Goal: Task Accomplishment & Management: Complete application form

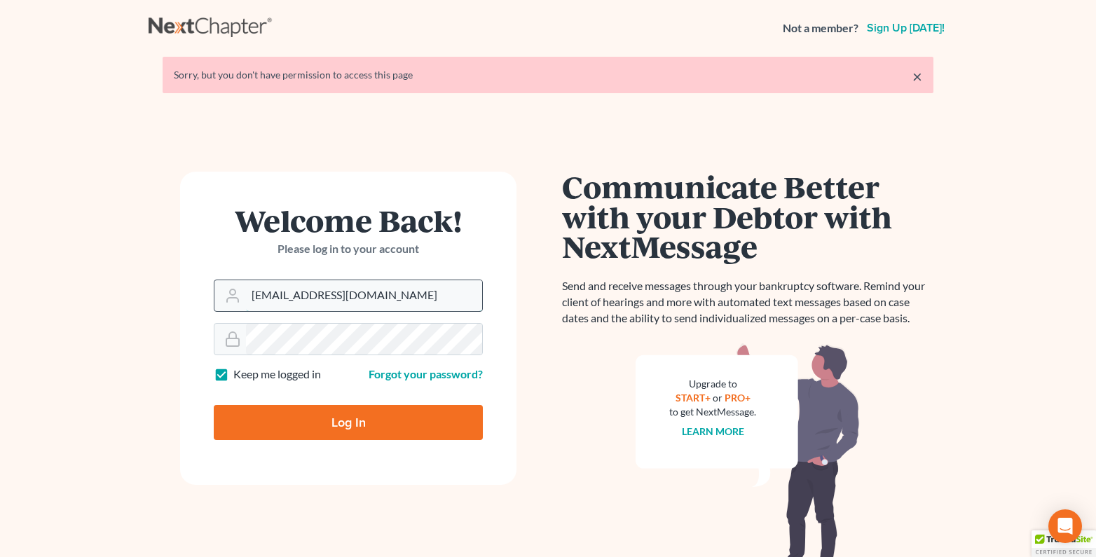
click at [281, 297] on input "service@kootenaibankruptcy.com" at bounding box center [364, 295] width 236 height 31
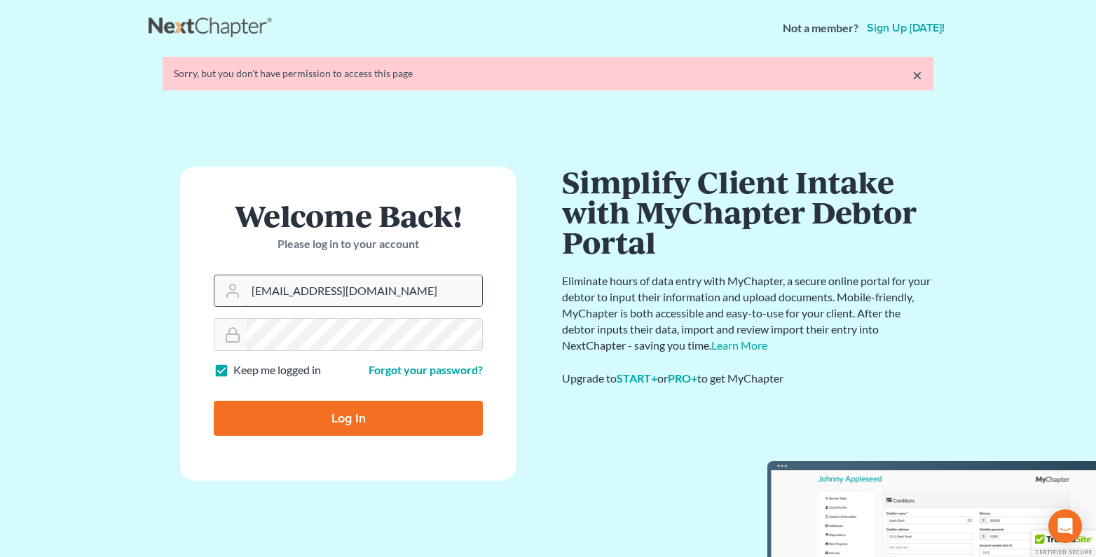
type input "andrea@kootenaibankruptcy.com"
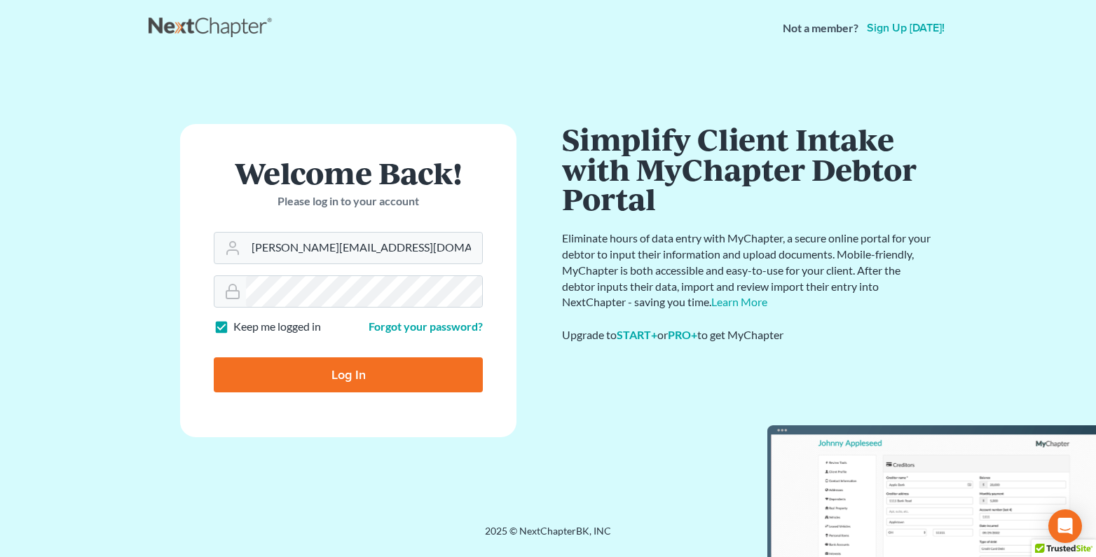
click at [314, 373] on input "Log In" at bounding box center [348, 374] width 269 height 35
type input "Thinking..."
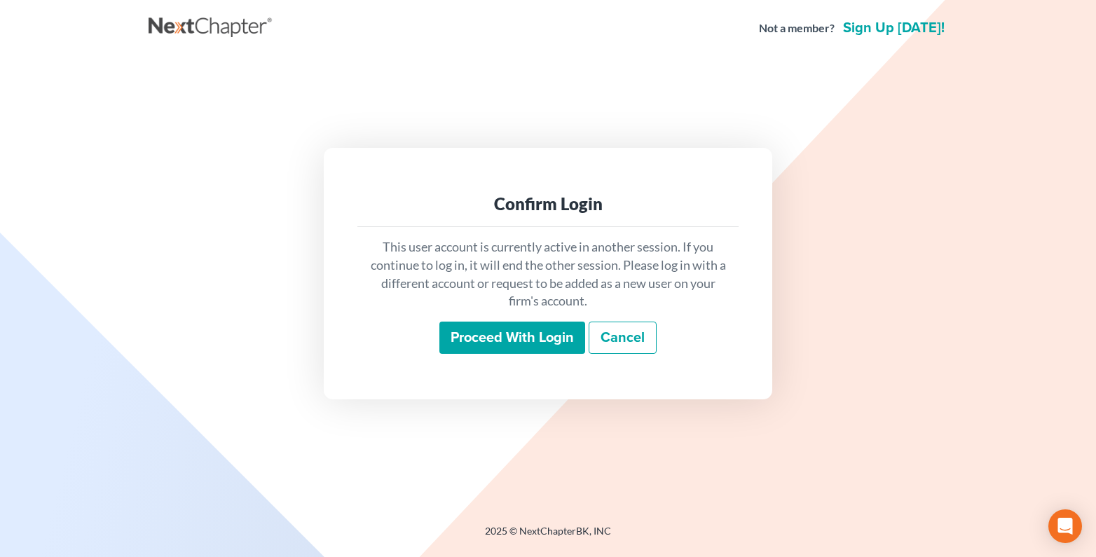
click at [488, 336] on input "Proceed with login" at bounding box center [512, 338] width 146 height 32
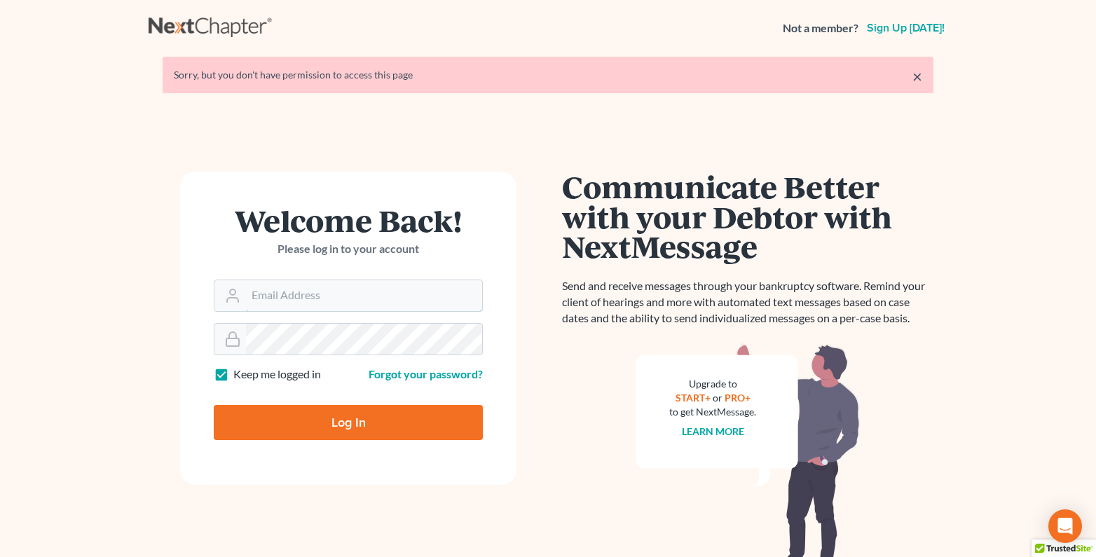
type input "[PERSON_NAME][EMAIL_ADDRESS][DOMAIN_NAME]"
click at [334, 417] on input "Log In" at bounding box center [348, 422] width 269 height 35
type input "Thinking..."
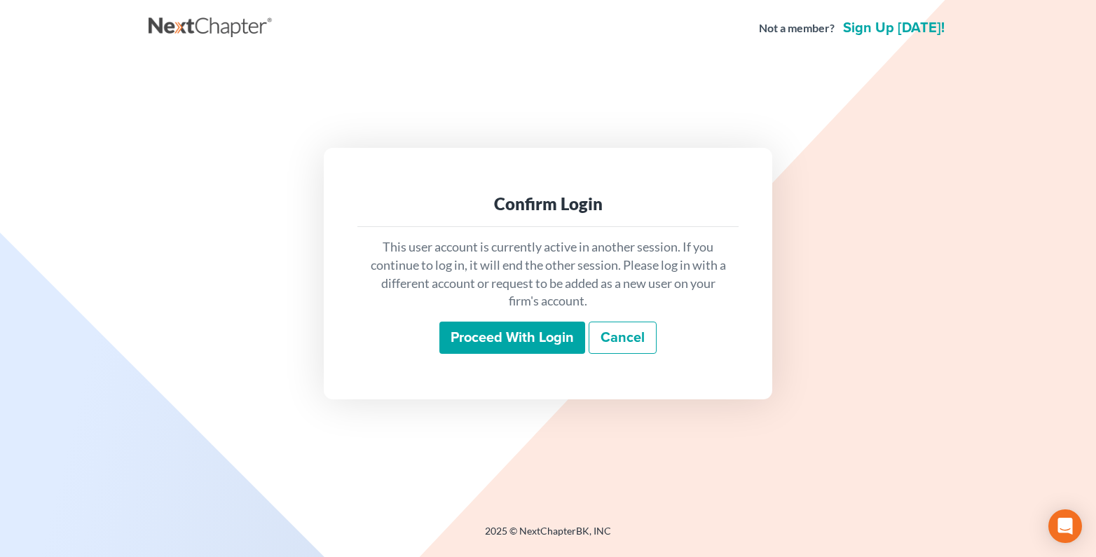
click at [481, 329] on input "Proceed with login" at bounding box center [512, 338] width 146 height 32
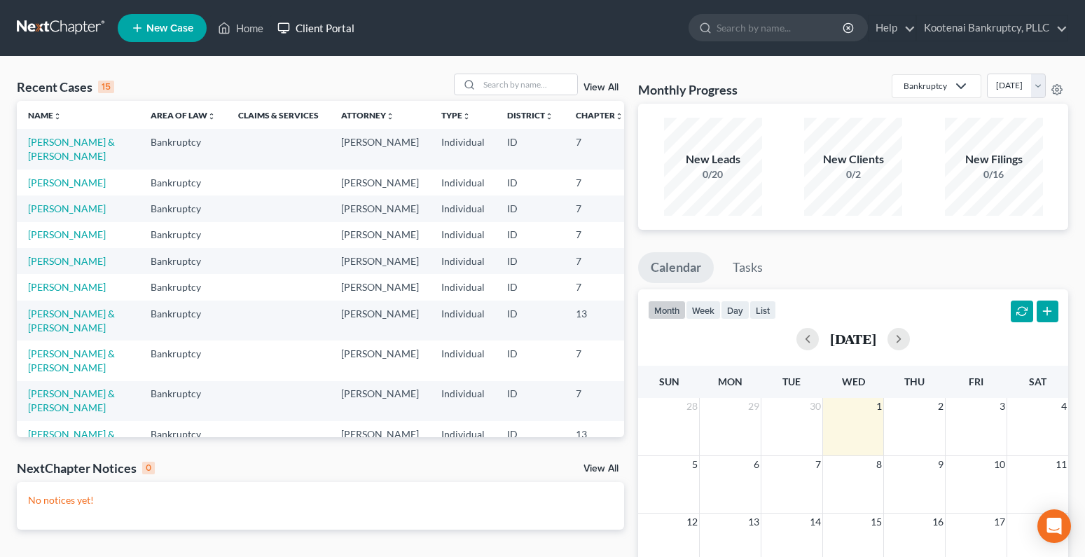
click at [317, 22] on link "Client Portal" at bounding box center [315, 27] width 91 height 25
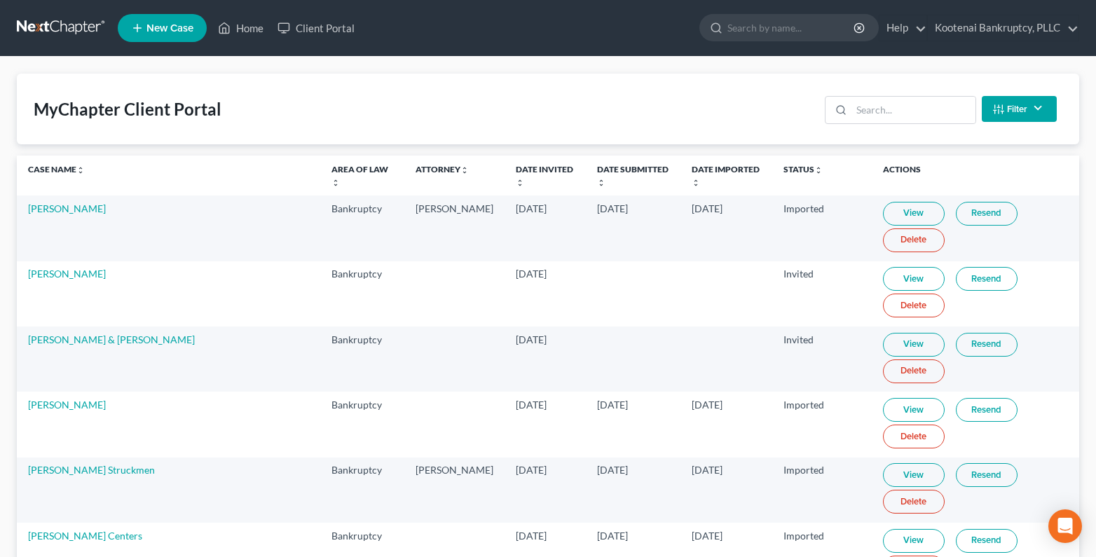
click at [1016, 111] on button "Filter" at bounding box center [1018, 109] width 75 height 26
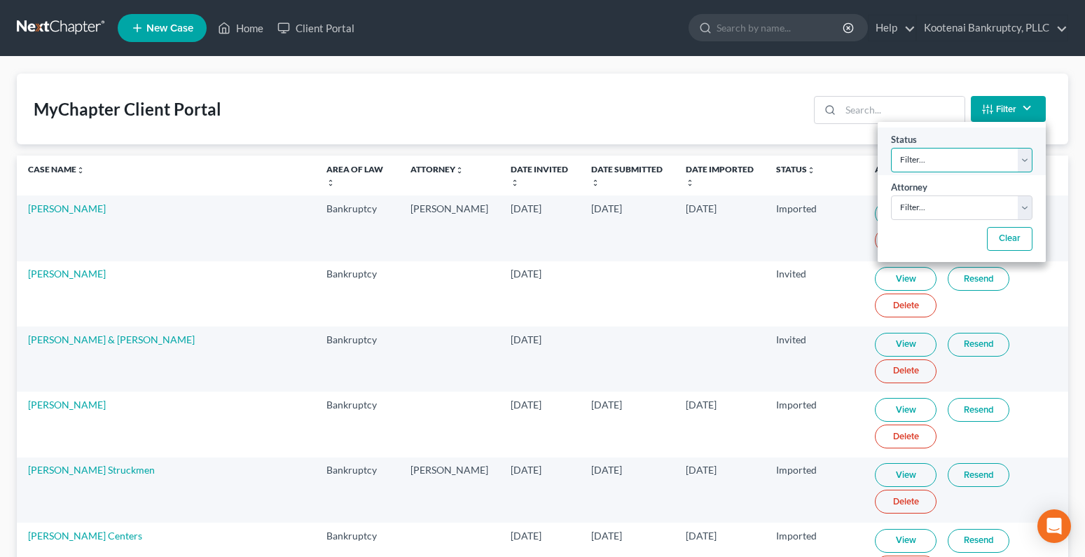
drag, startPoint x: 972, startPoint y: 162, endPoint x: 967, endPoint y: 170, distance: 8.8
click at [972, 162] on select "Filter... Invited In Progress Ready To Review Reviewed Imported Sent Back To De…" at bounding box center [961, 160] width 141 height 25
select select "2"
click at [891, 148] on select "Filter... Invited In Progress Ready To Review Reviewed Imported Sent Back To De…" at bounding box center [961, 160] width 141 height 25
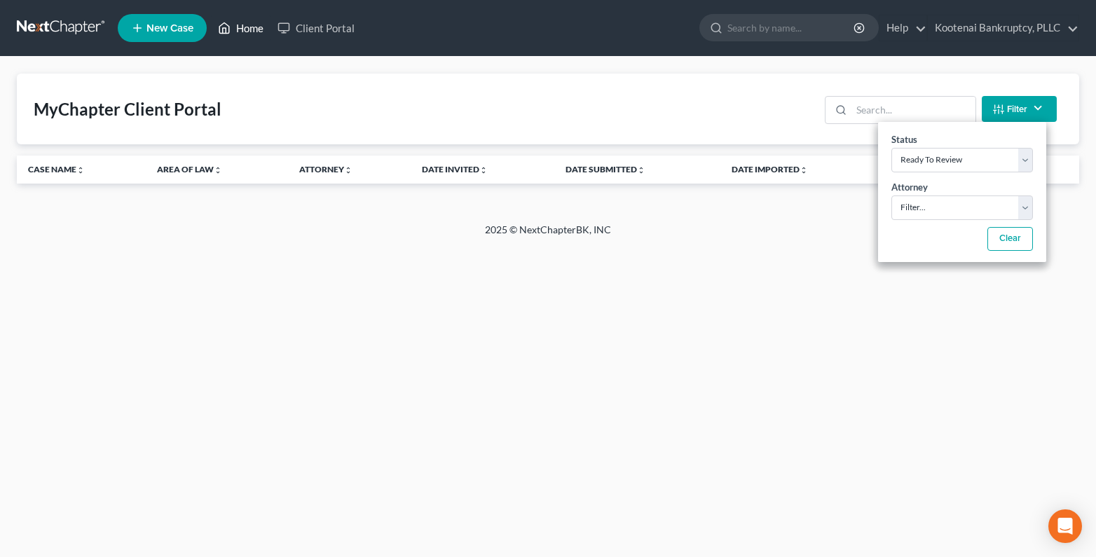
click at [247, 34] on link "Home" at bounding box center [241, 27] width 60 height 25
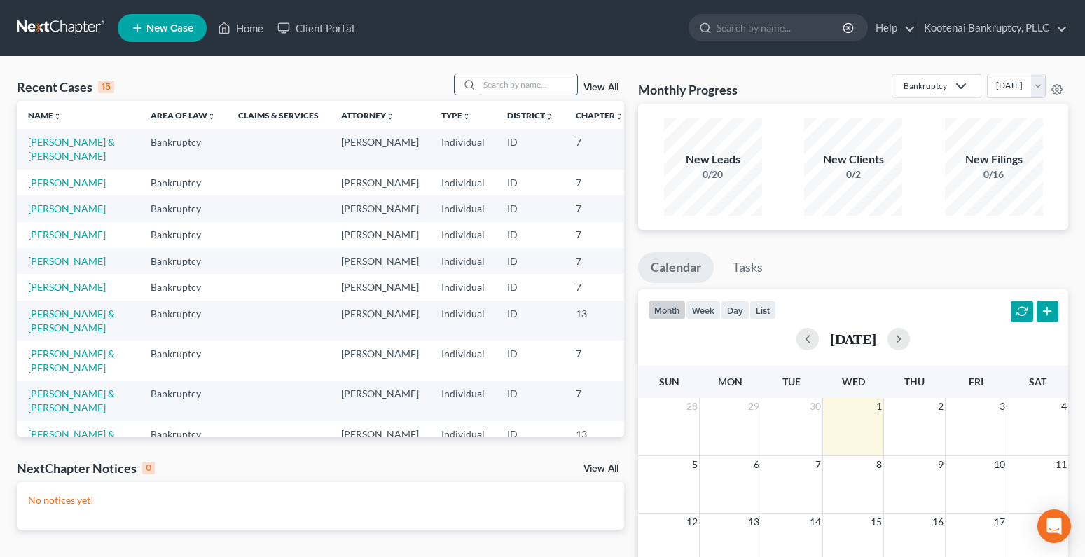
click at [502, 78] on input "search" at bounding box center [528, 84] width 98 height 20
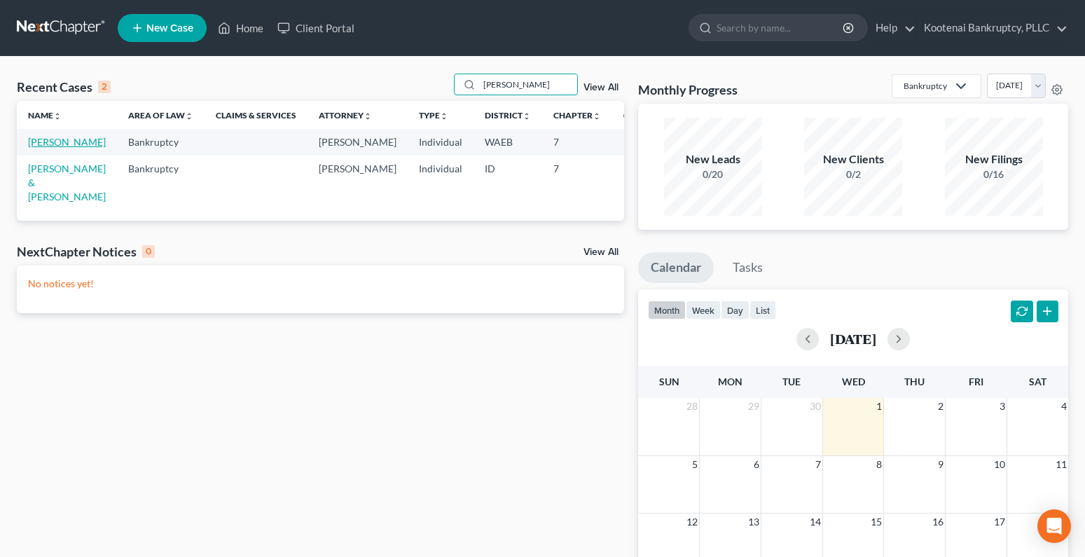
type input "schaff"
click at [50, 139] on link "Schaffner, Caitlin" at bounding box center [67, 142] width 78 height 12
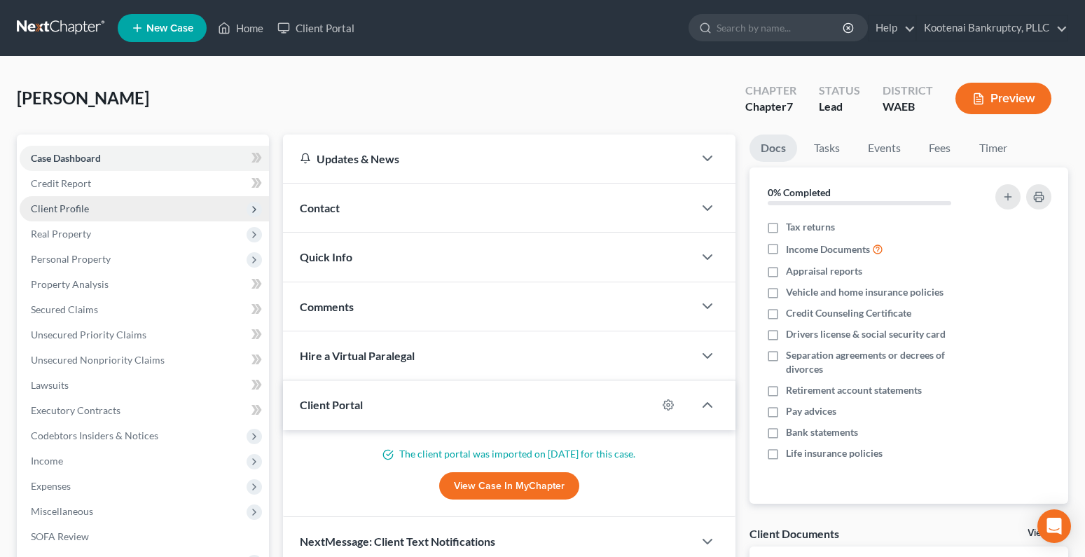
click at [48, 212] on span "Client Profile" at bounding box center [60, 208] width 58 height 12
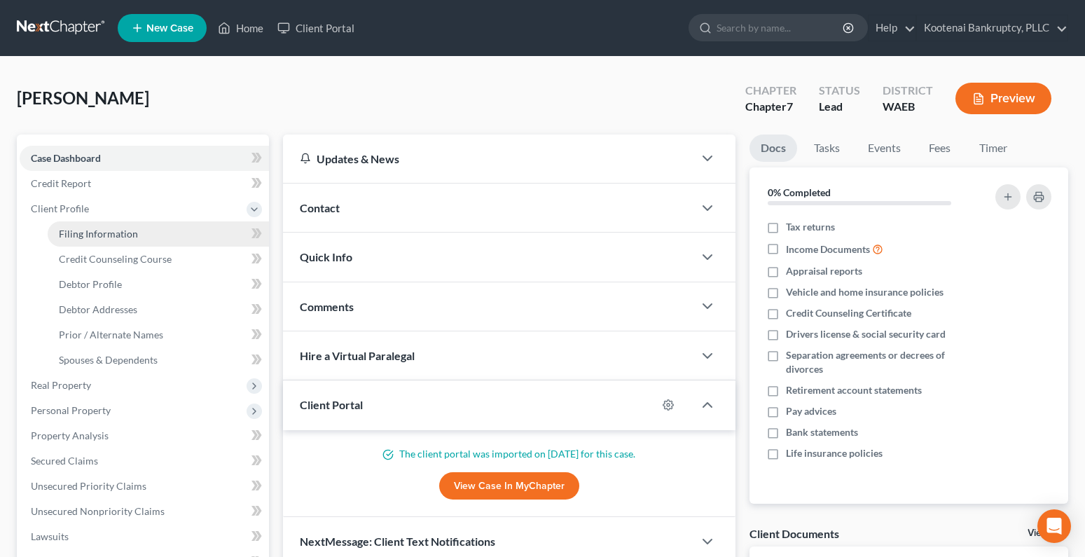
click at [74, 237] on span "Filing Information" at bounding box center [98, 234] width 79 height 12
select select "1"
select select "0"
select select "50"
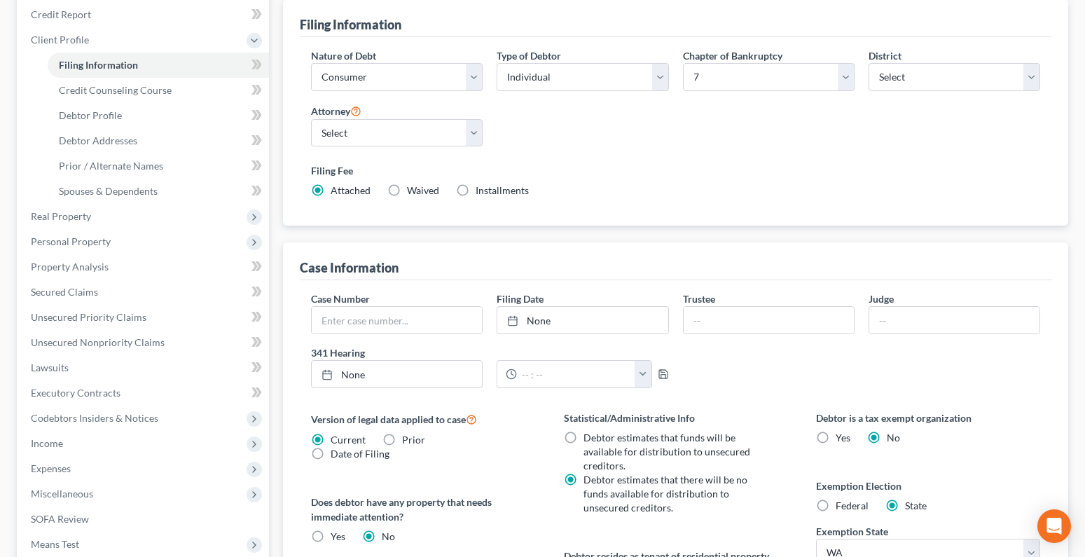
scroll to position [210, 0]
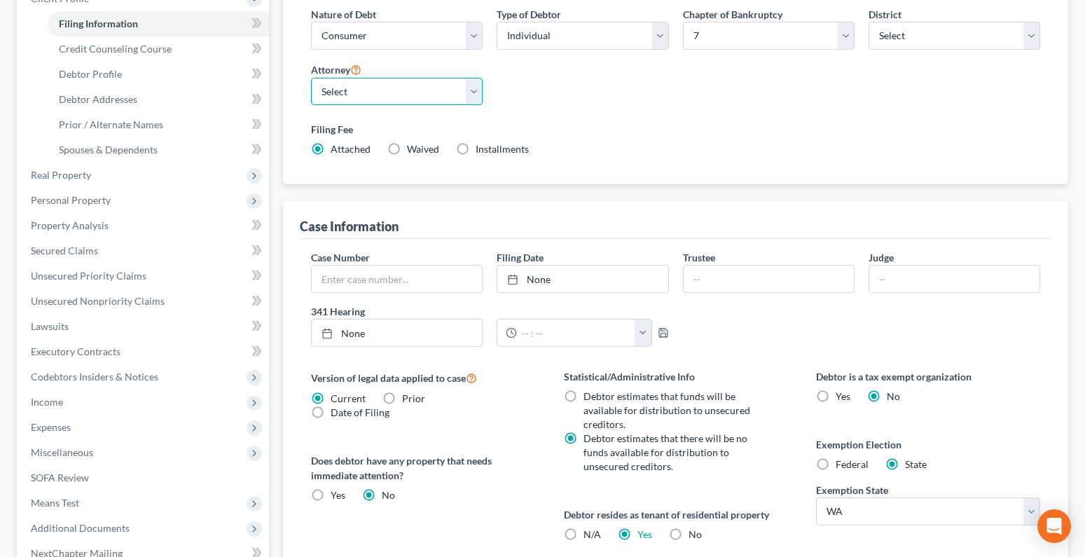
click at [474, 92] on select "Select Christopher Williams - ID Christopher Williams - WAEB" at bounding box center [397, 92] width 172 height 28
select select "1"
click at [311, 78] on select "Select Christopher Williams - ID Christopher Williams - WAEB" at bounding box center [397, 92] width 172 height 28
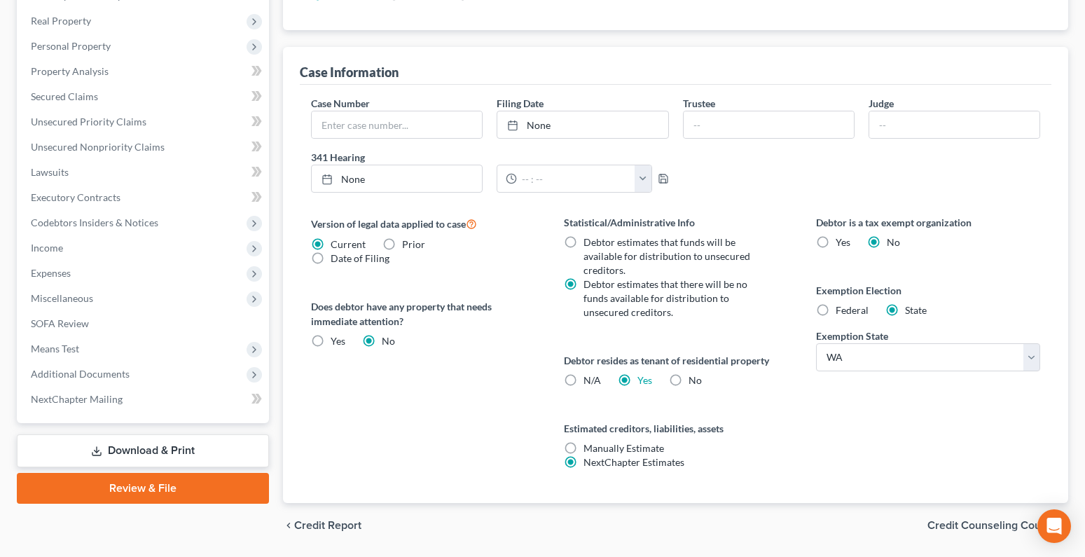
scroll to position [408, 0]
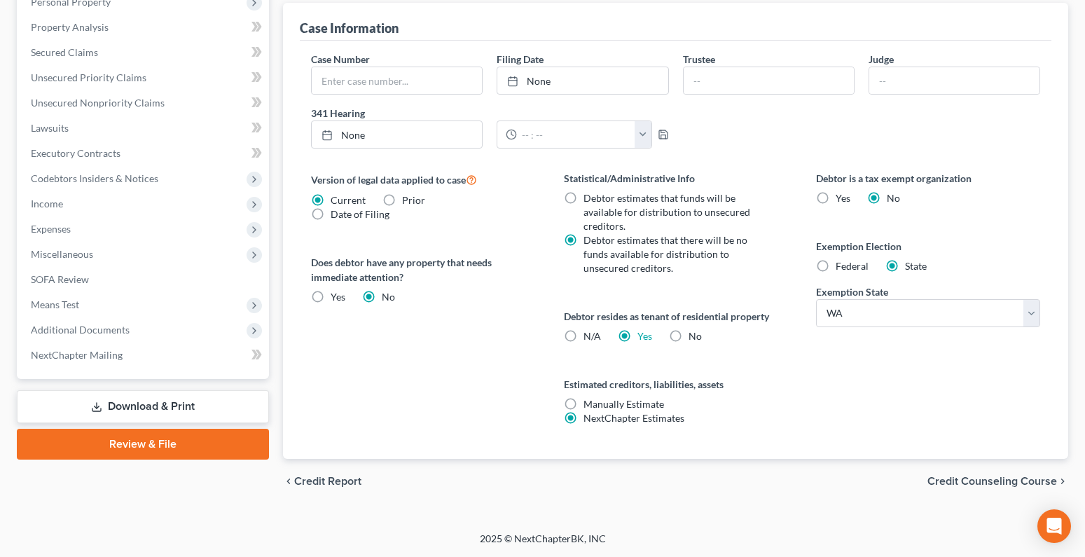
click at [943, 477] on span "Credit Counseling Course" at bounding box center [992, 481] width 130 height 11
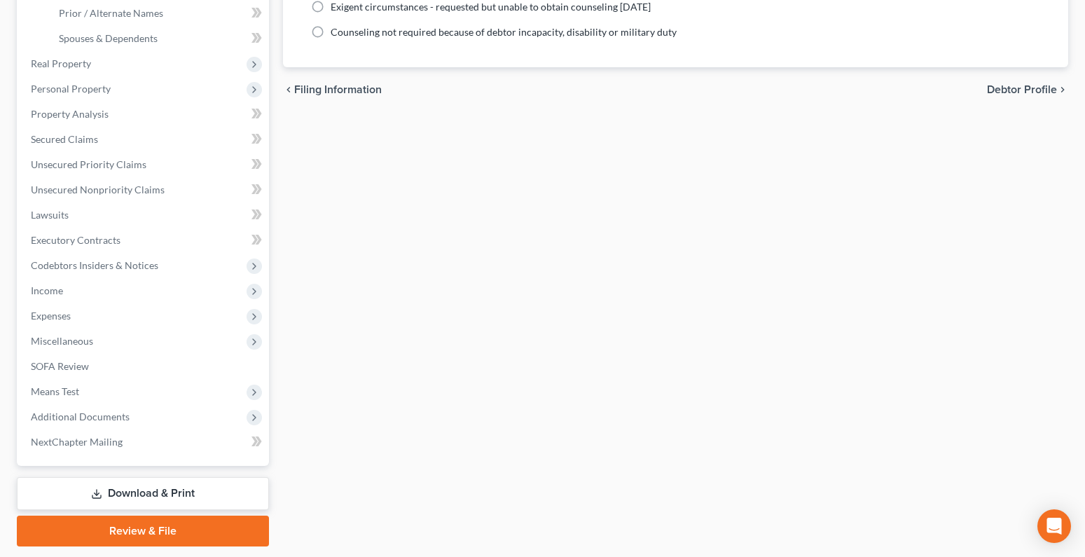
scroll to position [364, 0]
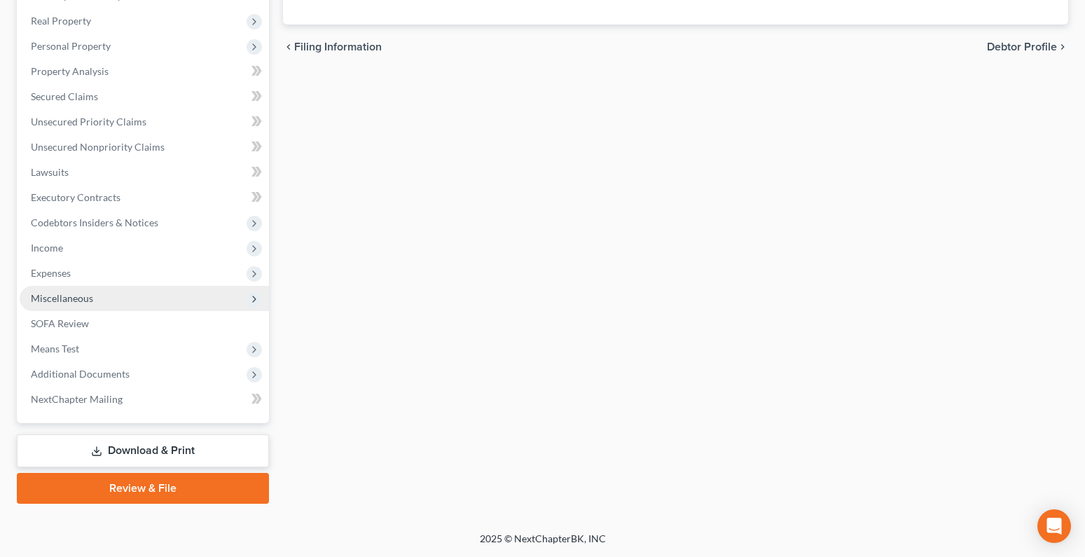
click at [58, 297] on span "Miscellaneous" at bounding box center [62, 298] width 62 height 12
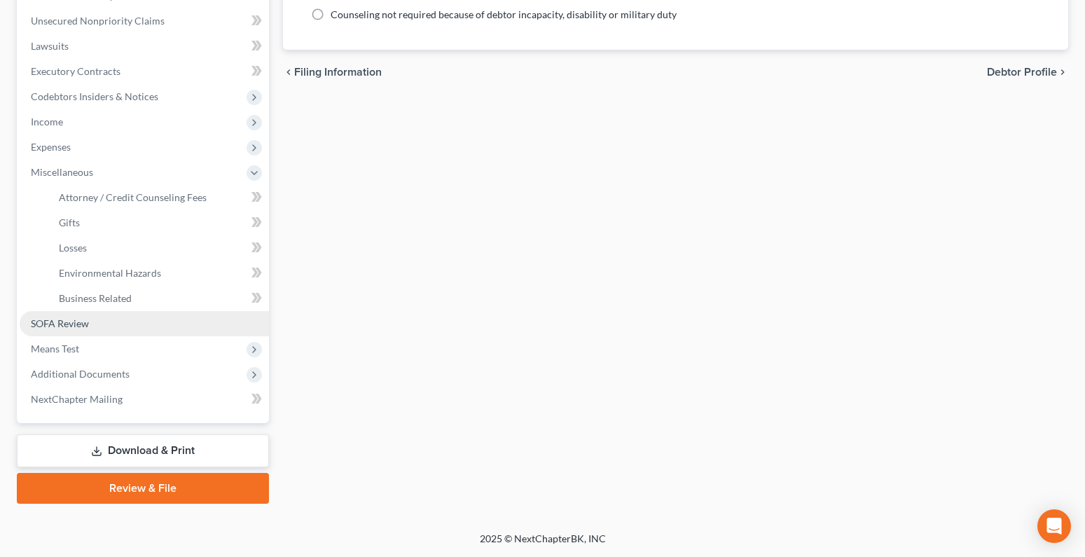
scroll to position [339, 0]
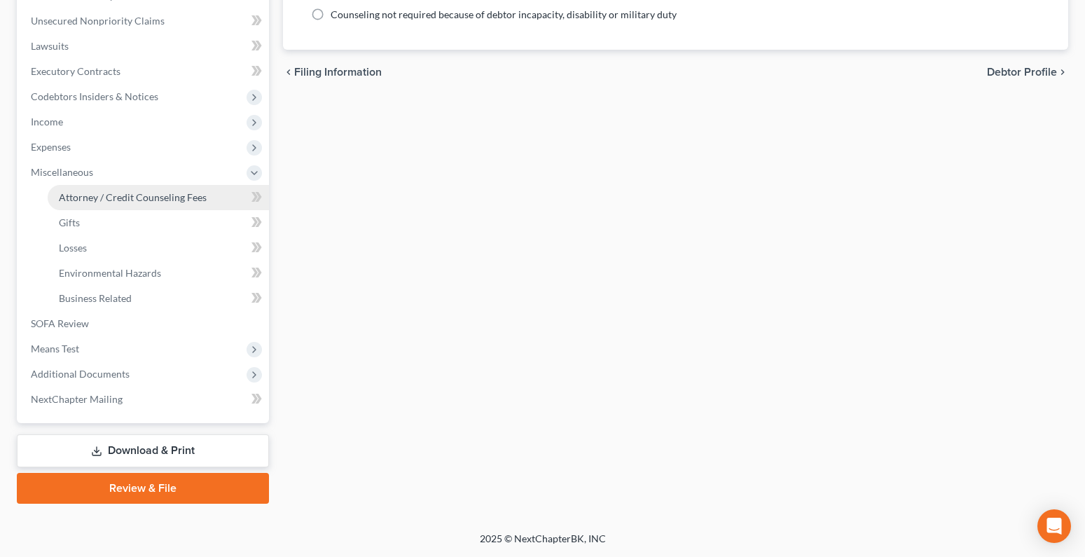
click at [111, 200] on span "Attorney / Credit Counseling Fees" at bounding box center [133, 197] width 148 height 12
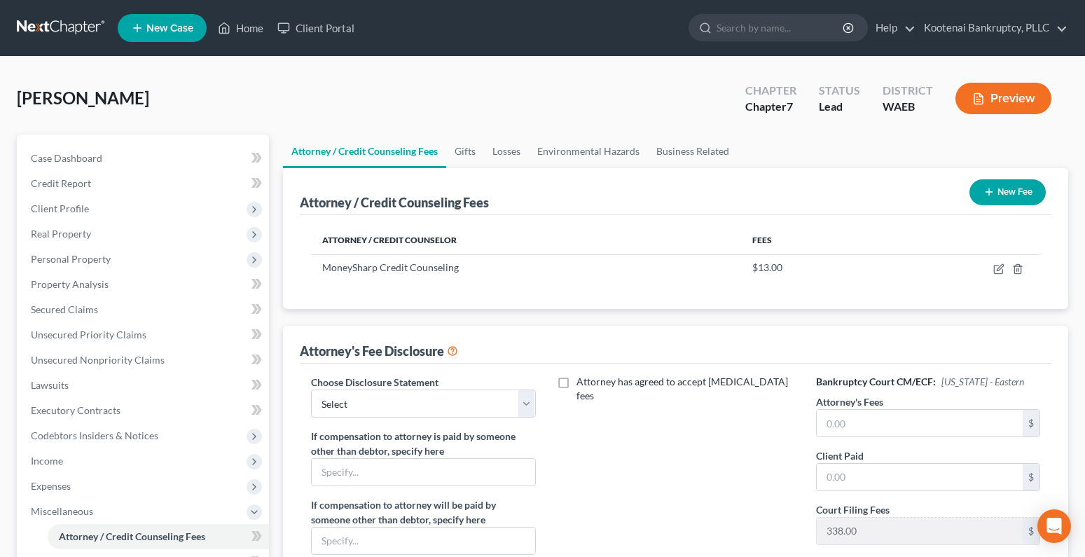
click at [1015, 191] on button "New Fee" at bounding box center [1007, 192] width 76 height 26
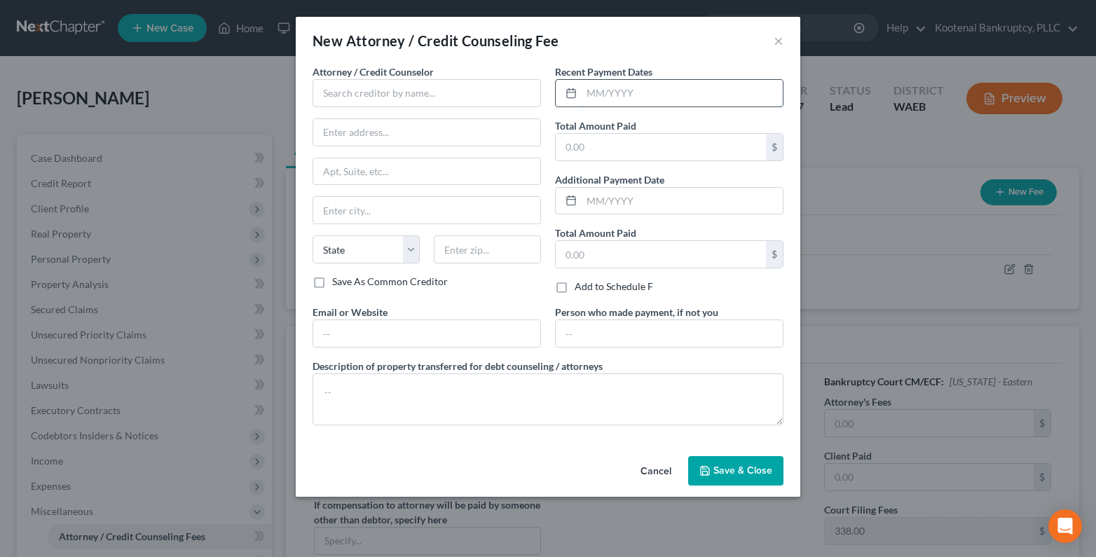
drag, startPoint x: 609, startPoint y: 99, endPoint x: 595, endPoint y: 103, distance: 15.1
click at [602, 101] on input "text" at bounding box center [681, 93] width 201 height 27
type input "09/12/2025"
drag, startPoint x: 574, startPoint y: 144, endPoint x: 566, endPoint y: 145, distance: 8.5
click at [574, 144] on input "text" at bounding box center [660, 147] width 210 height 27
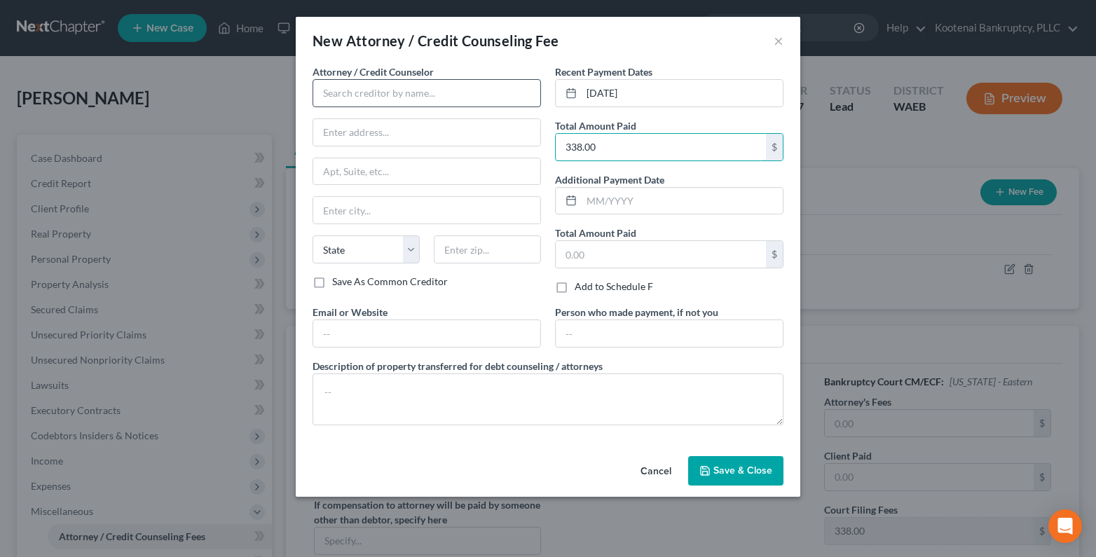
type input "338.00"
click at [343, 93] on input "text" at bounding box center [426, 93] width 228 height 28
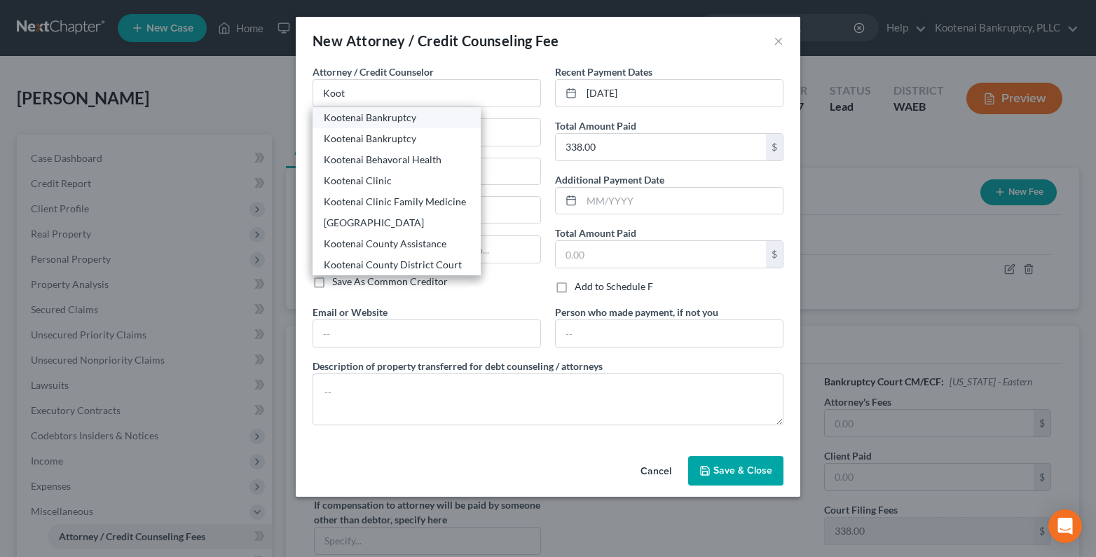
click at [385, 118] on div "Kootenai Bankruptcy" at bounding box center [397, 118] width 146 height 14
type input "Kootenai Bankruptcy"
type input "8475 N Government Way"
type input "Ste 101"
type input "Hayden"
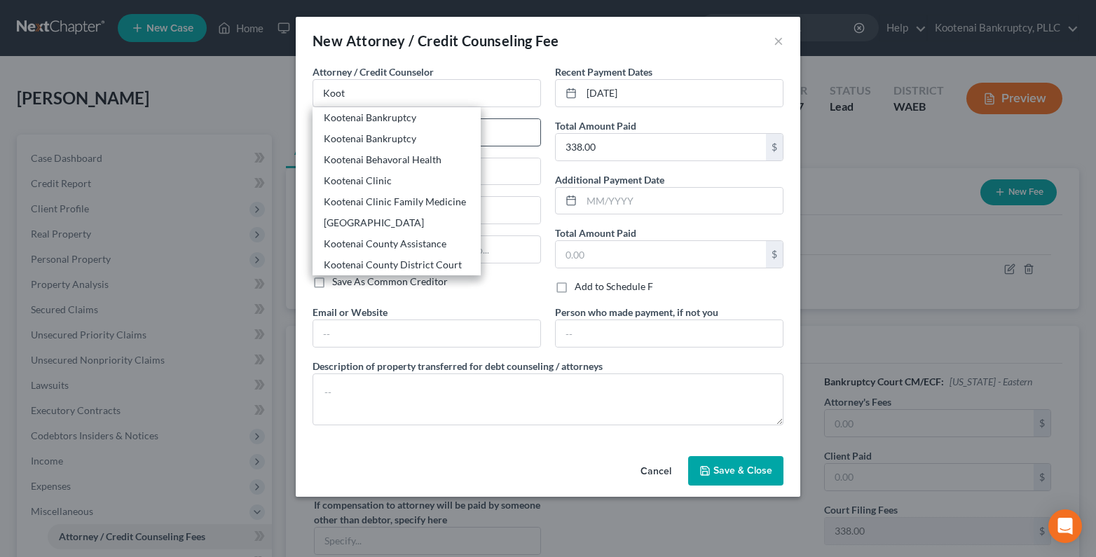
select select "13"
type input "83835"
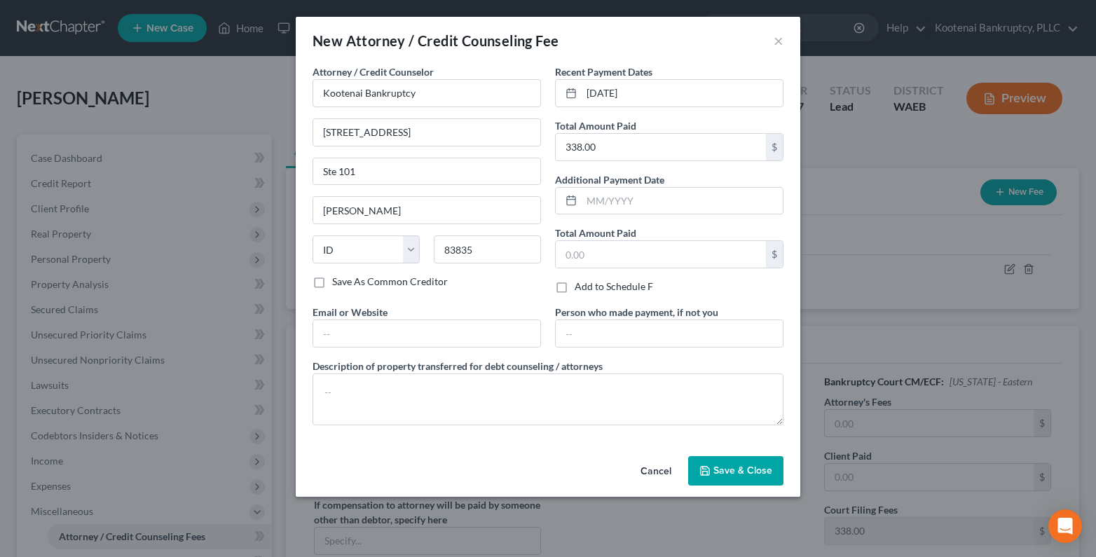
click at [754, 474] on span "Save & Close" at bounding box center [742, 470] width 59 height 12
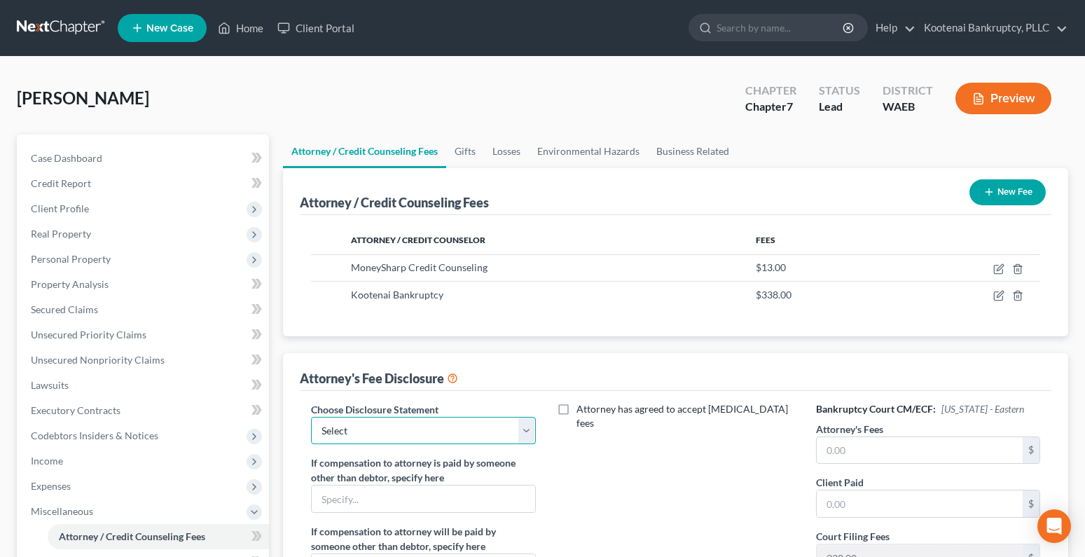
click at [525, 429] on select "Select Conversion from Chapter 13 to 7 Ch 13 Hourly Rate Disclosure Ch 13 Flat …" at bounding box center [423, 431] width 224 height 28
select select "3"
click at [311, 417] on select "Select Conversion from Chapter 13 to 7 Ch 13 Hourly Rate Disclosure Ch 13 Flat …" at bounding box center [423, 431] width 224 height 28
click at [845, 449] on input "text" at bounding box center [920, 450] width 206 height 27
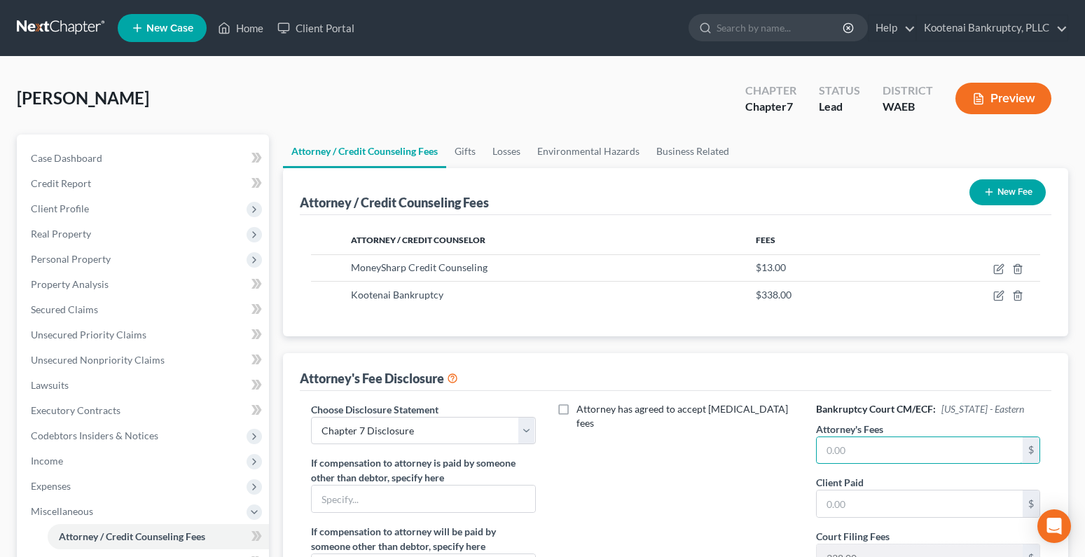
scroll to position [210, 0]
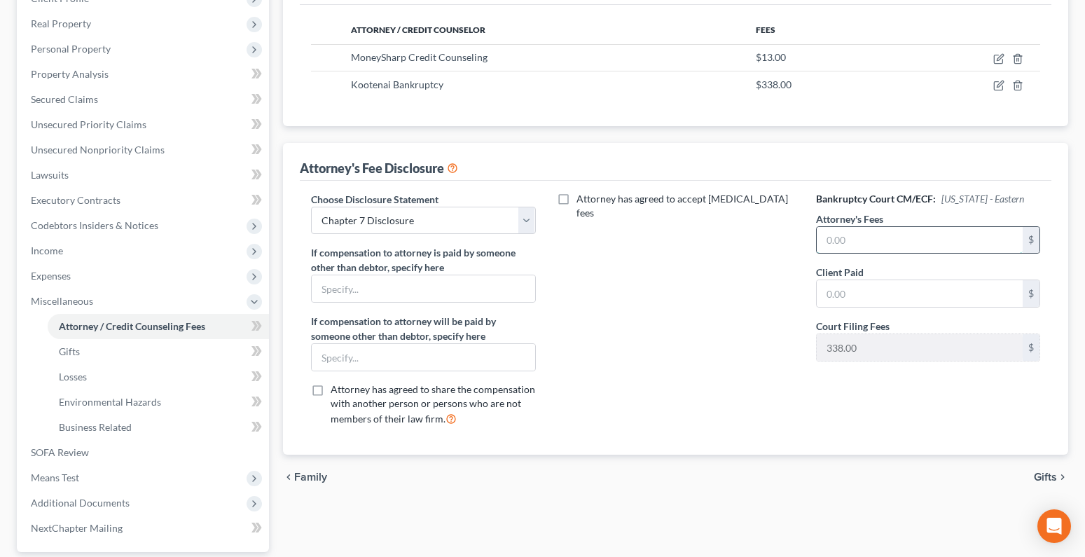
drag, startPoint x: 841, startPoint y: 243, endPoint x: 806, endPoint y: 249, distance: 35.5
click at [832, 246] on input "text" at bounding box center [920, 240] width 206 height 27
type input "1,600.00"
click at [576, 197] on label "Attorney has agreed to accept retainer fees" at bounding box center [685, 206] width 219 height 28
click at [582, 197] on input "Attorney has agreed to accept retainer fees" at bounding box center [586, 196] width 9 height 9
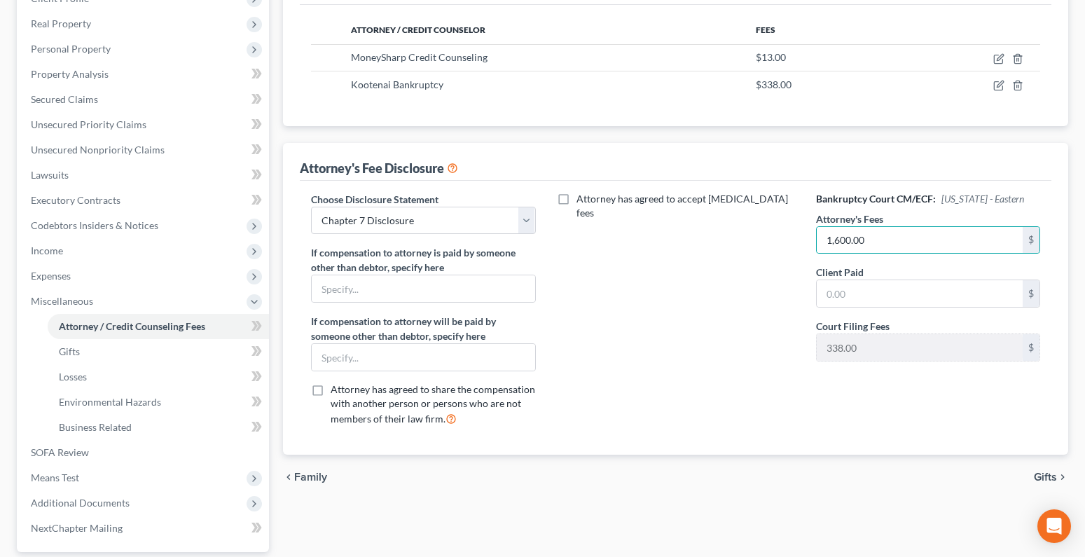
checkbox input "true"
click at [599, 233] on input "text" at bounding box center [668, 245] width 206 height 27
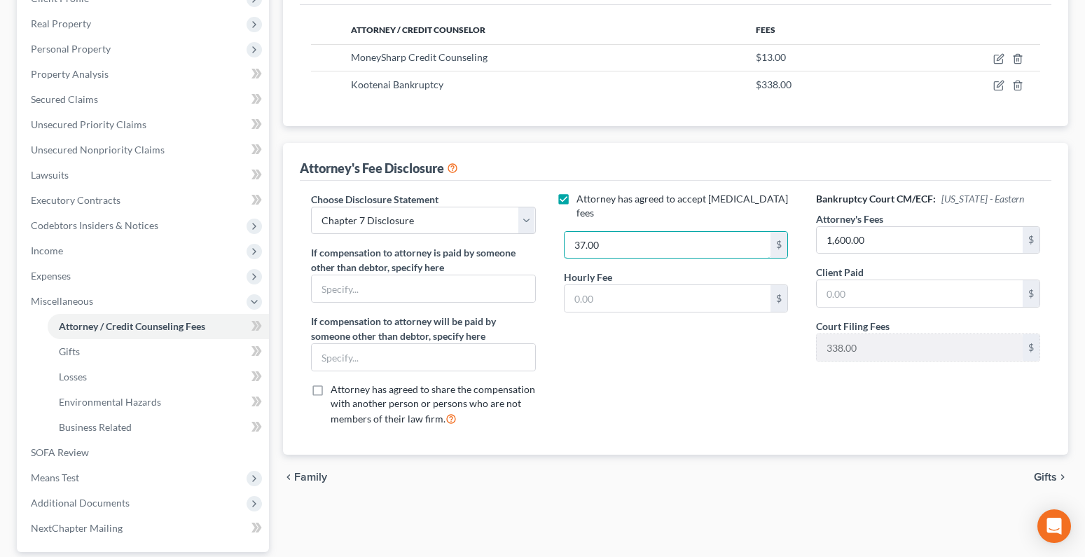
type input "37.00"
click at [576, 193] on label "Attorney has agreed to accept retainer fees" at bounding box center [685, 206] width 219 height 28
click at [582, 193] on input "Attorney has agreed to accept retainer fees" at bounding box center [586, 196] width 9 height 9
checkbox input "false"
click at [337, 364] on input "text" at bounding box center [423, 357] width 223 height 27
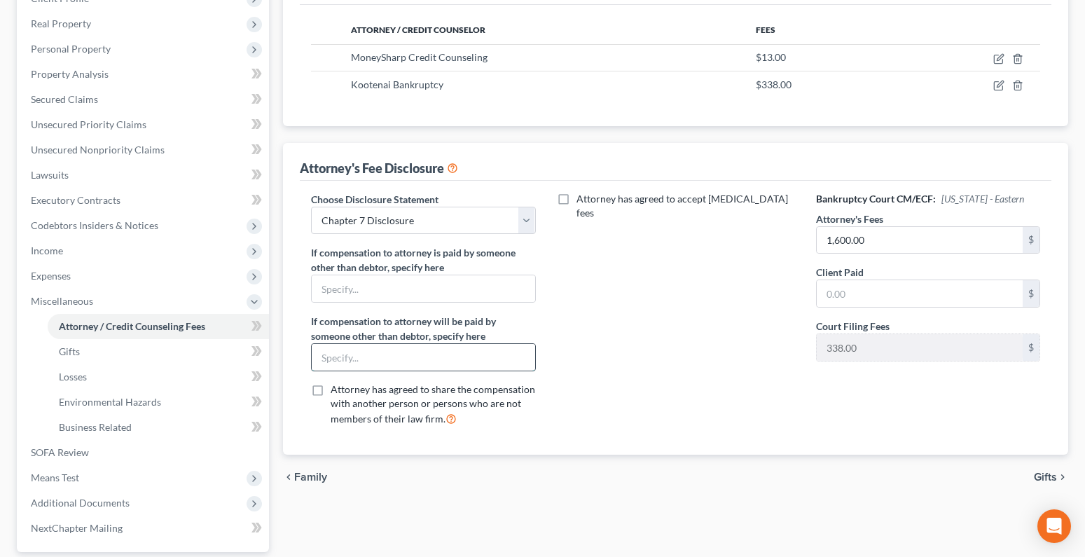
type input "Metlife"
drag, startPoint x: 835, startPoint y: 296, endPoint x: 793, endPoint y: 277, distance: 45.8
click at [834, 296] on input "text" at bounding box center [920, 293] width 206 height 27
type input "0"
click at [576, 197] on label "Attorney has agreed to accept retainer fees" at bounding box center [685, 206] width 219 height 28
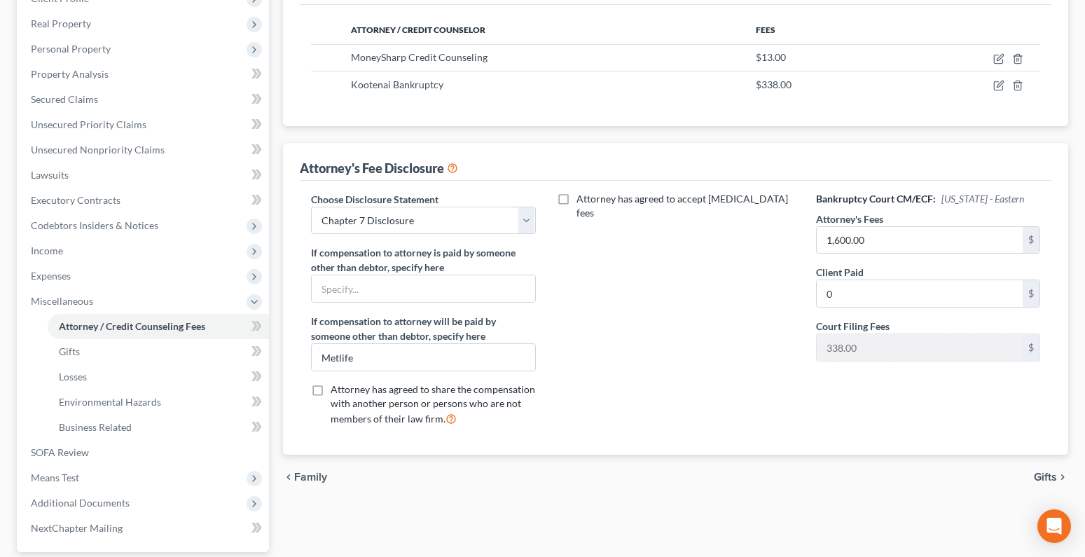
click at [582, 197] on input "Attorney has agreed to accept retainer fees" at bounding box center [586, 196] width 9 height 9
click at [576, 194] on label "Attorney has agreed to accept retainer fees" at bounding box center [685, 206] width 219 height 28
click at [582, 194] on input "Attorney has agreed to accept retainer fees" at bounding box center [586, 196] width 9 height 9
checkbox input "false"
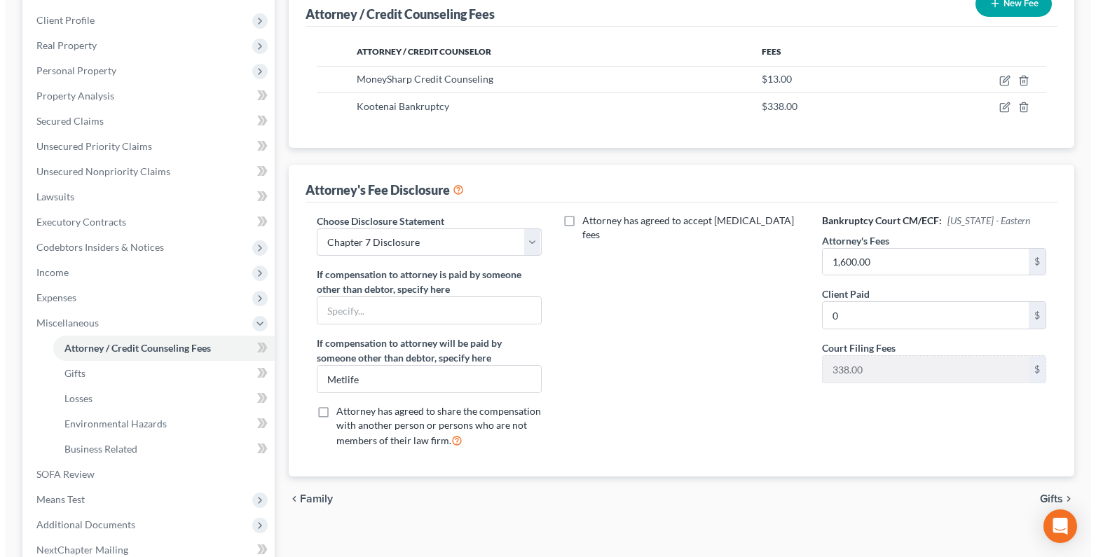
scroll to position [0, 0]
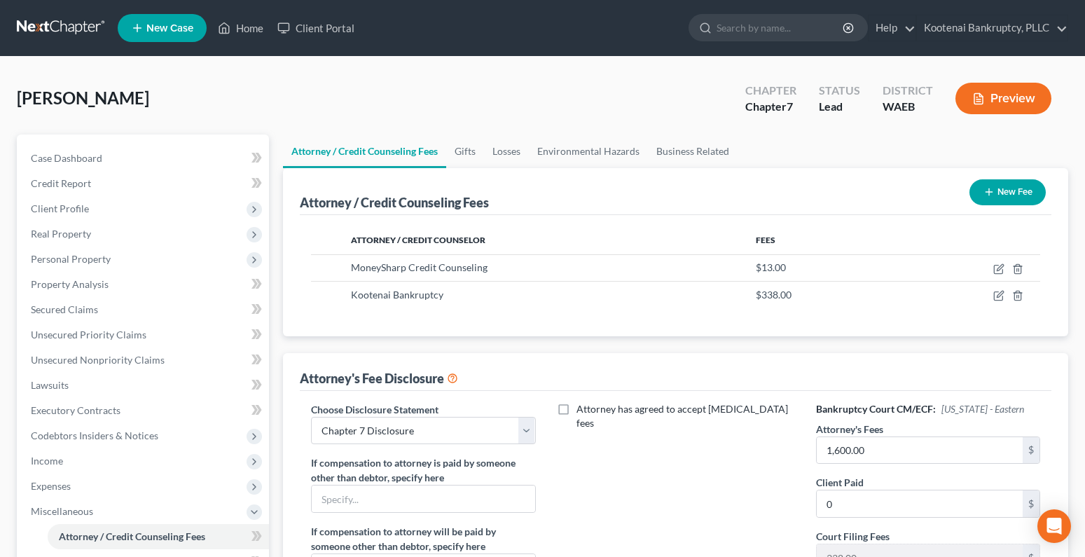
click at [1037, 95] on button "Preview" at bounding box center [1003, 99] width 96 height 32
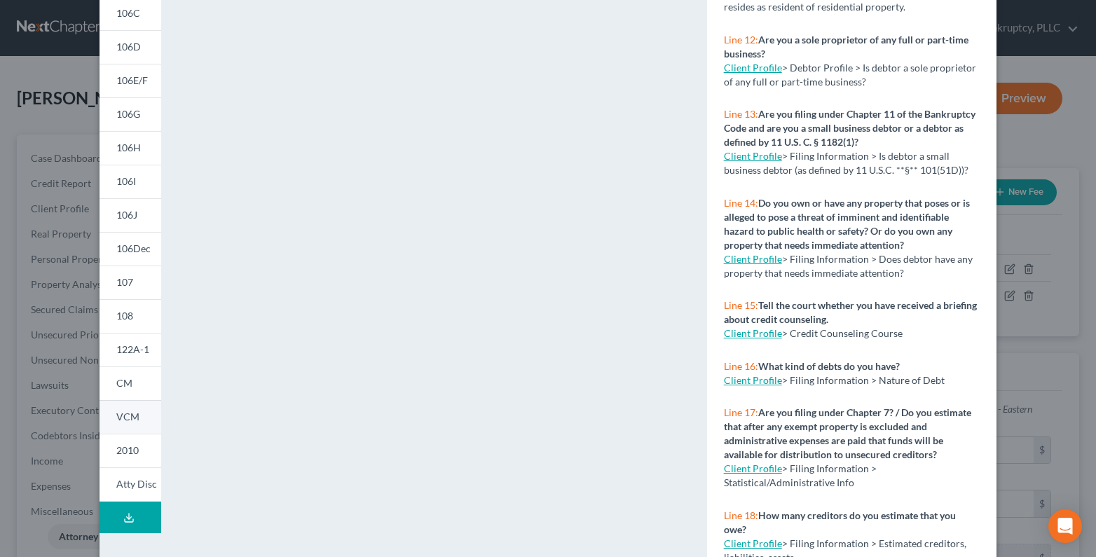
scroll to position [233, 0]
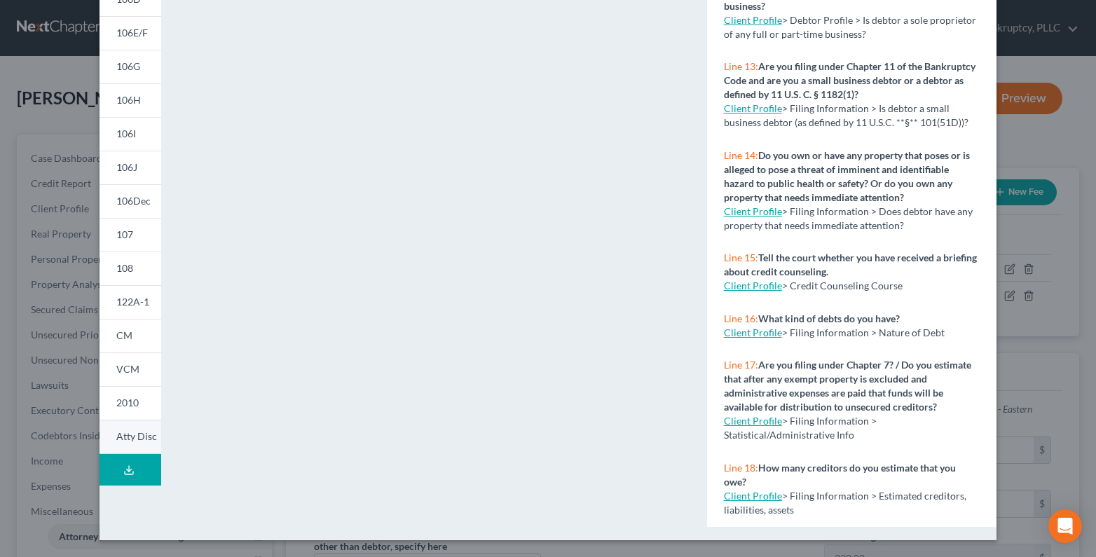
click at [116, 426] on link "Atty Disc" at bounding box center [130, 437] width 62 height 34
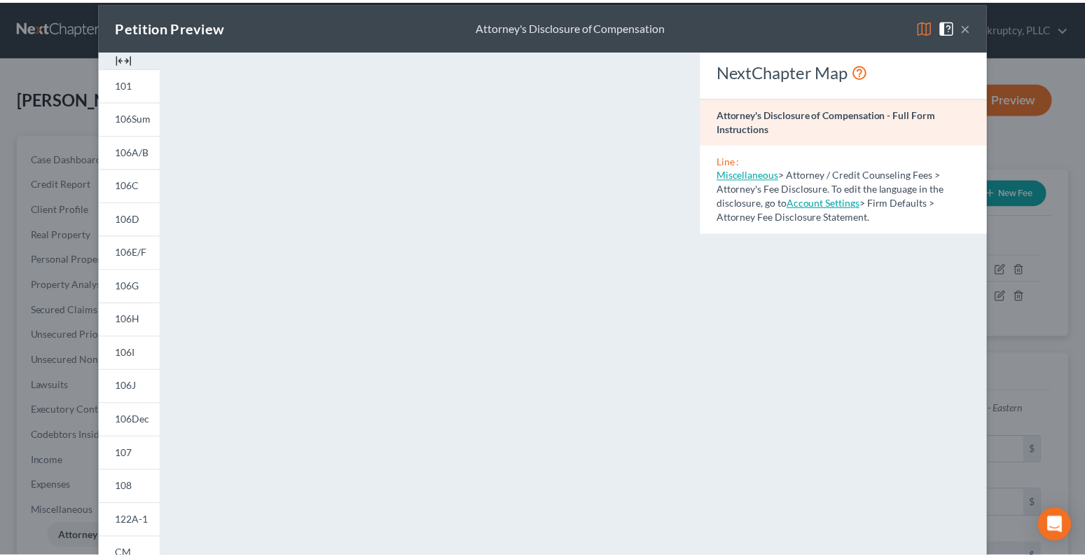
scroll to position [0, 0]
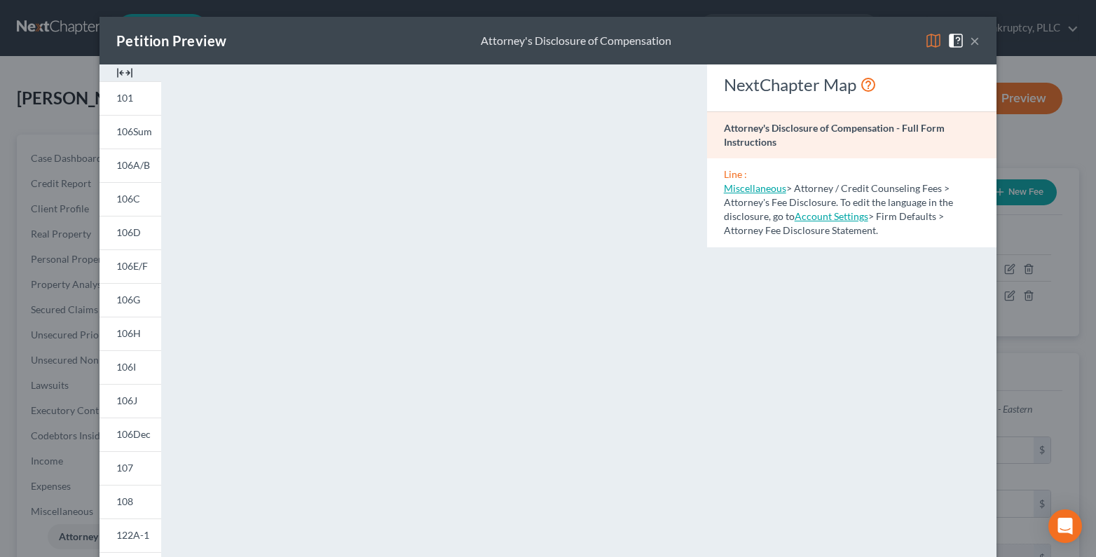
click at [969, 39] on button "×" at bounding box center [974, 40] width 10 height 17
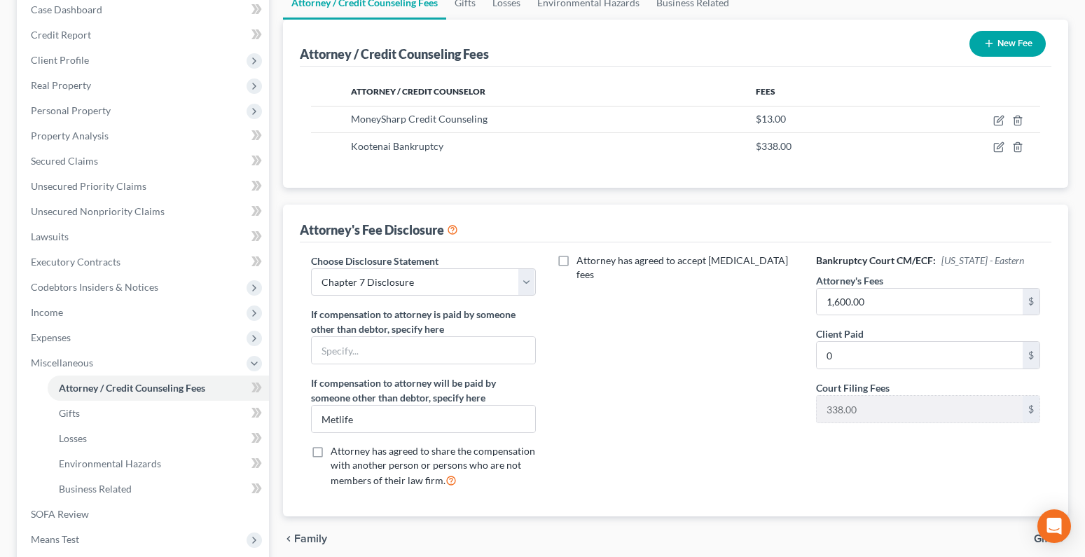
scroll to position [129, 0]
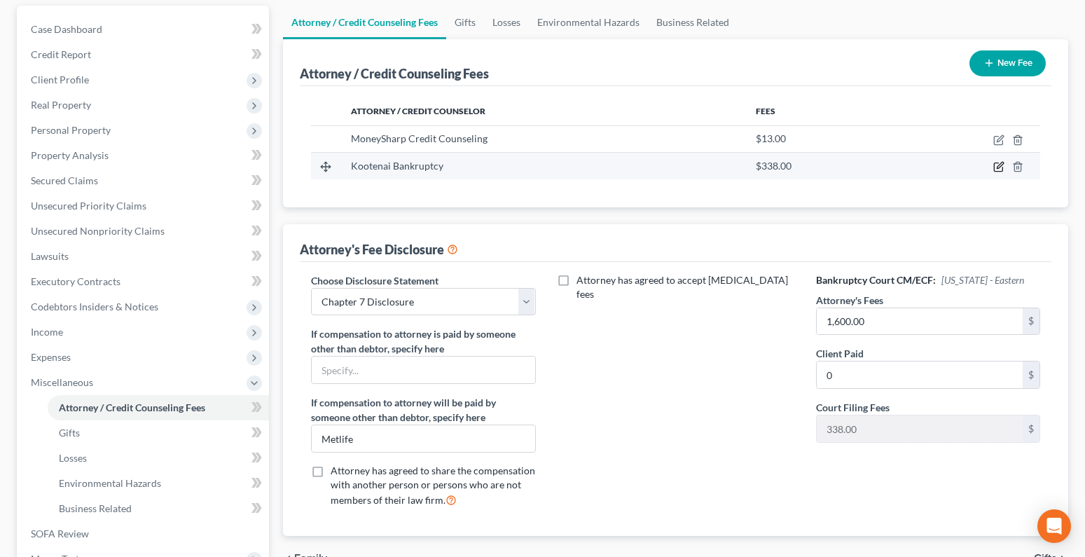
click at [997, 168] on icon "button" at bounding box center [998, 166] width 11 height 11
select select "13"
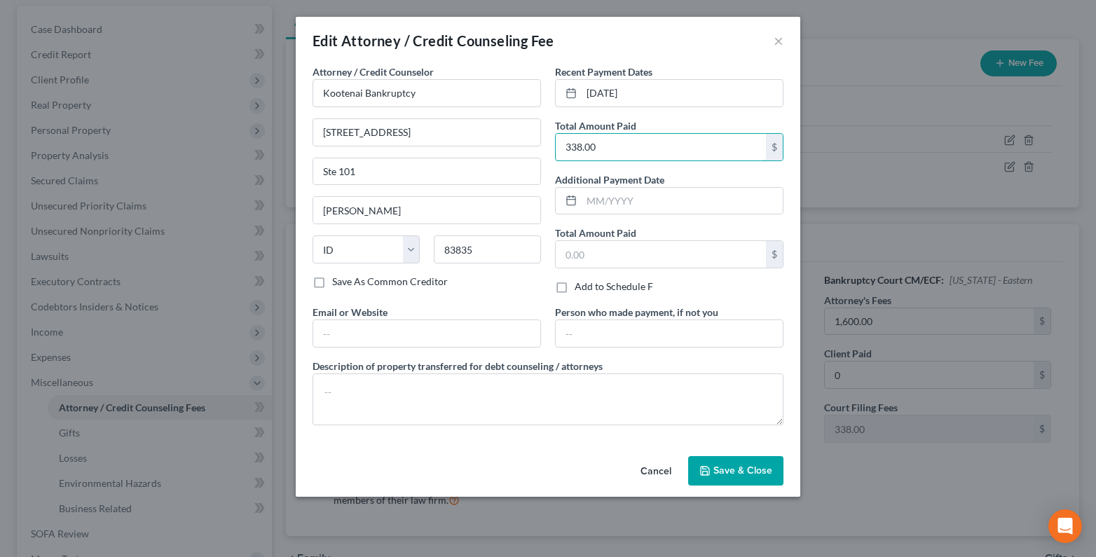
drag, startPoint x: 604, startPoint y: 148, endPoint x: 555, endPoint y: 129, distance: 53.2
click at [603, 147] on input "338.00" at bounding box center [660, 147] width 210 height 27
type input "375.00"
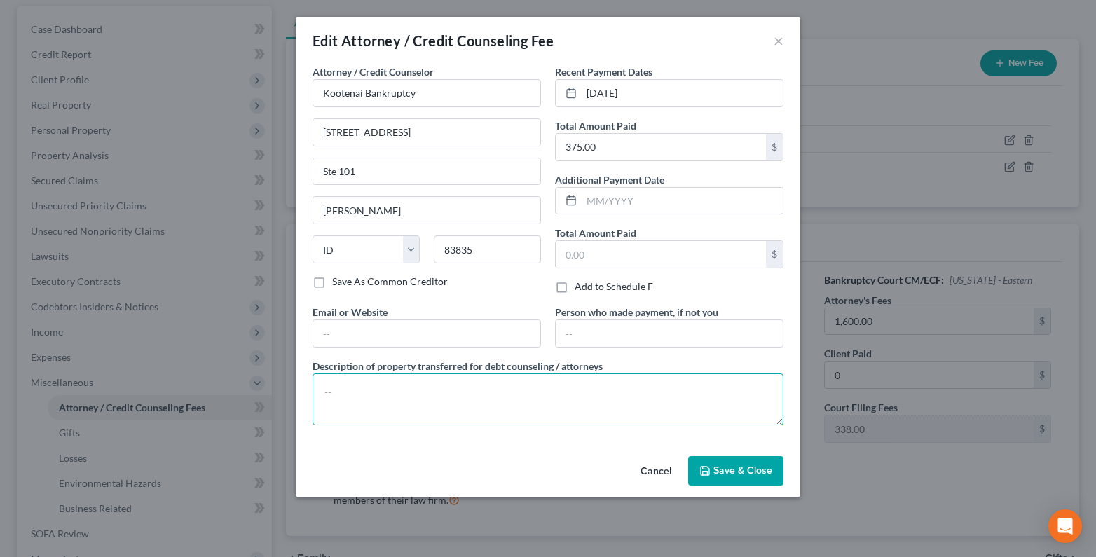
click at [327, 381] on textarea at bounding box center [547, 399] width 471 height 52
type textarea "$37- Credit Report, $338- filing fee"
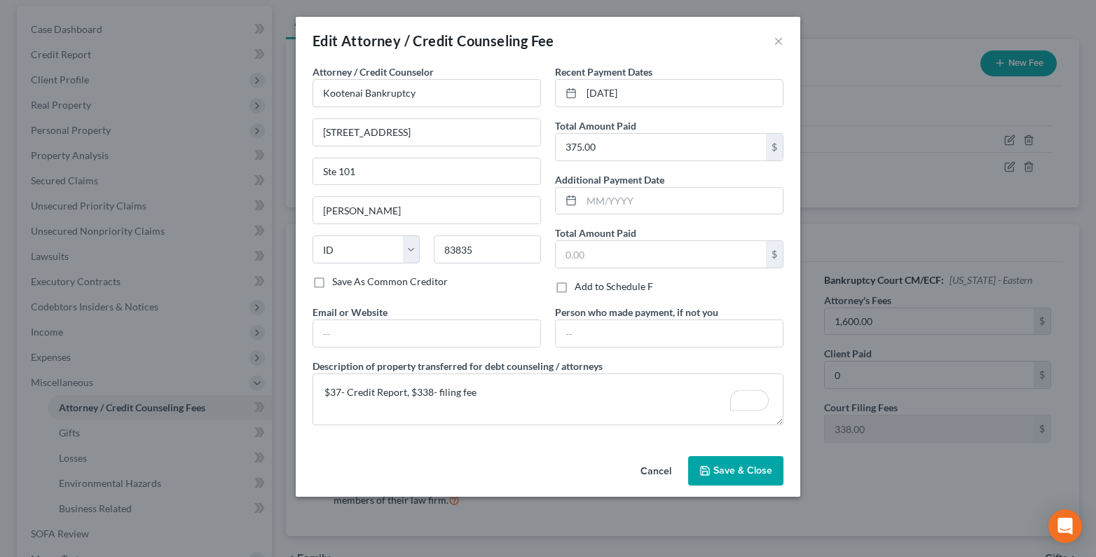
click at [726, 464] on span "Save & Close" at bounding box center [742, 470] width 59 height 12
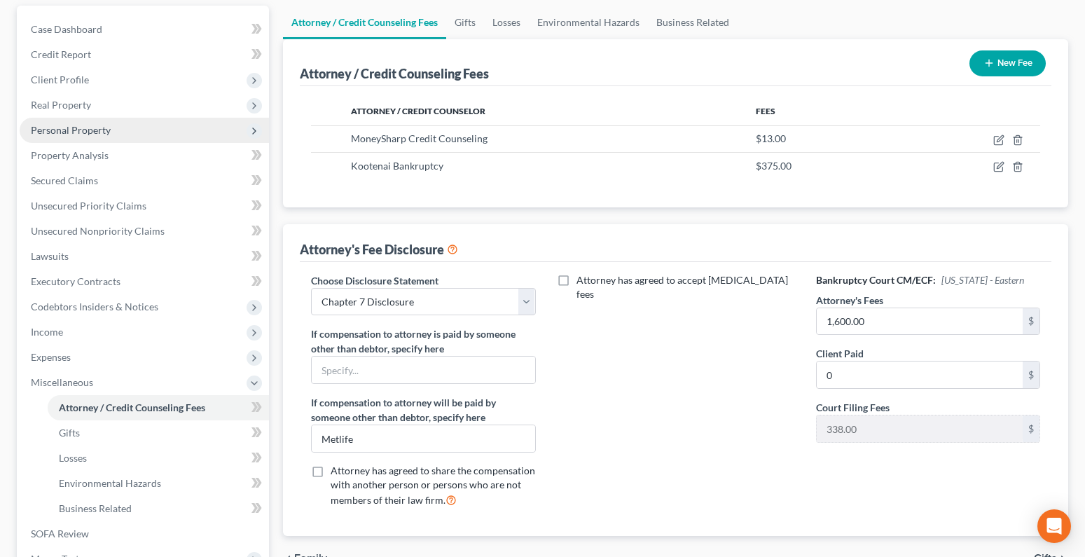
click at [57, 130] on span "Personal Property" at bounding box center [71, 130] width 80 height 12
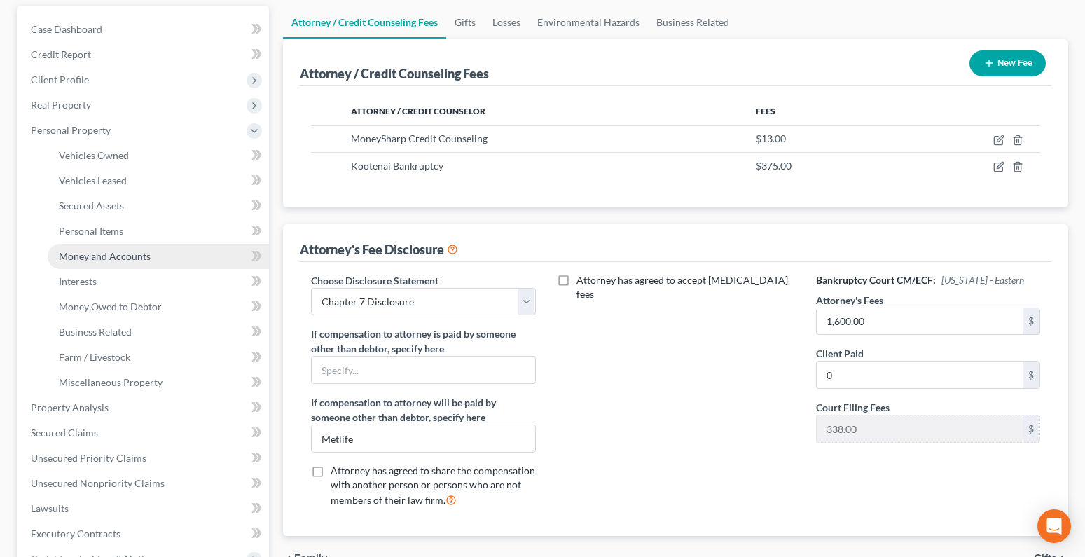
click at [118, 261] on span "Money and Accounts" at bounding box center [105, 256] width 92 height 12
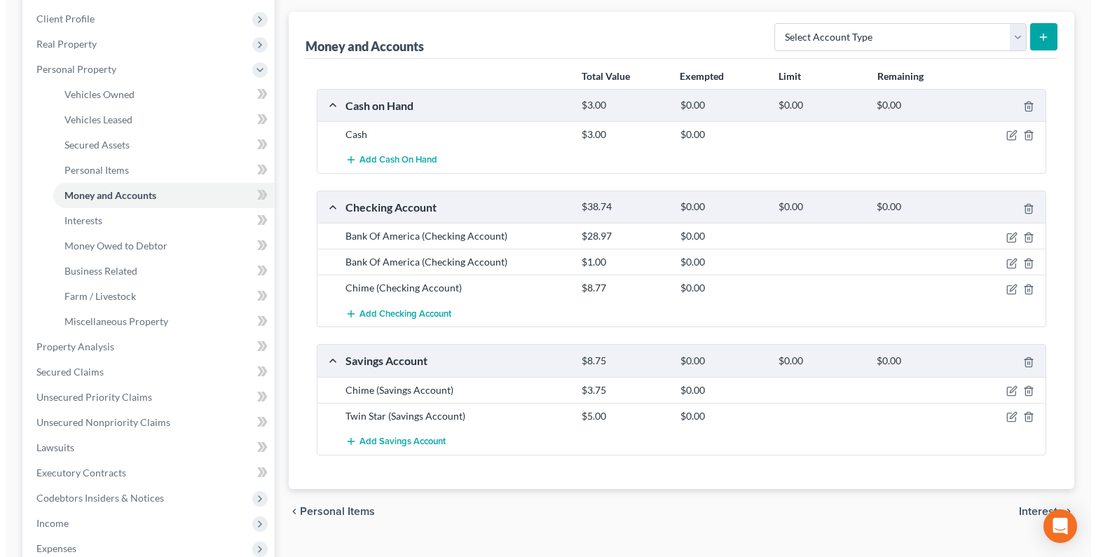
scroll to position [210, 0]
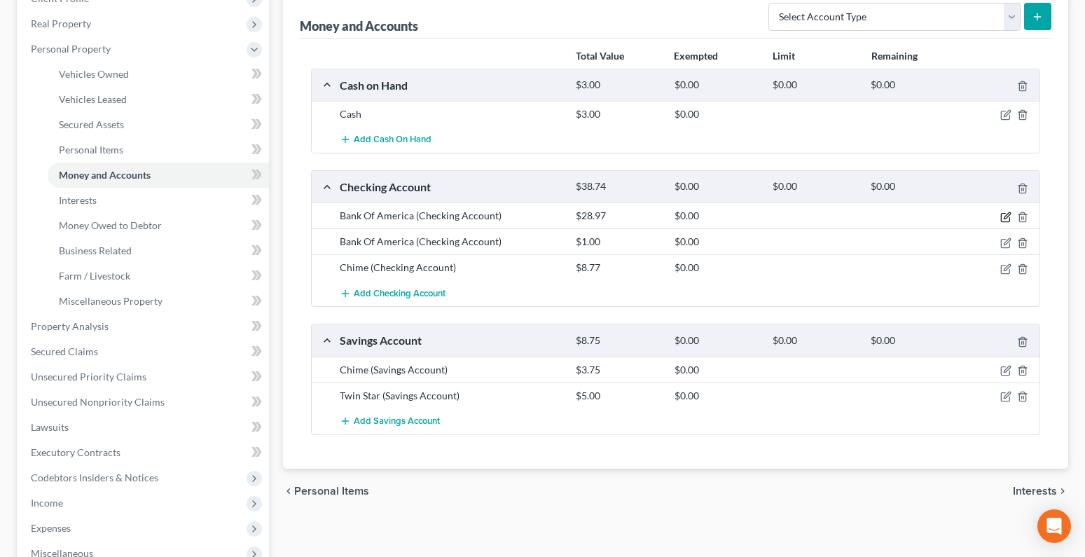
click at [1004, 213] on icon "button" at bounding box center [1005, 217] width 8 height 8
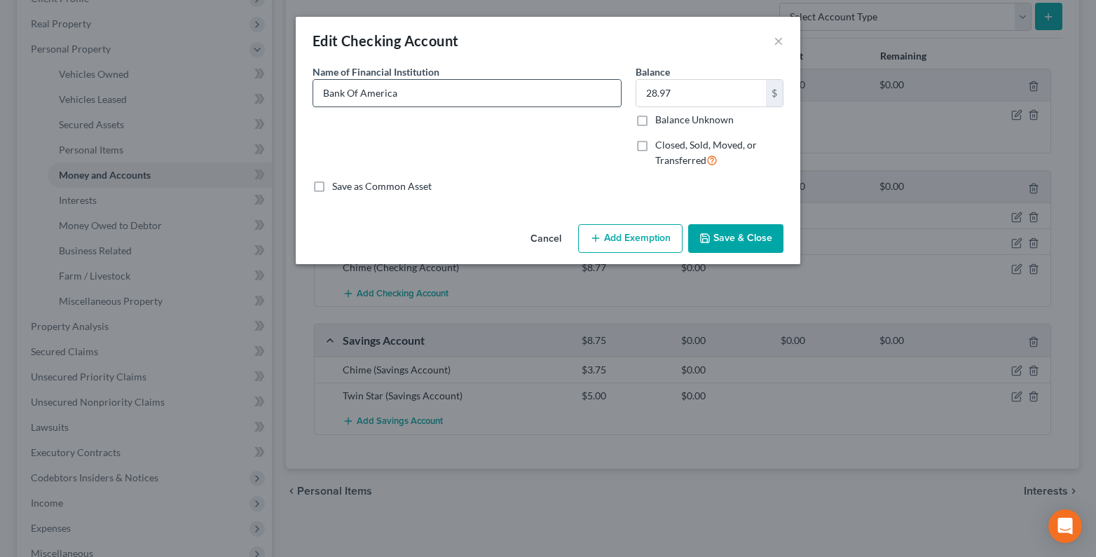
click at [404, 99] on input "Bank Of America" at bounding box center [466, 93] width 307 height 27
type input "Bank Of America 6476"
click at [668, 240] on button "Add Exemption" at bounding box center [630, 238] width 104 height 29
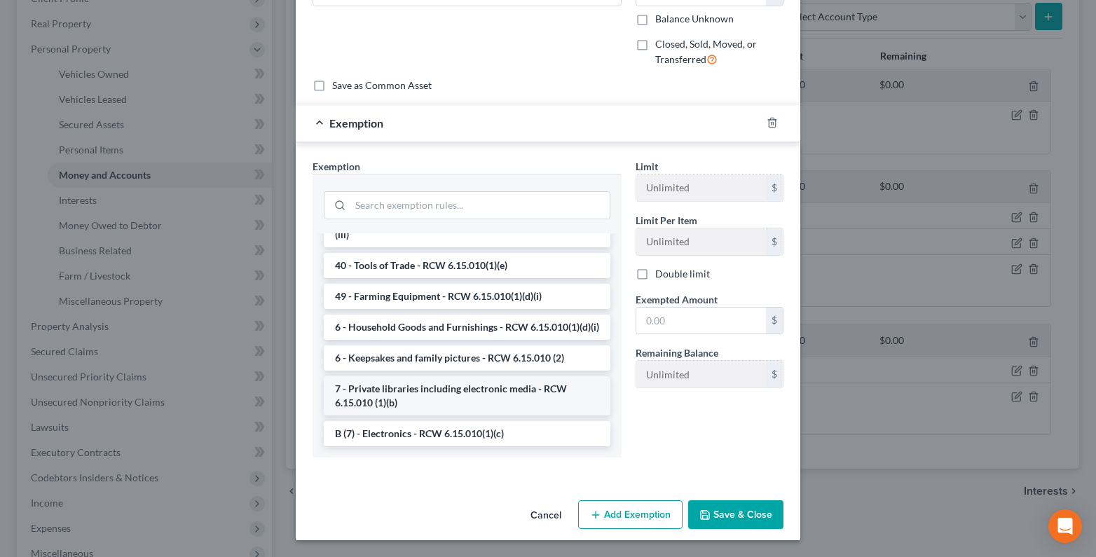
scroll to position [1275, 0]
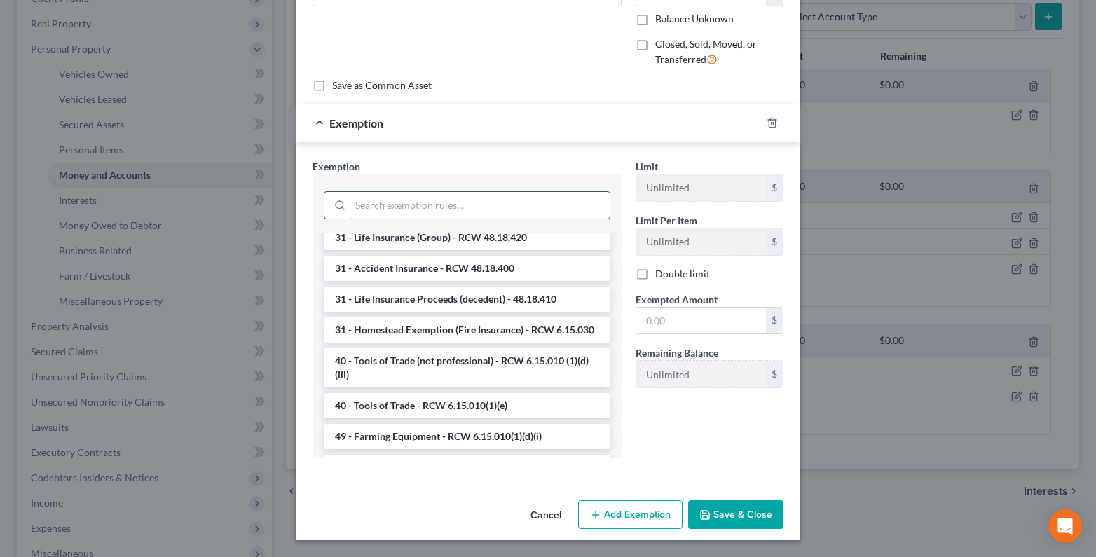
click at [361, 205] on input "search" at bounding box center [479, 205] width 259 height 27
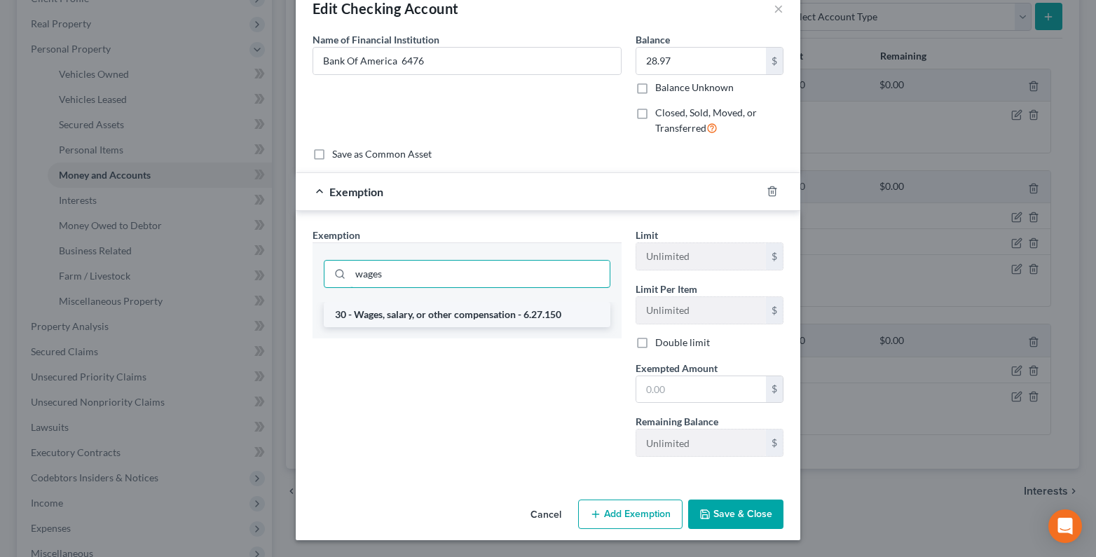
type input "wages"
click at [389, 317] on li "30 - Wages, salary, or other compensation - 6.27.150" at bounding box center [467, 314] width 286 height 25
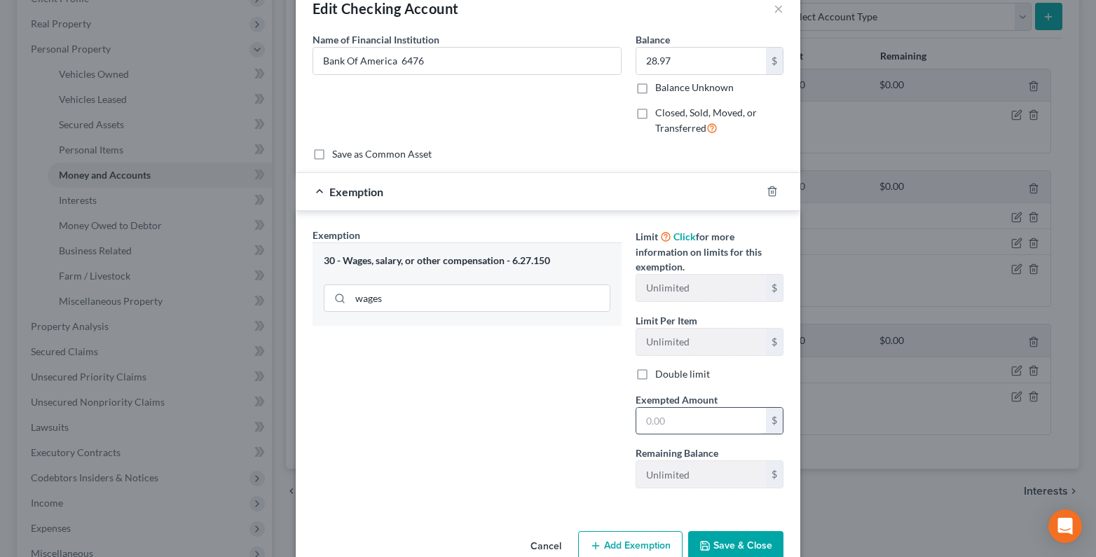
click at [656, 417] on input "text" at bounding box center [701, 421] width 130 height 27
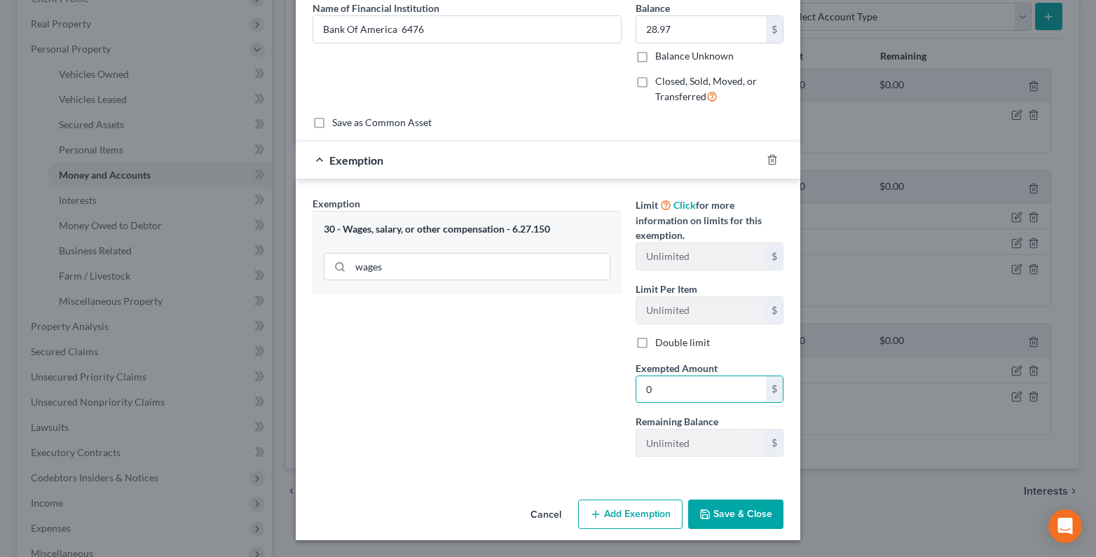
type input "0"
click at [699, 516] on icon "button" at bounding box center [704, 514] width 11 height 11
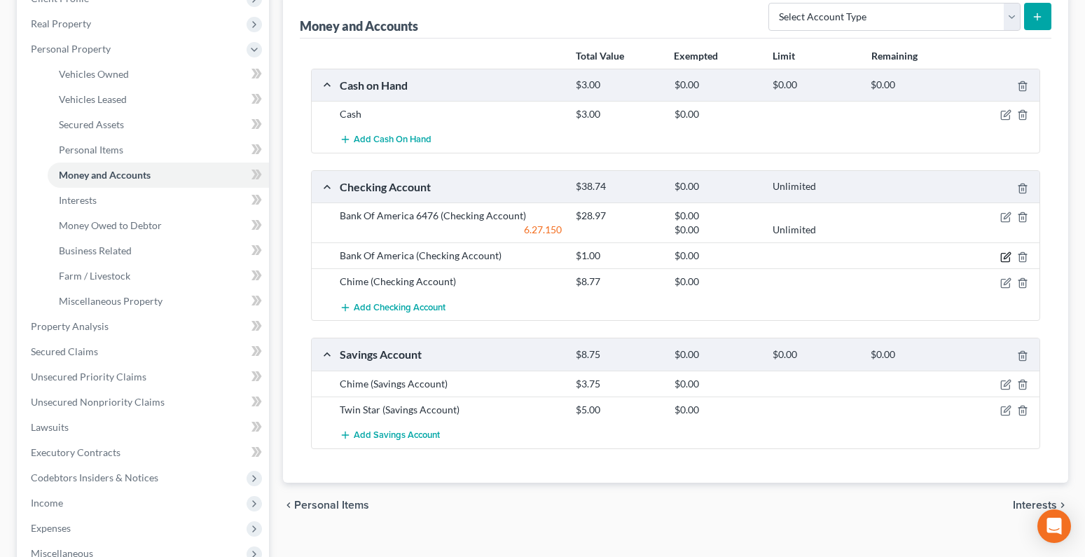
click at [1007, 253] on icon "button" at bounding box center [1005, 256] width 11 height 11
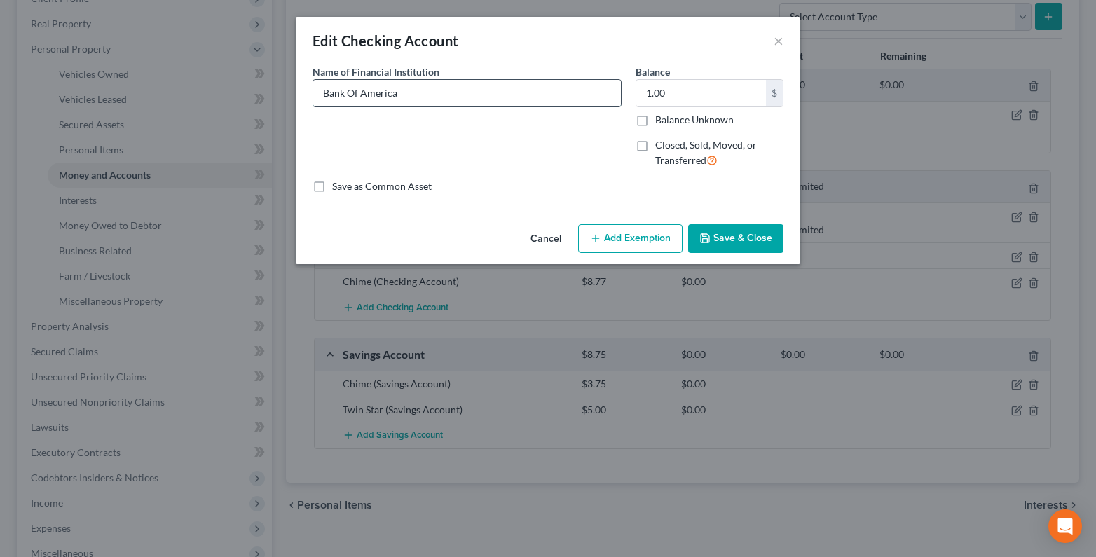
click at [415, 91] on input "Bank Of America" at bounding box center [466, 93] width 307 height 27
type input "Bank Of America 1562"
click at [717, 241] on button "Save & Close" at bounding box center [735, 238] width 95 height 29
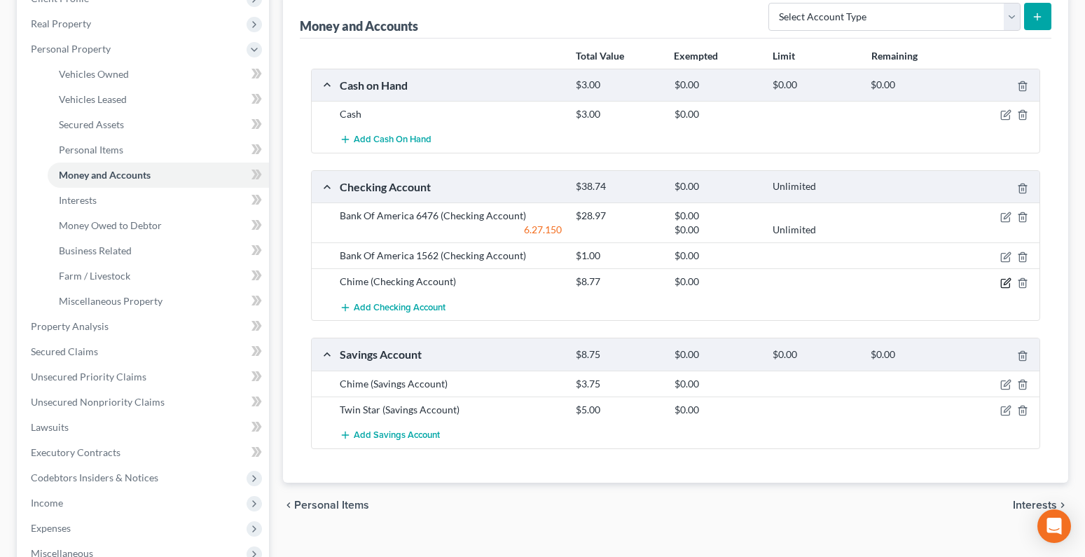
click at [1004, 280] on icon "button" at bounding box center [1005, 282] width 11 height 11
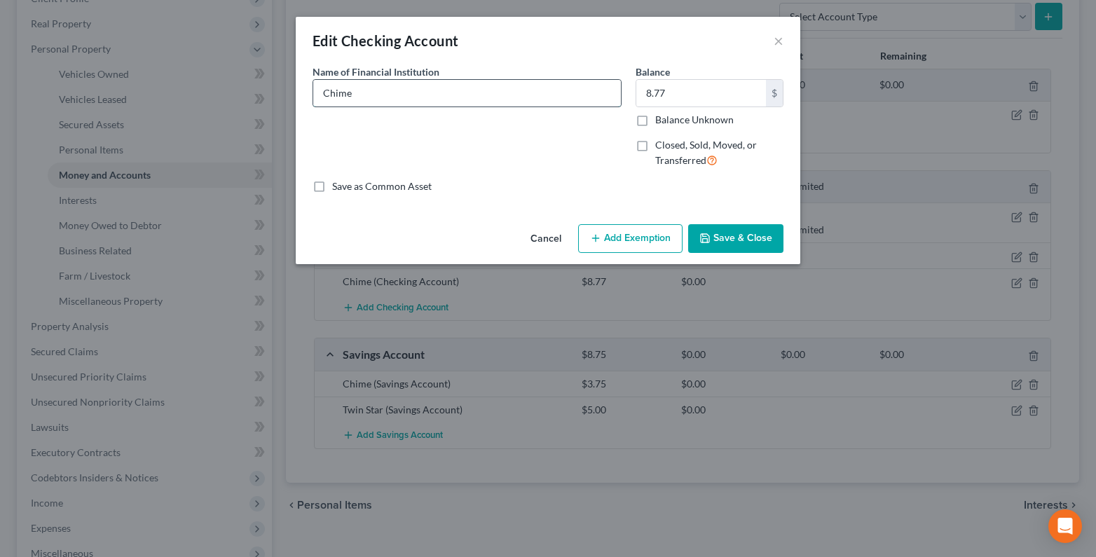
click at [360, 99] on input "Chime" at bounding box center [466, 93] width 307 height 27
type input "Chime 4053"
click at [716, 232] on button "Save & Close" at bounding box center [735, 238] width 95 height 29
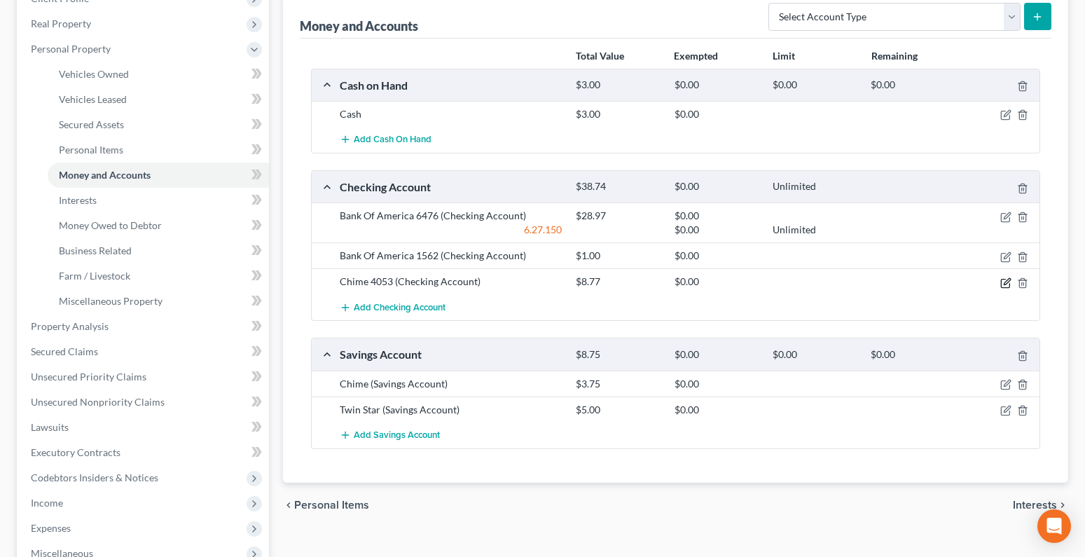
click at [1009, 281] on icon "button" at bounding box center [1007, 281] width 6 height 6
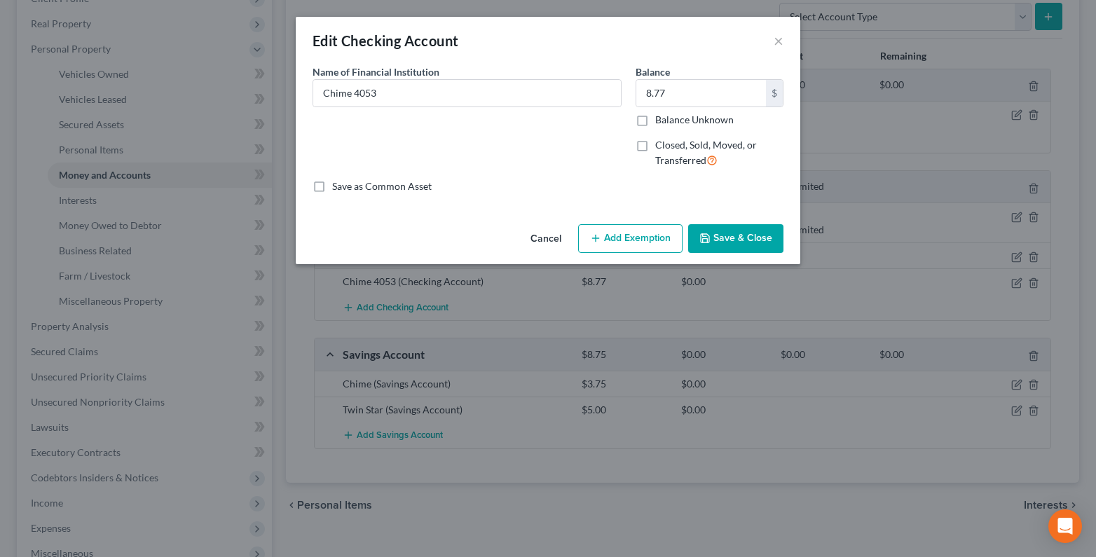
drag, startPoint x: 607, startPoint y: 242, endPoint x: 600, endPoint y: 249, distance: 9.4
click at [604, 245] on button "Add Exemption" at bounding box center [630, 238] width 104 height 29
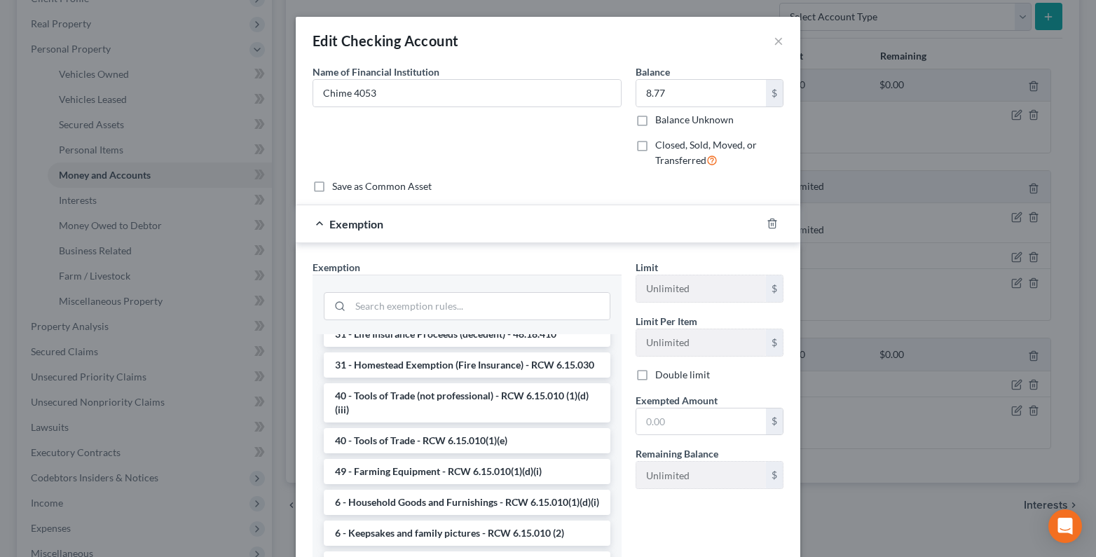
scroll to position [1485, 0]
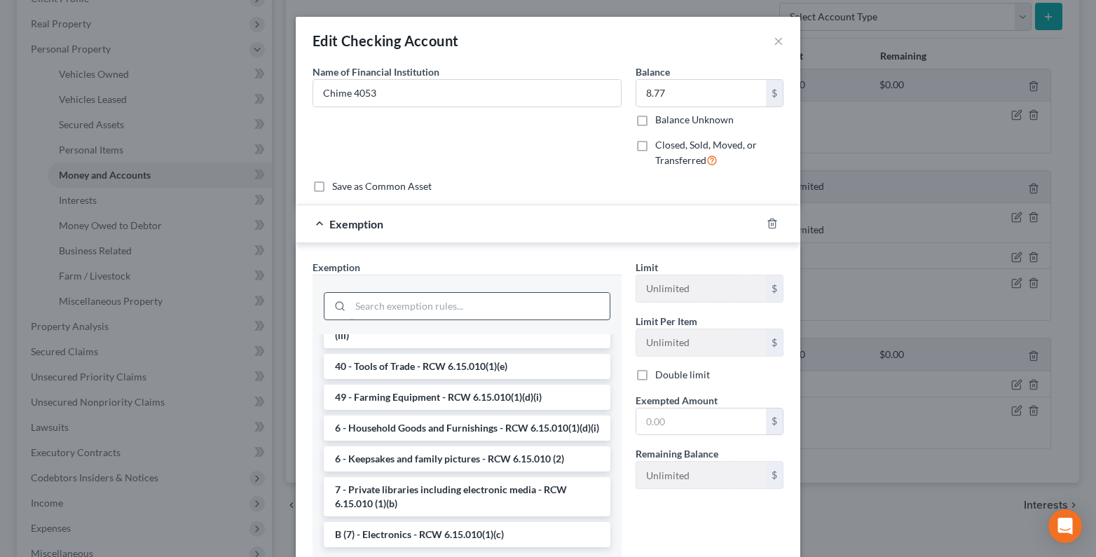
click at [364, 307] on input "search" at bounding box center [479, 306] width 259 height 27
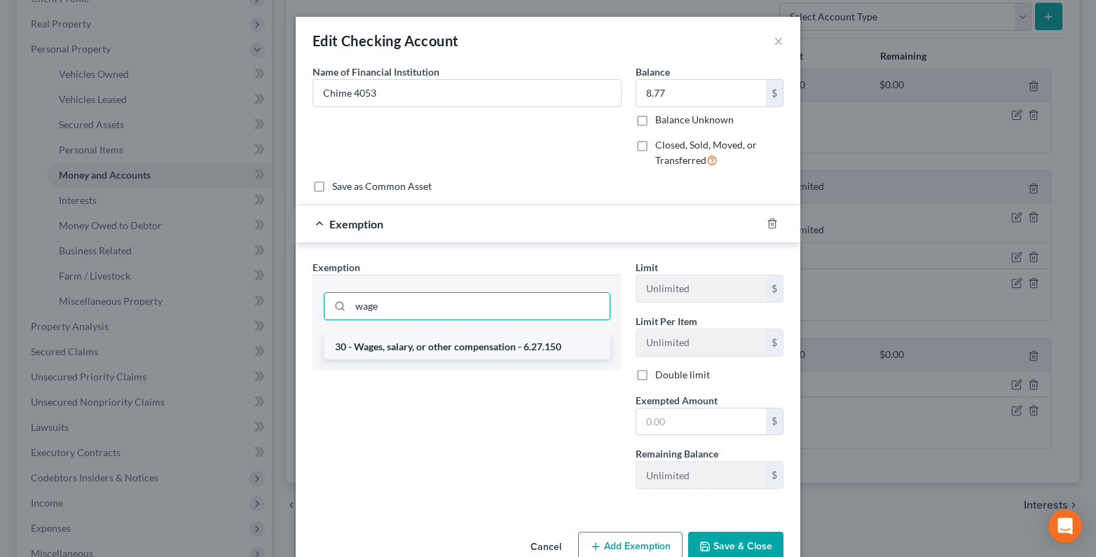
type input "wage"
click at [384, 350] on li "30 - Wages, salary, or other compensation - 6.27.150" at bounding box center [467, 346] width 286 height 25
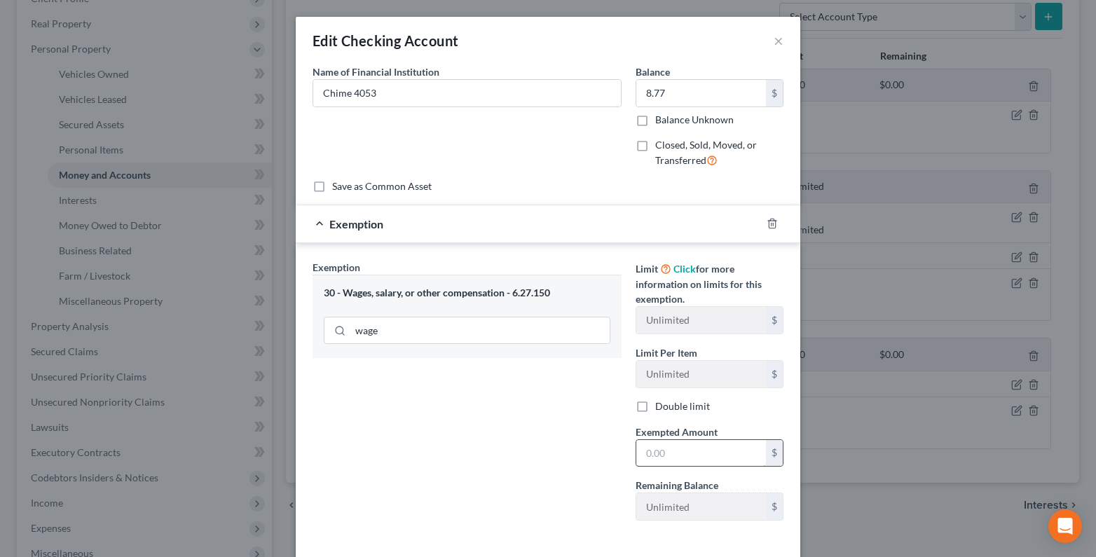
drag, startPoint x: 650, startPoint y: 455, endPoint x: 651, endPoint y: 441, distance: 14.0
click at [639, 455] on input "text" at bounding box center [701, 453] width 130 height 27
type input "0"
click at [464, 432] on div "Exemption Set must be selected for CA. Exemption * 30 - Wages, salary, or other…" at bounding box center [466, 396] width 323 height 272
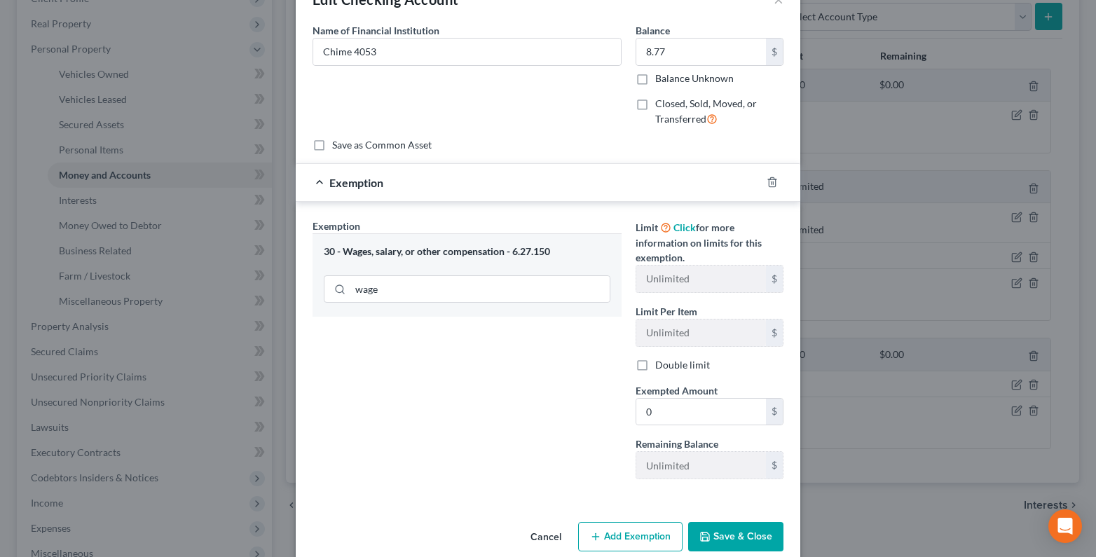
scroll to position [64, 0]
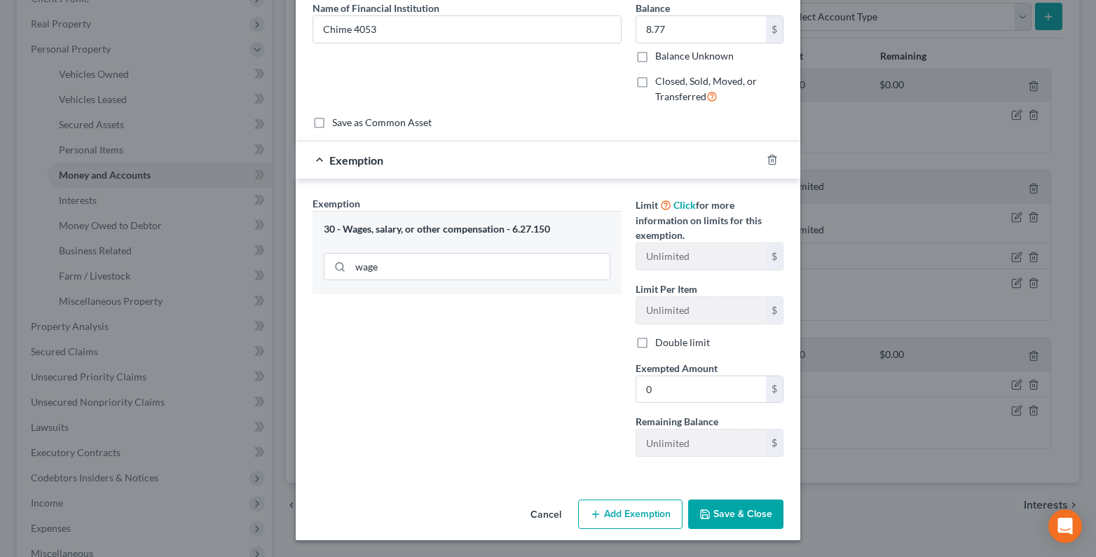
click at [738, 506] on button "Save & Close" at bounding box center [735, 513] width 95 height 29
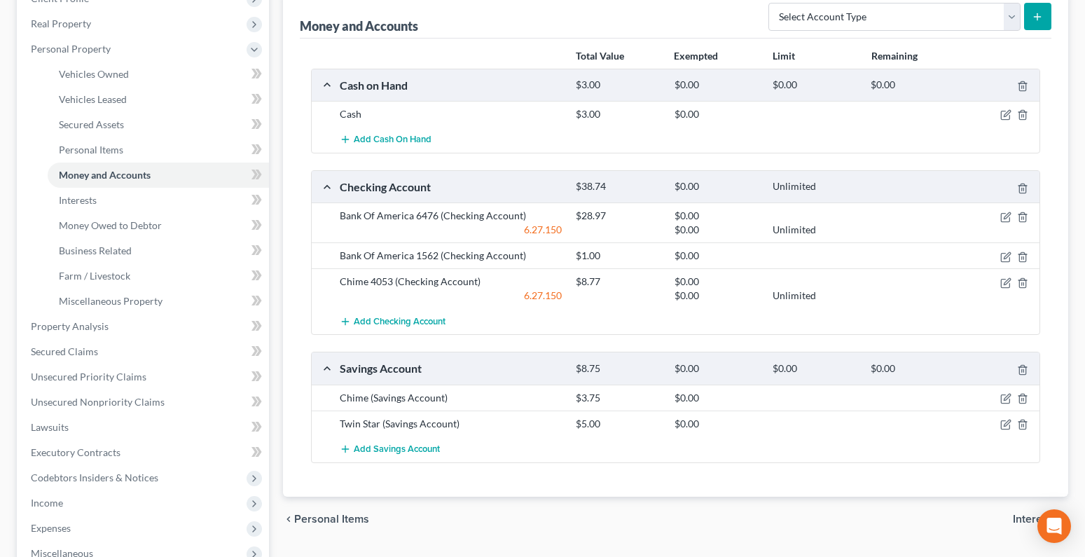
click at [1012, 256] on div at bounding box center [1001, 256] width 78 height 14
click at [1005, 256] on icon "button" at bounding box center [1005, 256] width 11 height 11
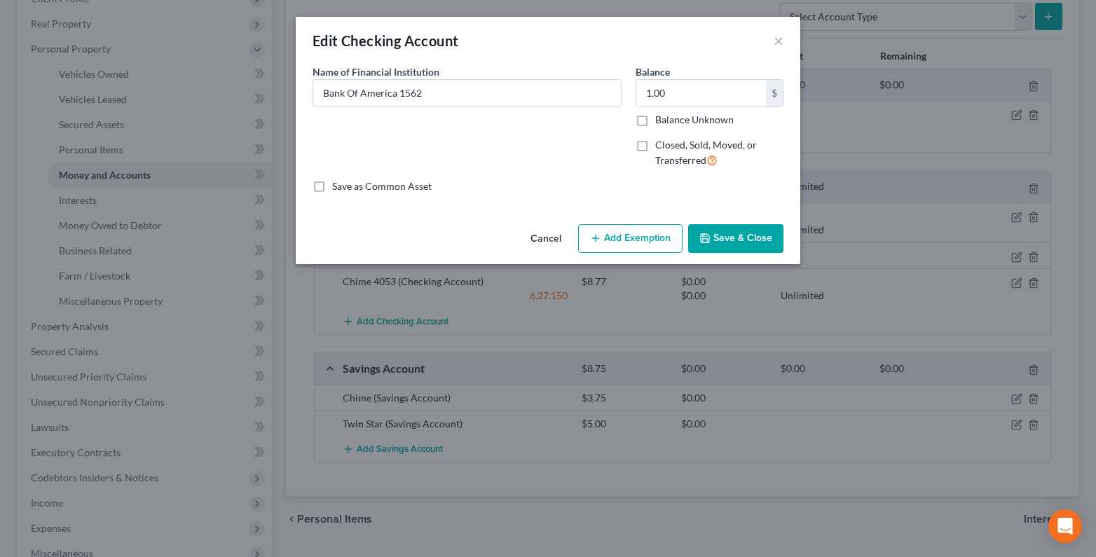
click at [621, 242] on button "Add Exemption" at bounding box center [630, 238] width 104 height 29
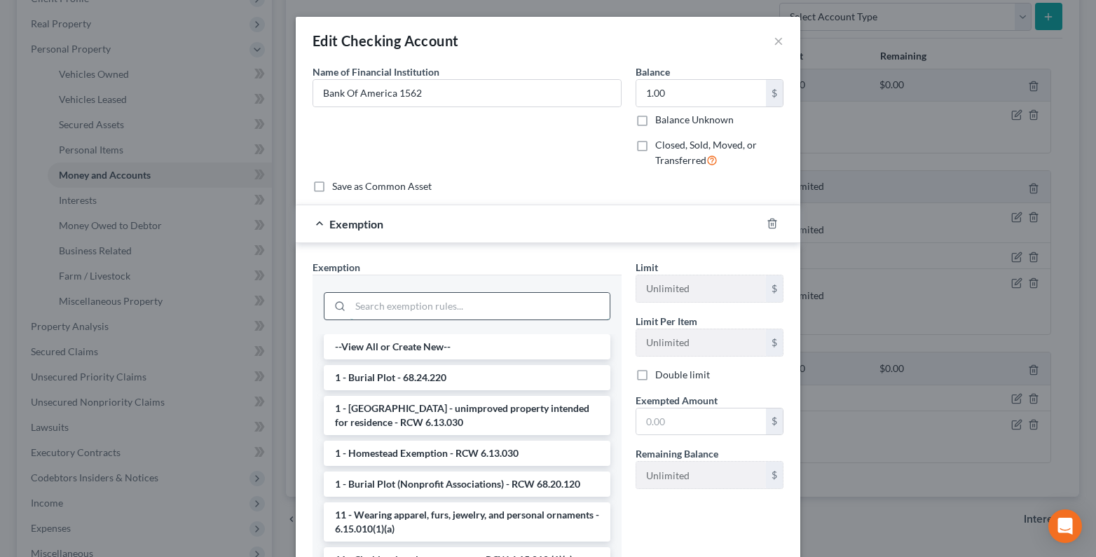
drag, startPoint x: 356, startPoint y: 306, endPoint x: 302, endPoint y: 302, distance: 54.1
click at [355, 306] on input "search" at bounding box center [479, 306] width 259 height 27
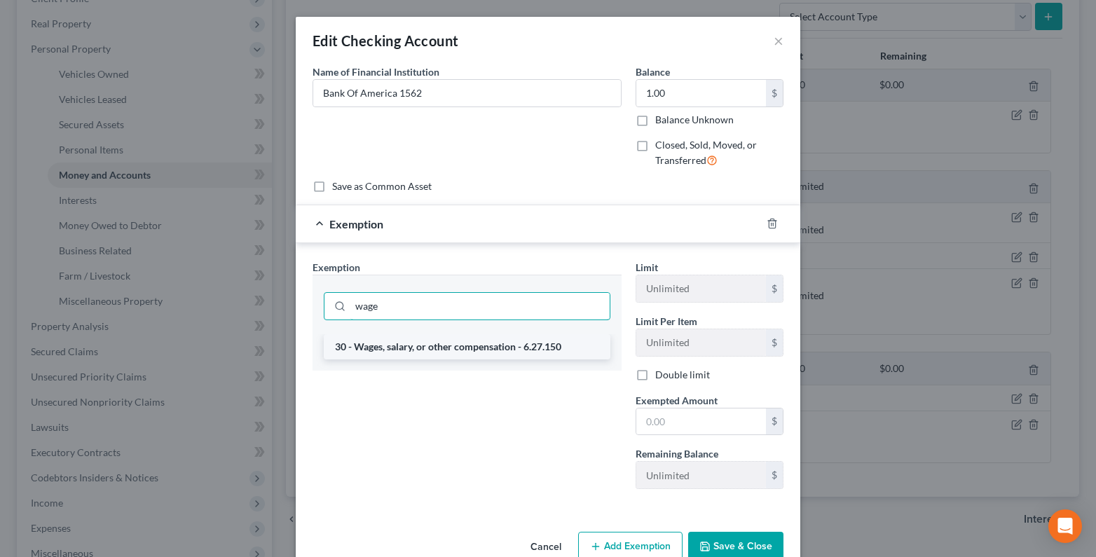
type input "wage"
click at [355, 345] on li "30 - Wages, salary, or other compensation - 6.27.150" at bounding box center [467, 346] width 286 height 25
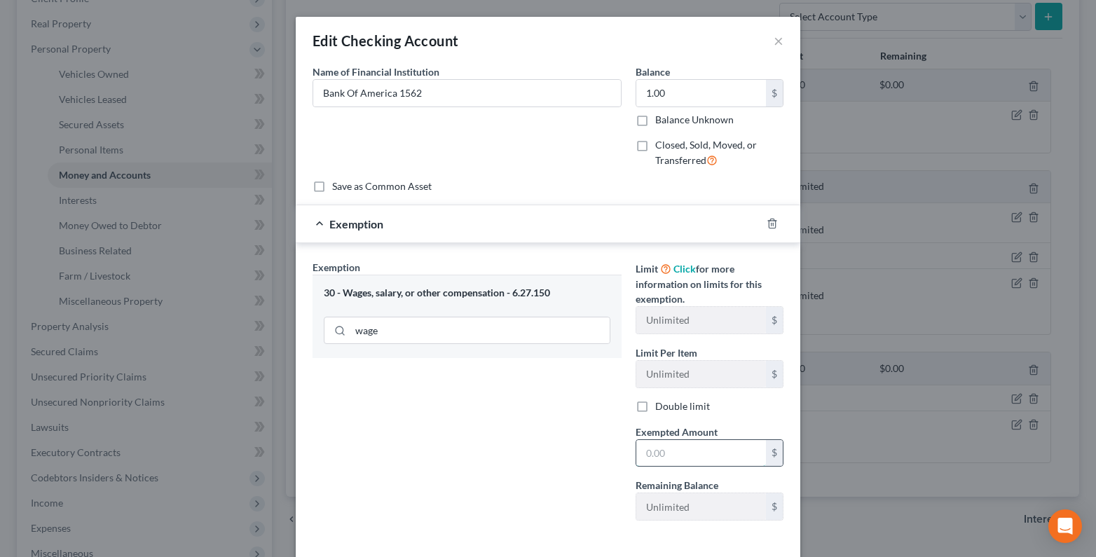
drag, startPoint x: 642, startPoint y: 457, endPoint x: 635, endPoint y: 439, distance: 18.9
click at [629, 453] on div "Exempted Amount * $" at bounding box center [709, 445] width 162 height 43
type input "0"
drag, startPoint x: 495, startPoint y: 466, endPoint x: 513, endPoint y: 467, distance: 19.0
click at [498, 466] on div "Exemption Set must be selected for CA. Exemption * 30 - Wages, salary, or other…" at bounding box center [466, 396] width 323 height 272
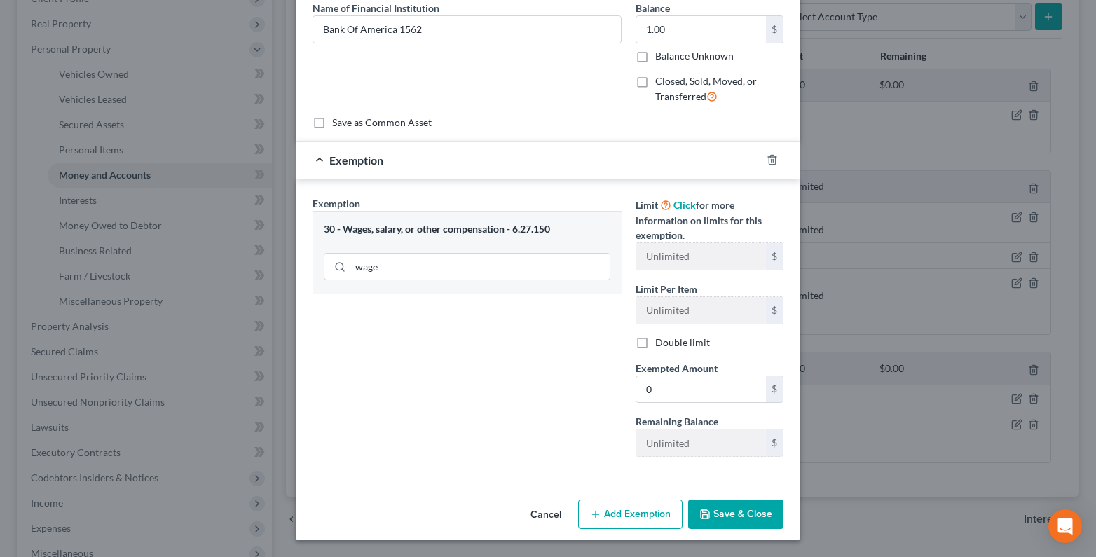
click at [741, 509] on button "Save & Close" at bounding box center [735, 513] width 95 height 29
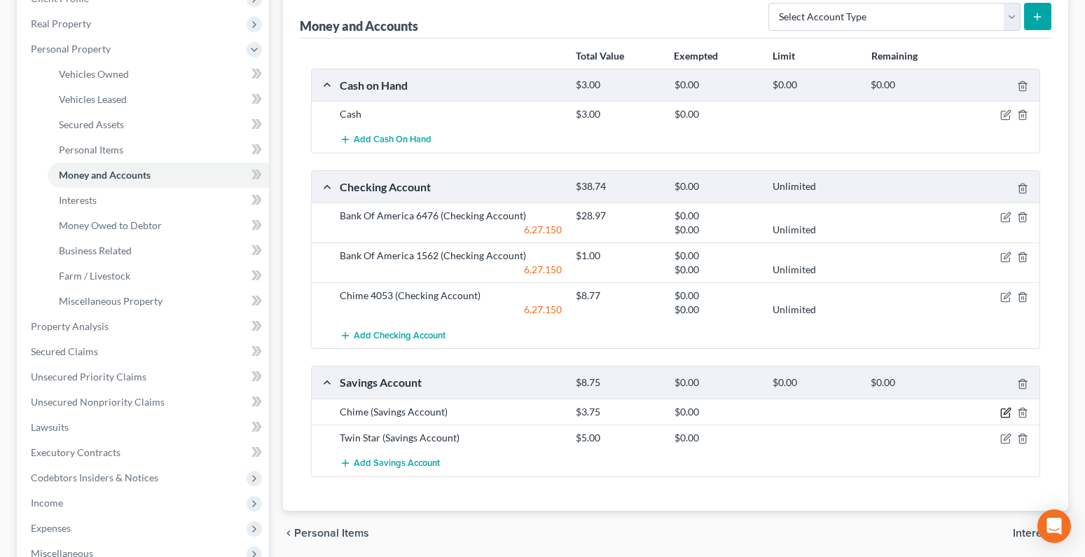
click at [1006, 413] on icon "button" at bounding box center [1005, 412] width 11 height 11
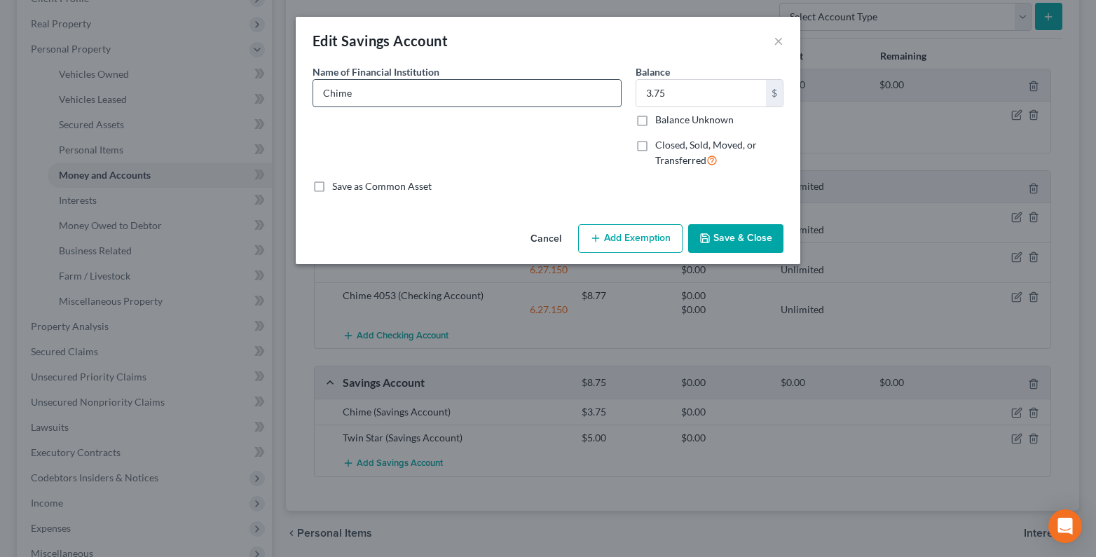
click at [363, 99] on input "Chime" at bounding box center [466, 93] width 307 height 27
type input "Chime 6827"
drag, startPoint x: 604, startPoint y: 233, endPoint x: 581, endPoint y: 243, distance: 25.1
click at [601, 236] on button "Add Exemption" at bounding box center [630, 238] width 104 height 29
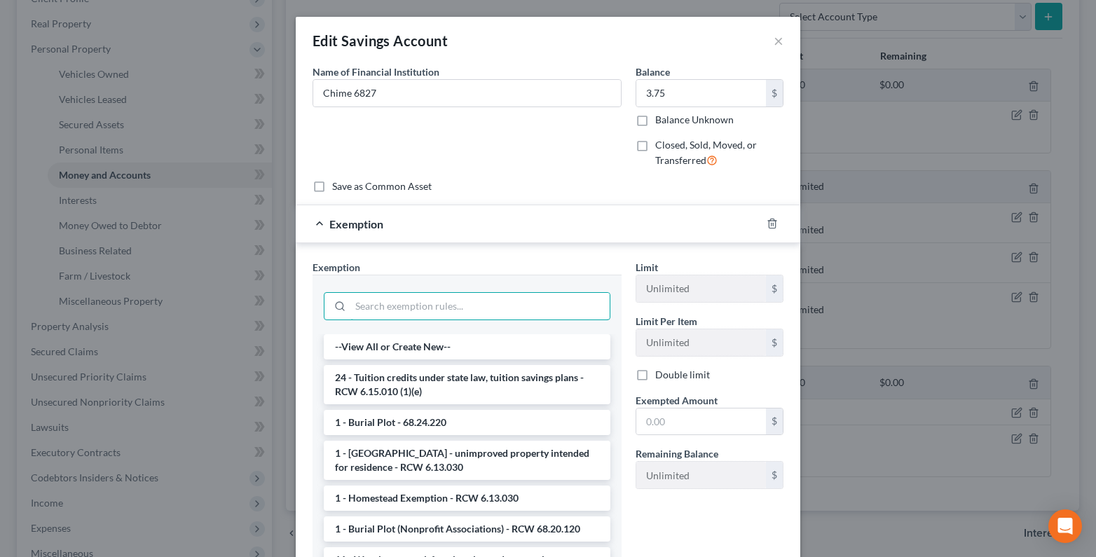
drag, startPoint x: 389, startPoint y: 312, endPoint x: 288, endPoint y: 333, distance: 103.2
click at [387, 312] on input "search" at bounding box center [479, 306] width 259 height 27
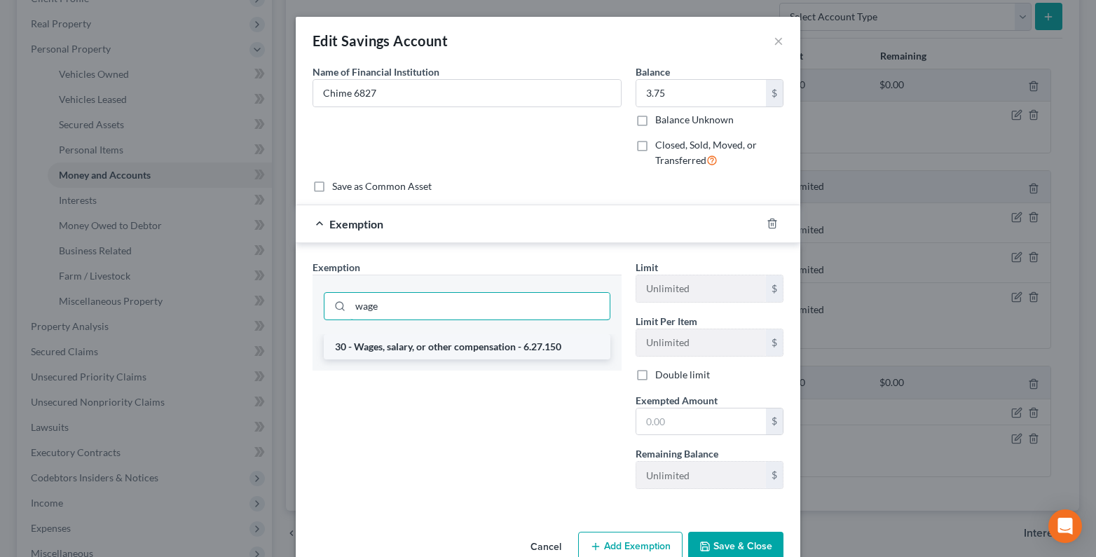
type input "wage"
drag, startPoint x: 403, startPoint y: 348, endPoint x: 492, endPoint y: 350, distance: 89.7
click at [403, 347] on li "30 - Wages, salary, or other compensation - 6.27.150" at bounding box center [467, 346] width 286 height 25
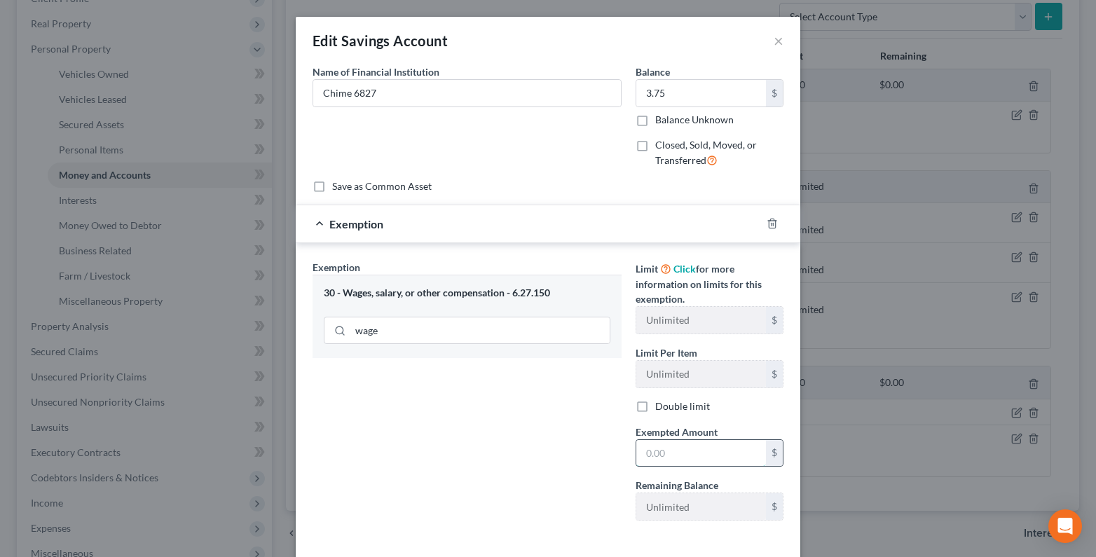
click at [640, 457] on input "text" at bounding box center [701, 453] width 130 height 27
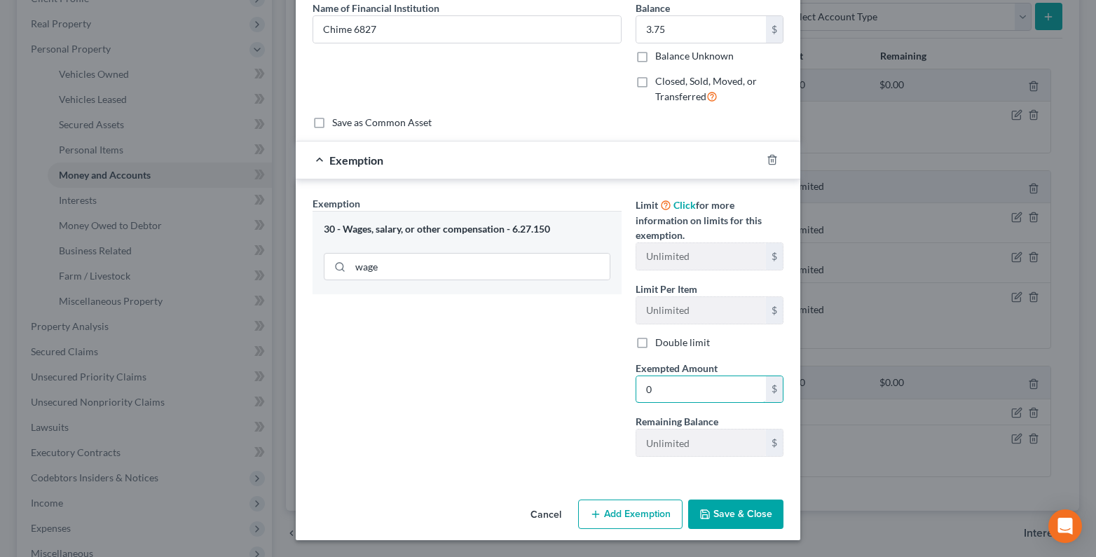
type input "0"
click at [759, 514] on button "Save & Close" at bounding box center [735, 513] width 95 height 29
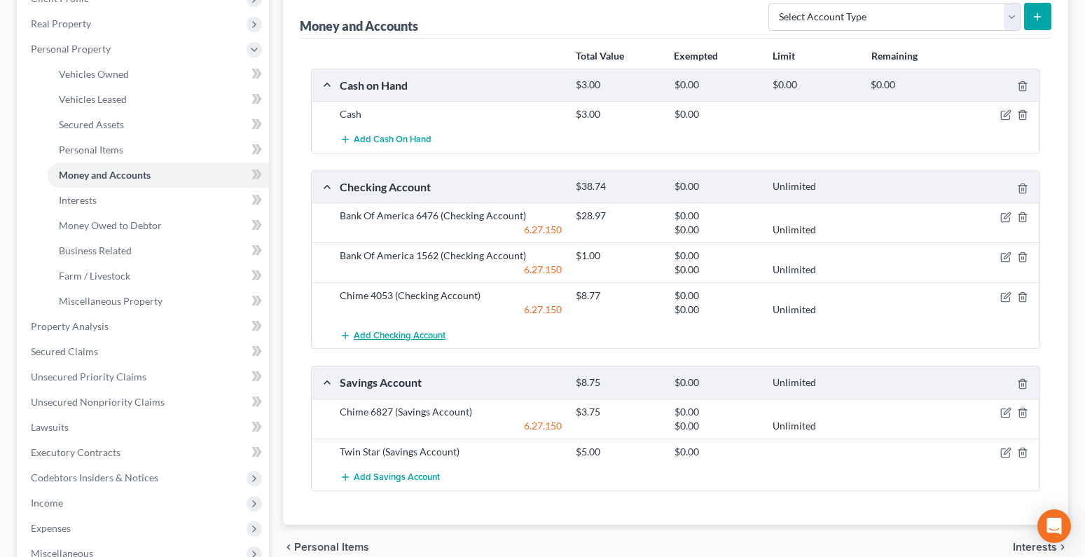
click at [372, 333] on span "Add Checking Account" at bounding box center [400, 335] width 92 height 11
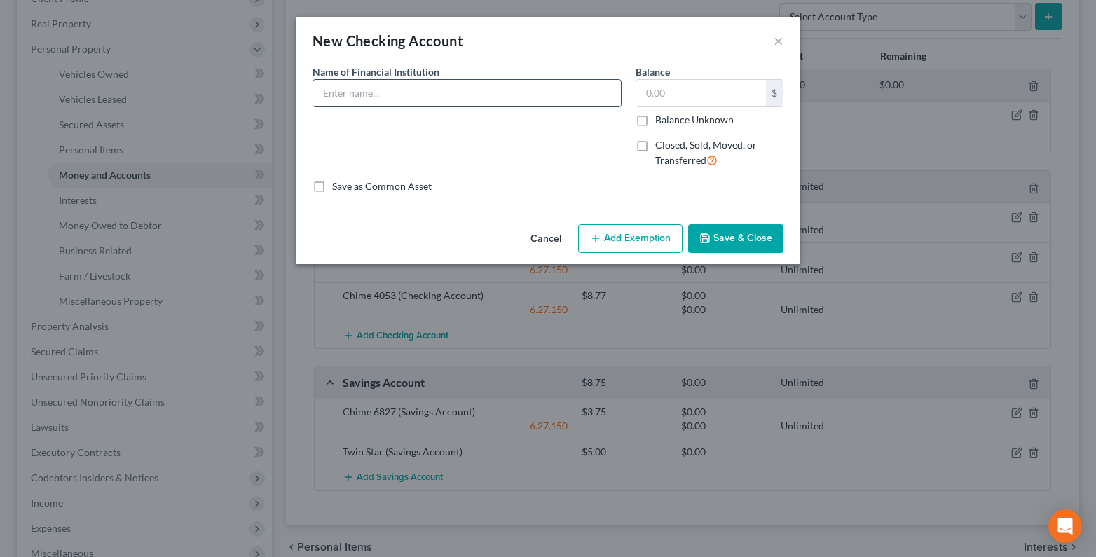
drag, startPoint x: 326, startPoint y: 91, endPoint x: 317, endPoint y: 90, distance: 9.8
click at [326, 91] on input "text" at bounding box center [466, 93] width 307 height 27
type input "Venmo"
click at [710, 233] on icon "button" at bounding box center [704, 238] width 11 height 11
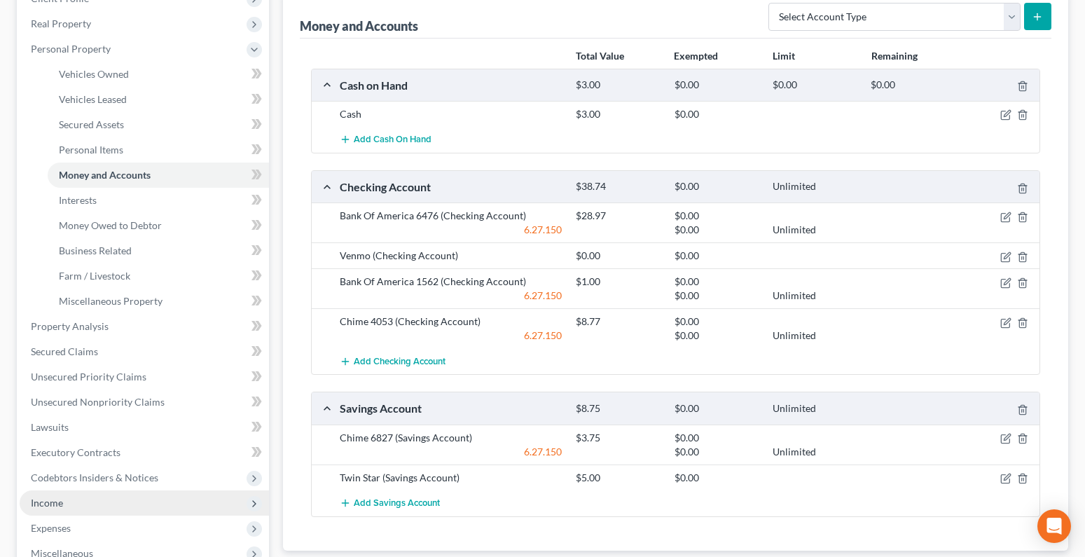
click at [30, 504] on span "Income" at bounding box center [144, 502] width 249 height 25
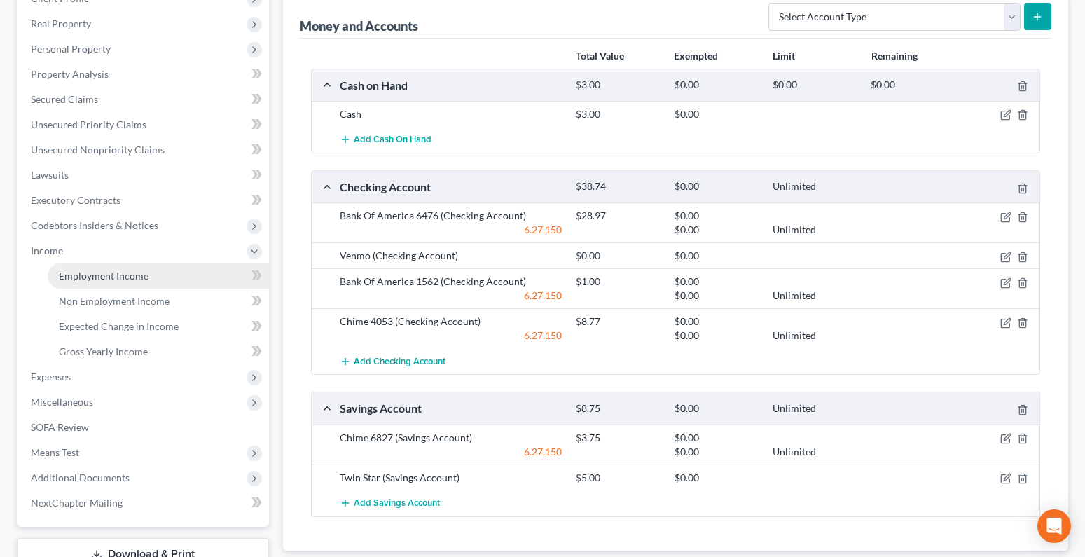
click at [74, 272] on span "Employment Income" at bounding box center [104, 276] width 90 height 12
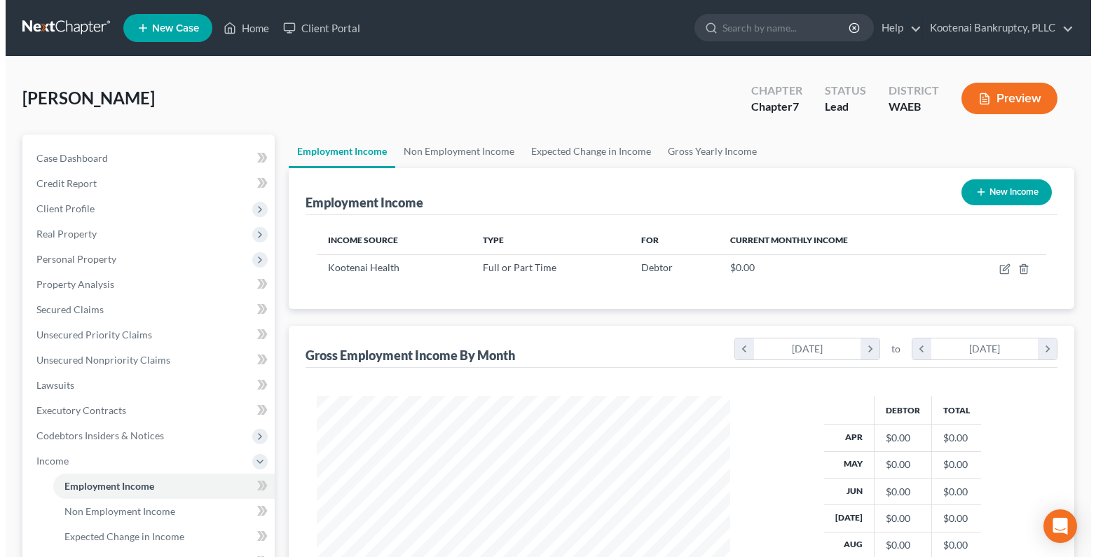
scroll to position [251, 442]
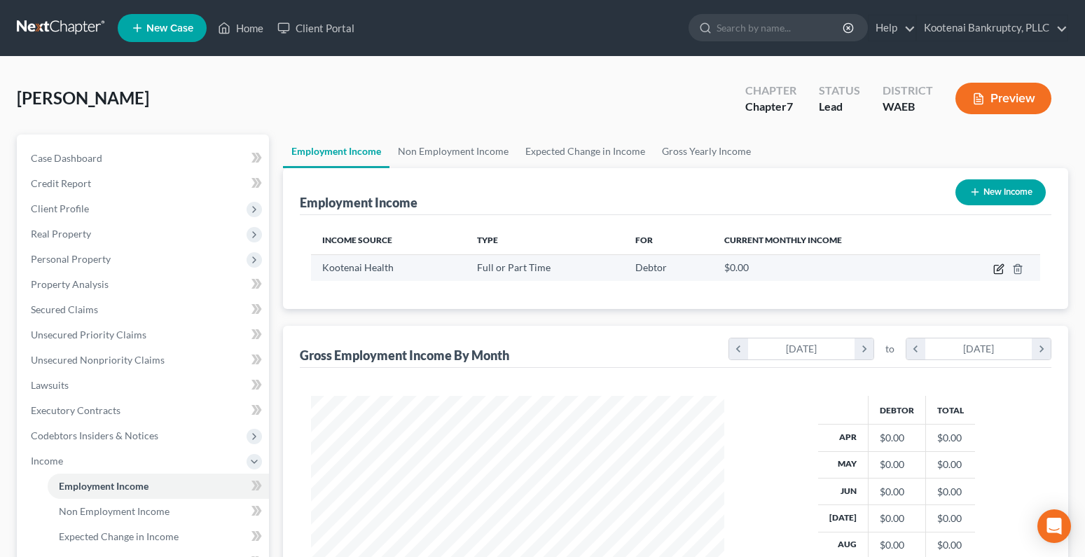
click at [1000, 270] on icon "button" at bounding box center [1000, 267] width 6 height 6
select select "0"
select select "13"
select select "2"
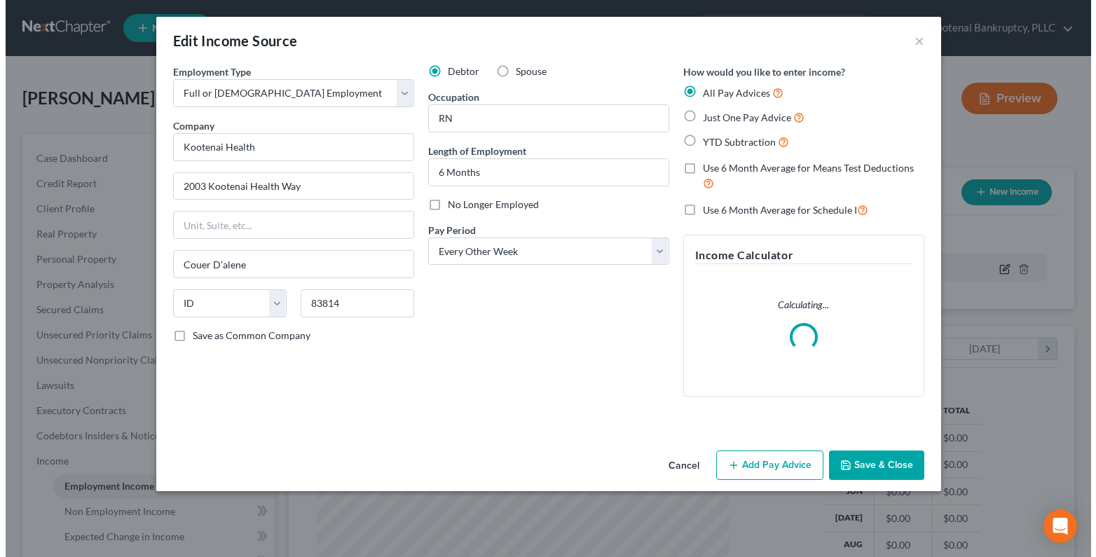
scroll to position [251, 446]
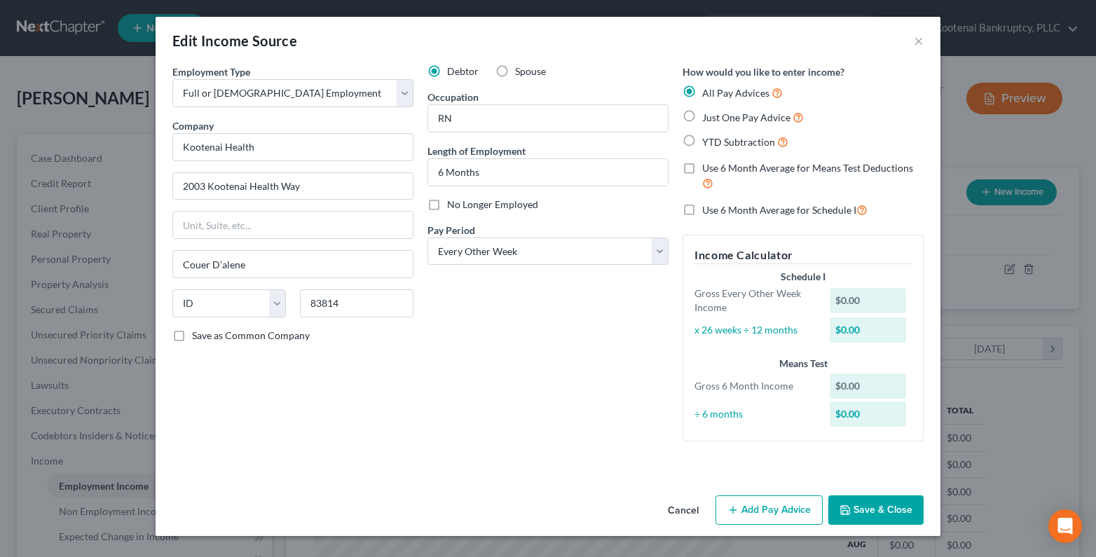
click at [760, 470] on div "Employment Type * Select Full or Part Time Employment Self Employment Company *…" at bounding box center [547, 276] width 785 height 425
click at [738, 510] on icon "button" at bounding box center [732, 509] width 11 height 11
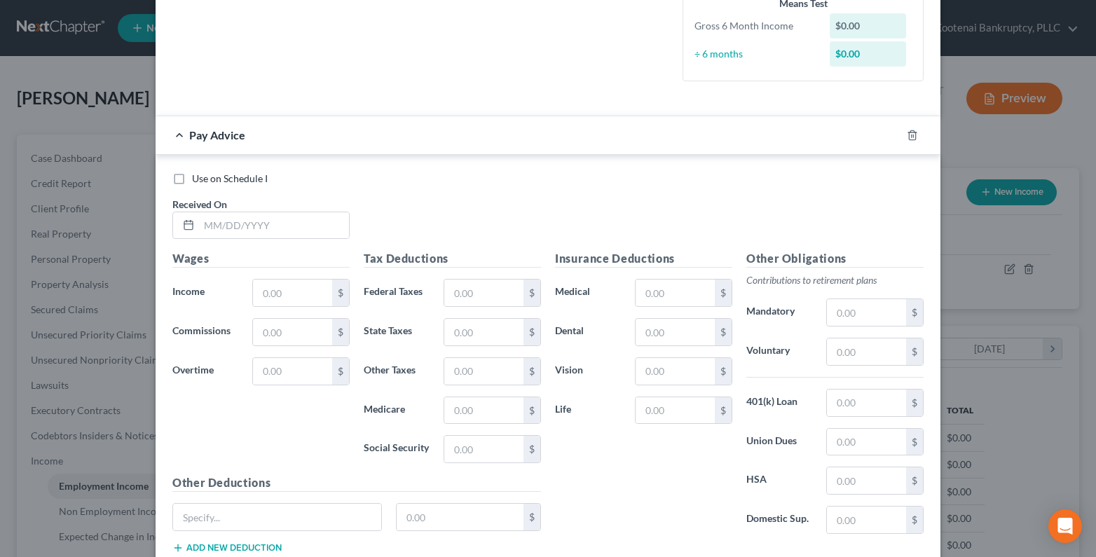
scroll to position [420, 0]
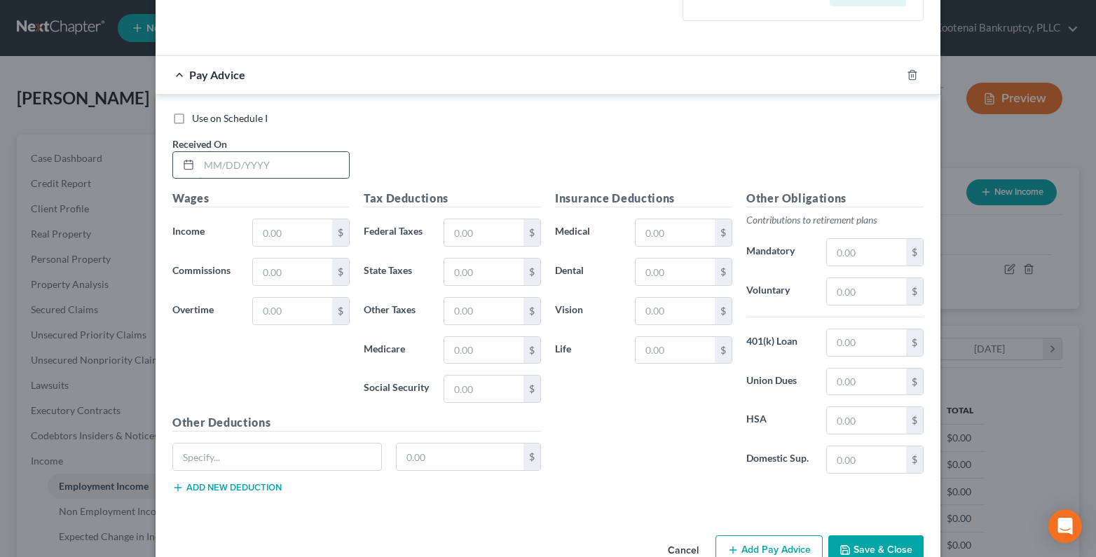
click at [230, 167] on input "text" at bounding box center [274, 165] width 150 height 27
type input "03/14/2025"
click at [282, 227] on input "text" at bounding box center [292, 232] width 79 height 27
type input "2,675.16"
drag, startPoint x: 847, startPoint y: 293, endPoint x: 833, endPoint y: 300, distance: 15.7
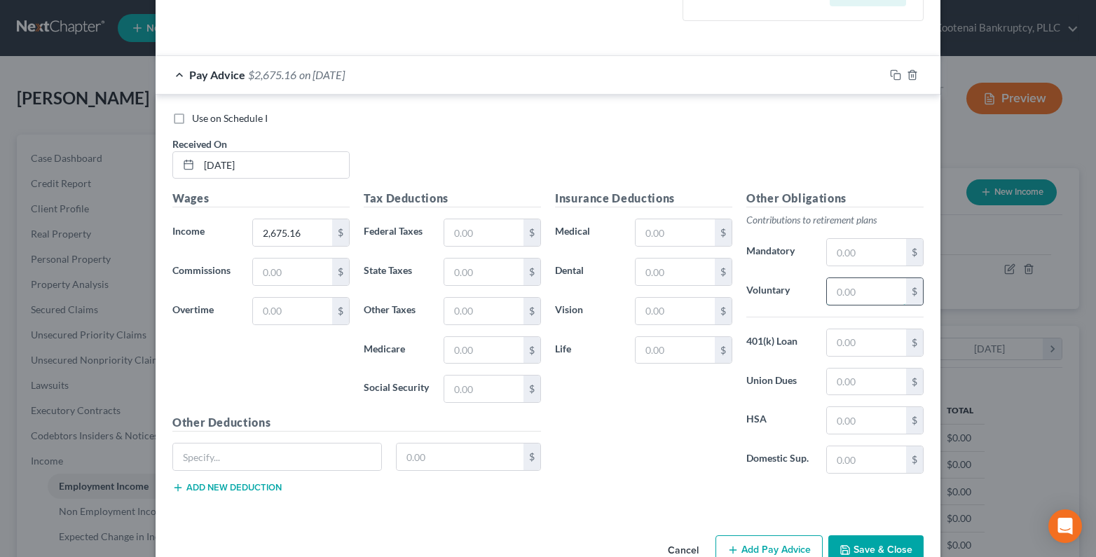
click at [846, 293] on input "text" at bounding box center [866, 291] width 79 height 27
type input "26.75"
click at [436, 462] on input "text" at bounding box center [459, 456] width 127 height 27
type input "24.40"
click at [270, 490] on button "Add new deduction" at bounding box center [226, 487] width 109 height 11
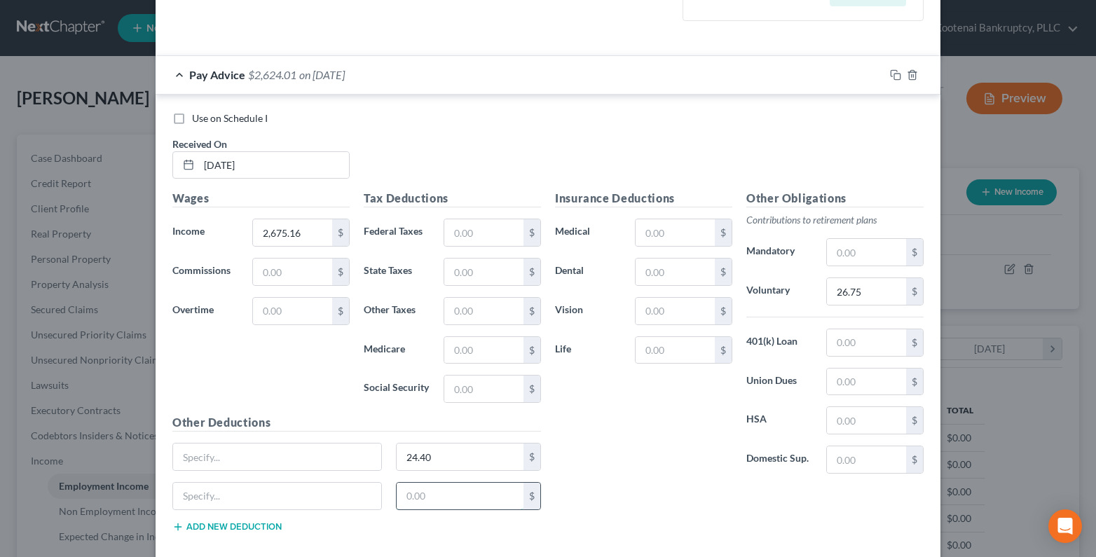
click at [429, 499] on input "text" at bounding box center [459, 496] width 127 height 27
type input "25.20"
click at [485, 238] on input "text" at bounding box center [483, 232] width 79 height 27
type input "106.27"
click at [448, 398] on input "text" at bounding box center [483, 388] width 79 height 27
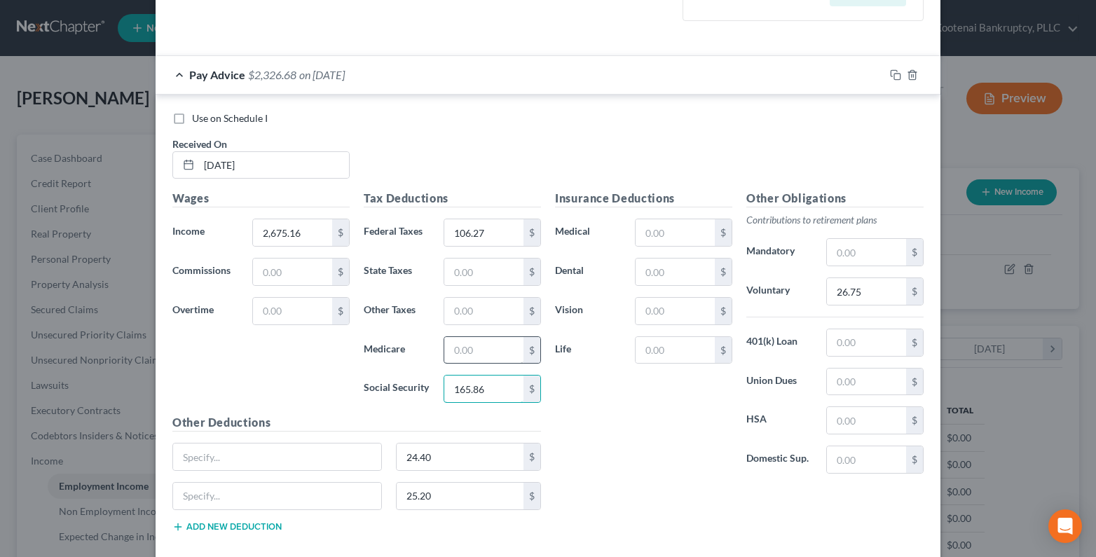
type input "165.86"
click at [462, 350] on input "text" at bounding box center [483, 350] width 79 height 27
type input "38.79"
drag, startPoint x: 466, startPoint y: 265, endPoint x: 457, endPoint y: 265, distance: 9.1
click at [464, 265] on input "text" at bounding box center [483, 271] width 79 height 27
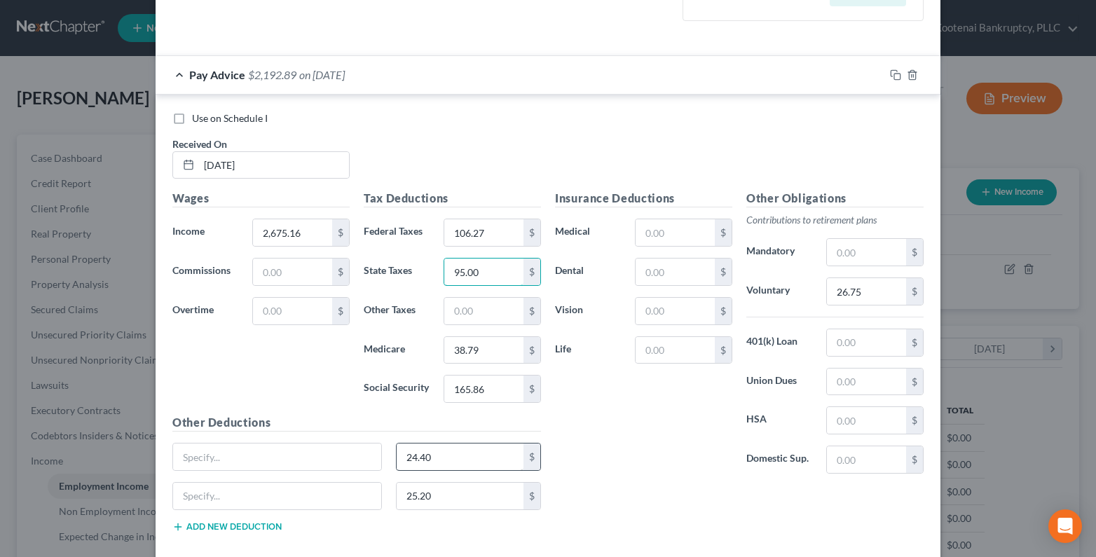
type input "95.00"
click at [401, 491] on input "25.20" at bounding box center [459, 496] width 127 height 27
click at [894, 77] on rect "button" at bounding box center [897, 77] width 6 height 6
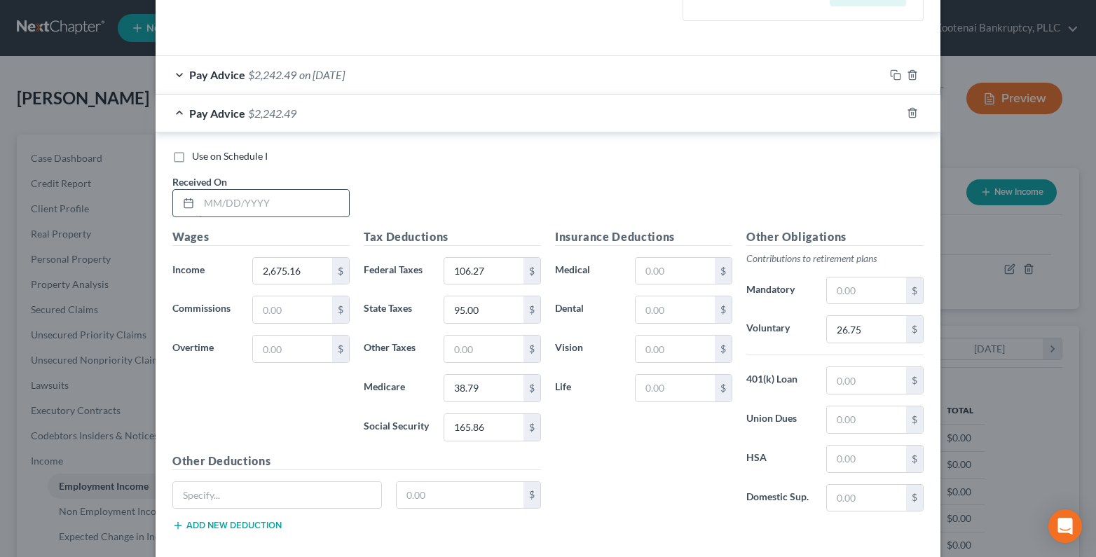
click at [245, 209] on input "text" at bounding box center [274, 203] width 150 height 27
type input "03/28/2025"
type input "3,045.72"
drag, startPoint x: 469, startPoint y: 266, endPoint x: 449, endPoint y: 274, distance: 21.1
click at [467, 268] on input "106.27" at bounding box center [483, 271] width 79 height 27
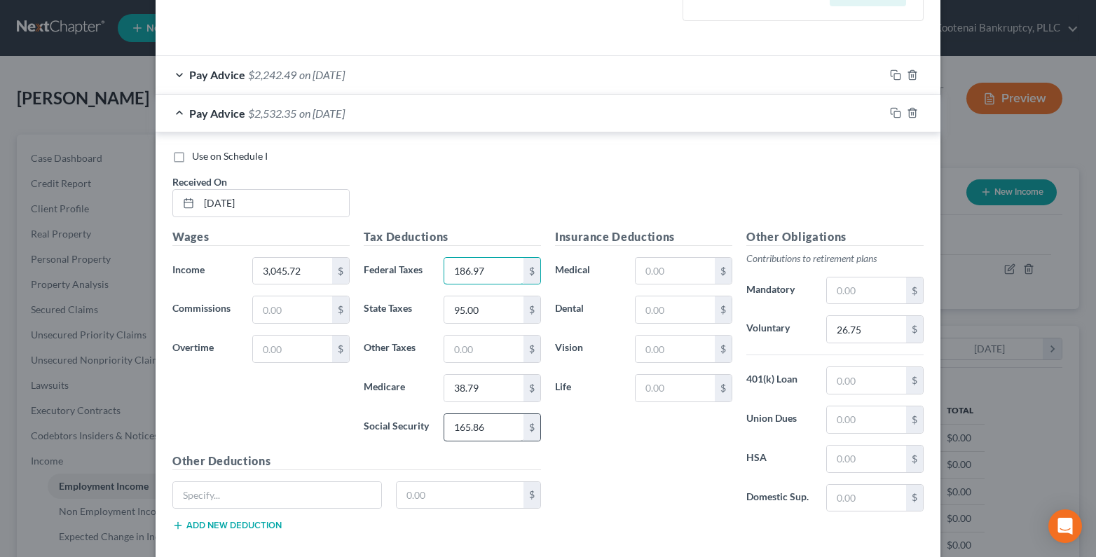
type input "186.97"
drag, startPoint x: 472, startPoint y: 428, endPoint x: 450, endPoint y: 429, distance: 22.5
click at [471, 429] on input "165.86" at bounding box center [483, 427] width 79 height 27
type input "188.84"
click at [481, 399] on input "38.79" at bounding box center [483, 388] width 79 height 27
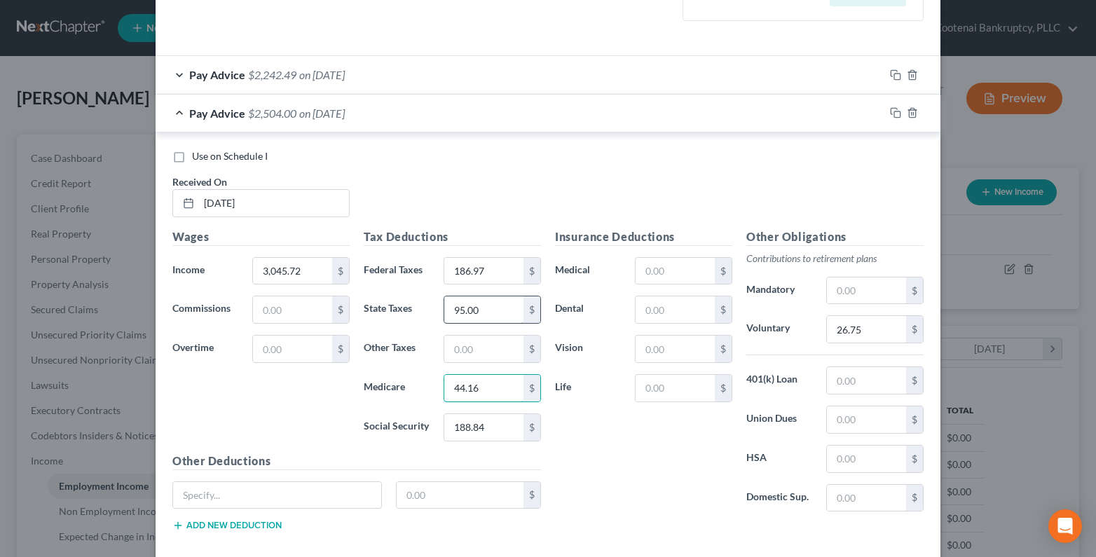
type input "44.16"
click at [478, 314] on input "95.00" at bounding box center [483, 309] width 79 height 27
type input "116.00"
type input "30.46"
click at [413, 495] on input "text" at bounding box center [459, 495] width 127 height 27
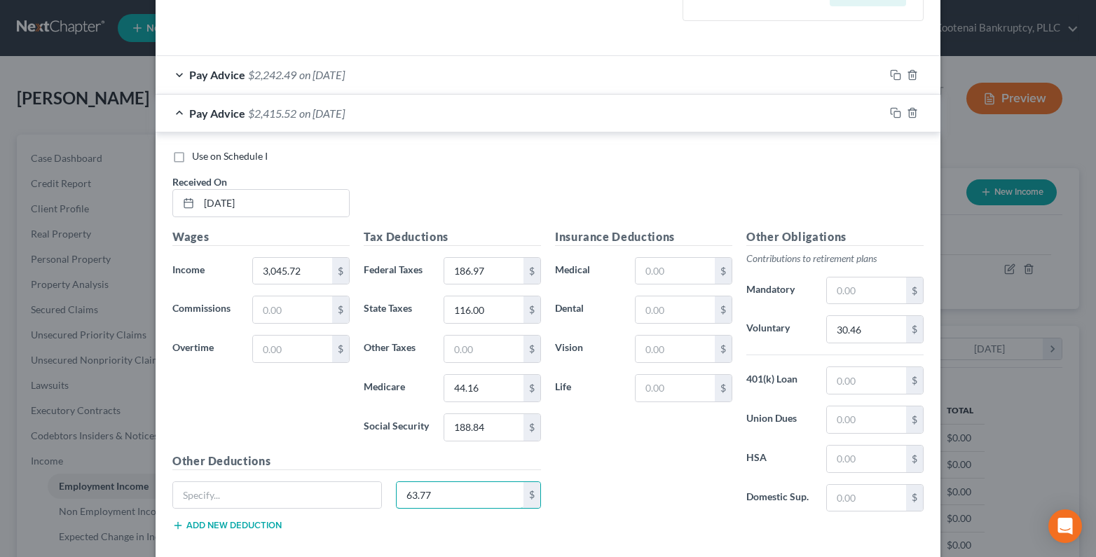
type input "63.77"
click at [245, 520] on button "Add new deduction" at bounding box center [226, 525] width 109 height 11
click at [401, 534] on input "text" at bounding box center [459, 533] width 127 height 27
type input "28.45"
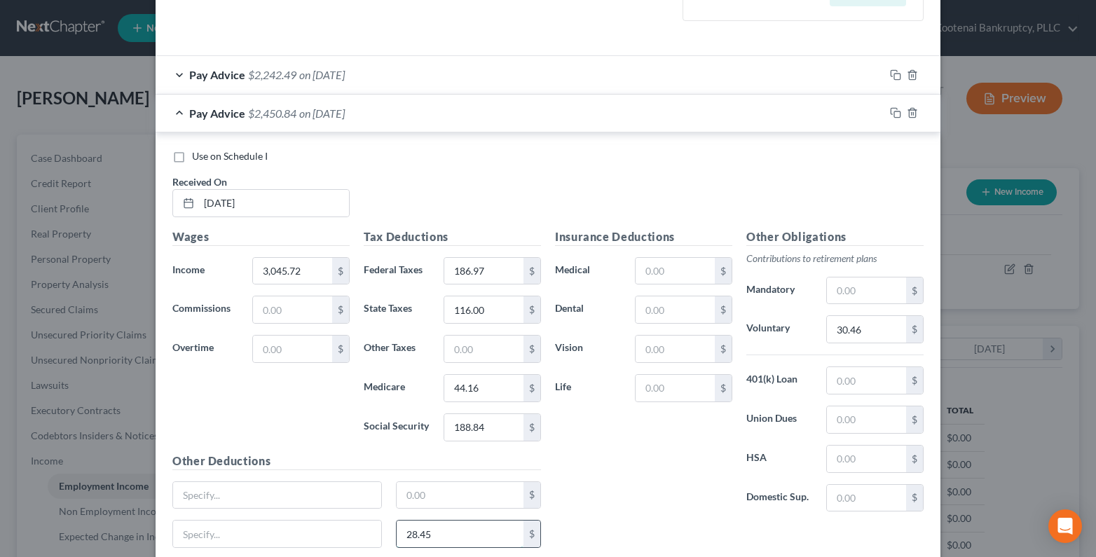
click at [440, 534] on input "28.45" at bounding box center [459, 533] width 127 height 27
click at [892, 109] on icon "button" at bounding box center [895, 112] width 11 height 11
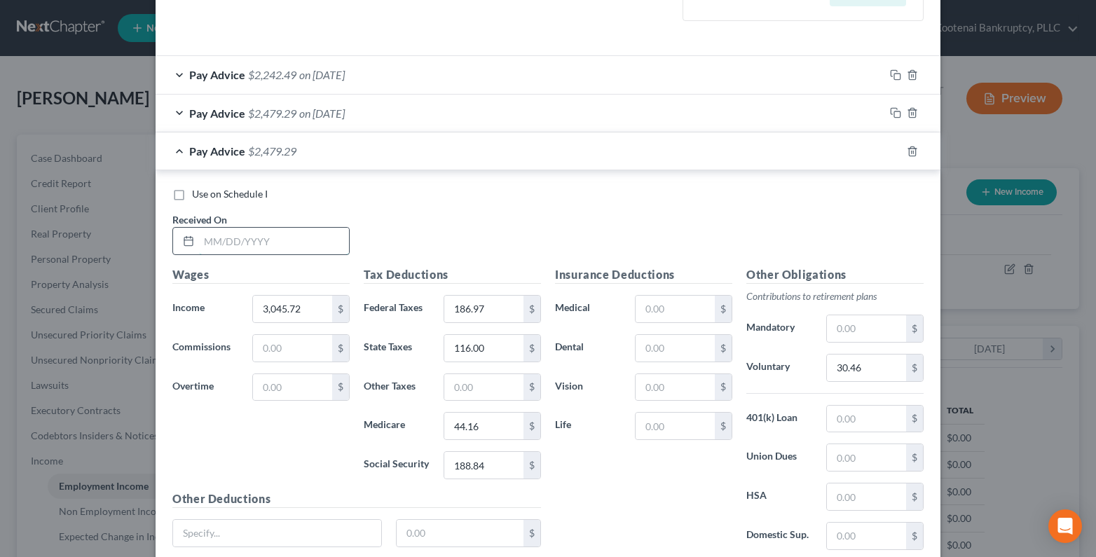
click at [230, 244] on input "text" at bounding box center [274, 241] width 150 height 27
type input "04/11/2025"
drag, startPoint x: 283, startPoint y: 303, endPoint x: 276, endPoint y: 306, distance: 7.8
click at [283, 303] on input "3,045.72" at bounding box center [292, 309] width 79 height 27
type input "2,699.78"
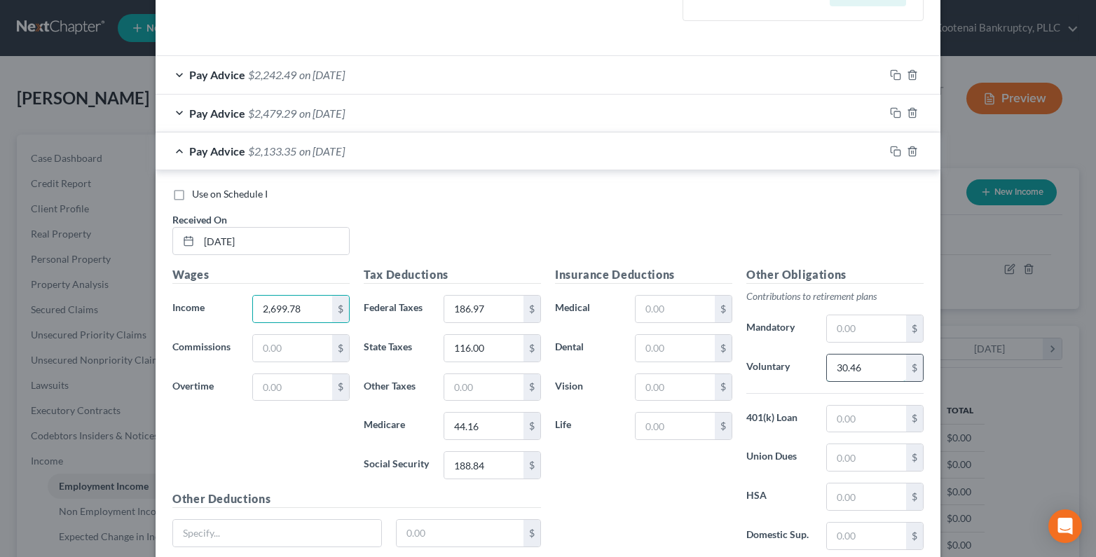
click at [848, 366] on input "30.46" at bounding box center [866, 367] width 79 height 27
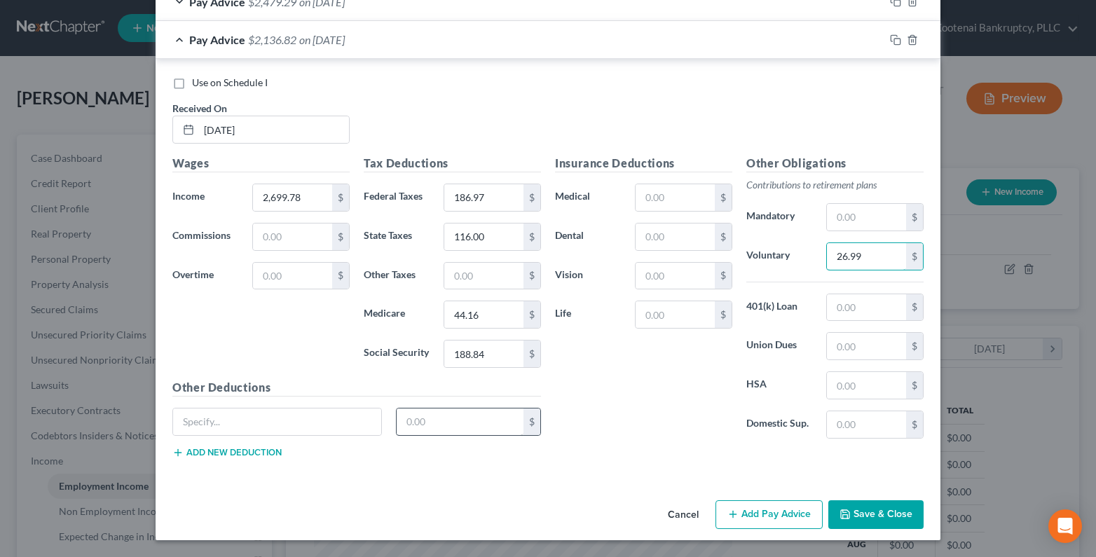
type input "26.99"
drag, startPoint x: 410, startPoint y: 423, endPoint x: 402, endPoint y: 420, distance: 8.5
click at [409, 423] on input "text" at bounding box center [459, 421] width 127 height 27
type input "33.09"
click at [217, 447] on button "Add new deduction" at bounding box center [226, 452] width 109 height 11
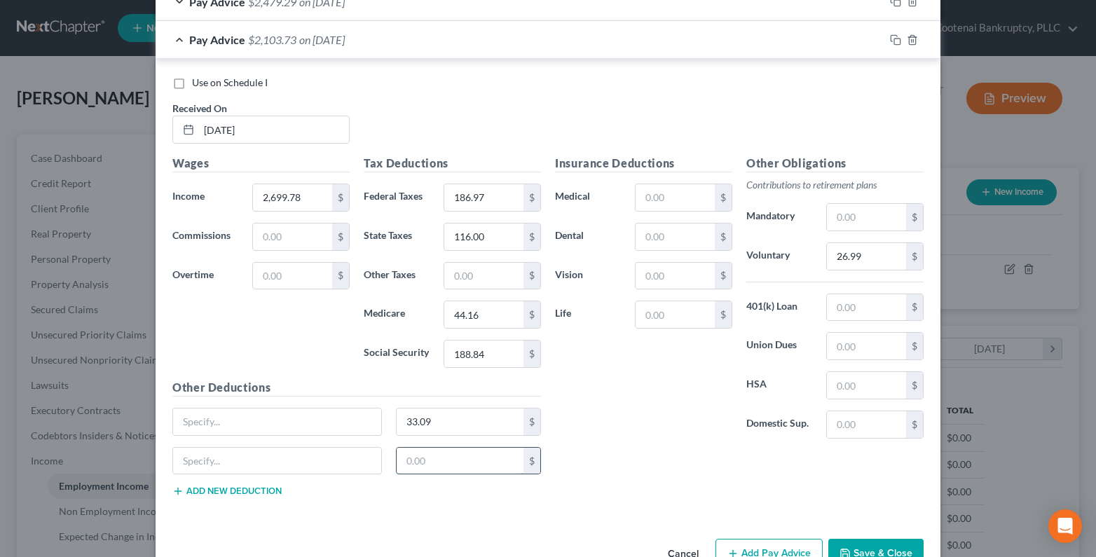
click at [404, 459] on input "text" at bounding box center [459, 461] width 127 height 27
type input "16.71"
click at [478, 198] on input "186.97" at bounding box center [483, 197] width 79 height 27
type input "111.63"
click at [470, 354] on input "188.84" at bounding box center [483, 353] width 79 height 27
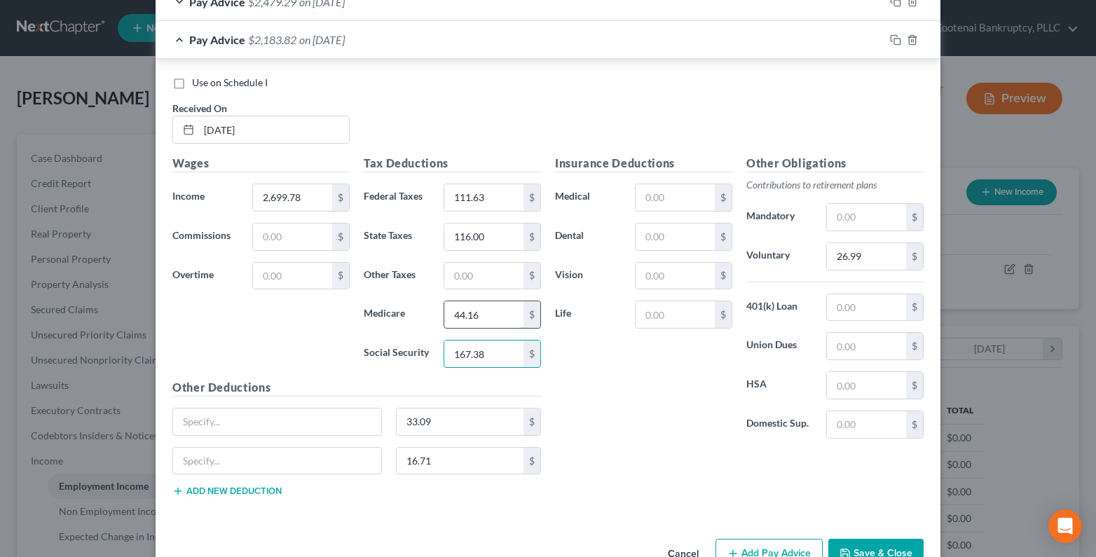
type input "167.38"
click at [472, 315] on input "44.16" at bounding box center [483, 314] width 79 height 27
type input "39.15"
drag, startPoint x: 488, startPoint y: 240, endPoint x: 474, endPoint y: 240, distance: 14.7
click at [488, 240] on input "116.00" at bounding box center [483, 236] width 79 height 27
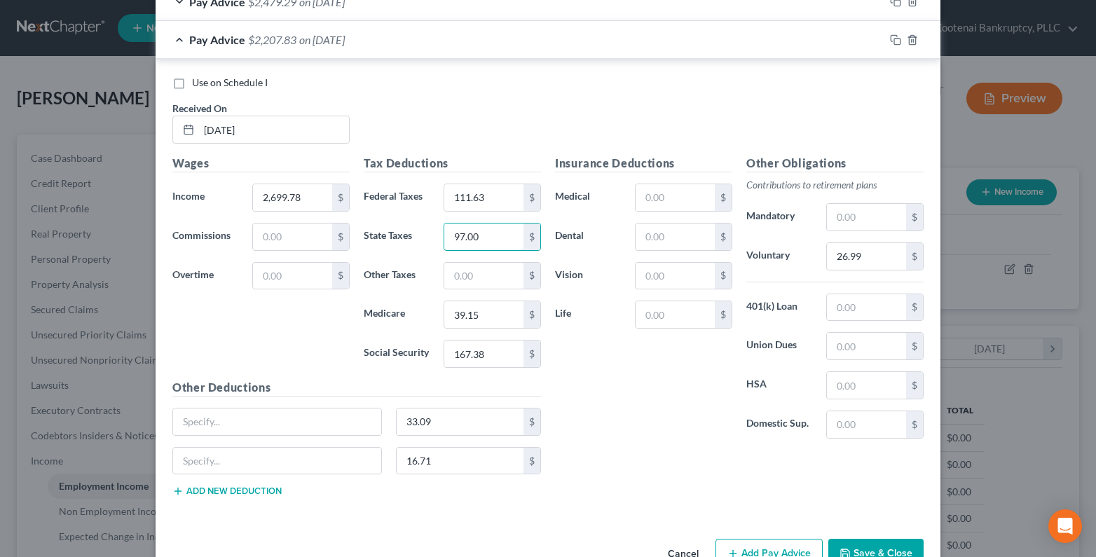
type input "97.00"
click at [645, 318] on input "text" at bounding box center [674, 314] width 79 height 27
type input "1.08"
click at [434, 427] on input "33.09" at bounding box center [459, 421] width 127 height 27
click at [413, 471] on input "16.71" at bounding box center [459, 461] width 127 height 27
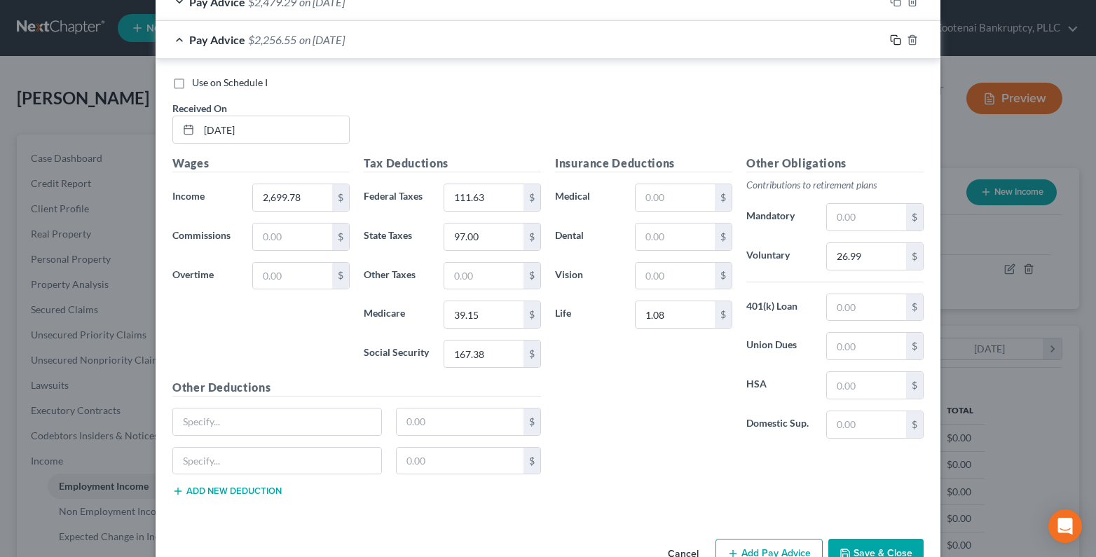
drag, startPoint x: 891, startPoint y: 40, endPoint x: 855, endPoint y: 62, distance: 42.2
click at [891, 41] on icon "button" at bounding box center [895, 39] width 11 height 11
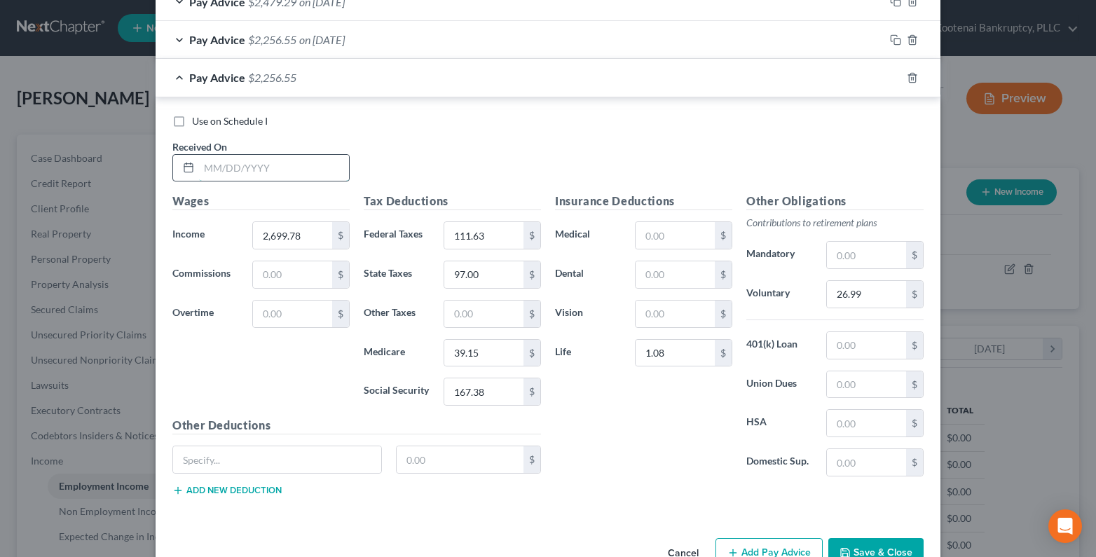
click at [218, 172] on input "text" at bounding box center [274, 168] width 150 height 27
type input "04/25/2025"
click at [283, 238] on input "2,699.78" at bounding box center [292, 235] width 79 height 27
type input "2,745.61"
drag, startPoint x: 485, startPoint y: 228, endPoint x: 430, endPoint y: 221, distance: 55.2
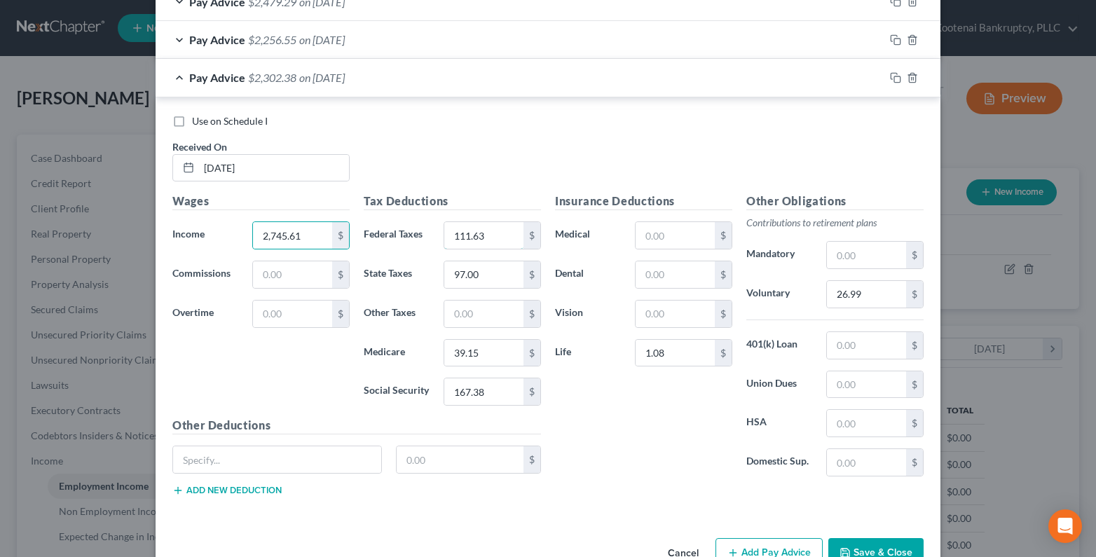
click at [484, 229] on input "111.63" at bounding box center [483, 235] width 79 height 27
type input "121.61"
type input "170.23"
click at [474, 346] on input "39.15" at bounding box center [483, 353] width 79 height 27
type input "39.81"
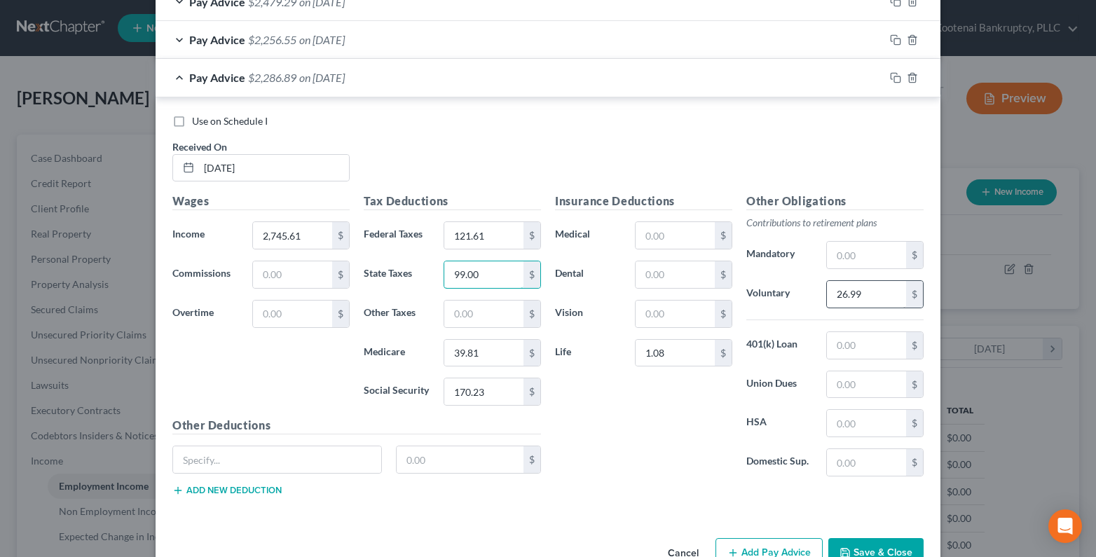
type input "99.00"
type input "27.46"
click at [434, 461] on input "text" at bounding box center [459, 459] width 127 height 27
type input "81.19"
click at [239, 484] on div "81.19 $" at bounding box center [356, 464] width 382 height 39
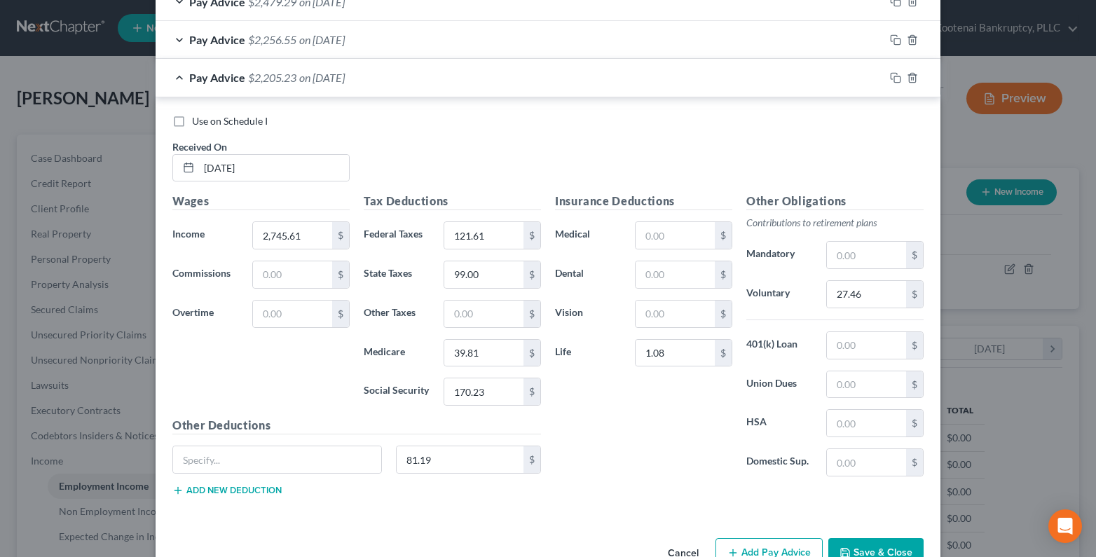
click at [226, 489] on button "Add new deduction" at bounding box center [226, 490] width 109 height 11
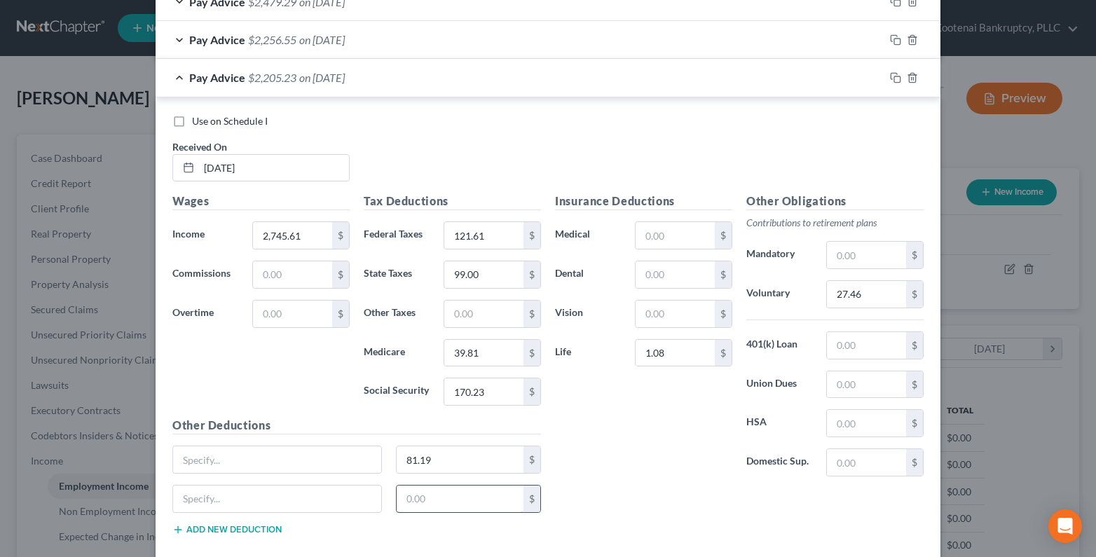
click at [403, 499] on input "text" at bounding box center [459, 498] width 127 height 27
type input "16.18"
drag, startPoint x: 663, startPoint y: 357, endPoint x: 614, endPoint y: 367, distance: 50.1
click at [662, 357] on input "1.08" at bounding box center [674, 353] width 79 height 27
click at [434, 468] on input "81.19" at bounding box center [459, 459] width 127 height 27
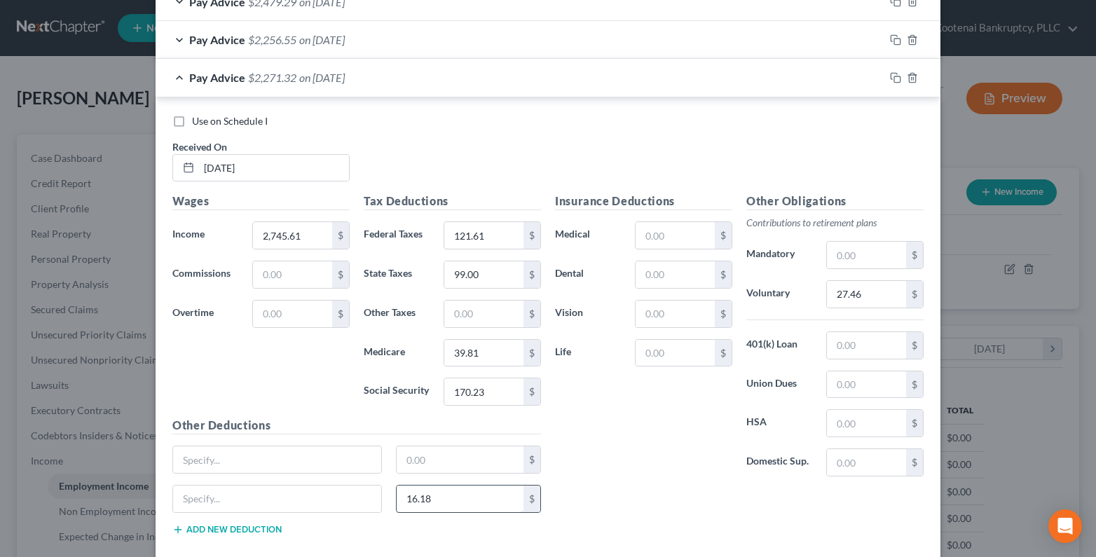
click at [403, 497] on input "16.18" at bounding box center [459, 498] width 127 height 27
click at [890, 78] on icon "button" at bounding box center [895, 77] width 11 height 11
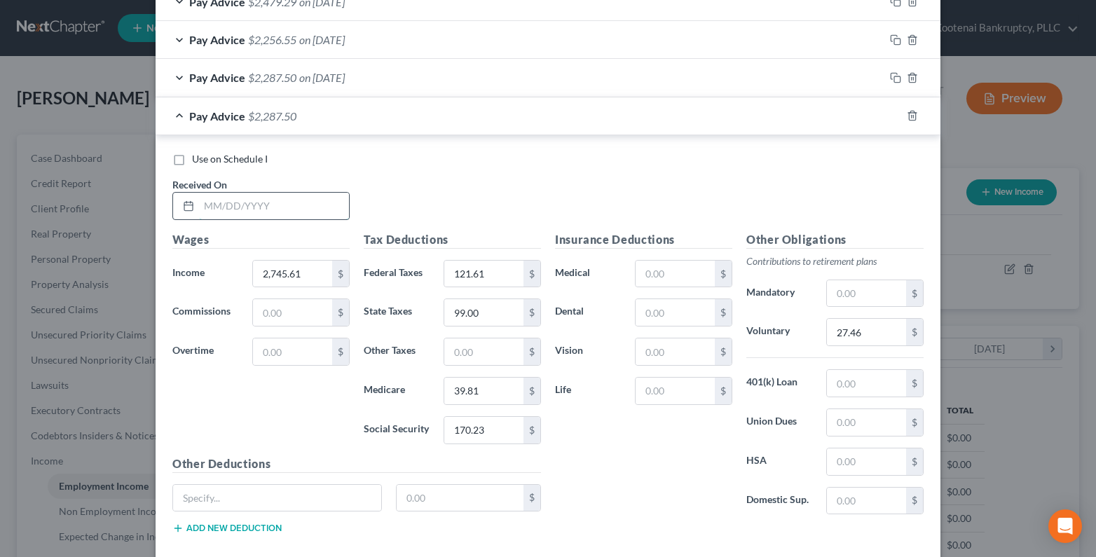
click at [223, 210] on input "text" at bounding box center [274, 206] width 150 height 27
type input "05/09/2025"
click at [273, 277] on input "2,745.61" at bounding box center [292, 274] width 79 height 27
type input "2,808.93"
click at [476, 272] on input "121.61" at bounding box center [483, 274] width 79 height 27
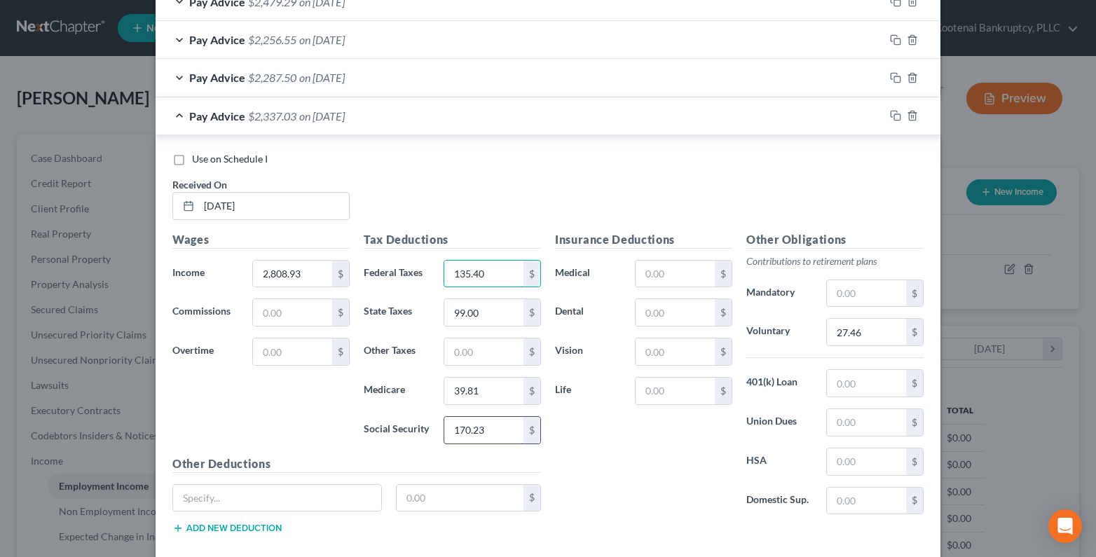
type input "135.40"
click at [486, 425] on input "170.23" at bounding box center [483, 430] width 79 height 27
type input "174.16"
type input "40.73"
click at [864, 334] on input "27.46" at bounding box center [866, 332] width 79 height 27
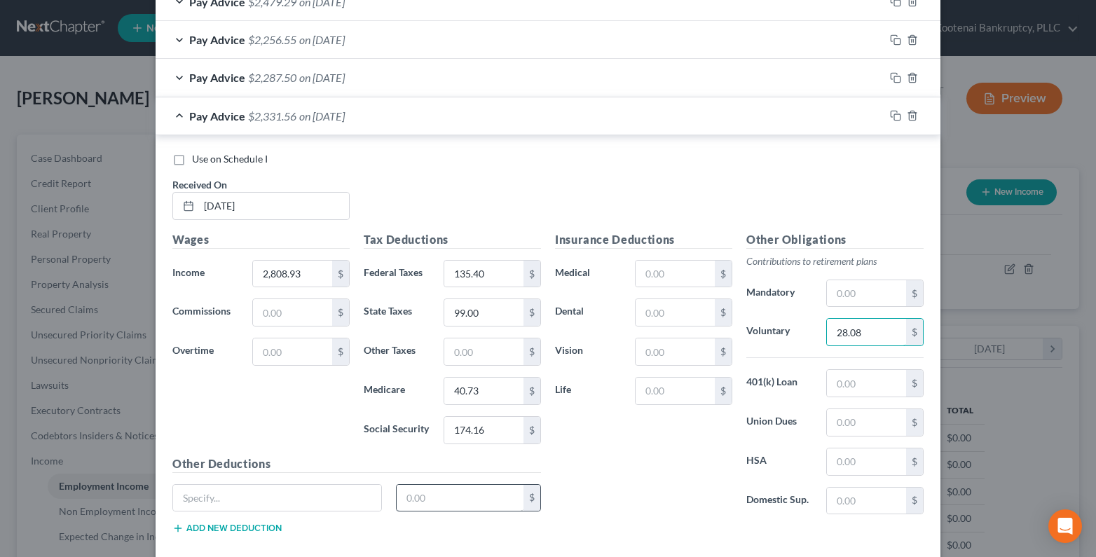
type input "28.08"
click at [417, 495] on input "text" at bounding box center [459, 498] width 127 height 27
type input "16.38"
click at [235, 532] on button "Add new deduction" at bounding box center [226, 528] width 109 height 11
click at [407, 540] on input "text" at bounding box center [459, 536] width 127 height 27
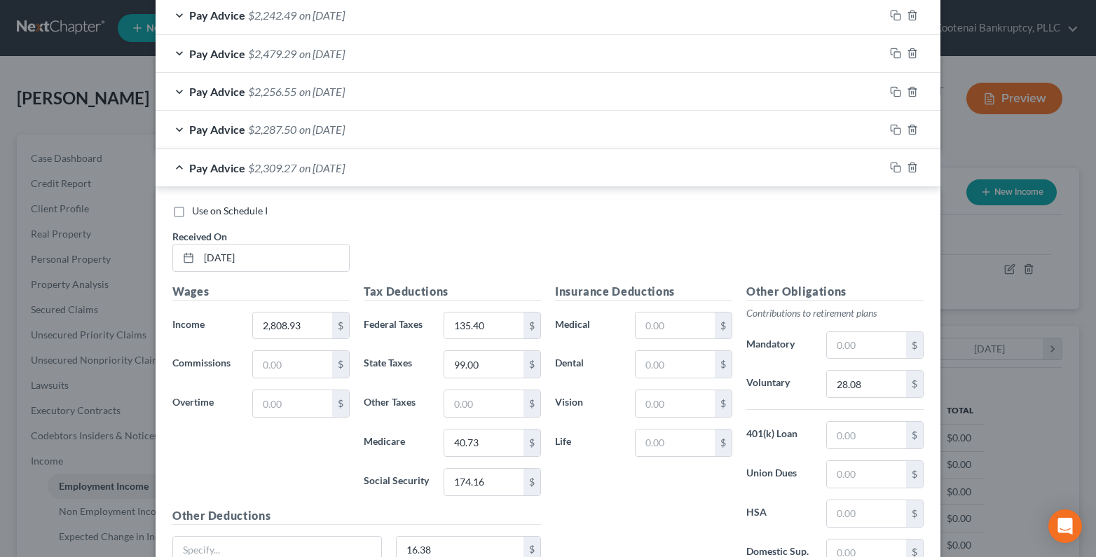
scroll to position [437, 0]
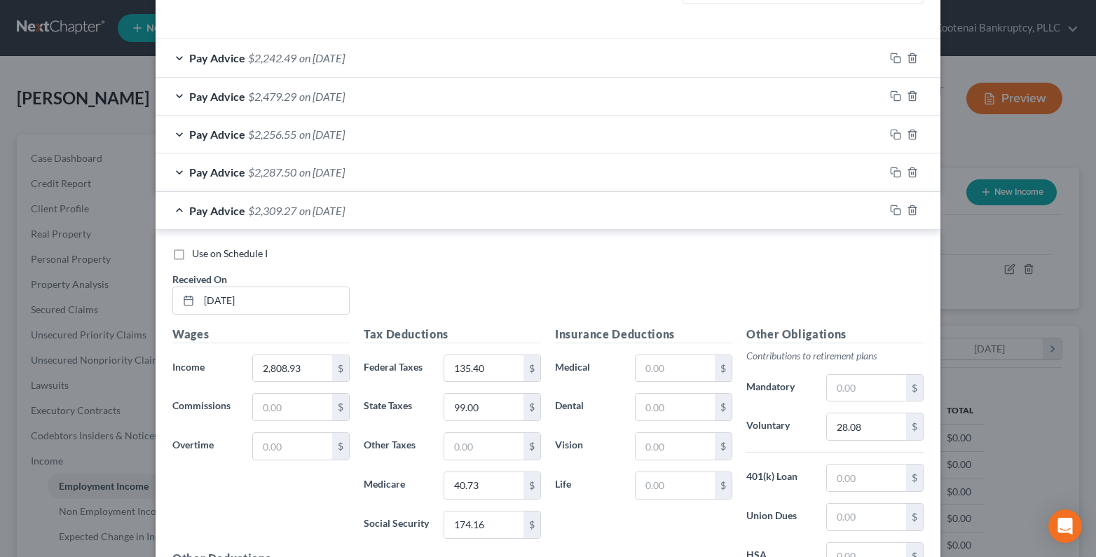
type input "5.91"
click at [654, 488] on input "text" at bounding box center [674, 485] width 79 height 27
type input "1.08"
click at [477, 413] on input "99.00" at bounding box center [483, 407] width 79 height 27
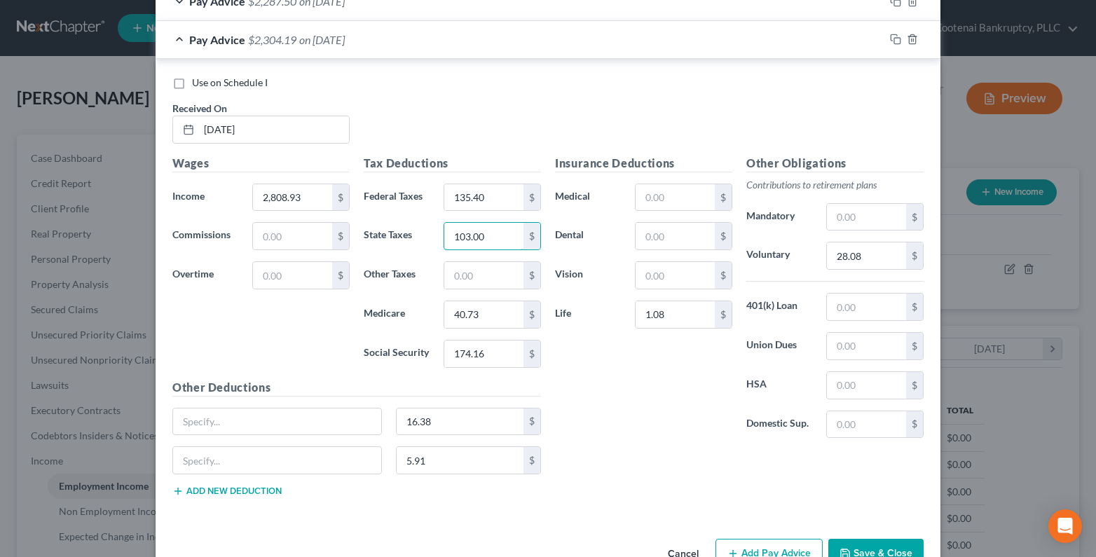
scroll to position [647, 0]
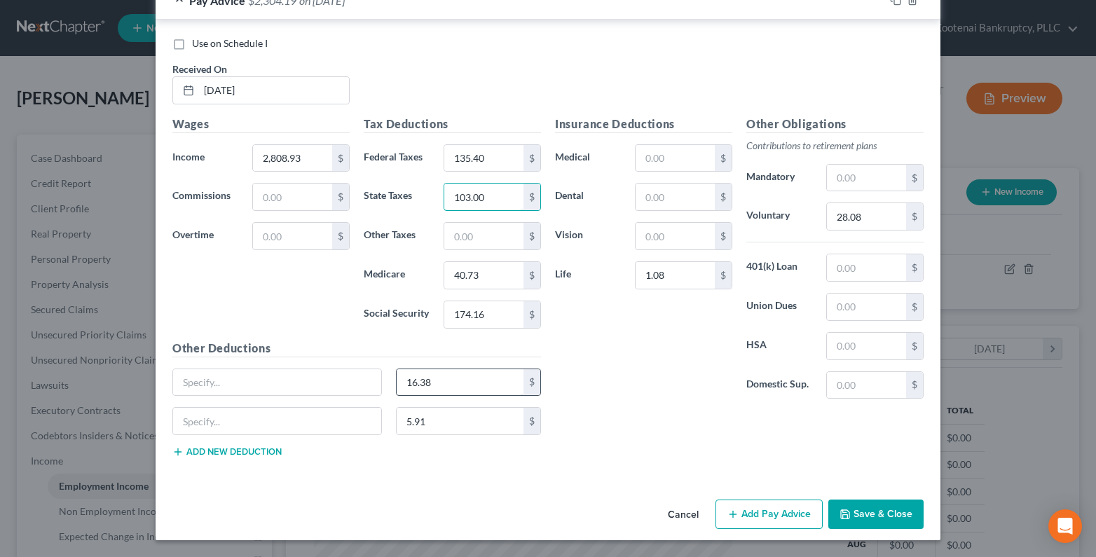
type input "103.00"
click at [402, 379] on input "16.38" at bounding box center [459, 382] width 127 height 27
click at [404, 417] on input "5.91" at bounding box center [459, 421] width 127 height 27
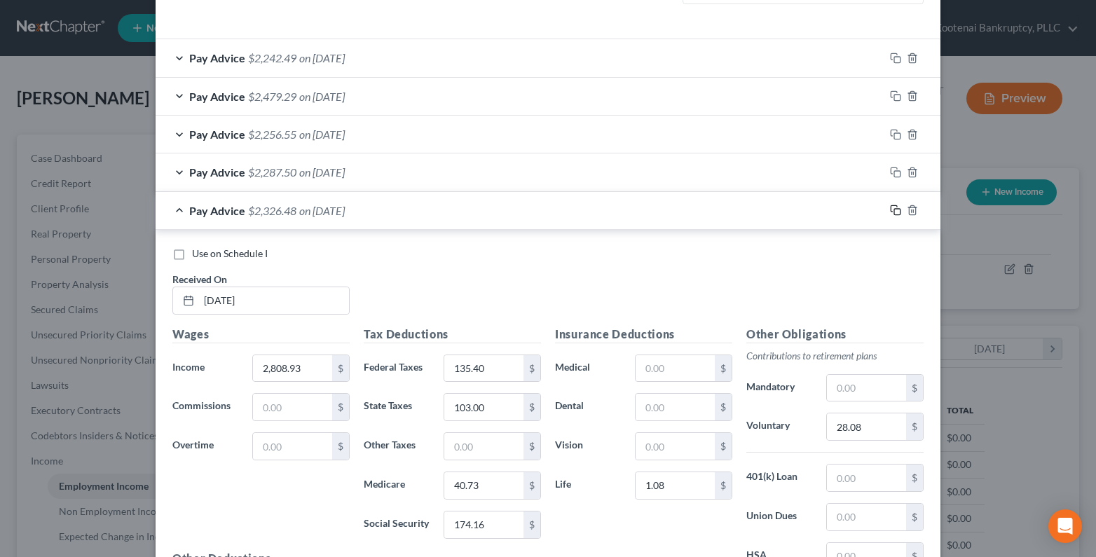
click at [892, 211] on icon "button" at bounding box center [895, 210] width 11 height 11
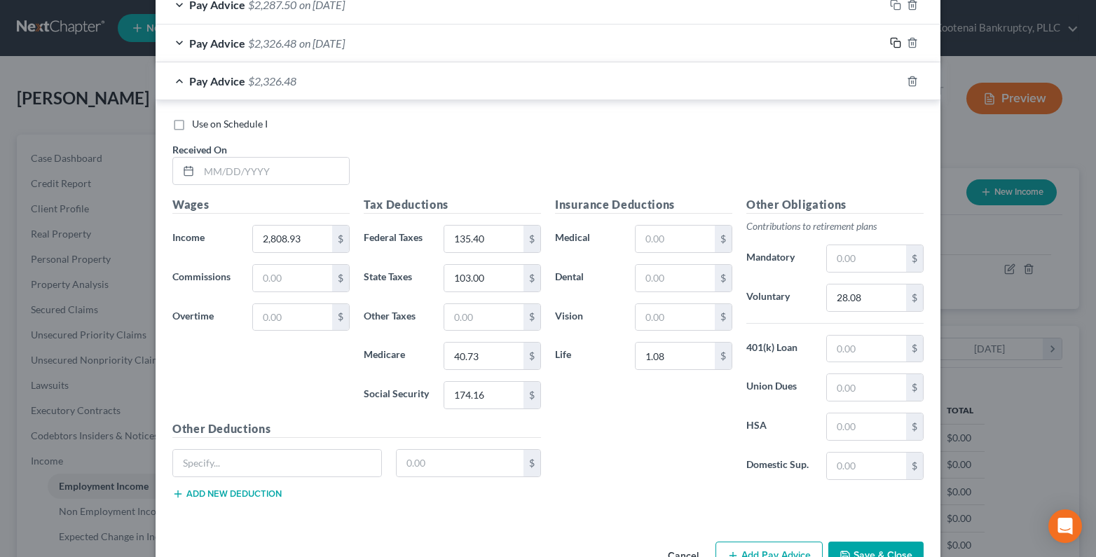
scroll to position [646, 0]
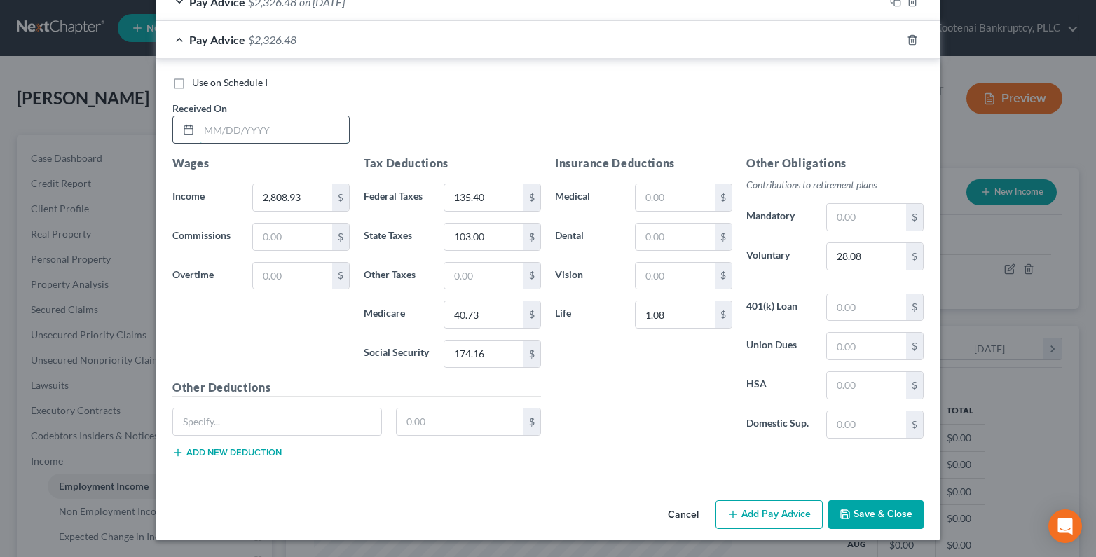
click at [251, 136] on input "text" at bounding box center [274, 129] width 150 height 27
type input "05/23/2025"
type input "2,606.39"
type input "91.29"
click at [462, 353] on input "174.16" at bounding box center [483, 353] width 79 height 27
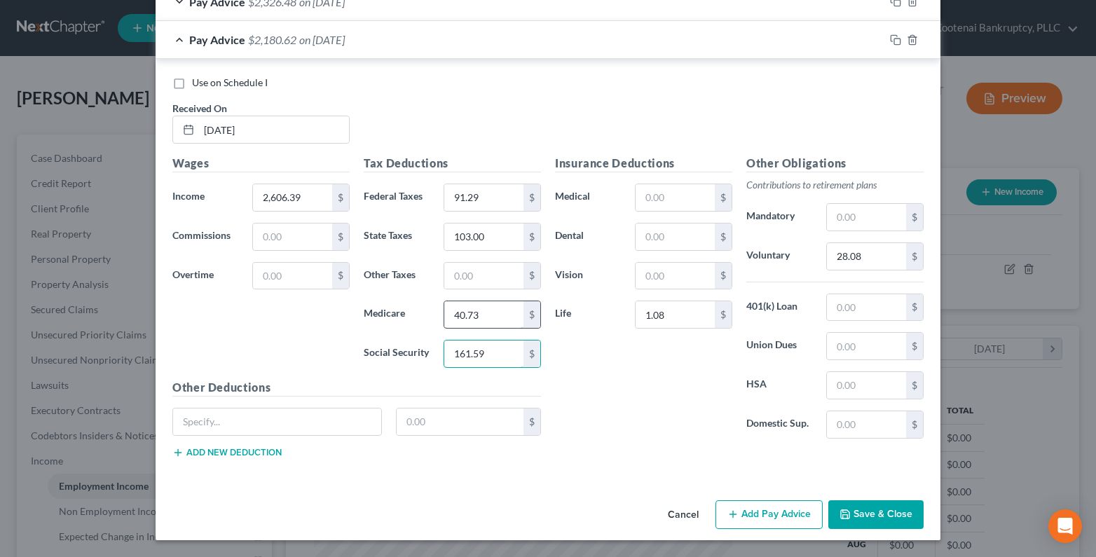
type input "161.59"
click at [462, 314] on input "40.73" at bounding box center [483, 314] width 79 height 27
type input "37.79"
click at [456, 233] on input "103.00" at bounding box center [483, 236] width 79 height 27
type input "83.00"
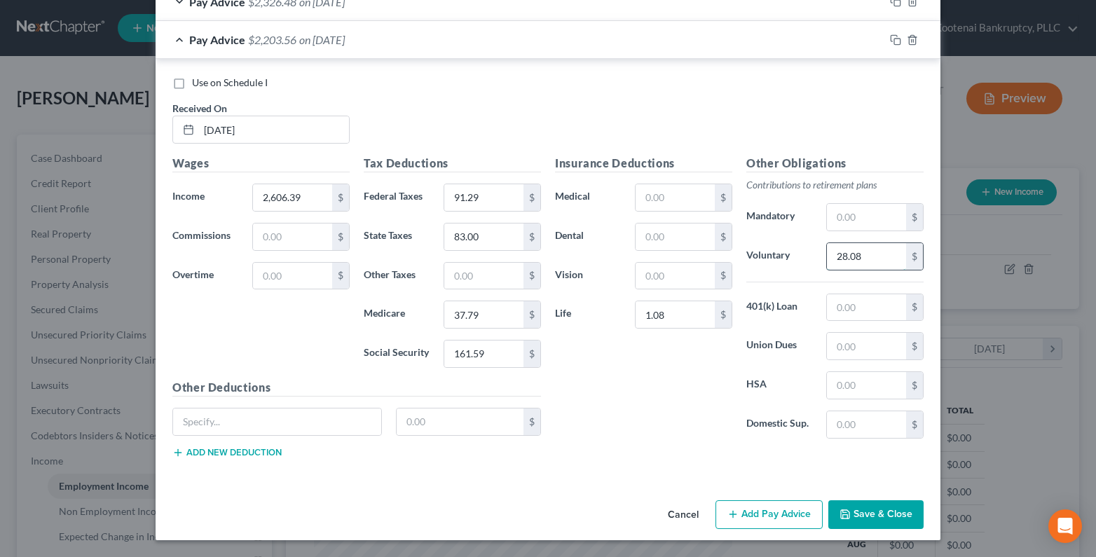
click at [860, 258] on input "28.08" at bounding box center [866, 256] width 79 height 27
type input "26.06"
drag, startPoint x: 436, startPoint y: 429, endPoint x: 422, endPoint y: 431, distance: 14.1
click at [429, 431] on input "text" at bounding box center [459, 421] width 127 height 27
type input "55.45"
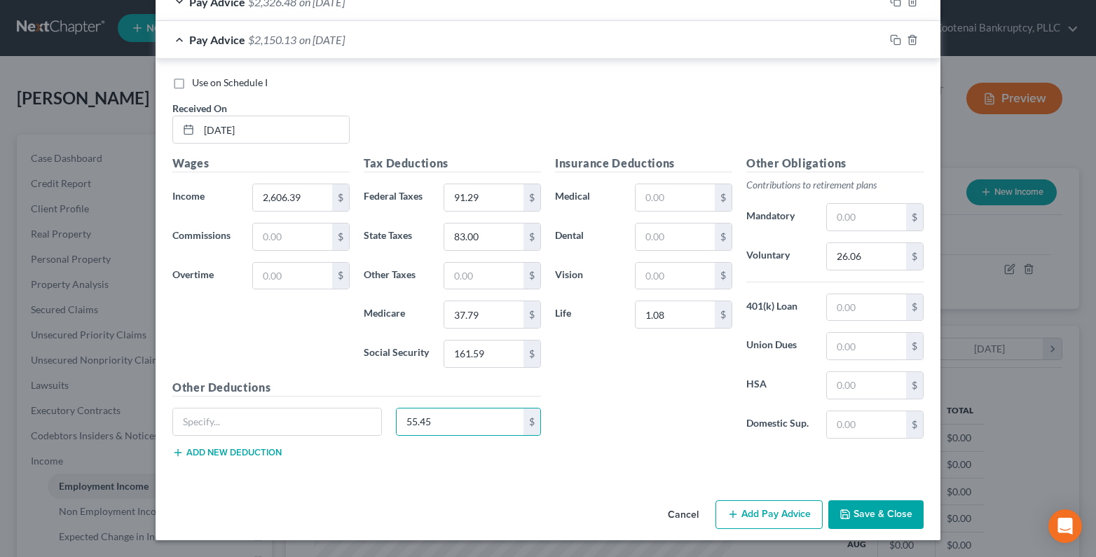
click at [223, 454] on button "Add new deduction" at bounding box center [226, 452] width 109 height 11
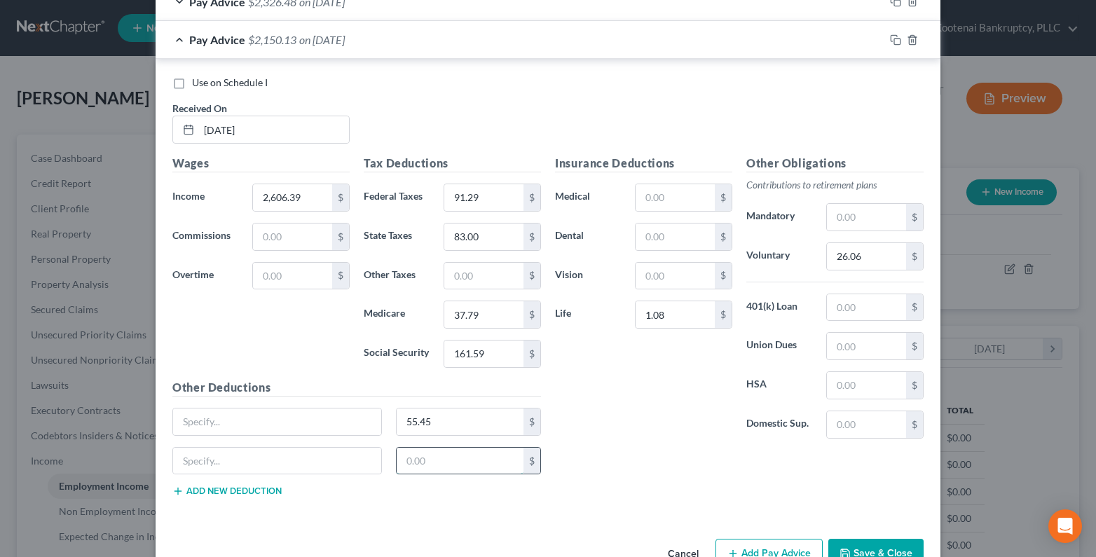
click at [413, 456] on input "text" at bounding box center [459, 461] width 127 height 27
type input "5.57"
click at [666, 314] on input "1.08" at bounding box center [674, 314] width 79 height 27
drag, startPoint x: 893, startPoint y: 39, endPoint x: 800, endPoint y: 92, distance: 107.3
click at [891, 41] on icon "button" at bounding box center [895, 39] width 11 height 11
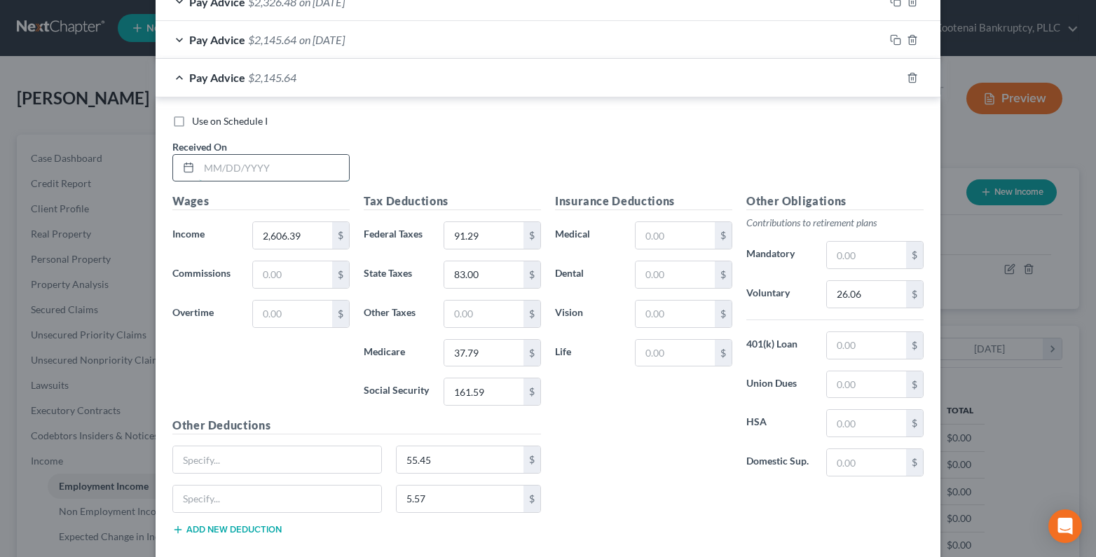
click at [229, 170] on input "text" at bounding box center [274, 168] width 150 height 27
type input "06/06/2025"
drag, startPoint x: 263, startPoint y: 238, endPoint x: 226, endPoint y: 228, distance: 38.4
click at [262, 239] on input "2,606.39" at bounding box center [292, 235] width 79 height 27
type input "2,726.49"
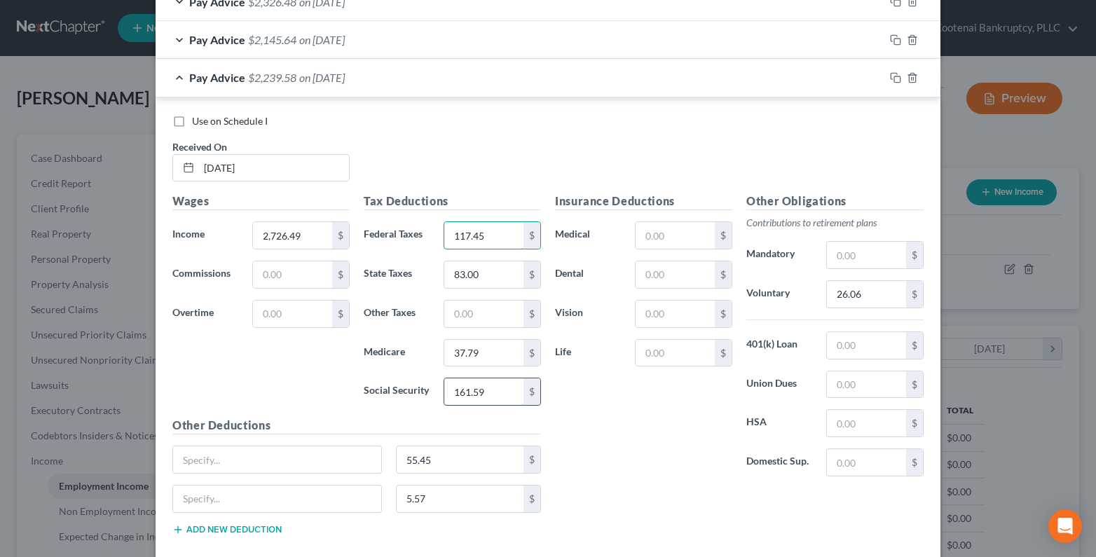
type input "117.45"
type input "169.04"
type input "39.54"
click at [445, 277] on input "83.00" at bounding box center [483, 274] width 79 height 27
type input "89.00"
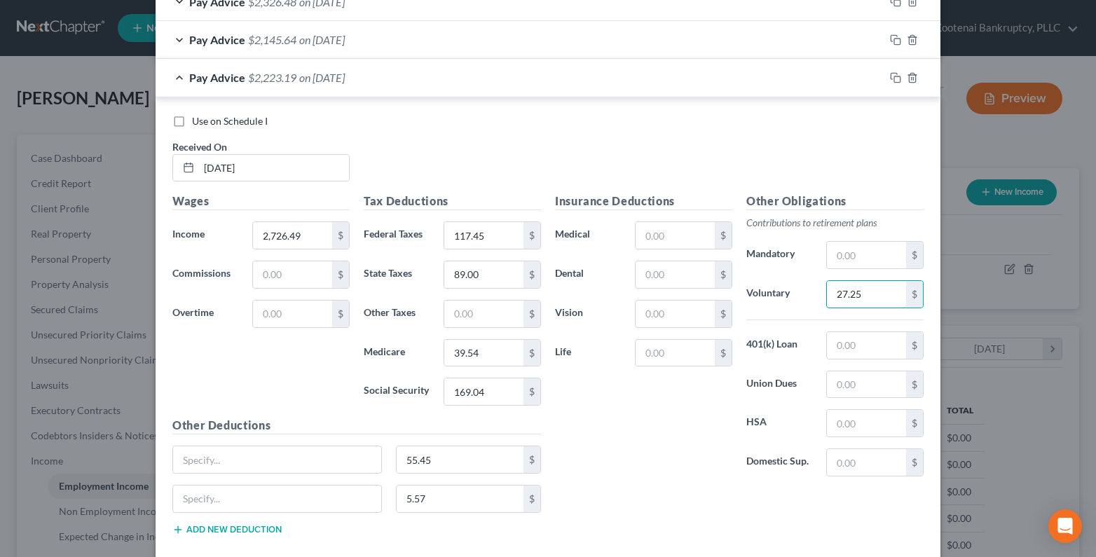
type input "27.25"
click at [174, 41] on div "Pay Advice $2,145.64 on 05/23/2025" at bounding box center [519, 39] width 728 height 37
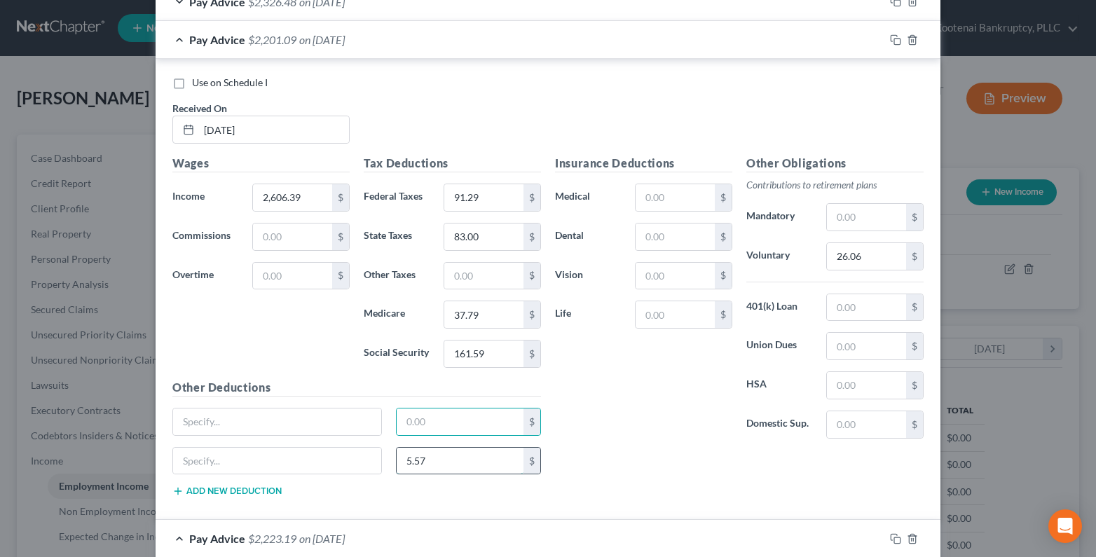
click at [399, 464] on input "5.57" at bounding box center [459, 461] width 127 height 27
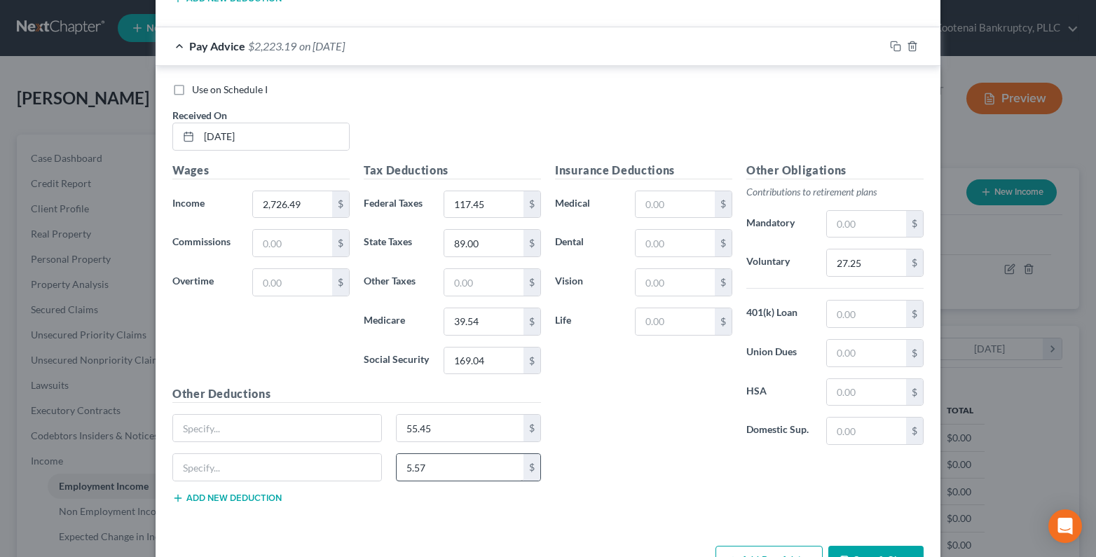
scroll to position [1184, 0]
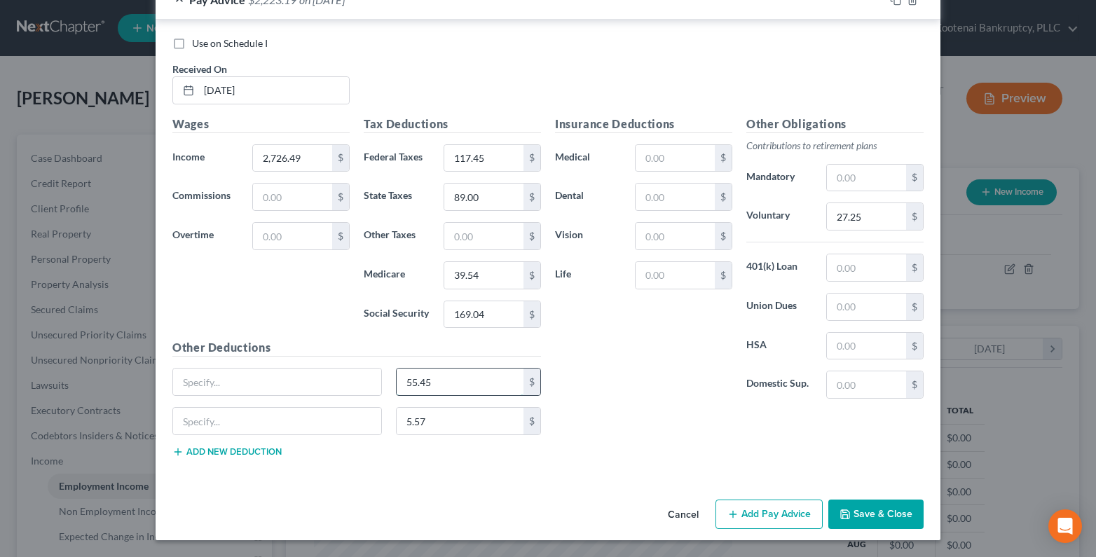
click at [442, 387] on input "55.45" at bounding box center [459, 381] width 127 height 27
type input "50.77"
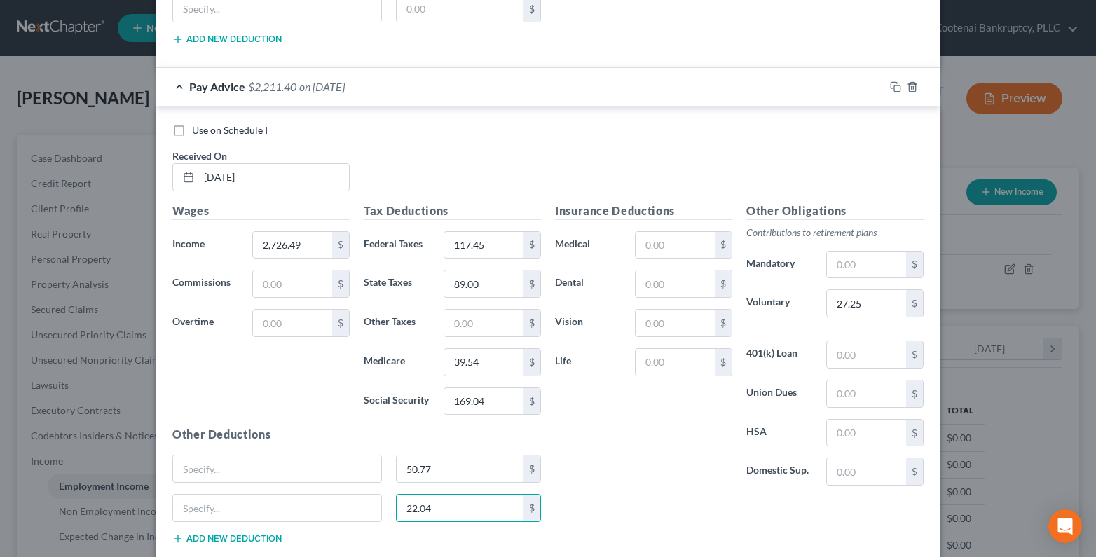
scroll to position [974, 0]
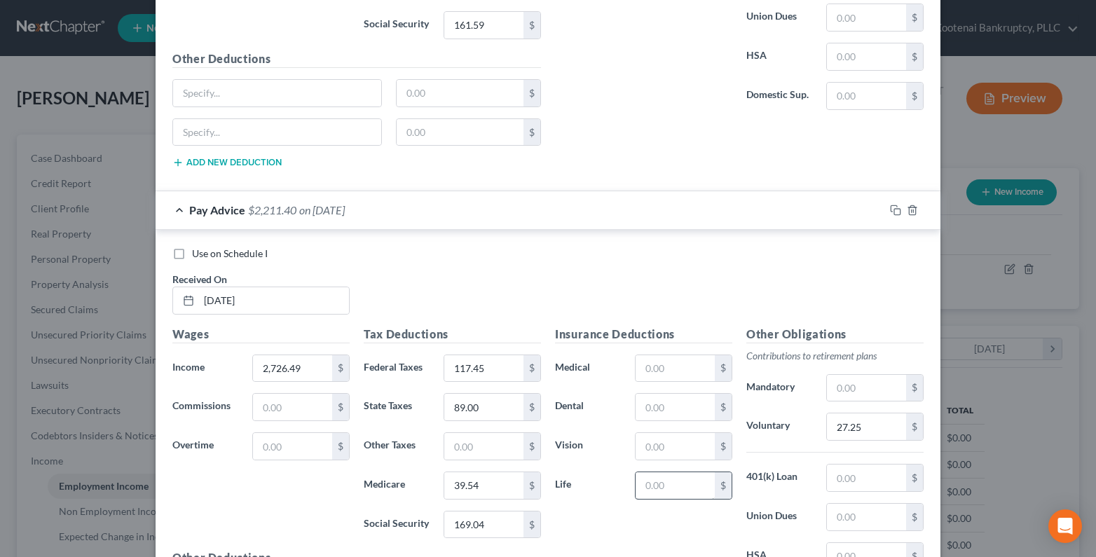
type input "22.04"
click at [663, 488] on input "text" at bounding box center [674, 485] width 79 height 27
type input "1.08"
drag, startPoint x: 887, startPoint y: 209, endPoint x: 791, endPoint y: 227, distance: 98.4
click at [890, 209] on icon "button" at bounding box center [895, 210] width 11 height 11
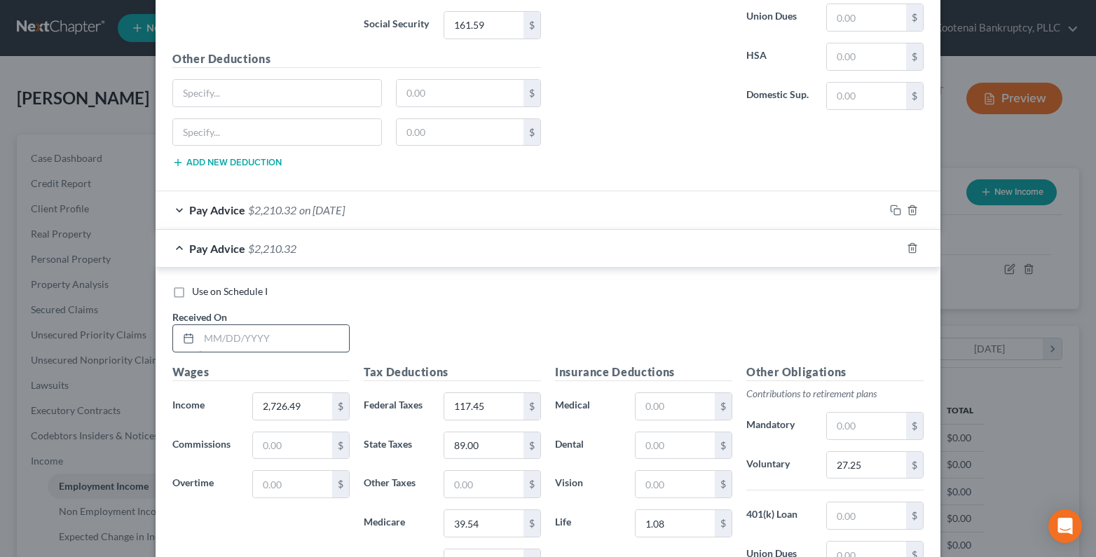
click at [205, 338] on input "text" at bounding box center [274, 338] width 150 height 27
type input "06/20/2025"
type input "2,667.00"
click at [448, 413] on input "117.45" at bounding box center [483, 406] width 79 height 27
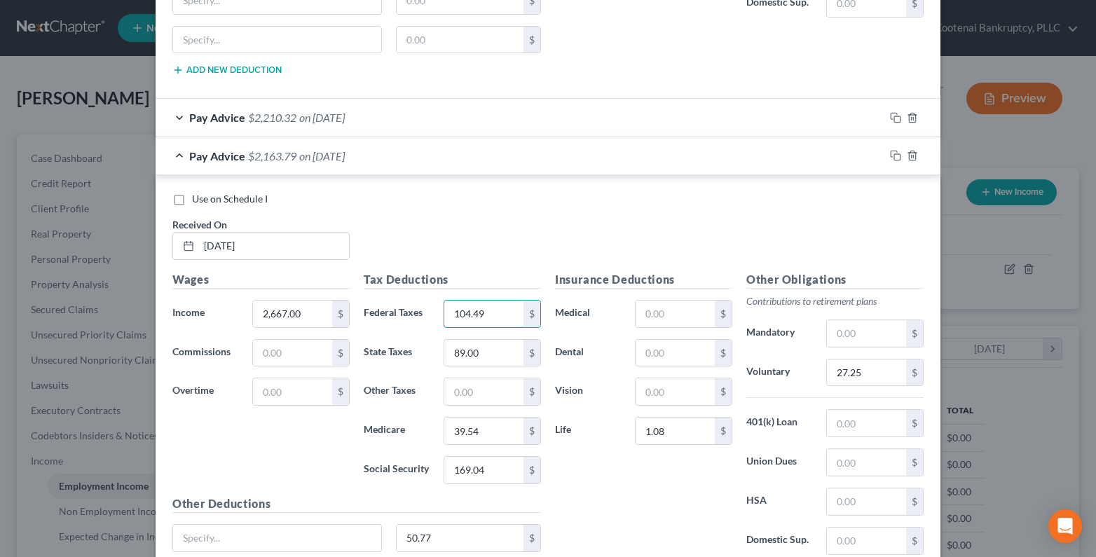
scroll to position [1184, 0]
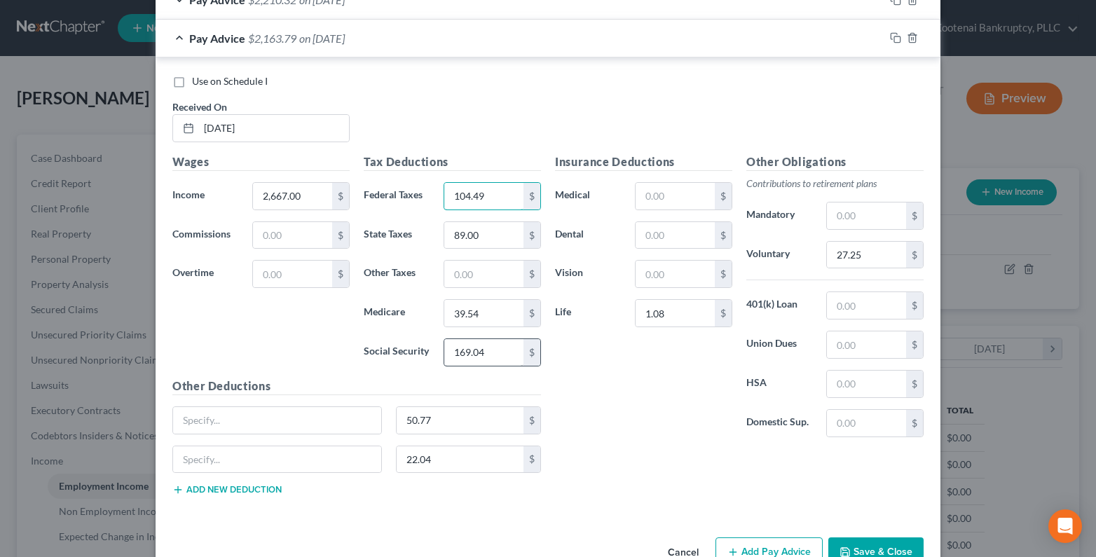
type input "104.49"
drag, startPoint x: 481, startPoint y: 354, endPoint x: 465, endPoint y: 354, distance: 15.4
click at [478, 354] on input "169.04" at bounding box center [483, 352] width 79 height 27
type input "165.36"
click at [467, 312] on input "39.54" at bounding box center [483, 313] width 79 height 27
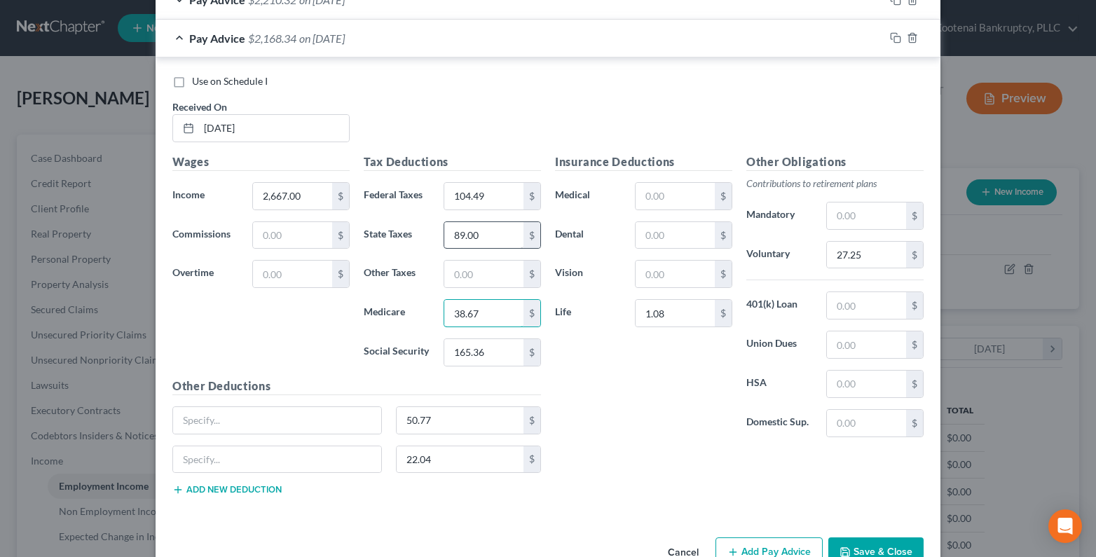
type input "38.67"
click at [487, 233] on input "89.00" at bounding box center [483, 235] width 79 height 27
type input "86.00"
click at [172, 5] on div "Pay Advice $2,210.32 on 06/06/2025" at bounding box center [519, -1] width 728 height 37
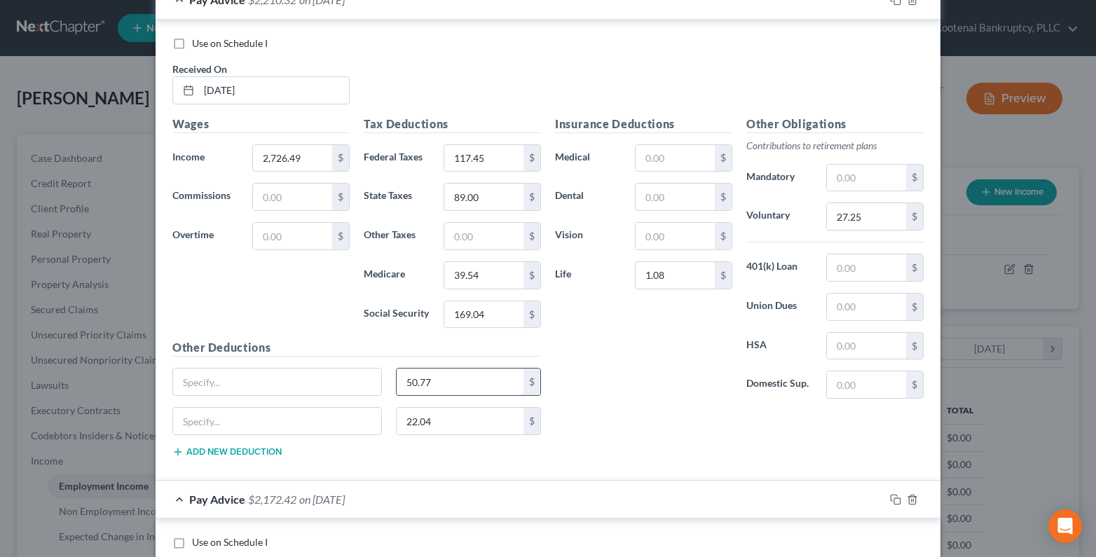
click at [426, 380] on input "50.77" at bounding box center [459, 381] width 127 height 27
click at [436, 422] on input "22.04" at bounding box center [459, 421] width 127 height 27
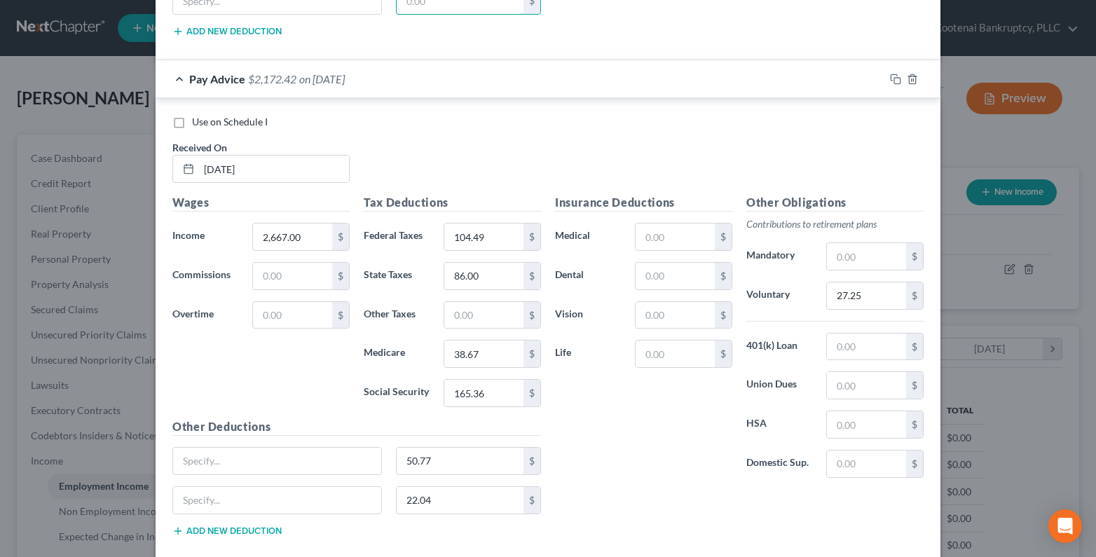
scroll to position [1683, 0]
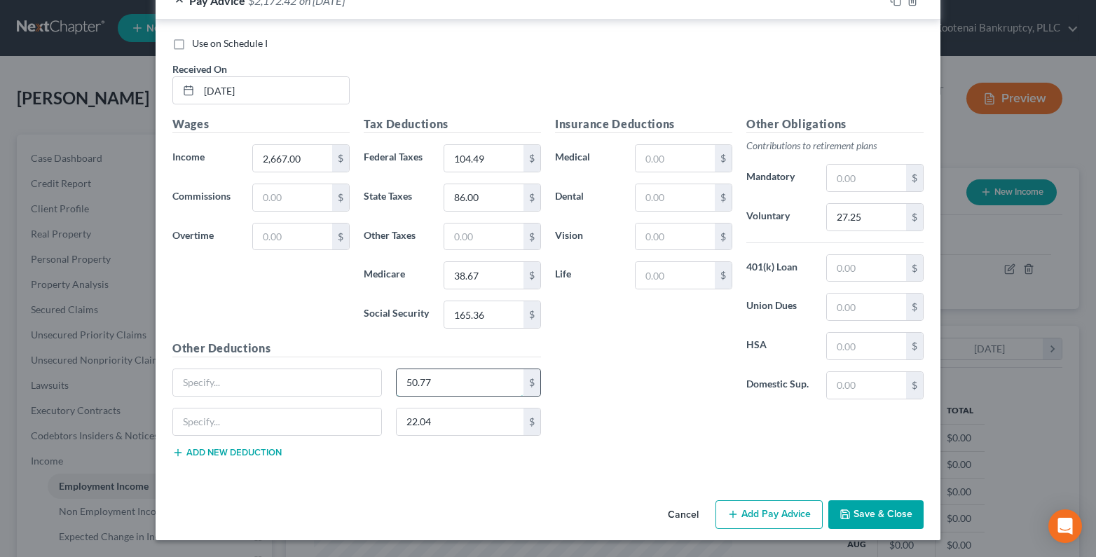
click at [439, 386] on input "50.77" at bounding box center [459, 382] width 127 height 27
type input "48.89"
click at [435, 424] on input "22.04" at bounding box center [459, 421] width 127 height 27
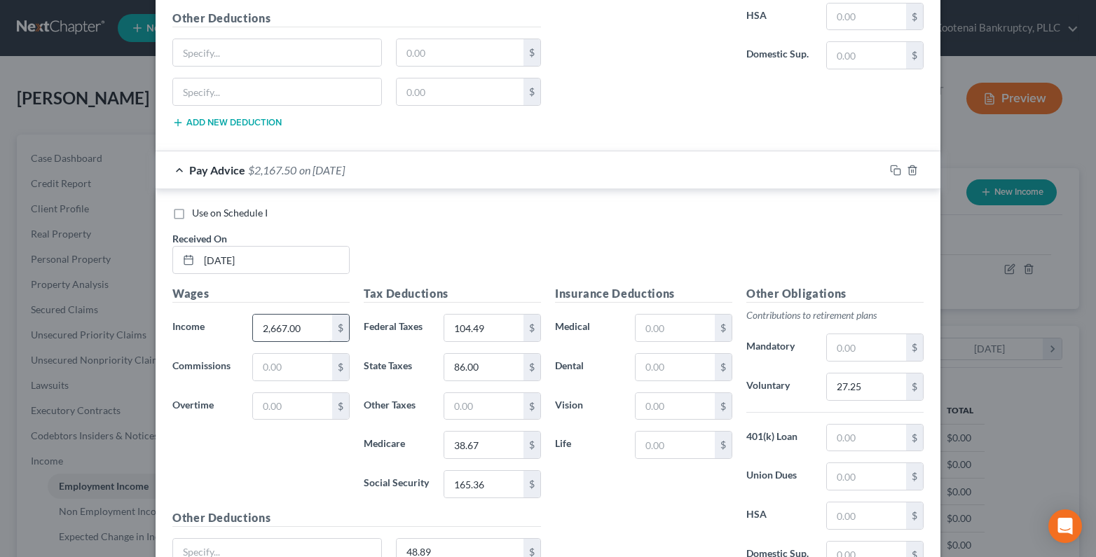
scroll to position [1473, 0]
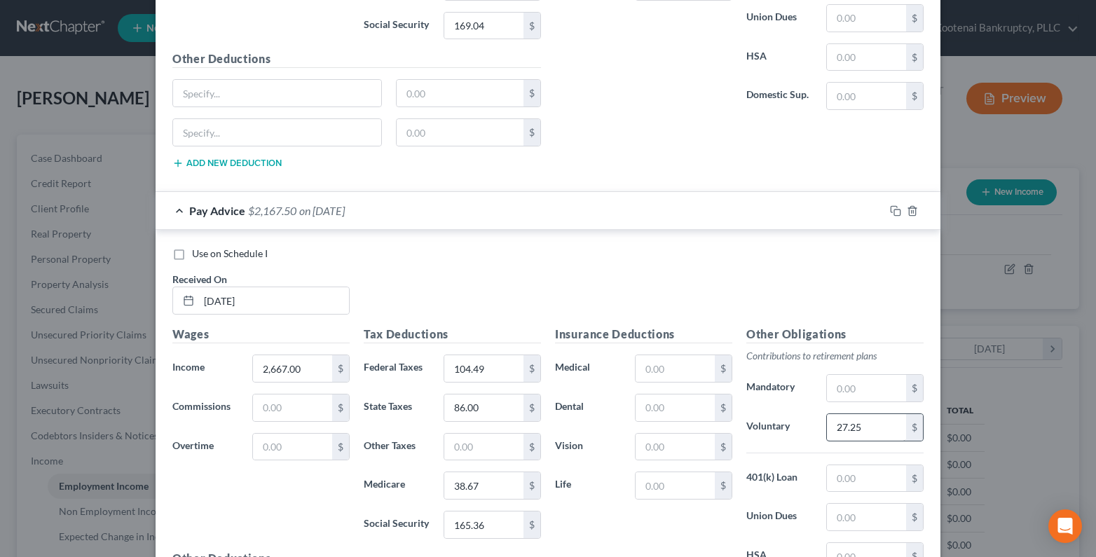
type input "28.84"
click at [861, 430] on input "27.25" at bounding box center [866, 427] width 79 height 27
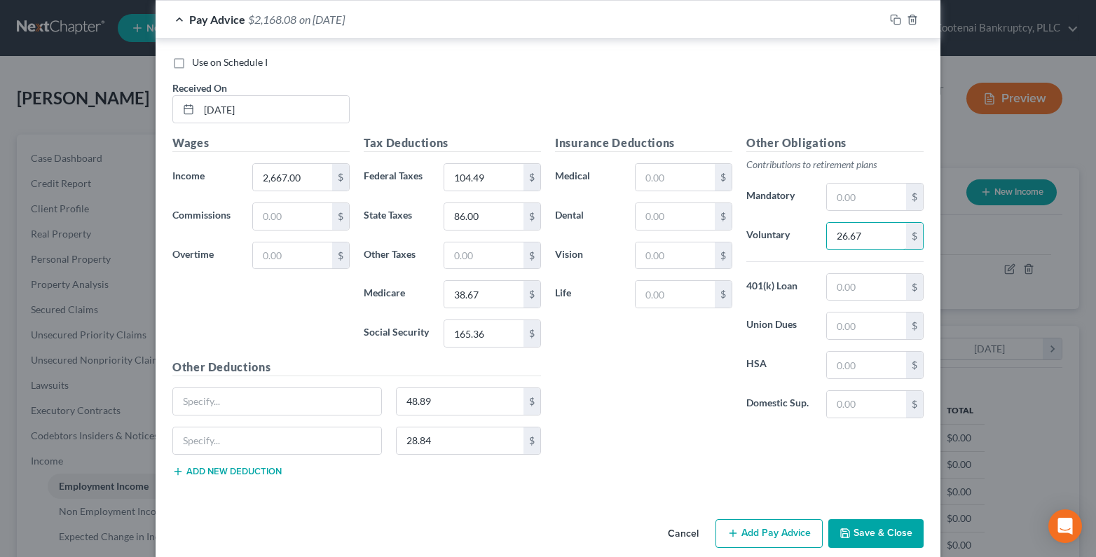
scroll to position [1683, 0]
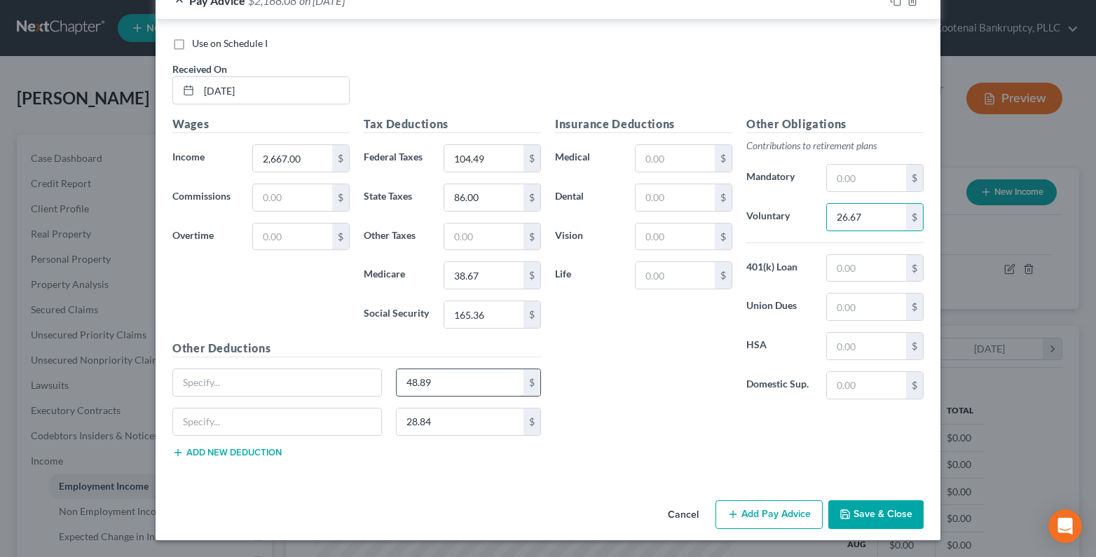
type input "26.67"
click at [438, 391] on input "48.89" at bounding box center [459, 382] width 127 height 27
click at [438, 427] on input "28.84" at bounding box center [459, 421] width 127 height 27
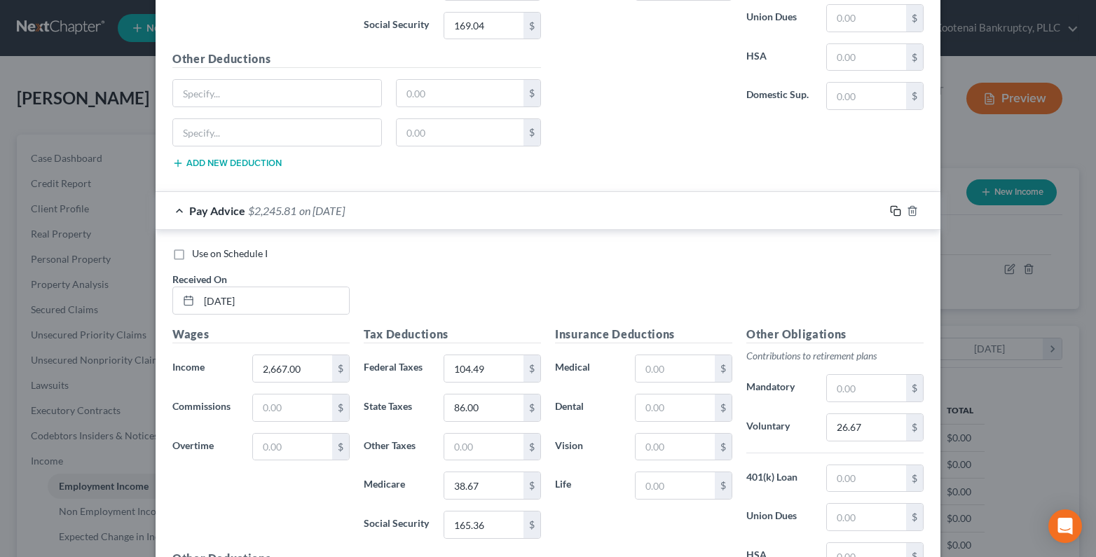
click at [891, 212] on icon "button" at bounding box center [895, 210] width 11 height 11
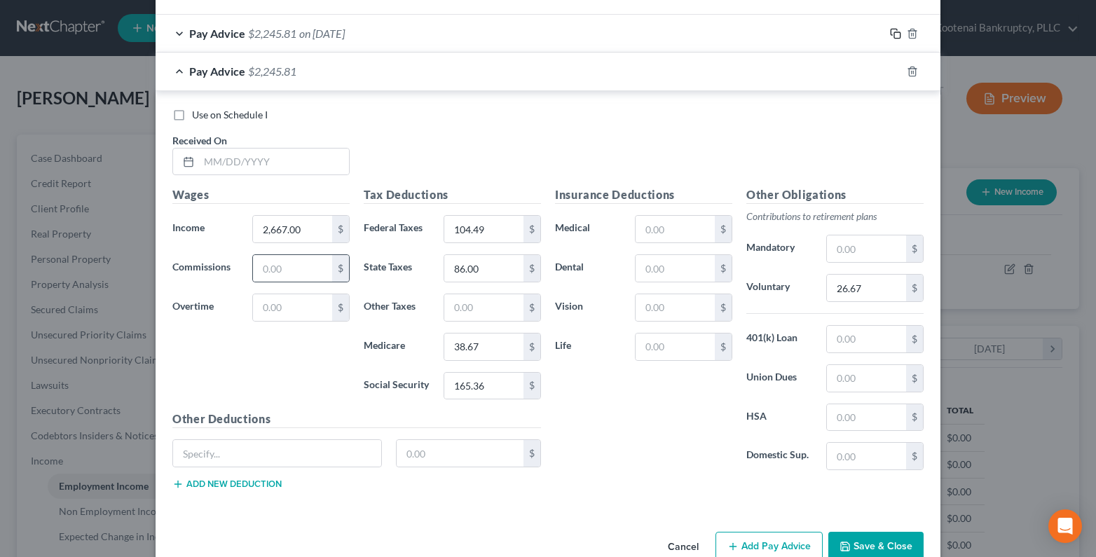
scroll to position [1682, 0]
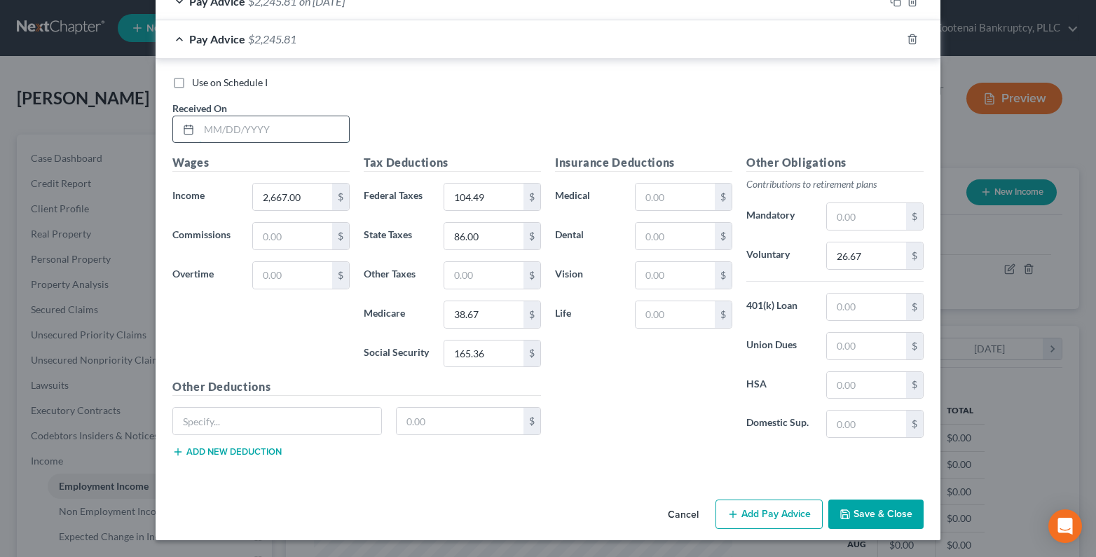
click at [221, 130] on input "text" at bounding box center [274, 129] width 150 height 27
type input "07/03/2025"
drag, startPoint x: 272, startPoint y: 195, endPoint x: 262, endPoint y: 198, distance: 10.9
click at [271, 195] on input "2,667.00" at bounding box center [292, 197] width 79 height 27
type input "2,626.32"
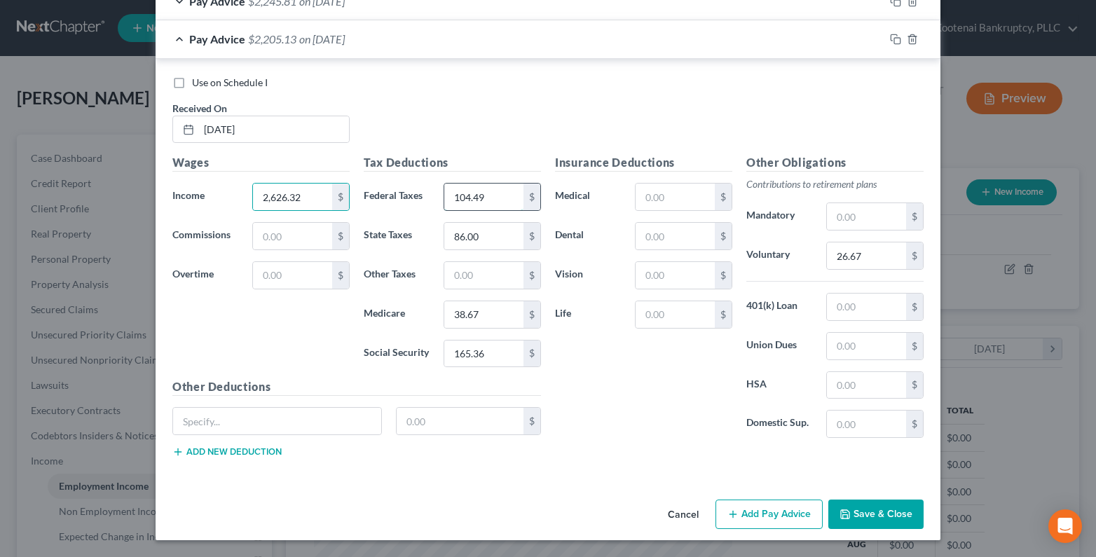
click at [469, 192] on input "104.49" at bounding box center [483, 197] width 79 height 27
type input "95.63"
click at [477, 362] on input "165.36" at bounding box center [483, 353] width 79 height 27
type input "162.83"
type input "38.08"
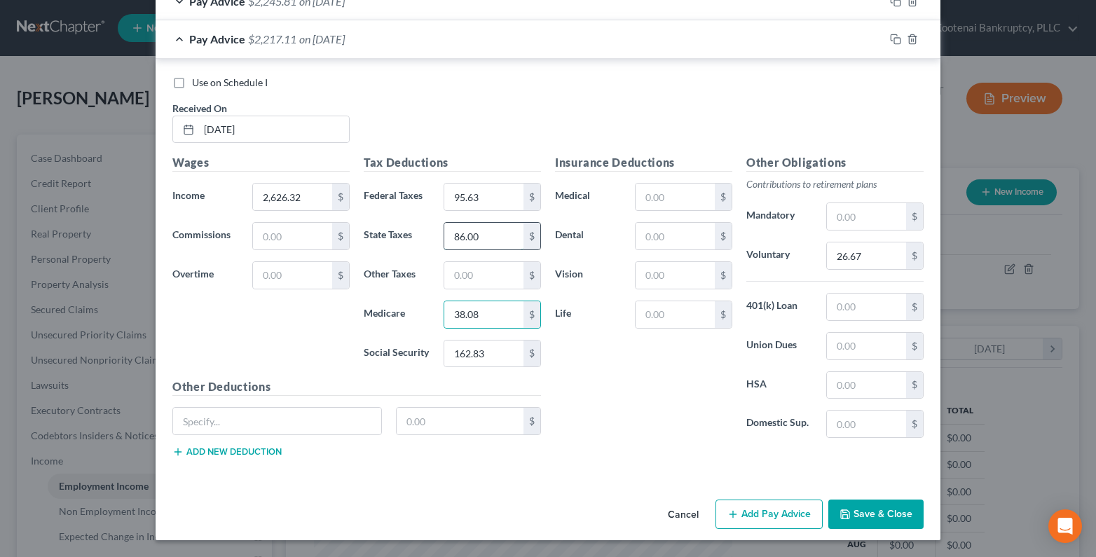
click at [452, 240] on input "86.00" at bounding box center [483, 236] width 79 height 27
type input "84.00"
click at [861, 263] on input "26.67" at bounding box center [866, 255] width 79 height 27
type input "26.25"
drag, startPoint x: 640, startPoint y: 314, endPoint x: 626, endPoint y: 305, distance: 16.7
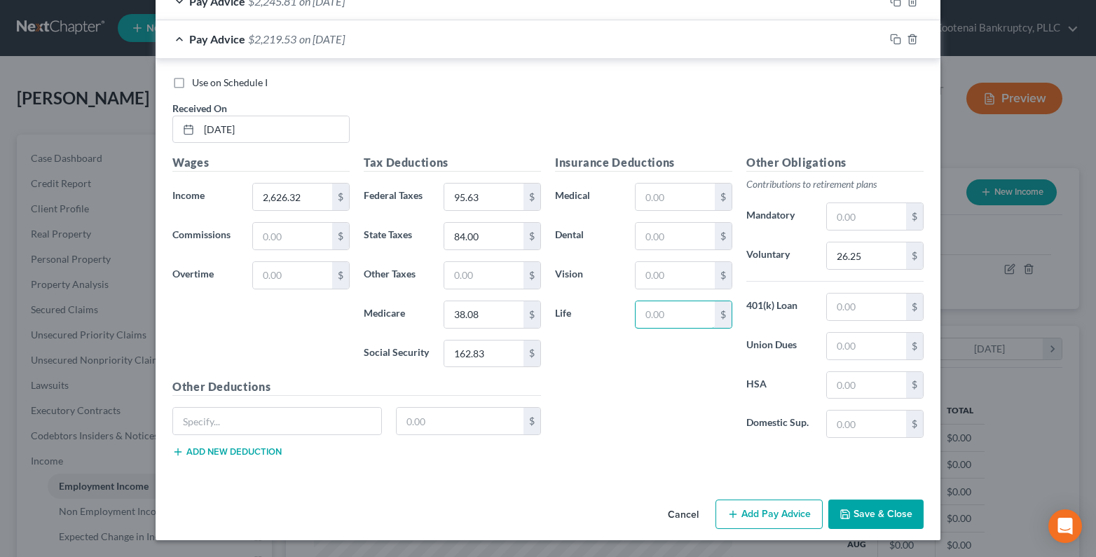
click at [639, 315] on input "text" at bounding box center [674, 314] width 79 height 27
type input "1.08"
click at [457, 425] on input "text" at bounding box center [459, 421] width 127 height 27
type input "32.71"
drag, startPoint x: 242, startPoint y: 450, endPoint x: 265, endPoint y: 449, distance: 22.4
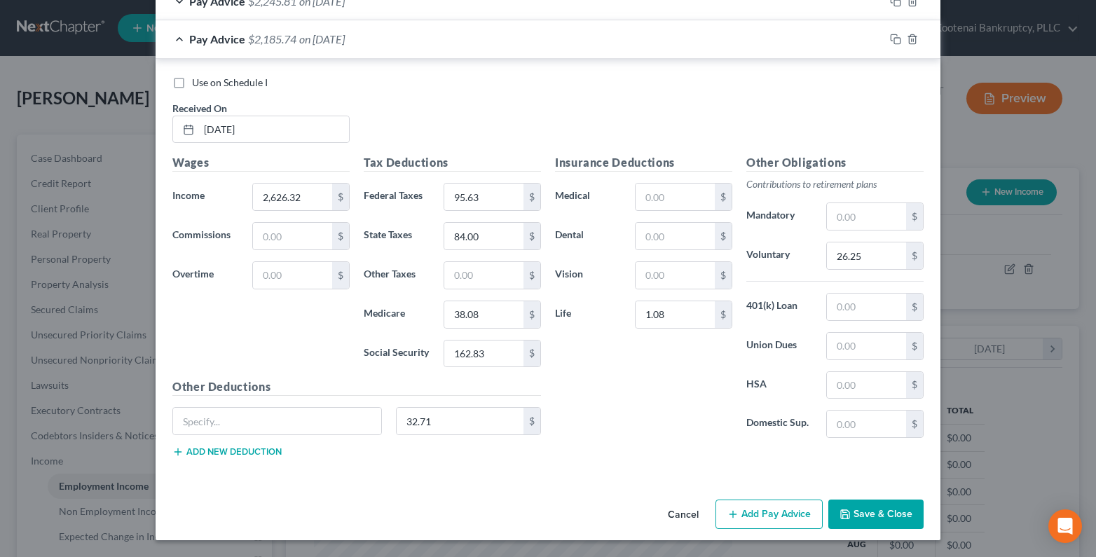
click at [265, 449] on button "Add new deduction" at bounding box center [226, 451] width 109 height 11
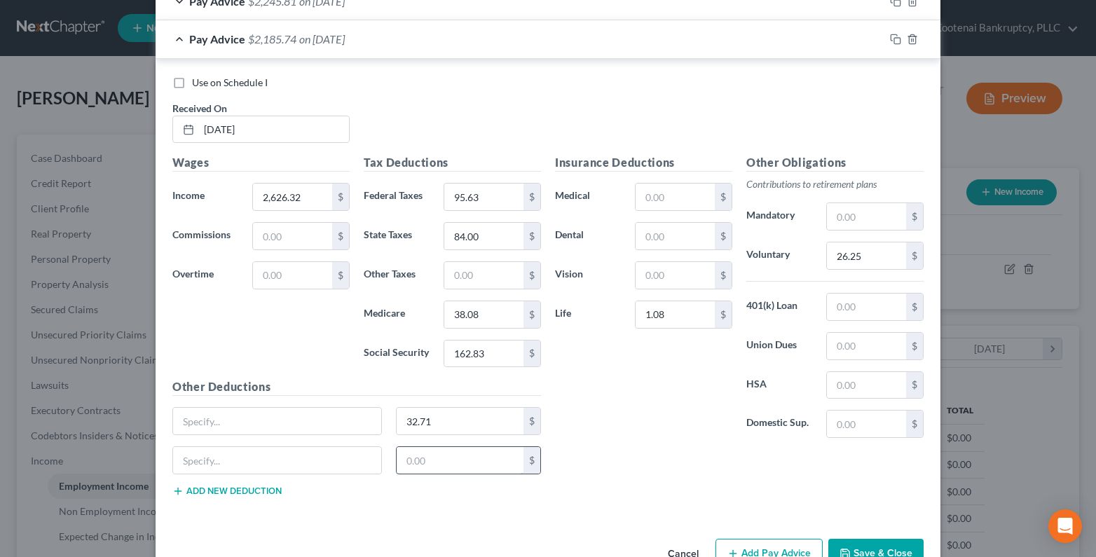
click at [415, 459] on input "text" at bounding box center [459, 460] width 127 height 27
type input "18.03"
click at [892, 40] on icon "button" at bounding box center [895, 39] width 11 height 11
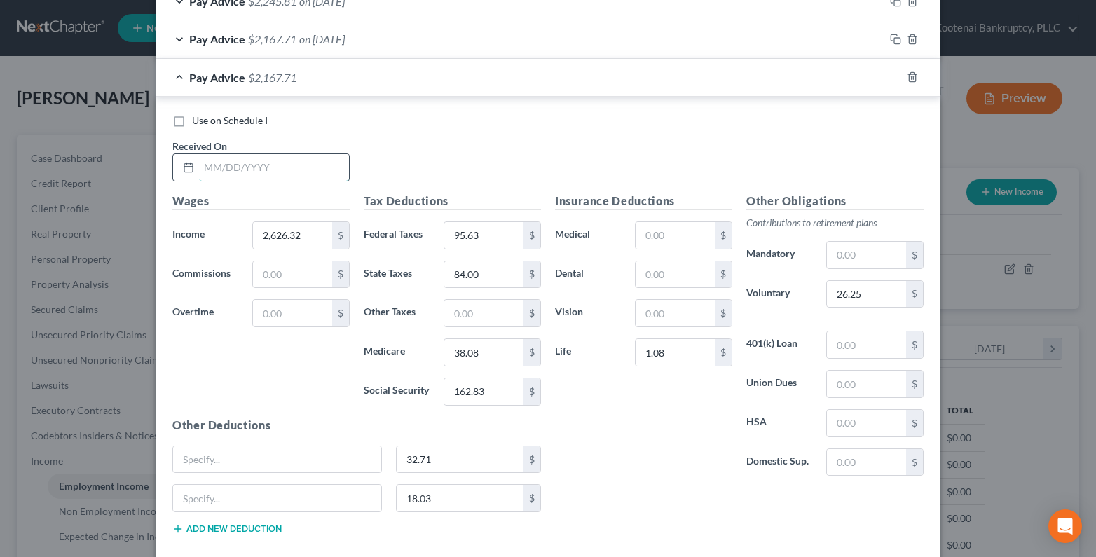
drag, startPoint x: 232, startPoint y: 175, endPoint x: 203, endPoint y: 179, distance: 29.0
click at [229, 176] on input "text" at bounding box center [274, 167] width 150 height 27
type input "07/18/2025"
click at [258, 226] on input "2,626.32" at bounding box center [292, 235] width 79 height 27
type input "2,606.39"
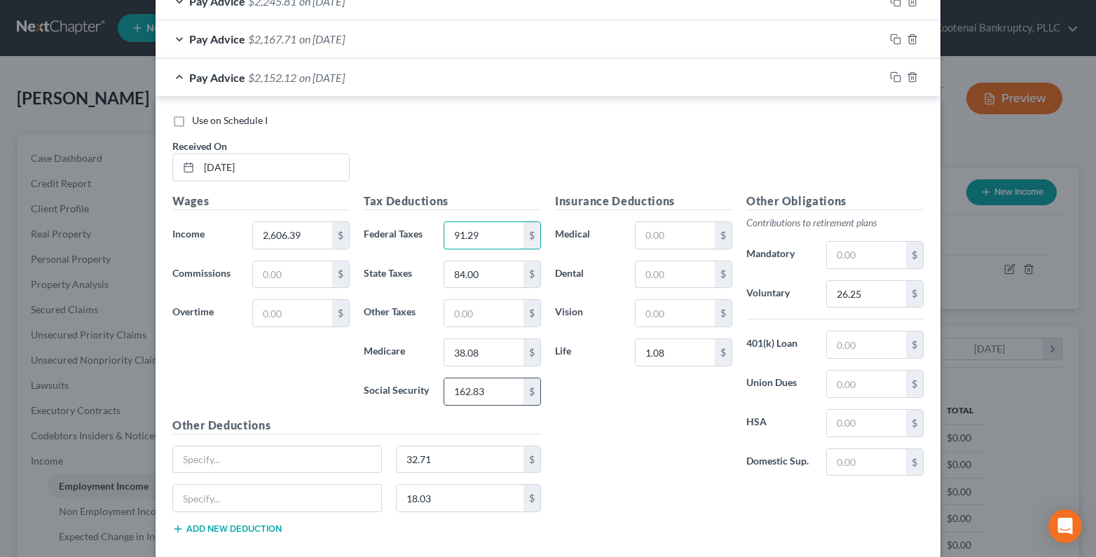
type input "91.29"
type input "161.60"
click at [484, 356] on input "38.08" at bounding box center [483, 352] width 79 height 27
type input "37.79"
click at [470, 280] on input "84.00" at bounding box center [483, 274] width 79 height 27
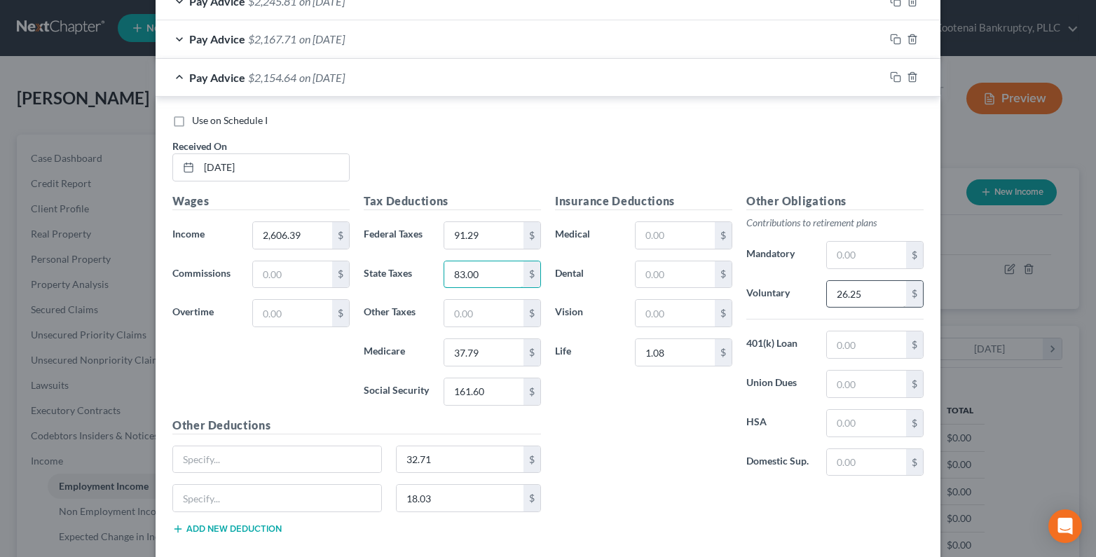
type input "83.00"
type input "26.06"
click at [412, 462] on input "32.71" at bounding box center [459, 459] width 127 height 27
type input "82.64"
click at [429, 492] on input "18.03" at bounding box center [459, 498] width 127 height 27
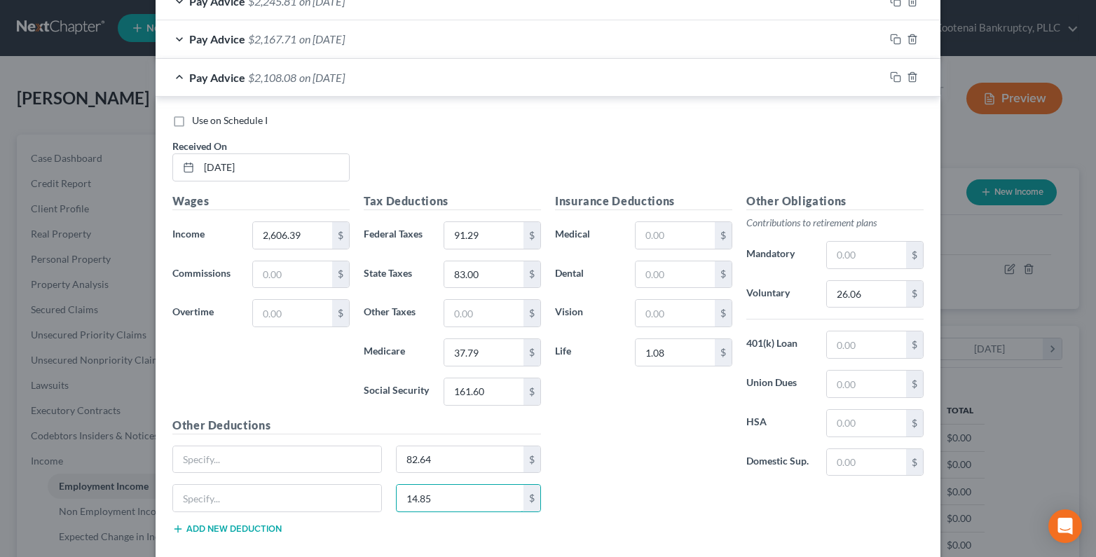
type input "14.85"
click at [172, 39] on div "Pay Advice $2,167.71 on 07/03/2025" at bounding box center [519, 38] width 728 height 37
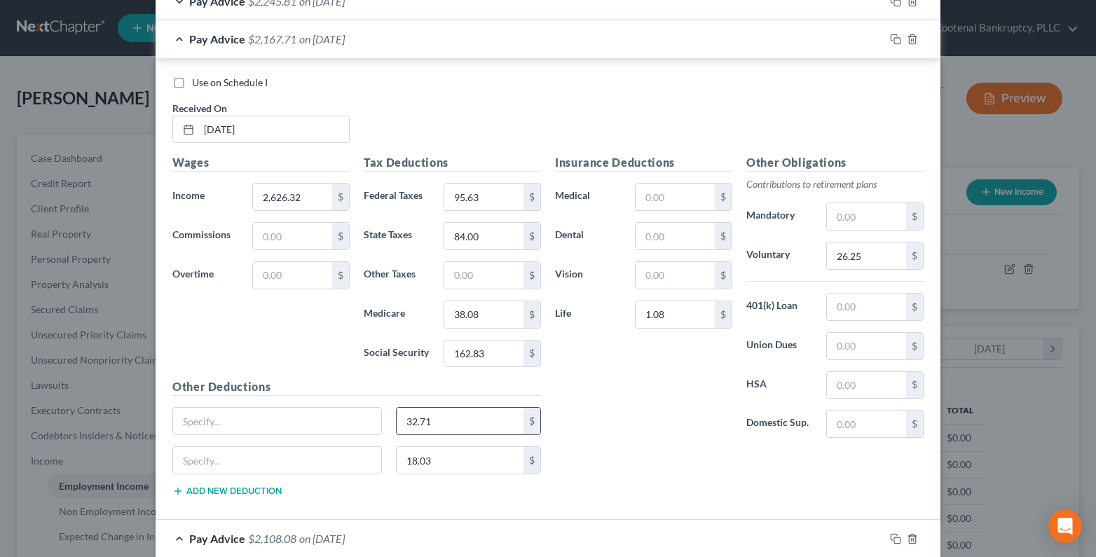
click at [428, 427] on input "32.71" at bounding box center [459, 421] width 127 height 27
click at [438, 477] on div "18.03 $" at bounding box center [356, 465] width 382 height 39
click at [435, 464] on input "18.03" at bounding box center [459, 460] width 127 height 27
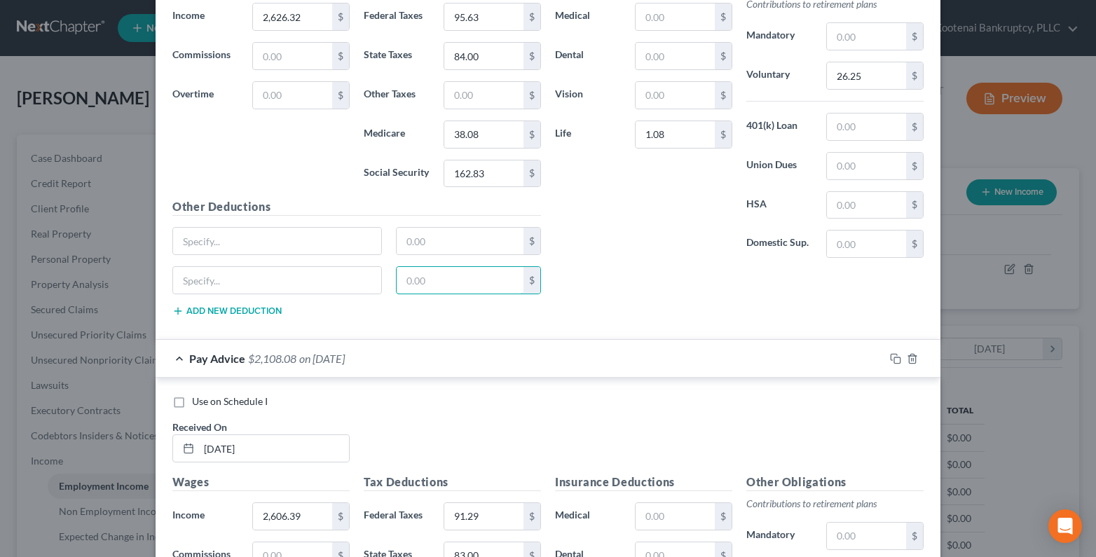
scroll to position [2103, 0]
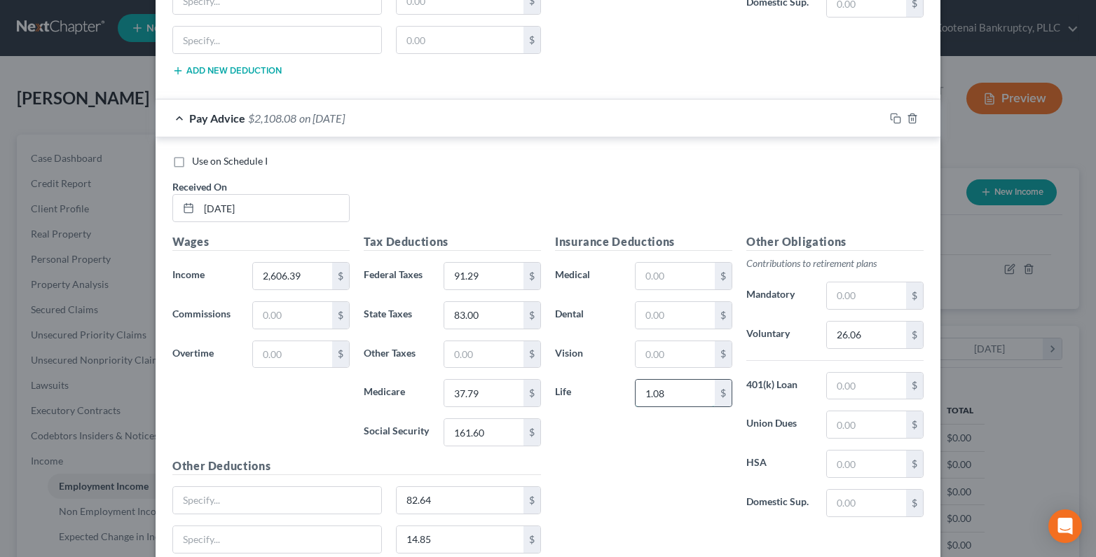
click at [686, 392] on input "1.08" at bounding box center [674, 393] width 79 height 27
click at [414, 499] on input "82.64" at bounding box center [459, 500] width 127 height 27
click at [396, 539] on input "14.85" at bounding box center [459, 539] width 127 height 27
click at [892, 120] on icon "button" at bounding box center [895, 118] width 11 height 11
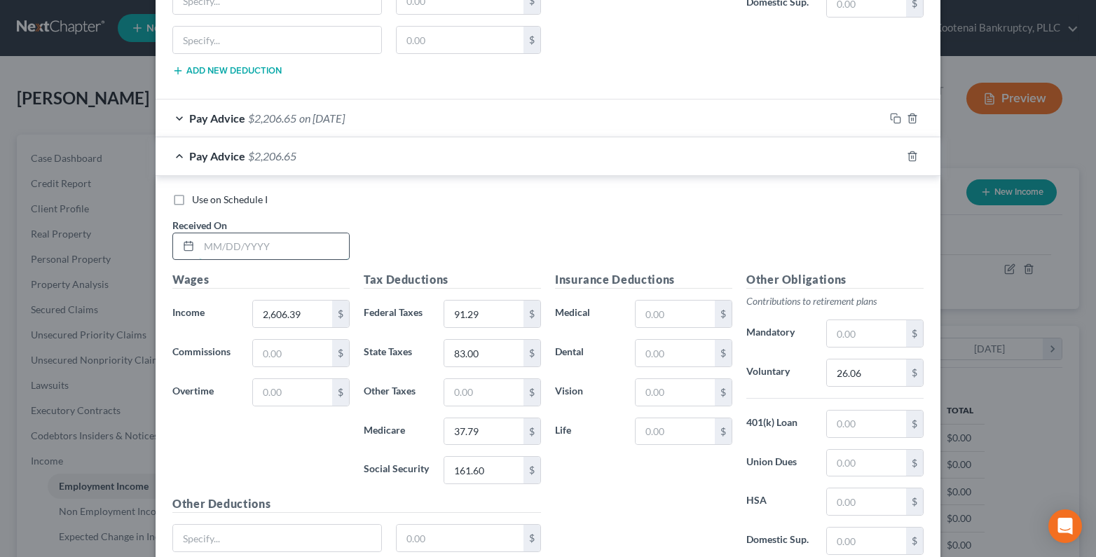
click at [203, 245] on input "text" at bounding box center [274, 246] width 150 height 27
type input "08/01/2025"
type input "1,537.36"
type input "95.31"
click at [460, 438] on input "37.79" at bounding box center [483, 431] width 79 height 27
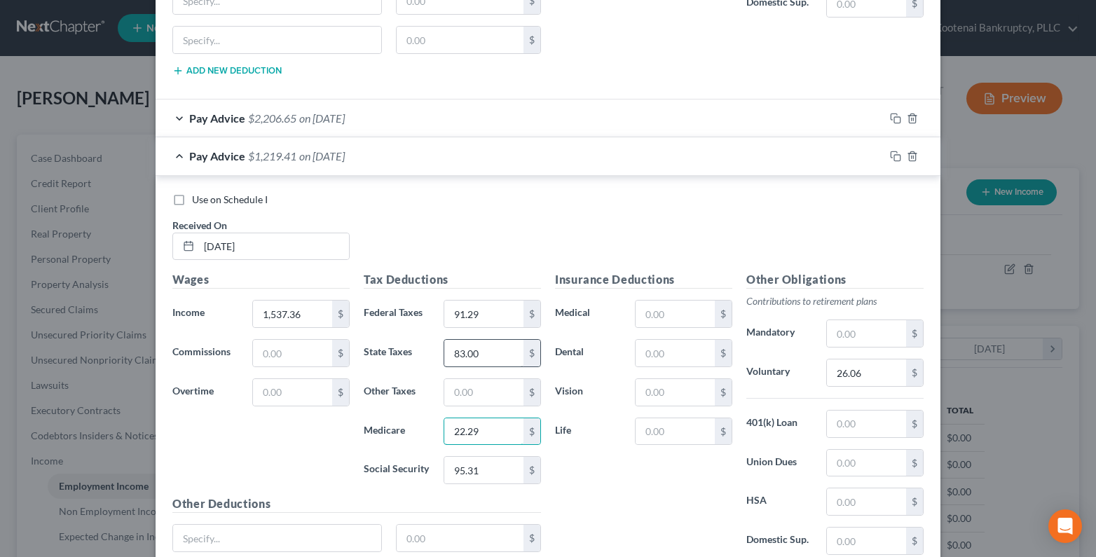
type input "22.29"
click at [467, 348] on input "83.00" at bounding box center [483, 353] width 79 height 27
type input "26.00"
type input "15.36"
click at [415, 543] on input "text" at bounding box center [459, 538] width 127 height 27
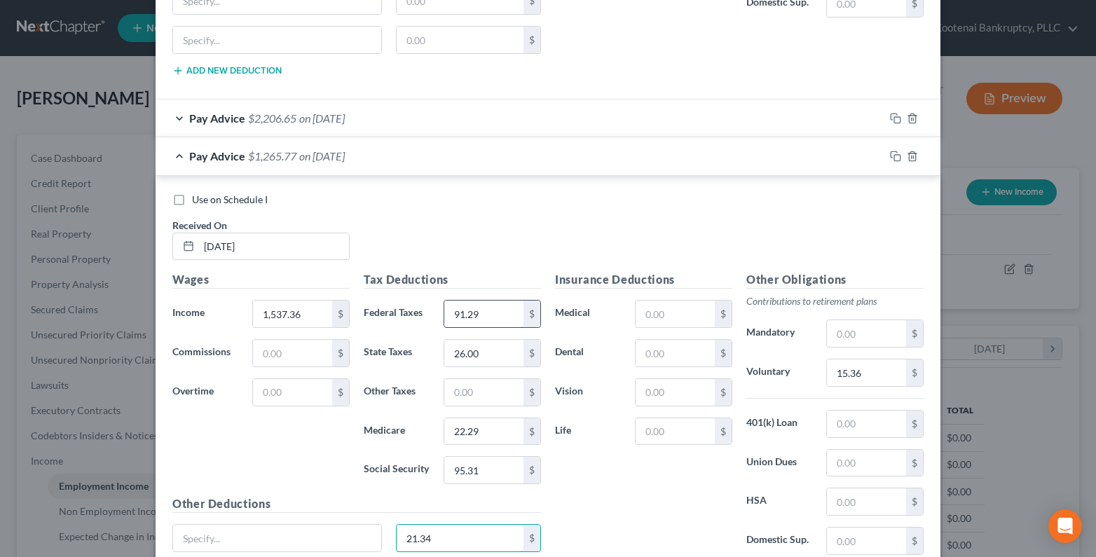
type input "21.34"
click at [482, 314] on input "91.29" at bounding box center [483, 313] width 79 height 27
drag, startPoint x: 635, startPoint y: 433, endPoint x: 651, endPoint y: 416, distance: 22.8
click at [635, 430] on input "text" at bounding box center [674, 431] width 79 height 27
type input "1.08"
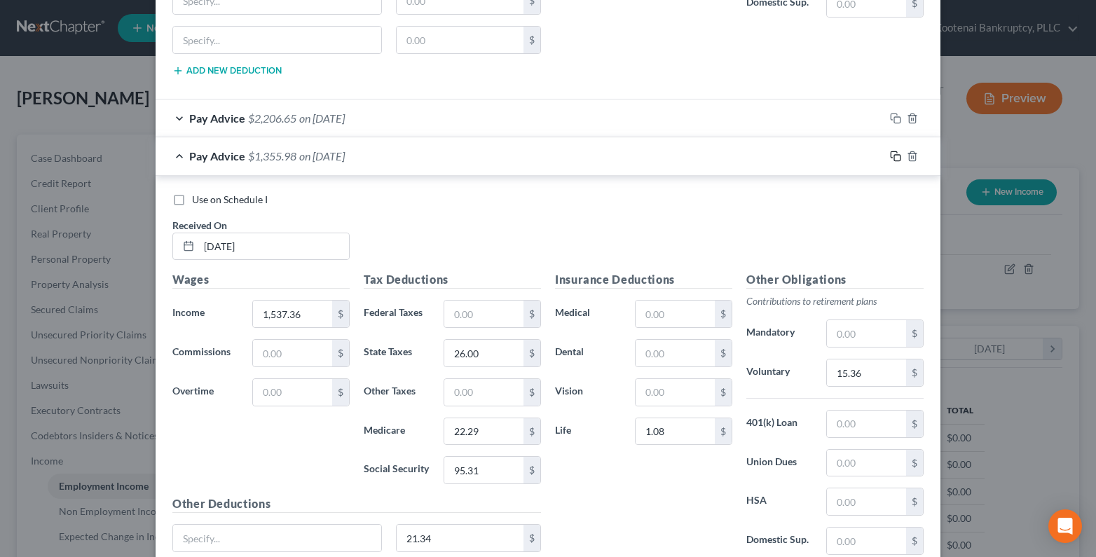
drag, startPoint x: 892, startPoint y: 158, endPoint x: 881, endPoint y: 162, distance: 11.1
click at [890, 158] on icon "button" at bounding box center [895, 156] width 11 height 11
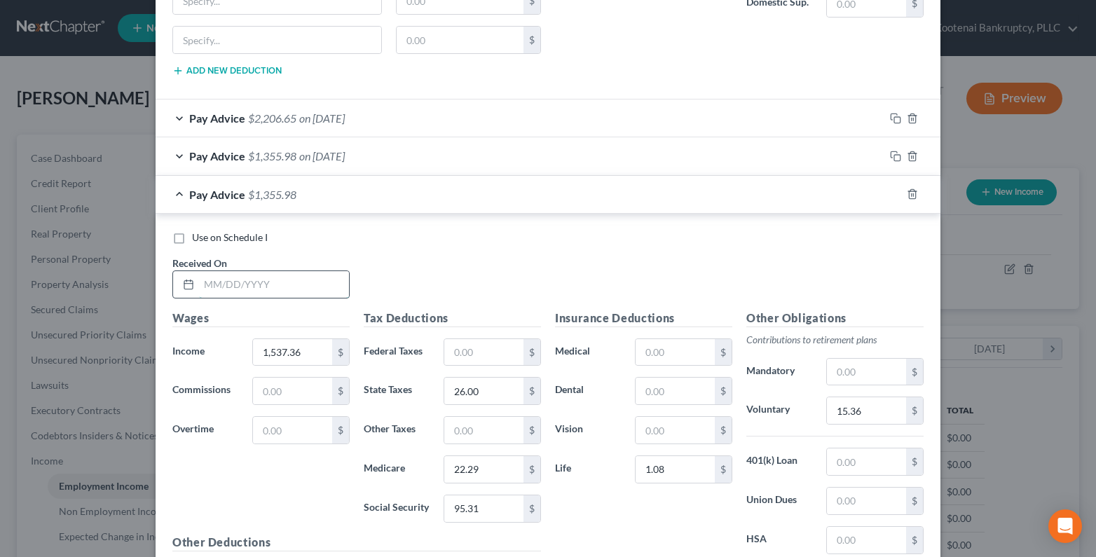
click at [212, 281] on input "text" at bounding box center [274, 284] width 150 height 27
type input "08/15/2025"
click at [174, 160] on div "Pay Advice $1,355.98 on 08/01/2025" at bounding box center [519, 155] width 728 height 37
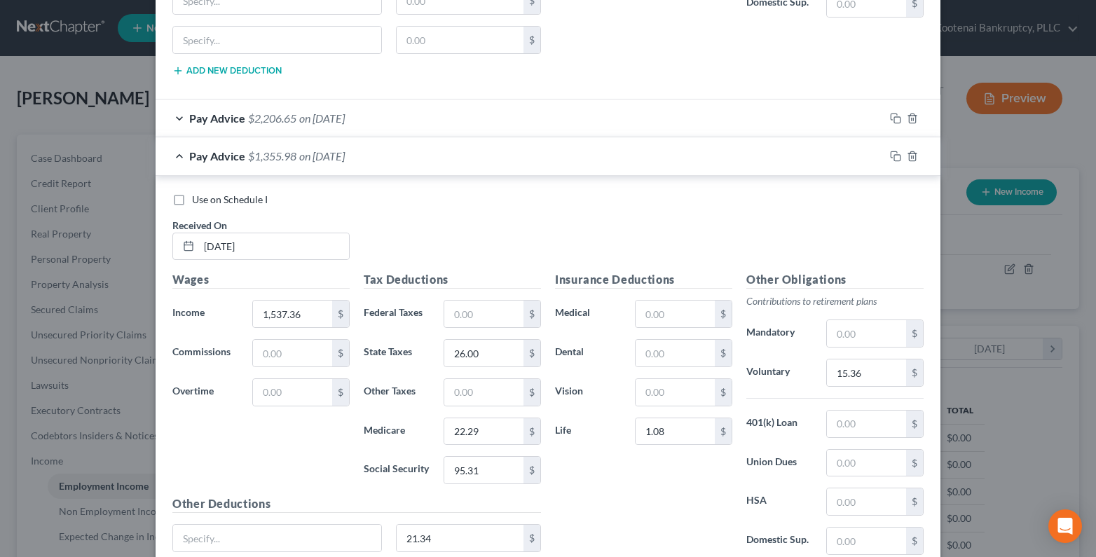
scroll to position [2523, 0]
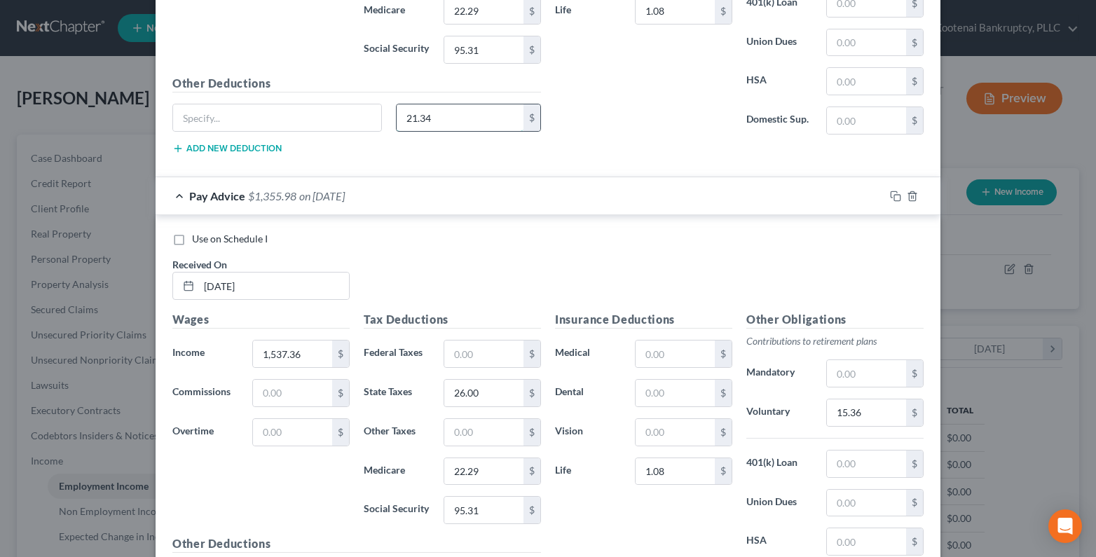
drag, startPoint x: 439, startPoint y: 124, endPoint x: 427, endPoint y: 122, distance: 12.8
click at [438, 124] on input "21.34" at bounding box center [459, 117] width 127 height 27
click at [296, 359] on input "1,537.36" at bounding box center [292, 353] width 79 height 27
type input "2,556.22"
drag, startPoint x: 479, startPoint y: 350, endPoint x: 423, endPoint y: 358, distance: 56.6
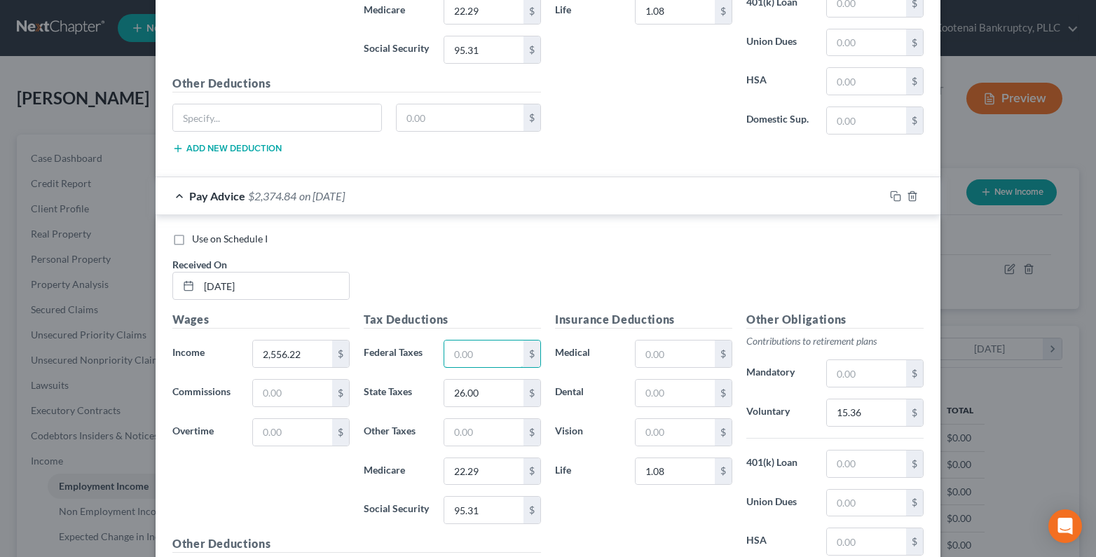
click at [469, 354] on input "text" at bounding box center [483, 353] width 79 height 27
type input "80.36"
drag, startPoint x: 465, startPoint y: 506, endPoint x: 455, endPoint y: 508, distance: 10.6
click at [464, 507] on input "95.31" at bounding box center [483, 510] width 79 height 27
type input "158.49"
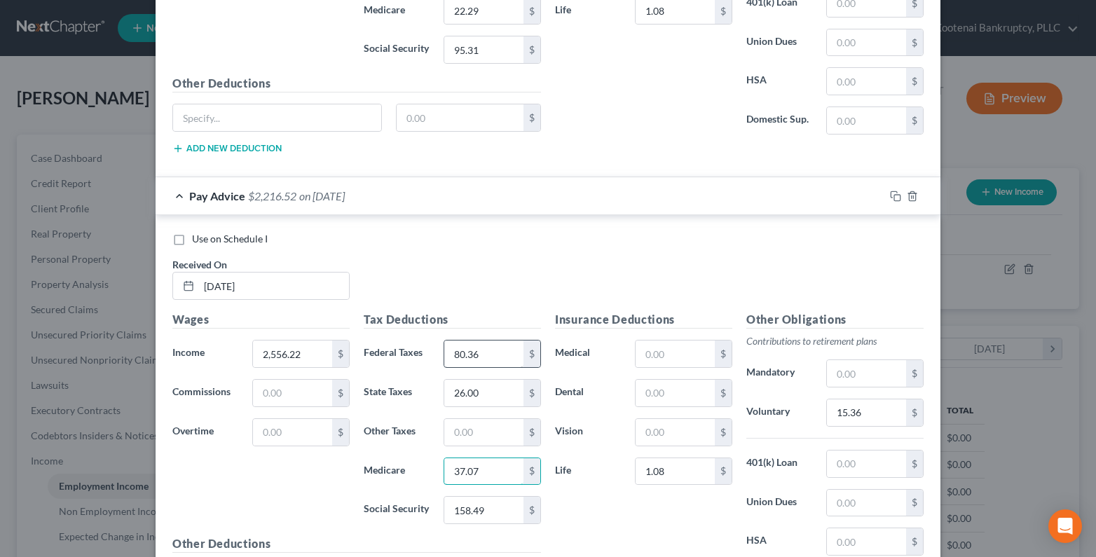
type input "37.07"
click at [478, 356] on input "80.36" at bounding box center [483, 353] width 79 height 27
click at [482, 393] on input "26.00" at bounding box center [483, 393] width 79 height 27
type input "80.00"
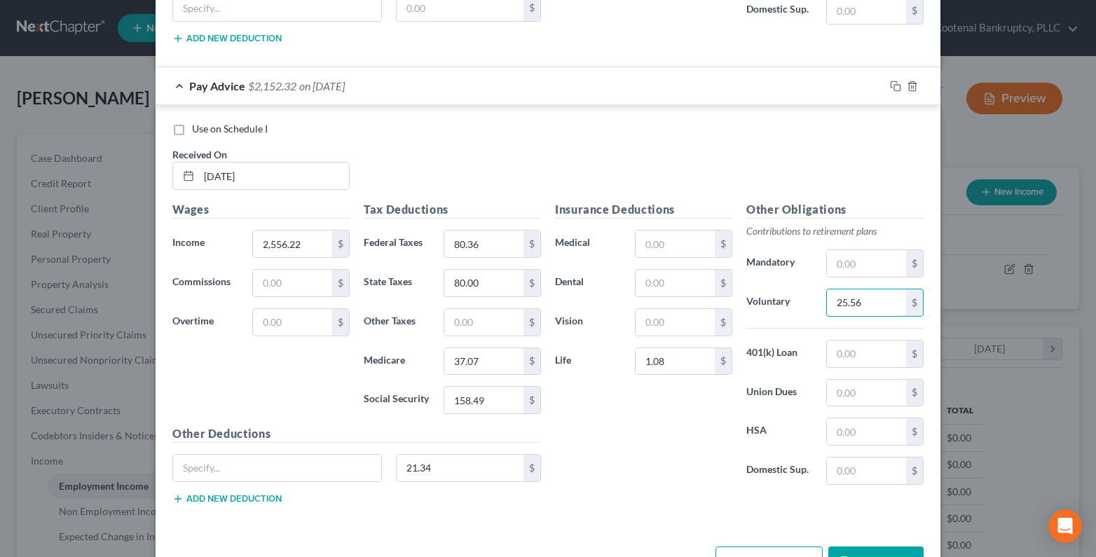
scroll to position [2679, 0]
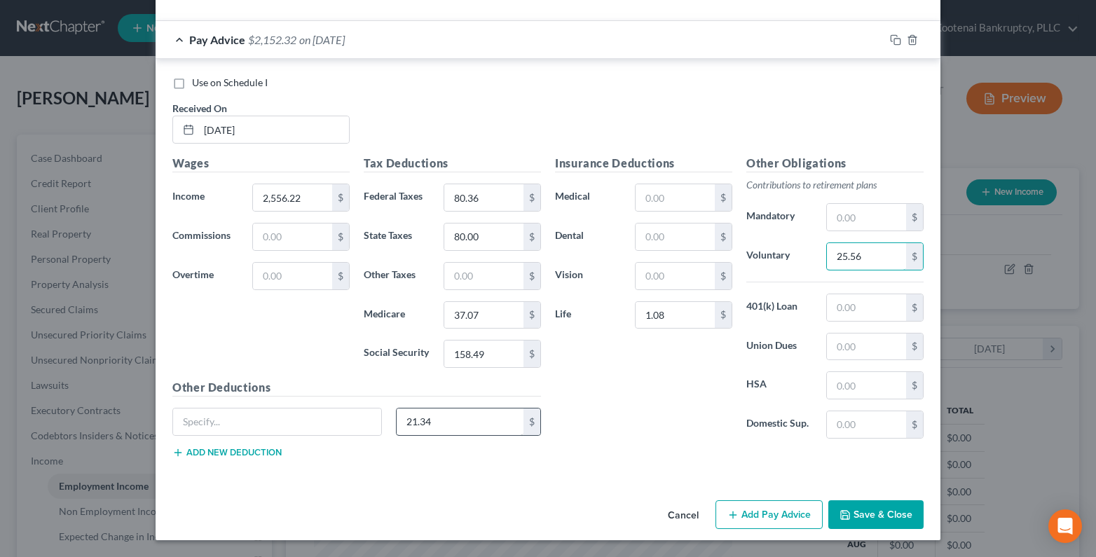
type input "25.56"
type input "46.82"
click at [275, 451] on button "Add new deduction" at bounding box center [226, 452] width 109 height 11
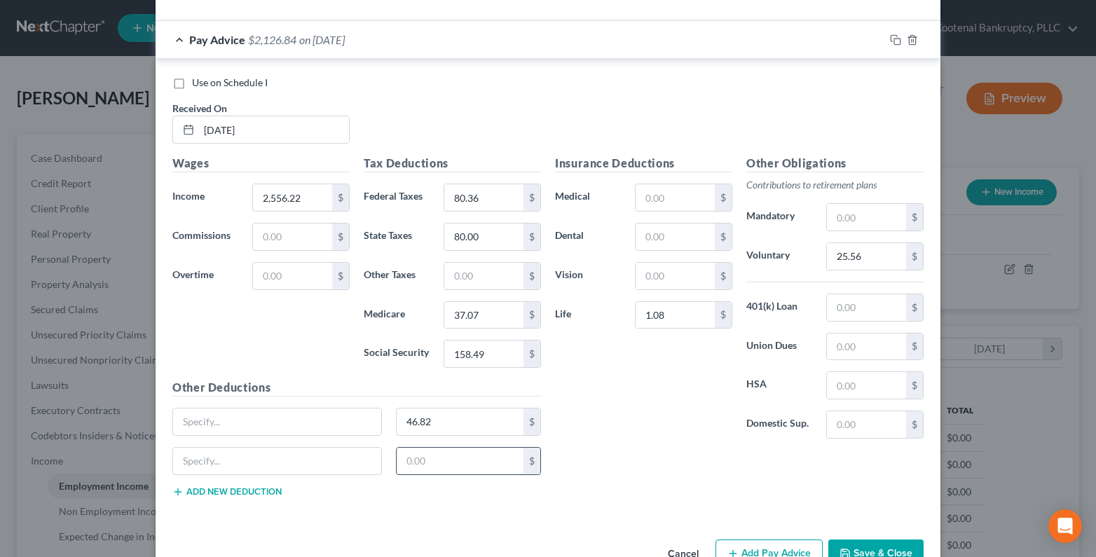
click at [404, 460] on input "text" at bounding box center [459, 461] width 127 height 27
type input "15.12"
click at [436, 474] on input "15.12" at bounding box center [459, 461] width 127 height 27
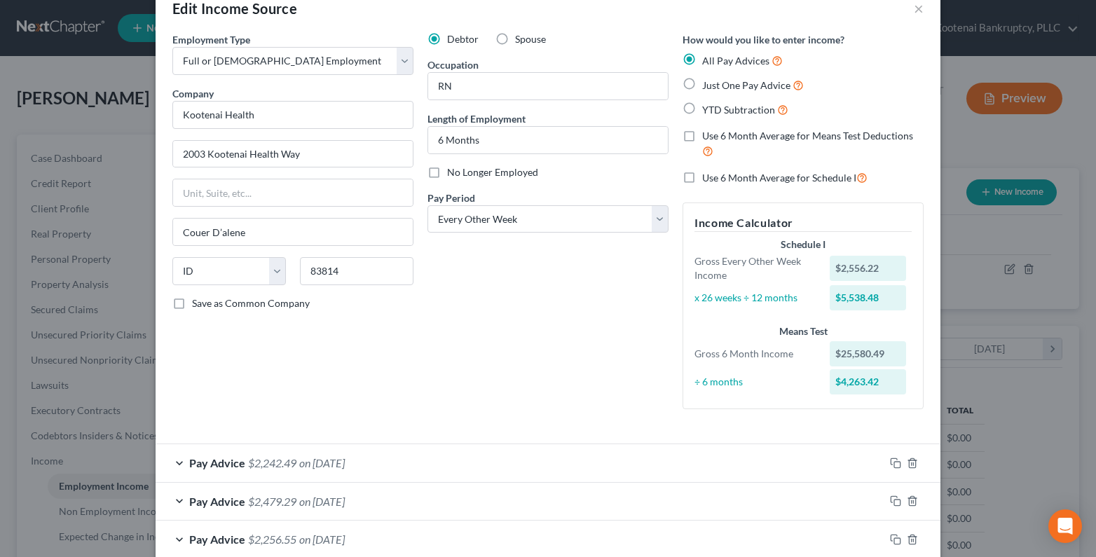
scroll to position [0, 0]
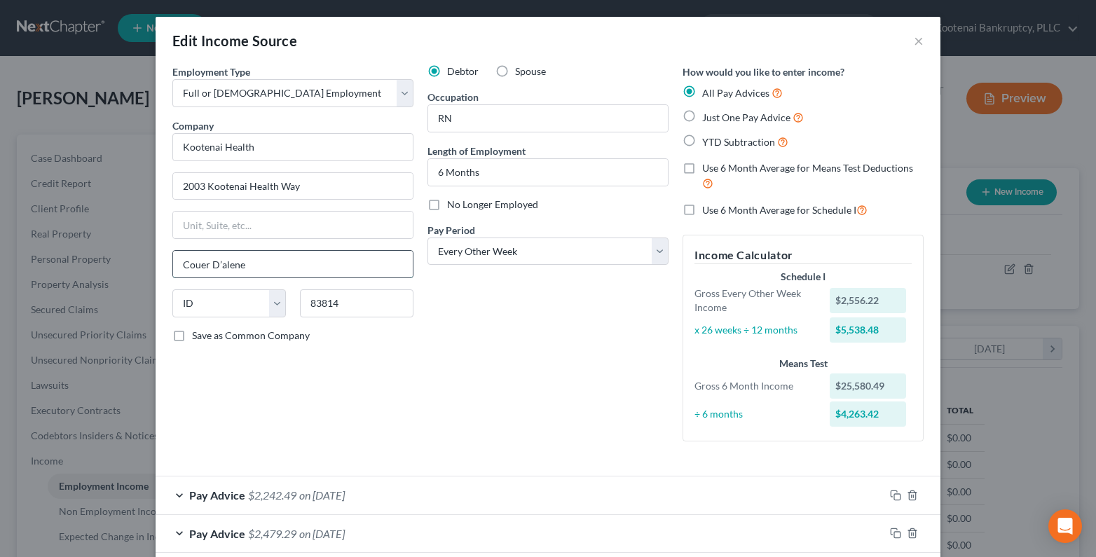
drag, startPoint x: 209, startPoint y: 263, endPoint x: 219, endPoint y: 266, distance: 10.4
click at [209, 263] on input "Couer D’alene" at bounding box center [293, 264] width 240 height 27
click at [190, 263] on input "Couer d Alene" at bounding box center [293, 264] width 240 height 27
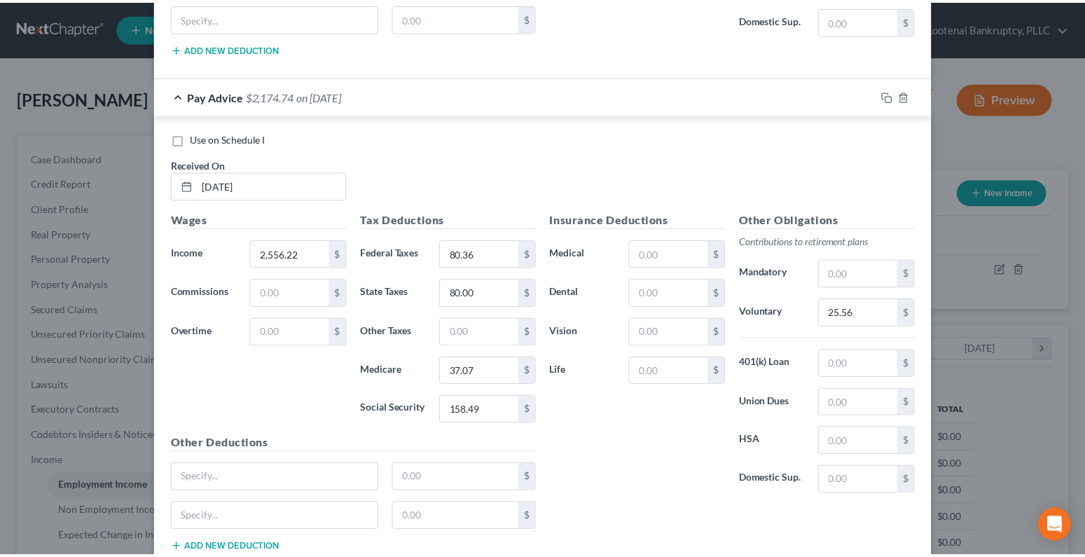
scroll to position [2718, 0]
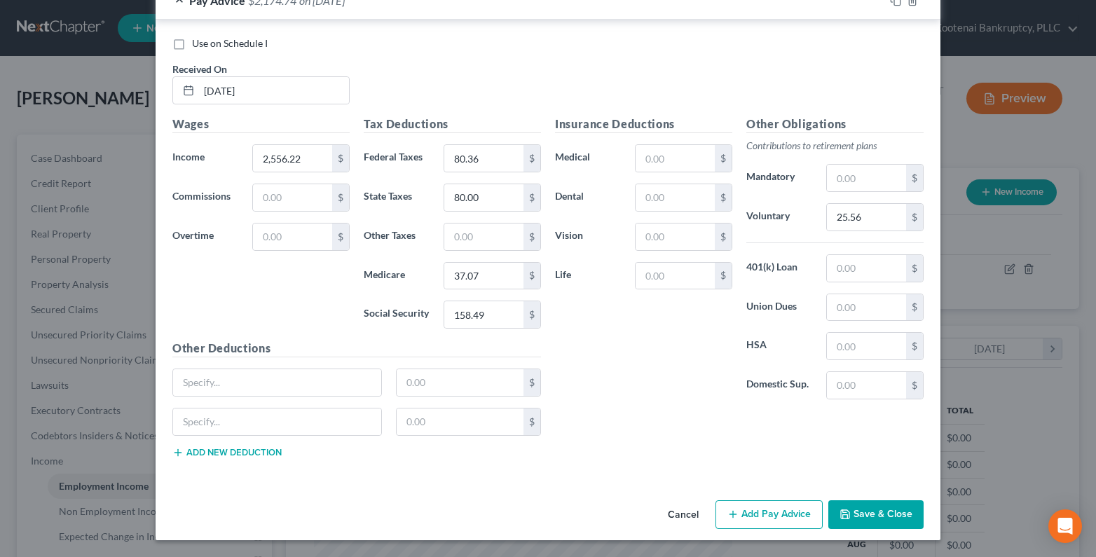
type input "Couer d Alene"
click at [863, 510] on button "Save & Close" at bounding box center [875, 514] width 95 height 29
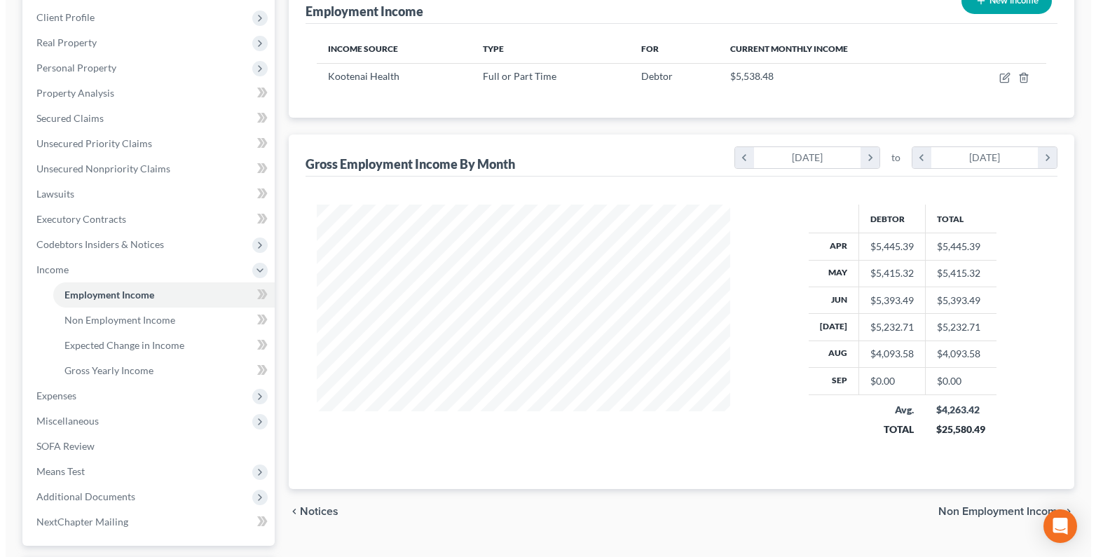
scroll to position [210, 0]
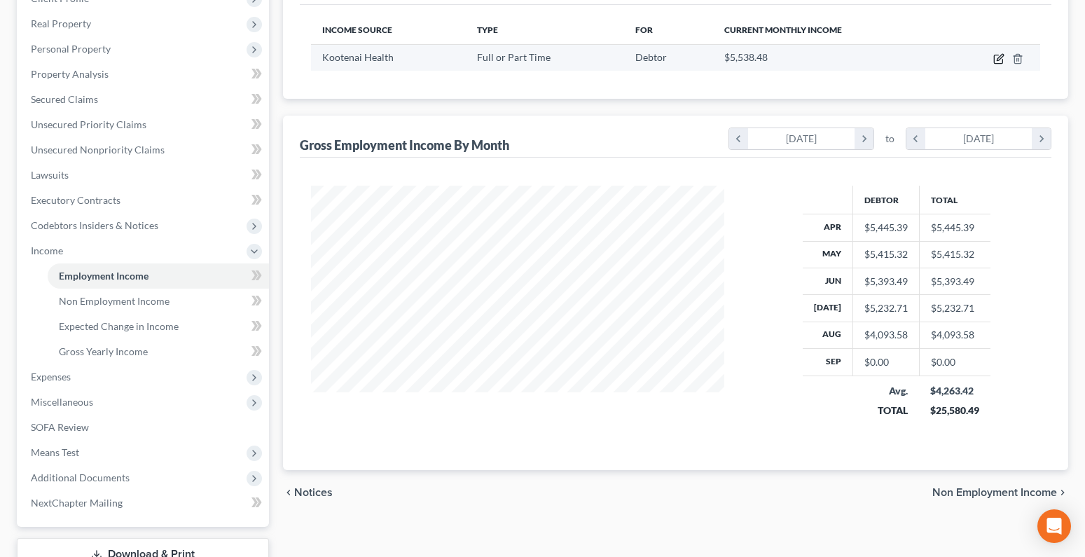
click at [1002, 60] on icon "button" at bounding box center [998, 58] width 11 height 11
select select "0"
select select "13"
select select "2"
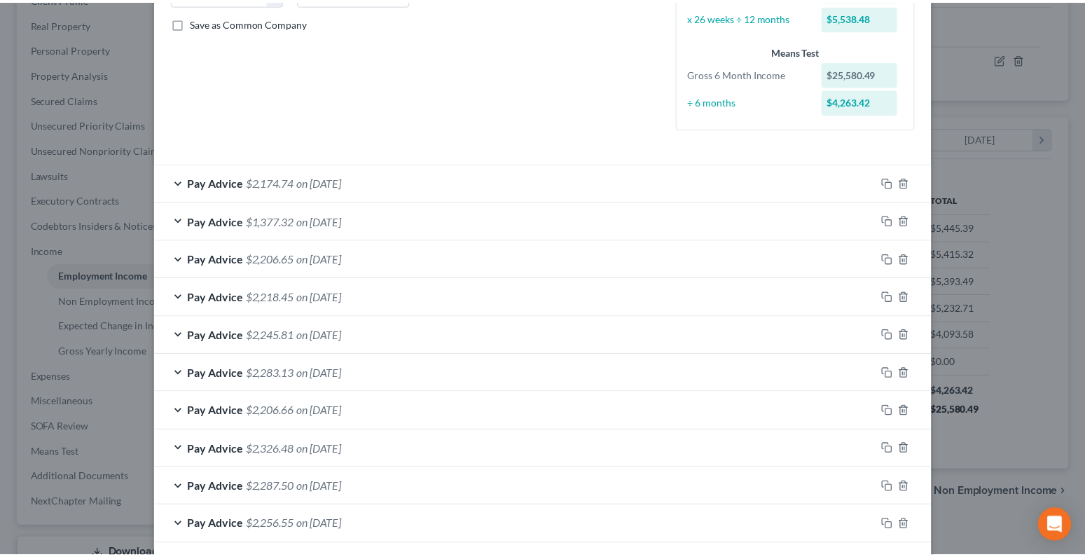
scroll to position [453, 0]
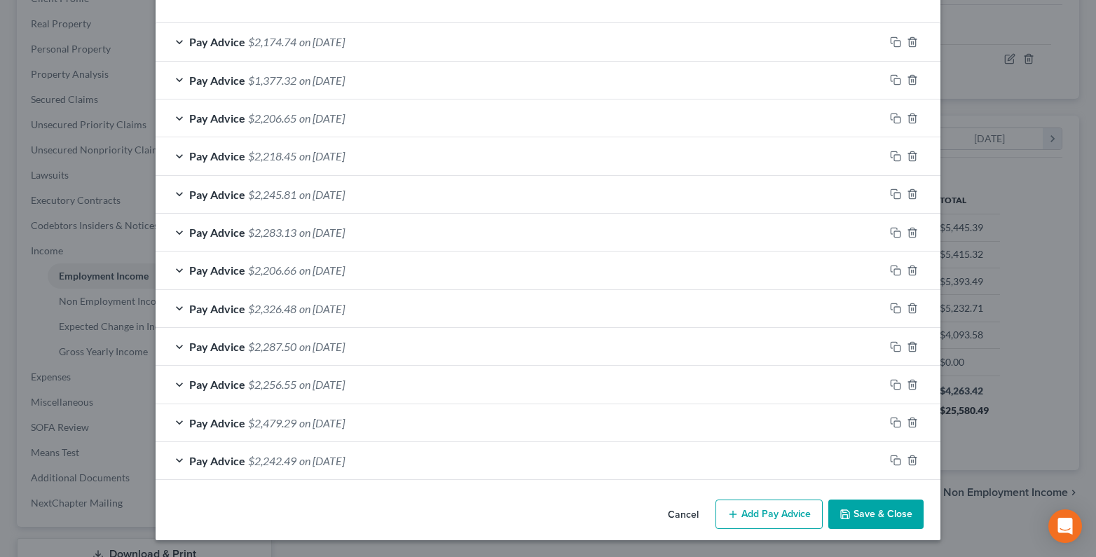
click at [874, 504] on button "Save & Close" at bounding box center [875, 513] width 95 height 29
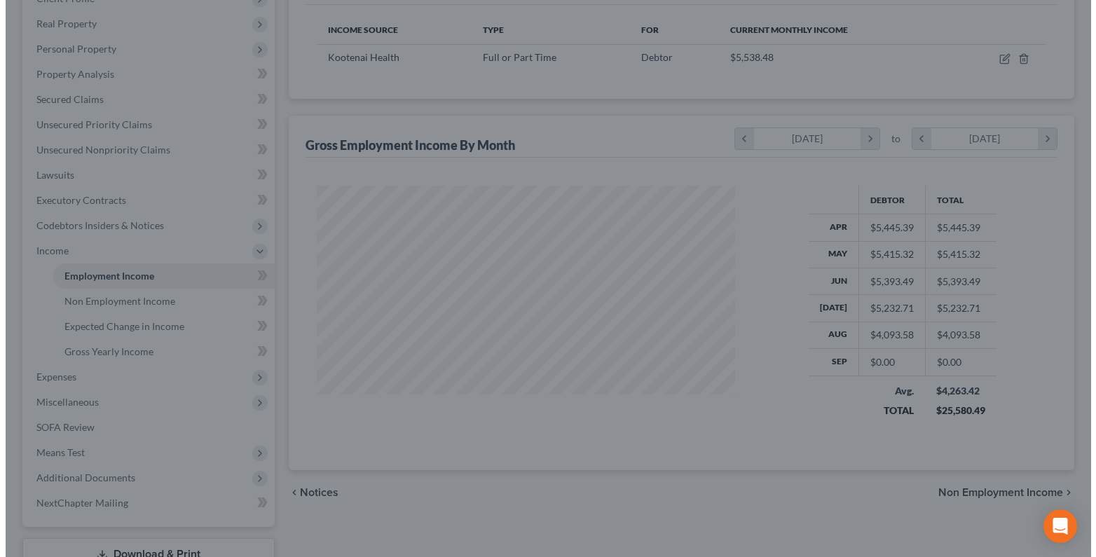
scroll to position [700197, 700007]
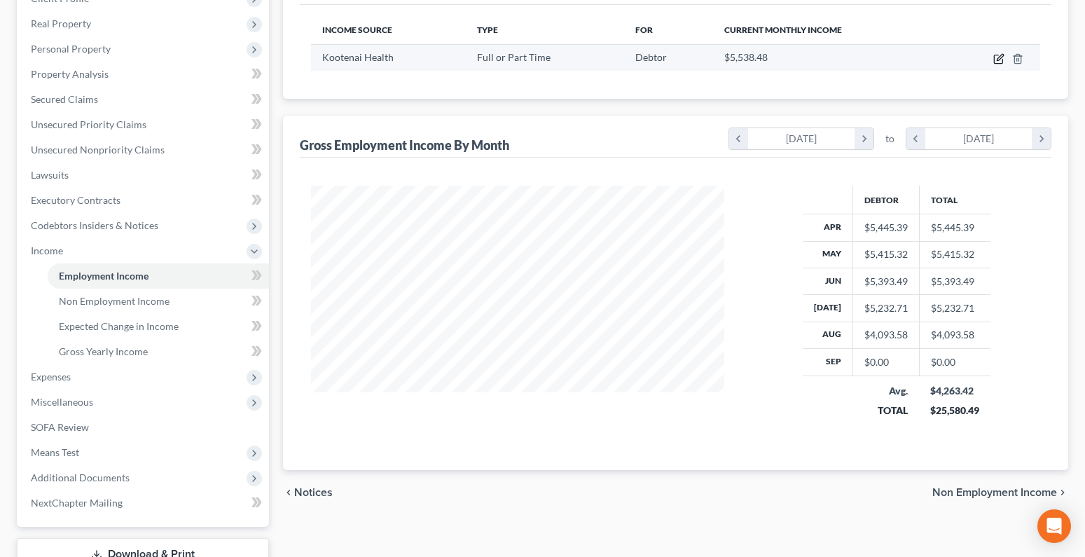
click at [996, 61] on icon "button" at bounding box center [998, 58] width 11 height 11
select select "0"
select select "13"
select select "2"
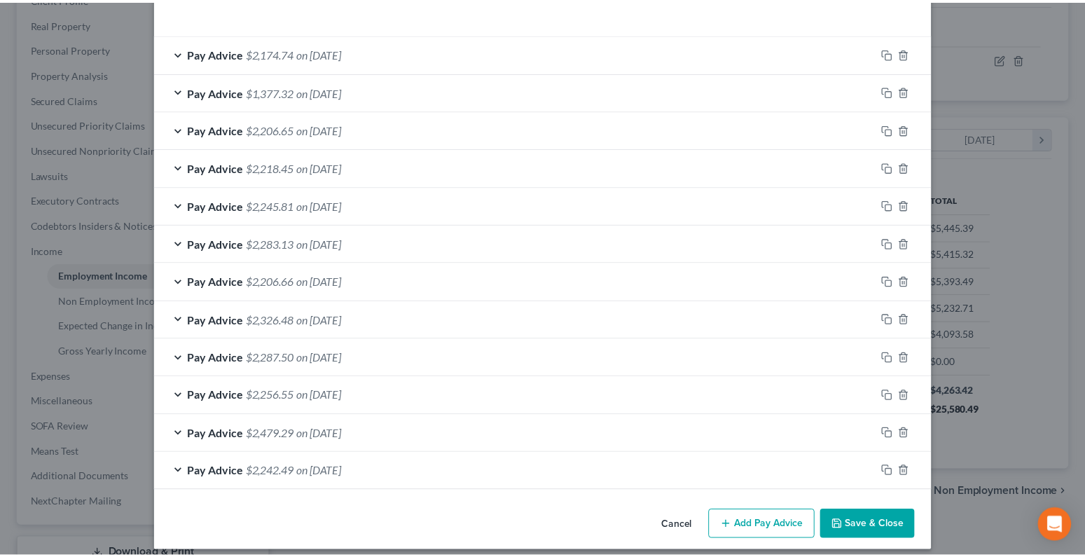
scroll to position [453, 0]
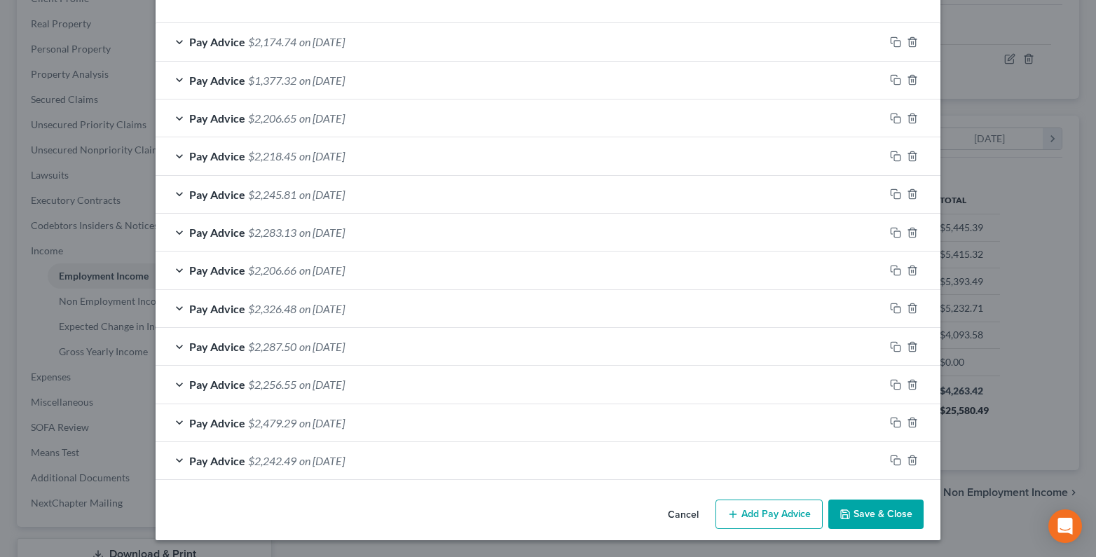
click at [860, 506] on button "Save & Close" at bounding box center [875, 513] width 95 height 29
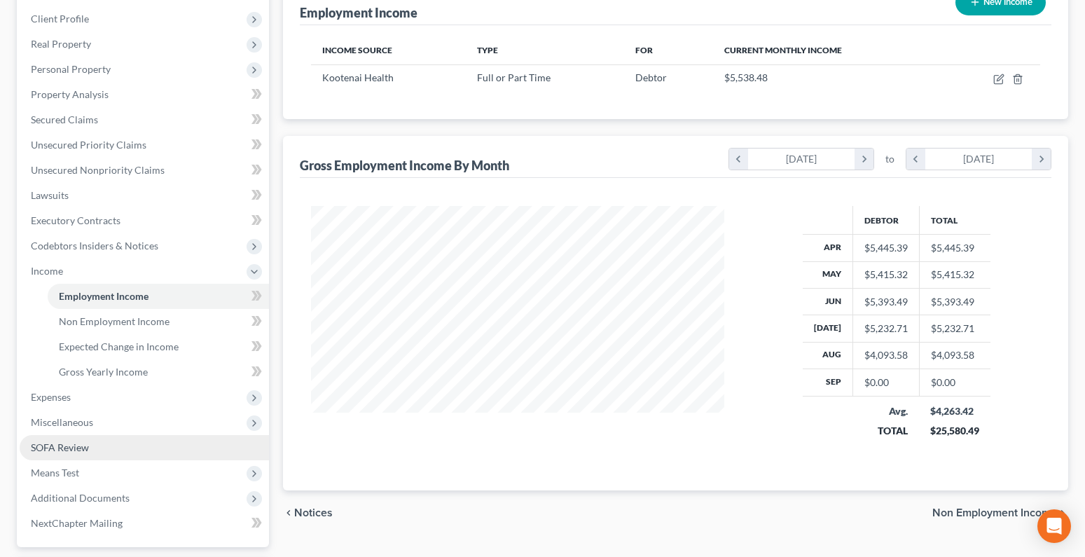
scroll to position [210, 0]
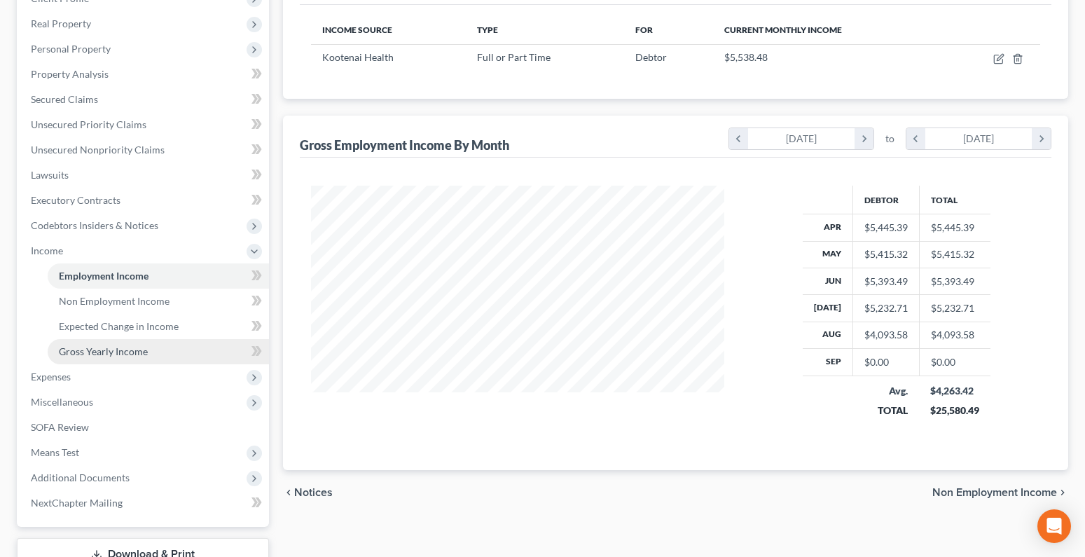
click at [102, 357] on link "Gross Yearly Income" at bounding box center [158, 351] width 221 height 25
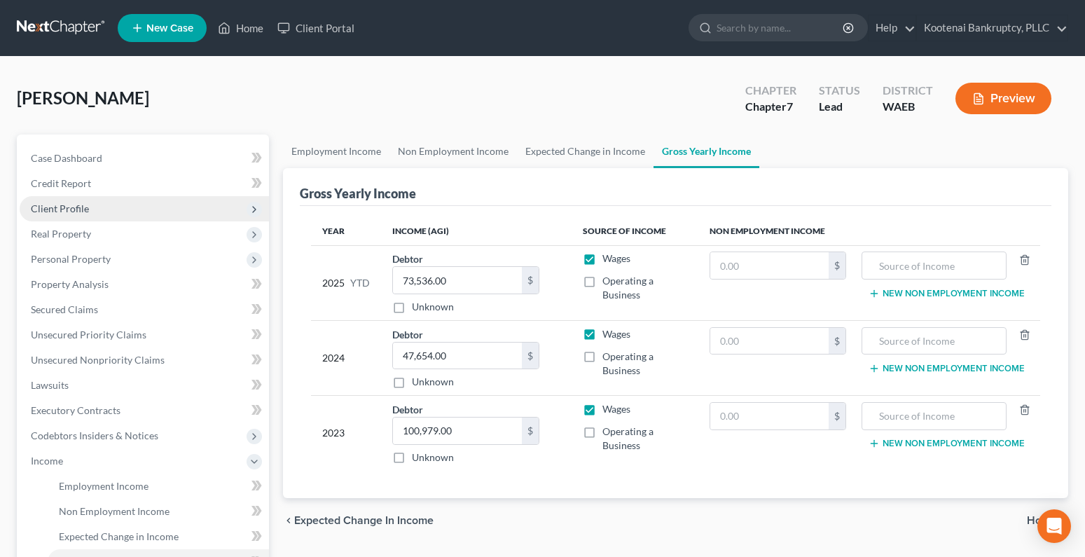
click at [51, 206] on span "Client Profile" at bounding box center [60, 208] width 58 height 12
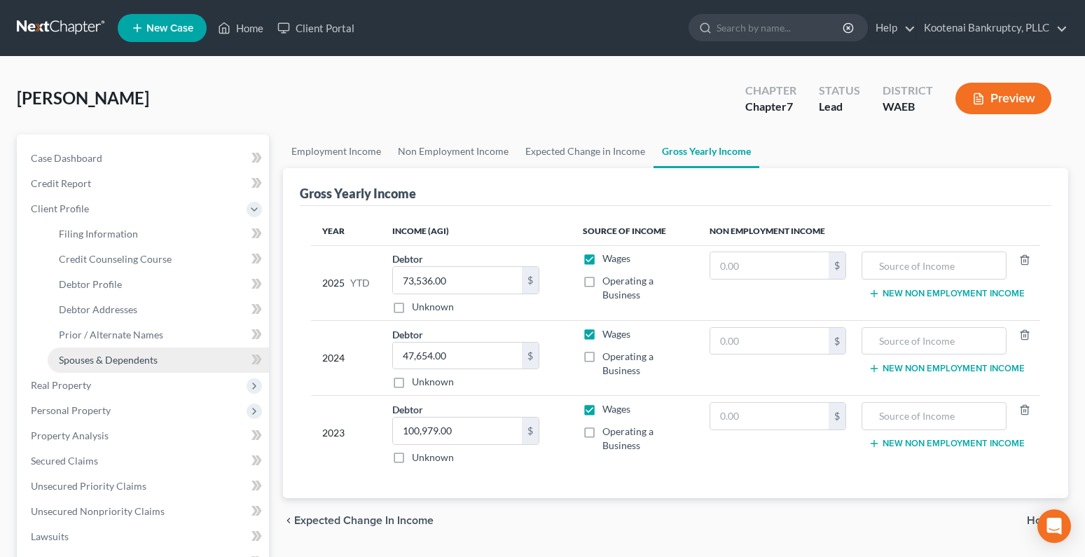
click at [101, 366] on link "Spouses & Dependents" at bounding box center [158, 359] width 221 height 25
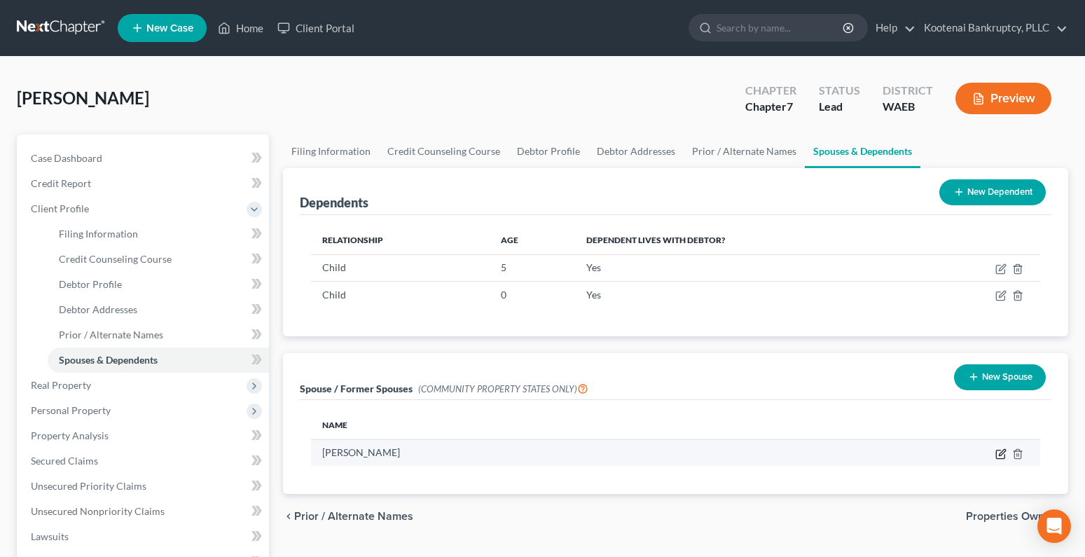
click at [996, 453] on icon "button" at bounding box center [1000, 453] width 11 height 11
select select "9"
select select "50"
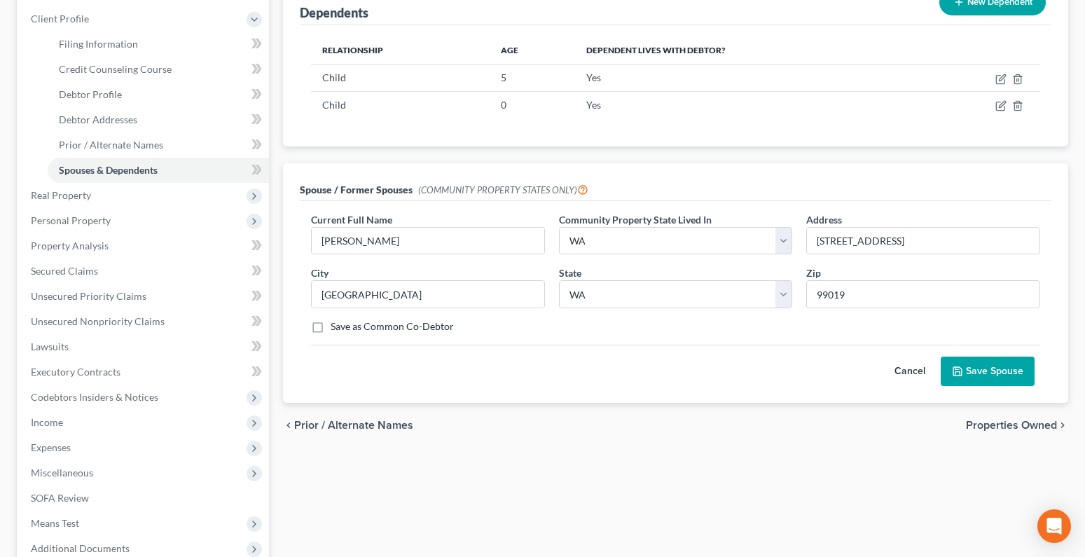
scroll to position [210, 0]
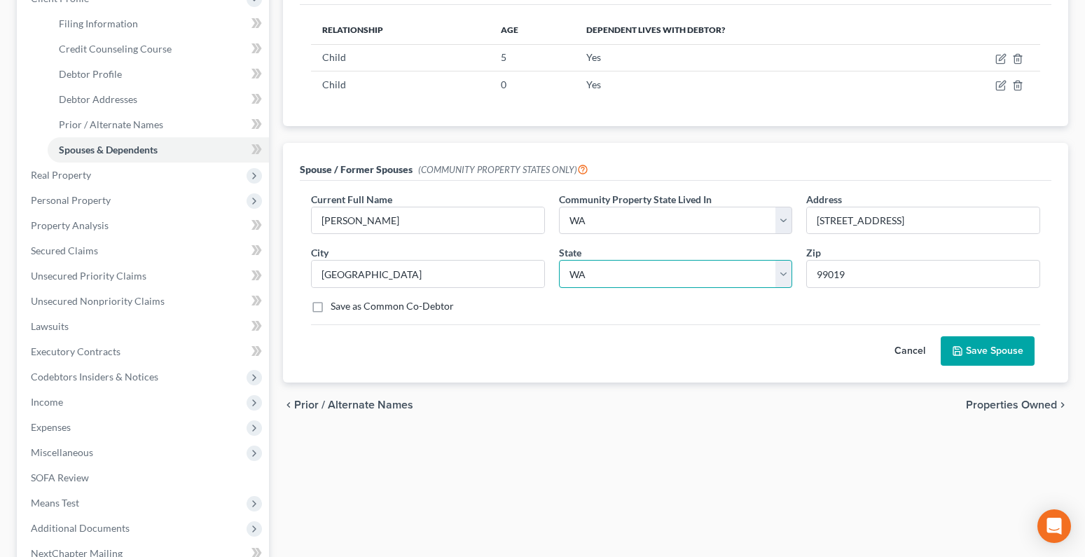
click at [784, 272] on select "State AL AK AR AZ CA CO CT DE DC FL GA GU HI ID IL IN IA KS KY LA ME MD MA MI M…" at bounding box center [676, 274] width 234 height 28
click at [620, 445] on div "Filing Information Credit Counseling Course Debtor Profile Debtor Addresses Pri…" at bounding box center [675, 290] width 799 height 733
click at [962, 355] on icon "submit" at bounding box center [957, 351] width 8 height 8
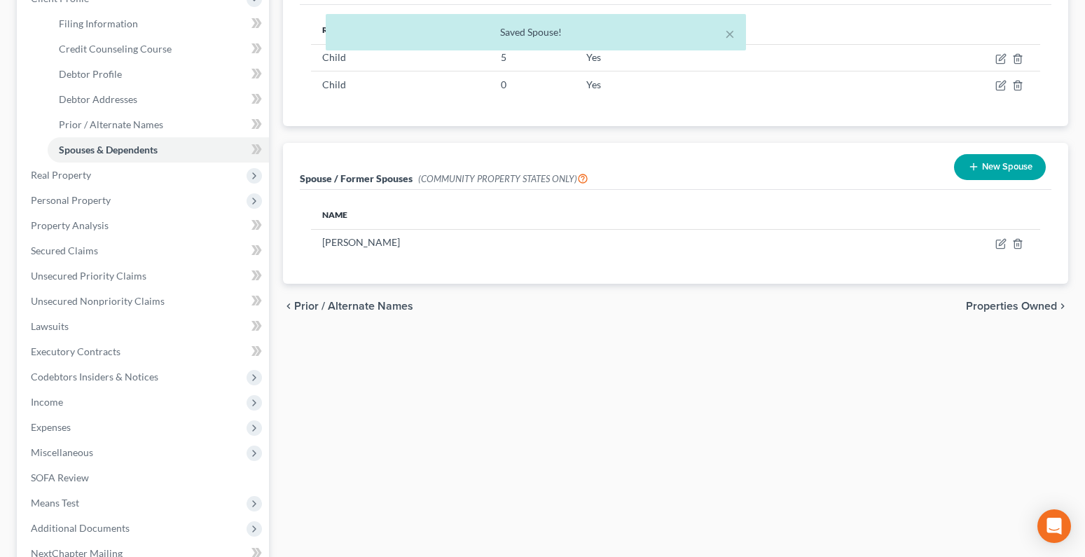
click at [1007, 170] on button "New Spouse" at bounding box center [1000, 167] width 92 height 26
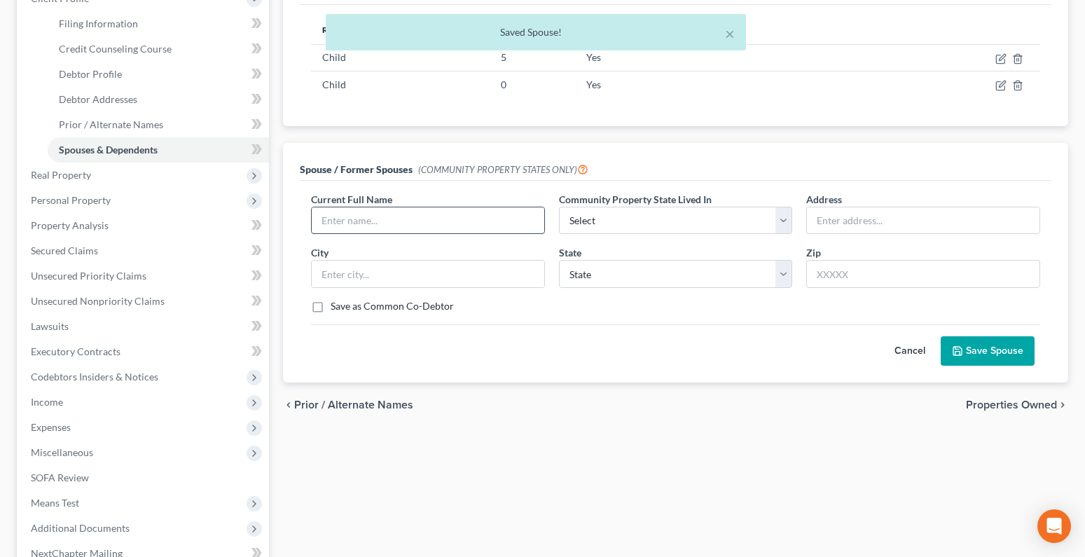
click at [352, 216] on input "text" at bounding box center [428, 220] width 233 height 27
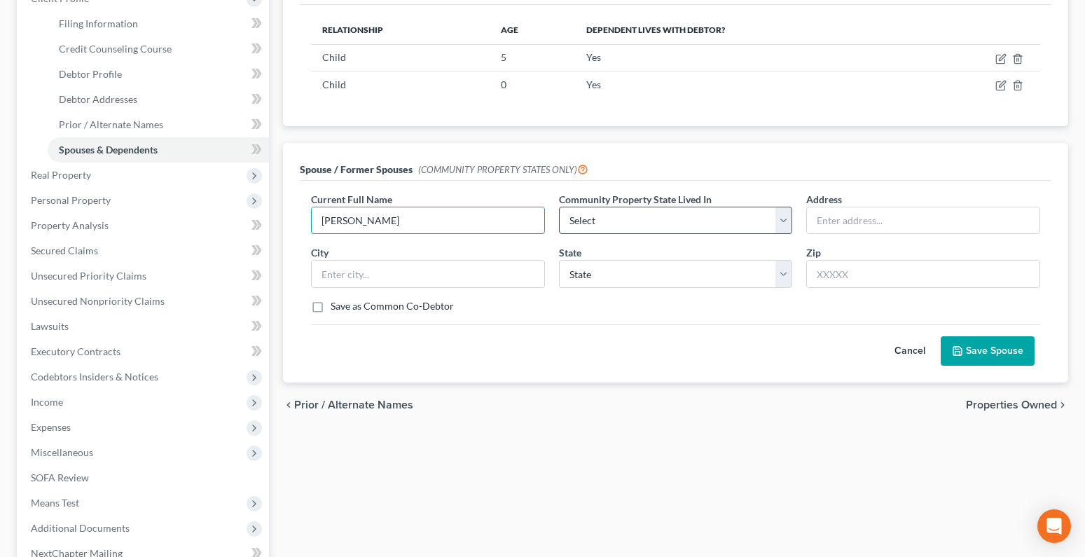
type input "Christopher Schaffner"
click at [665, 224] on select "Select AZ CA GU ID LA NV NM PR TX WA WI" at bounding box center [676, 221] width 234 height 28
click at [908, 346] on button "Cancel" at bounding box center [910, 351] width 62 height 28
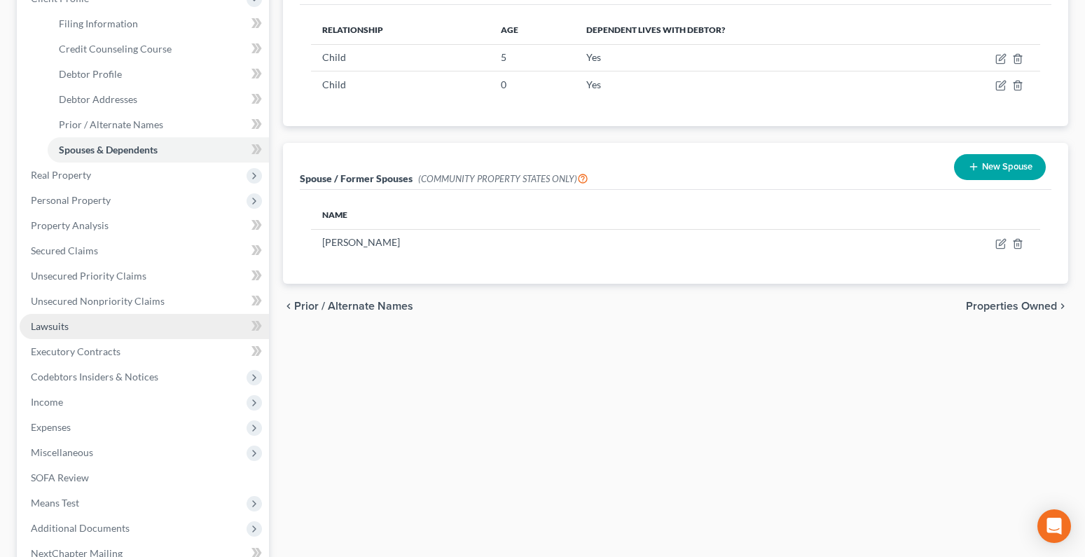
click at [66, 322] on span "Lawsuits" at bounding box center [50, 326] width 38 height 12
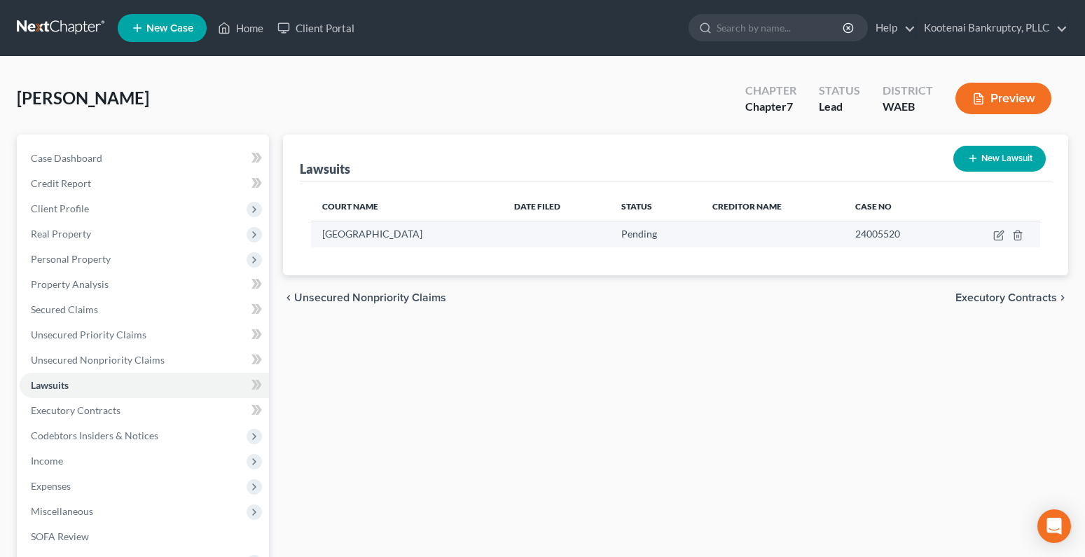
click at [993, 233] on td at bounding box center [994, 234] width 91 height 27
click at [998, 237] on icon "button" at bounding box center [1000, 233] width 6 height 6
select select "1"
select select "0"
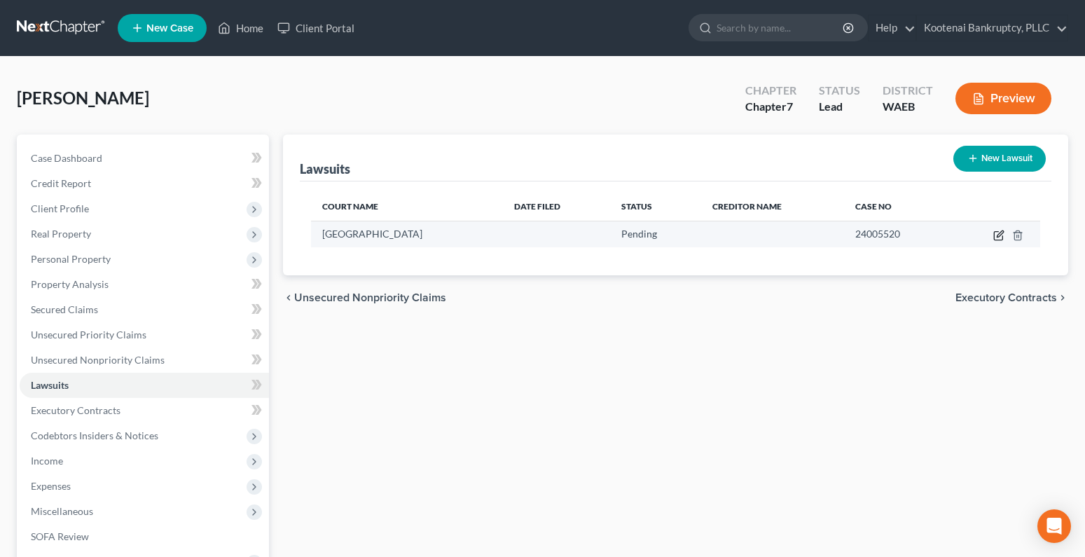
select select "1"
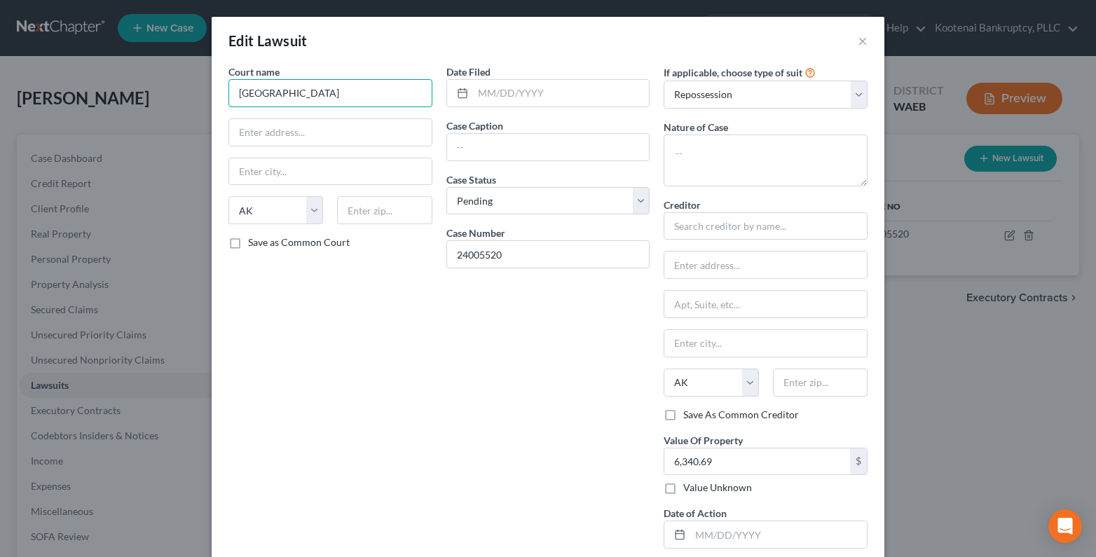
drag, startPoint x: 368, startPoint y: 92, endPoint x: 195, endPoint y: 95, distance: 172.3
click at [195, 95] on div "Edit Lawsuit × Court name * Spokane District Court State AL AK AR AZ CA CO CT D…" at bounding box center [548, 278] width 1096 height 557
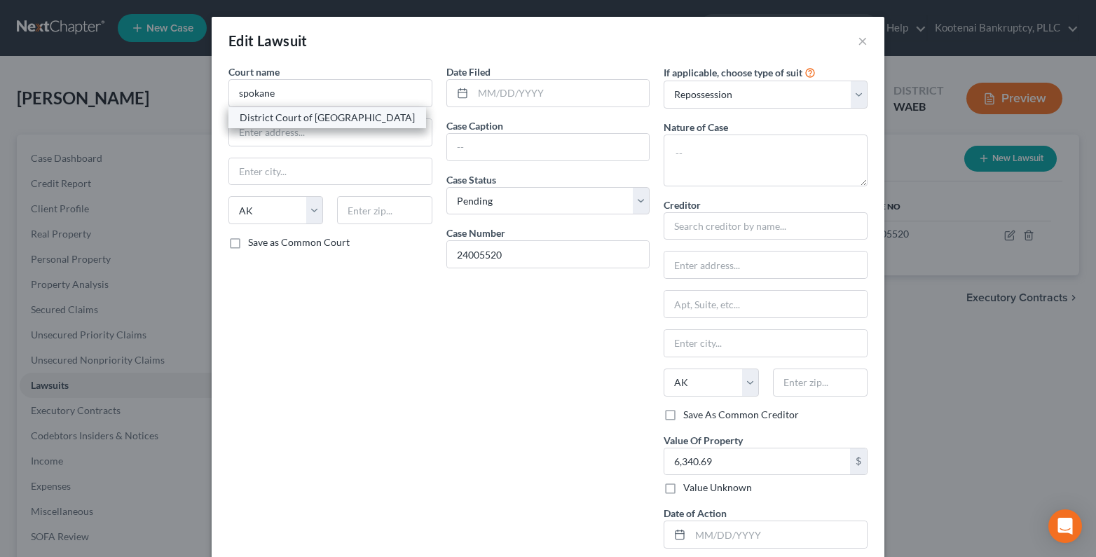
click at [288, 120] on div "District Court of Spokane County" at bounding box center [327, 118] width 175 height 14
type input "District Court of Spokane County"
type input "PO Box 2352"
type input "Spokane"
select select "50"
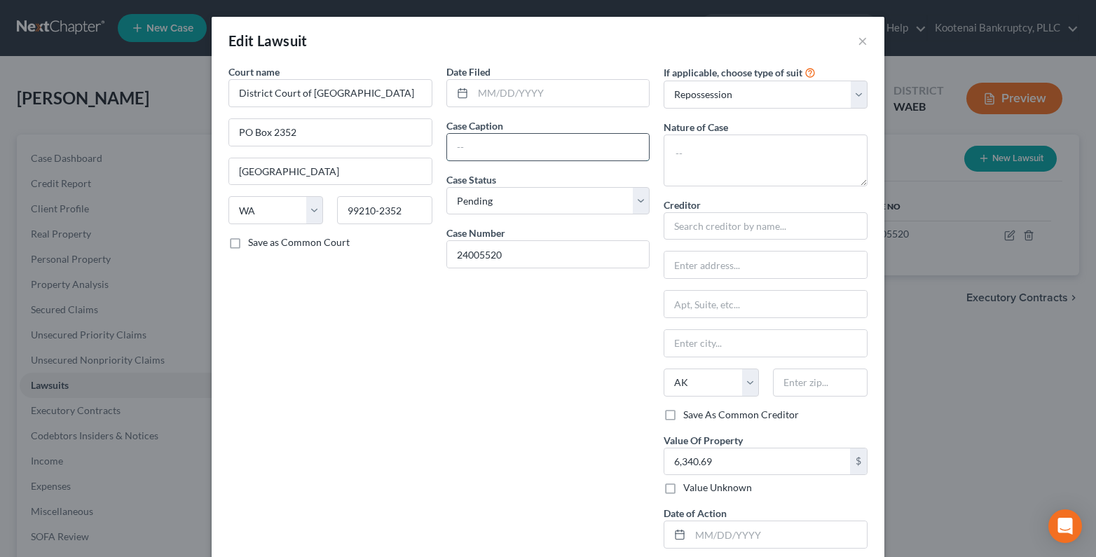
click at [457, 155] on input "text" at bounding box center [548, 147] width 202 height 27
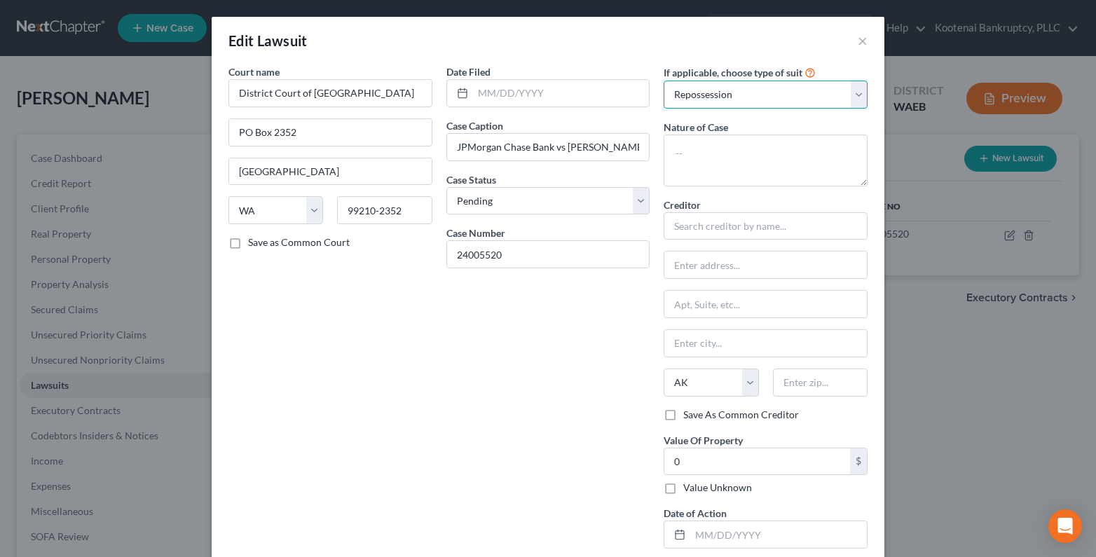
click at [855, 97] on select "Select Repossession Garnishment Foreclosure Attached, Seized, Or Levied Other" at bounding box center [765, 95] width 204 height 28
click at [663, 81] on select "Select Repossession Garnishment Foreclosure Attached, Seized, Or Levied Other" at bounding box center [765, 95] width 204 height 28
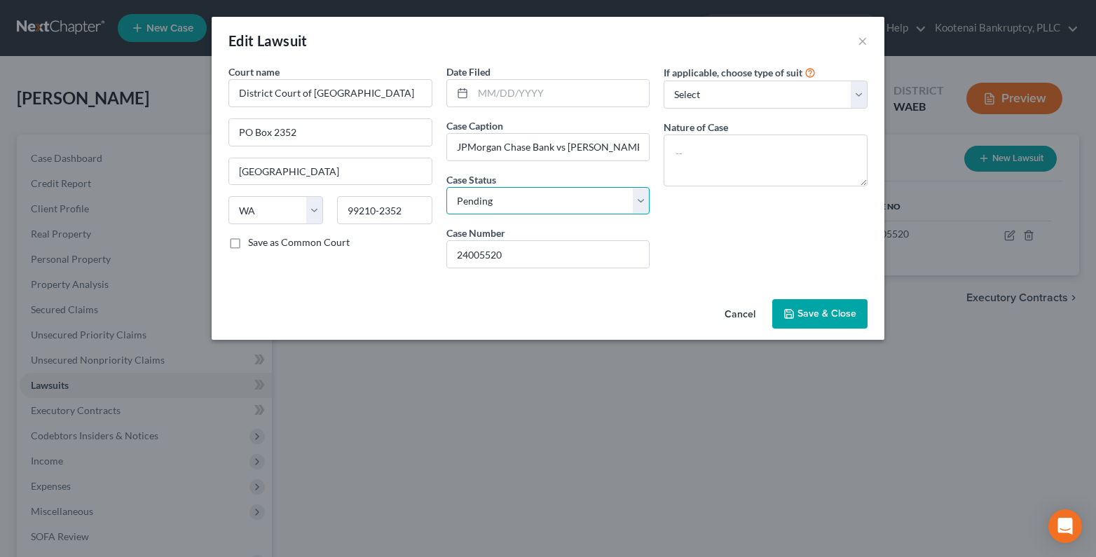
click at [481, 197] on select "Select Pending On Appeal Concluded" at bounding box center [548, 201] width 204 height 28
click at [446, 187] on select "Select Pending On Appeal Concluded" at bounding box center [548, 201] width 204 height 28
click at [501, 92] on input "text" at bounding box center [561, 93] width 177 height 27
click at [818, 314] on span "Save & Close" at bounding box center [826, 313] width 59 height 12
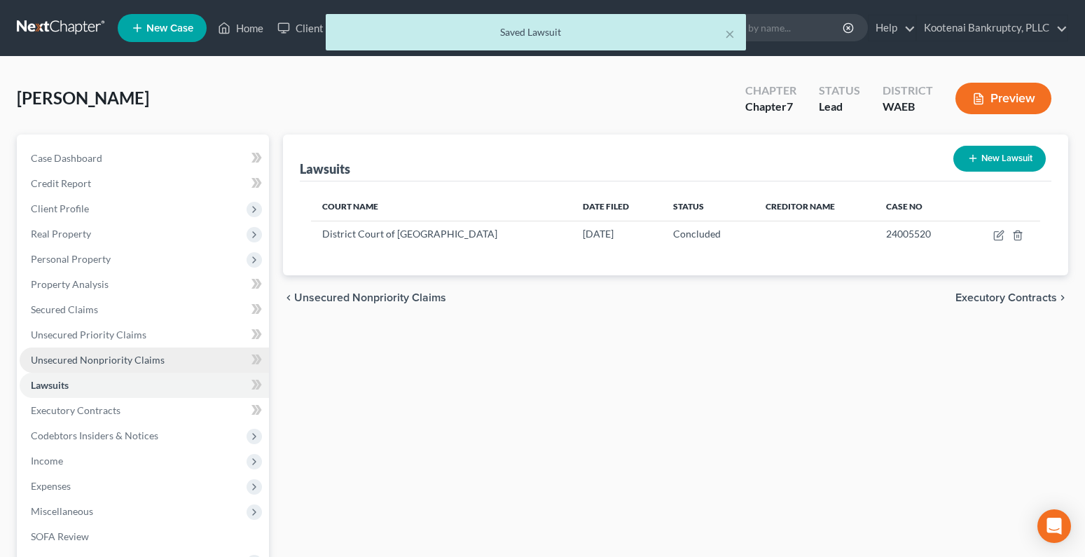
click at [85, 358] on span "Unsecured Nonpriority Claims" at bounding box center [98, 360] width 134 height 12
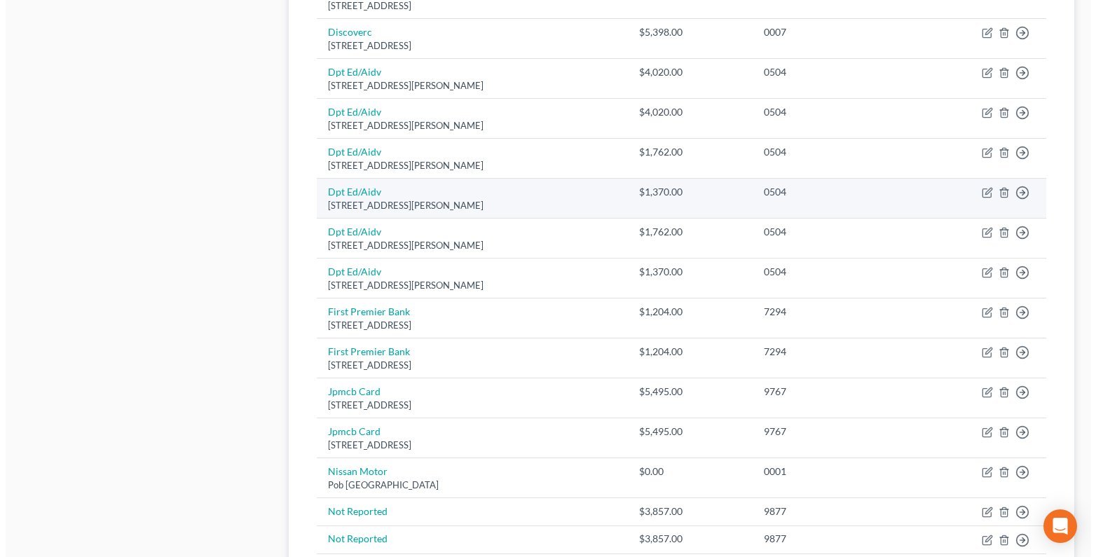
scroll to position [1037, 0]
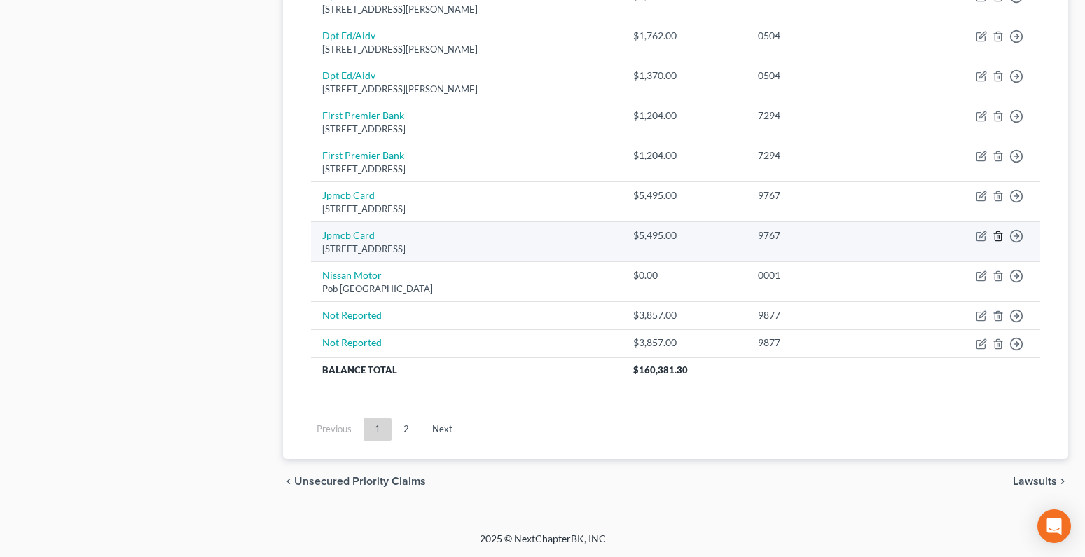
click at [997, 235] on icon "button" at bounding box center [998, 235] width 11 height 11
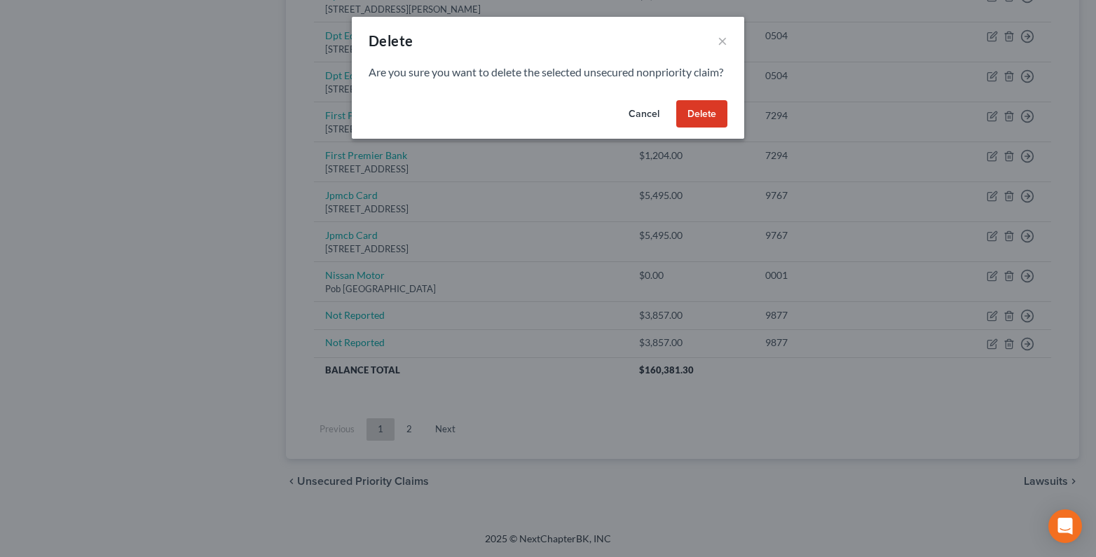
click at [700, 120] on button "Delete" at bounding box center [701, 114] width 51 height 28
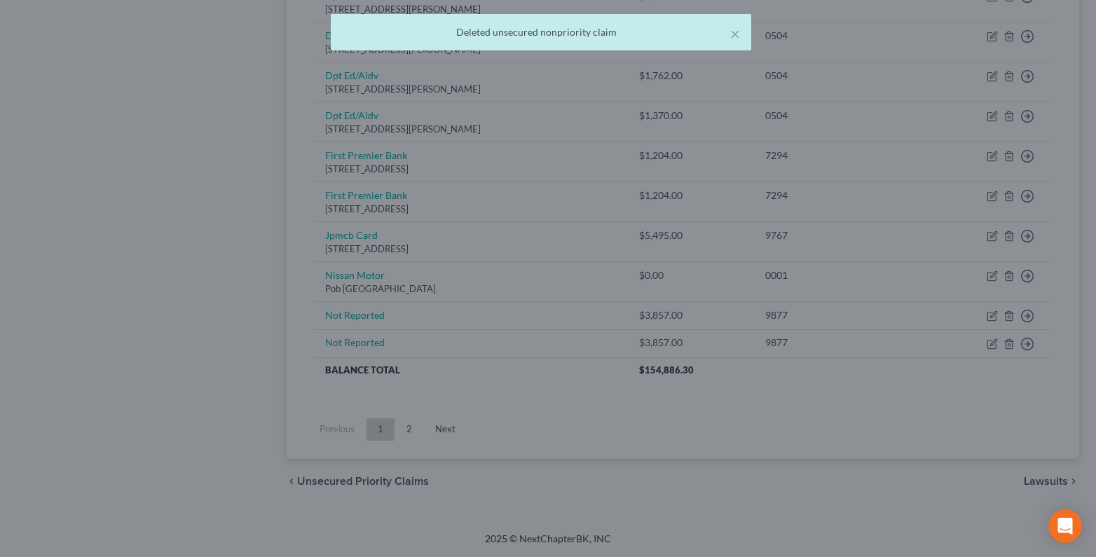
scroll to position [997, 0]
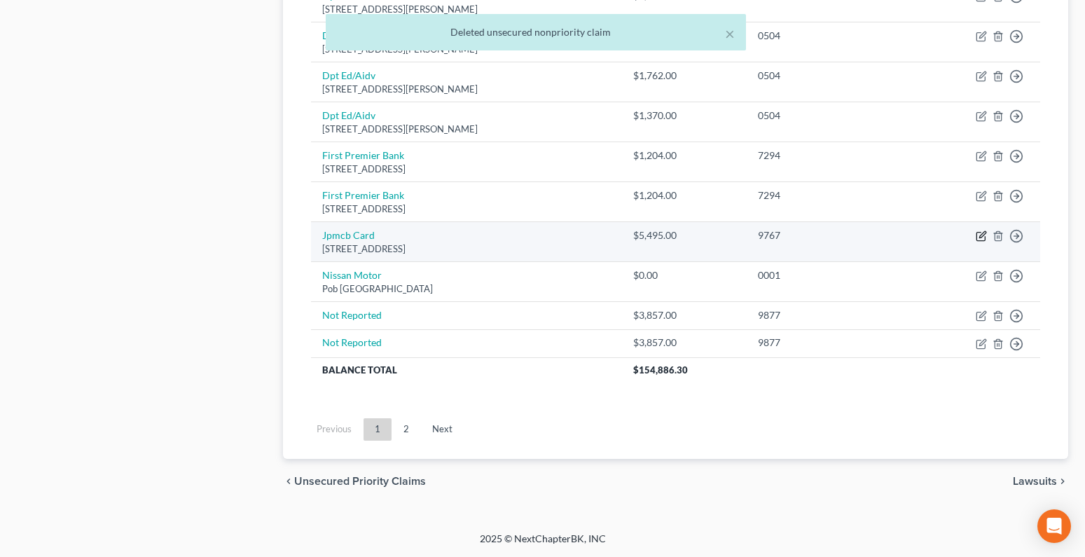
click at [981, 235] on icon "button" at bounding box center [982, 234] width 6 height 6
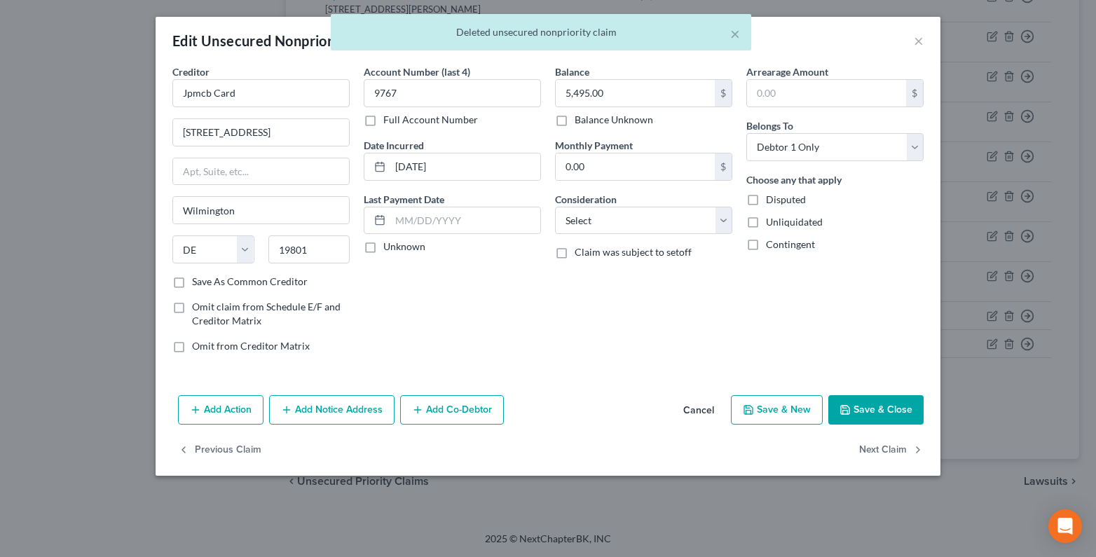
click at [345, 408] on button "Add Notice Address" at bounding box center [331, 409] width 125 height 29
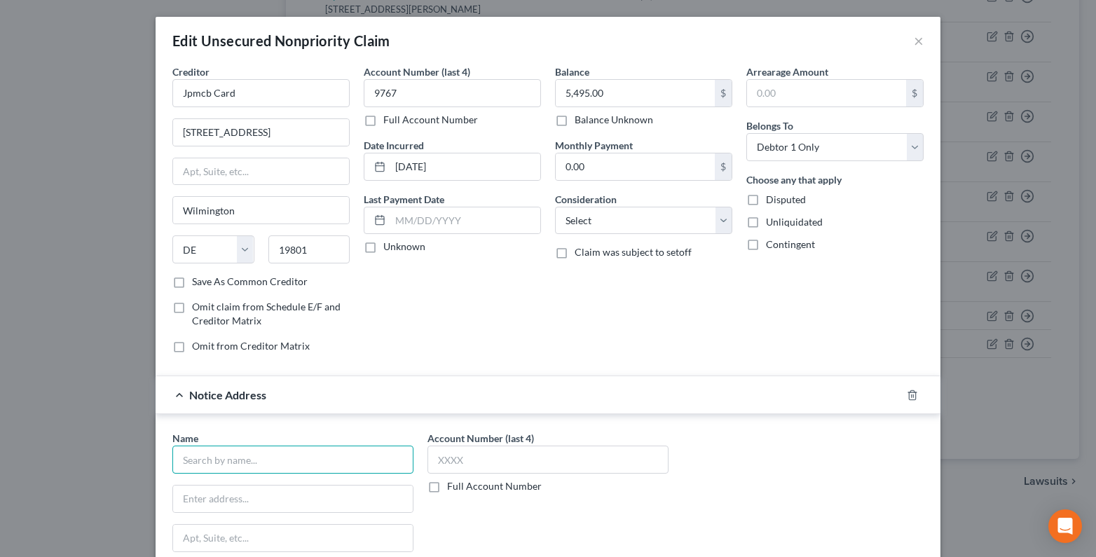
drag, startPoint x: 189, startPoint y: 469, endPoint x: 15, endPoint y: 451, distance: 174.6
click at [186, 470] on input "text" at bounding box center [292, 459] width 241 height 28
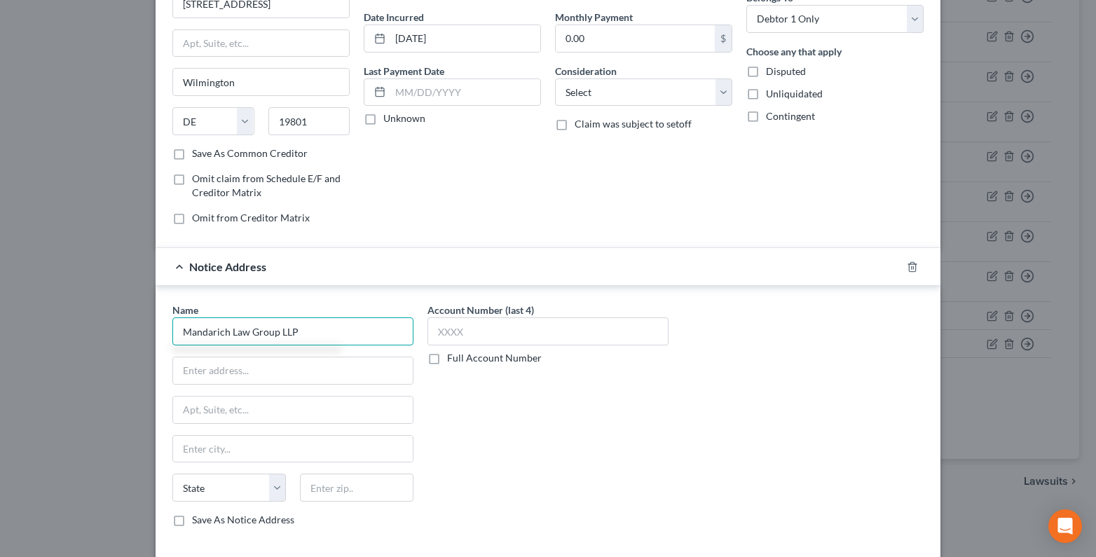
scroll to position [210, 0]
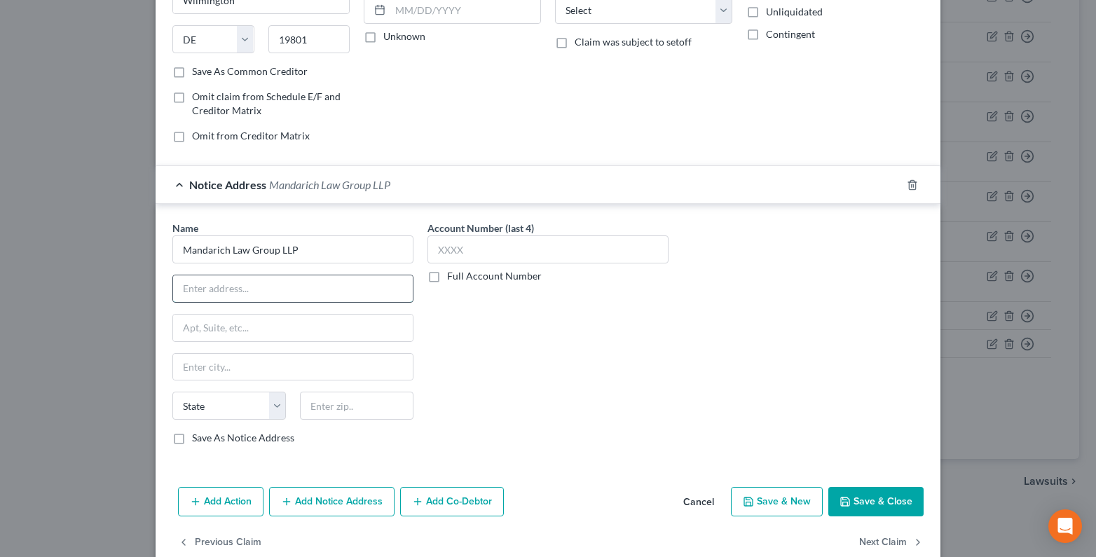
click at [190, 286] on input "text" at bounding box center [293, 288] width 240 height 27
click at [330, 408] on input "text" at bounding box center [356, 406] width 113 height 28
click at [439, 396] on div "Account Number (last 4) Full Account Number" at bounding box center [547, 338] width 255 height 235
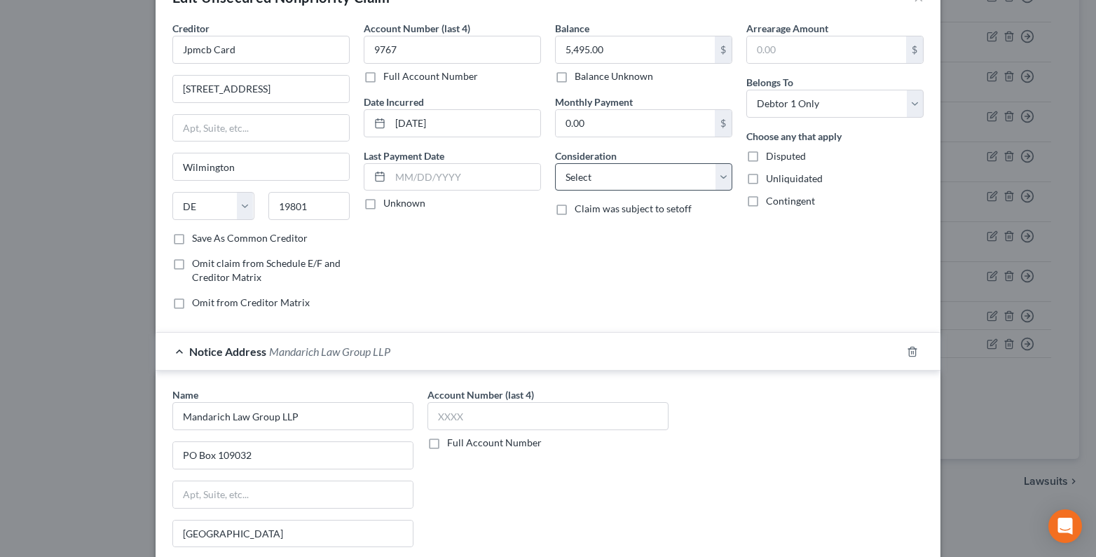
scroll to position [0, 0]
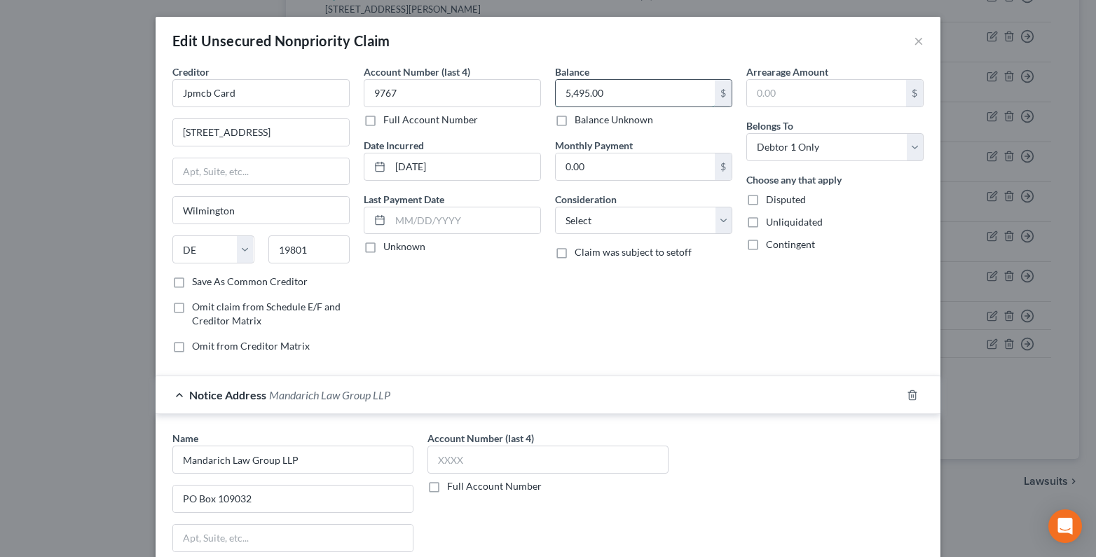
click at [618, 97] on input "5,495.00" at bounding box center [634, 93] width 159 height 27
click at [588, 224] on select "Select Cable / Satellite Services Collection Agency Credit Card Debt Debt Couns…" at bounding box center [643, 221] width 177 height 28
click at [555, 207] on select "Select Cable / Satellite Services Collection Agency Credit Card Debt Debt Couns…" at bounding box center [643, 221] width 177 height 28
drag, startPoint x: 253, startPoint y: 93, endPoint x: 150, endPoint y: 105, distance: 103.7
click at [149, 105] on div "Edit Unsecured Nonpriority Claim × Creditor * Jpmcb Card 201 N Walnut St Wilmin…" at bounding box center [548, 278] width 1096 height 557
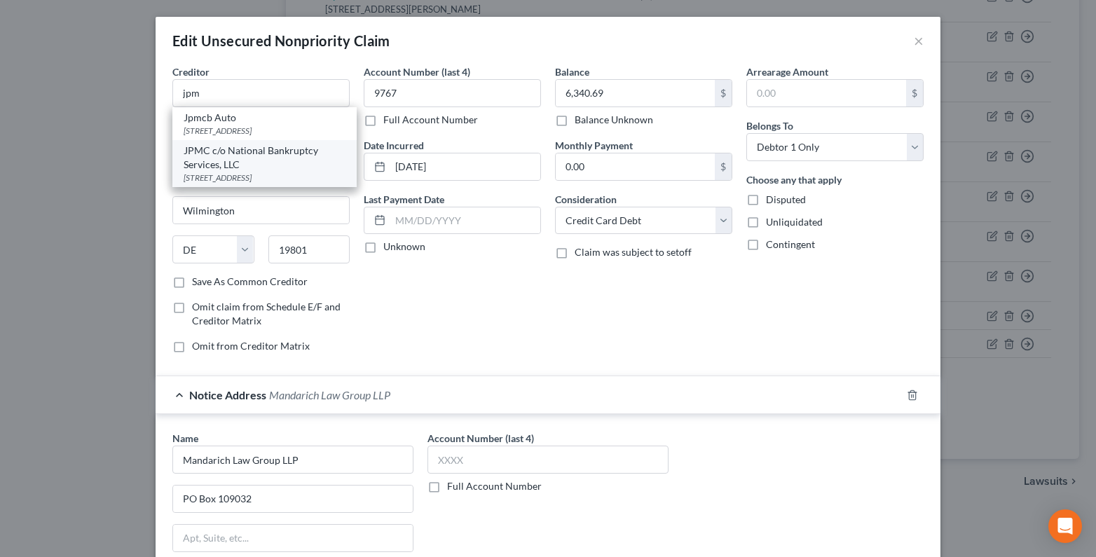
click at [237, 163] on div "JPMC c/o National Bankruptcy Services, LLC" at bounding box center [265, 158] width 162 height 28
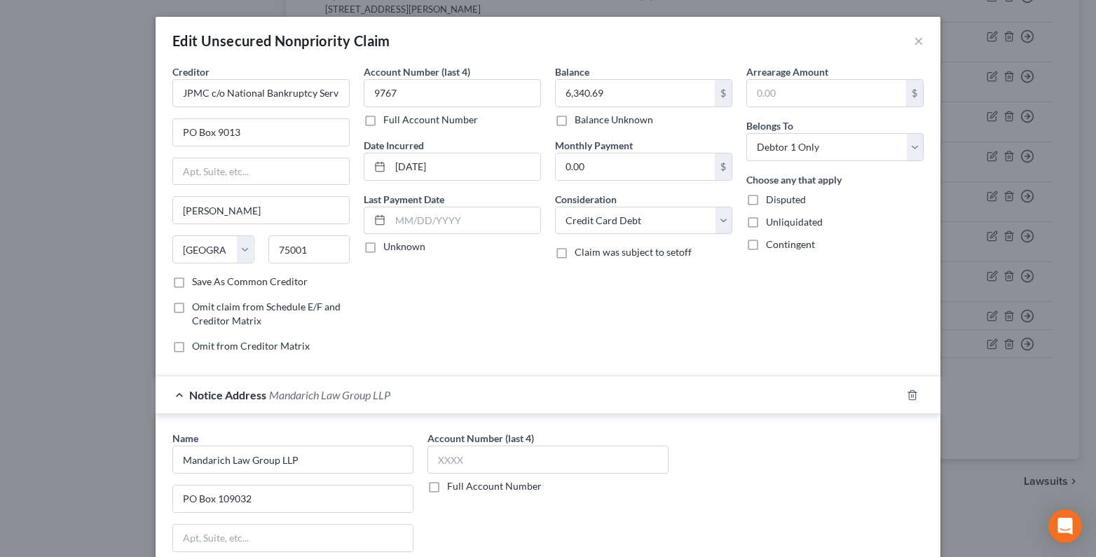
click at [383, 250] on label "Unknown" at bounding box center [404, 247] width 42 height 14
click at [389, 249] on input "Unknown" at bounding box center [393, 244] width 9 height 9
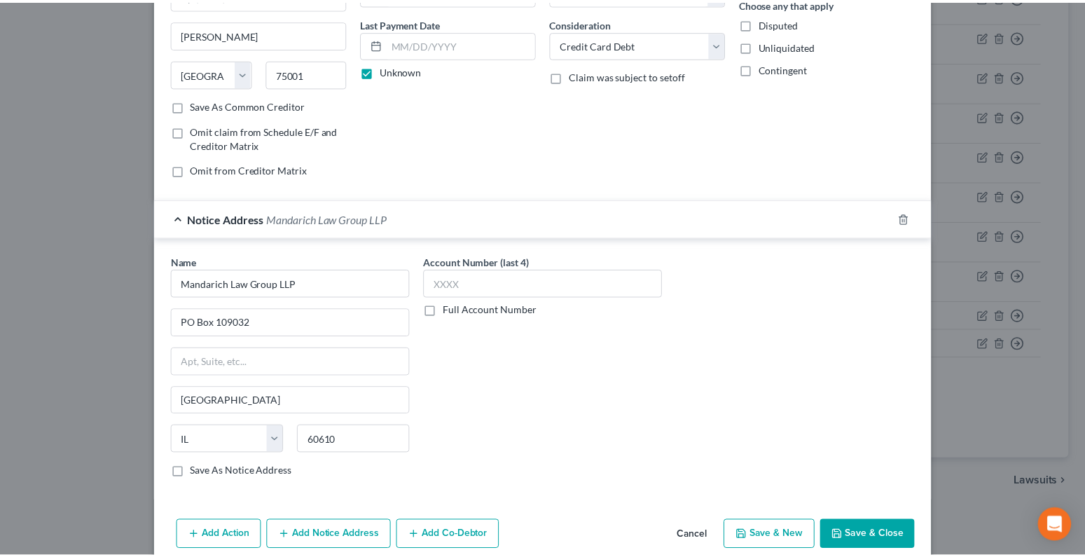
scroll to position [237, 0]
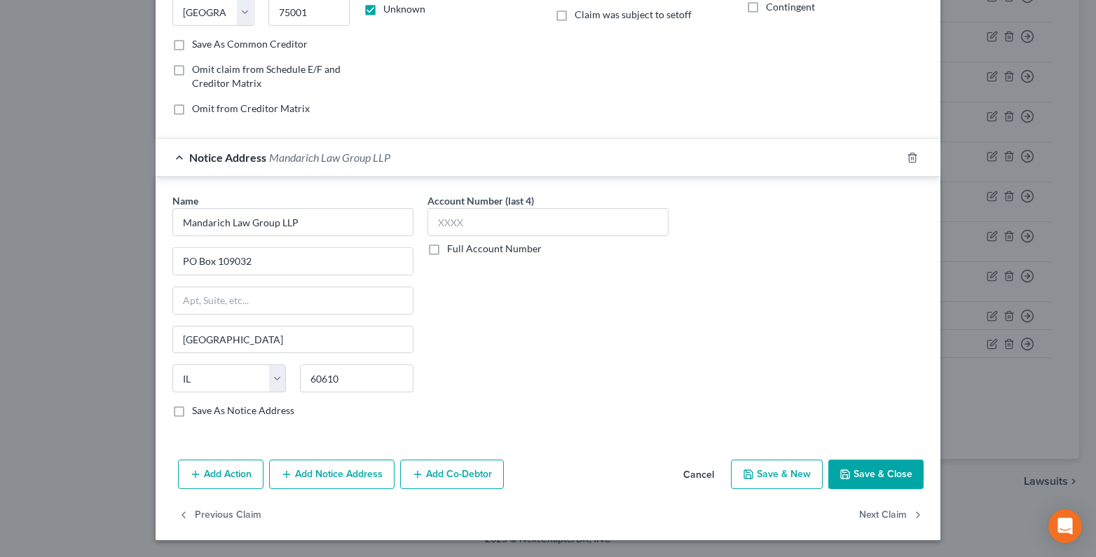
click at [884, 477] on button "Save & Close" at bounding box center [875, 473] width 95 height 29
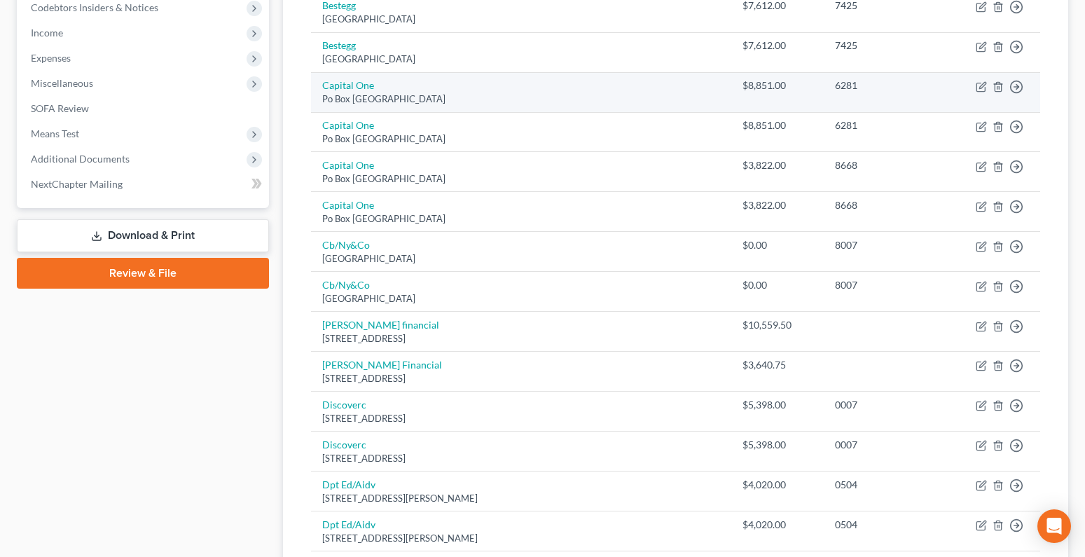
scroll to position [0, 0]
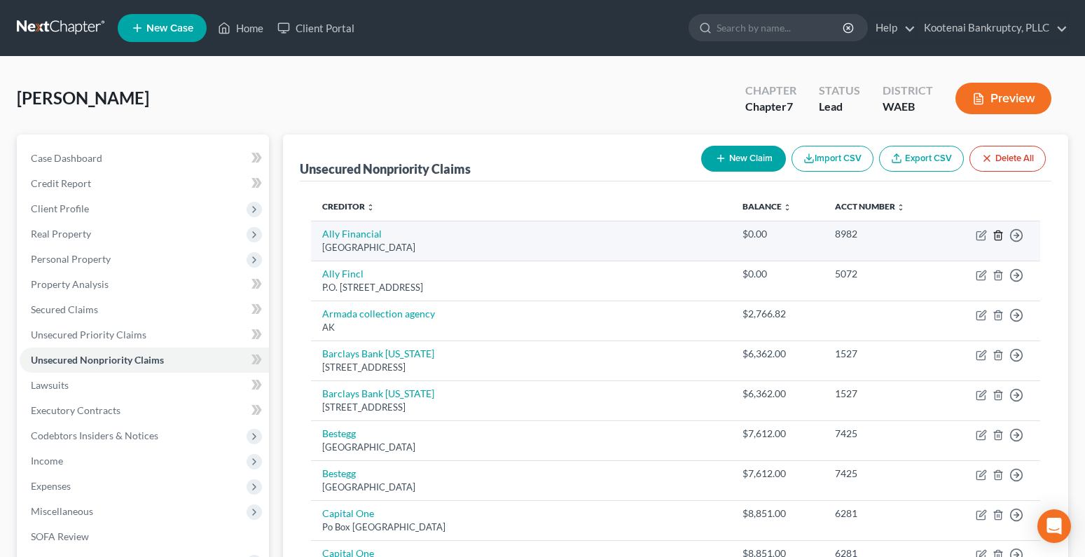
click at [998, 237] on icon "button" at bounding box center [998, 235] width 11 height 11
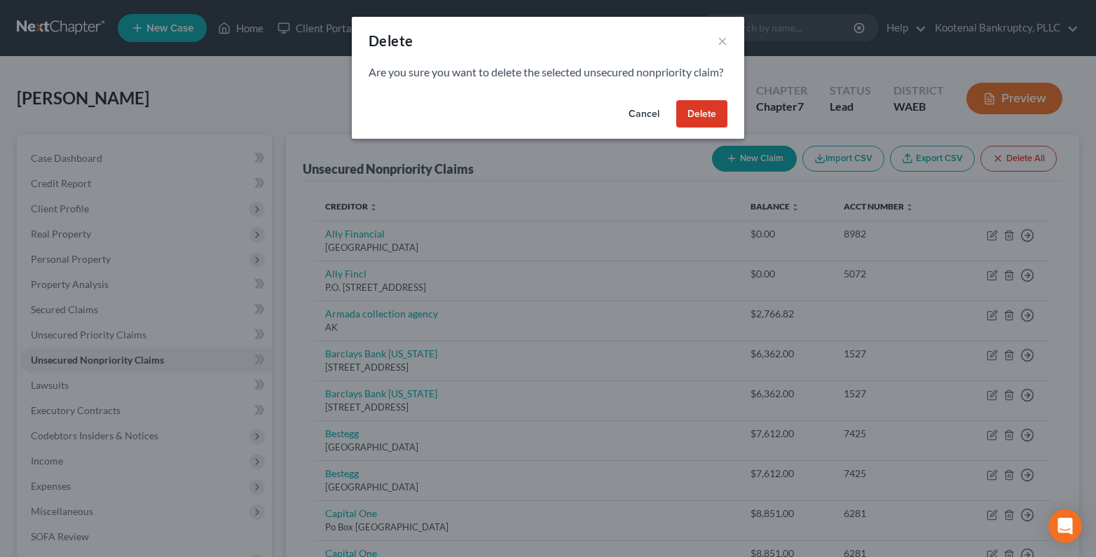
click at [701, 128] on button "Delete" at bounding box center [701, 114] width 51 height 28
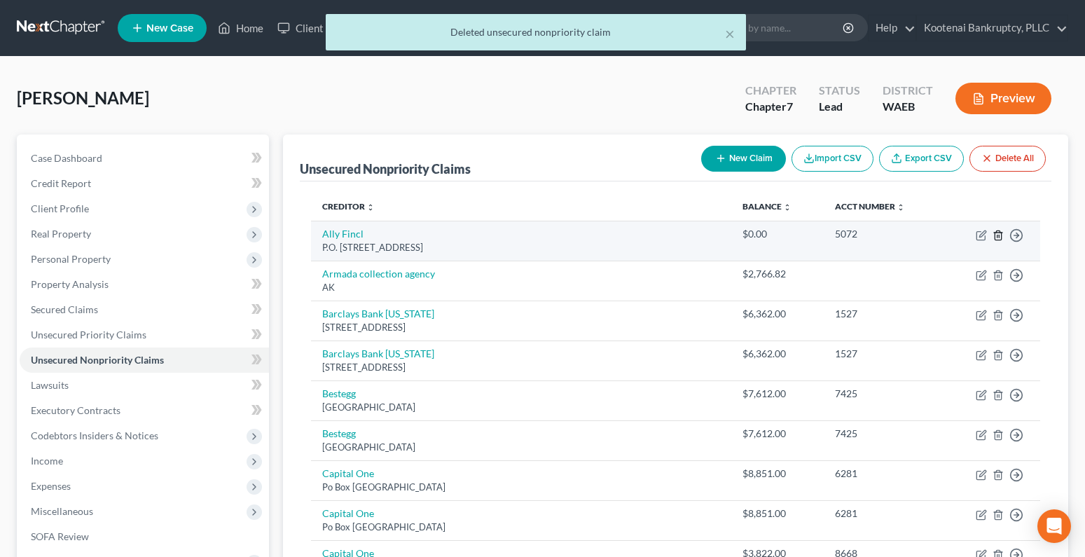
click at [1000, 239] on icon "button" at bounding box center [998, 235] width 11 height 11
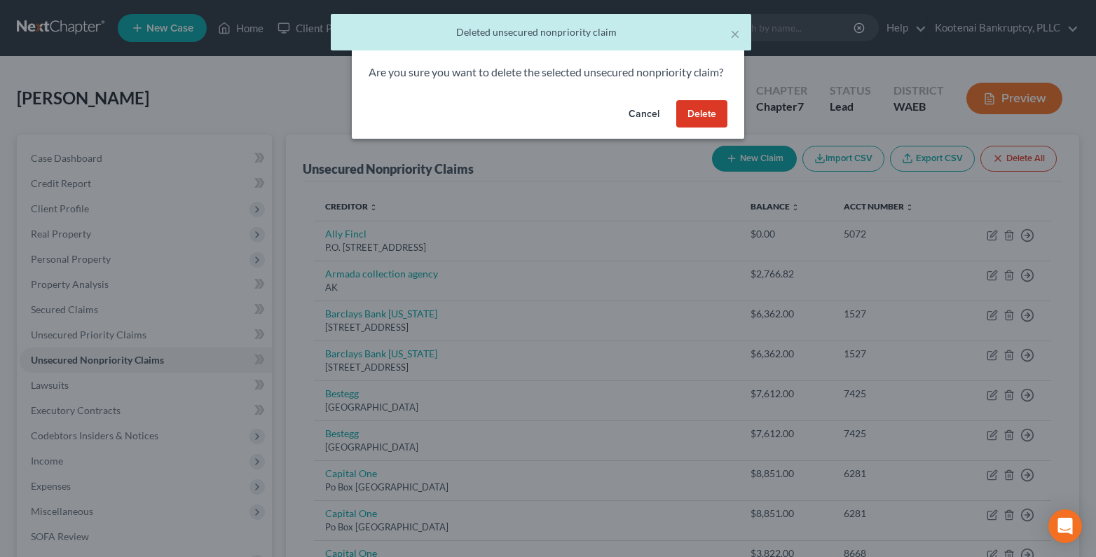
drag, startPoint x: 682, startPoint y: 131, endPoint x: 694, endPoint y: 139, distance: 15.2
click at [682, 128] on button "Delete" at bounding box center [701, 114] width 51 height 28
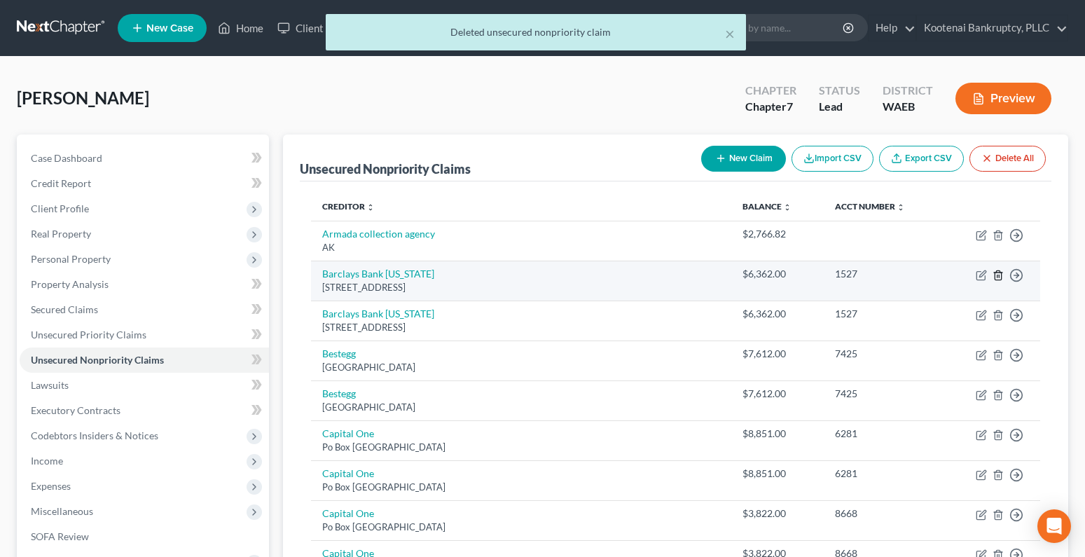
click at [999, 277] on line "button" at bounding box center [999, 276] width 0 height 3
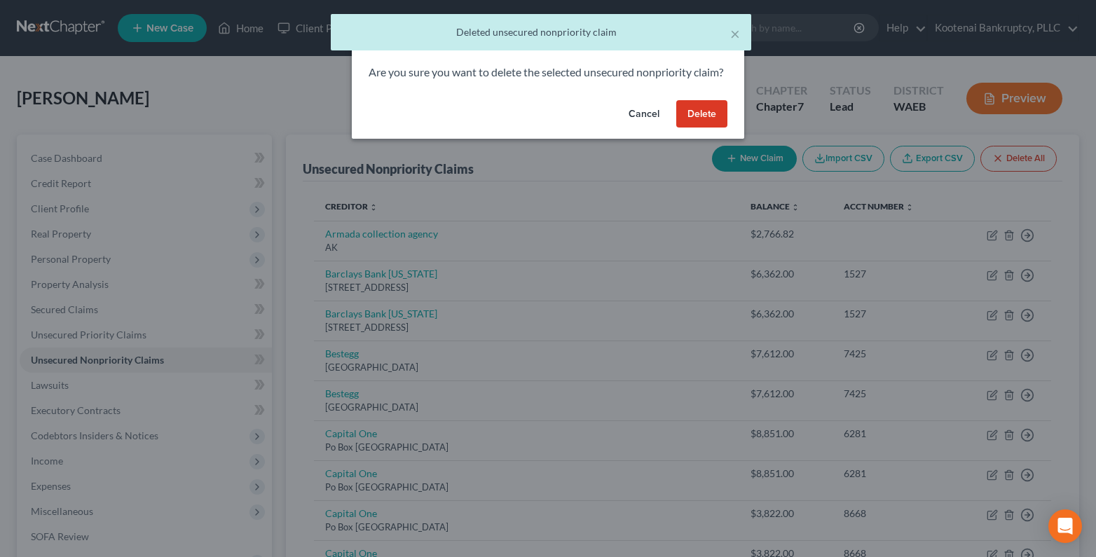
click at [714, 128] on button "Delete" at bounding box center [701, 114] width 51 height 28
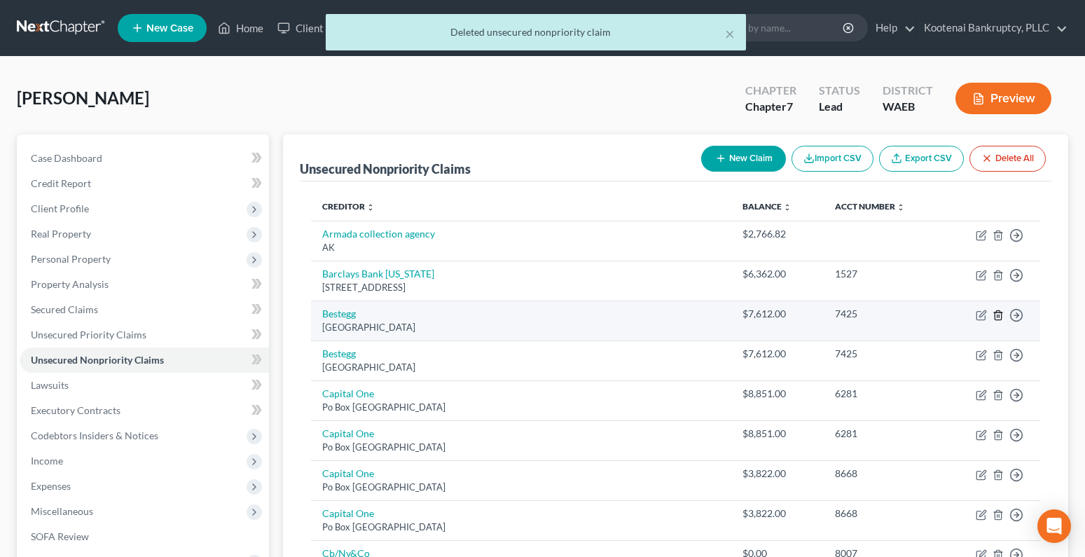
click at [996, 315] on icon "button" at bounding box center [998, 315] width 11 height 11
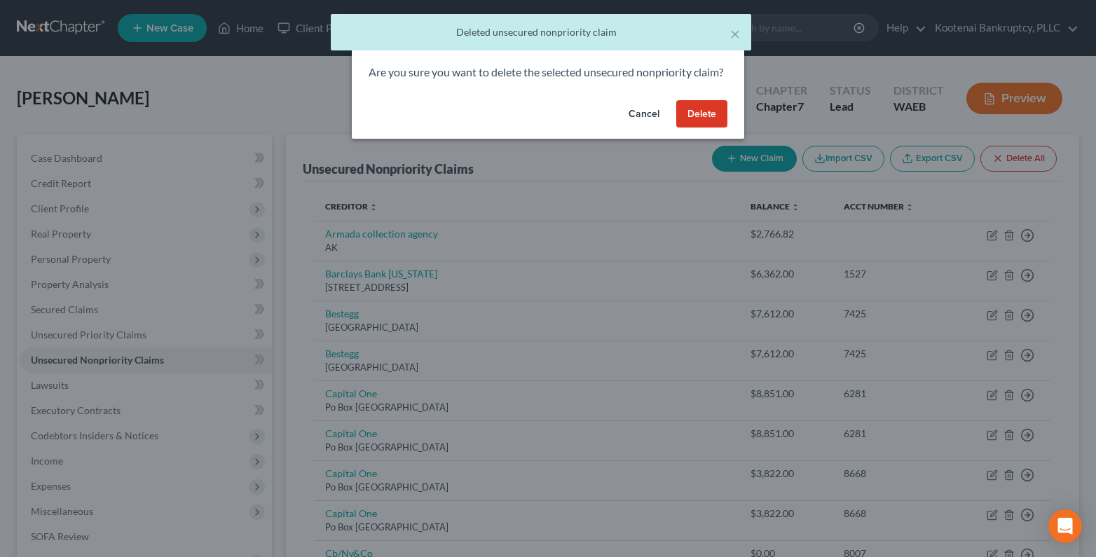
click at [691, 128] on button "Delete" at bounding box center [701, 114] width 51 height 28
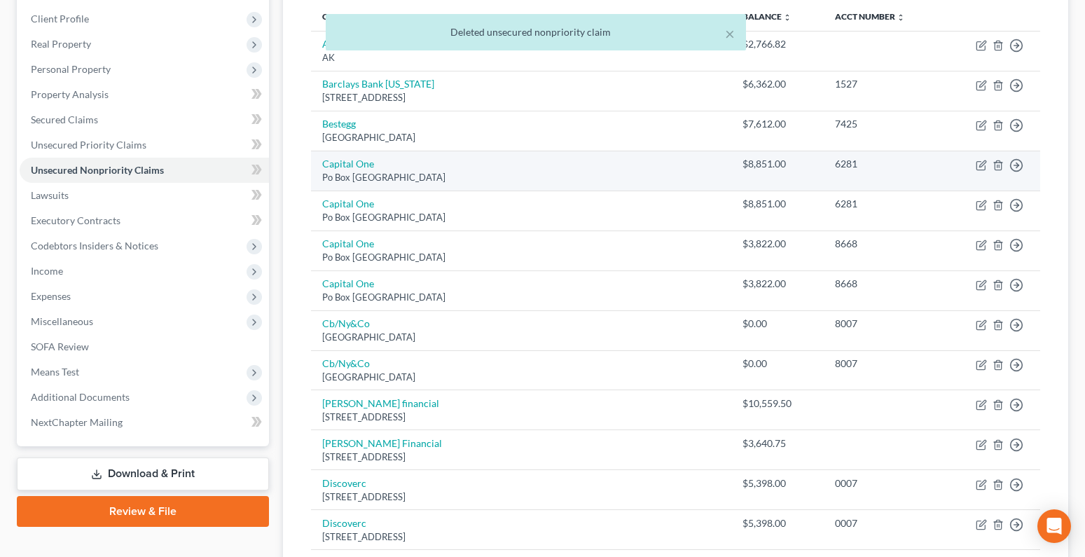
scroll to position [210, 0]
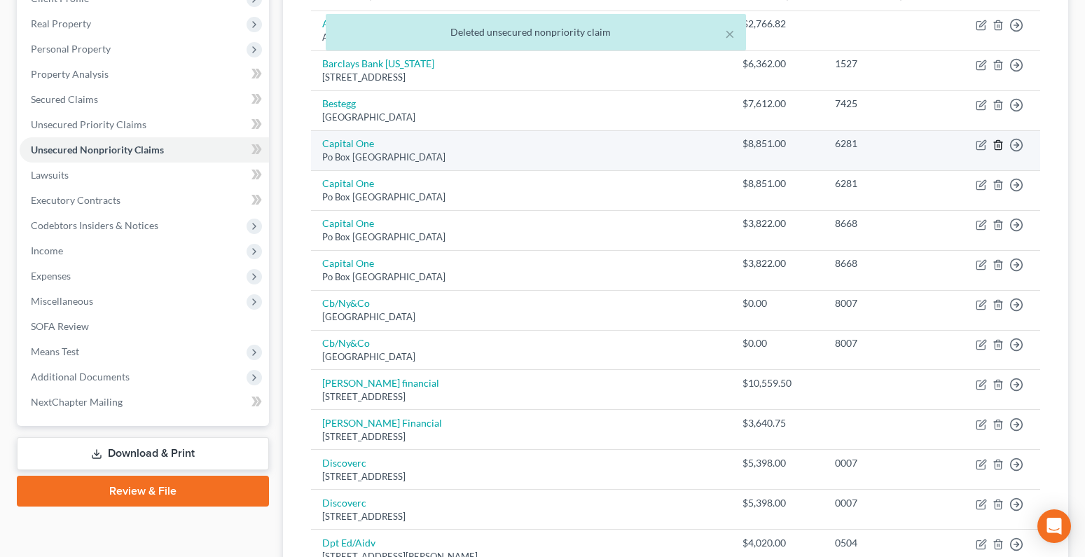
click at [995, 149] on icon "button" at bounding box center [998, 144] width 6 height 9
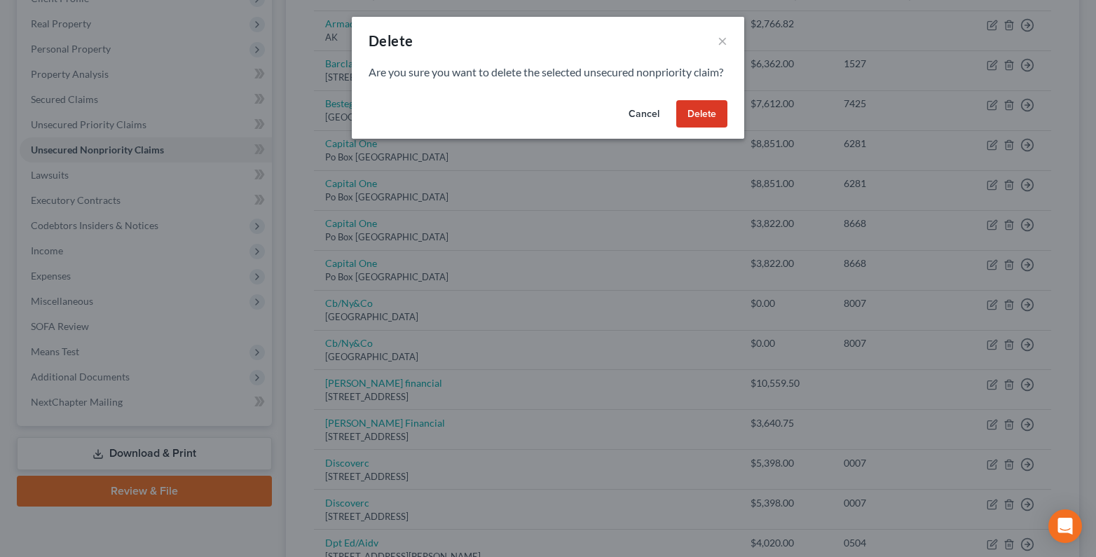
click at [697, 128] on button "Delete" at bounding box center [701, 114] width 51 height 28
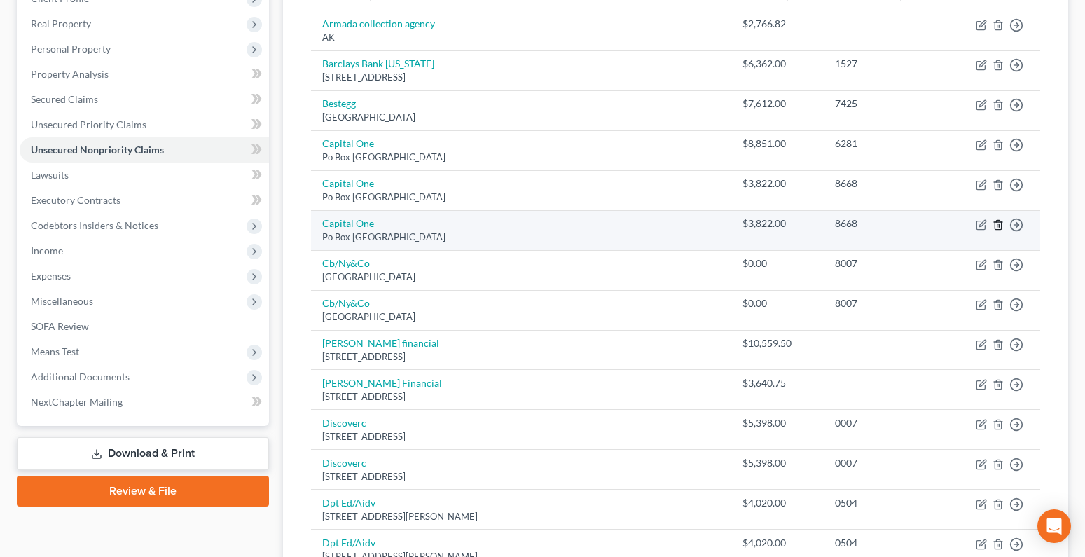
click at [999, 226] on line "button" at bounding box center [999, 225] width 0 height 3
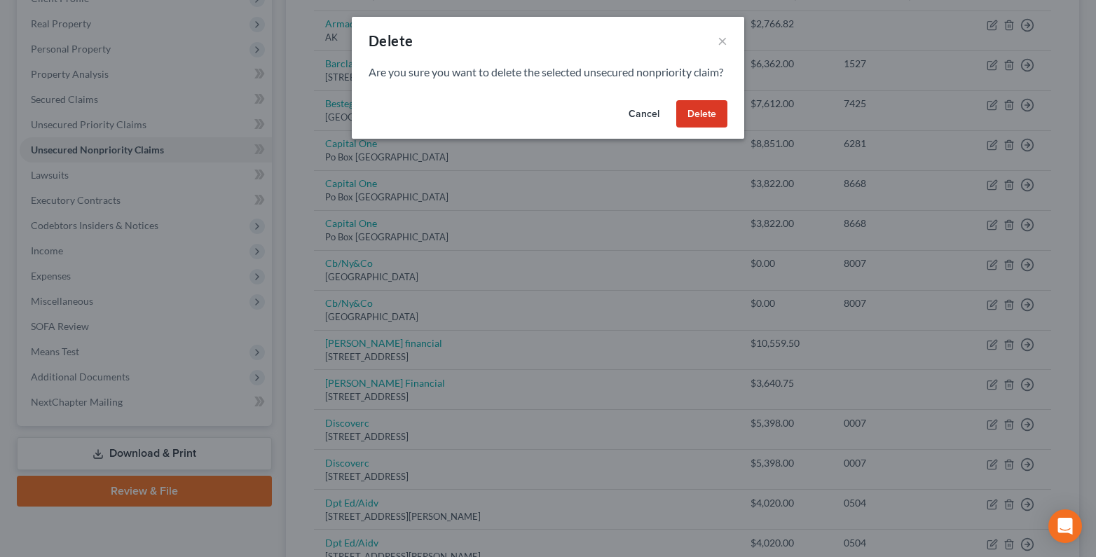
click at [719, 128] on button "Delete" at bounding box center [701, 114] width 51 height 28
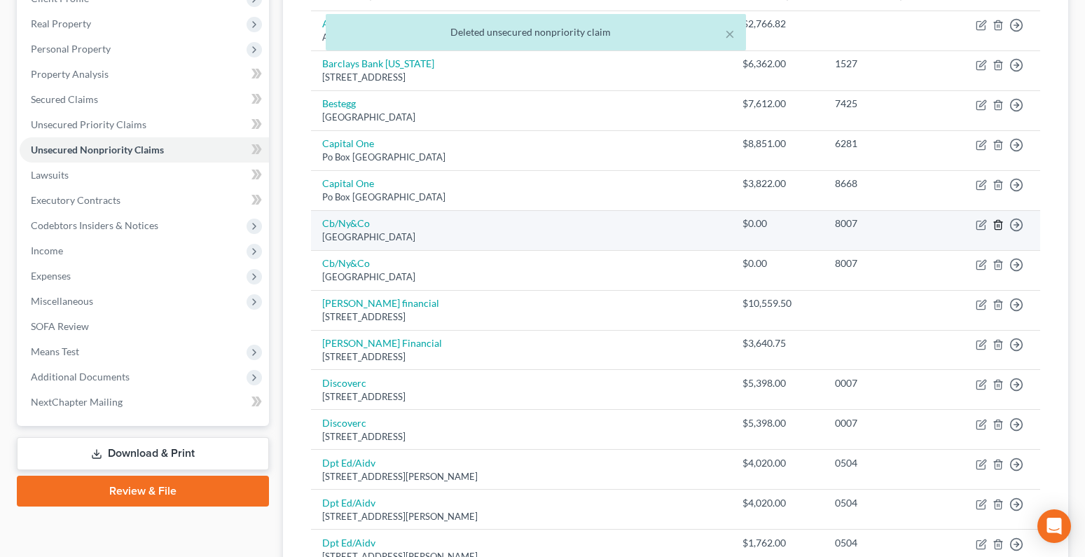
click at [993, 220] on icon "button" at bounding box center [998, 224] width 11 height 11
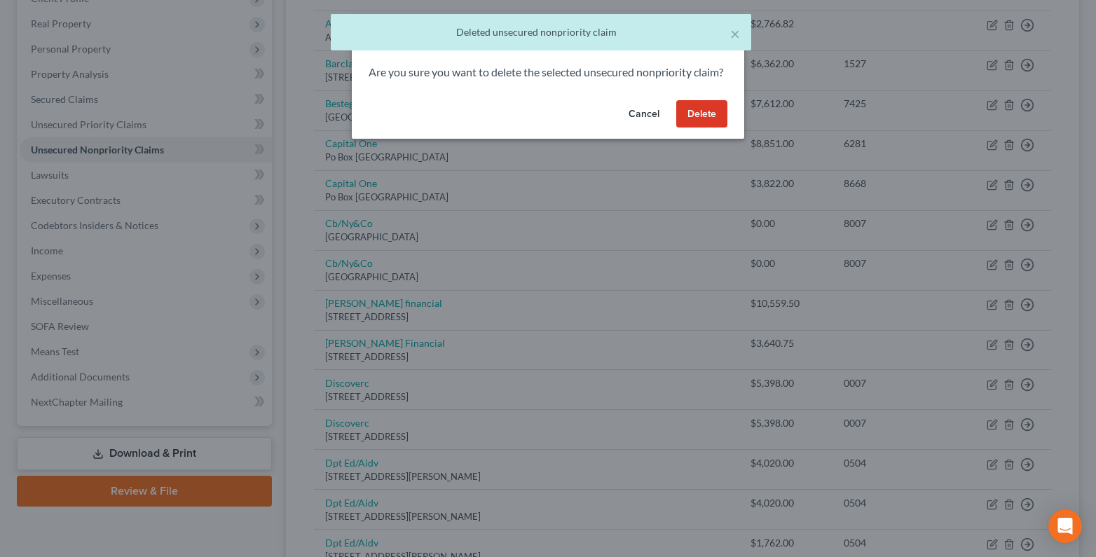
click at [703, 128] on button "Delete" at bounding box center [701, 114] width 51 height 28
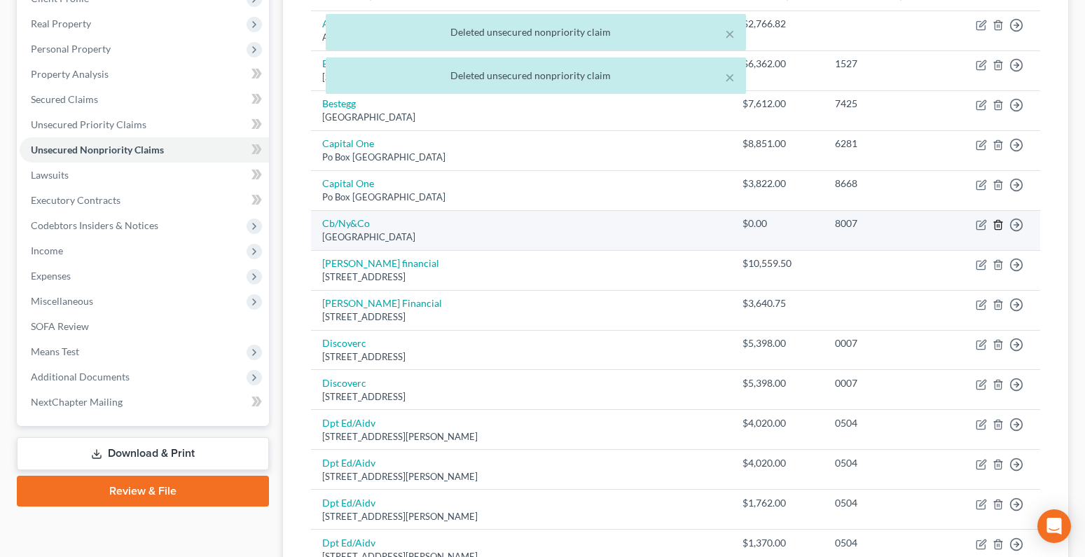
click at [997, 222] on polyline "button" at bounding box center [998, 222] width 8 height 0
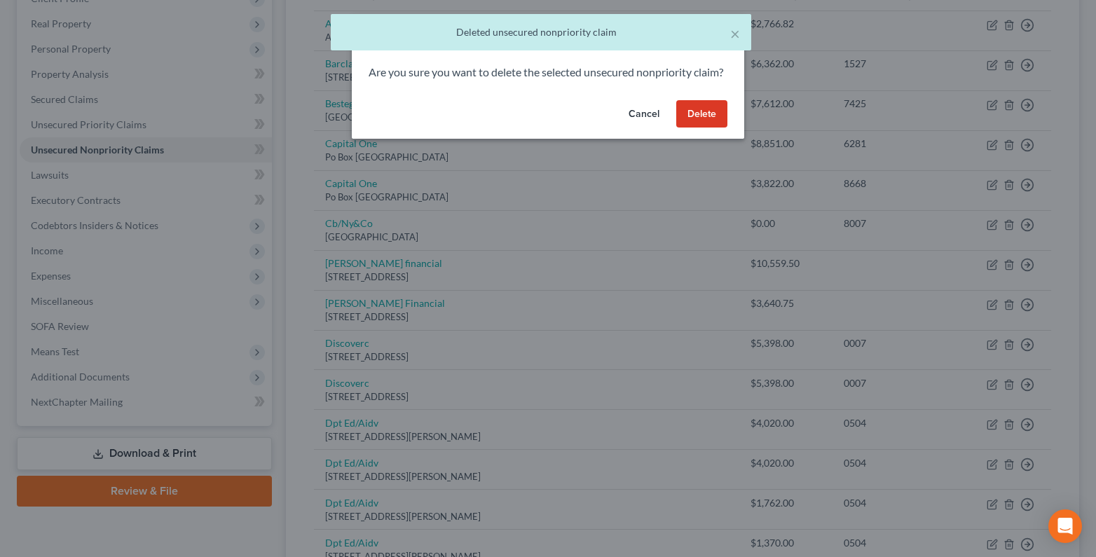
click at [703, 123] on button "Delete" at bounding box center [701, 114] width 51 height 28
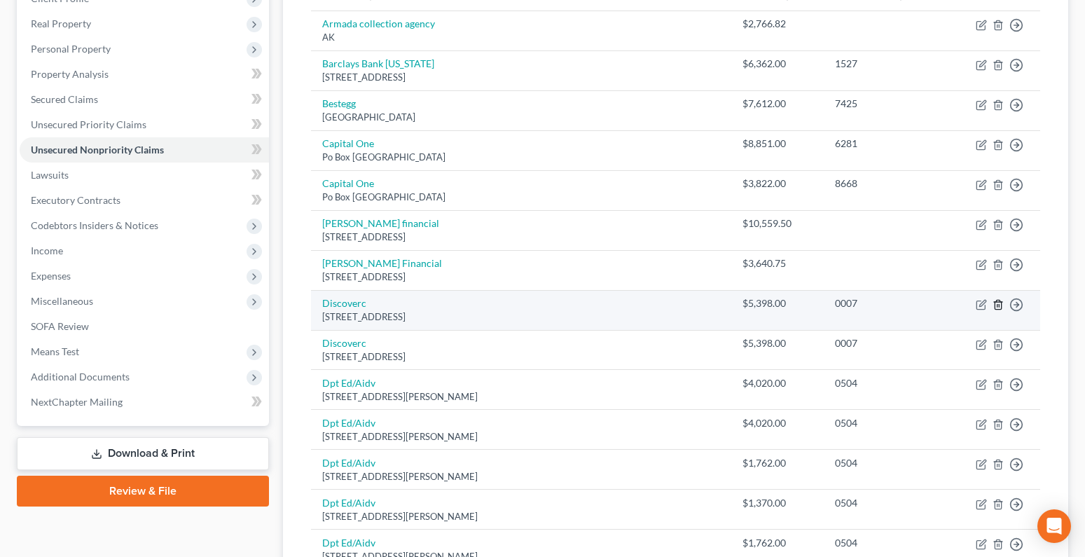
click at [1001, 305] on icon "button" at bounding box center [998, 304] width 6 height 9
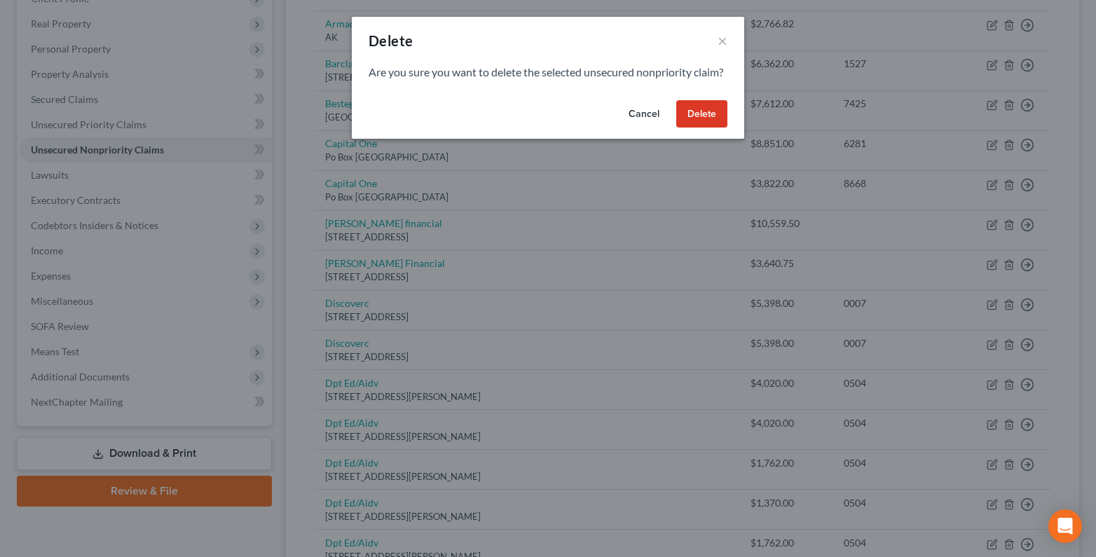
click at [712, 127] on button "Delete" at bounding box center [701, 114] width 51 height 28
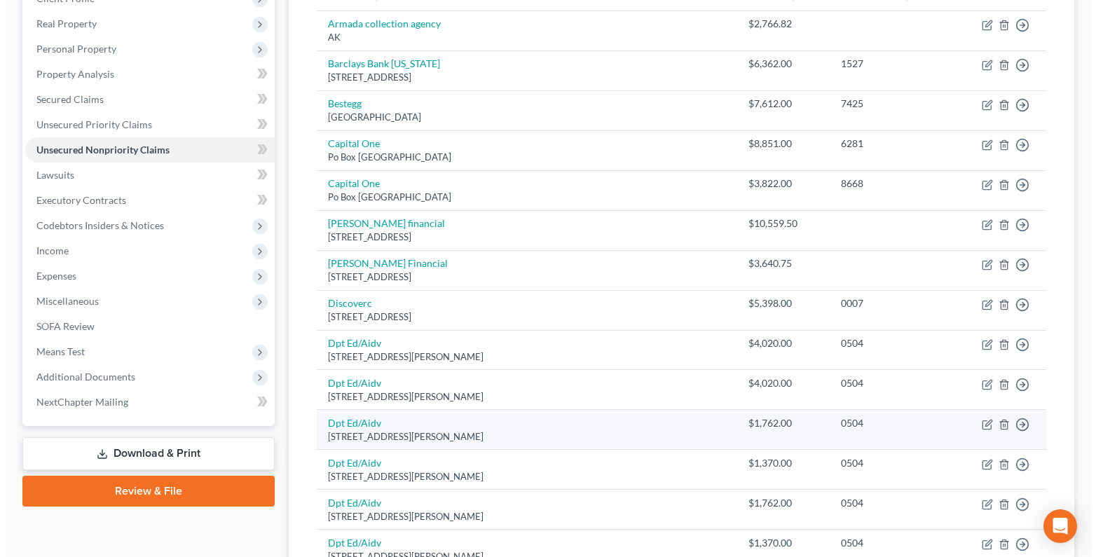
scroll to position [420, 0]
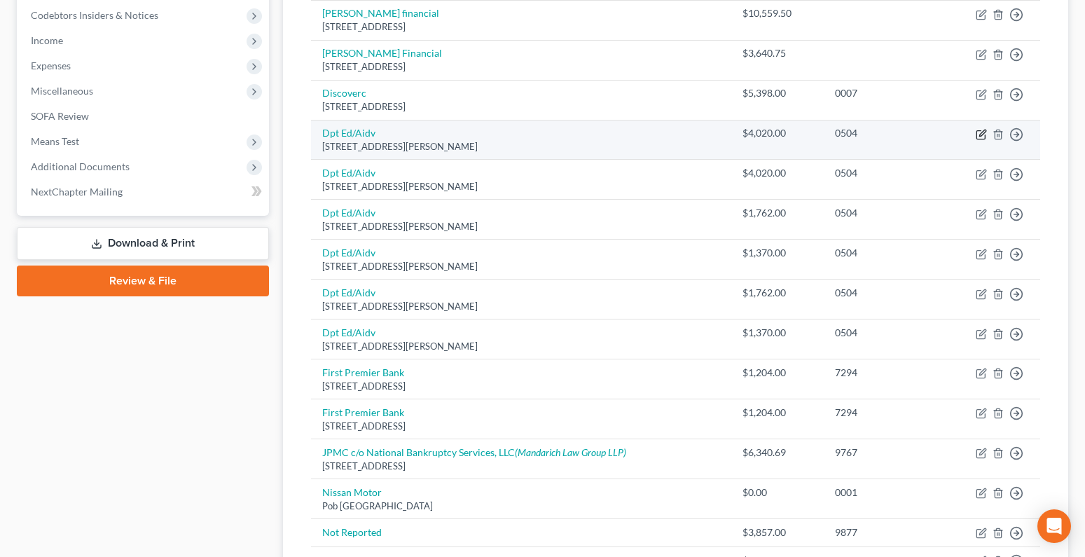
click at [982, 136] on icon "button" at bounding box center [981, 134] width 11 height 11
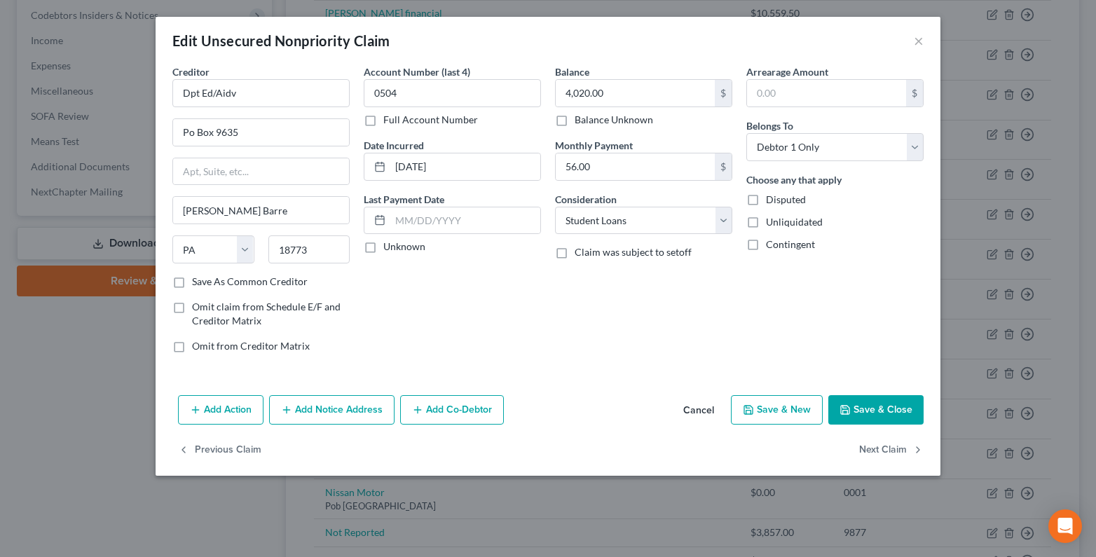
click at [315, 412] on button "Add Notice Address" at bounding box center [331, 409] width 125 height 29
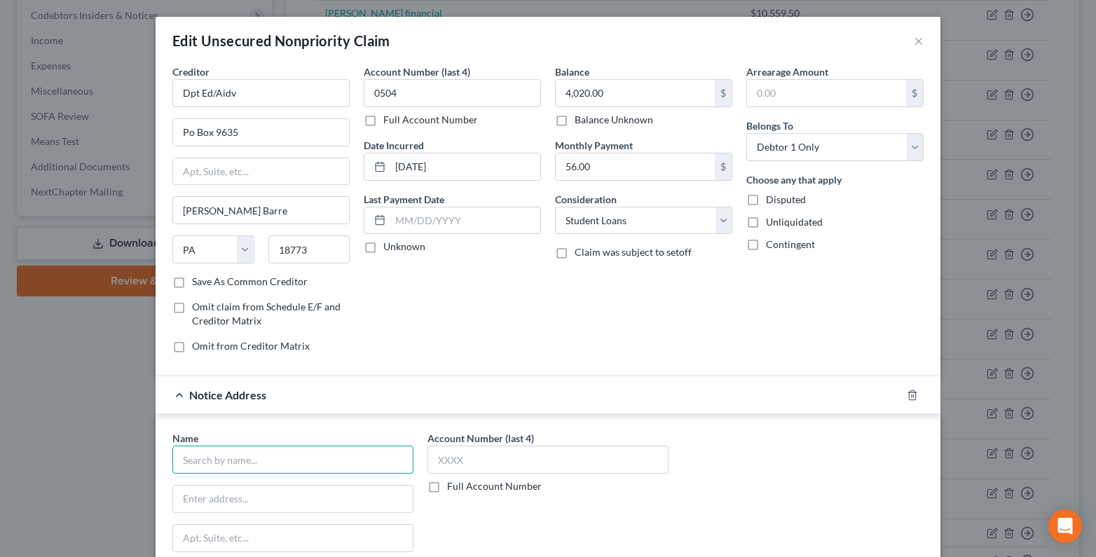
drag, startPoint x: 186, startPoint y: 466, endPoint x: 158, endPoint y: 469, distance: 28.9
click at [186, 466] on input "text" at bounding box center [292, 459] width 241 height 28
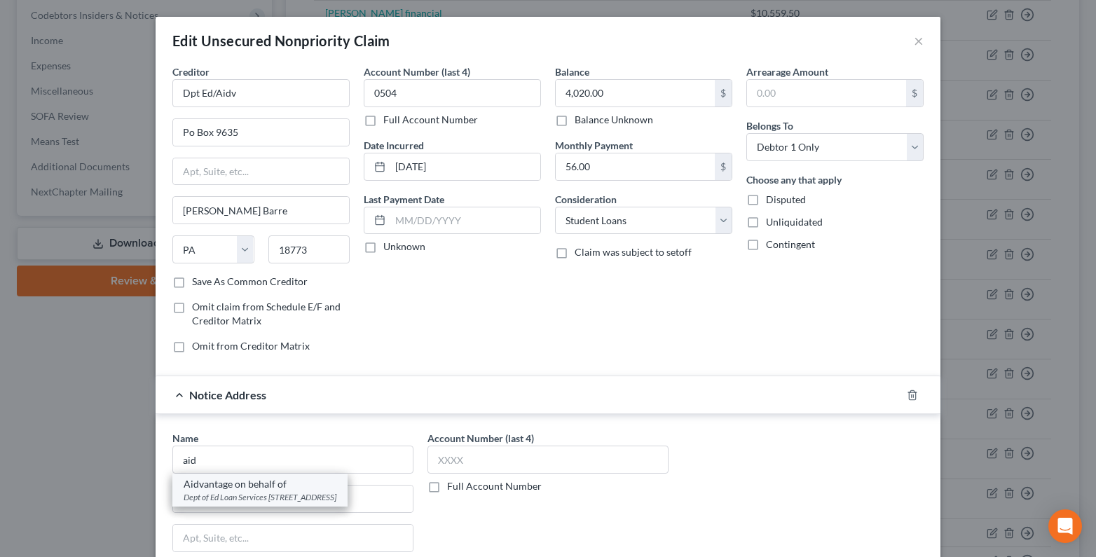
click at [238, 492] on div "Dept of Ed Loan Services PO Box 300001, Greenville, TX 75403-3001" at bounding box center [260, 497] width 153 height 12
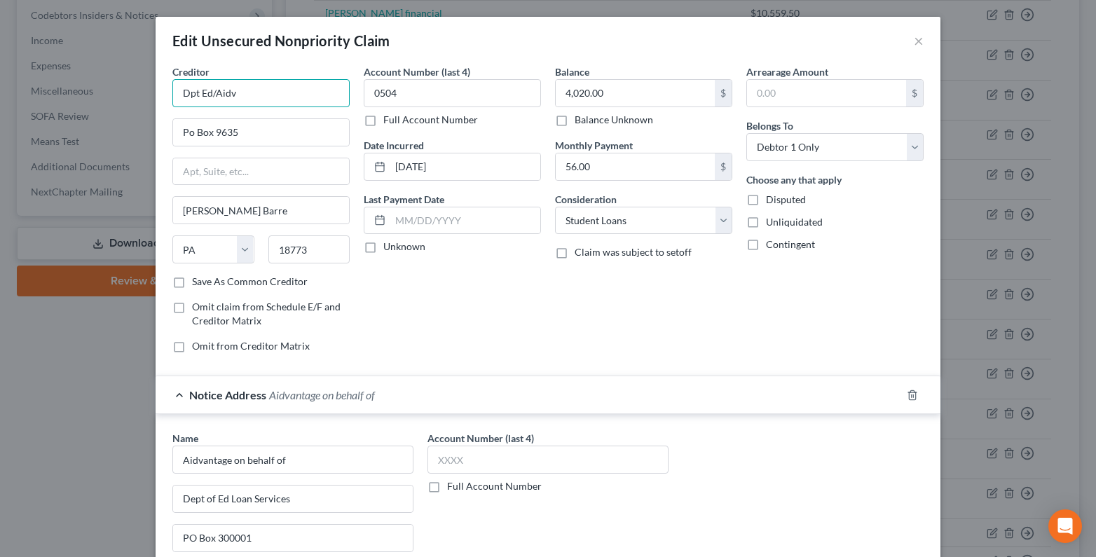
drag, startPoint x: 249, startPoint y: 95, endPoint x: 146, endPoint y: 100, distance: 103.1
click at [165, 95] on div "Creditor * Dpt Ed/Aidv Po Box 9635 Wilkes Barre State AL AK AR AZ CA CO CT DE D…" at bounding box center [260, 214] width 191 height 300
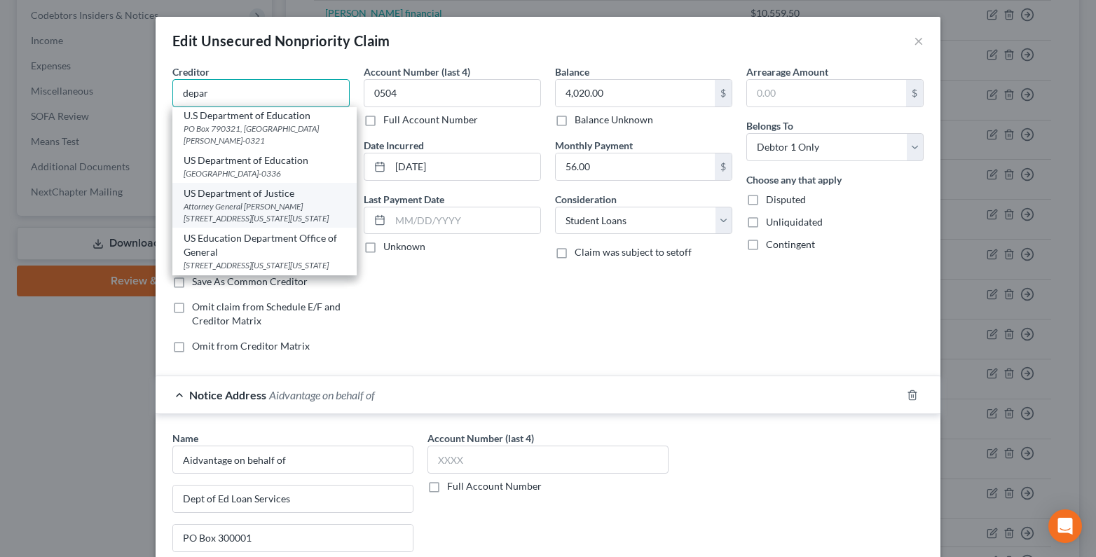
scroll to position [472, 0]
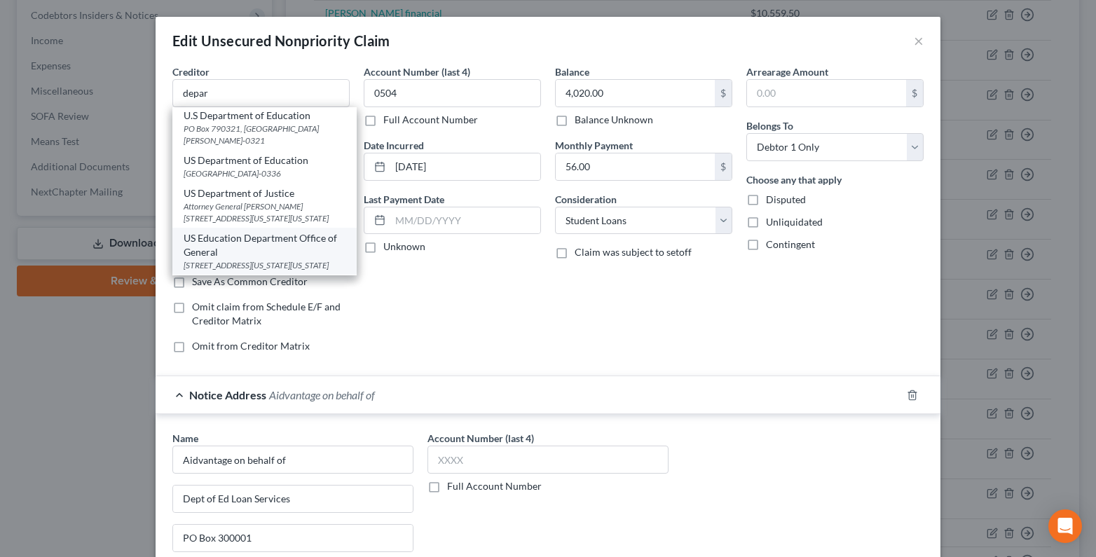
click at [216, 259] on div "400 Maryland Ave SW Room 6E353, Washington, DC 20202-2110" at bounding box center [265, 265] width 162 height 12
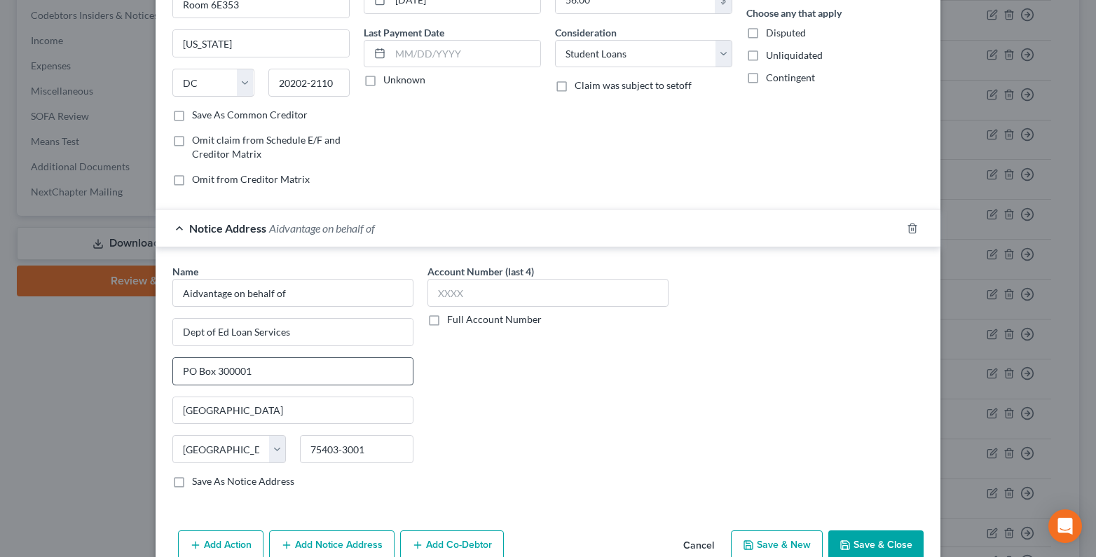
scroll to position [237, 0]
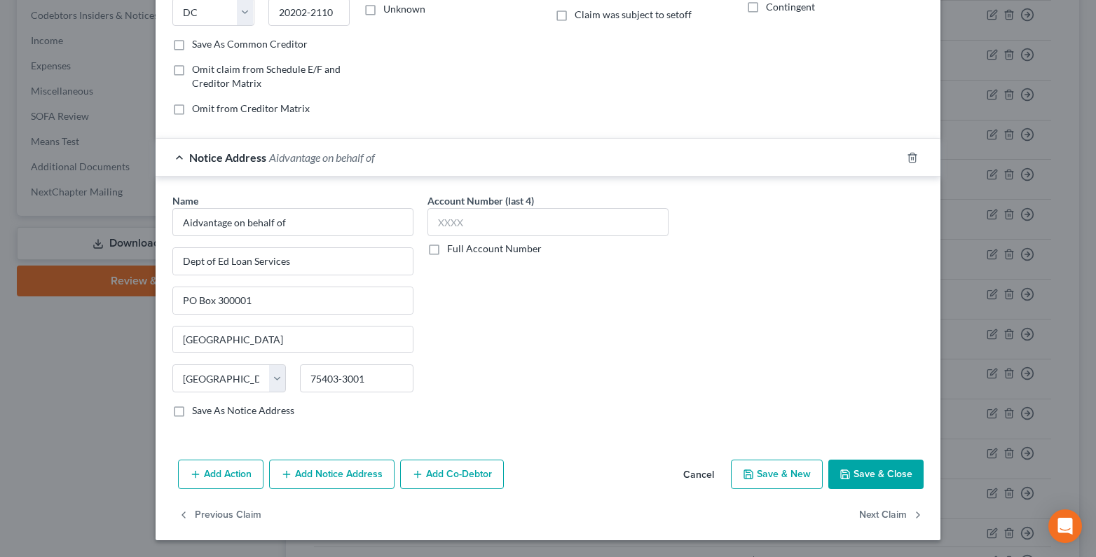
click at [327, 478] on button "Add Notice Address" at bounding box center [331, 473] width 125 height 29
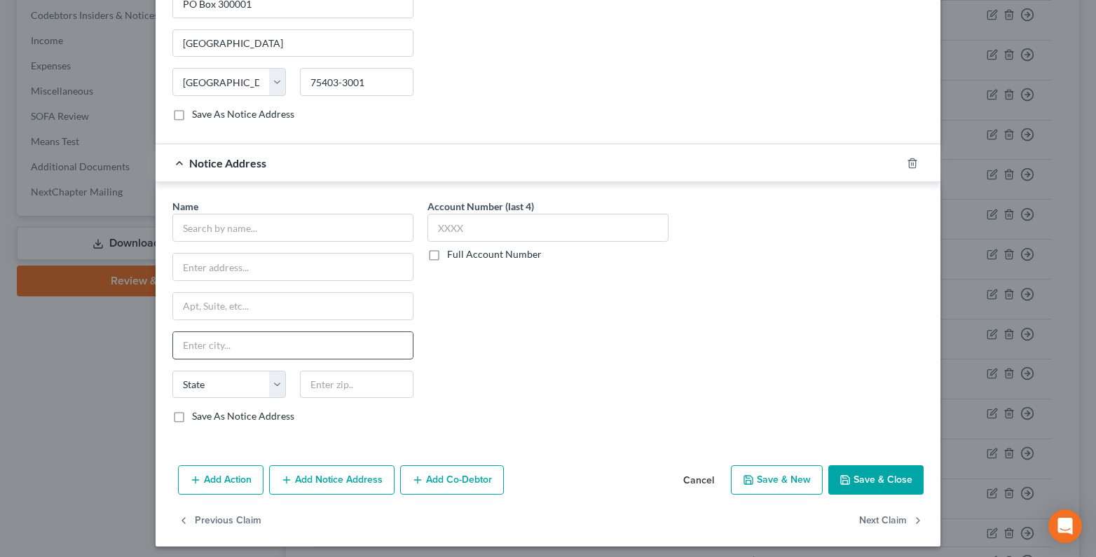
scroll to position [540, 0]
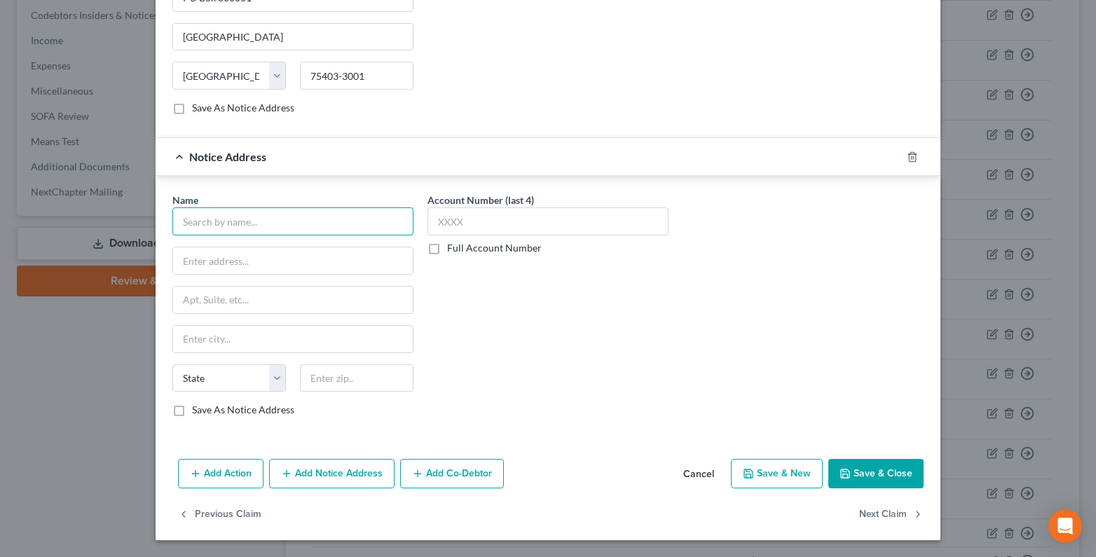
click at [191, 227] on input "text" at bounding box center [292, 221] width 241 height 28
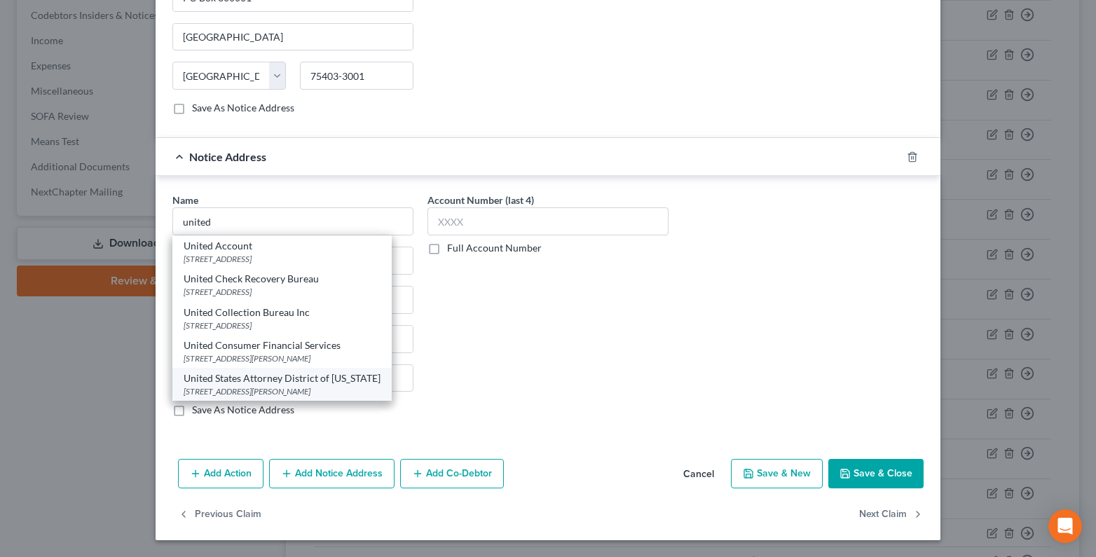
click at [257, 385] on div "1290 West Myrtle Street Suite 500, Boise, ID 83702-7788" at bounding box center [282, 391] width 197 height 12
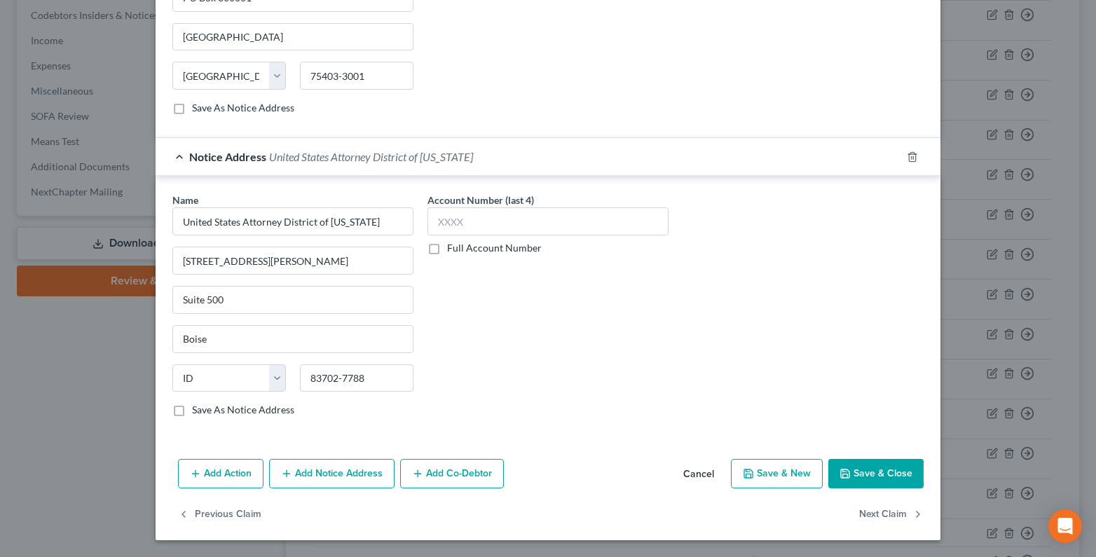
click at [311, 470] on button "Add Notice Address" at bounding box center [331, 473] width 125 height 29
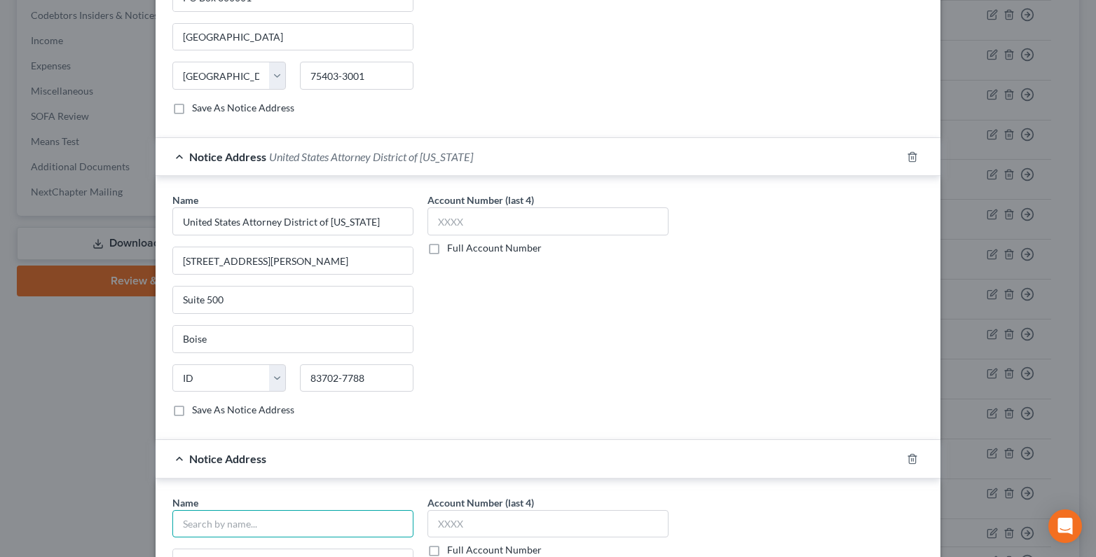
drag, startPoint x: 198, startPoint y: 523, endPoint x: 179, endPoint y: 521, distance: 19.0
click at [193, 523] on input "text" at bounding box center [292, 524] width 241 height 28
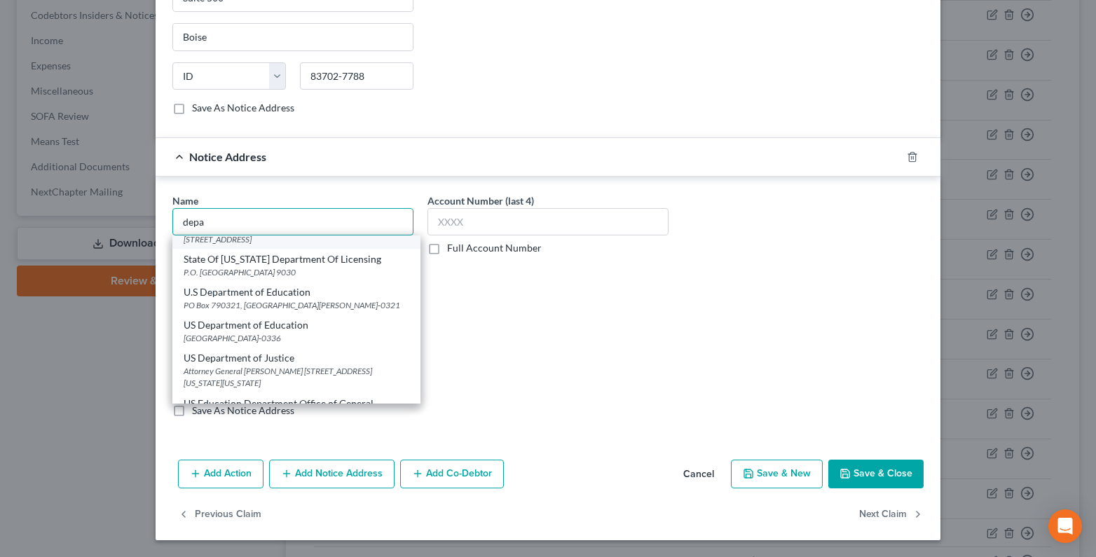
scroll to position [344, 0]
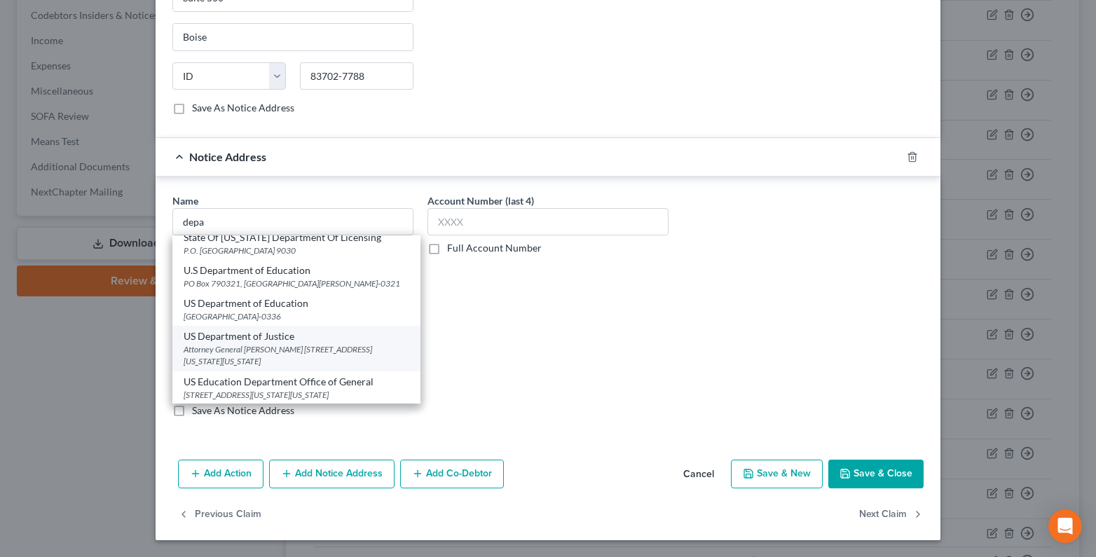
click at [228, 343] on div "Attorney General Pam Bondi 950 Pennsylvania Ave NW, Washington, DC 20530" at bounding box center [297, 355] width 226 height 24
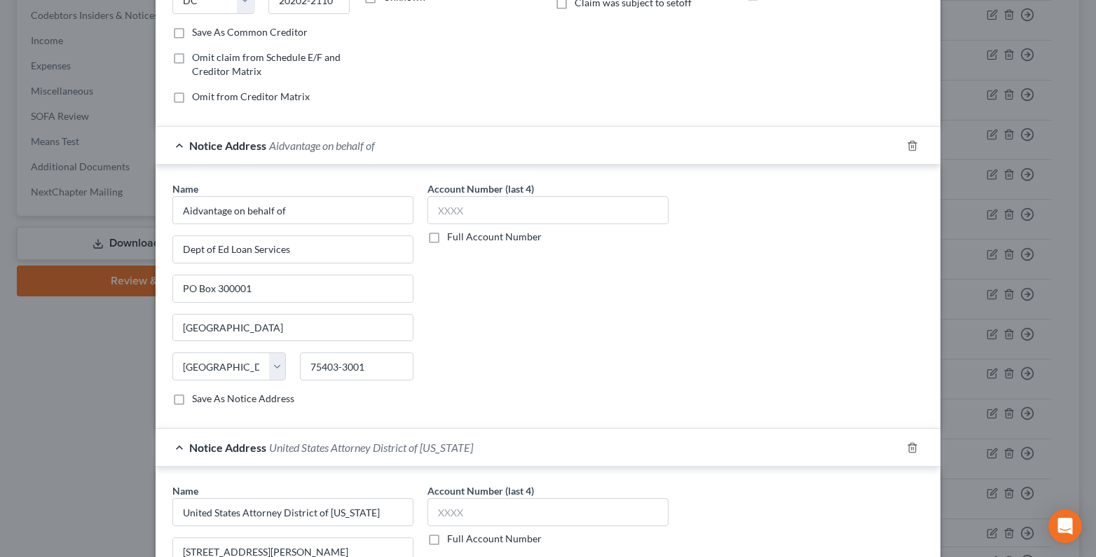
scroll to position [1, 0]
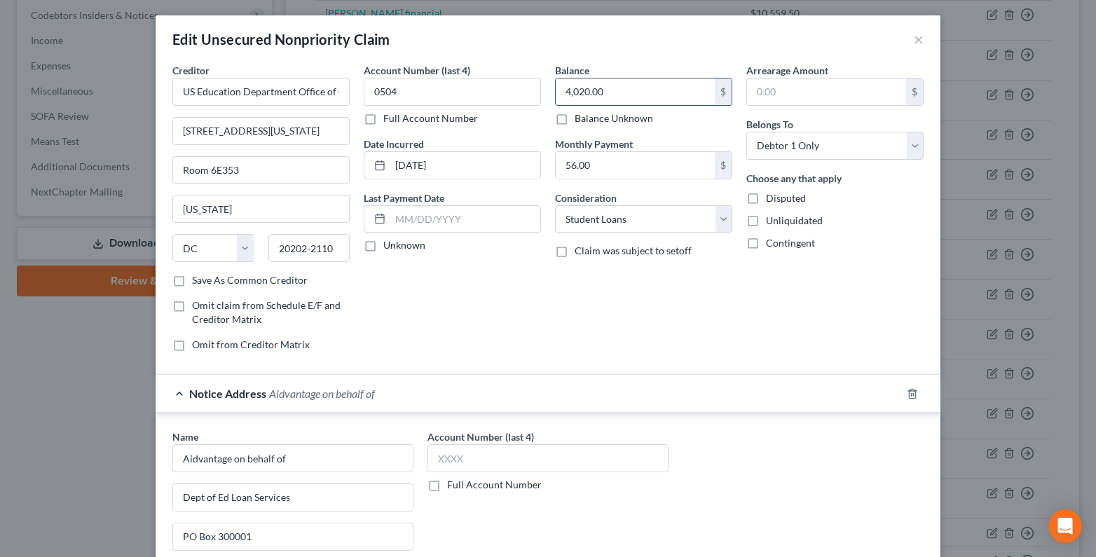
click at [617, 95] on input "4,020.00" at bounding box center [634, 91] width 159 height 27
click at [383, 244] on label "Unknown" at bounding box center [404, 245] width 42 height 14
click at [389, 244] on input "Unknown" at bounding box center [393, 242] width 9 height 9
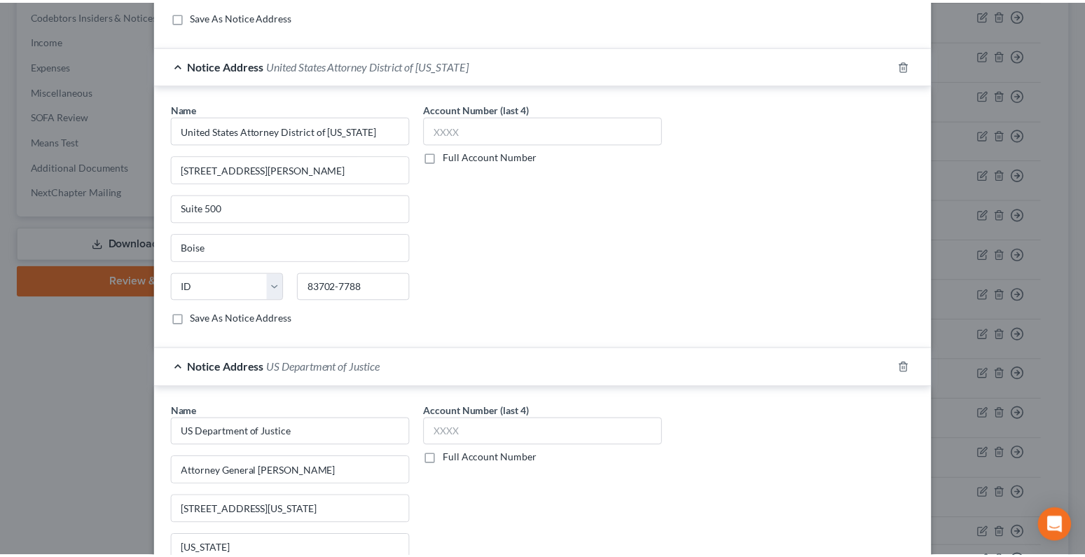
scroll to position [842, 0]
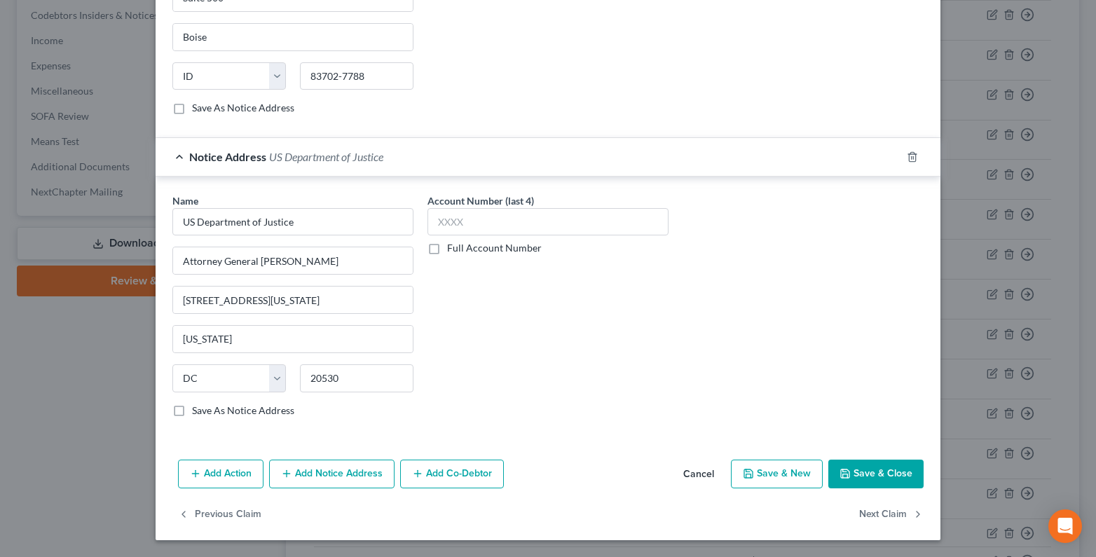
click at [895, 470] on button "Save & Close" at bounding box center [875, 473] width 95 height 29
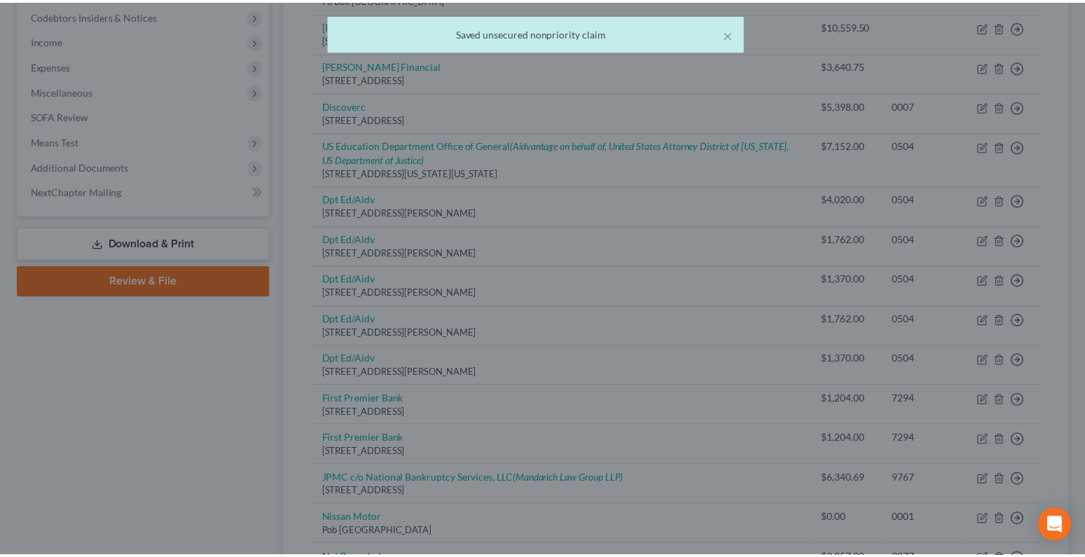
scroll to position [0, 0]
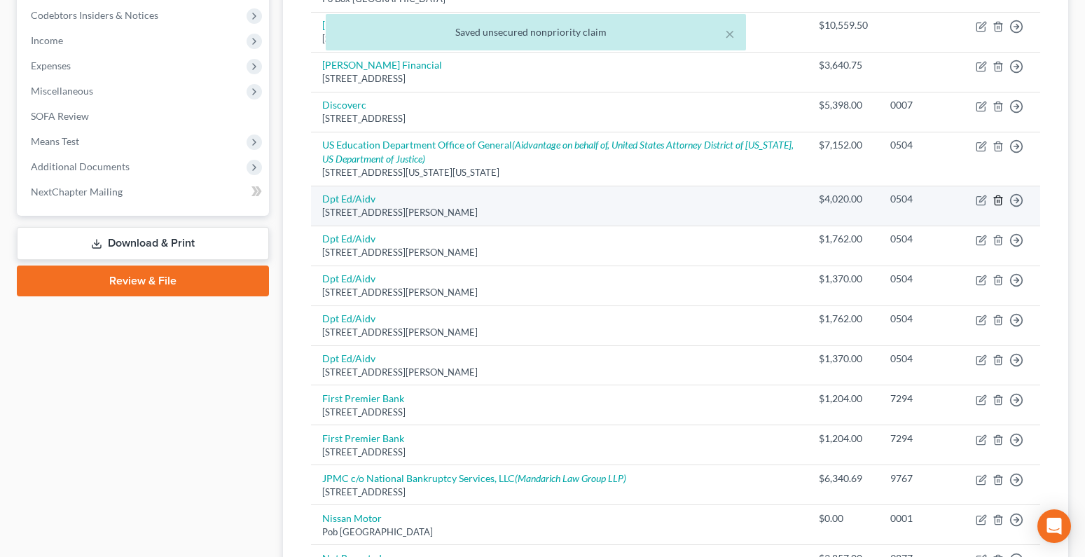
click at [1001, 201] on icon "button" at bounding box center [998, 199] width 6 height 9
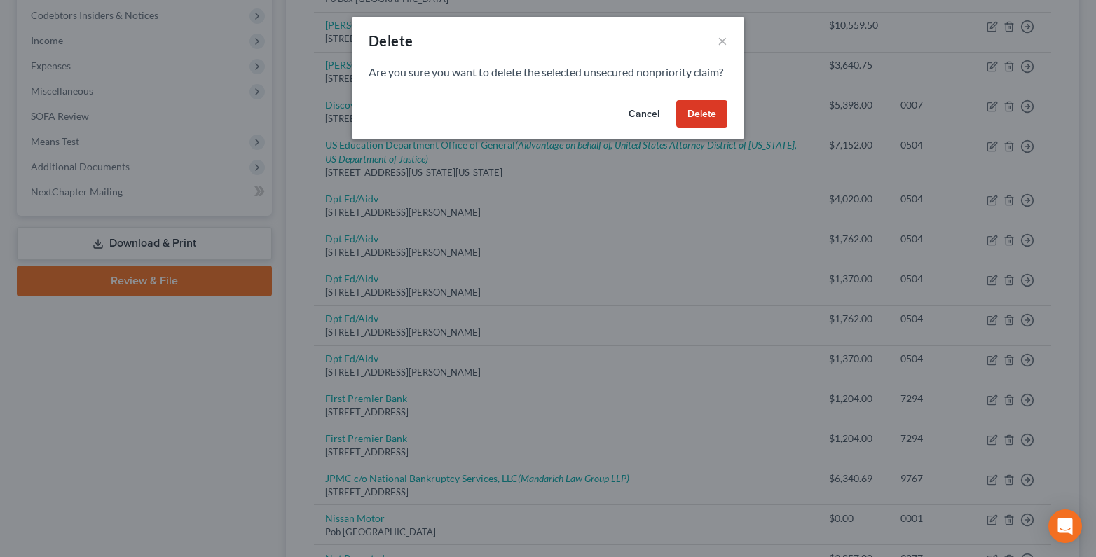
click at [703, 128] on button "Delete" at bounding box center [701, 114] width 51 height 28
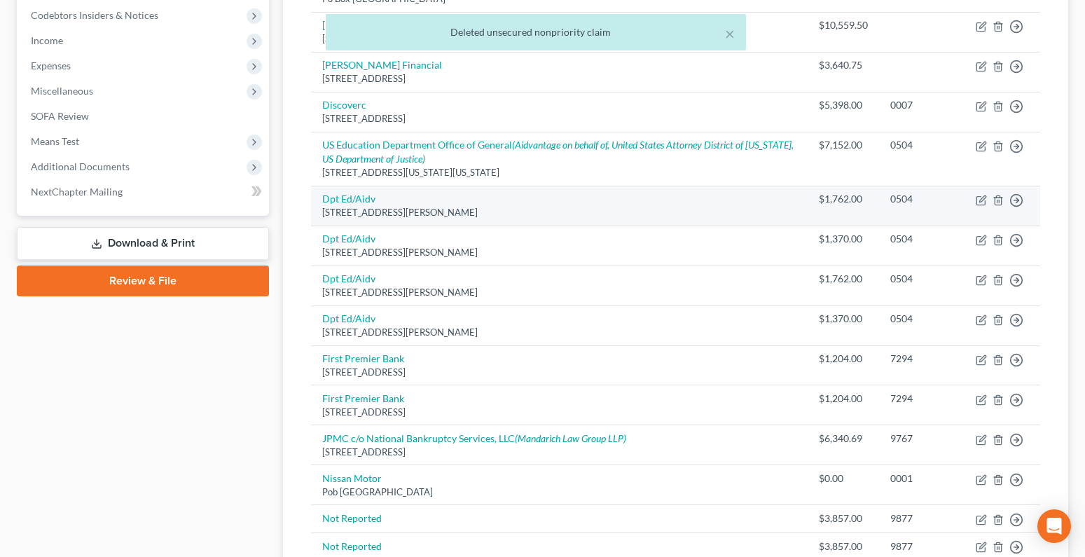
click at [1005, 203] on td "Move to D Move to E Move to G Move to Notice Only" at bounding box center [1003, 206] width 76 height 40
click at [997, 196] on icon "button" at bounding box center [998, 200] width 11 height 11
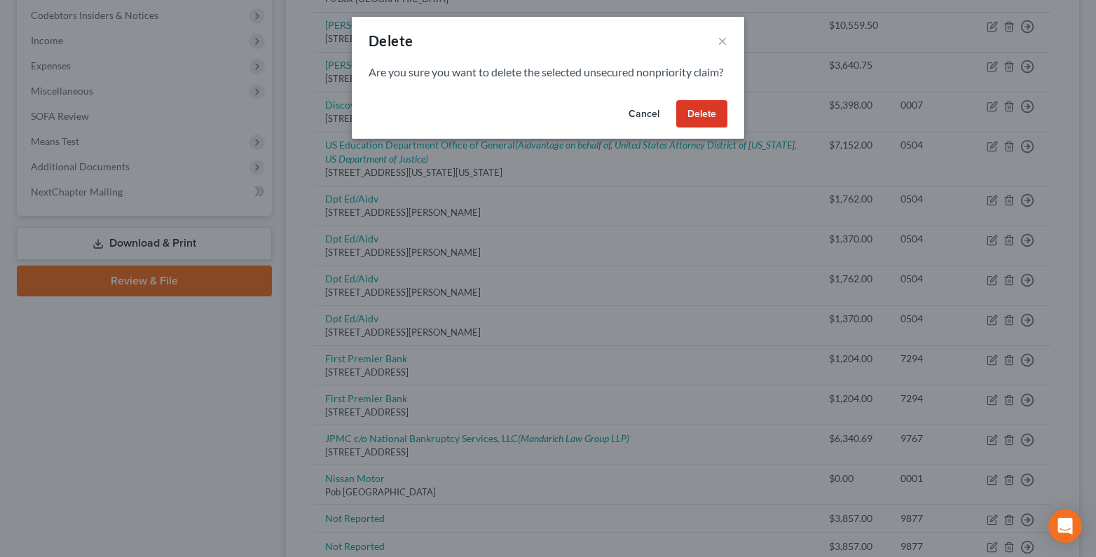
click at [710, 128] on button "Delete" at bounding box center [701, 114] width 51 height 28
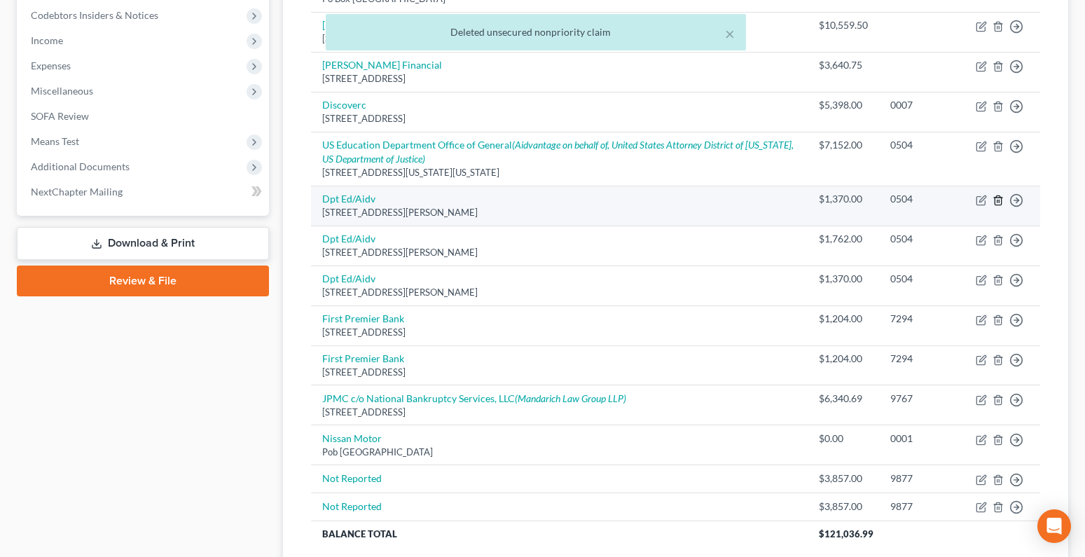
click at [999, 200] on line "button" at bounding box center [999, 201] width 0 height 3
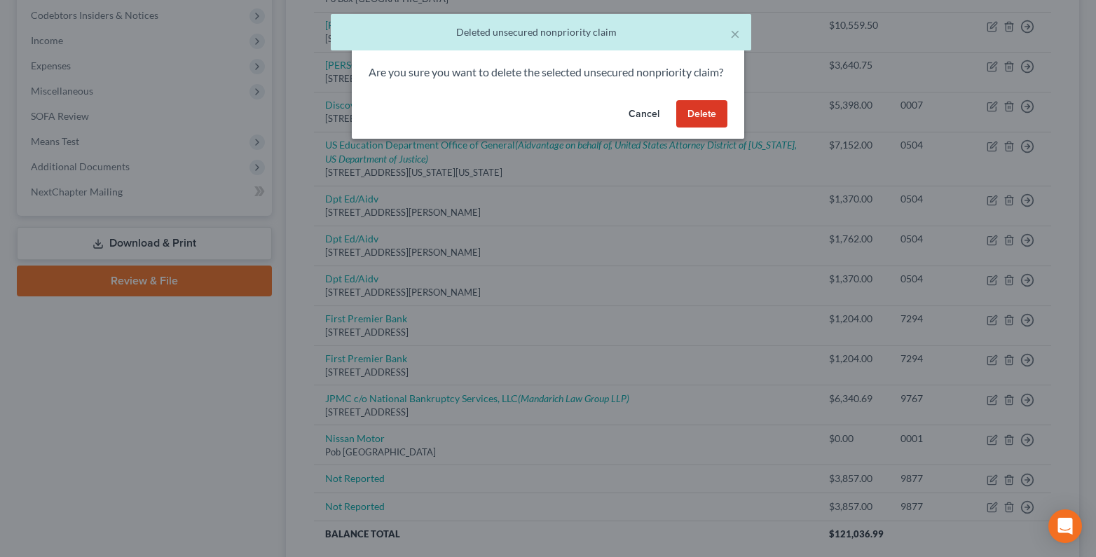
click at [682, 127] on button "Delete" at bounding box center [701, 114] width 51 height 28
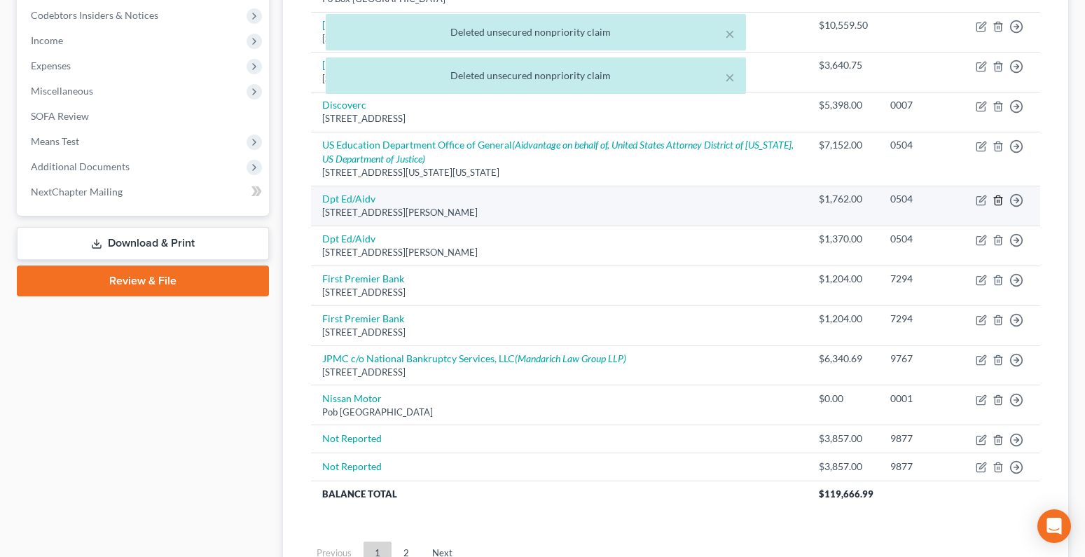
click at [1001, 201] on icon "button" at bounding box center [998, 199] width 6 height 9
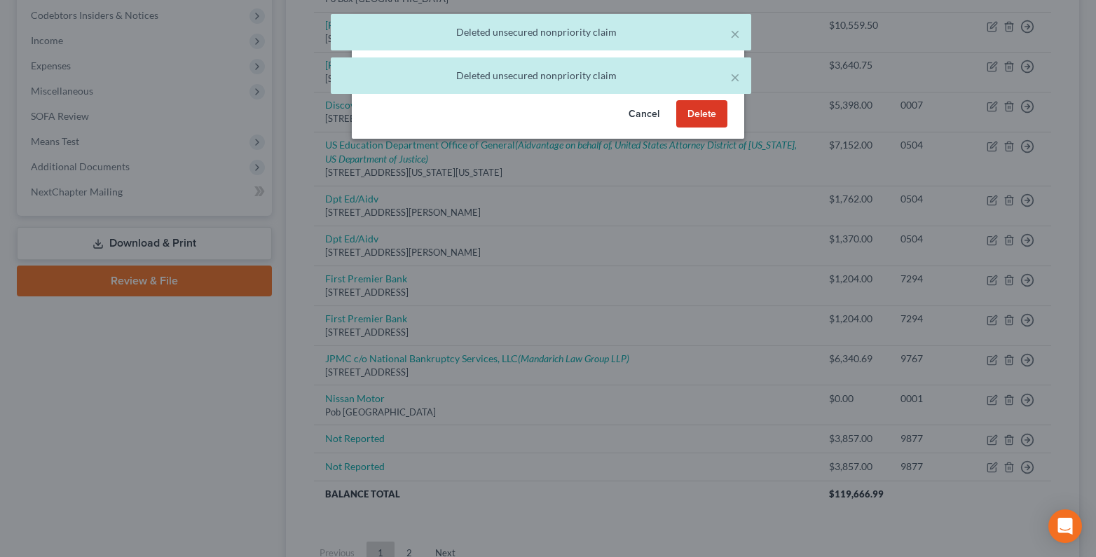
drag, startPoint x: 698, startPoint y: 132, endPoint x: 765, endPoint y: 158, distance: 71.8
click at [704, 128] on button "Delete" at bounding box center [701, 114] width 51 height 28
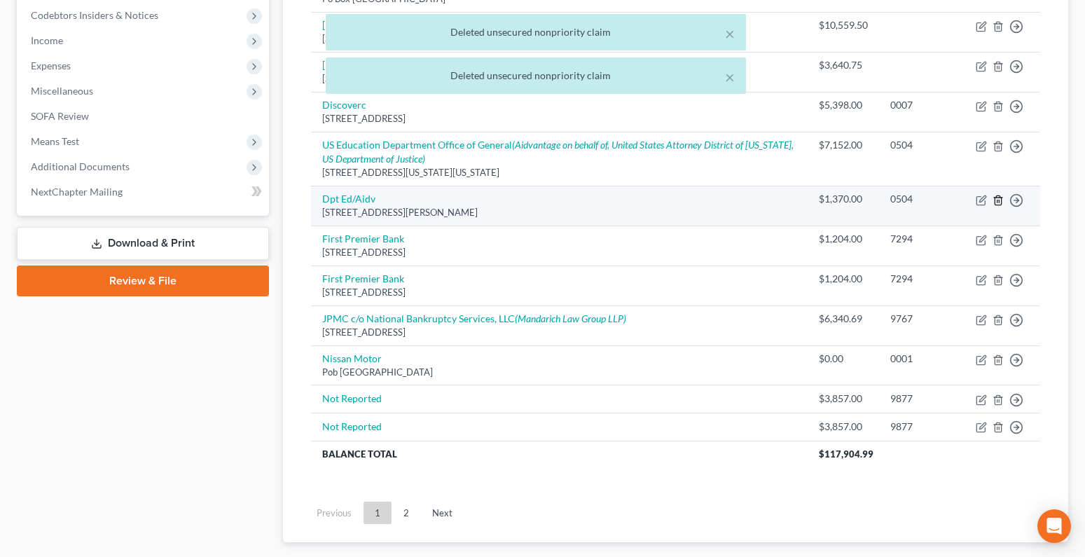
click at [998, 204] on icon "button" at bounding box center [998, 200] width 11 height 11
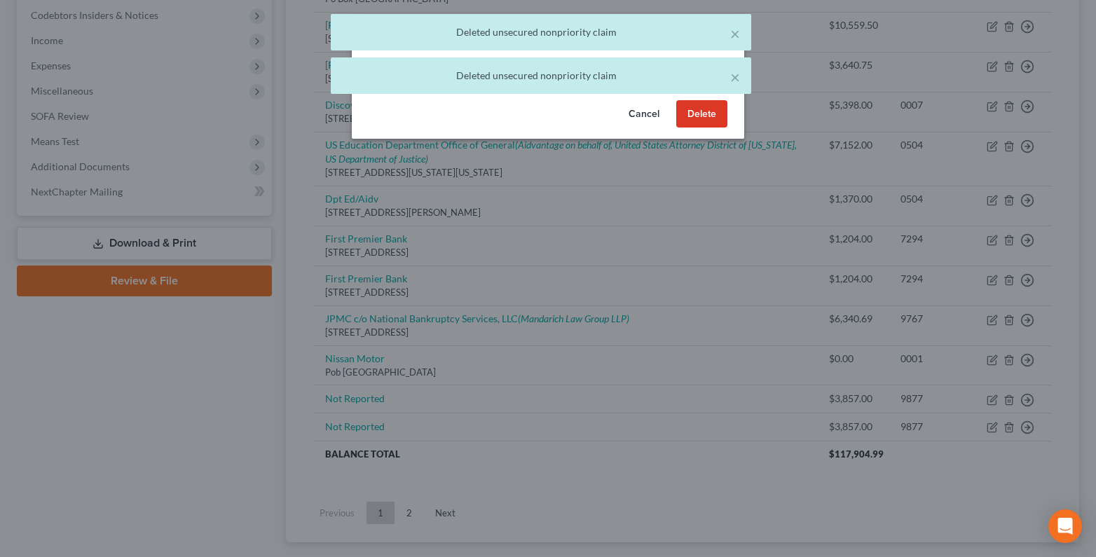
click at [699, 122] on button "Delete" at bounding box center [701, 114] width 51 height 28
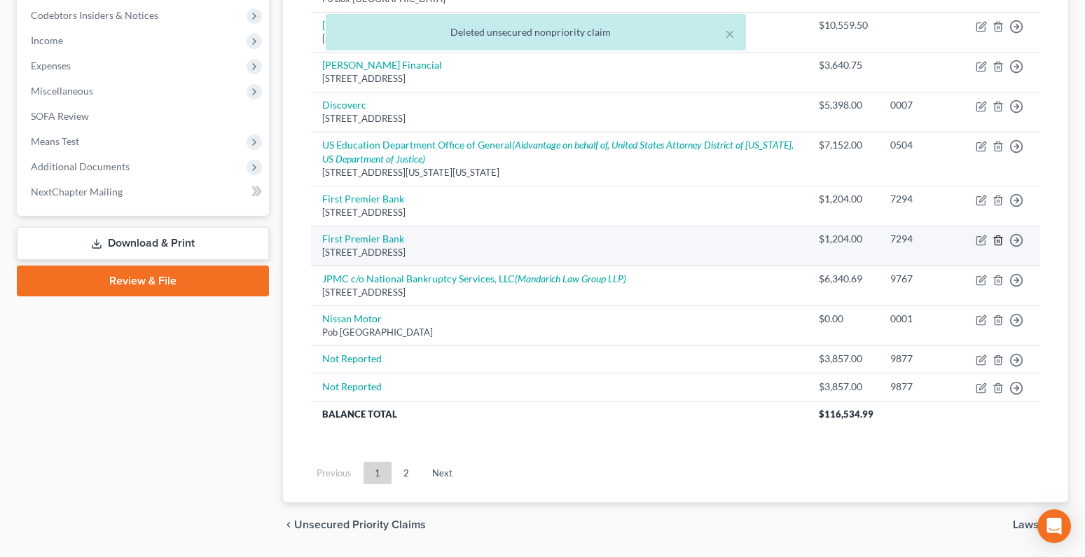
click at [1002, 235] on icon "button" at bounding box center [998, 240] width 11 height 11
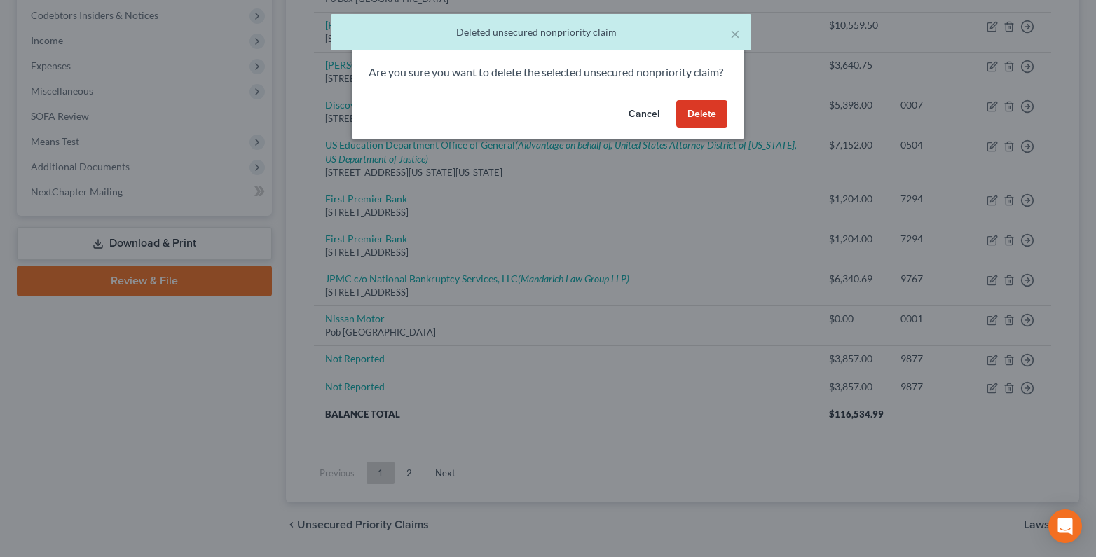
click at [700, 125] on button "Delete" at bounding box center [701, 114] width 51 height 28
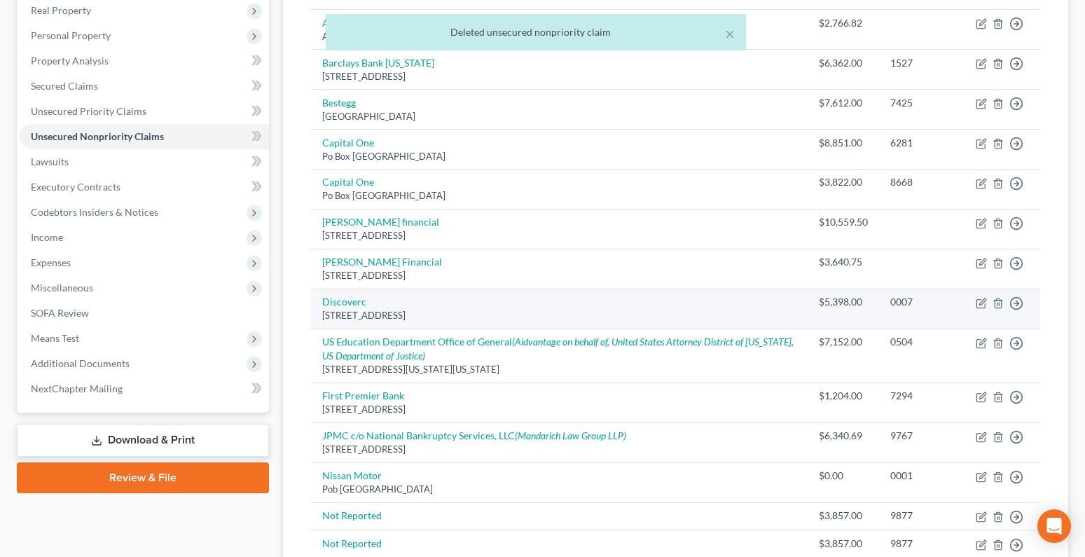
scroll to position [210, 0]
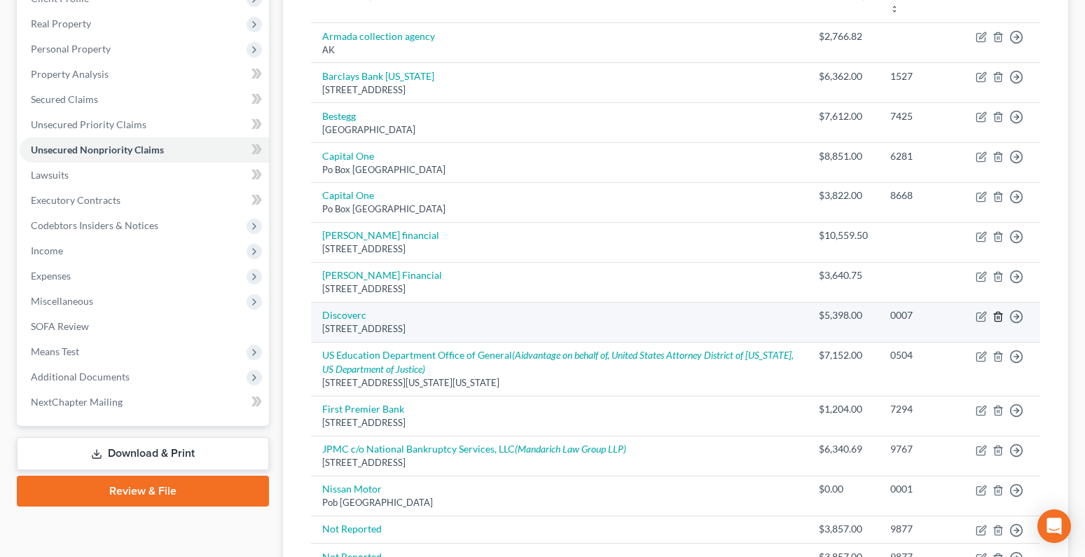
click at [1000, 315] on icon "button" at bounding box center [998, 316] width 11 height 11
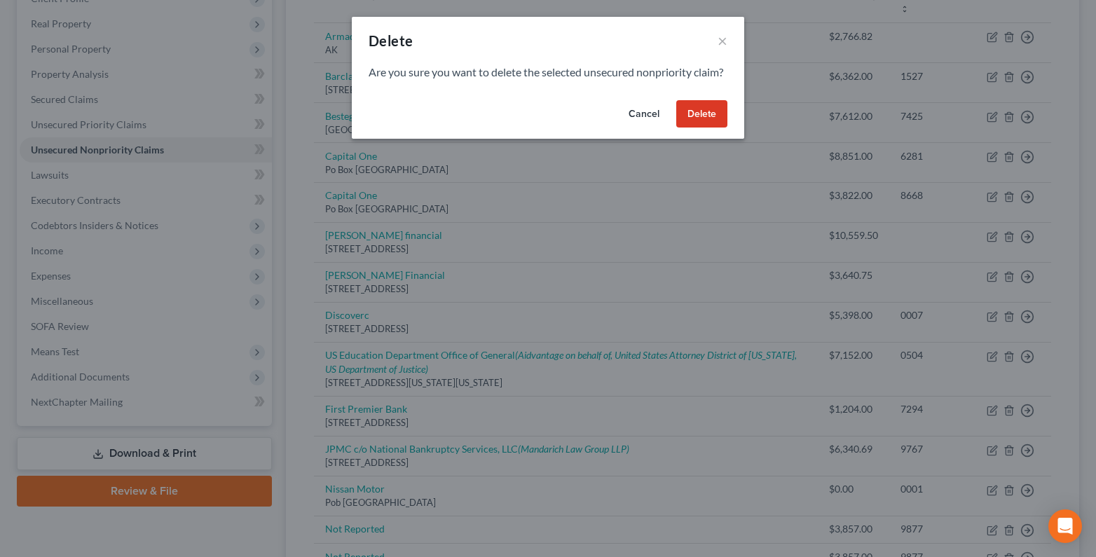
click at [720, 128] on button "Delete" at bounding box center [701, 114] width 51 height 28
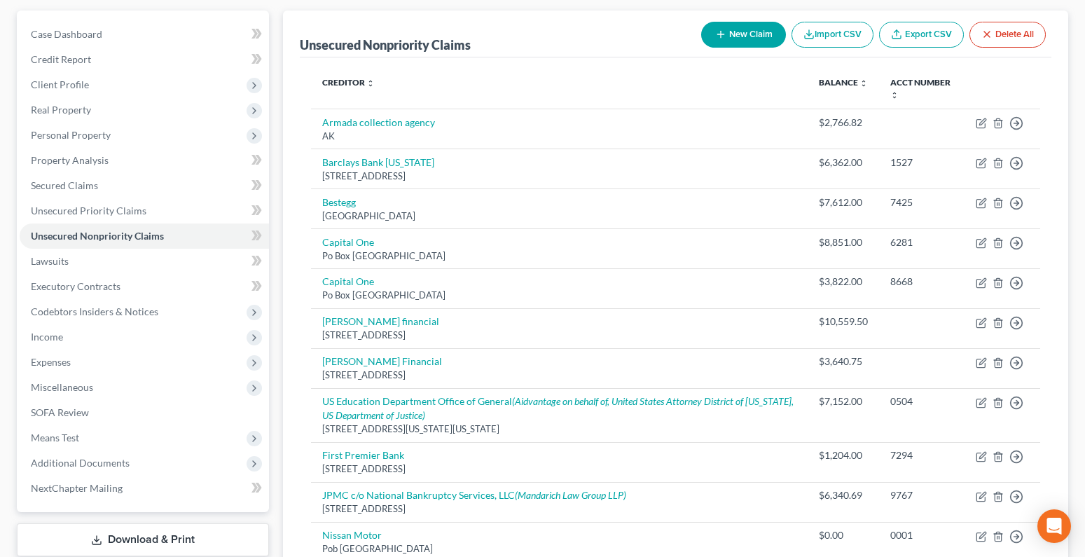
scroll to position [0, 0]
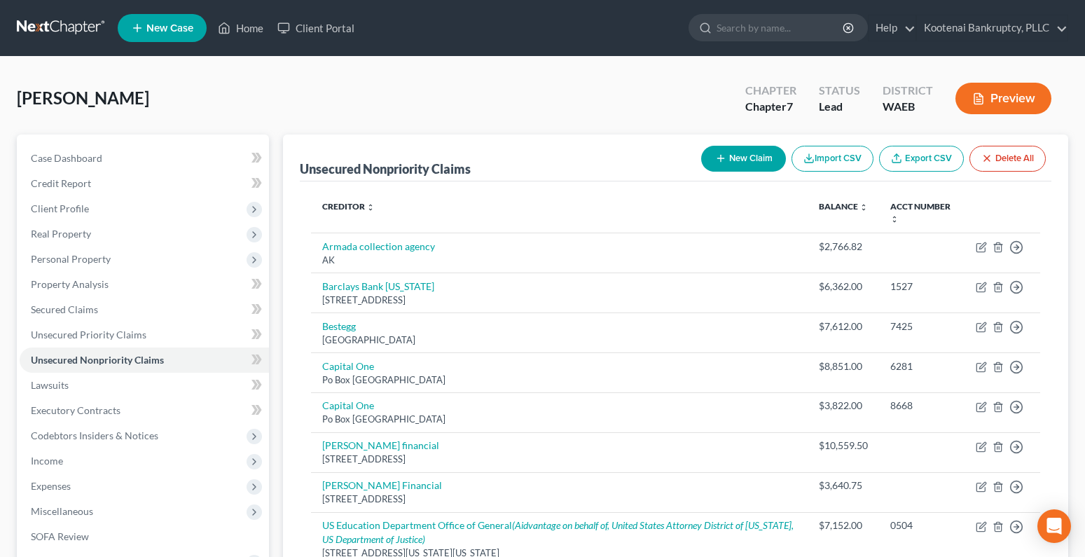
click at [748, 163] on button "New Claim" at bounding box center [743, 159] width 85 height 26
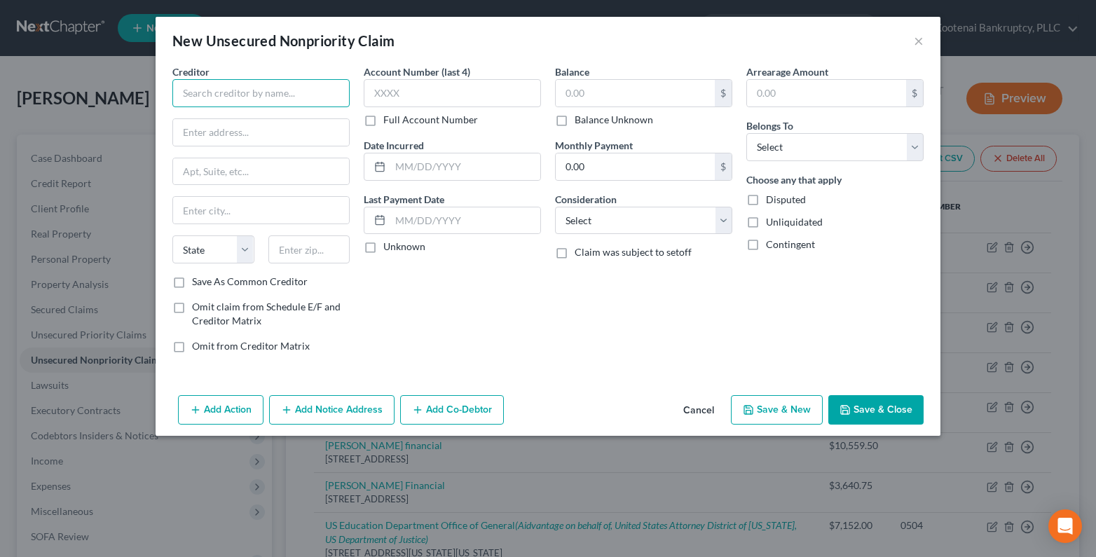
click at [233, 103] on input "text" at bounding box center [260, 93] width 177 height 28
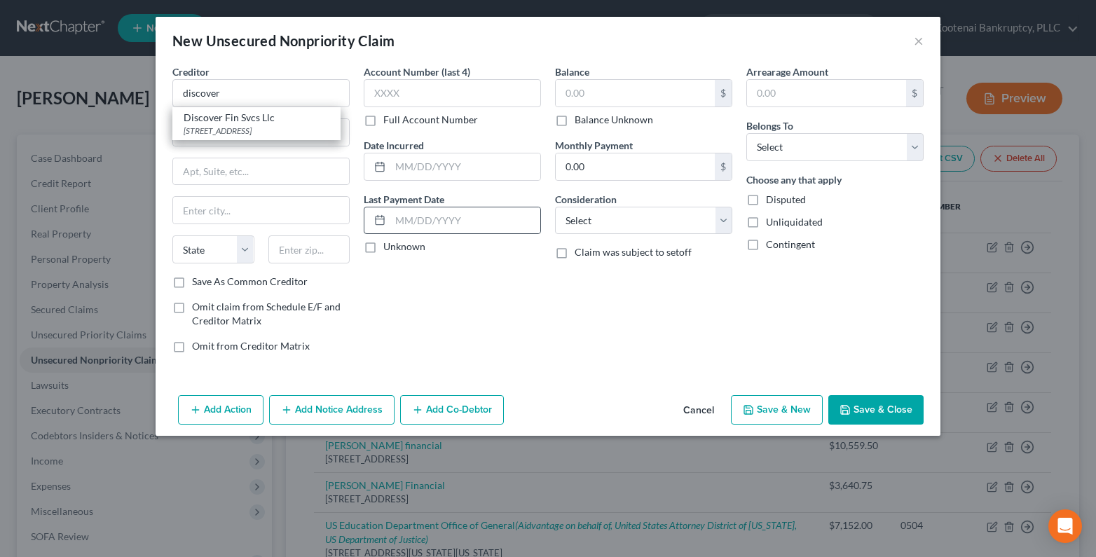
drag, startPoint x: 211, startPoint y: 124, endPoint x: 383, endPoint y: 221, distance: 197.9
click at [211, 125] on div "Po Box 15316, Wilmington, DE 19850" at bounding box center [257, 131] width 146 height 12
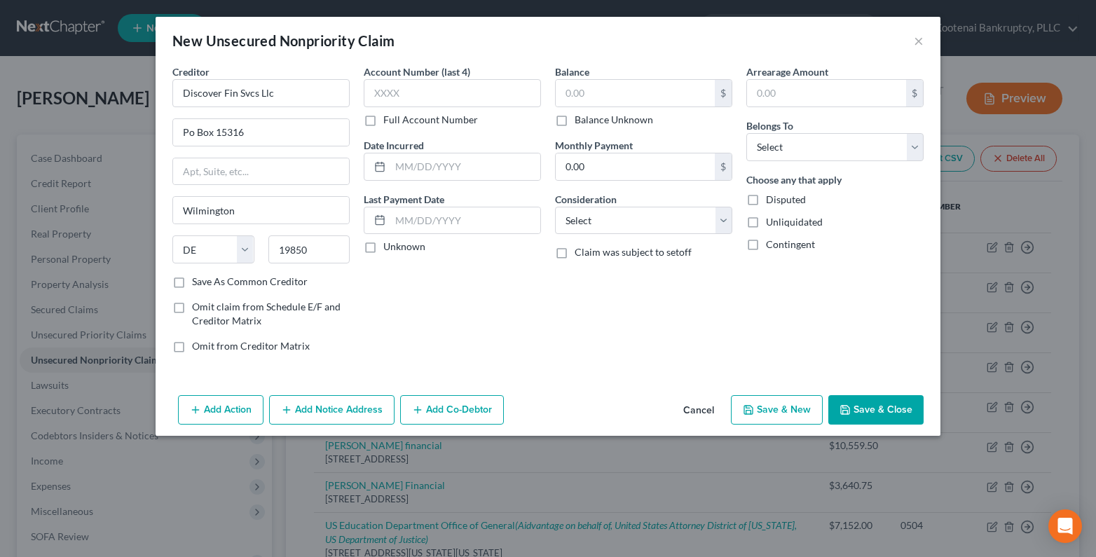
click at [383, 246] on label "Unknown" at bounding box center [404, 247] width 42 height 14
click at [389, 246] on input "Unknown" at bounding box center [393, 244] width 9 height 9
click at [753, 147] on select "Select Debtor 1 Only Debtor 2 Only Debtor 1 And Debtor 2 Only At Least One Of T…" at bounding box center [834, 147] width 177 height 28
click at [746, 133] on select "Select Debtor 1 Only Debtor 2 Only Debtor 1 And Debtor 2 Only At Least One Of T…" at bounding box center [834, 147] width 177 height 28
click at [589, 226] on select "Select Cable / Satellite Services Collection Agency Credit Card Debt Debt Couns…" at bounding box center [643, 221] width 177 height 28
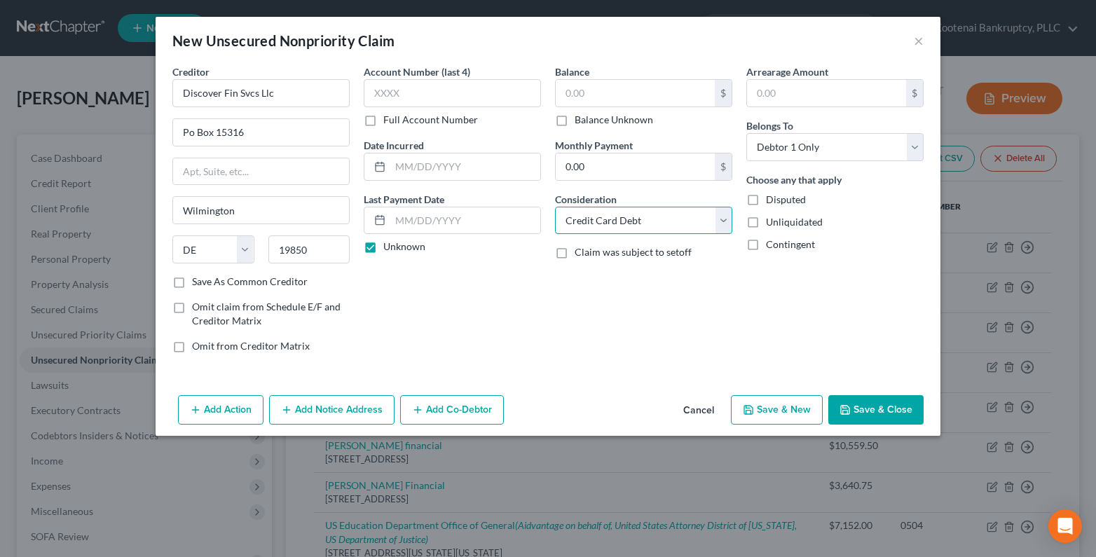
click at [555, 207] on select "Select Cable / Satellite Services Collection Agency Credit Card Debt Debt Couns…" at bounding box center [643, 221] width 177 height 28
click at [852, 409] on button "Save & Close" at bounding box center [875, 409] width 95 height 29
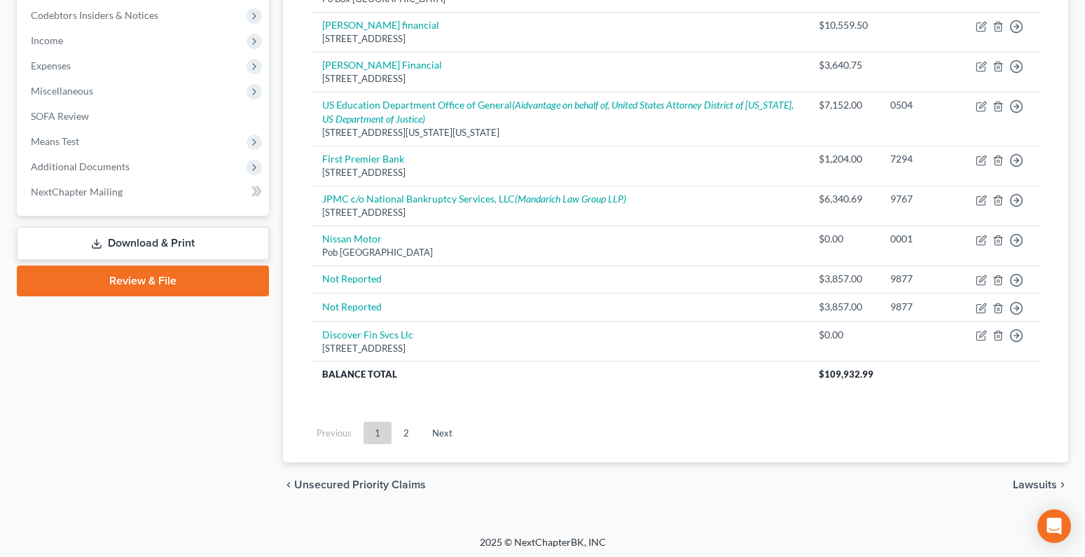
scroll to position [210, 0]
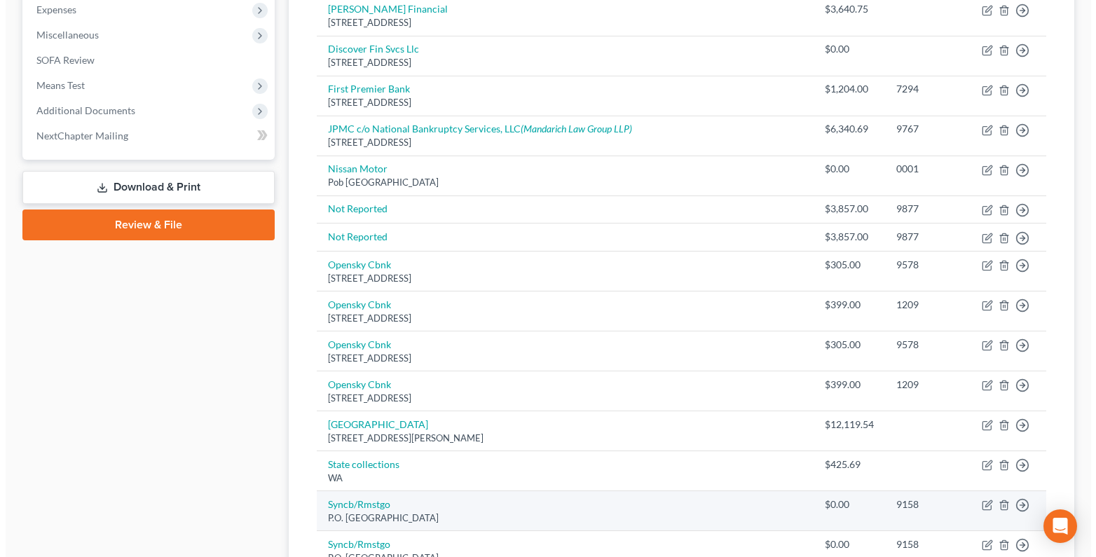
scroll to position [630, 0]
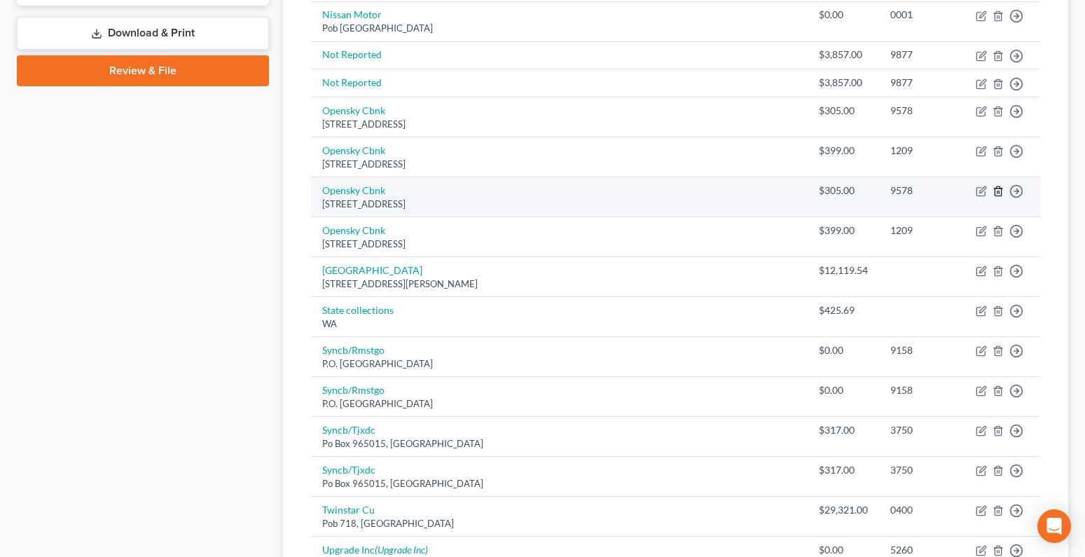
click at [998, 188] on icon "button" at bounding box center [998, 191] width 11 height 11
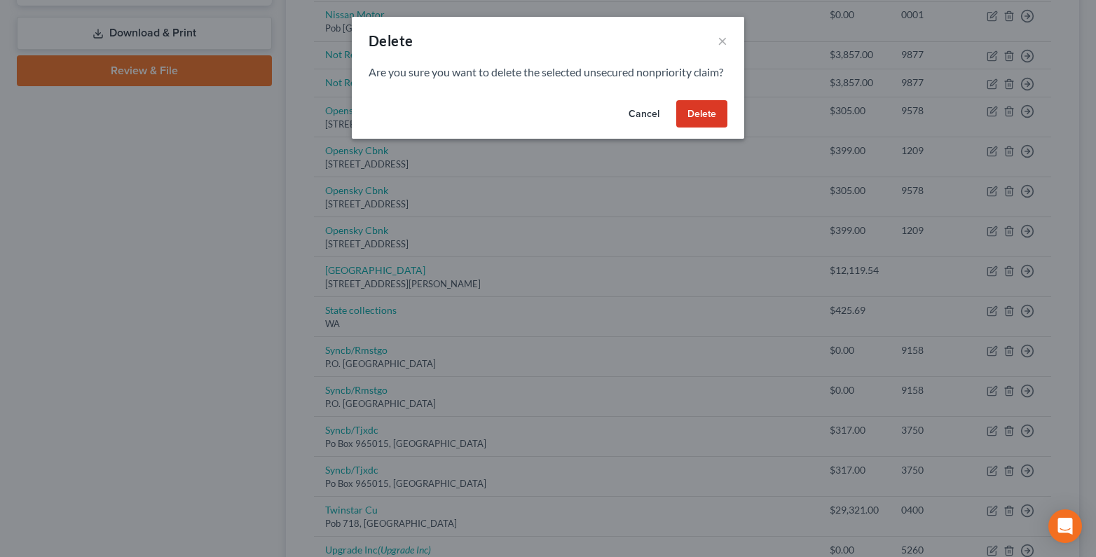
click at [705, 124] on button "Delete" at bounding box center [701, 114] width 51 height 28
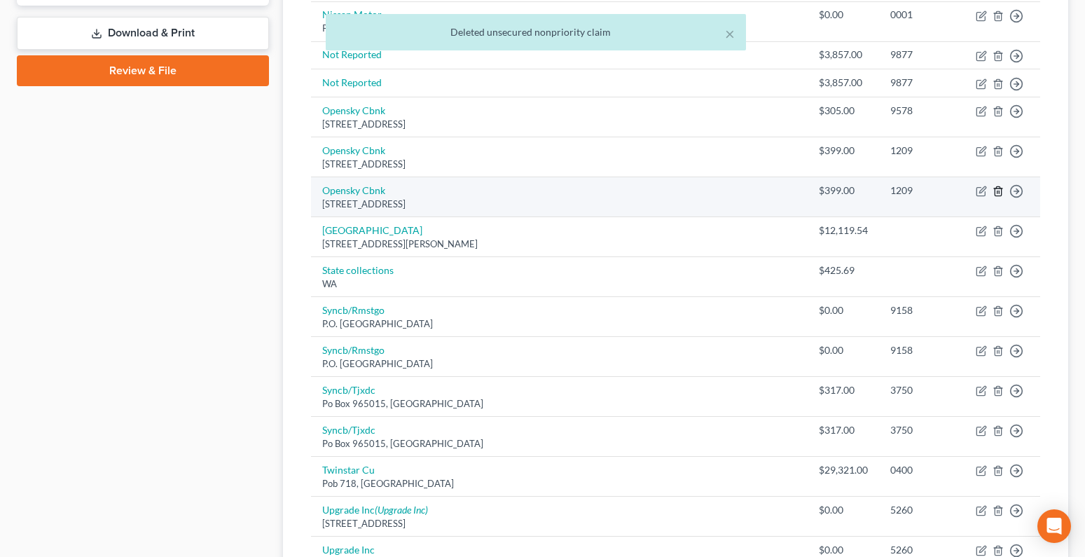
click at [998, 191] on icon "button" at bounding box center [998, 191] width 11 height 11
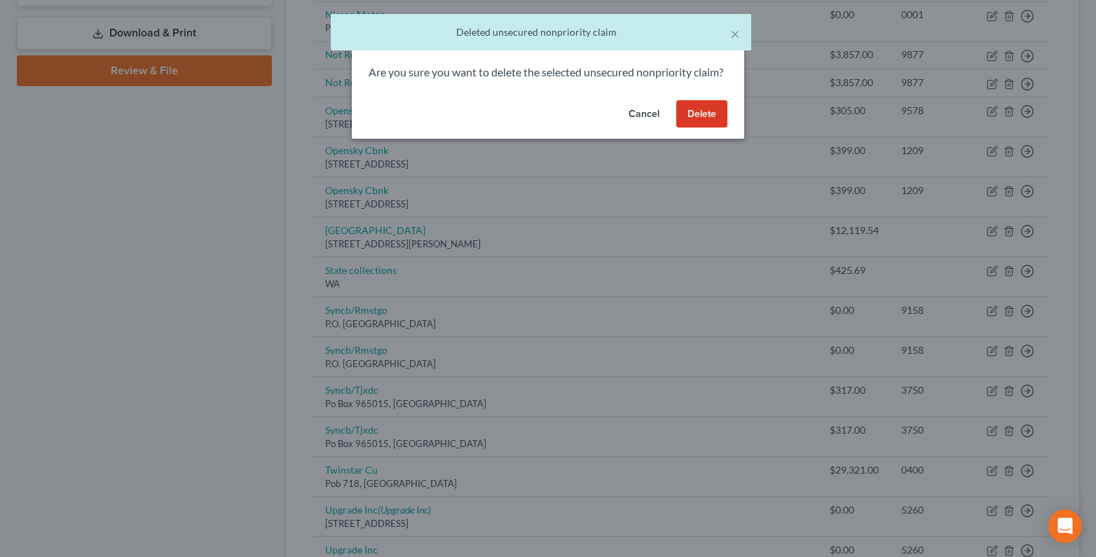
click at [693, 128] on button "Delete" at bounding box center [701, 114] width 51 height 28
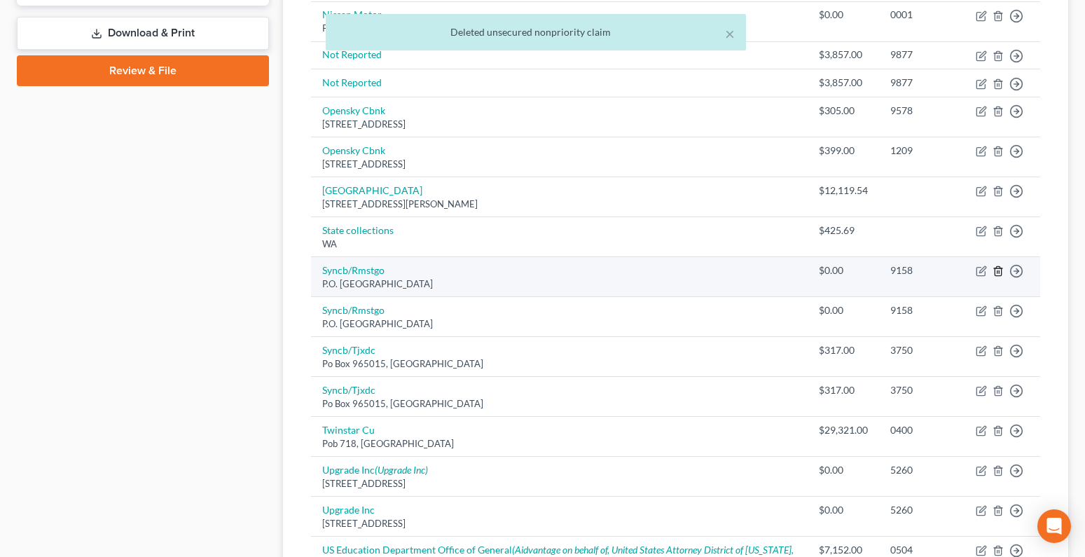
click at [999, 272] on line "button" at bounding box center [999, 272] width 0 height 3
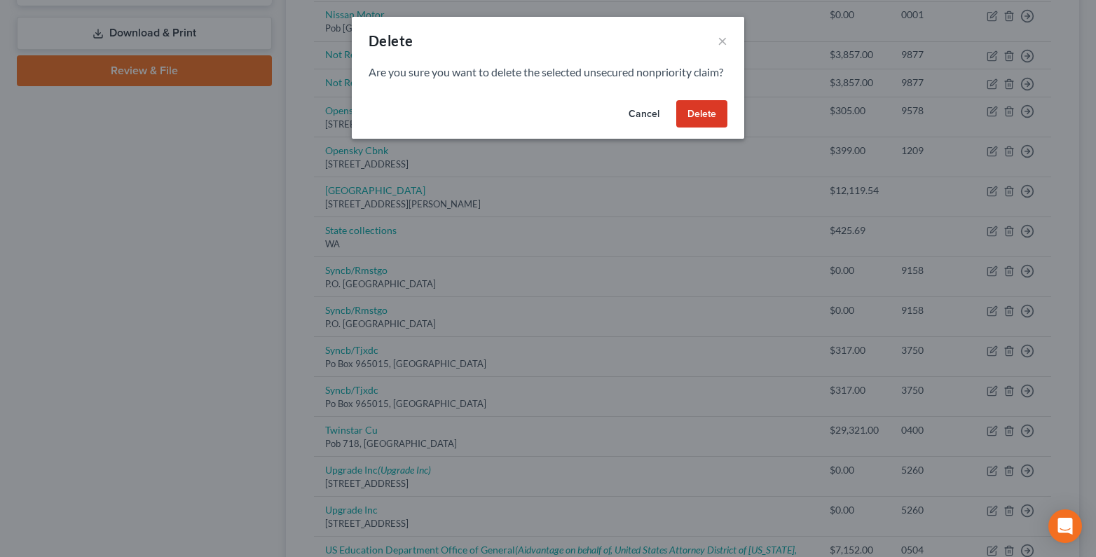
click at [703, 127] on button "Delete" at bounding box center [701, 114] width 51 height 28
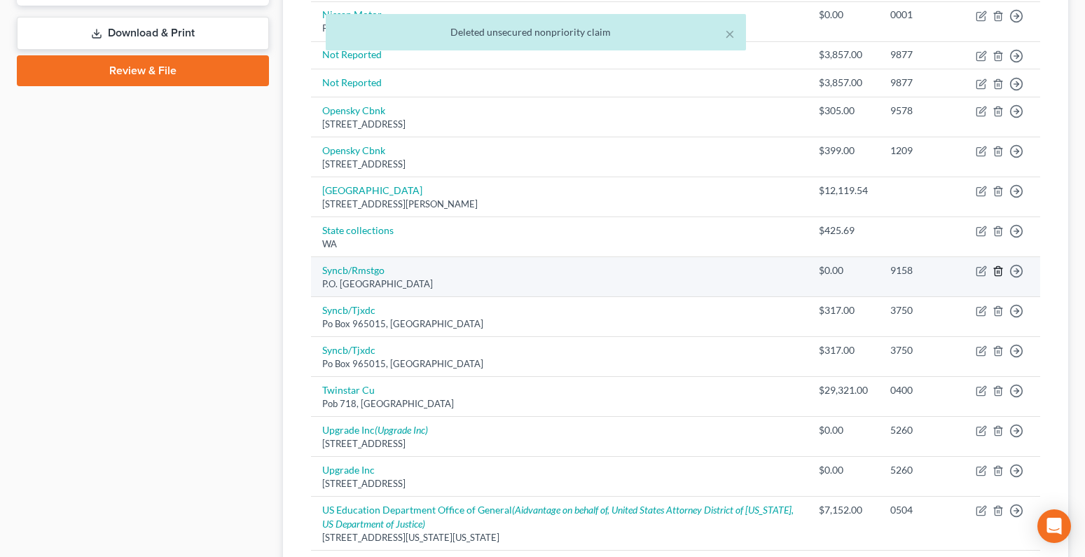
click at [995, 269] on icon "button" at bounding box center [998, 271] width 6 height 9
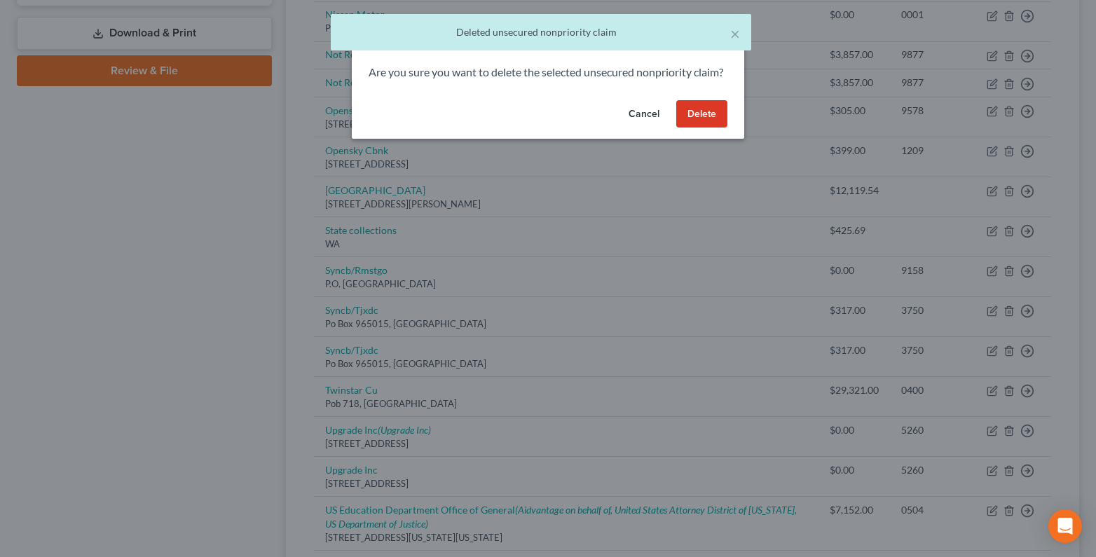
drag, startPoint x: 713, startPoint y: 128, endPoint x: 893, endPoint y: 192, distance: 191.0
click at [714, 128] on button "Delete" at bounding box center [701, 114] width 51 height 28
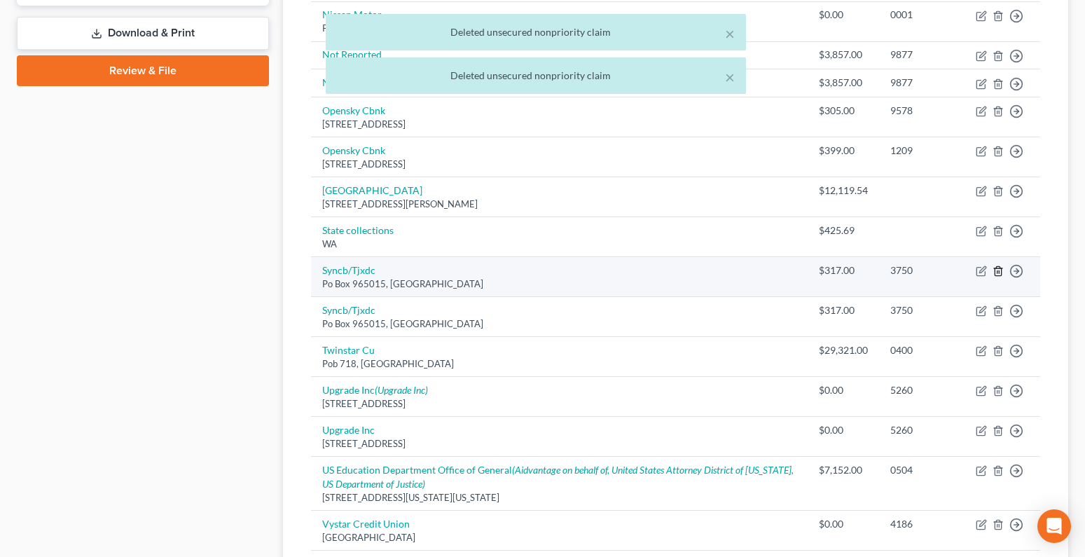
click at [1000, 272] on icon "button" at bounding box center [998, 270] width 11 height 11
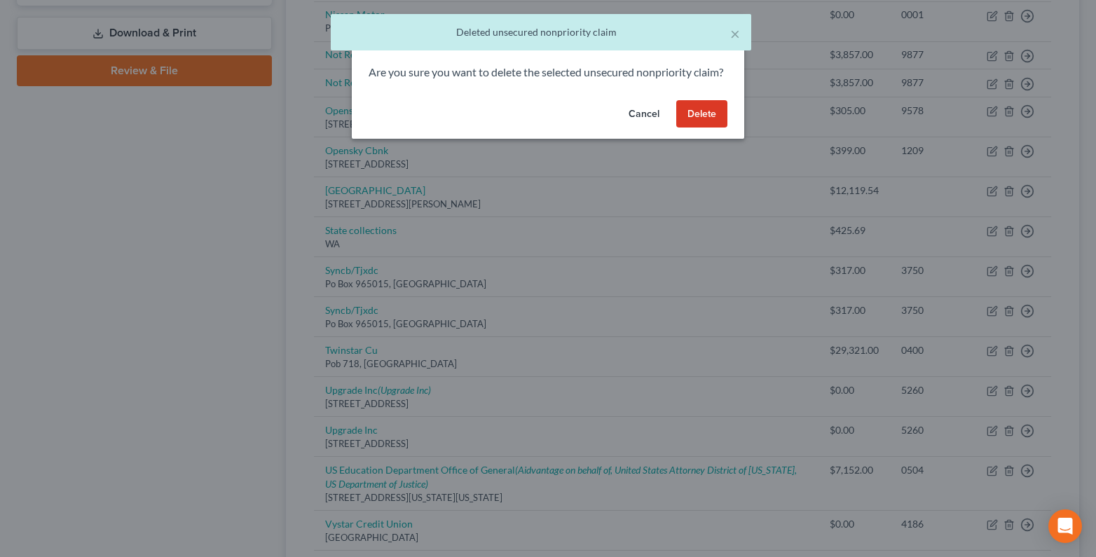
click at [714, 128] on button "Delete" at bounding box center [701, 114] width 51 height 28
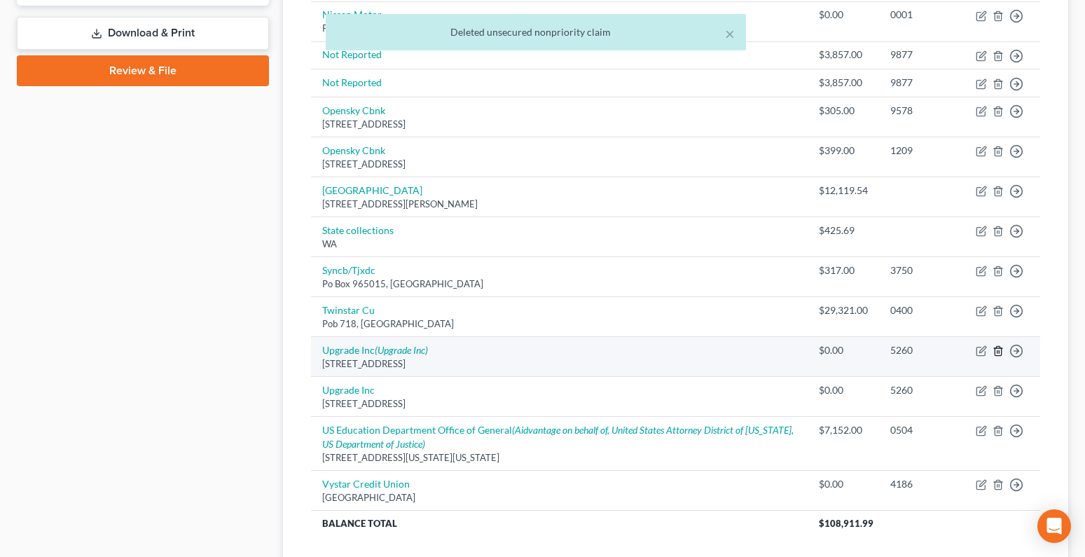
click at [999, 347] on icon "button" at bounding box center [998, 350] width 11 height 11
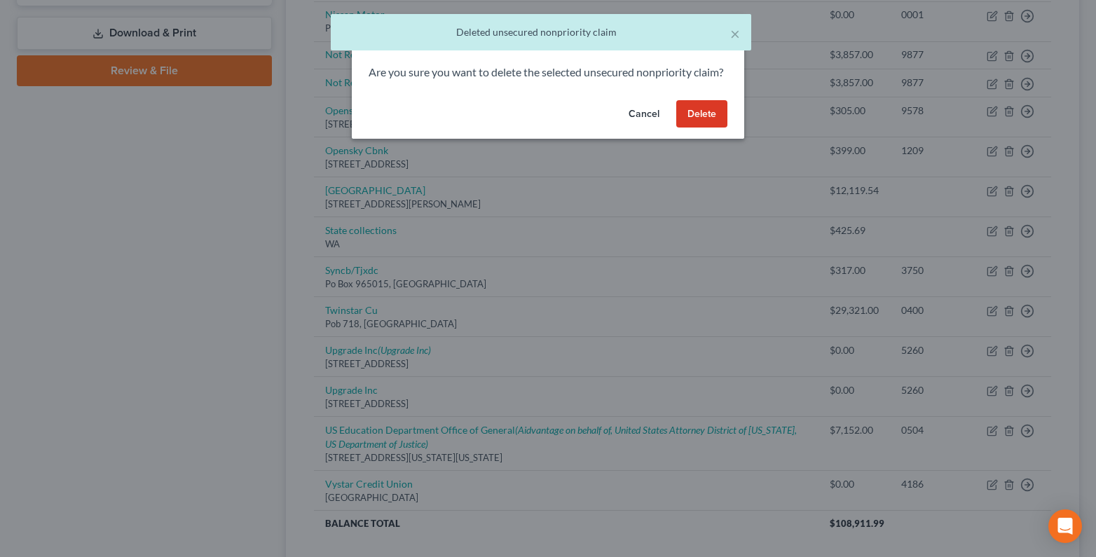
click at [693, 126] on button "Delete" at bounding box center [701, 114] width 51 height 28
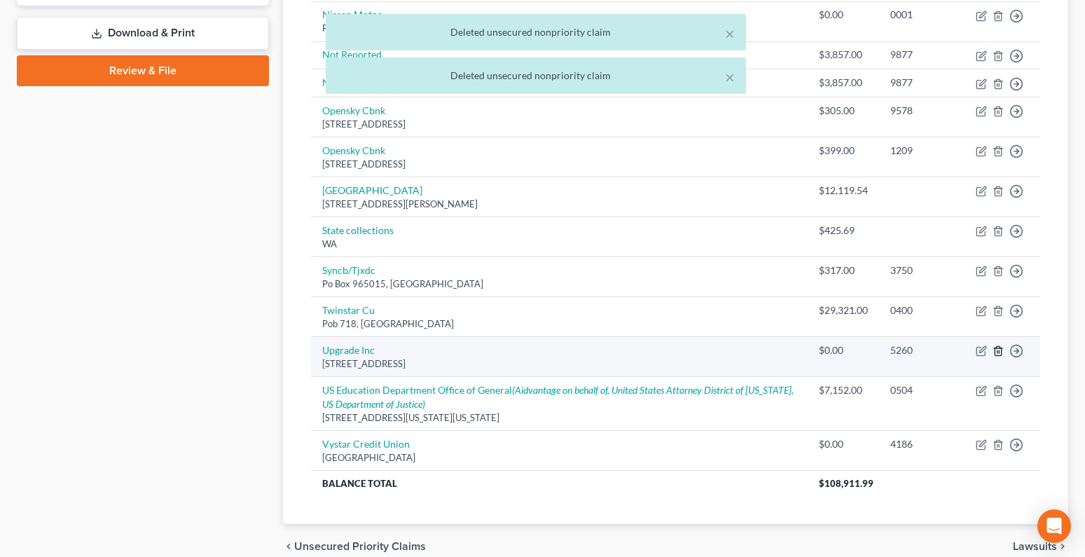
click at [996, 351] on icon "button" at bounding box center [998, 350] width 11 height 11
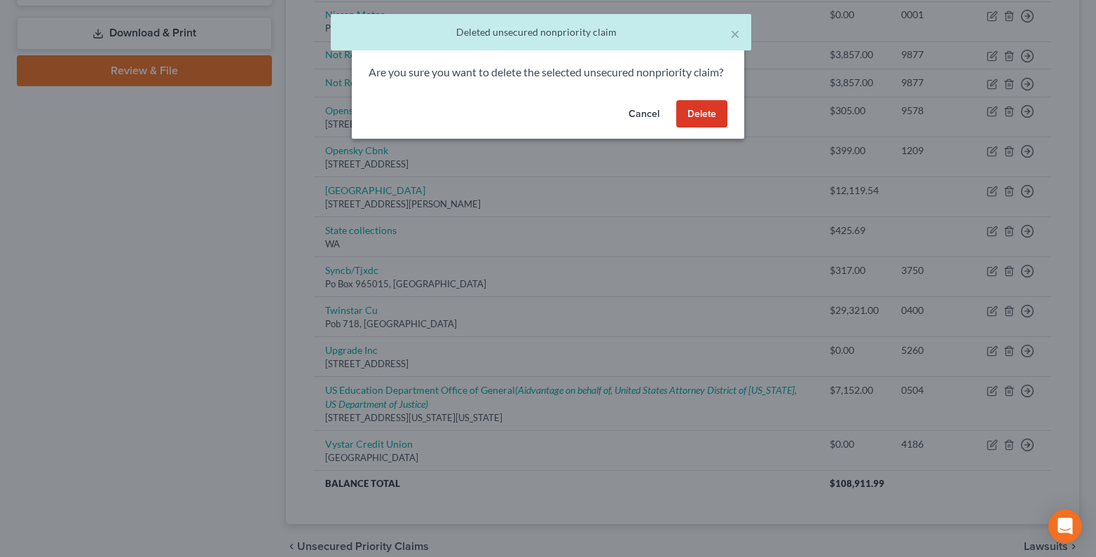
click at [711, 128] on button "Delete" at bounding box center [701, 114] width 51 height 28
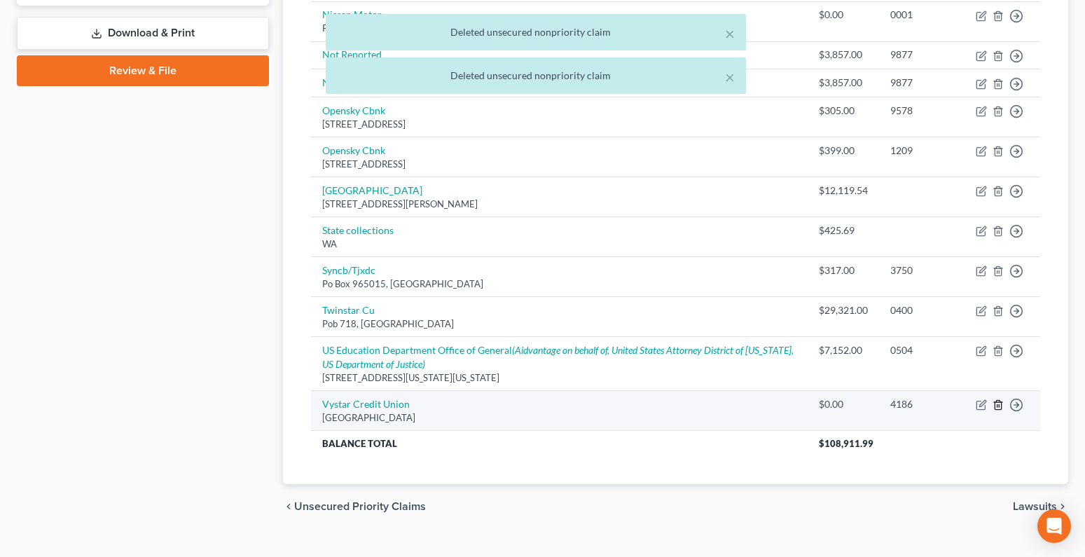
click at [995, 401] on icon "button" at bounding box center [998, 404] width 11 height 11
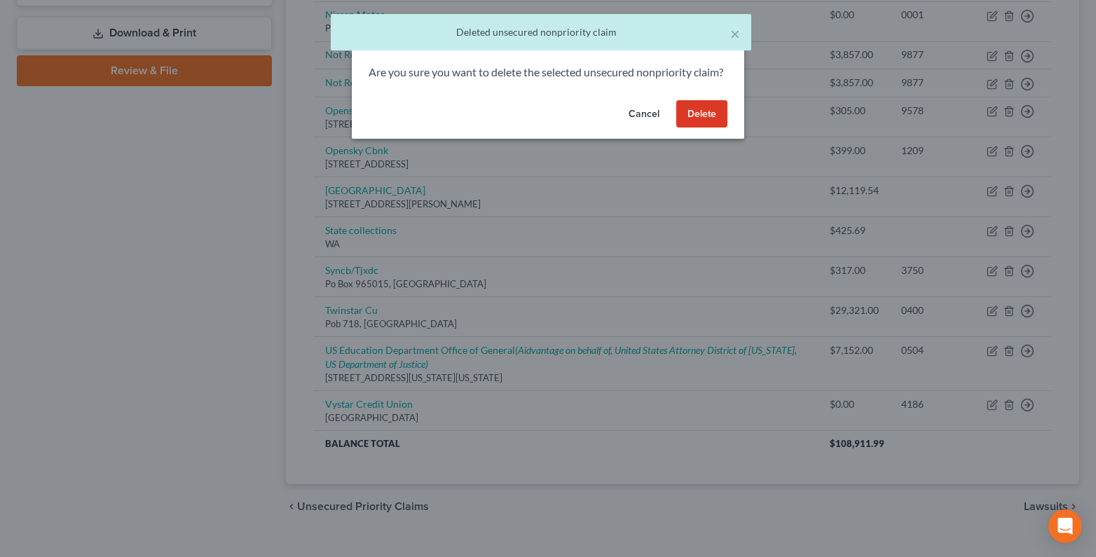
click at [691, 128] on button "Delete" at bounding box center [701, 114] width 51 height 28
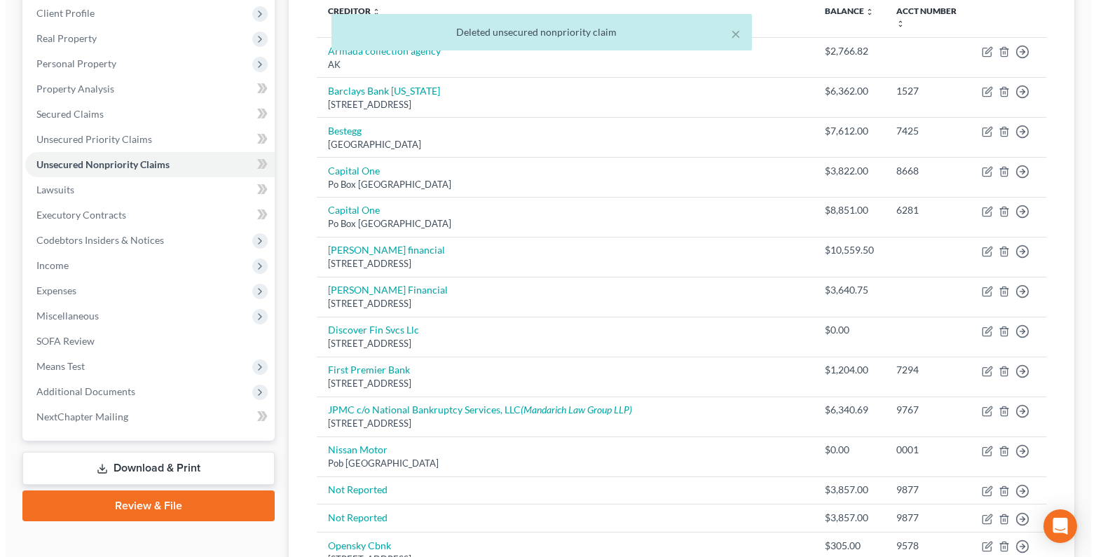
scroll to position [0, 0]
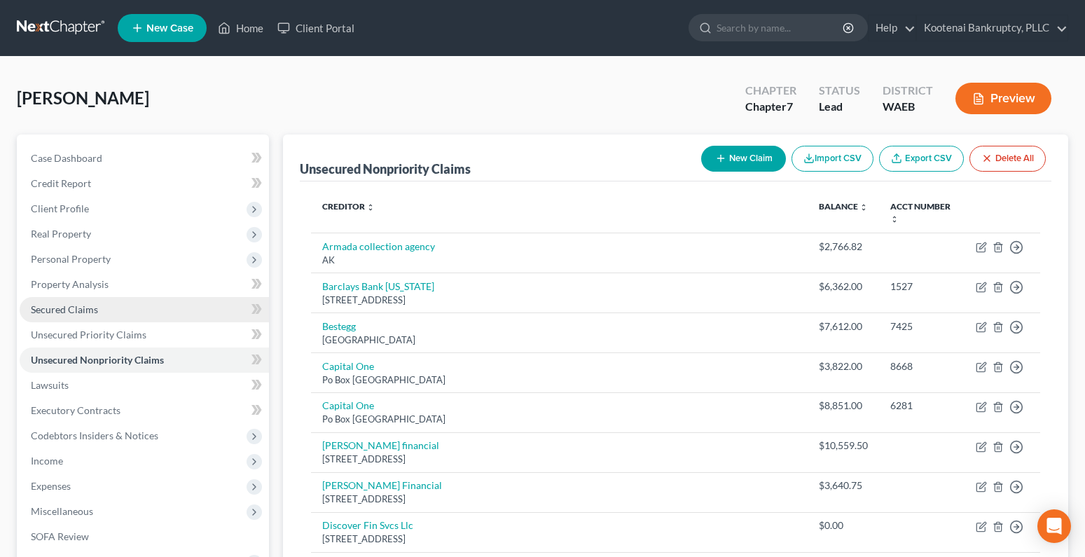
click at [93, 305] on span "Secured Claims" at bounding box center [64, 309] width 67 height 12
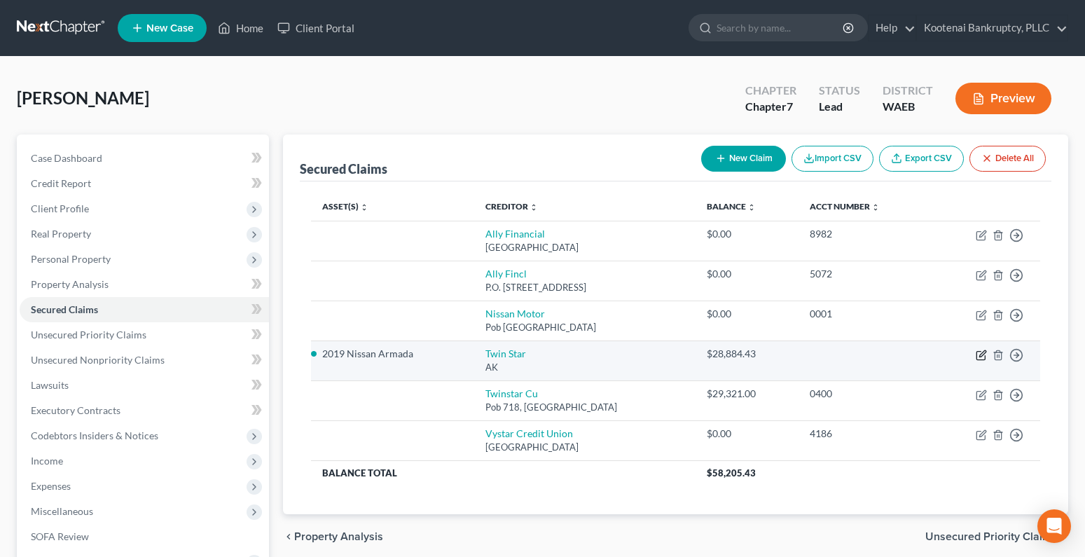
click at [979, 352] on icon "button" at bounding box center [980, 355] width 8 height 8
select select "1"
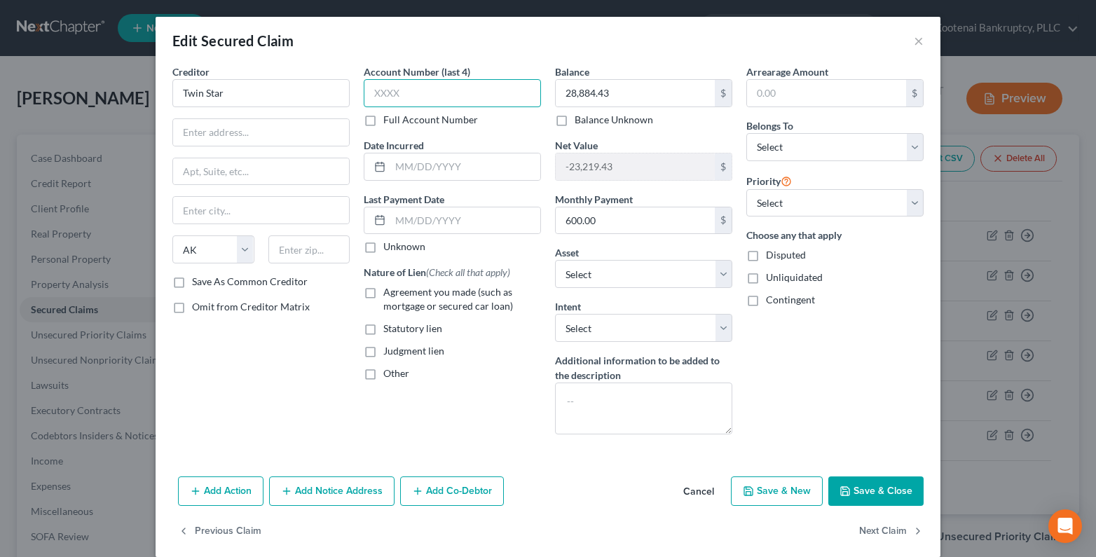
drag, startPoint x: 438, startPoint y: 95, endPoint x: 407, endPoint y: 95, distance: 31.5
click at [436, 95] on input "text" at bounding box center [452, 93] width 177 height 28
type input "0400"
click at [383, 291] on label "Agreement you made (such as mortgage or secured car loan)" at bounding box center [462, 299] width 158 height 28
click at [389, 291] on input "Agreement you made (such as mortgage or secured car loan)" at bounding box center [393, 289] width 9 height 9
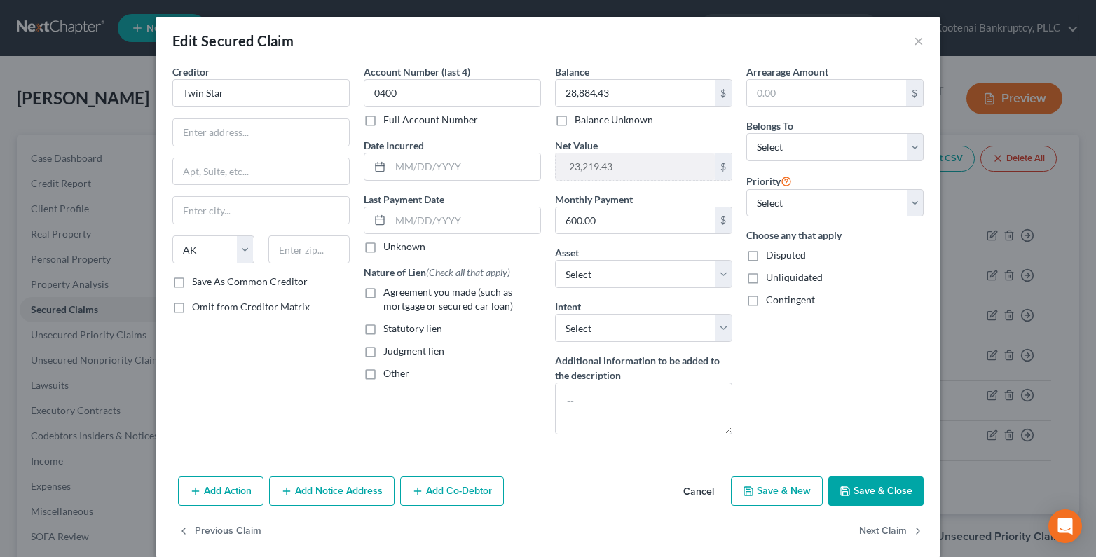
checkbox input "true"
click at [770, 148] on select "Select Debtor 1 Only Debtor 2 Only Debtor 1 And Debtor 2 Only At Least One Of T…" at bounding box center [834, 147] width 177 height 28
select select "3"
click at [746, 133] on select "Select Debtor 1 Only Debtor 2 Only Debtor 1 And Debtor 2 Only At Least One Of T…" at bounding box center [834, 147] width 177 height 28
click at [899, 492] on button "Save & Close" at bounding box center [875, 490] width 95 height 29
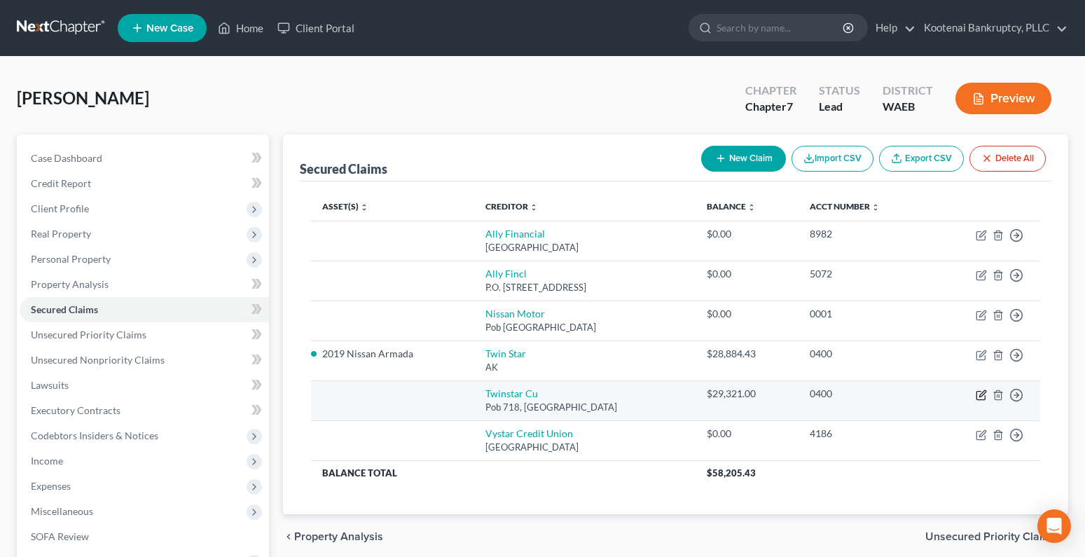
click at [982, 395] on icon "button" at bounding box center [982, 393] width 6 height 6
select select "50"
select select "0"
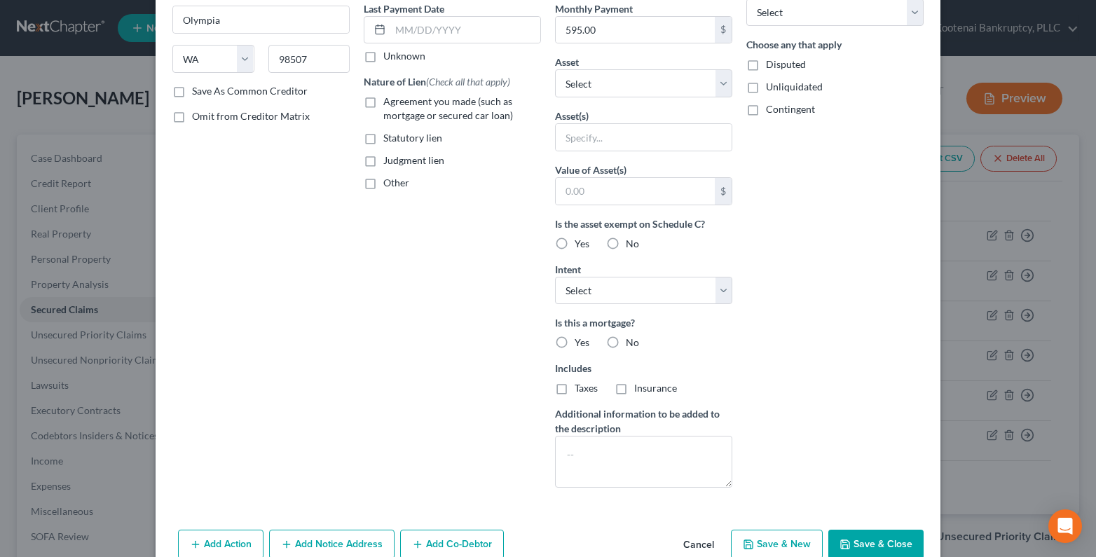
scroll to position [210, 0]
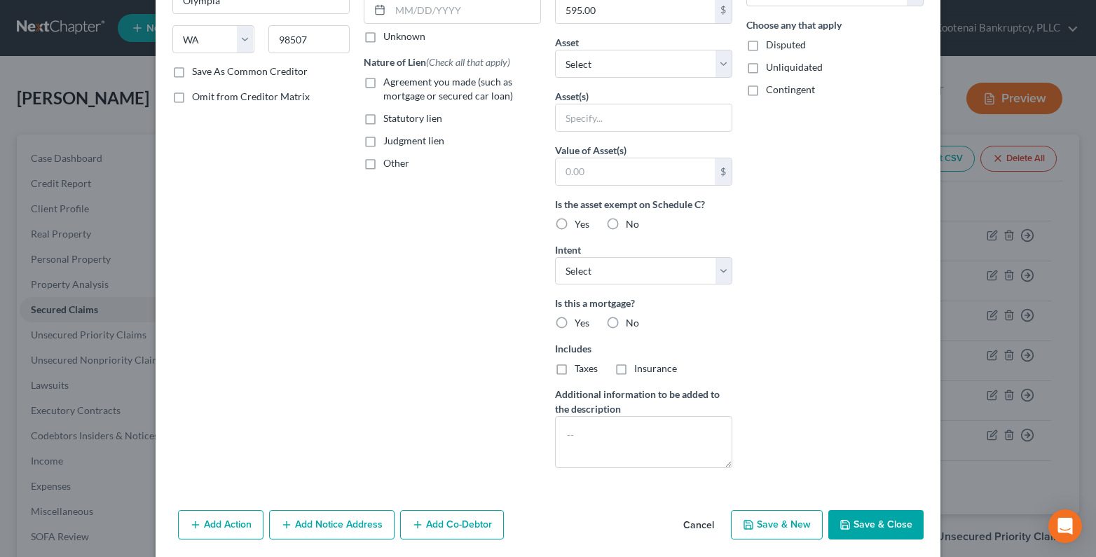
click at [859, 518] on button "Save & Close" at bounding box center [875, 524] width 95 height 29
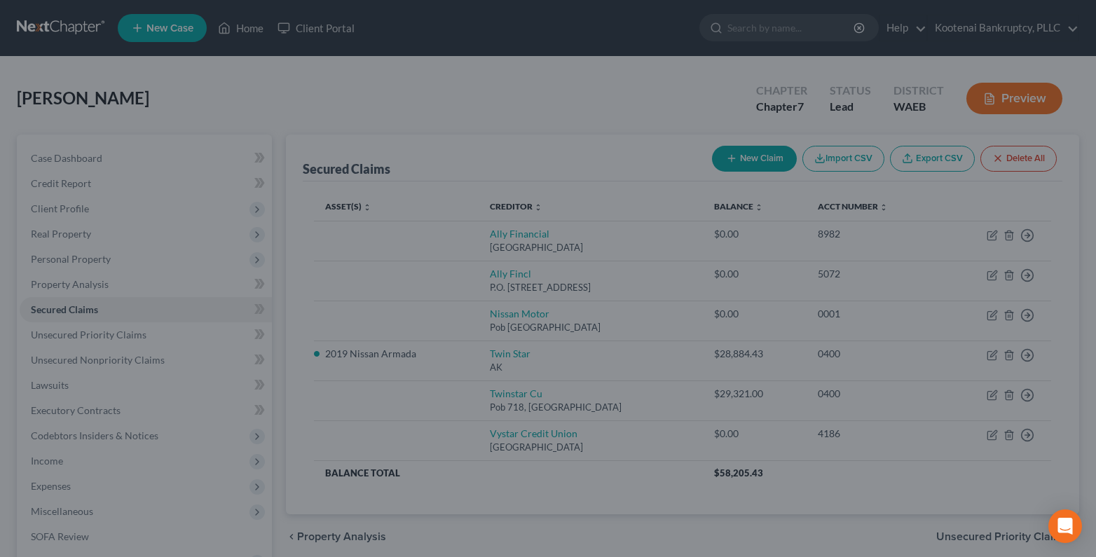
scroll to position [0, 0]
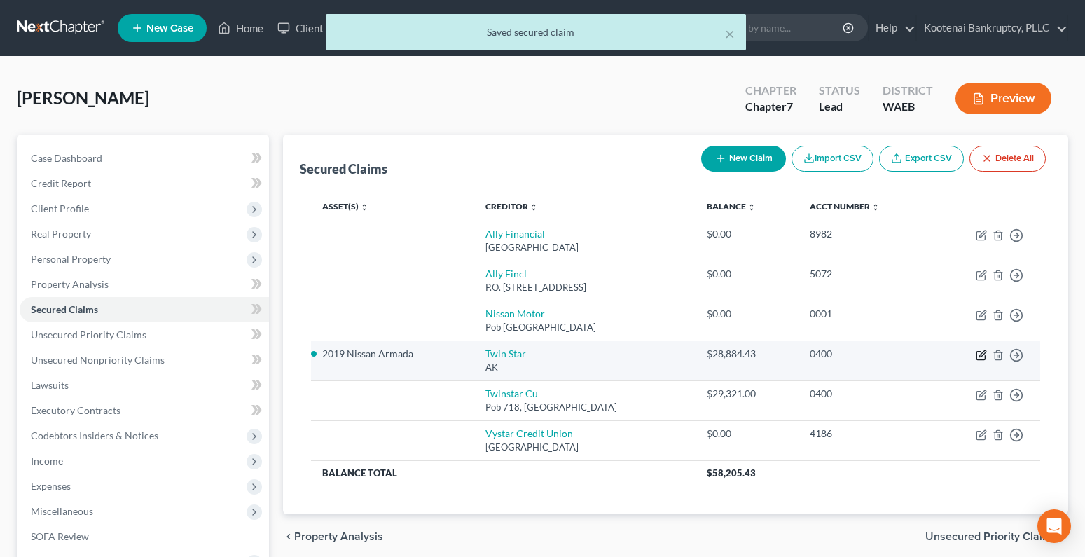
click at [980, 357] on icon "button" at bounding box center [982, 353] width 6 height 6
select select "1"
select select "9"
select select "3"
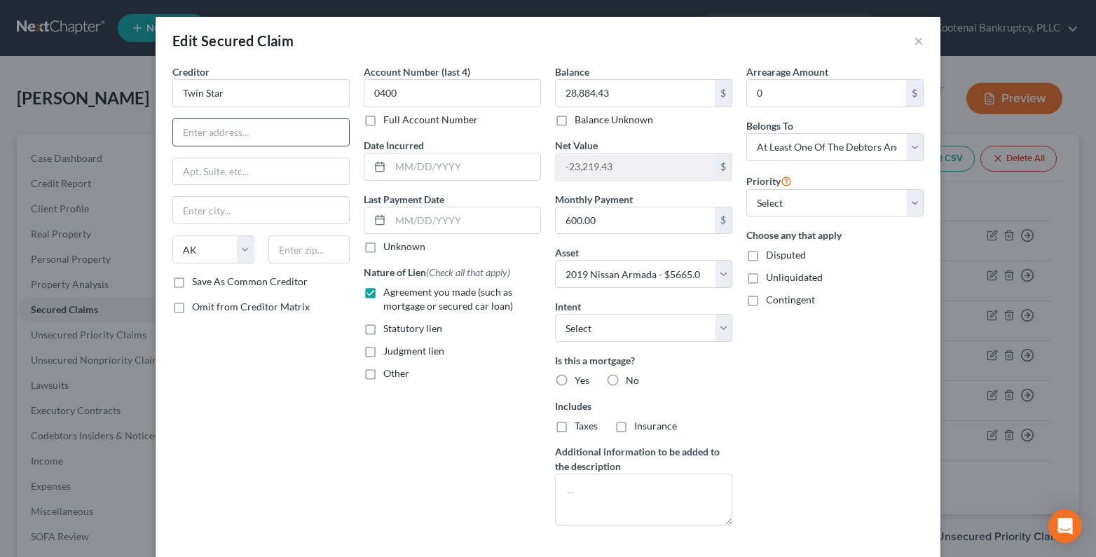
click at [215, 136] on input "text" at bounding box center [261, 132] width 176 height 27
type input "PO Box 718"
click at [276, 249] on input "text" at bounding box center [309, 249] width 82 height 28
type input "98507"
type input "Olympia"
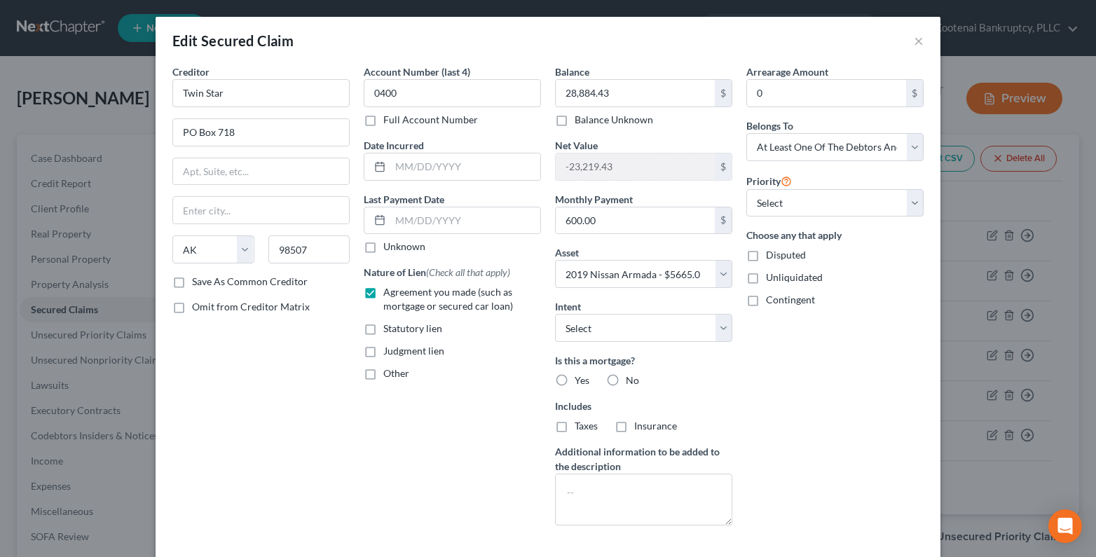
select select "50"
click at [317, 457] on div "Creditor * Twin Star PO Box 718 Olympia State AL AK AR AZ CA CO CT DE DC FL GA …" at bounding box center [260, 300] width 191 height 472
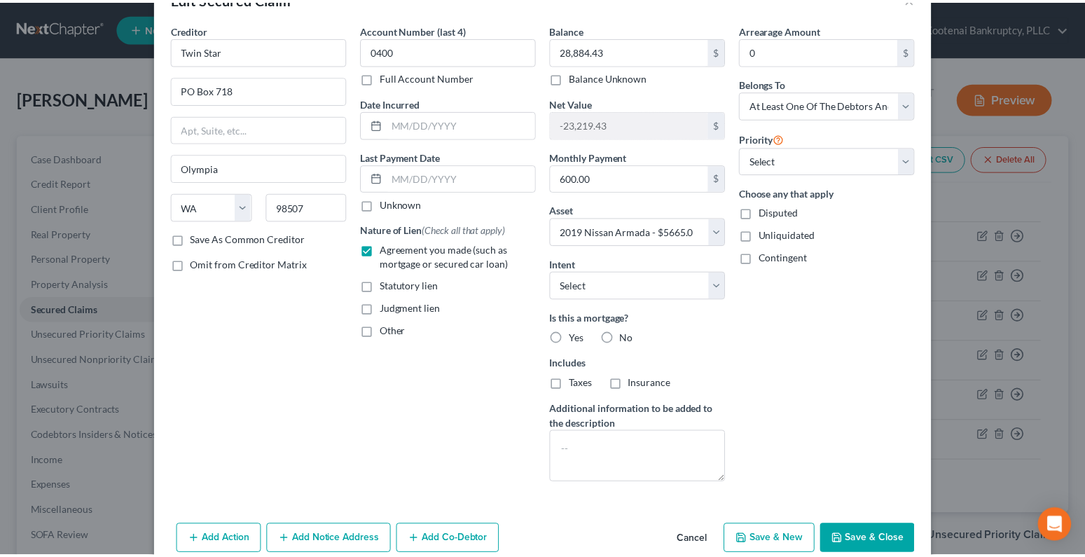
scroll to position [108, 0]
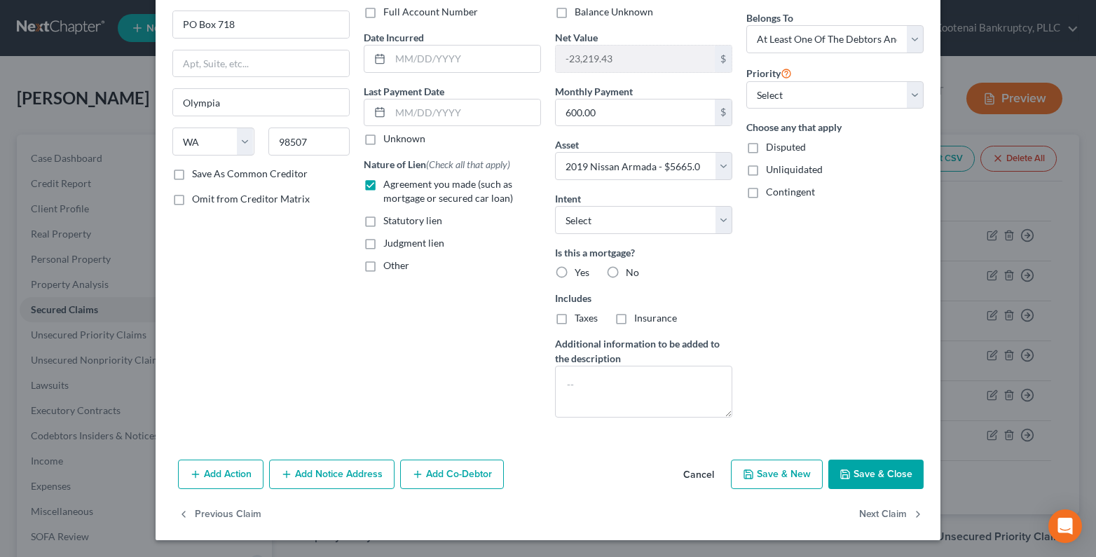
click at [878, 484] on button "Save & Close" at bounding box center [875, 473] width 95 height 29
select select
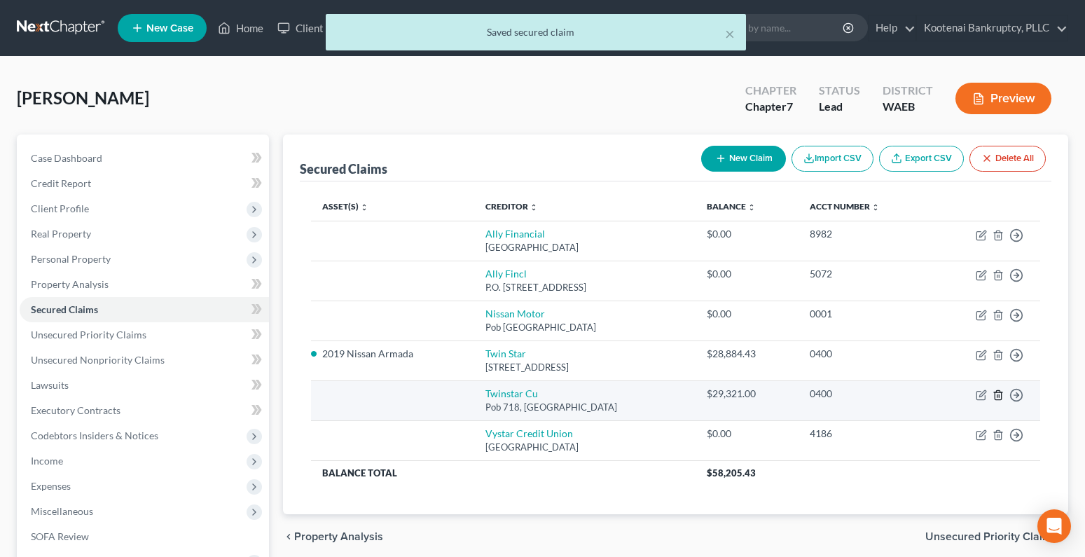
click at [996, 396] on icon "button" at bounding box center [998, 394] width 11 height 11
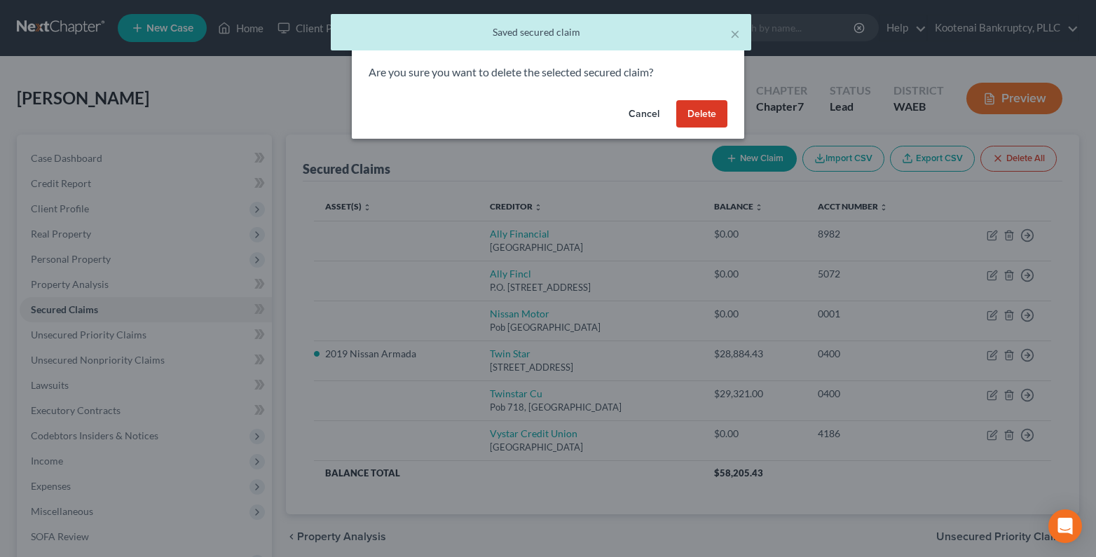
click at [696, 111] on button "Delete" at bounding box center [701, 114] width 51 height 28
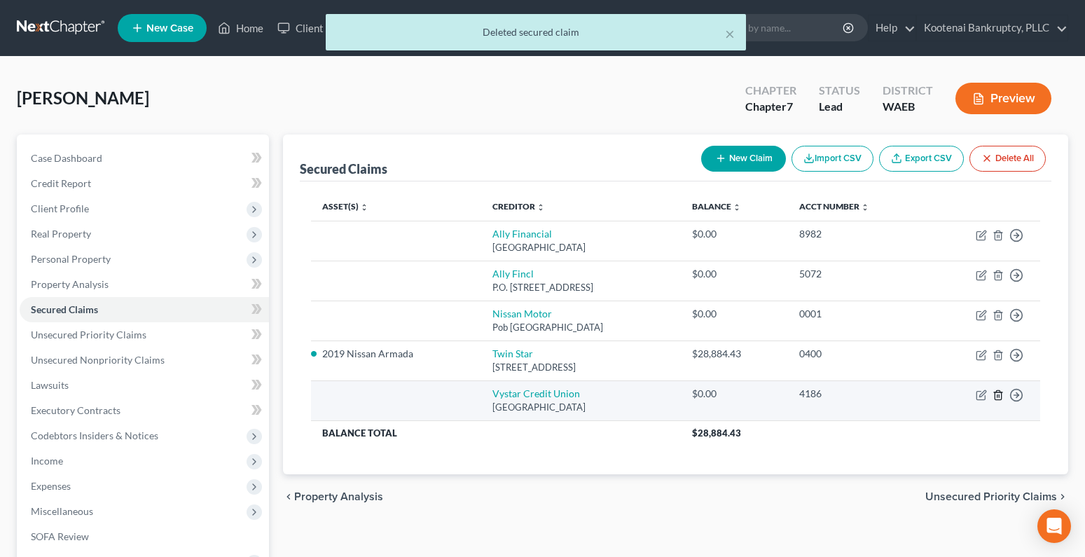
click at [1001, 394] on icon "button" at bounding box center [998, 394] width 6 height 9
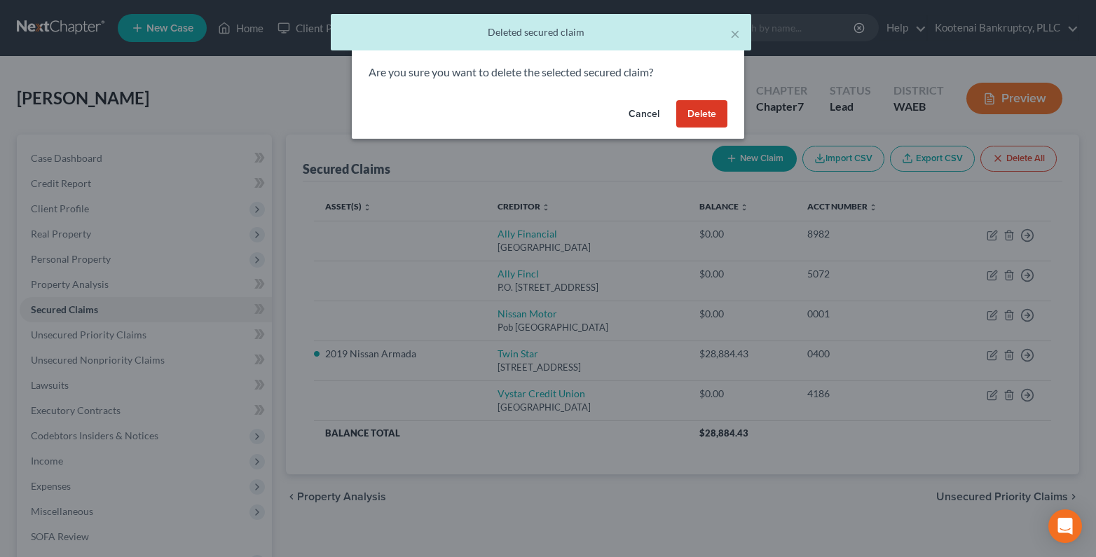
click at [696, 102] on button "Delete" at bounding box center [701, 114] width 51 height 28
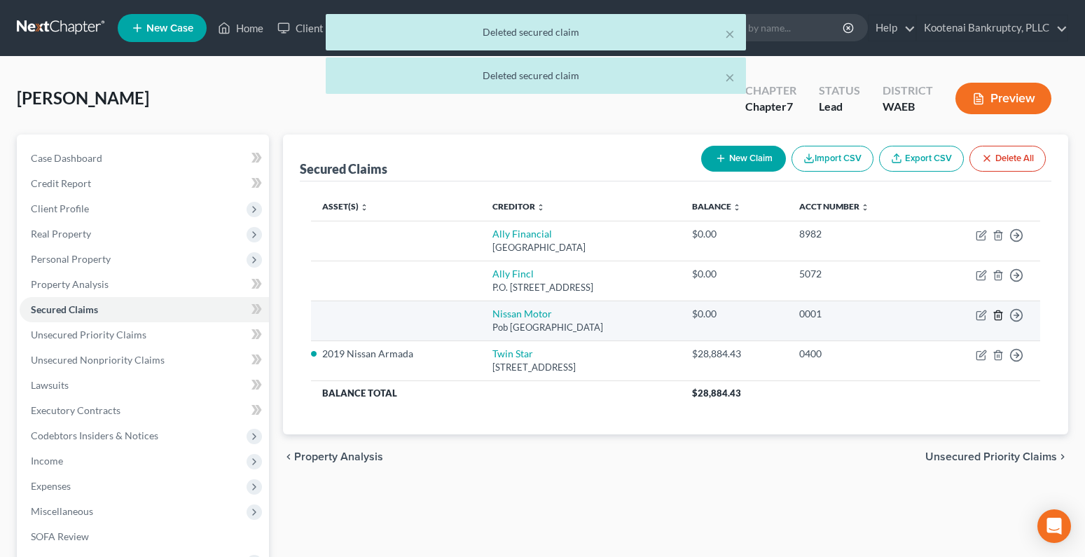
click at [997, 315] on line "button" at bounding box center [997, 316] width 0 height 3
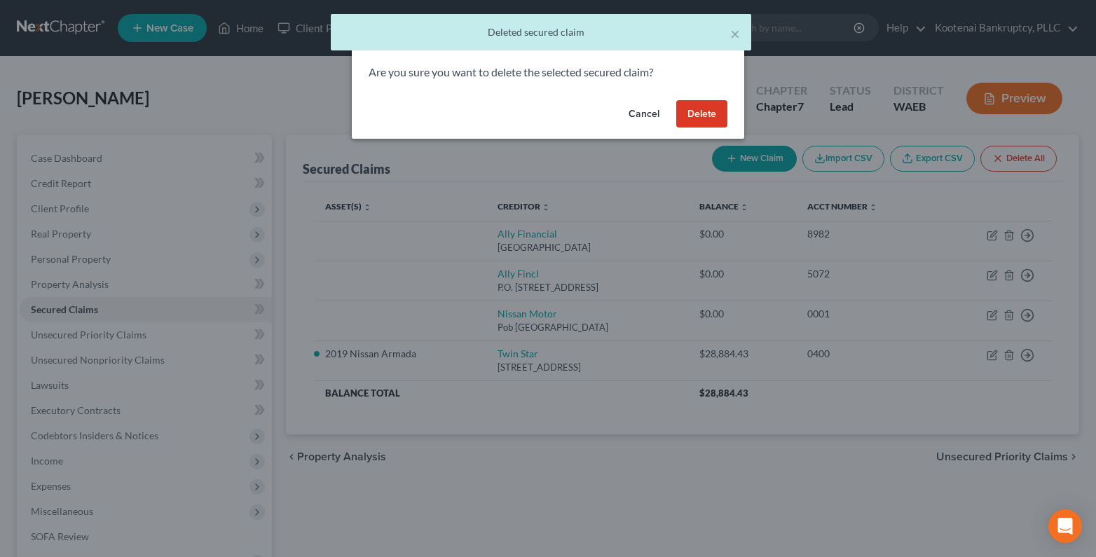
click at [707, 116] on button "Delete" at bounding box center [701, 114] width 51 height 28
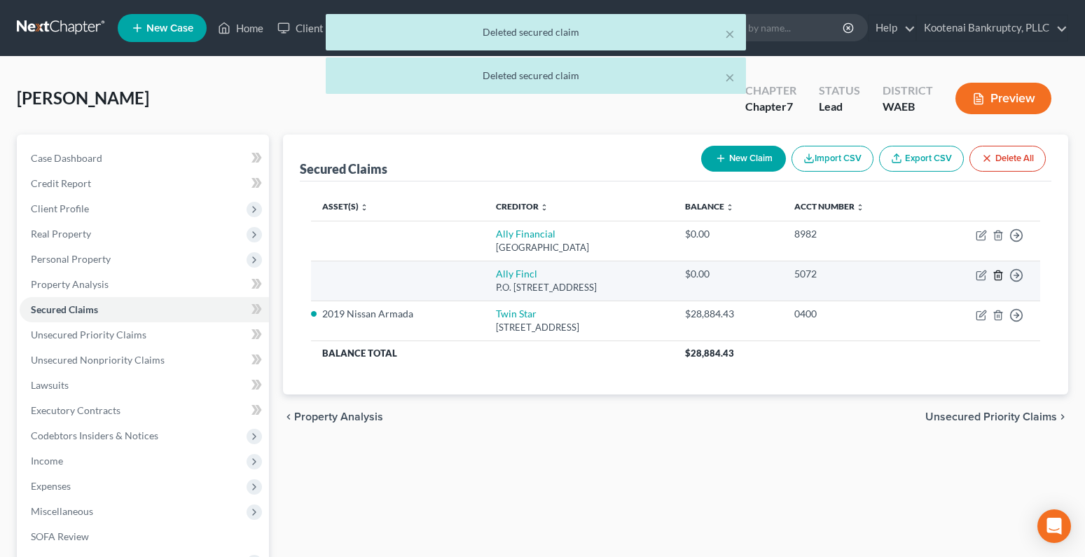
click at [998, 272] on icon "button" at bounding box center [998, 275] width 11 height 11
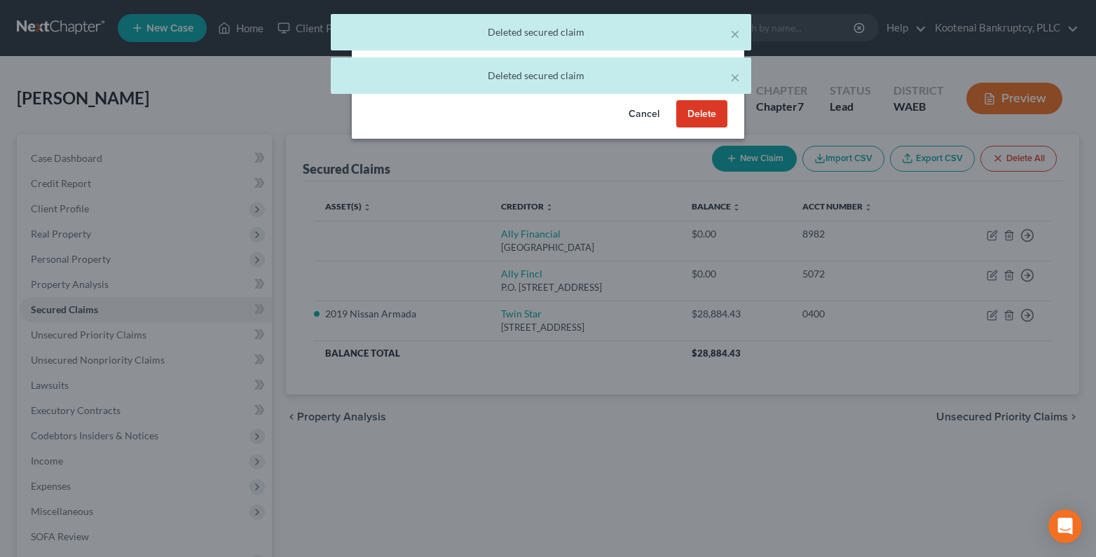
drag, startPoint x: 695, startPoint y: 116, endPoint x: 926, endPoint y: 211, distance: 250.0
click at [696, 116] on button "Delete" at bounding box center [701, 114] width 51 height 28
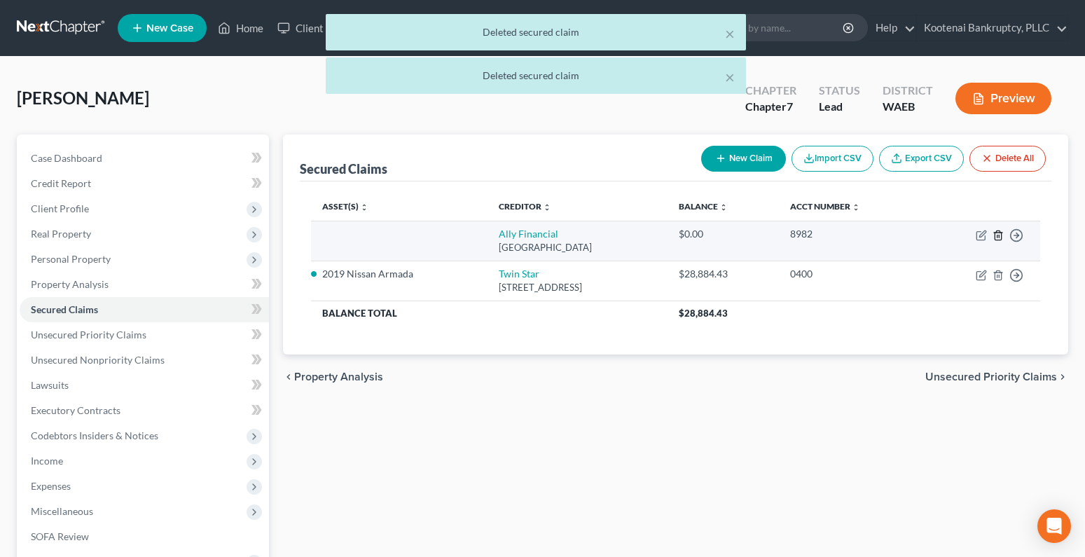
click at [997, 233] on icon "button" at bounding box center [998, 235] width 11 height 11
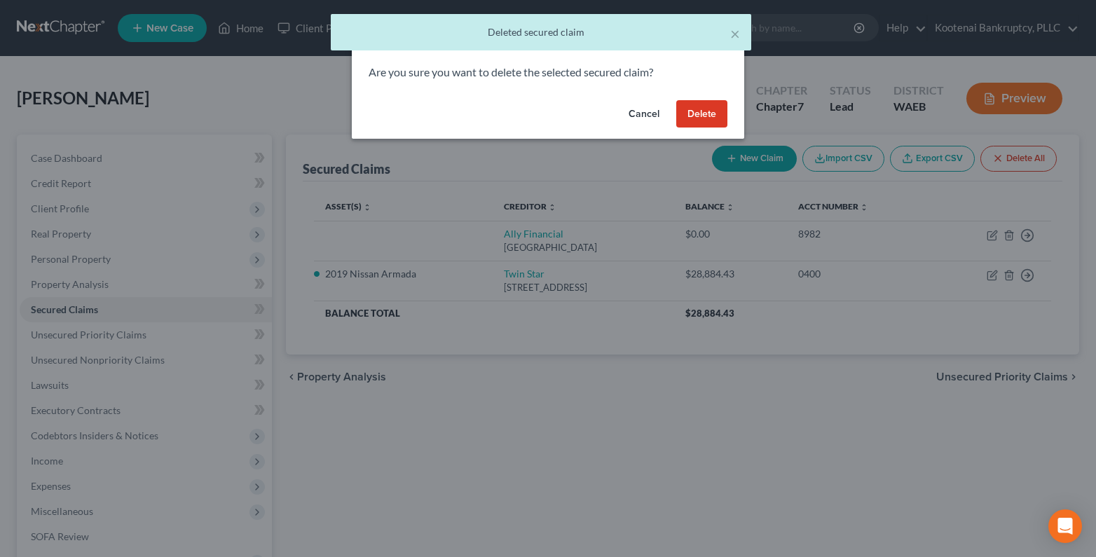
drag, startPoint x: 703, startPoint y: 115, endPoint x: 688, endPoint y: 125, distance: 17.7
click at [702, 115] on button "Delete" at bounding box center [701, 114] width 51 height 28
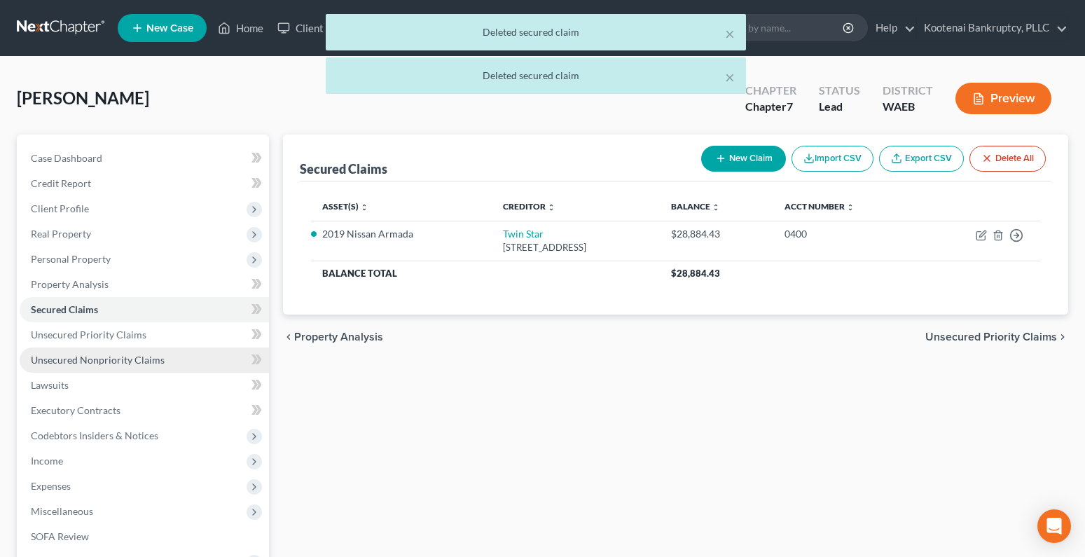
click at [64, 354] on span "Unsecured Nonpriority Claims" at bounding box center [98, 360] width 134 height 12
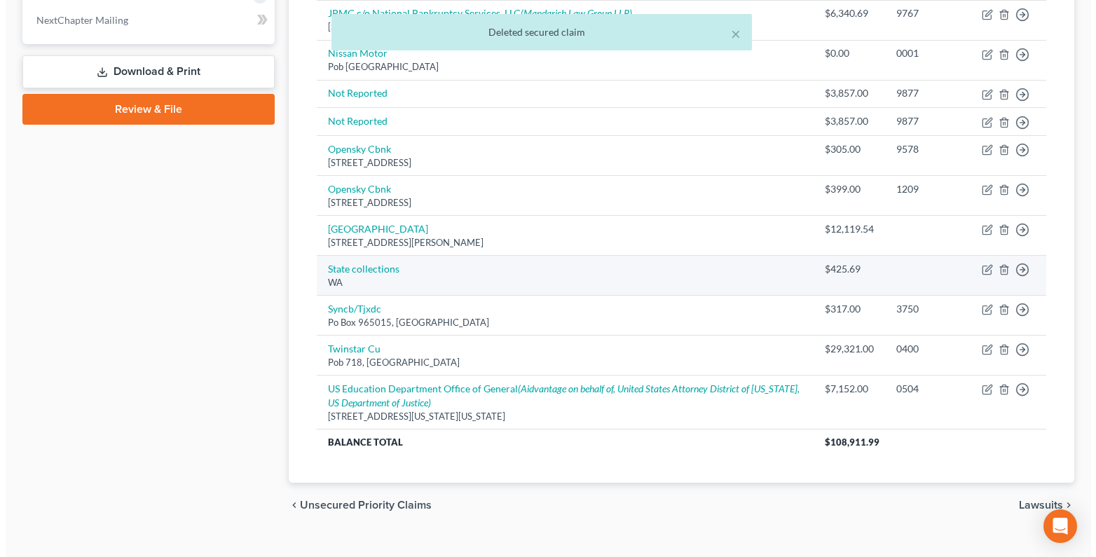
scroll to position [616, 0]
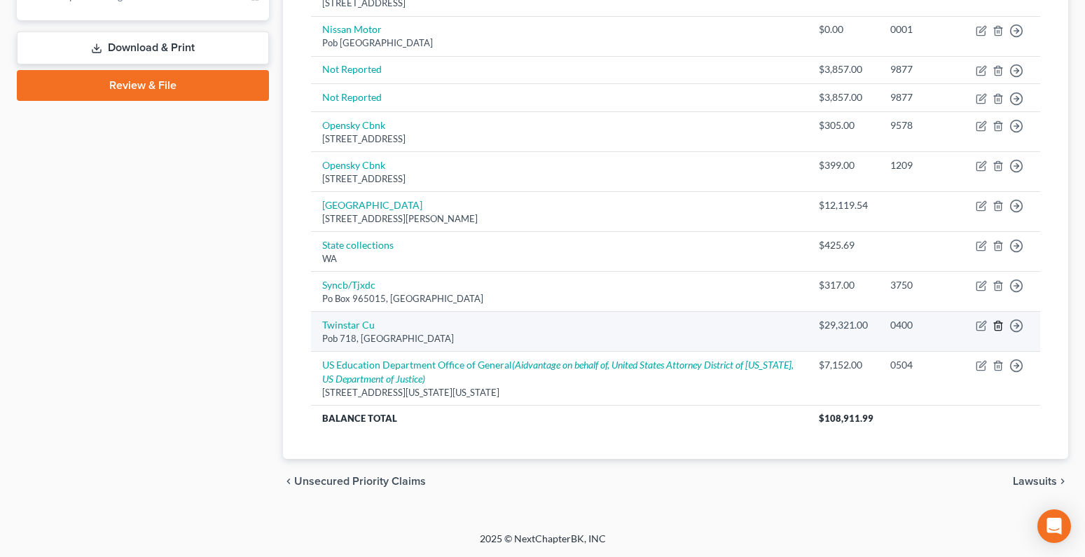
click at [1001, 326] on icon "button" at bounding box center [998, 326] width 6 height 9
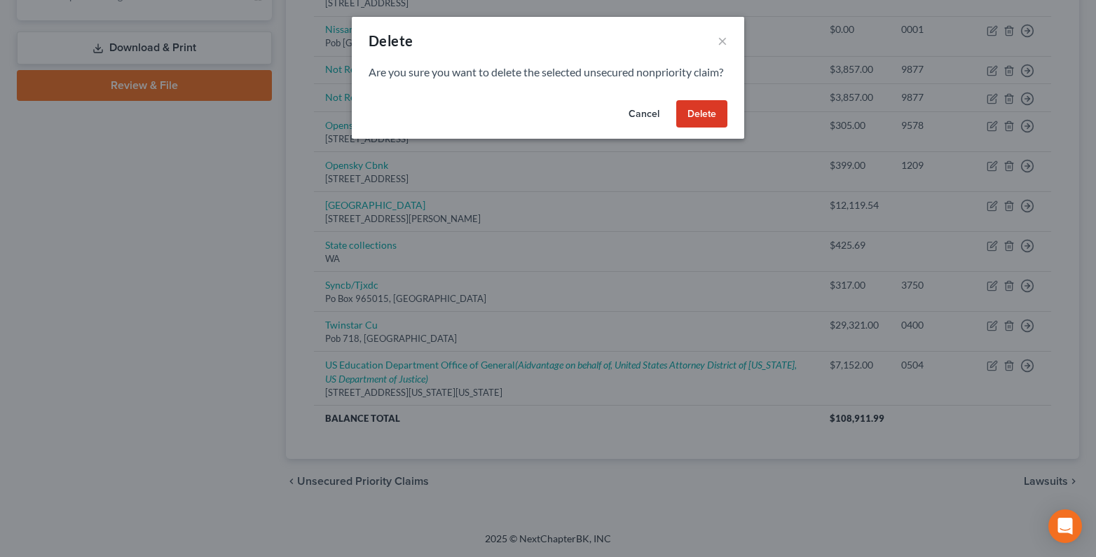
click at [718, 128] on button "Delete" at bounding box center [701, 114] width 51 height 28
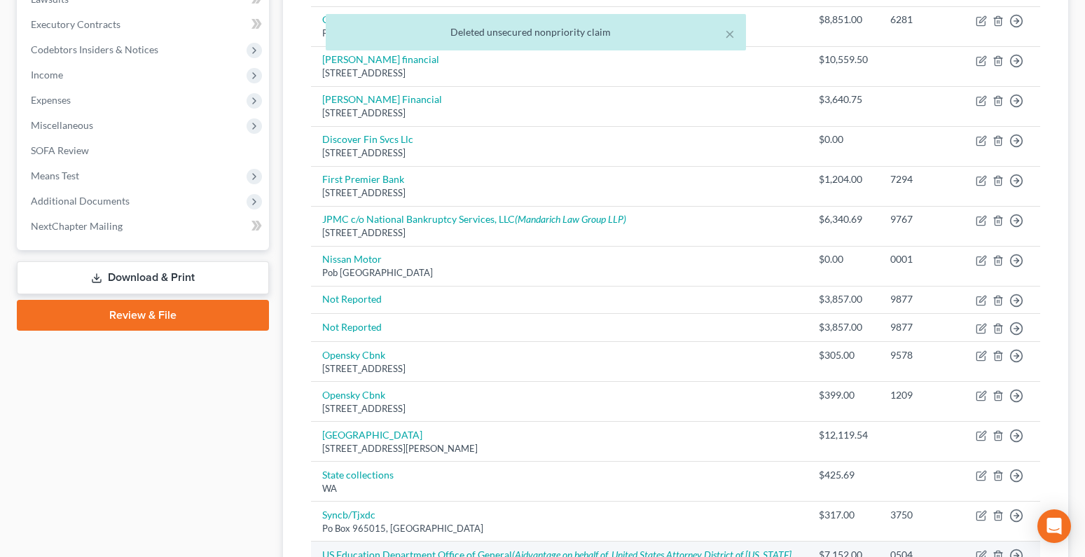
scroll to position [366, 0]
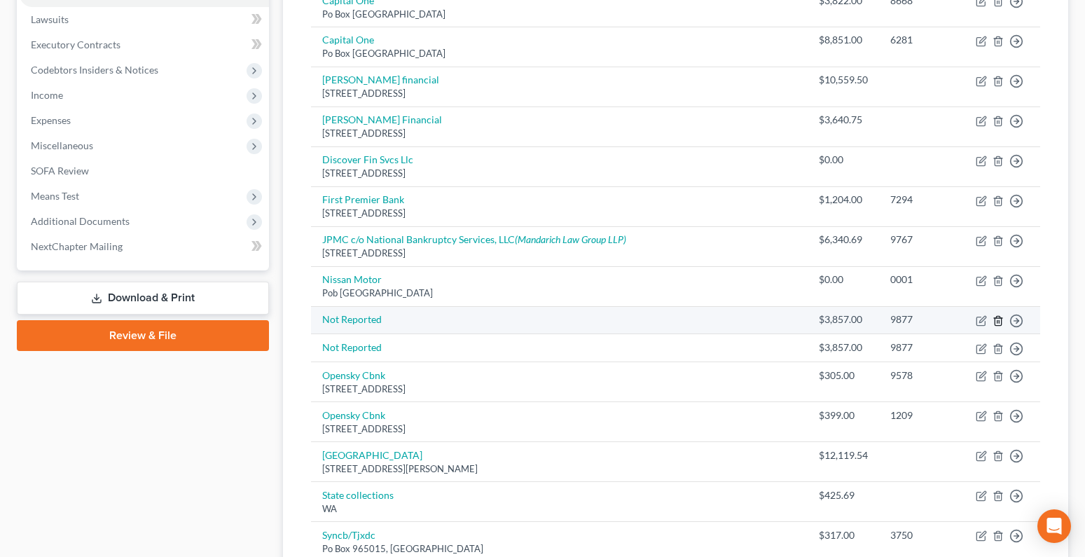
click at [1001, 322] on icon "button" at bounding box center [998, 320] width 6 height 9
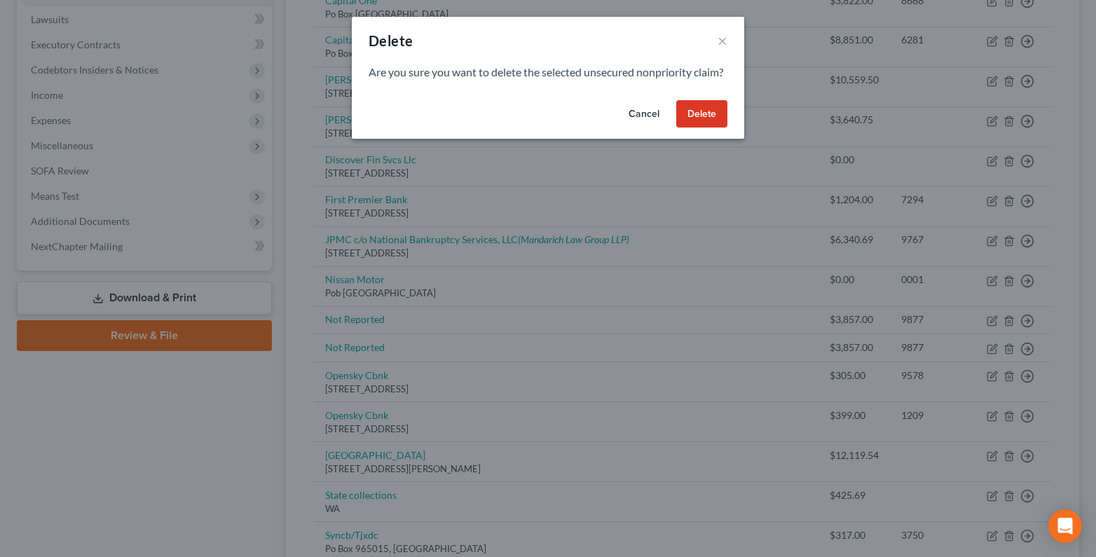
click at [721, 128] on button "Delete" at bounding box center [701, 114] width 51 height 28
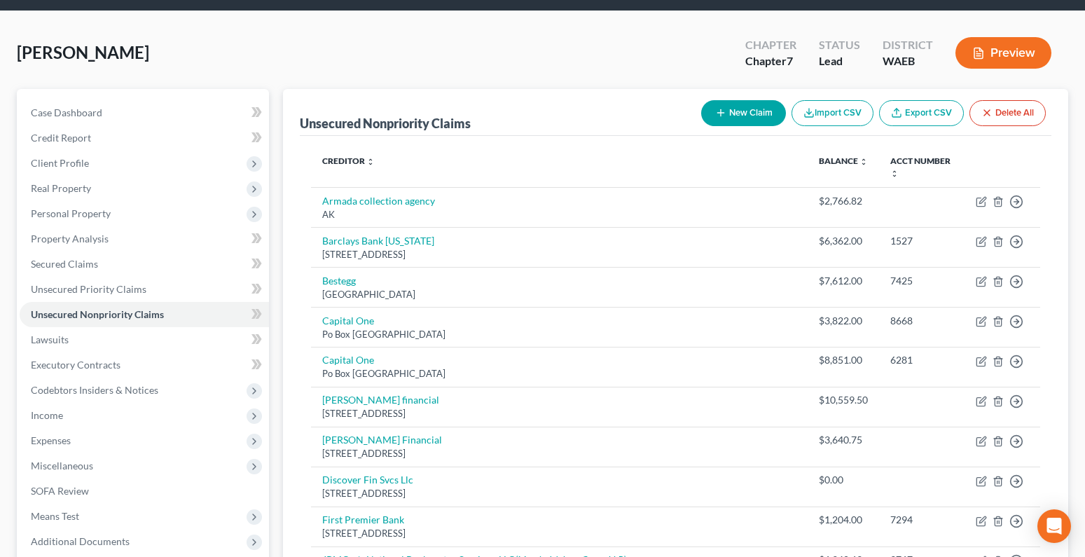
scroll to position [0, 0]
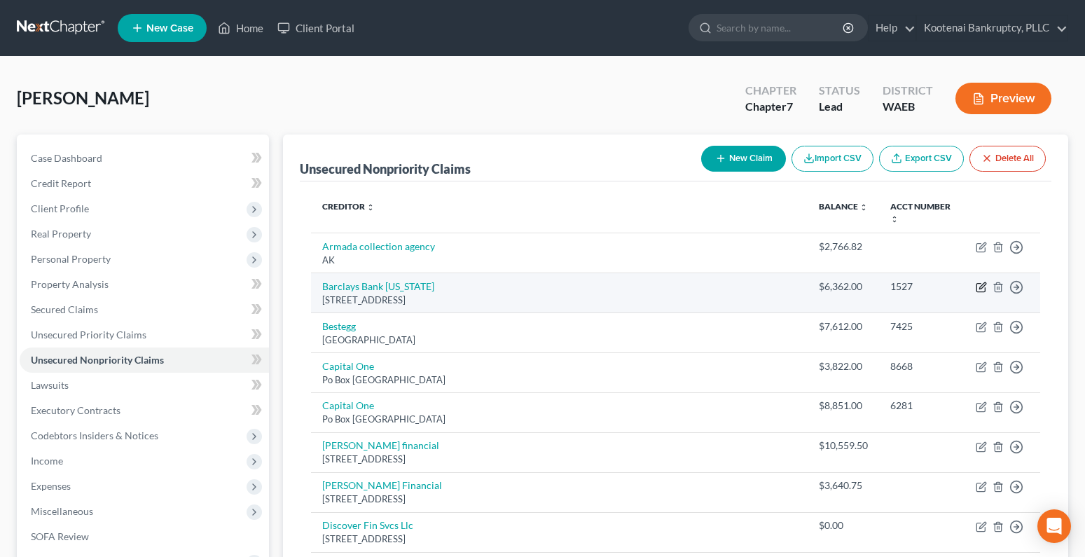
click at [985, 289] on icon "button" at bounding box center [980, 288] width 8 height 8
select select "7"
select select "0"
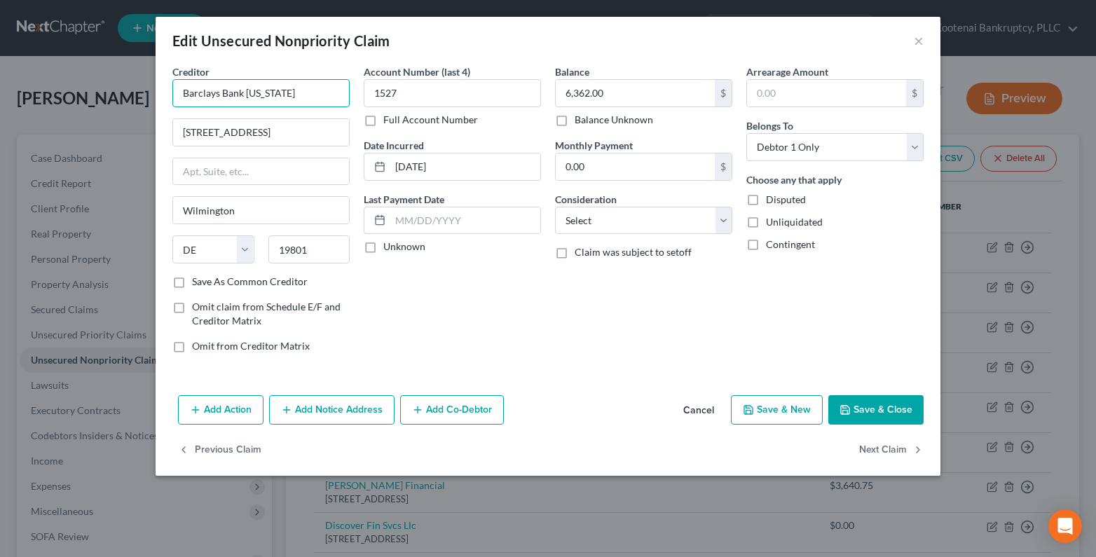
drag, startPoint x: 289, startPoint y: 89, endPoint x: 130, endPoint y: 104, distance: 159.7
click at [130, 104] on div "Edit Unsecured Nonpriority Claim × Creditor * Barclays Bank Delaware 1007 N Ora…" at bounding box center [548, 278] width 1096 height 557
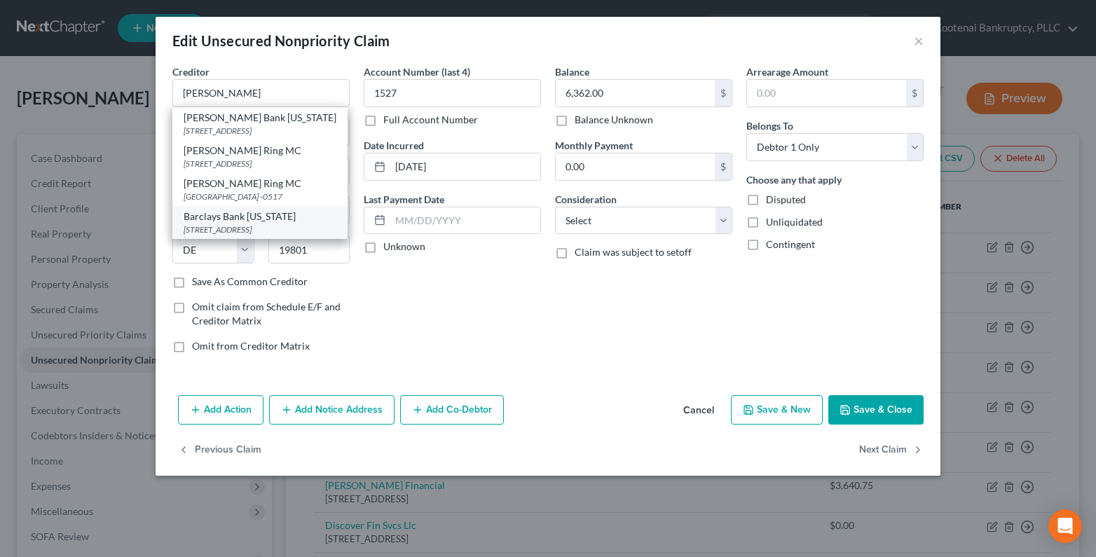
click at [261, 235] on div "PO Box 8803, Wilmington, DE 19899-8803" at bounding box center [260, 229] width 153 height 12
type input "Barclays Bank Delaware"
type input "PO Box 8803"
type input "19899-8803"
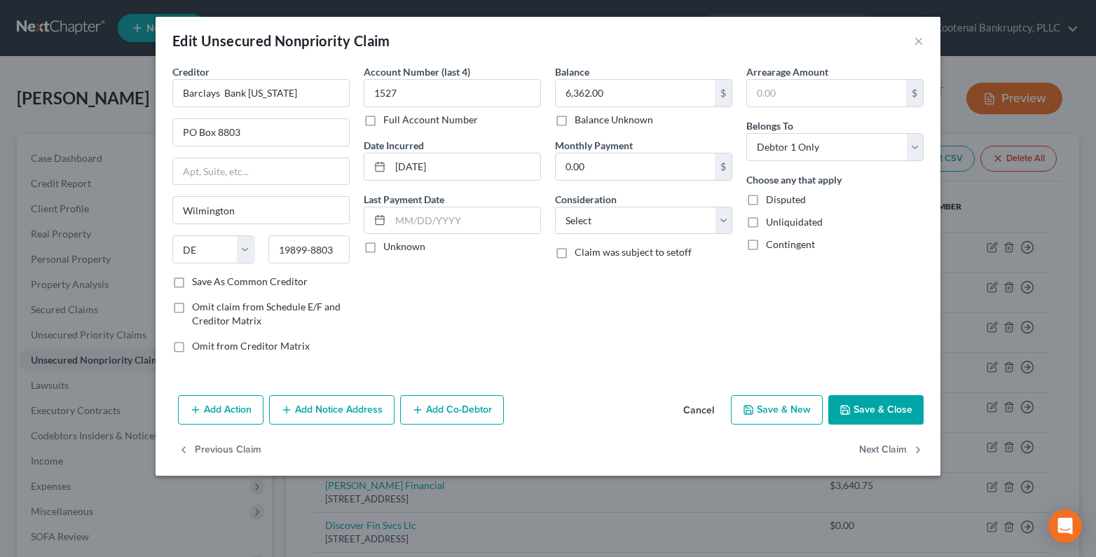
click at [383, 248] on label "Unknown" at bounding box center [404, 247] width 42 height 14
click at [389, 248] on input "Unknown" at bounding box center [393, 244] width 9 height 9
checkbox input "true"
click at [581, 221] on select "Select Cable / Satellite Services Collection Agency Credit Card Debt Debt Couns…" at bounding box center [643, 221] width 177 height 28
select select "2"
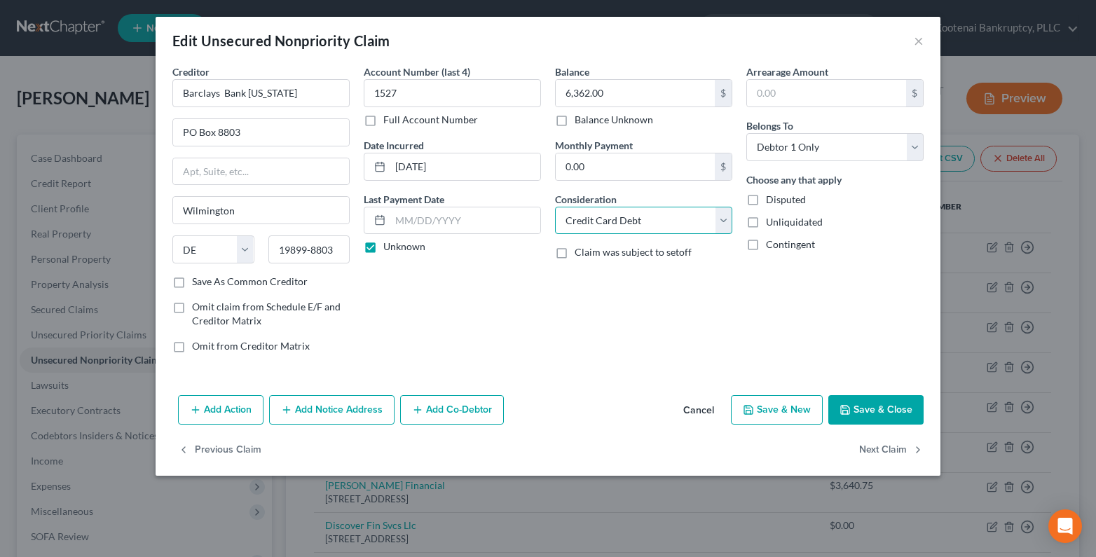
click at [555, 207] on select "Select Cable / Satellite Services Collection Agency Credit Card Debt Debt Couns…" at bounding box center [643, 221] width 177 height 28
click at [910, 413] on button "Save & Close" at bounding box center [875, 409] width 95 height 29
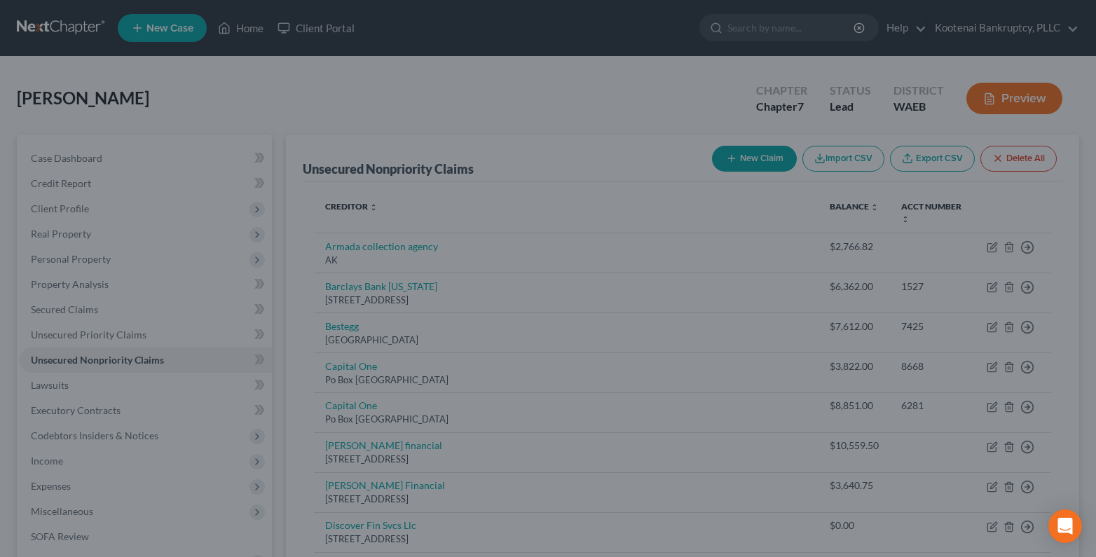
type input "0"
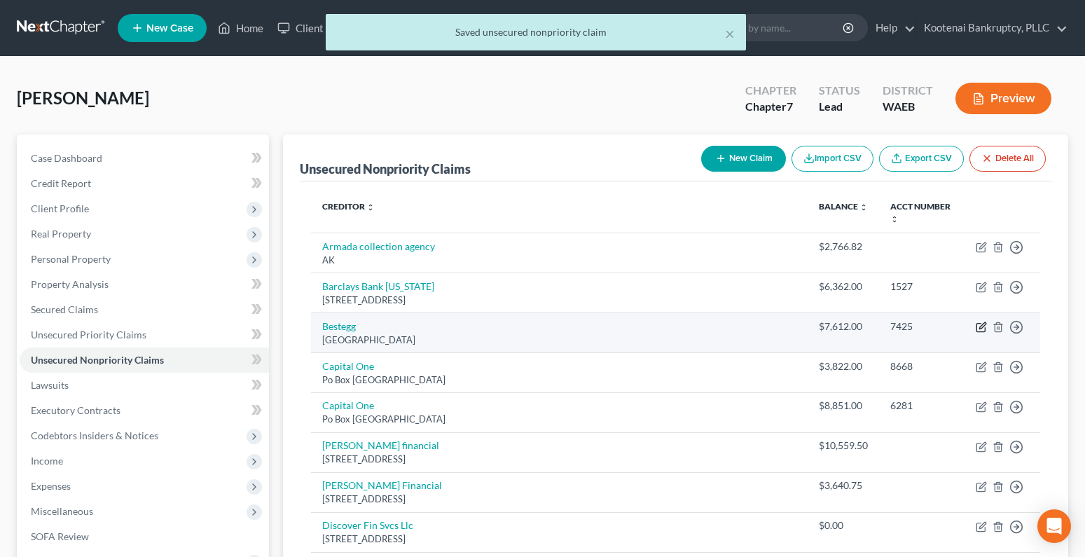
click at [981, 328] on icon "button" at bounding box center [981, 327] width 11 height 11
select select "39"
select select "0"
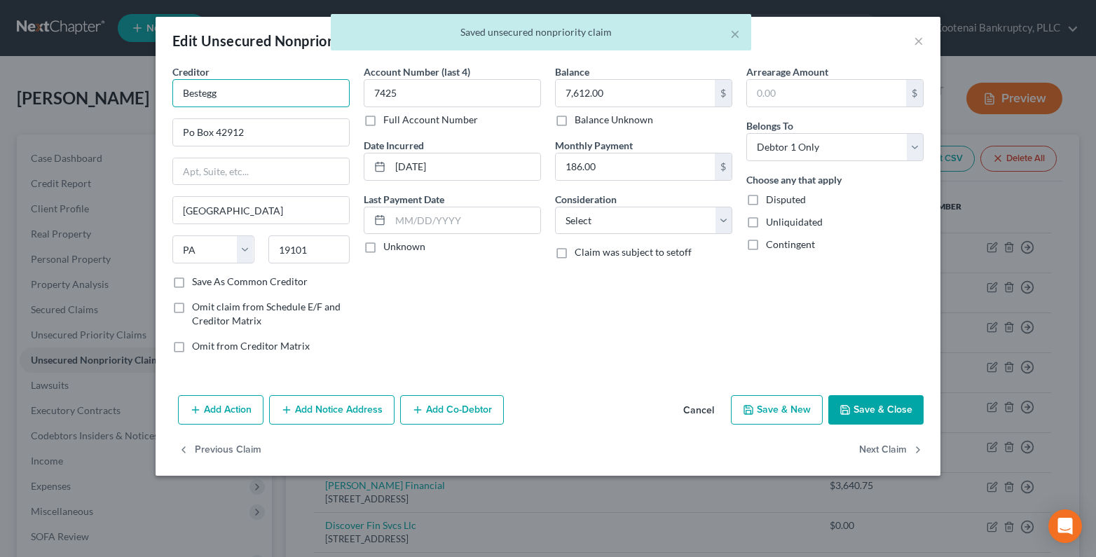
drag, startPoint x: 235, startPoint y: 87, endPoint x: 137, endPoint y: 95, distance: 98.4
click at [139, 91] on div "Edit Unsecured Nonpriority Claim × Creditor * Bestegg Po Box 42912 Philadelphia…" at bounding box center [548, 278] width 1096 height 557
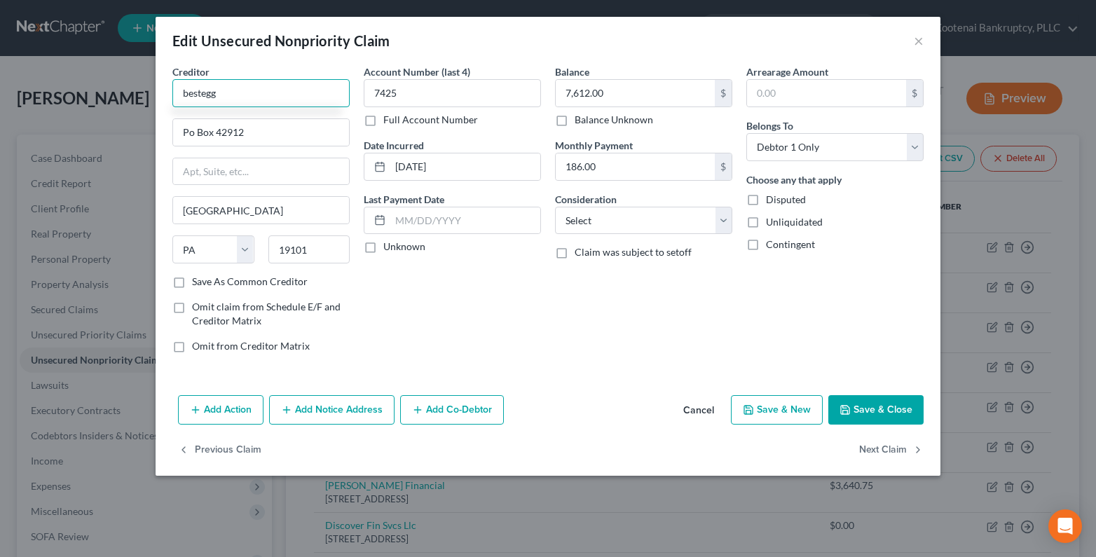
type input "bestegg"
click at [704, 412] on button "Cancel" at bounding box center [698, 410] width 53 height 28
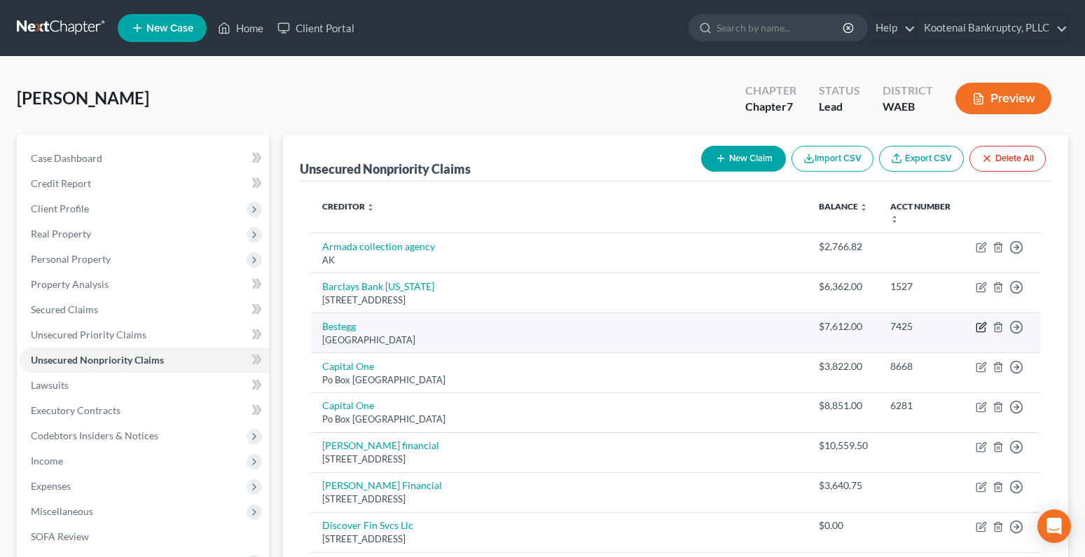
click at [979, 328] on icon "button" at bounding box center [981, 327] width 11 height 11
select select "39"
select select "0"
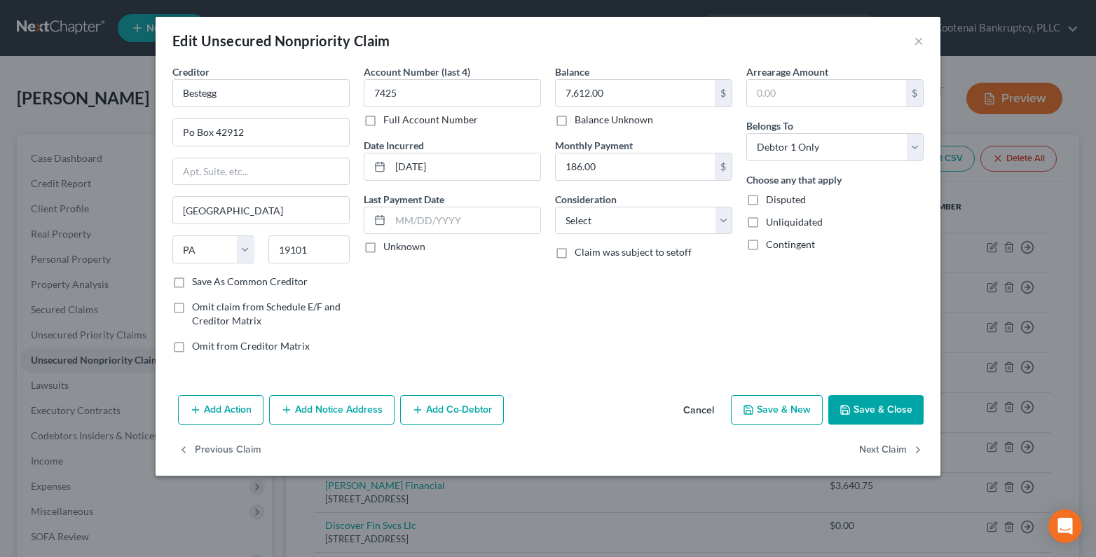
click at [383, 247] on label "Unknown" at bounding box center [404, 247] width 42 height 14
click at [389, 247] on input "Unknown" at bounding box center [393, 244] width 9 height 9
checkbox input "true"
click at [602, 221] on select "Select Cable / Satellite Services Collection Agency Credit Card Debt Debt Couns…" at bounding box center [643, 221] width 177 height 28
select select "2"
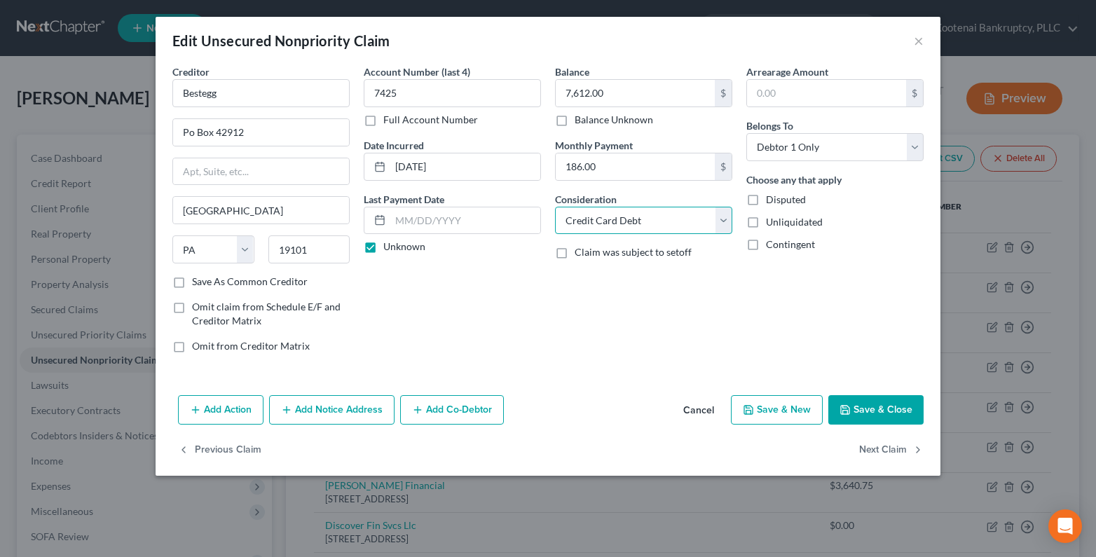
click at [555, 207] on select "Select Cable / Satellite Services Collection Agency Credit Card Debt Debt Couns…" at bounding box center [643, 221] width 177 height 28
click at [866, 407] on button "Save & Close" at bounding box center [875, 409] width 95 height 29
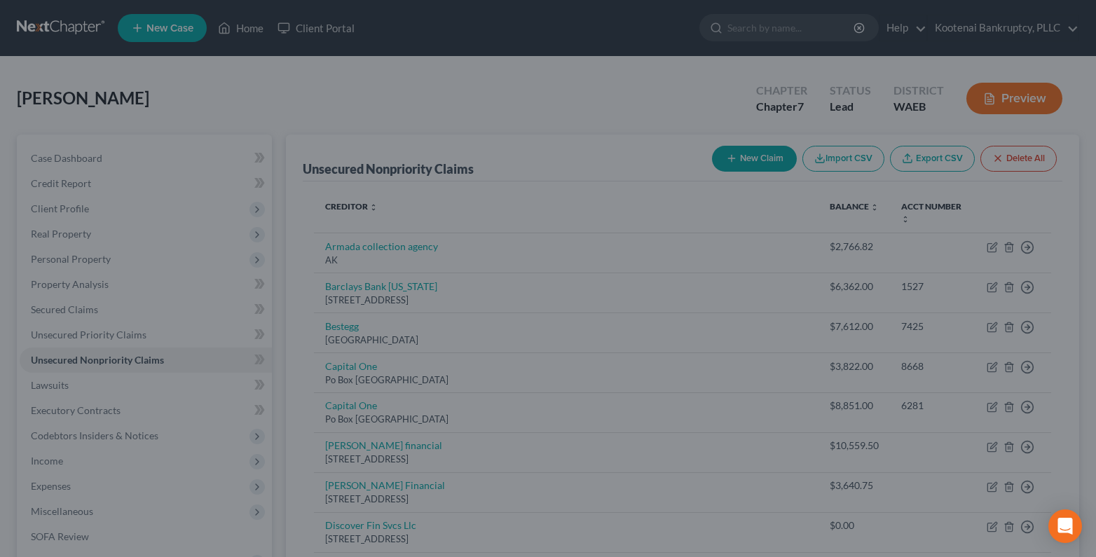
type input "0"
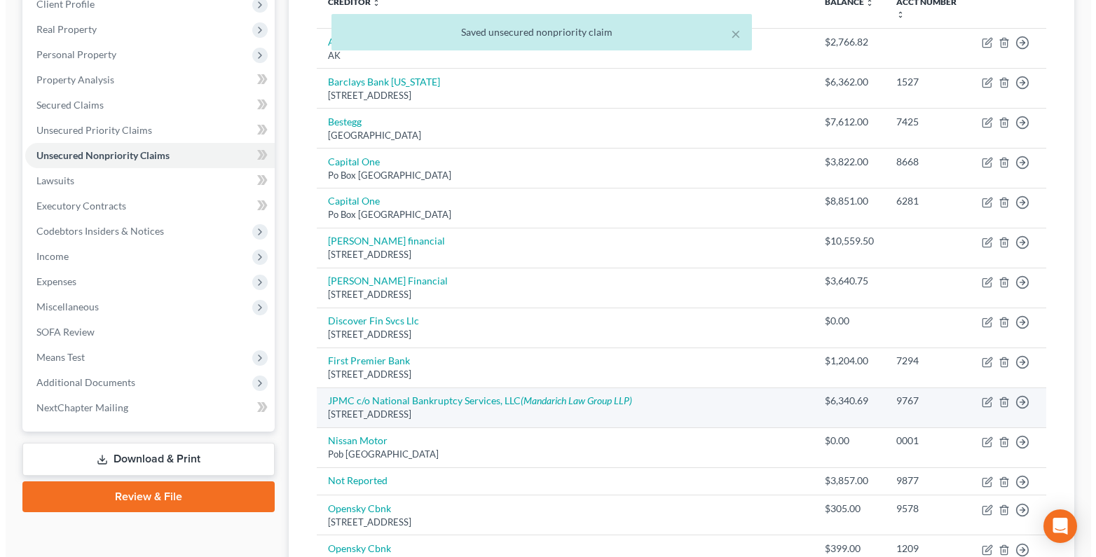
scroll to position [210, 0]
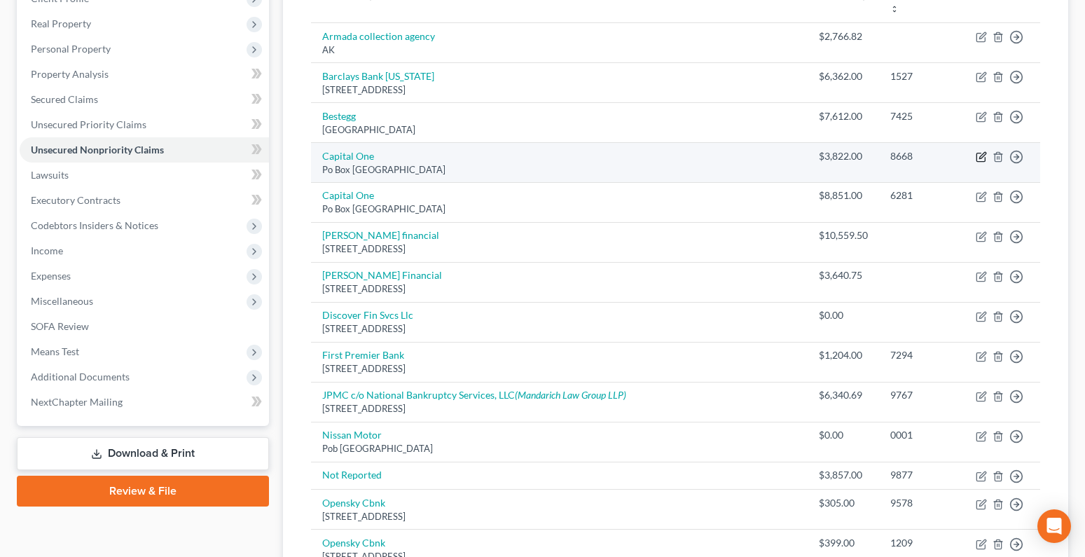
click at [979, 155] on icon "button" at bounding box center [981, 156] width 11 height 11
select select "48"
select select "0"
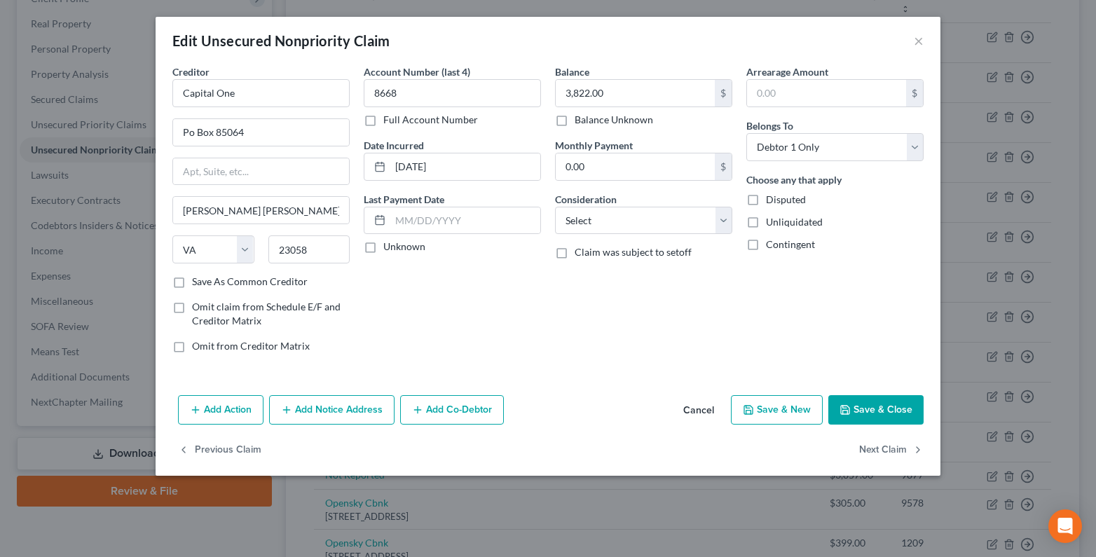
click at [383, 121] on label "Full Account Number" at bounding box center [430, 120] width 95 height 14
click at [389, 121] on input "Full Account Number" at bounding box center [393, 117] width 9 height 9
click at [396, 97] on input "8668" at bounding box center [452, 93] width 177 height 28
type input "8668,6281"
click at [653, 98] on input "3,822.00" at bounding box center [634, 93] width 159 height 27
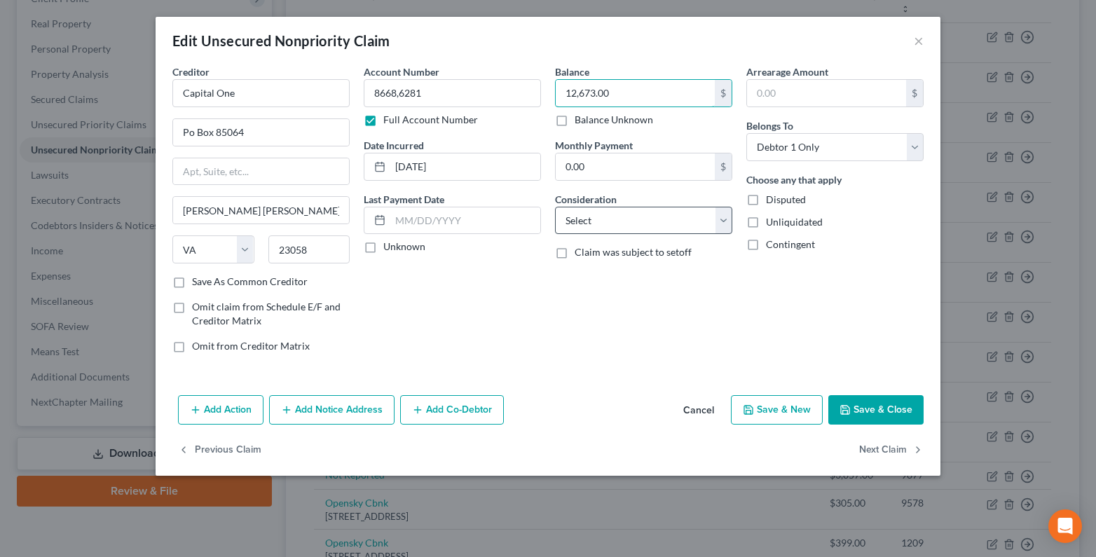
type input "12,673.00"
click at [573, 226] on select "Select Cable / Satellite Services Collection Agency Credit Card Debt Debt Couns…" at bounding box center [643, 221] width 177 height 28
select select "2"
click at [555, 207] on select "Select Cable / Satellite Services Collection Agency Credit Card Debt Debt Couns…" at bounding box center [643, 221] width 177 height 28
click at [383, 247] on label "Unknown" at bounding box center [404, 247] width 42 height 14
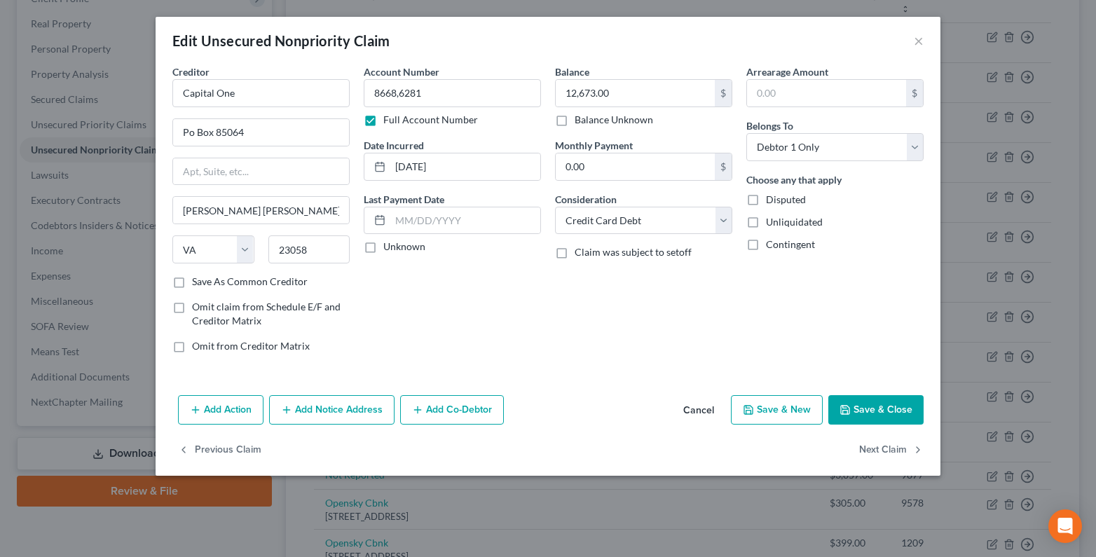
click at [389, 247] on input "Unknown" at bounding box center [393, 244] width 9 height 9
checkbox input "true"
click at [243, 73] on div "Creditor * Capital One" at bounding box center [260, 85] width 177 height 43
drag, startPoint x: 244, startPoint y: 93, endPoint x: 127, endPoint y: 109, distance: 118.0
click at [139, 103] on div "Edit Unsecured Nonpriority Claim × Creditor * Capital One Po Box 85064 Glen All…" at bounding box center [548, 278] width 1096 height 557
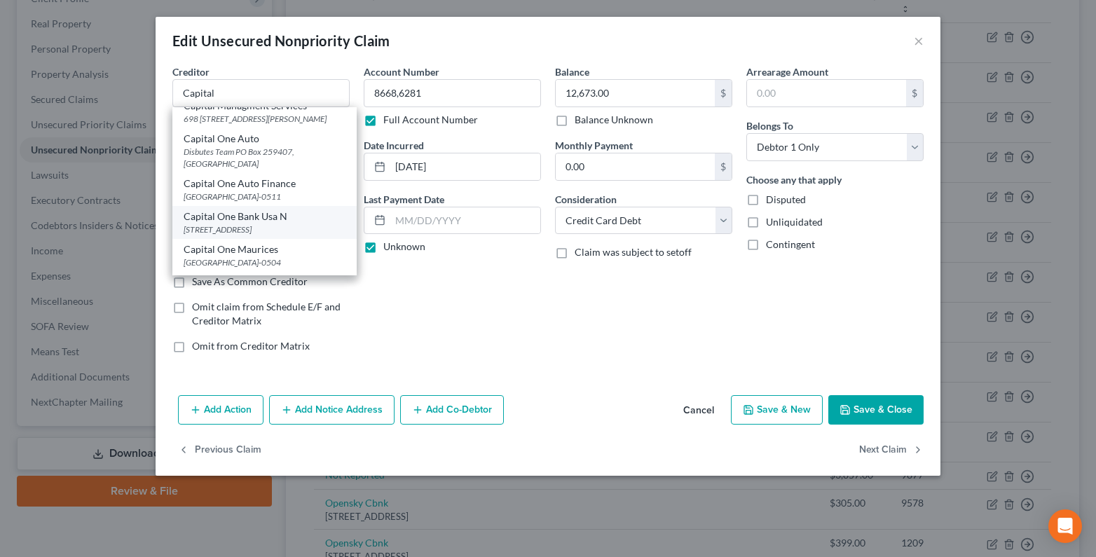
click at [221, 223] on div "Capital One Bank Usa N" at bounding box center [265, 216] width 162 height 14
type input "Capital One Bank Usa N"
type input "PO Box 30285"
type input "Salt Lake City"
select select "46"
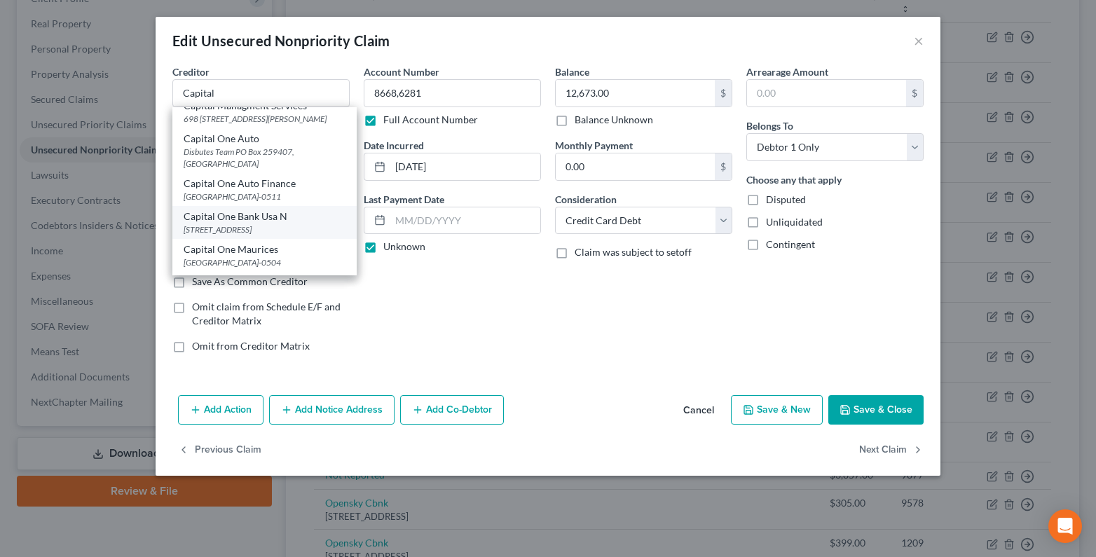
type input "84130-0285"
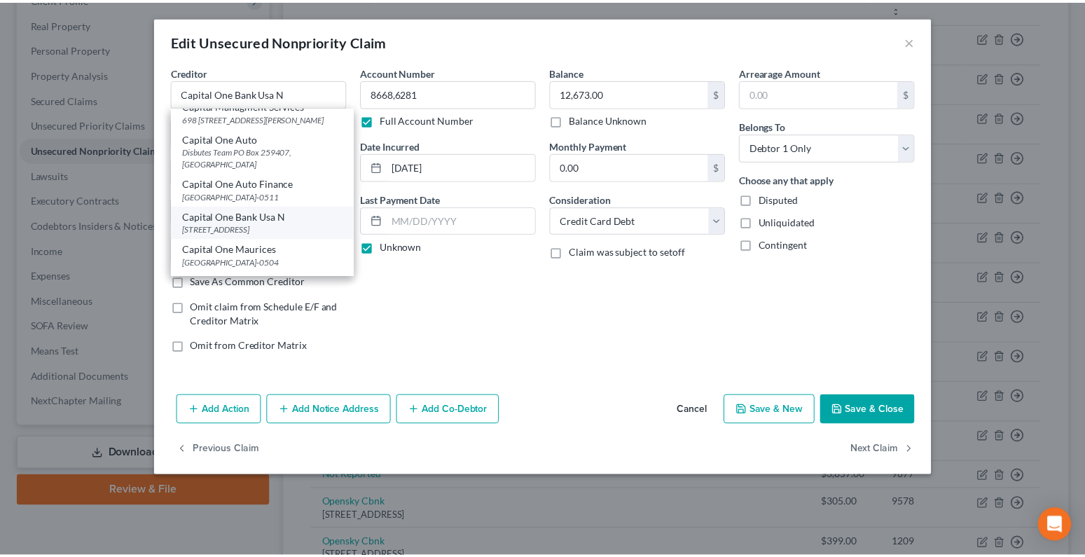
scroll to position [0, 0]
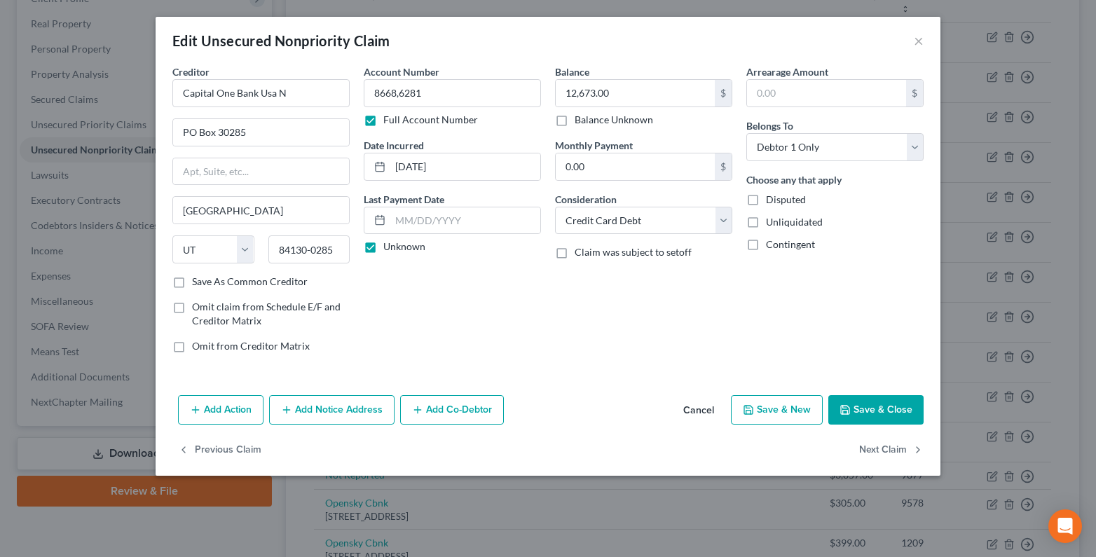
click at [858, 410] on button "Save & Close" at bounding box center [875, 409] width 95 height 29
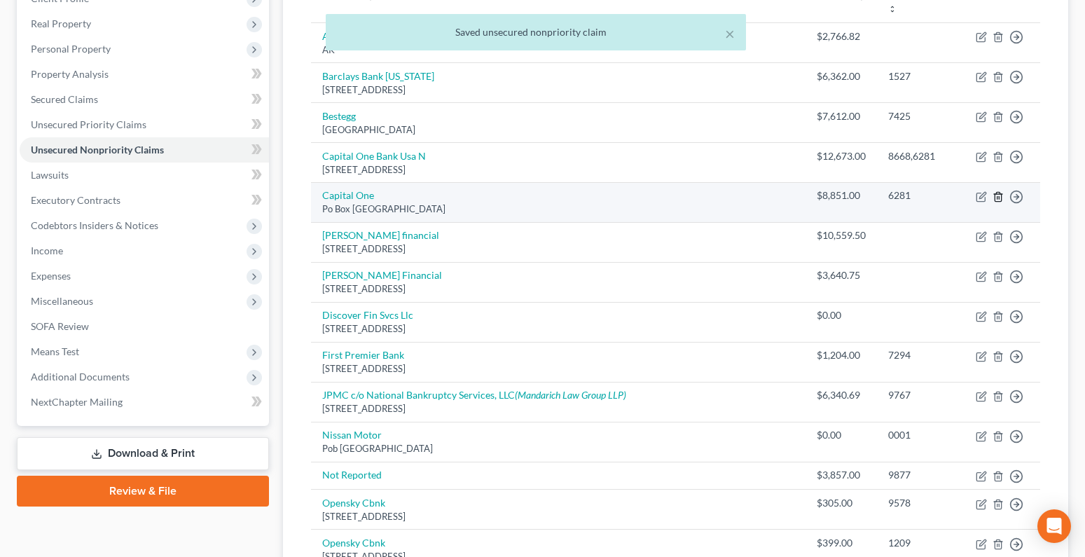
click at [997, 195] on icon "button" at bounding box center [998, 196] width 11 height 11
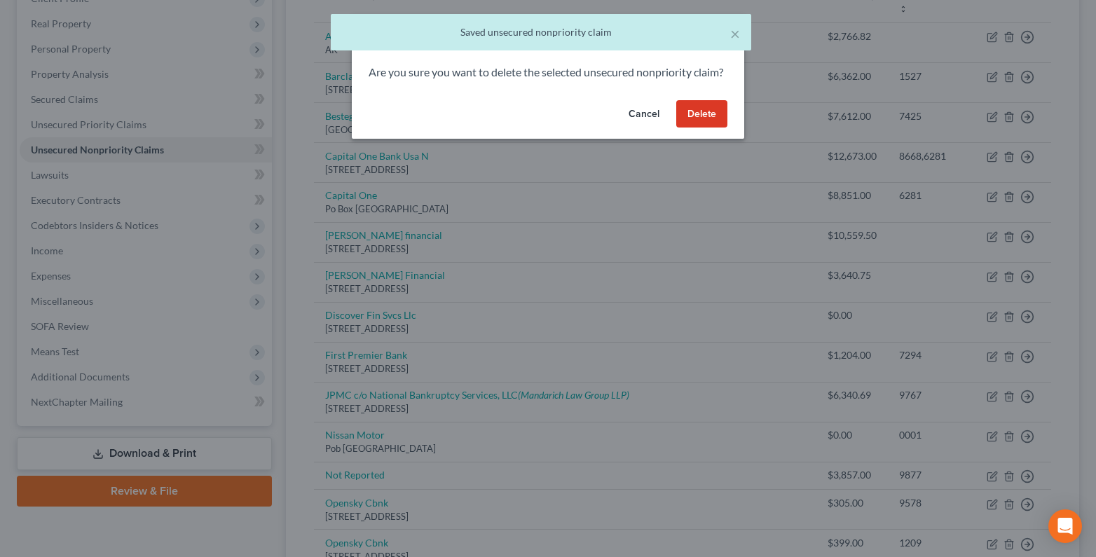
click at [702, 123] on button "Delete" at bounding box center [701, 114] width 51 height 28
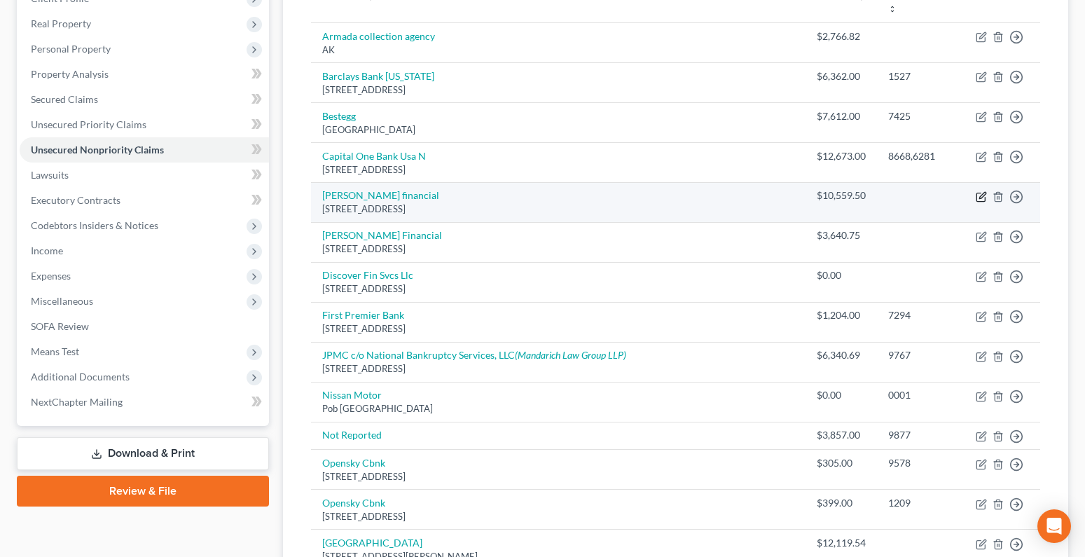
click at [983, 197] on icon "button" at bounding box center [981, 196] width 11 height 11
select select "13"
select select "9"
select select "0"
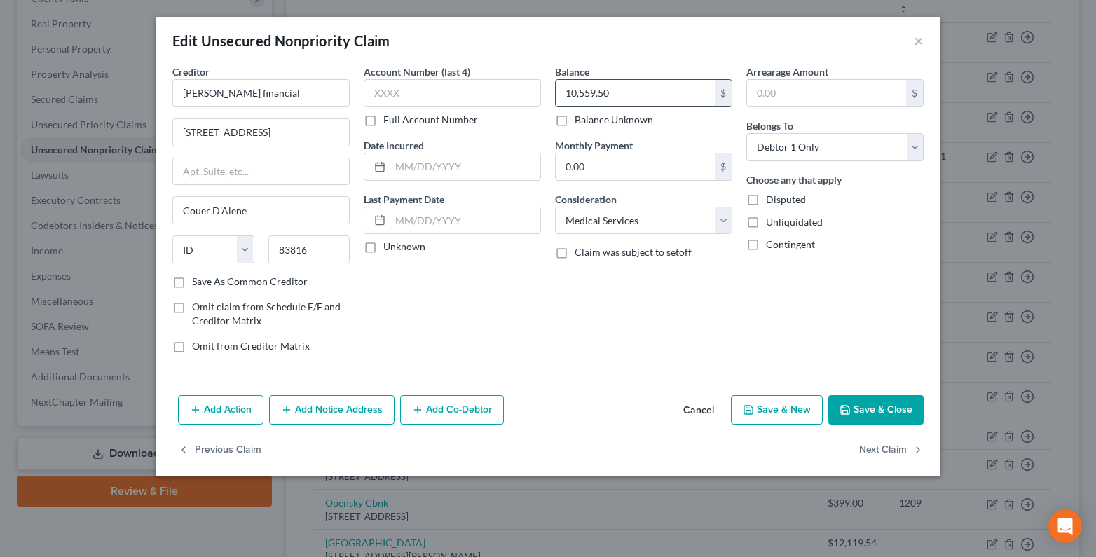
click at [618, 95] on input "10,559.50" at bounding box center [634, 93] width 159 height 27
type input "14,200.25"
drag, startPoint x: 287, startPoint y: 95, endPoint x: 148, endPoint y: 91, distance: 138.7
click at [148, 91] on div "Edit Unsecured Nonpriority Claim × Creditor * Chapman financial 316 N 4th st Co…" at bounding box center [548, 278] width 1096 height 557
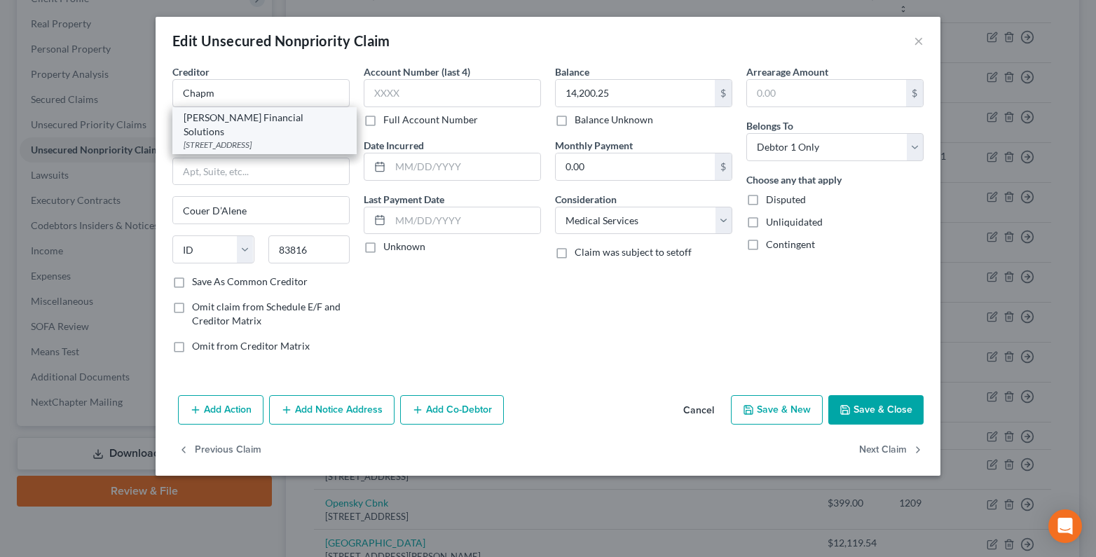
click at [240, 139] on div "PO Box 7100, Coeur D Alene, ID 83816" at bounding box center [265, 145] width 162 height 12
type input "Chapman Financial Solutions"
type input "PO Box 7100"
type input "Coeur D Alene"
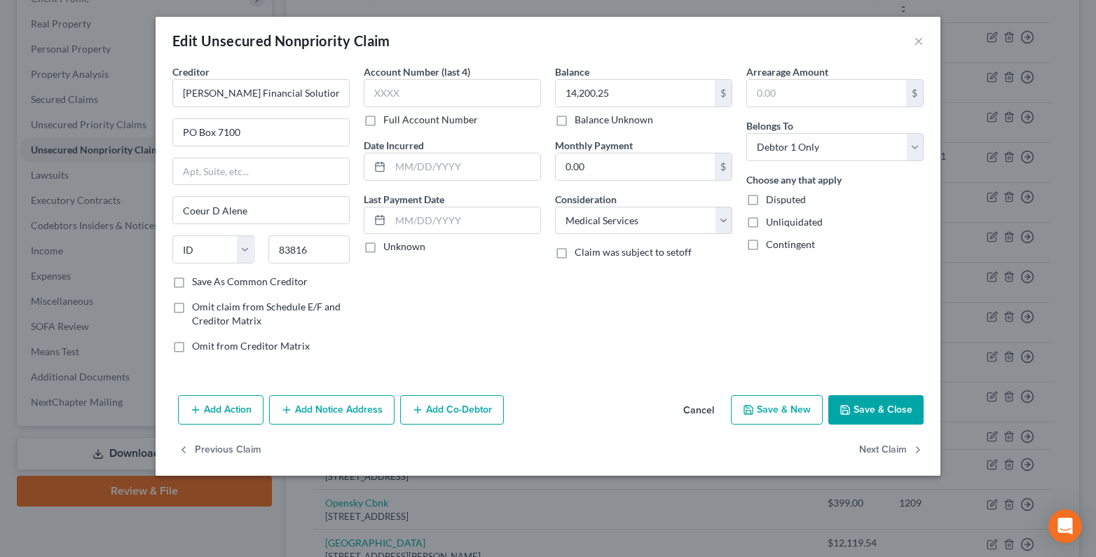
click at [383, 247] on label "Unknown" at bounding box center [404, 247] width 42 height 14
click at [389, 247] on input "Unknown" at bounding box center [393, 244] width 9 height 9
checkbox input "true"
click at [600, 222] on select "Select Cable / Satellite Services Collection Agency Credit Card Debt Debt Couns…" at bounding box center [643, 221] width 177 height 28
select select "14"
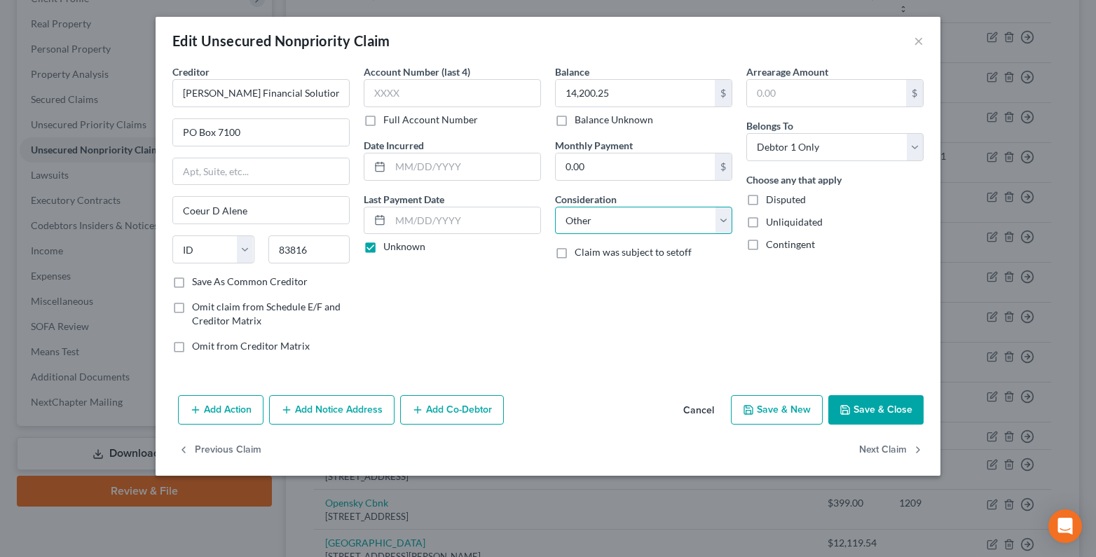
click at [555, 207] on select "Select Cable / Satellite Services Collection Agency Credit Card Debt Debt Couns…" at bounding box center [643, 221] width 177 height 28
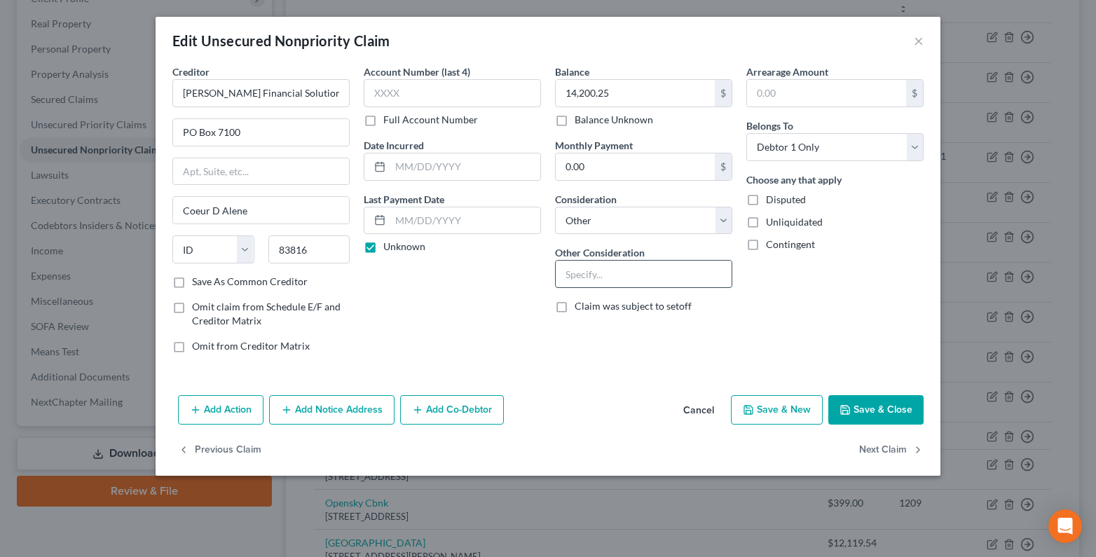
click at [572, 280] on input "text" at bounding box center [643, 274] width 176 height 27
click at [579, 270] on input "Colll for" at bounding box center [643, 274] width 176 height 27
type input "Coll for"
click at [871, 410] on button "Save & Close" at bounding box center [875, 409] width 95 height 29
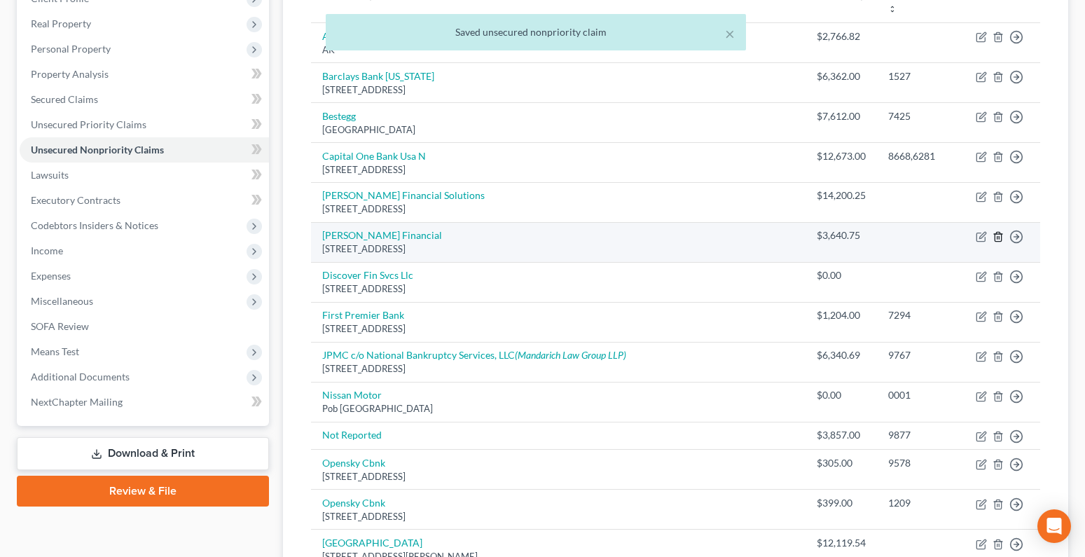
click at [1000, 235] on icon "button" at bounding box center [998, 236] width 11 height 11
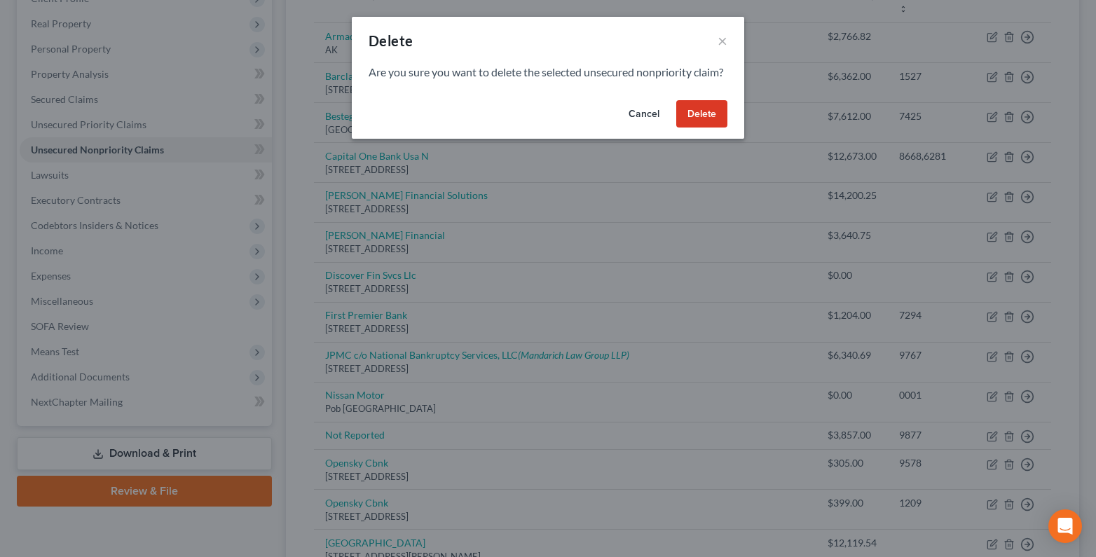
click at [693, 128] on button "Delete" at bounding box center [701, 114] width 51 height 28
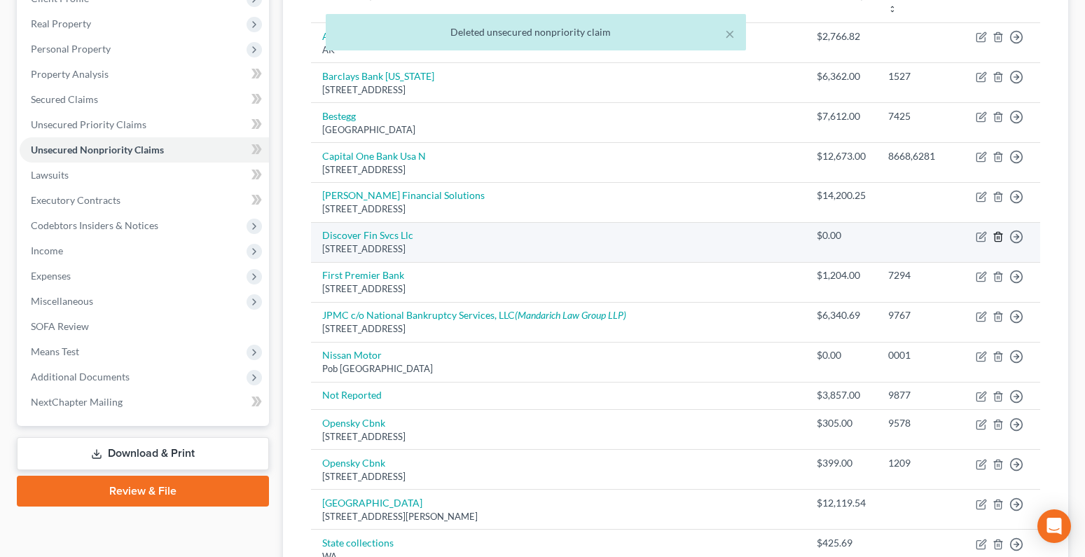
click at [997, 233] on icon "button" at bounding box center [998, 236] width 11 height 11
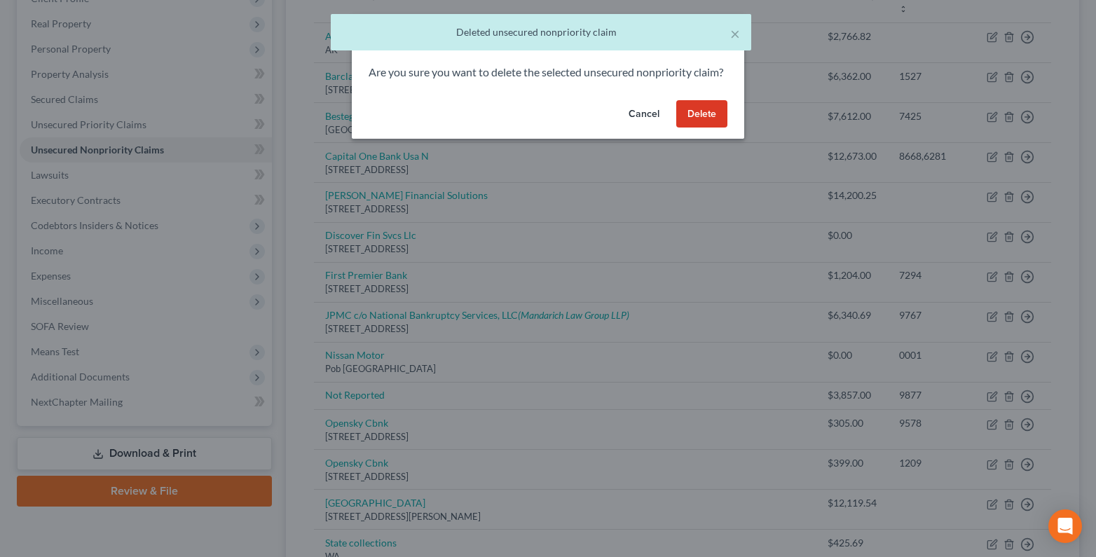
click at [700, 128] on button "Delete" at bounding box center [701, 114] width 51 height 28
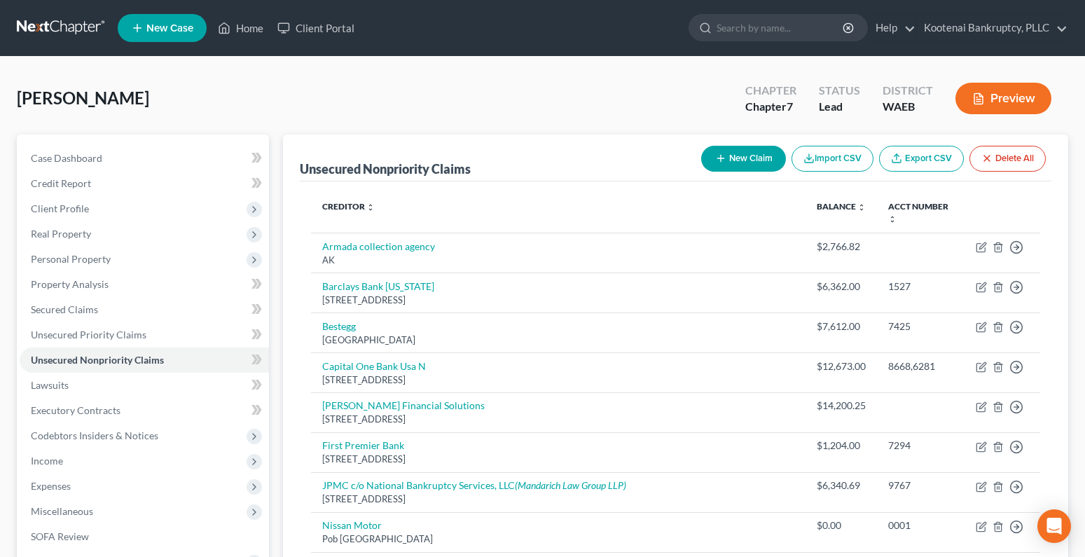
click at [728, 153] on button "New Claim" at bounding box center [743, 159] width 85 height 26
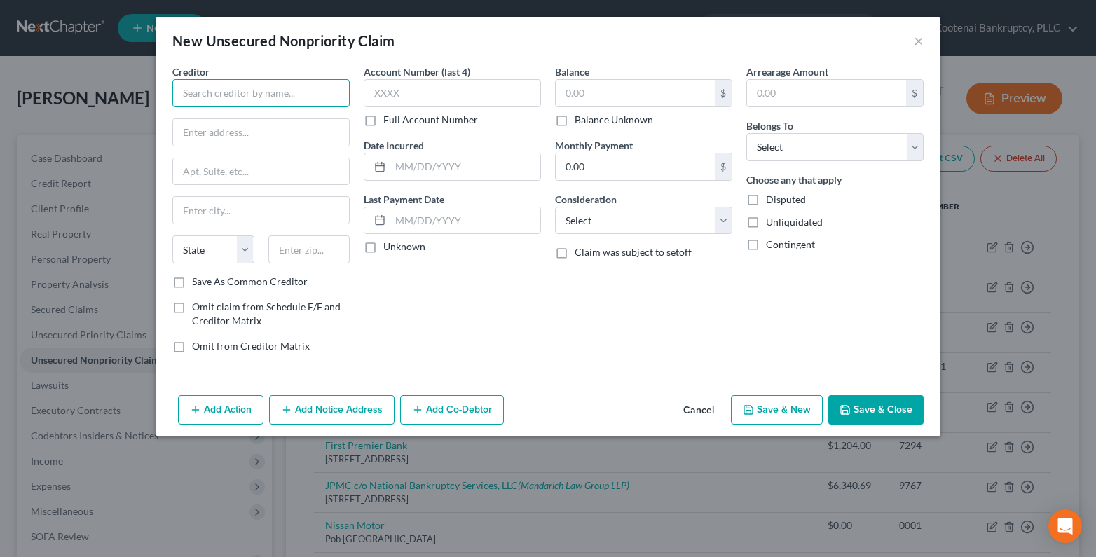
click at [193, 87] on input "text" at bounding box center [260, 93] width 177 height 28
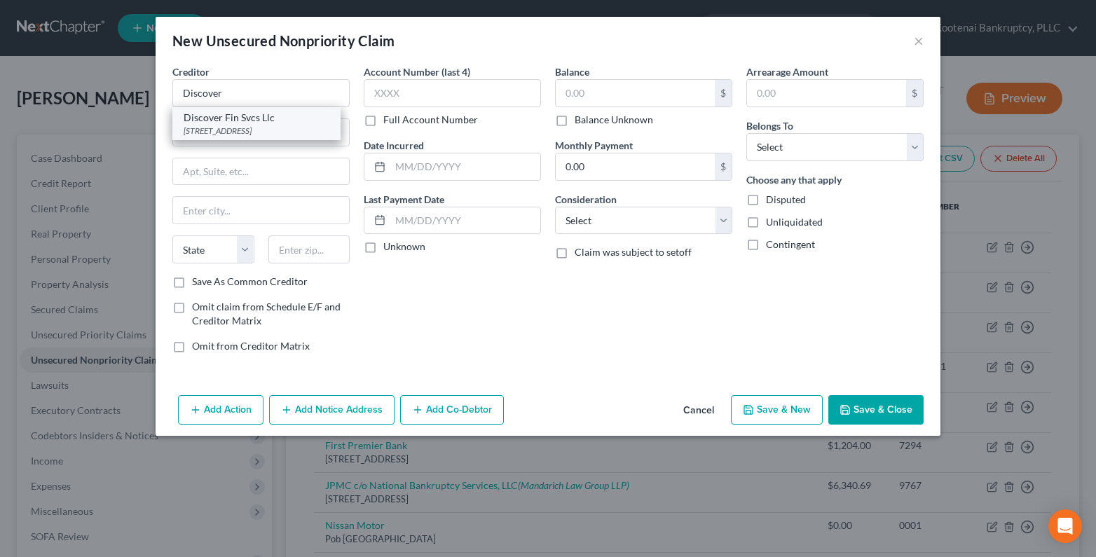
click at [229, 125] on div "Po Box 15316, Wilmington, DE 19850" at bounding box center [257, 131] width 146 height 12
type input "Discover Fin Svcs Llc"
type input "Po Box 15316"
type input "Wilmington"
select select "7"
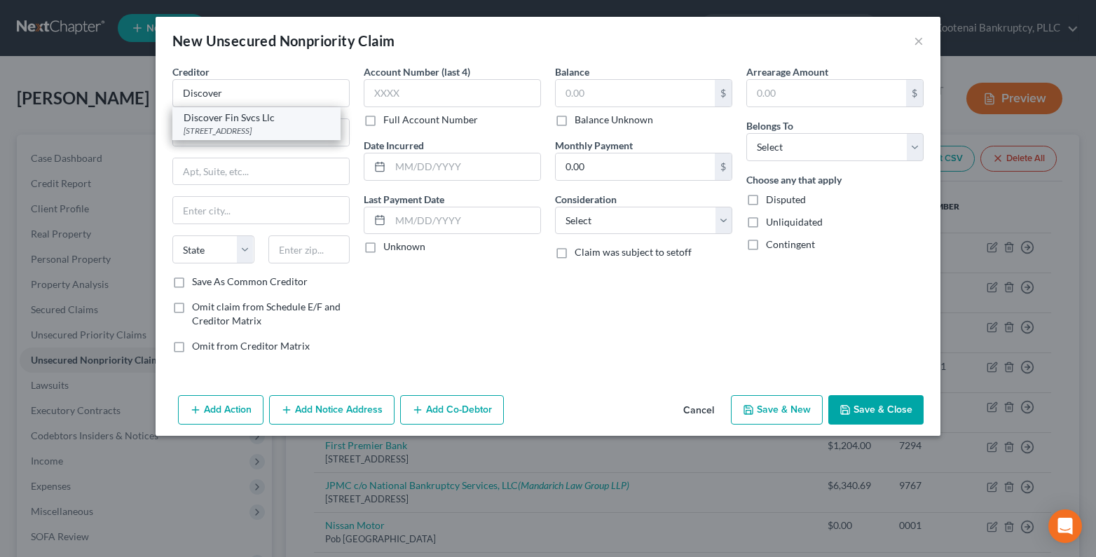
type input "19850"
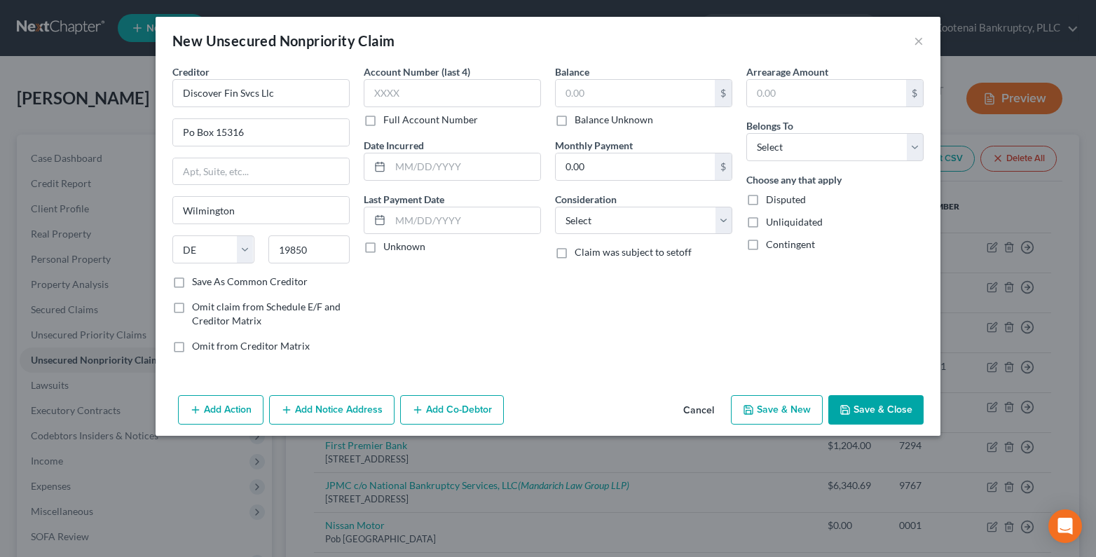
click at [383, 245] on label "Unknown" at bounding box center [404, 247] width 42 height 14
click at [389, 245] on input "Unknown" at bounding box center [393, 244] width 9 height 9
checkbox input "true"
click at [601, 221] on select "Select Cable / Satellite Services Collection Agency Credit Card Debt Debt Couns…" at bounding box center [643, 221] width 177 height 28
select select "2"
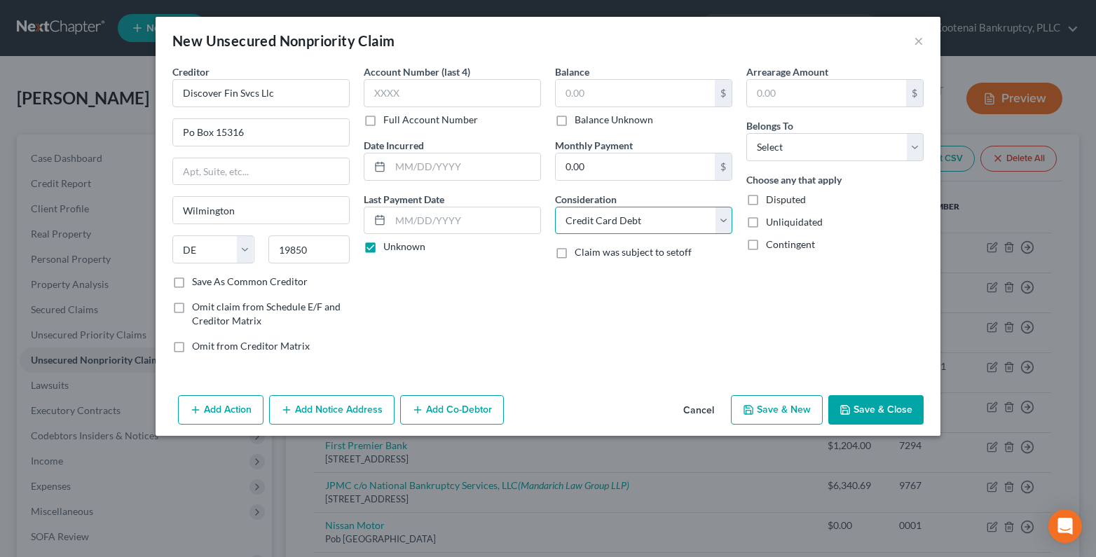
click at [555, 207] on select "Select Cable / Satellite Services Collection Agency Credit Card Debt Debt Couns…" at bounding box center [643, 221] width 177 height 28
click at [768, 146] on select "Select Debtor 1 Only Debtor 2 Only Debtor 1 And Debtor 2 Only At Least One Of T…" at bounding box center [834, 147] width 177 height 28
select select "0"
click at [746, 133] on select "Select Debtor 1 Only Debtor 2 Only Debtor 1 And Debtor 2 Only At Least One Of T…" at bounding box center [834, 147] width 177 height 28
click at [886, 405] on button "Save & Close" at bounding box center [875, 409] width 95 height 29
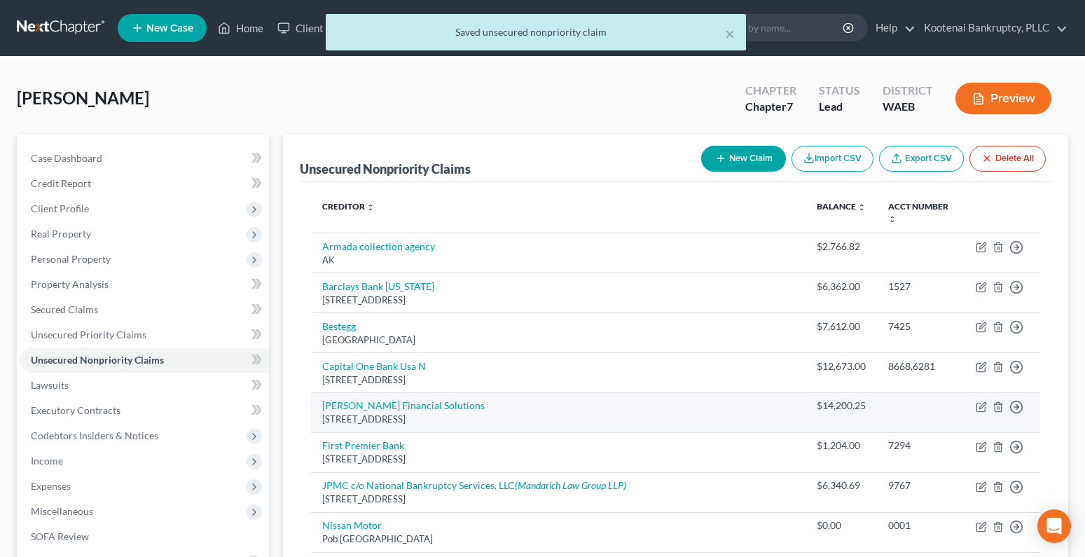
scroll to position [210, 0]
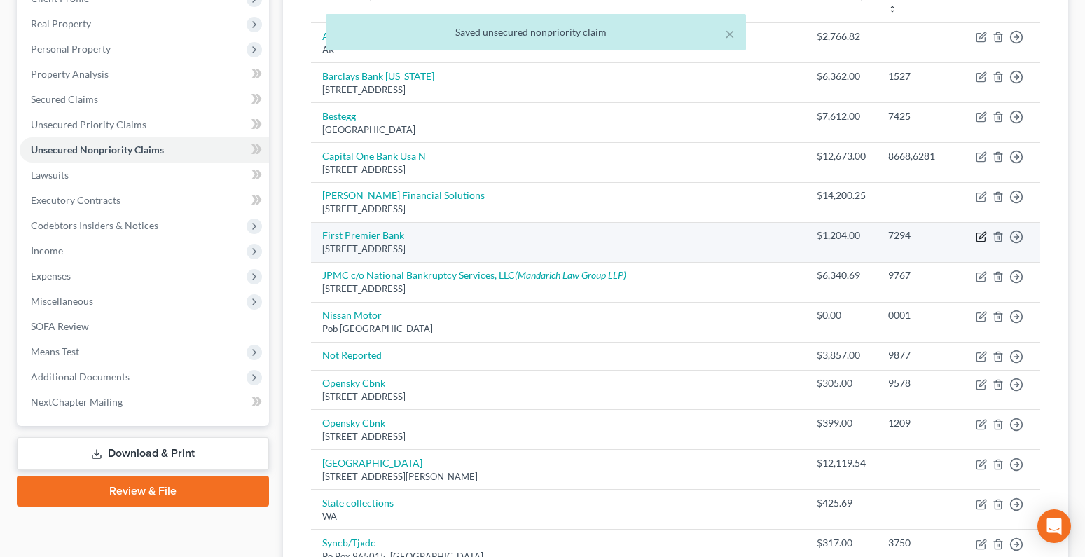
click at [986, 240] on icon "button" at bounding box center [981, 236] width 11 height 11
select select "43"
select select "2"
select select "0"
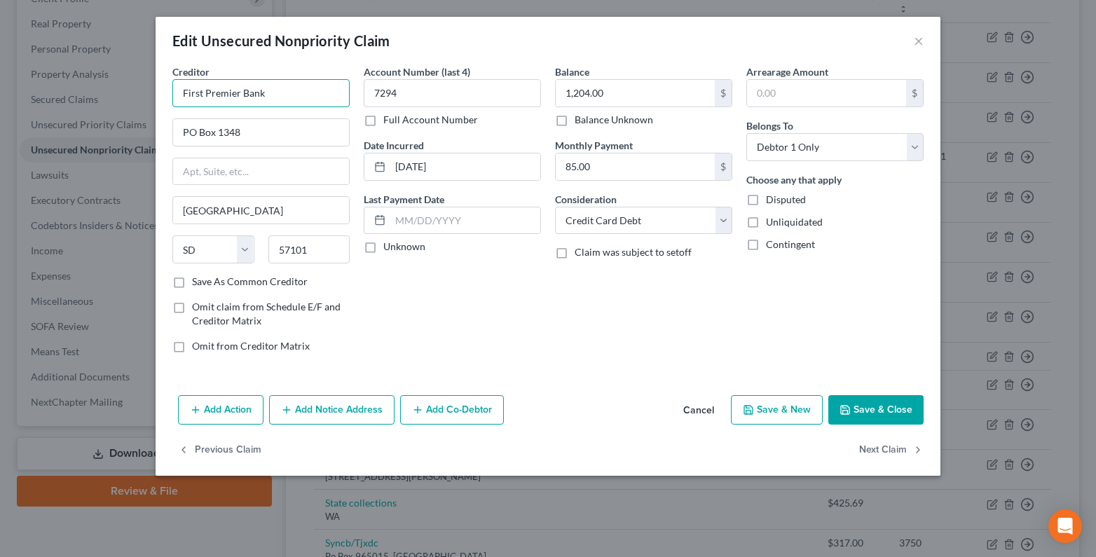
drag, startPoint x: 279, startPoint y: 93, endPoint x: 137, endPoint y: 97, distance: 142.3
click at [146, 94] on div "Edit Unsecured Nonpriority Claim × Creditor * First Premier Bank PO Box 1348 Si…" at bounding box center [548, 278] width 1096 height 557
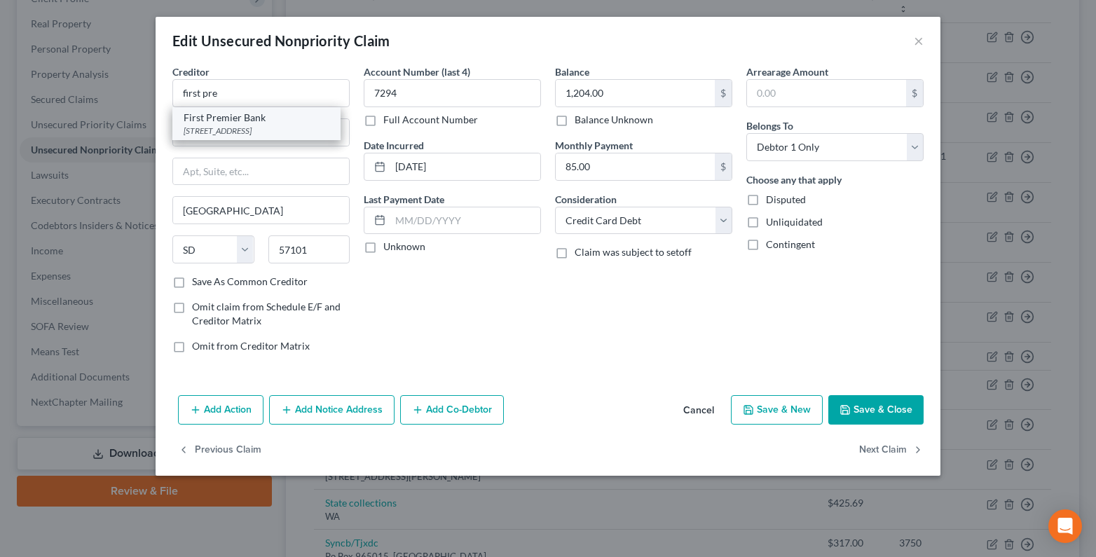
click at [263, 126] on div "PO Box 1348, Sioux Falls, SD 57101" at bounding box center [257, 131] width 146 height 12
type input "First Premier Bank"
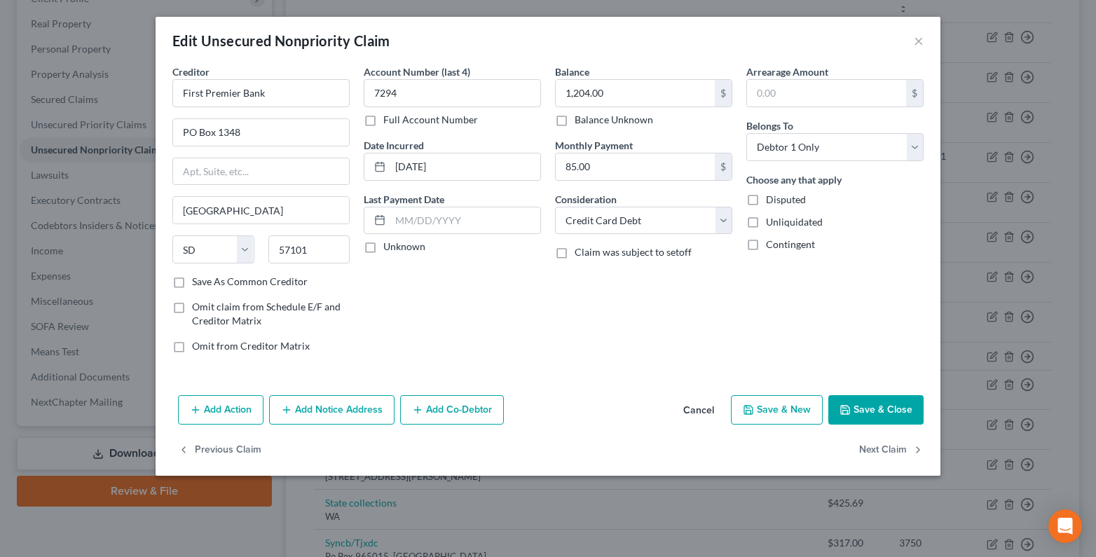
click at [383, 247] on label "Unknown" at bounding box center [404, 247] width 42 height 14
click at [389, 247] on input "Unknown" at bounding box center [393, 244] width 9 height 9
checkbox input "true"
click at [895, 410] on button "Save & Close" at bounding box center [875, 409] width 95 height 29
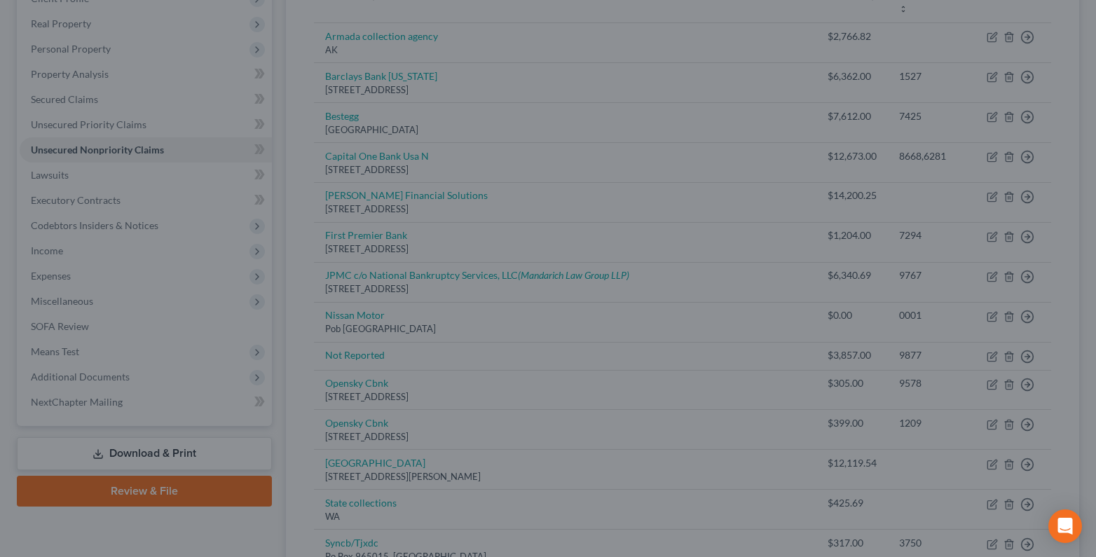
type input "0"
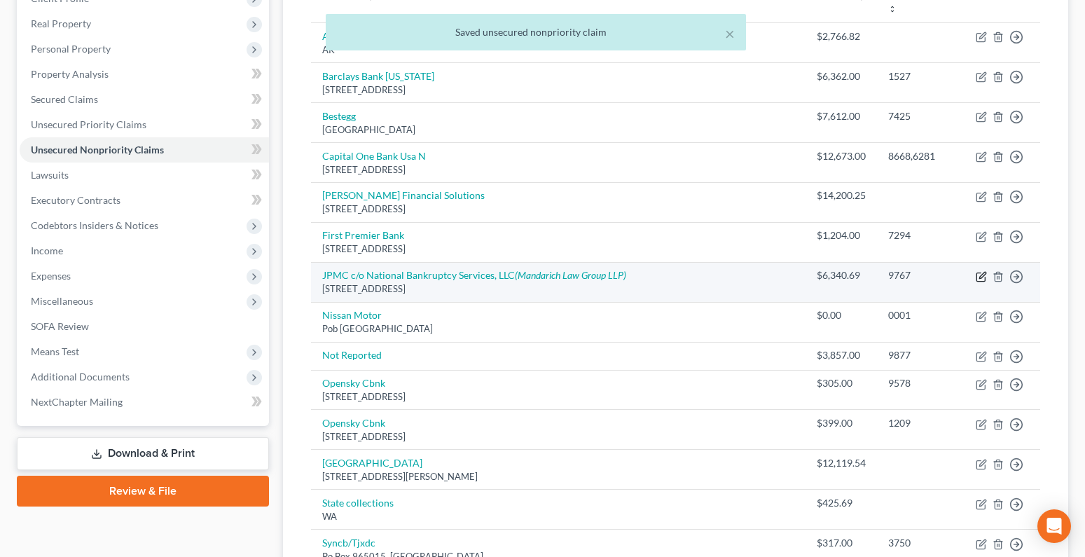
click at [981, 277] on icon "button" at bounding box center [981, 276] width 11 height 11
select select "45"
select select "2"
select select "0"
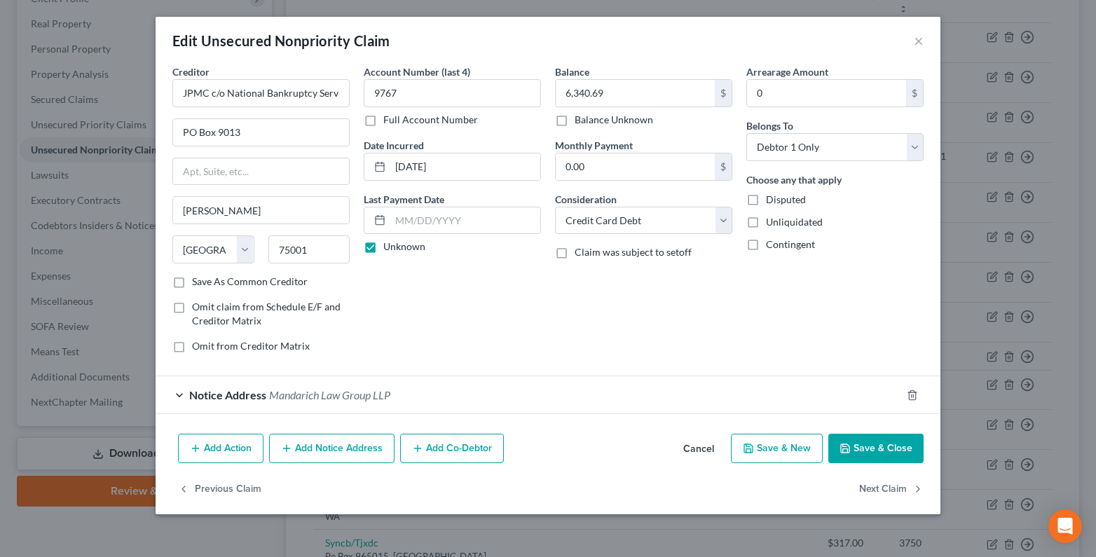
click at [864, 448] on button "Save & Close" at bounding box center [875, 448] width 95 height 29
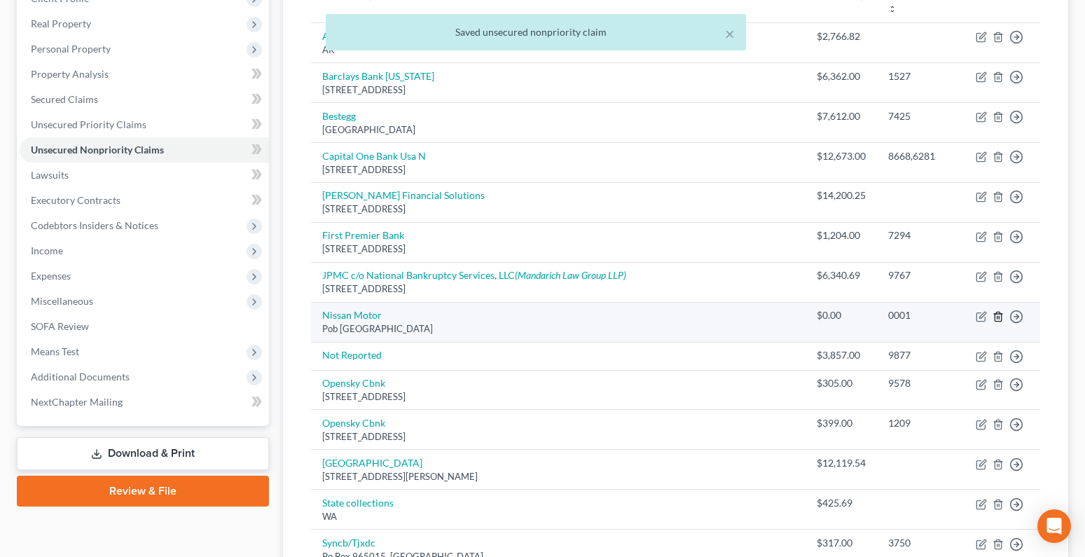
click at [1002, 316] on icon "button" at bounding box center [998, 316] width 11 height 11
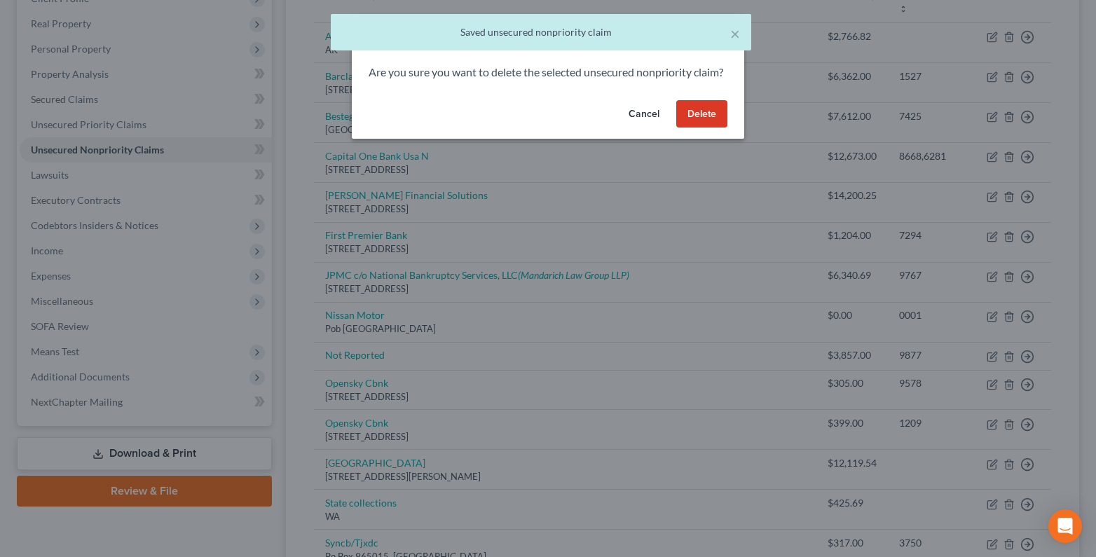
click at [686, 122] on button "Delete" at bounding box center [701, 114] width 51 height 28
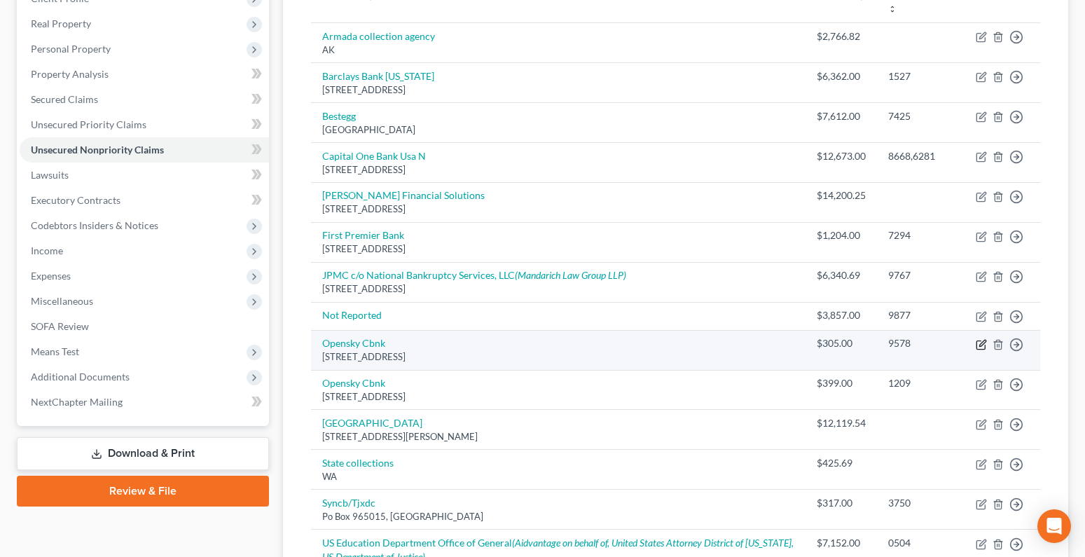
click at [980, 344] on icon "button" at bounding box center [982, 343] width 6 height 6
select select "39"
select select "2"
select select "0"
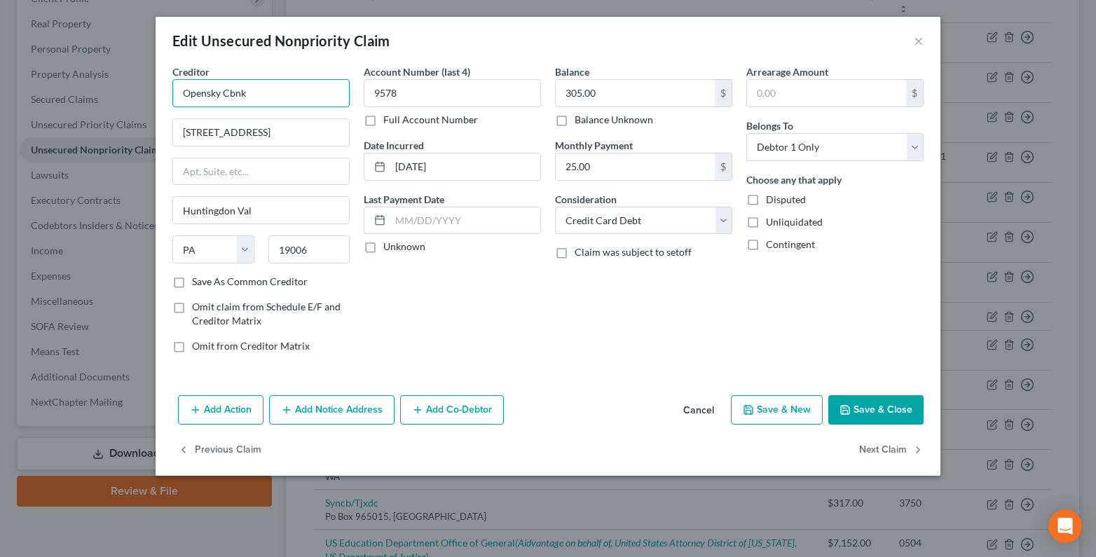
drag, startPoint x: 263, startPoint y: 92, endPoint x: 153, endPoint y: 106, distance: 110.2
click at [169, 102] on div "Creditor * Opensky Cbnk 2755 Philmont Ave Huntingdon Val State AL AK AR AZ CA C…" at bounding box center [260, 214] width 191 height 300
type input "P"
type input "Open"
click at [383, 242] on label "Unknown" at bounding box center [404, 247] width 42 height 14
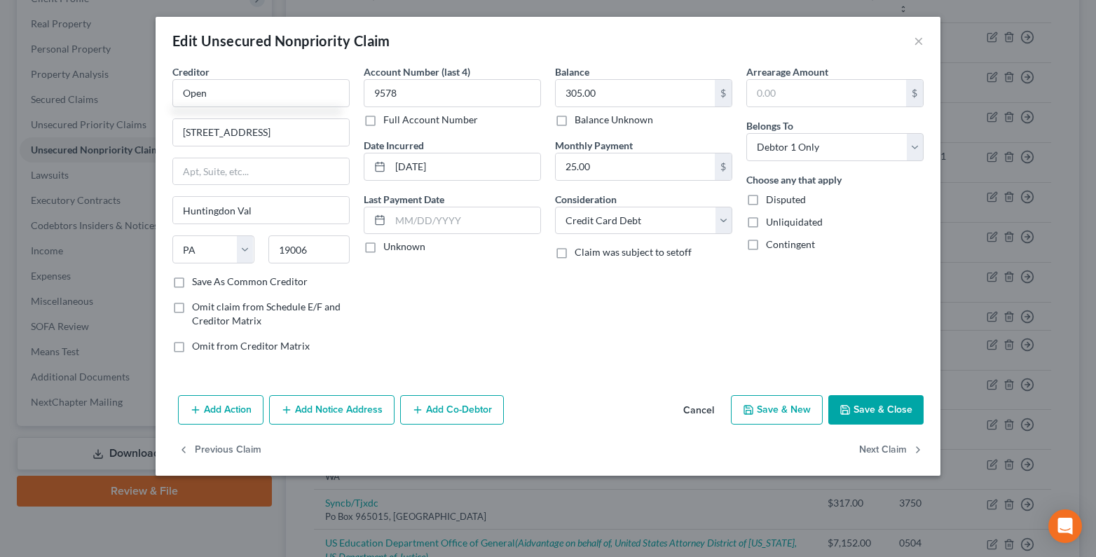
click at [389, 242] on input "Unknown" at bounding box center [393, 244] width 9 height 9
checkbox input "true"
click at [213, 92] on input "Open" at bounding box center [260, 93] width 177 height 28
type input "Opensky CBNK"
click at [612, 91] on input "305.00" at bounding box center [634, 93] width 159 height 27
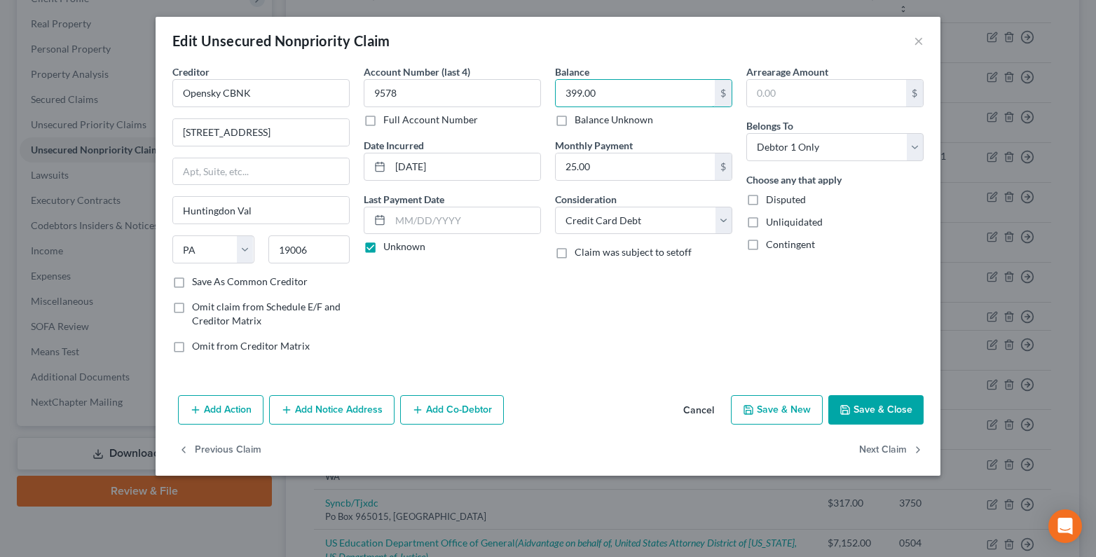
type input "399.00"
click at [906, 406] on button "Save & Close" at bounding box center [875, 409] width 95 height 29
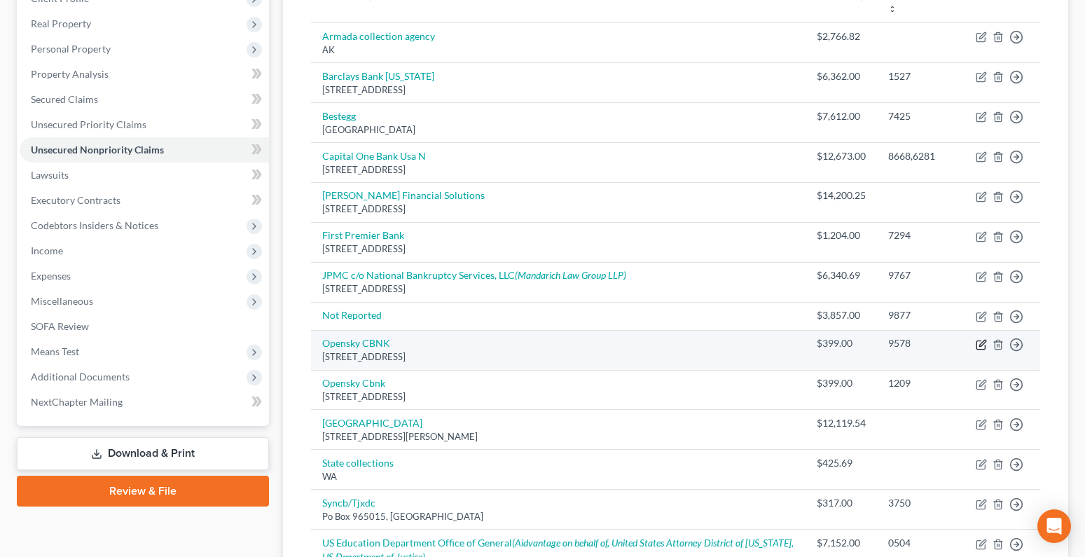
click at [980, 345] on icon "button" at bounding box center [982, 343] width 6 height 6
select select "39"
select select "2"
select select "0"
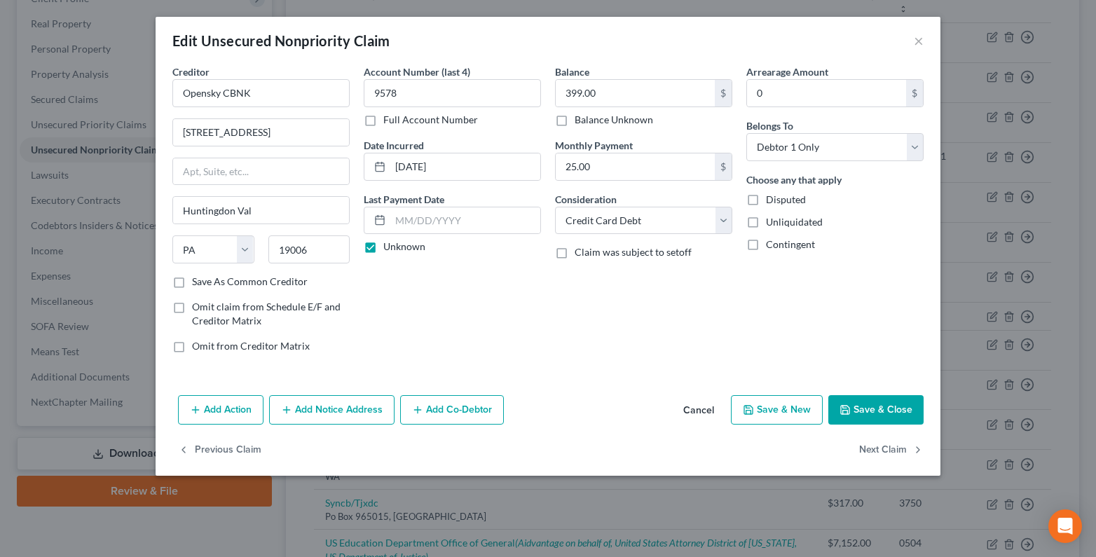
click at [383, 116] on label "Full Account Number" at bounding box center [430, 120] width 95 height 14
click at [389, 116] on input "Full Account Number" at bounding box center [393, 117] width 9 height 9
click at [397, 105] on input "9578" at bounding box center [452, 93] width 177 height 28
type input "9578, 1209"
type input "704.00"
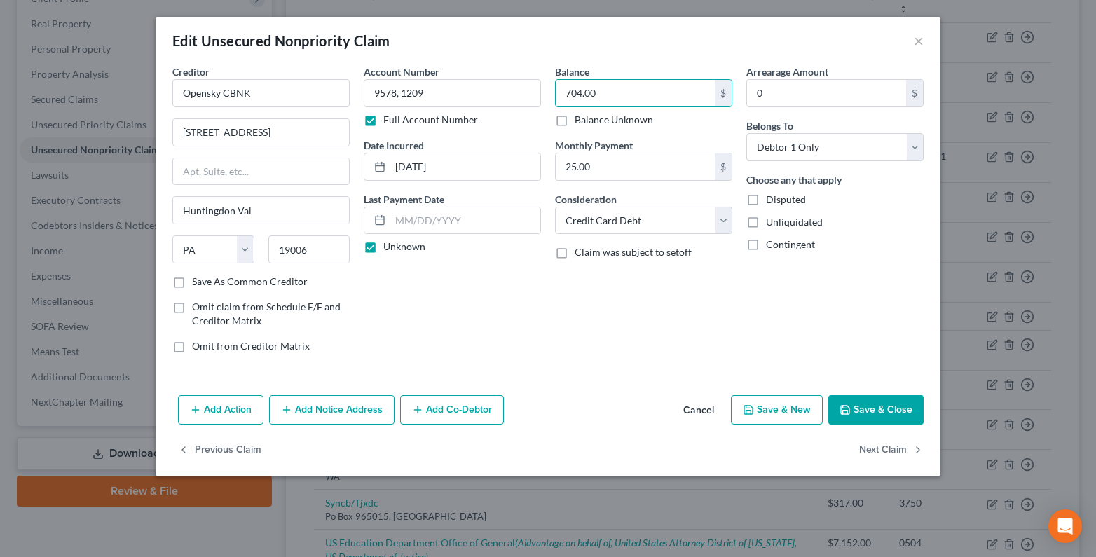
click at [878, 404] on button "Save & Close" at bounding box center [875, 409] width 95 height 29
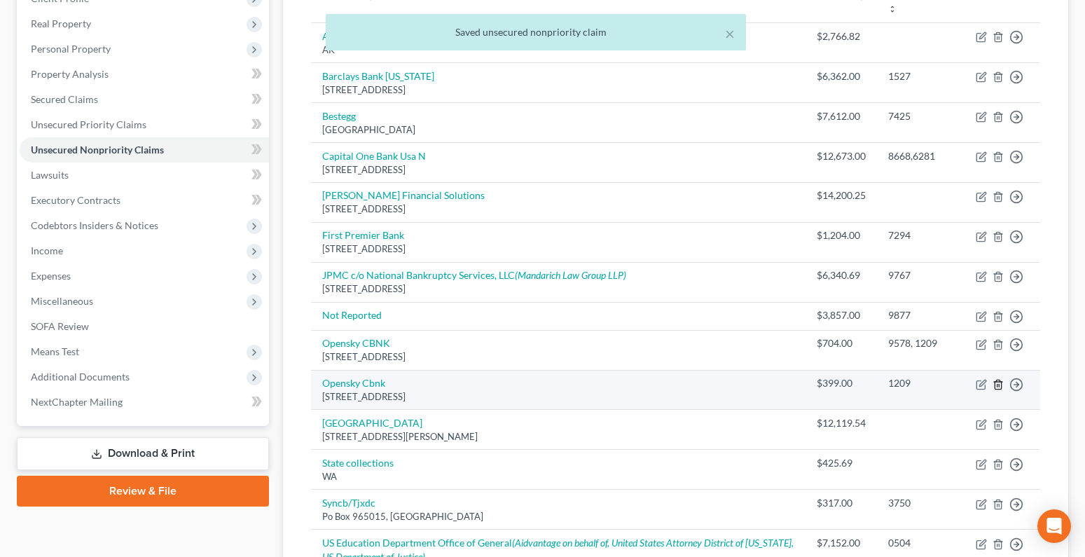
click at [998, 383] on icon "button" at bounding box center [998, 384] width 11 height 11
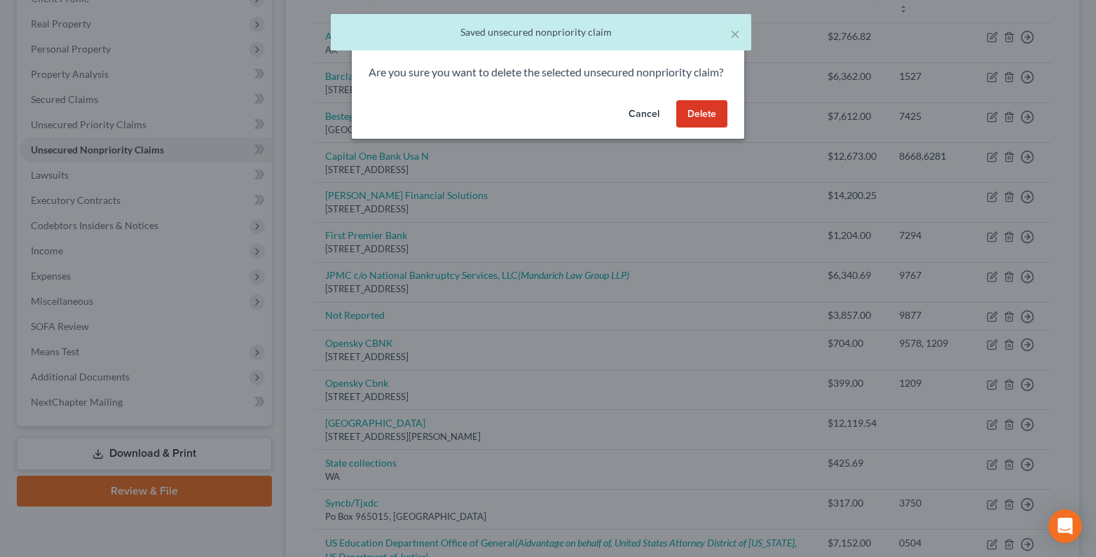
click at [698, 123] on button "Delete" at bounding box center [701, 114] width 51 height 28
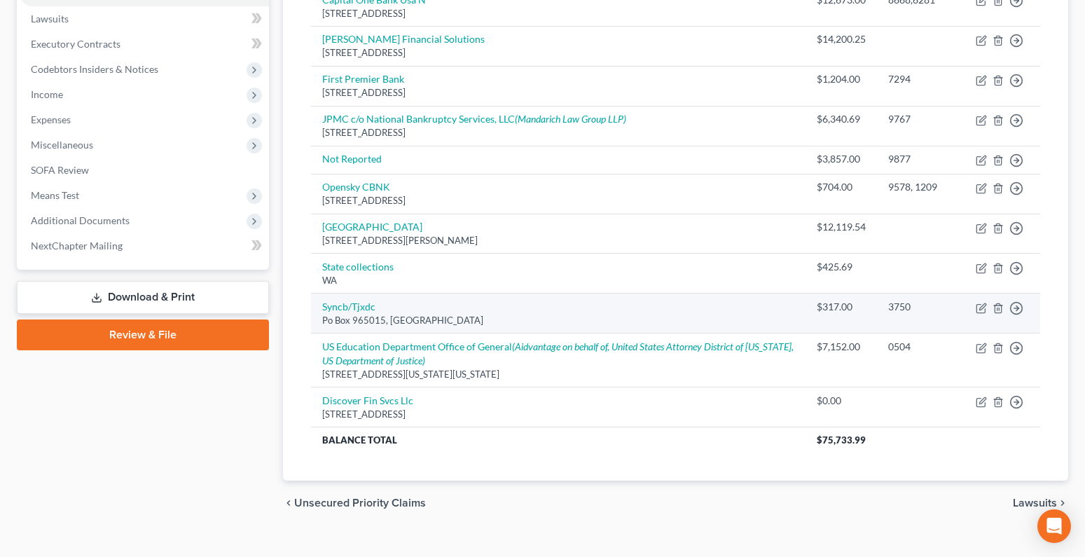
scroll to position [388, 0]
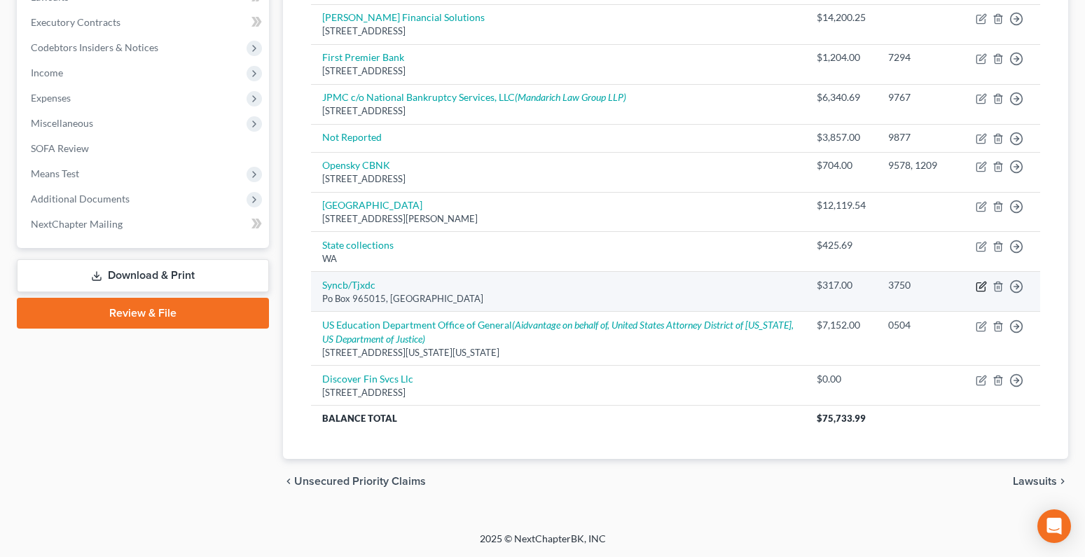
click at [977, 286] on icon "button" at bounding box center [980, 286] width 8 height 8
select select "9"
select select "2"
select select "0"
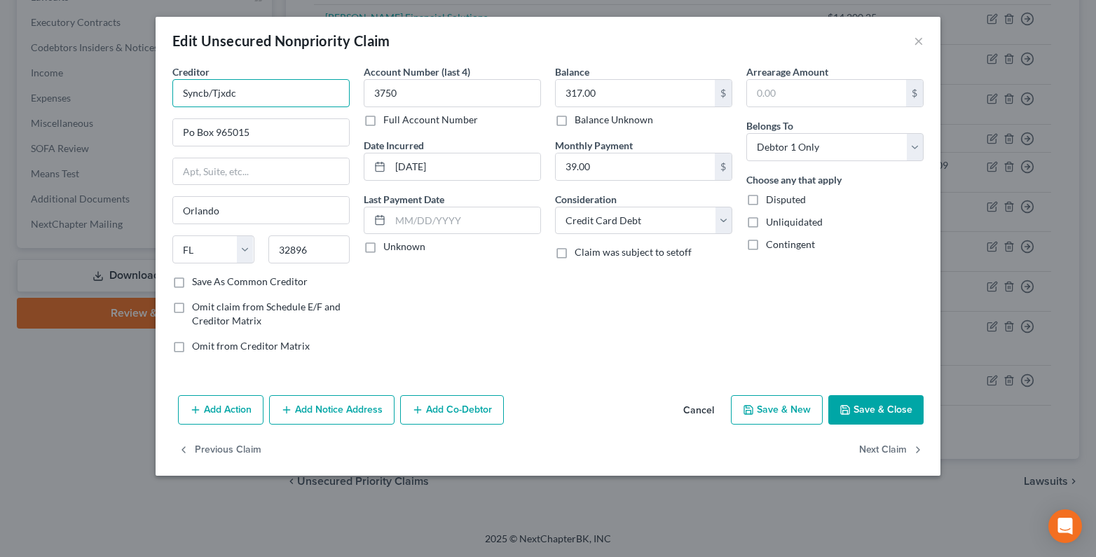
drag, startPoint x: 214, startPoint y: 93, endPoint x: 239, endPoint y: 93, distance: 25.2
click at [239, 93] on input "Syncb/Tjxdc" at bounding box center [260, 93] width 177 height 28
drag, startPoint x: 243, startPoint y: 92, endPoint x: 164, endPoint y: 99, distance: 79.5
click at [164, 99] on div "Creditor * Syncb/ Po Box 965015 Orlando State AL AK AR AZ CA CO CT DE DC FL GA …" at bounding box center [547, 226] width 785 height 325
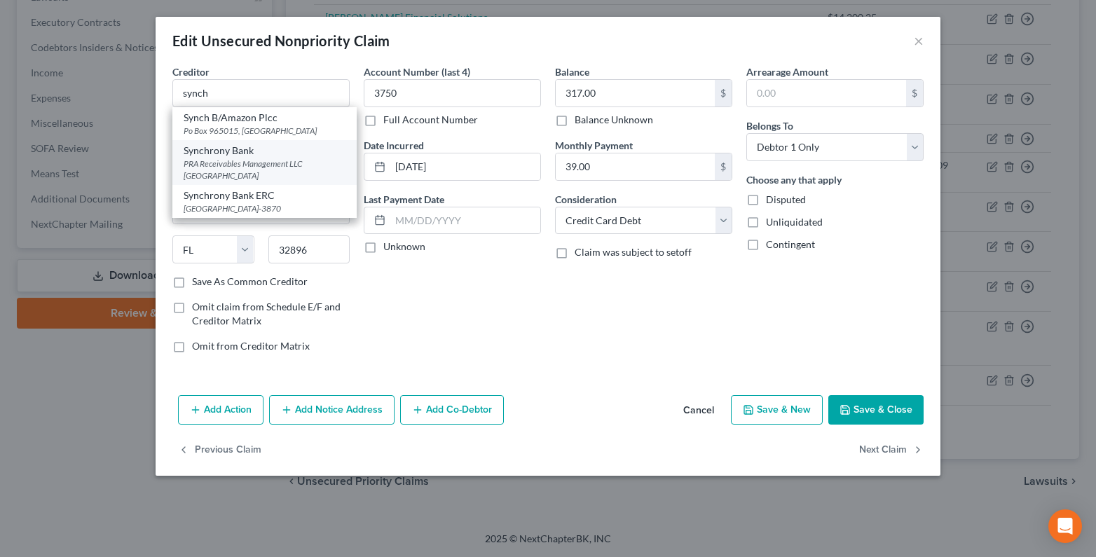
click at [228, 167] on div "PRA Receivables Management LLC PO Box 41021, Norfolk, VA 23541" at bounding box center [265, 170] width 162 height 24
type input "Synchrony Bank"
type input "PRA Receivables Management LLC"
type input "PO Box 41021"
type input "Norfolk"
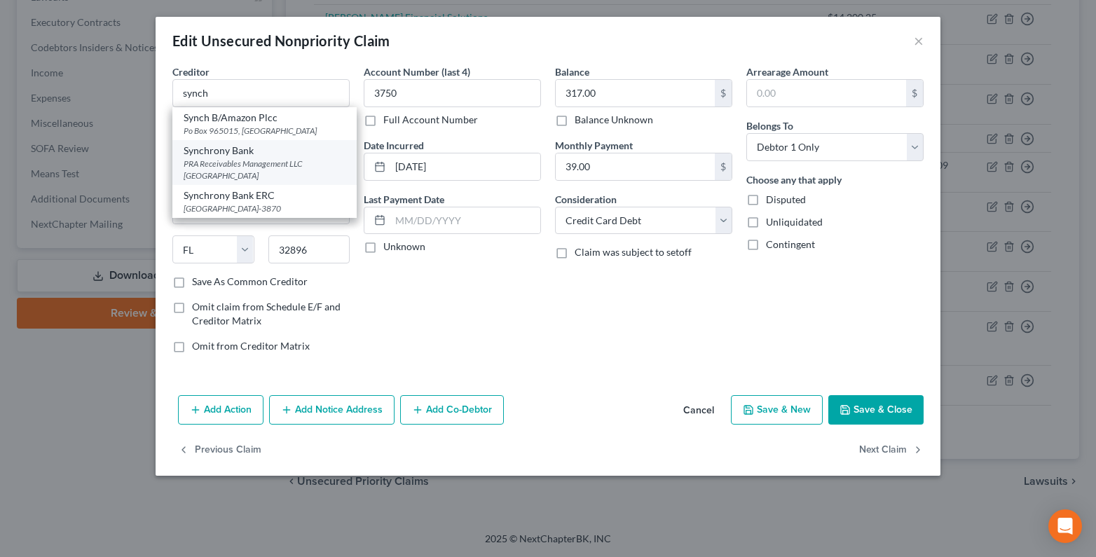
select select "48"
type input "23541"
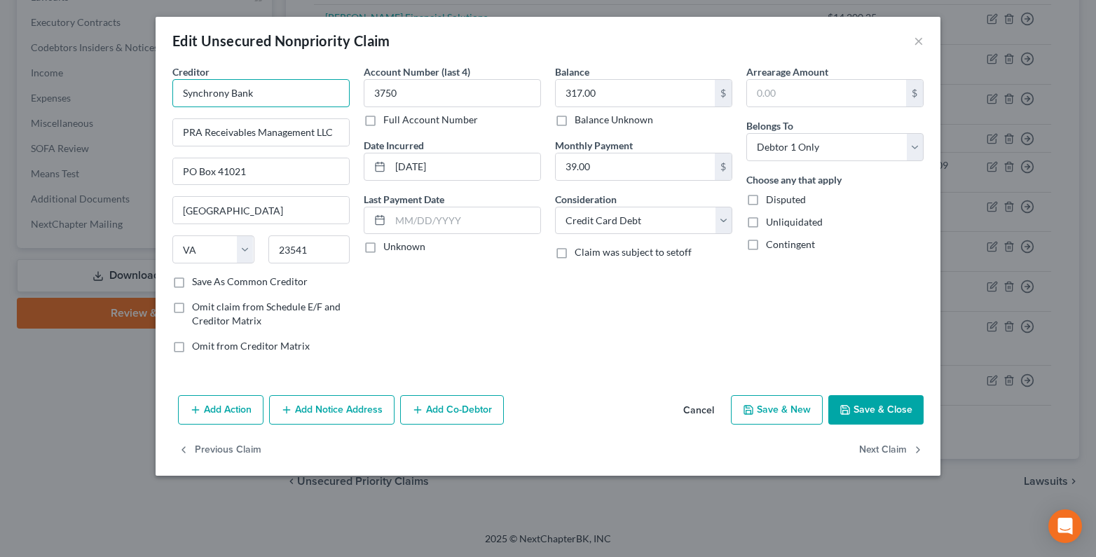
click at [260, 92] on input "Synchrony Bank" at bounding box center [260, 93] width 177 height 28
paste input "Tjxdc"
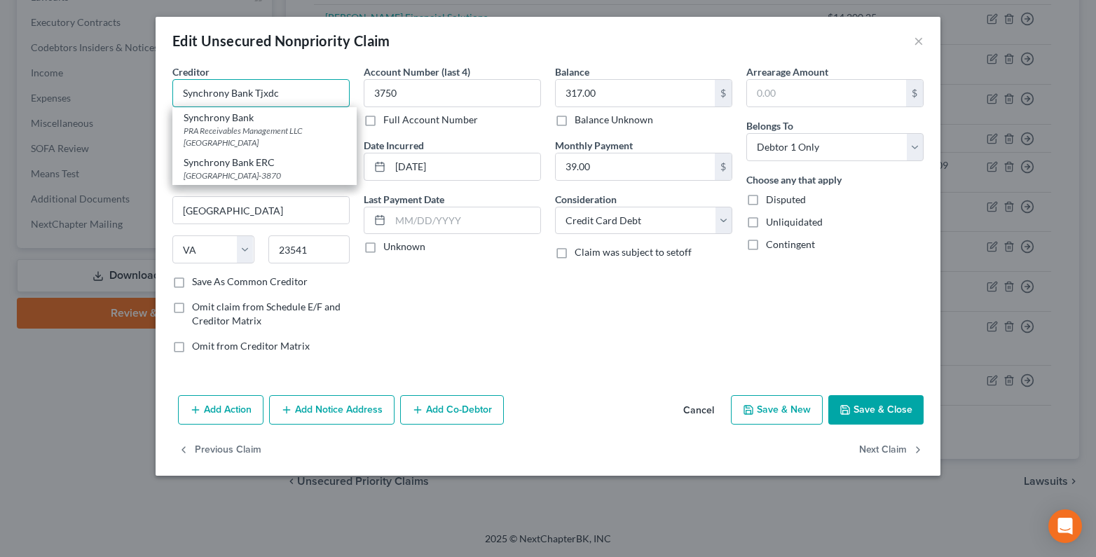
type input "Synchrony Bank Tjxdc"
click at [383, 244] on label "Unknown" at bounding box center [404, 247] width 42 height 14
click at [389, 244] on input "Unknown" at bounding box center [393, 244] width 9 height 9
checkbox input "true"
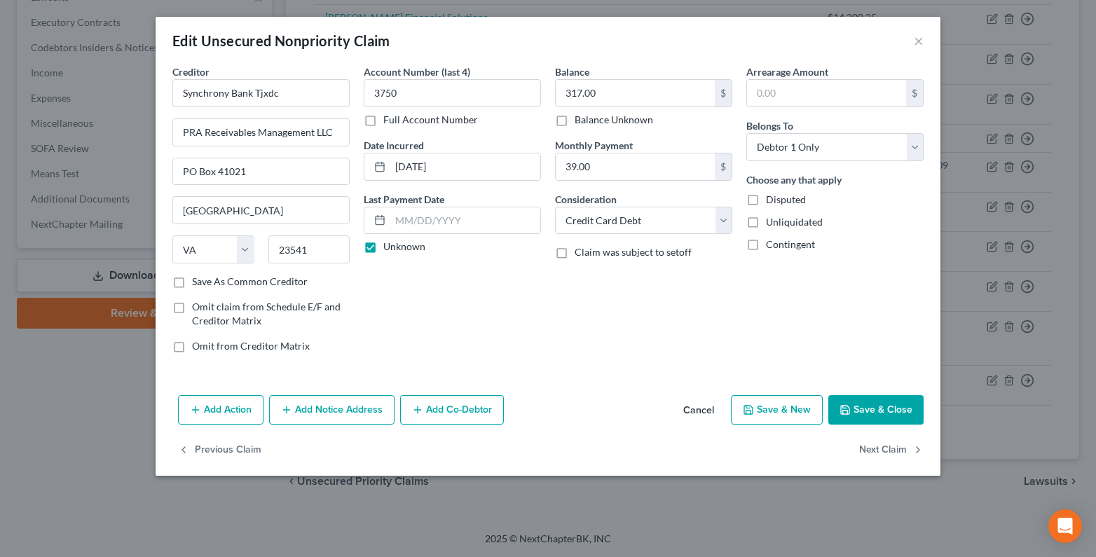
click at [859, 407] on button "Save & Close" at bounding box center [875, 409] width 95 height 29
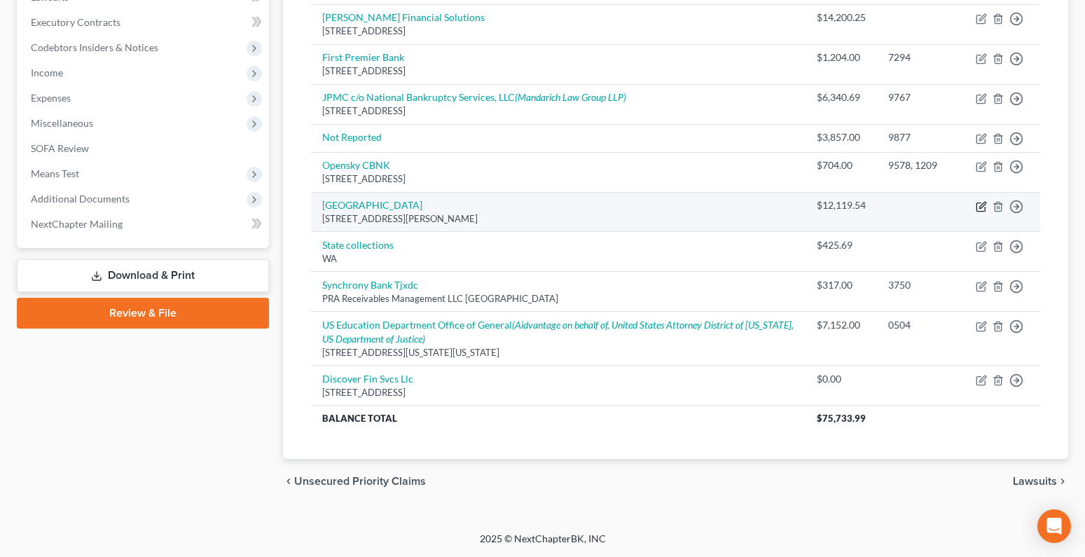
click at [979, 210] on icon "button" at bounding box center [981, 206] width 11 height 11
select select "50"
select select "9"
select select "0"
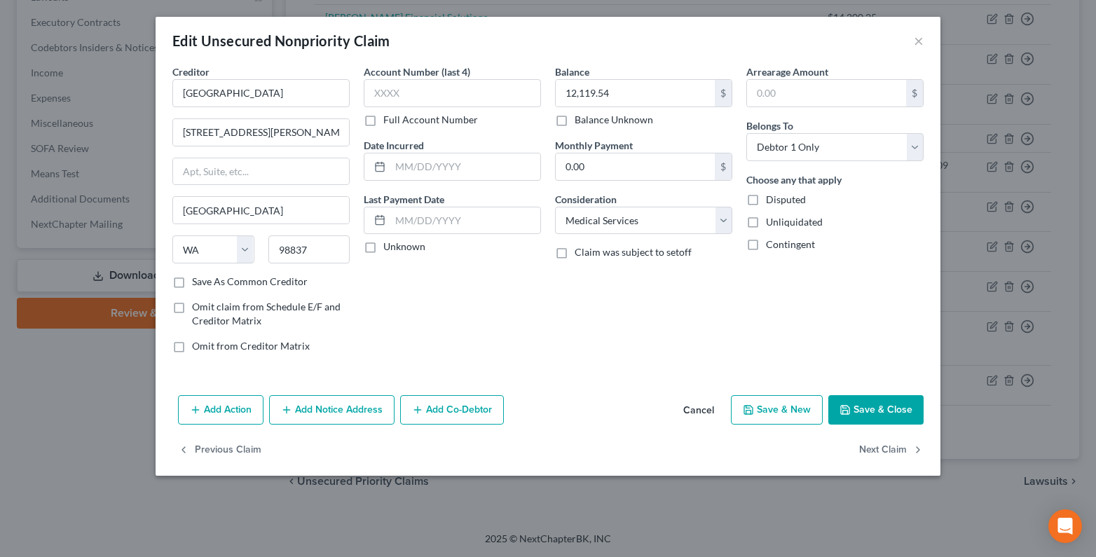
click at [887, 403] on button "Save & Close" at bounding box center [875, 409] width 95 height 29
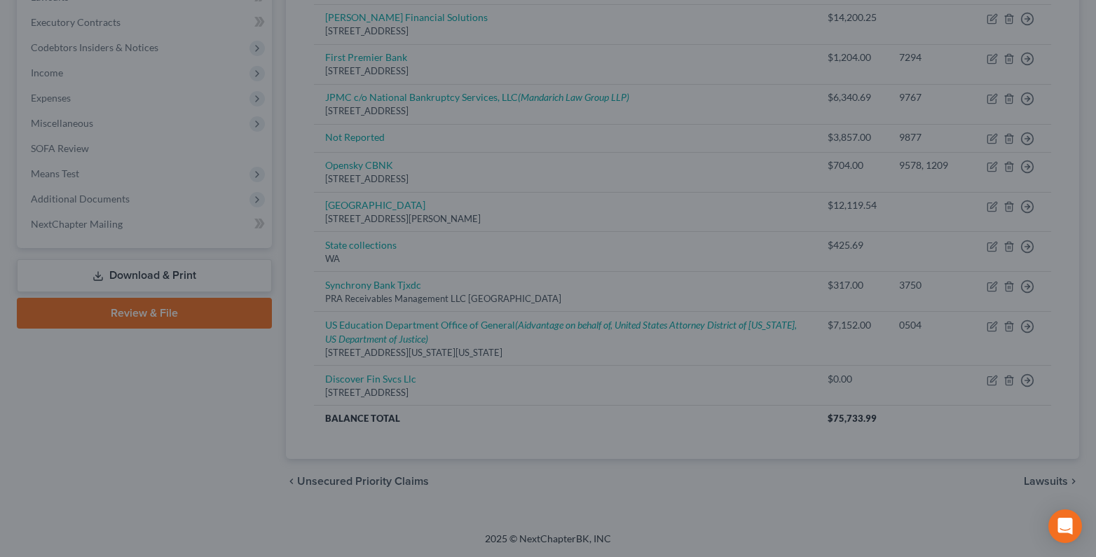
type input "0"
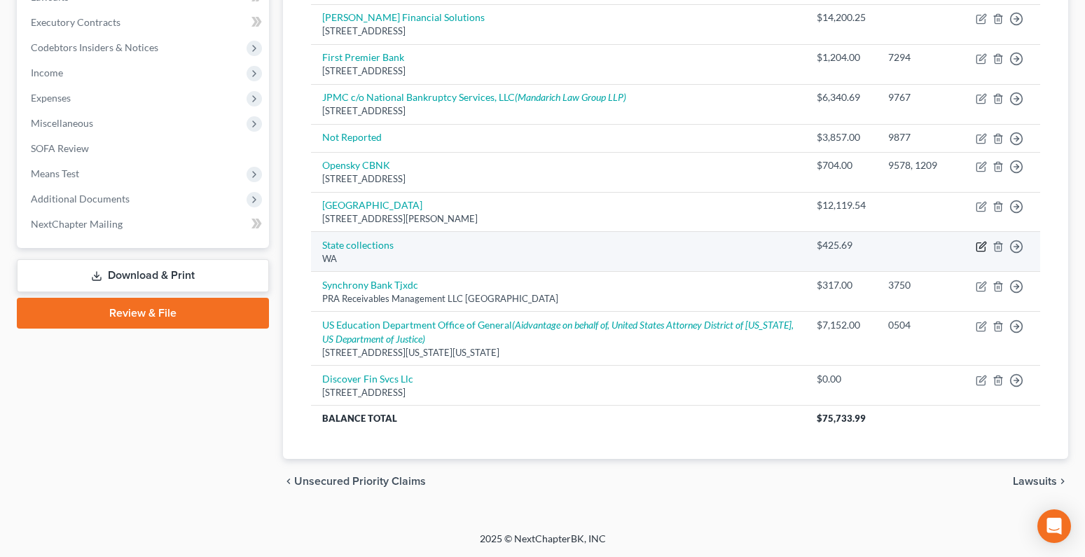
click at [976, 248] on icon "button" at bounding box center [980, 246] width 8 height 8
select select "50"
select select "9"
select select "0"
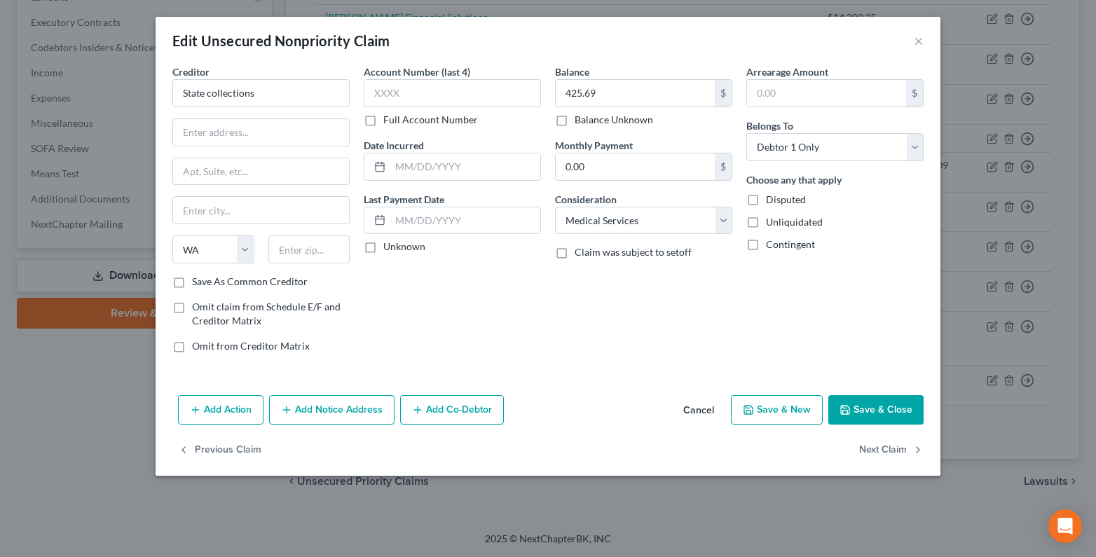
click at [857, 415] on button "Save & Close" at bounding box center [875, 409] width 95 height 29
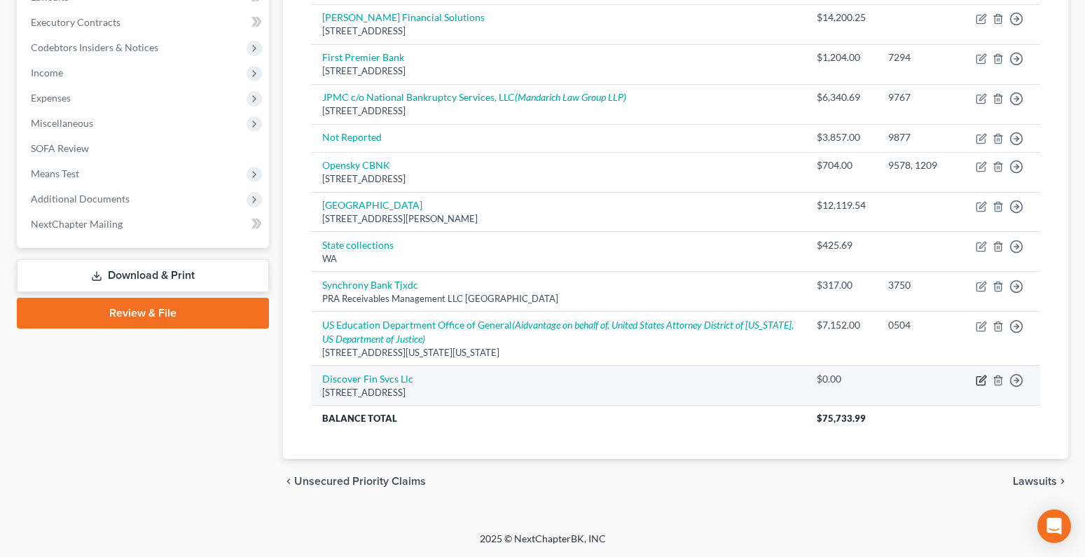
click at [978, 380] on icon "button" at bounding box center [981, 380] width 11 height 11
select select "7"
select select "2"
select select "0"
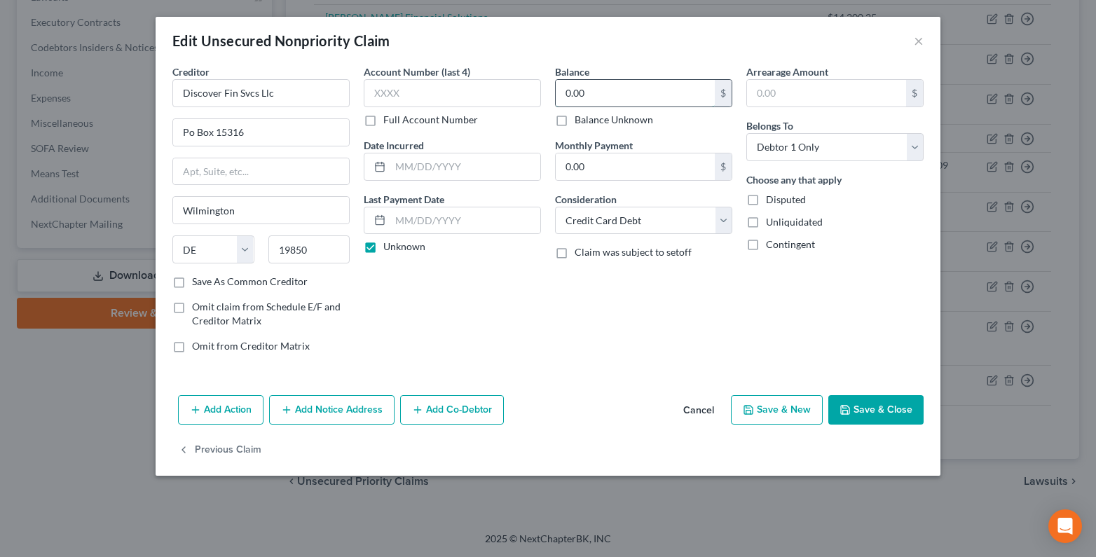
click at [574, 96] on input "0.00" at bounding box center [634, 93] width 159 height 27
type input "5,398.00"
click at [417, 172] on input "text" at bounding box center [465, 166] width 150 height 27
type input "10/18/20220"
click at [850, 411] on icon "button" at bounding box center [844, 409] width 11 height 11
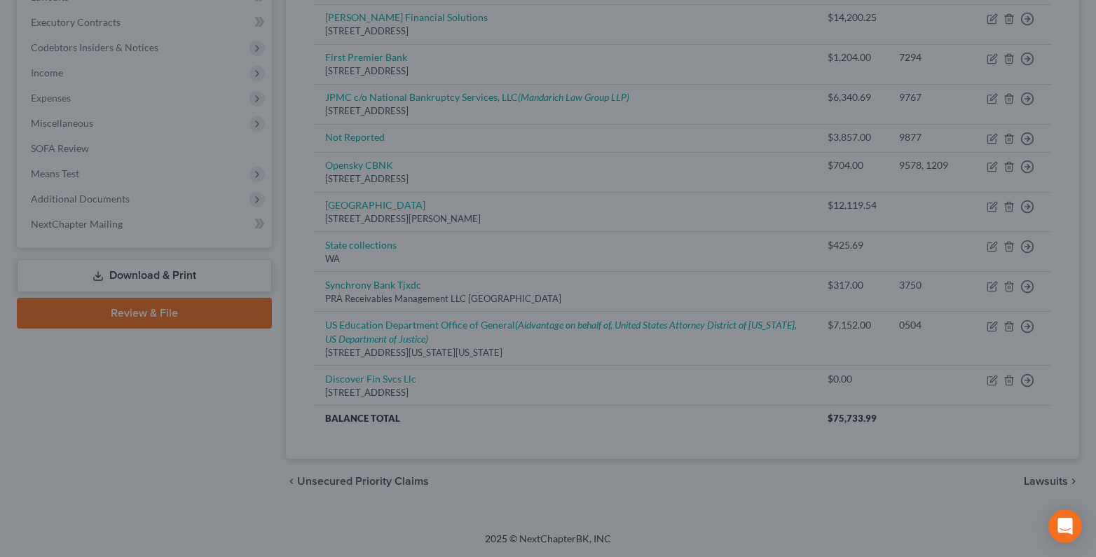
type input "0"
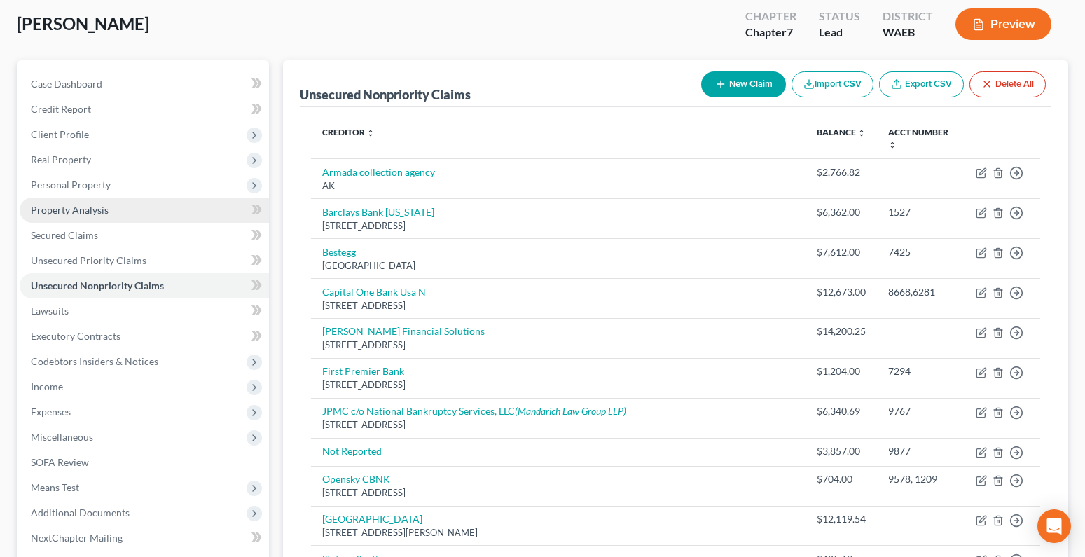
scroll to position [0, 0]
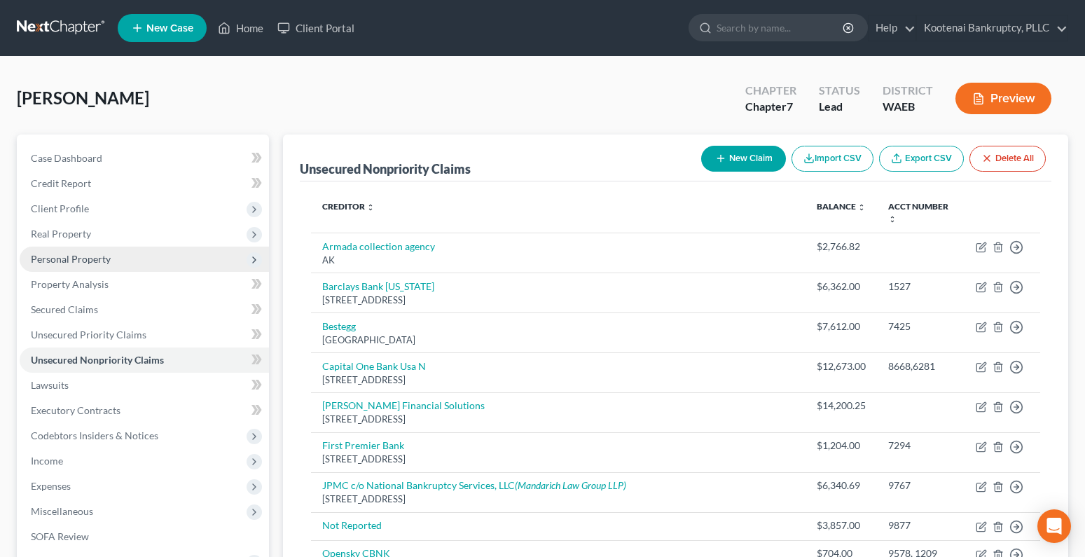
click at [54, 262] on span "Personal Property" at bounding box center [71, 259] width 80 height 12
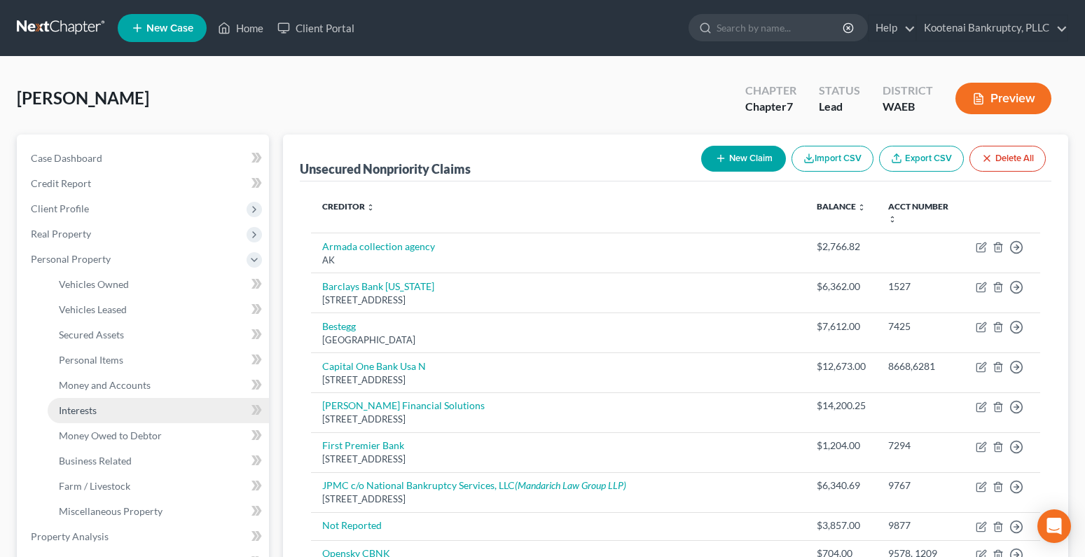
click at [82, 411] on span "Interests" at bounding box center [78, 410] width 38 height 12
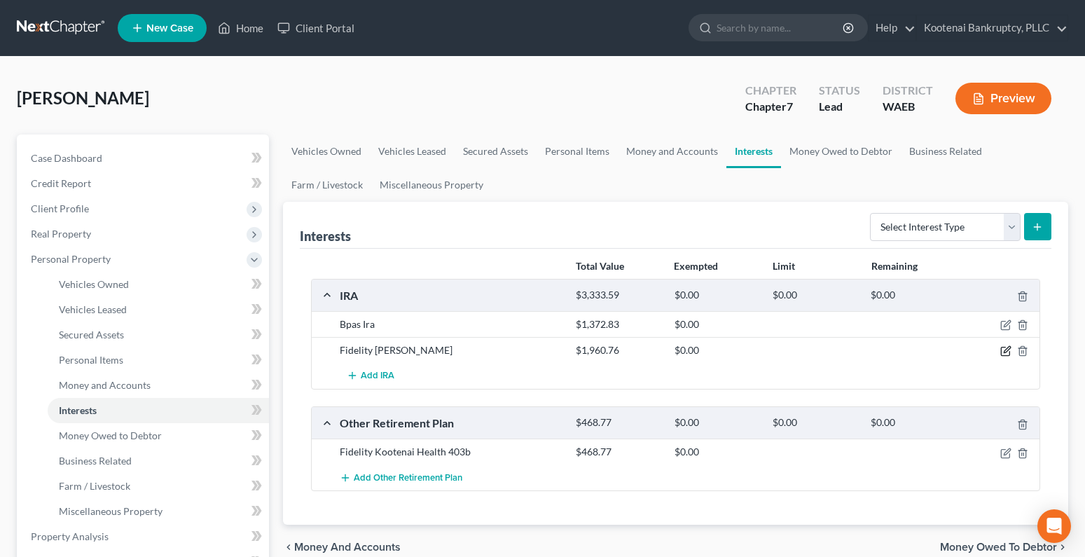
click at [1007, 354] on icon "button" at bounding box center [1005, 350] width 11 height 11
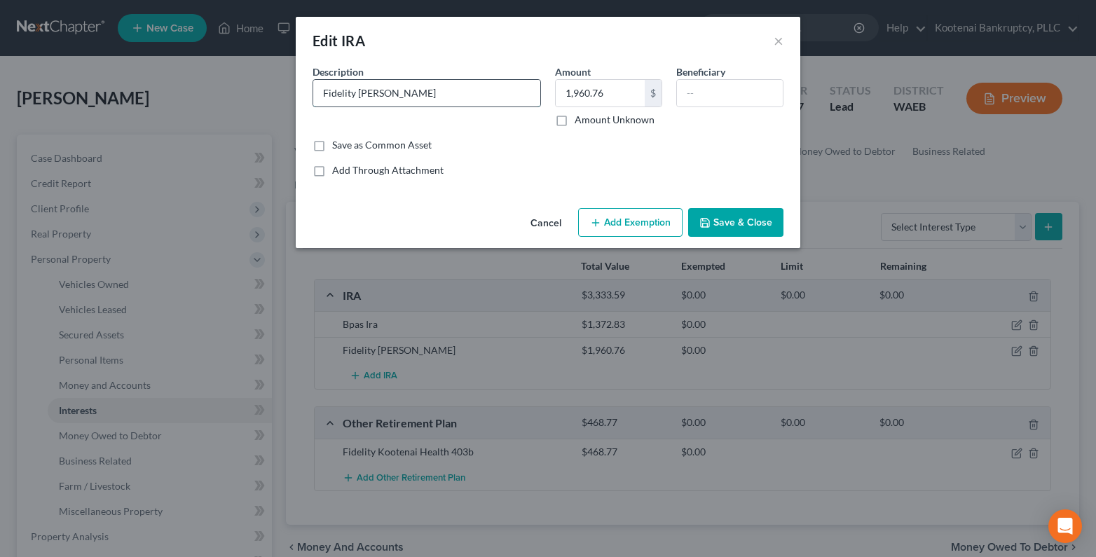
drag, startPoint x: 360, startPoint y: 94, endPoint x: 401, endPoint y: 97, distance: 40.7
click at [401, 96] on input "Fidelity Ira" at bounding box center [426, 93] width 227 height 27
type input "Fidelity IRA"
click at [715, 92] on input "text" at bounding box center [730, 93] width 106 height 27
type input "[PERSON_NAME]"
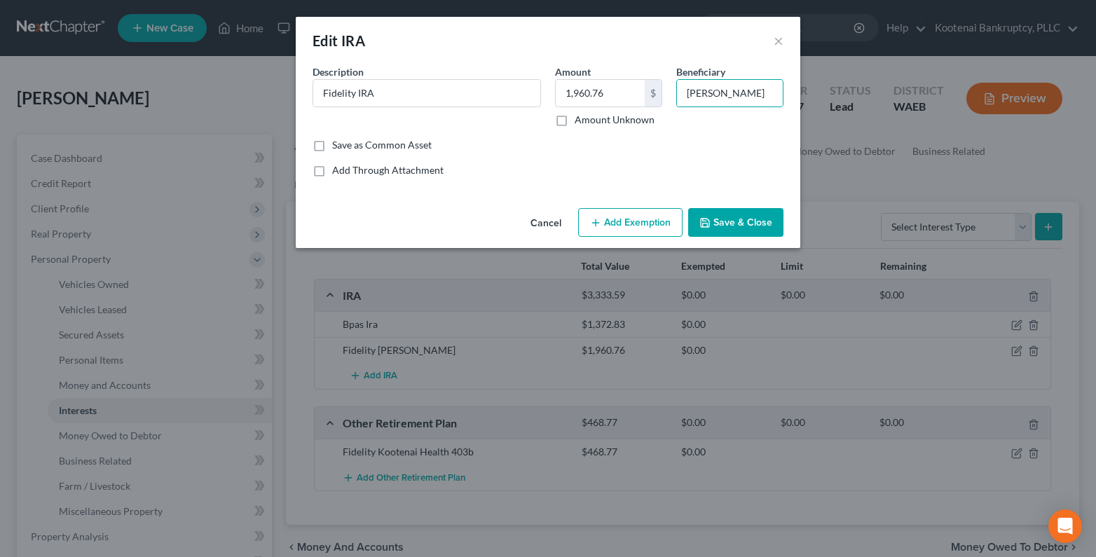
click at [628, 231] on button "Add Exemption" at bounding box center [630, 222] width 104 height 29
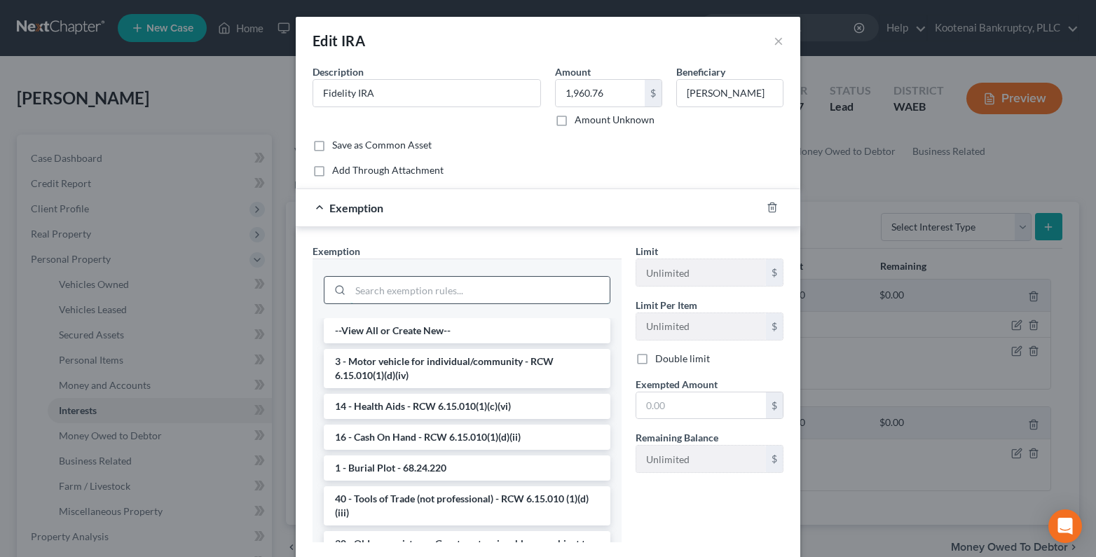
click at [361, 289] on input "search" at bounding box center [479, 290] width 259 height 27
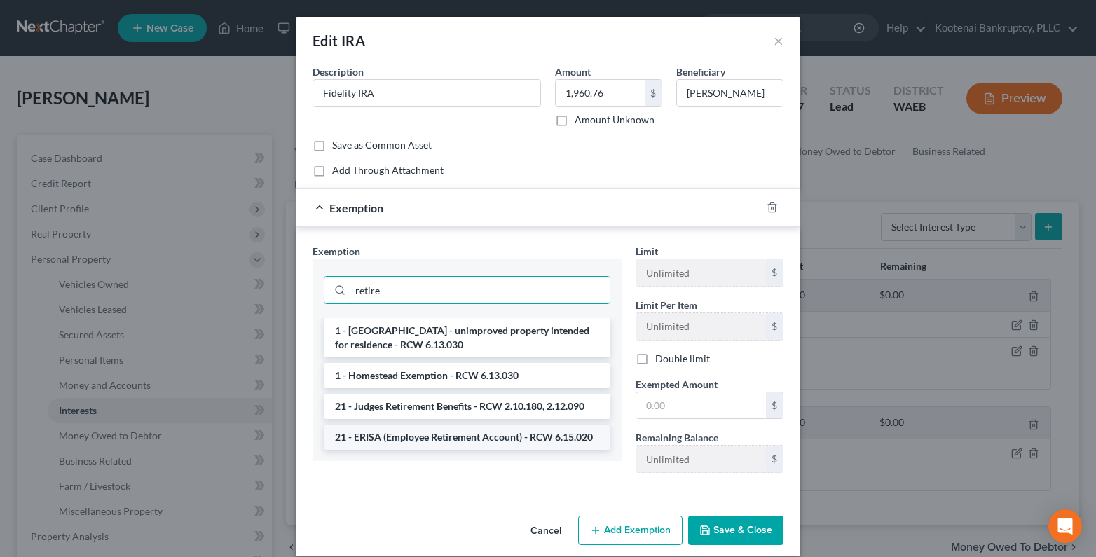
type input "retire"
click at [411, 441] on li "21 - ERISA (Employee Retirement Account) - RCW 6.15.020" at bounding box center [467, 436] width 286 height 25
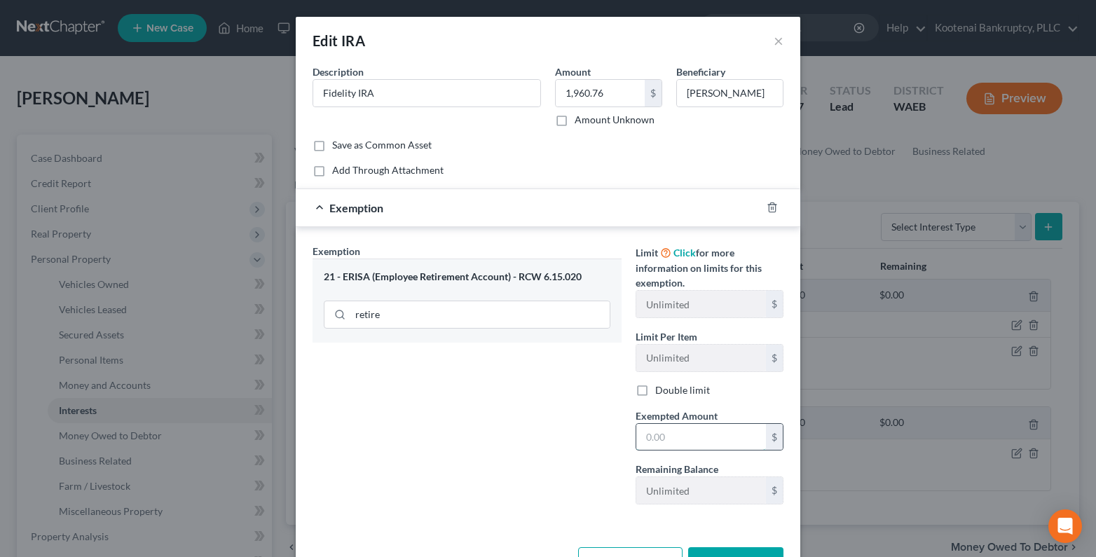
click at [642, 438] on input "text" at bounding box center [701, 437] width 130 height 27
type input "1,960.76"
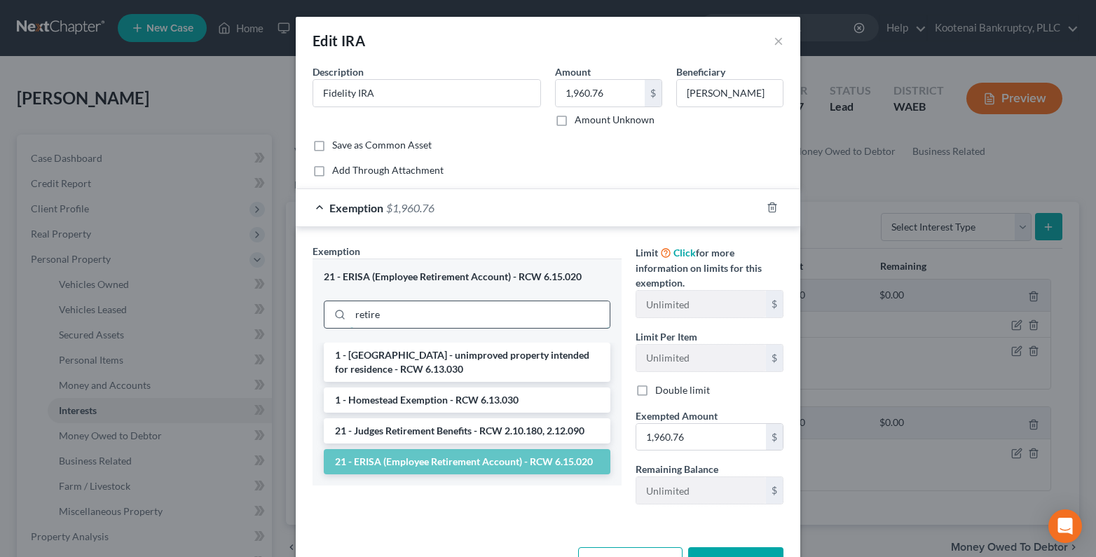
drag, startPoint x: 380, startPoint y: 315, endPoint x: 340, endPoint y: 314, distance: 39.9
click at [340, 314] on div "retire" at bounding box center [467, 314] width 286 height 28
click at [773, 212] on div at bounding box center [780, 207] width 39 height 22
click at [767, 211] on icon "button" at bounding box center [771, 207] width 11 height 11
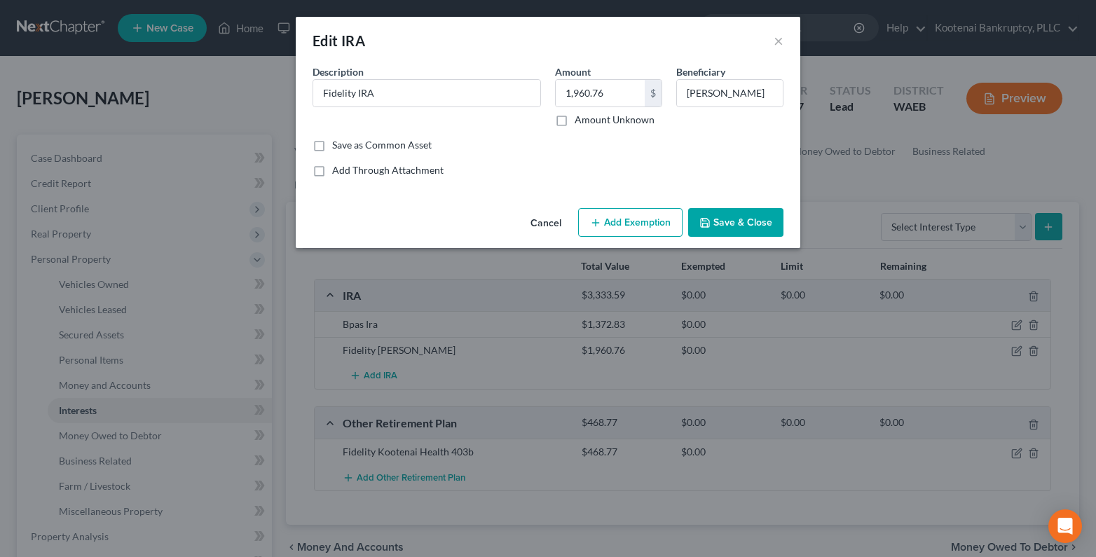
click at [739, 219] on button "Save & Close" at bounding box center [735, 222] width 95 height 29
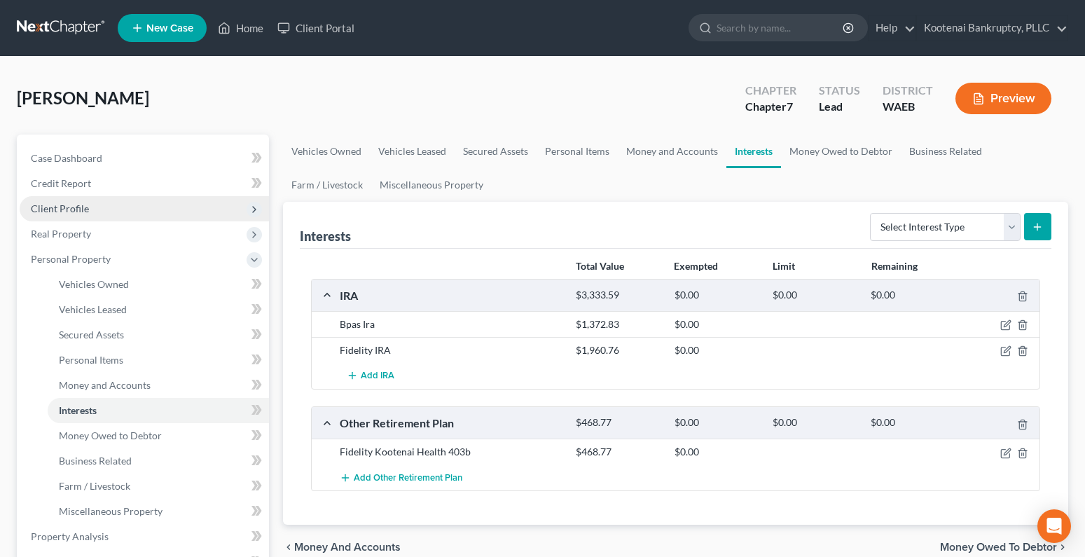
click at [36, 207] on span "Client Profile" at bounding box center [60, 208] width 58 height 12
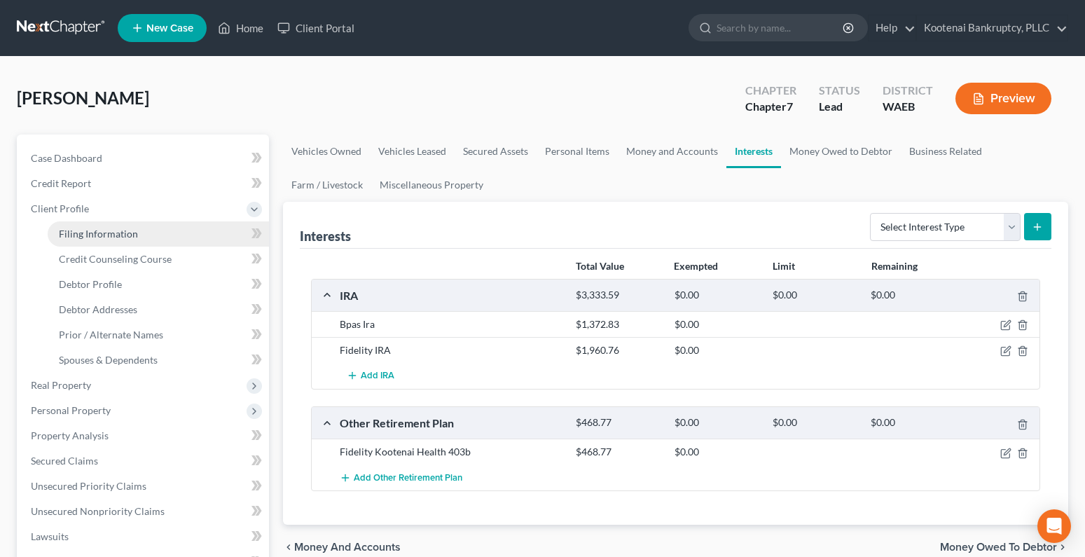
click at [77, 235] on span "Filing Information" at bounding box center [98, 234] width 79 height 12
select select "1"
select select "0"
select select "50"
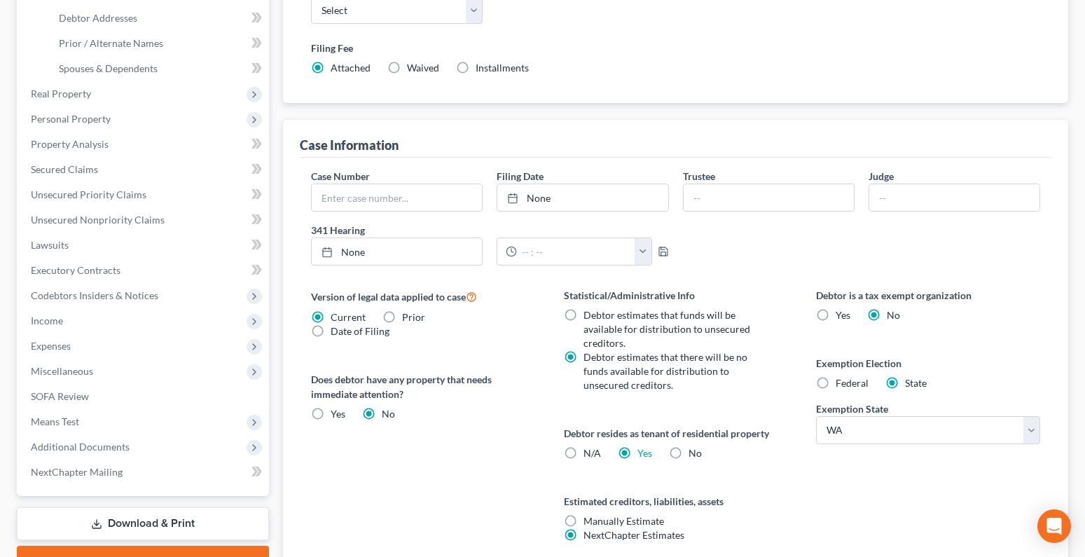
scroll to position [408, 0]
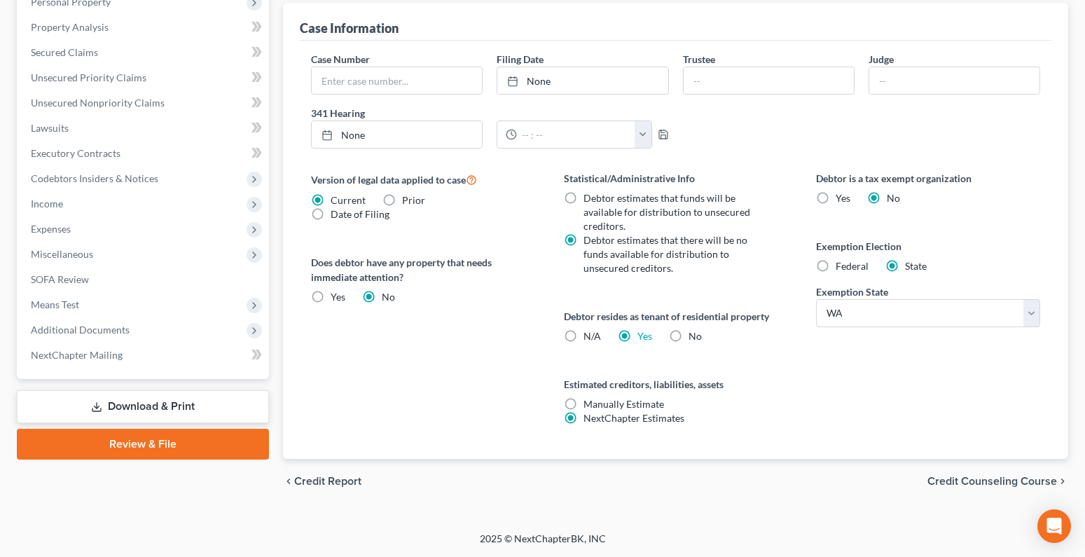
click at [974, 485] on span "Credit Counseling Course" at bounding box center [992, 481] width 130 height 11
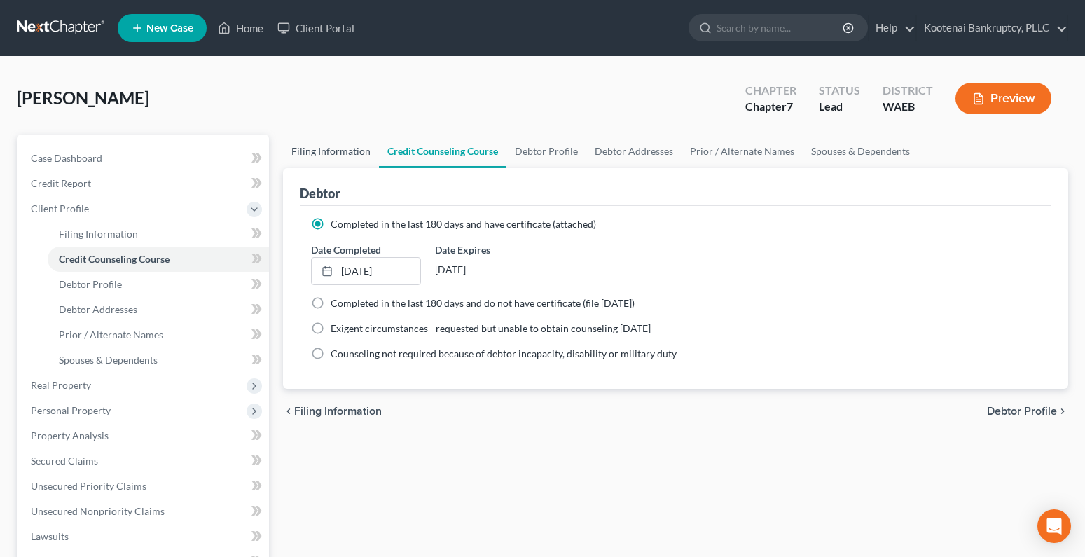
click at [318, 151] on link "Filing Information" at bounding box center [331, 151] width 96 height 34
select select "1"
select select "0"
select select "86"
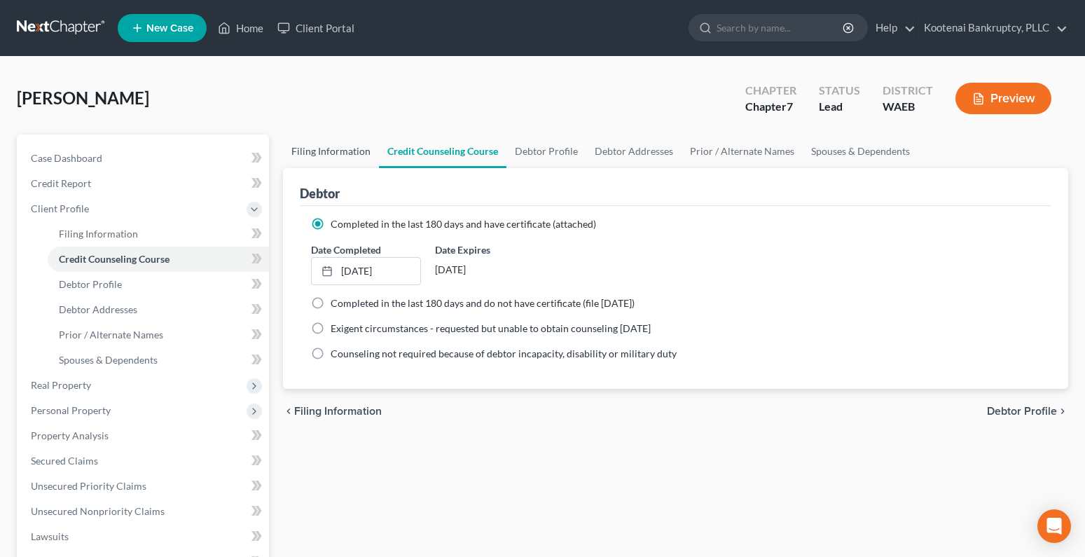
select select "1"
select select "50"
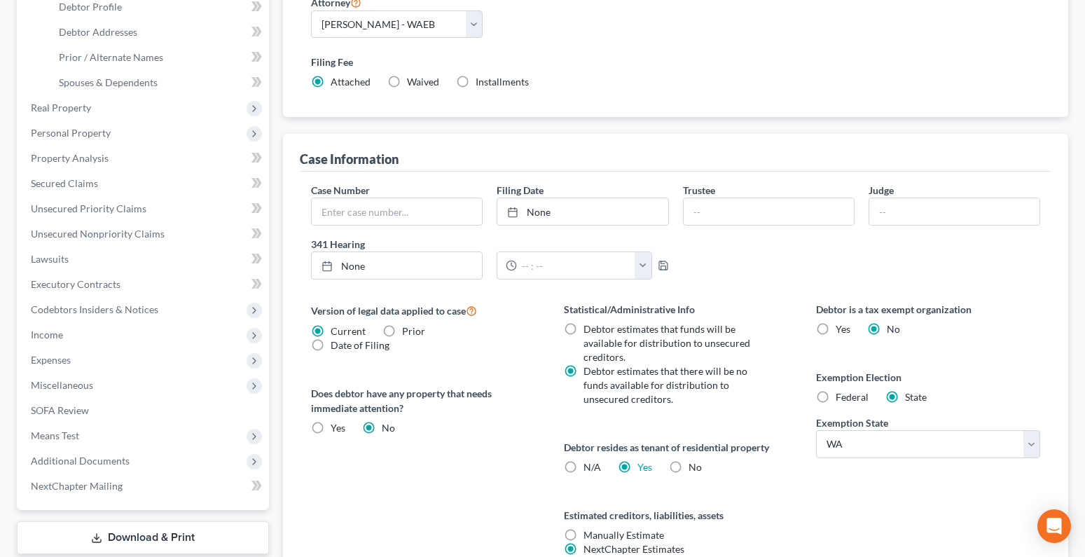
scroll to position [408, 0]
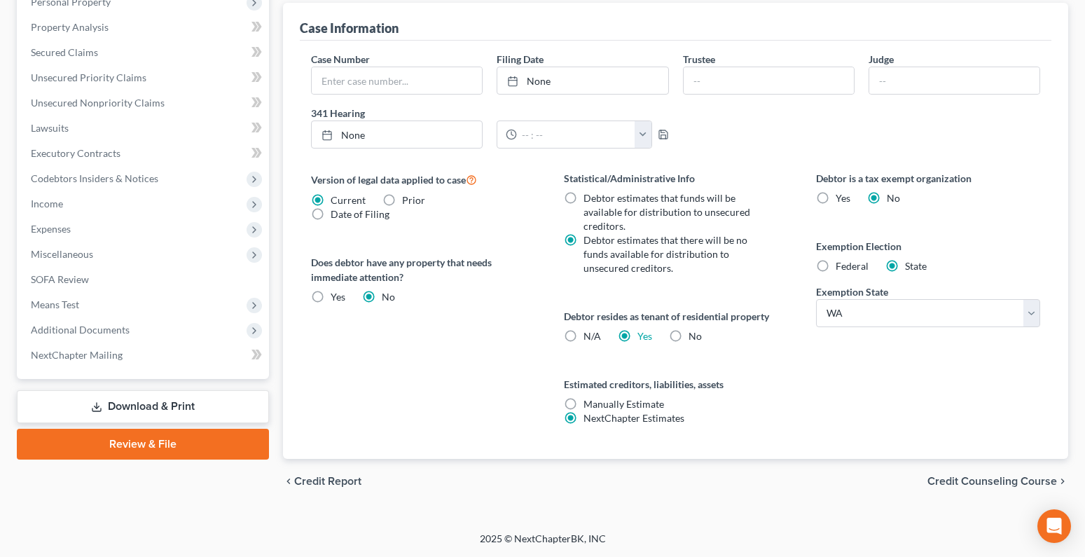
click at [1017, 481] on span "Credit Counseling Course" at bounding box center [992, 481] width 130 height 11
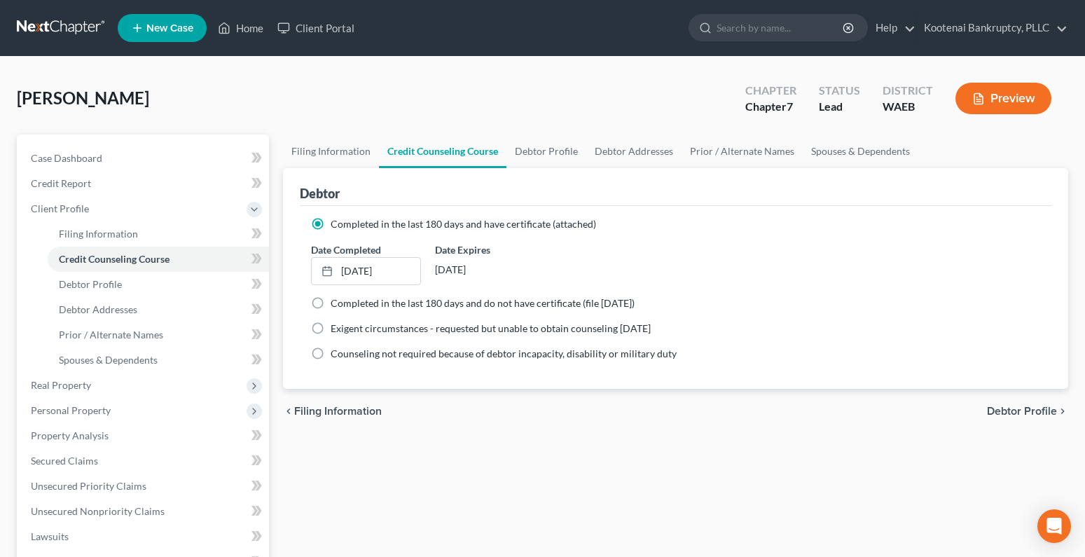
click at [1012, 411] on span "Debtor Profile" at bounding box center [1022, 411] width 70 height 11
select select "1"
select select "3"
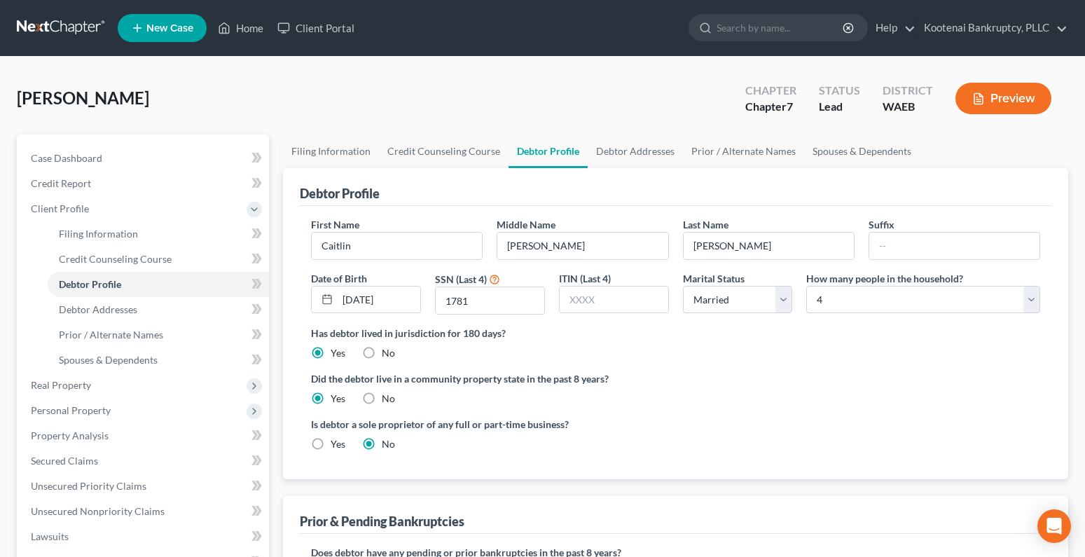
scroll to position [210, 0]
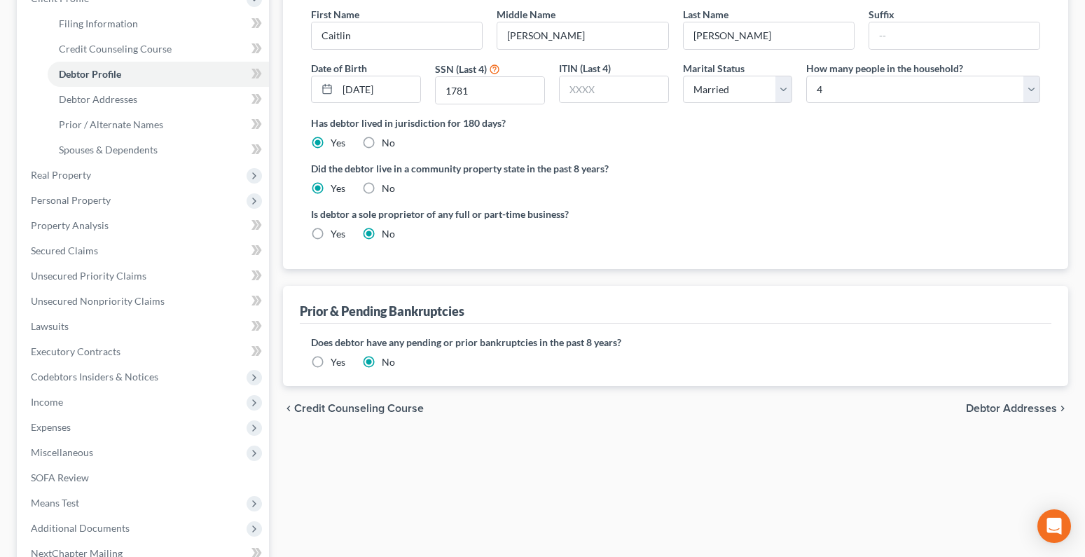
click at [1018, 414] on span "Debtor Addresses" at bounding box center [1011, 408] width 91 height 11
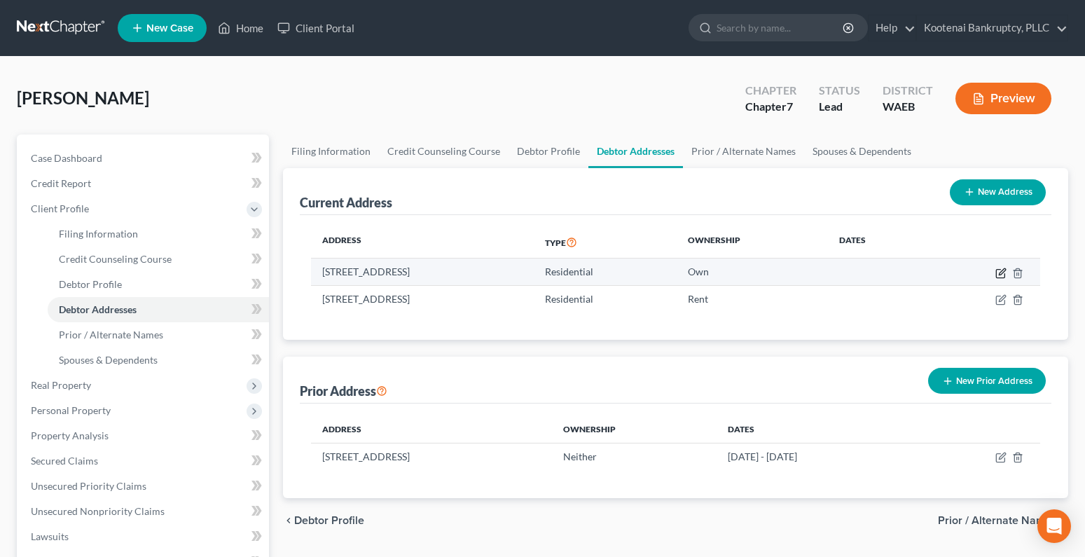
click at [1000, 271] on icon "button" at bounding box center [1000, 273] width 11 height 11
select select "50"
select select "0"
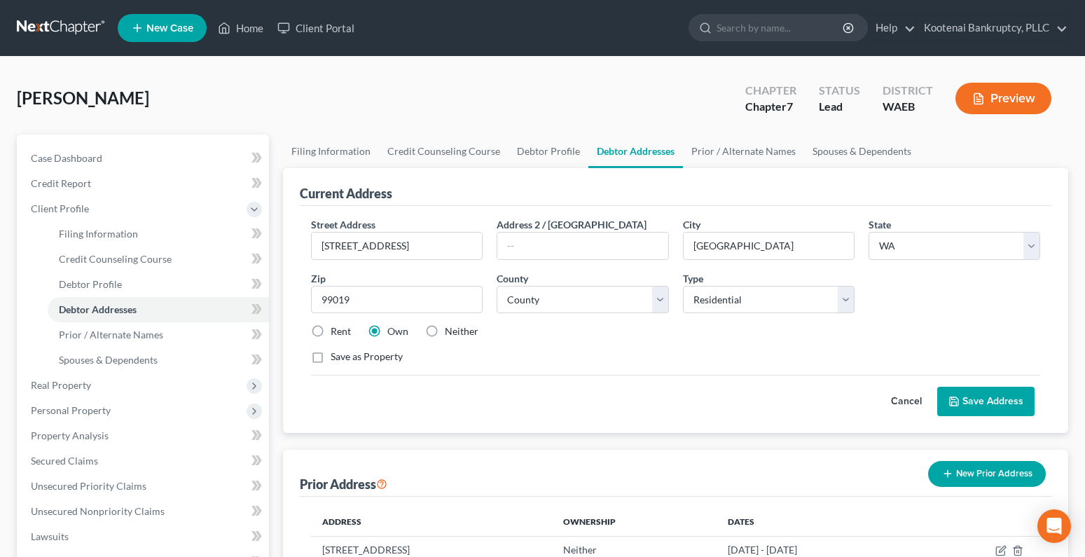
click at [331, 332] on label "Rent" at bounding box center [341, 331] width 20 height 14
click at [336, 332] on input "Rent" at bounding box center [340, 328] width 9 height 9
radio input "true"
click at [979, 402] on button "Save Address" at bounding box center [985, 401] width 97 height 29
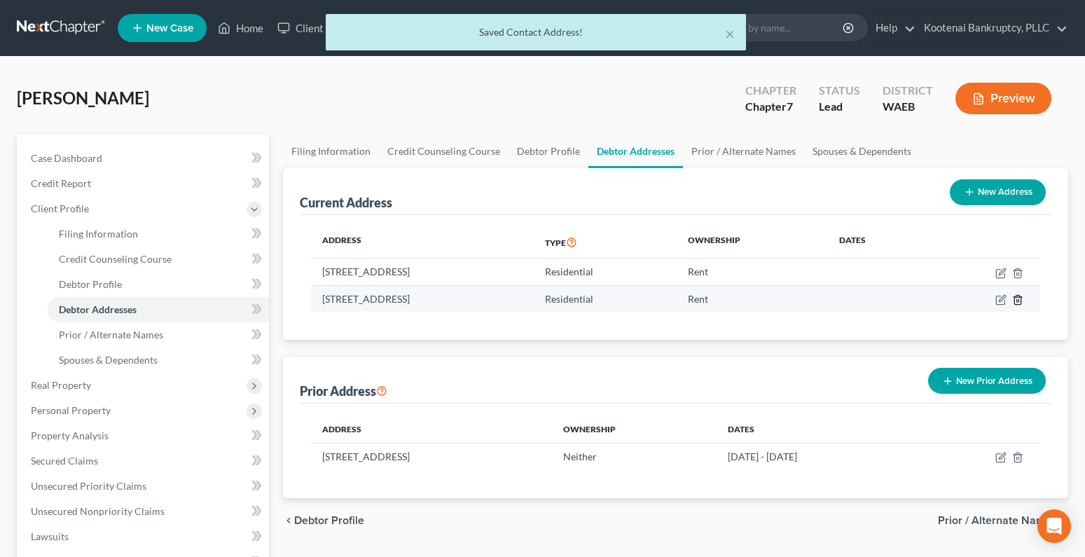
click at [1022, 301] on icon "button" at bounding box center [1017, 299] width 11 height 11
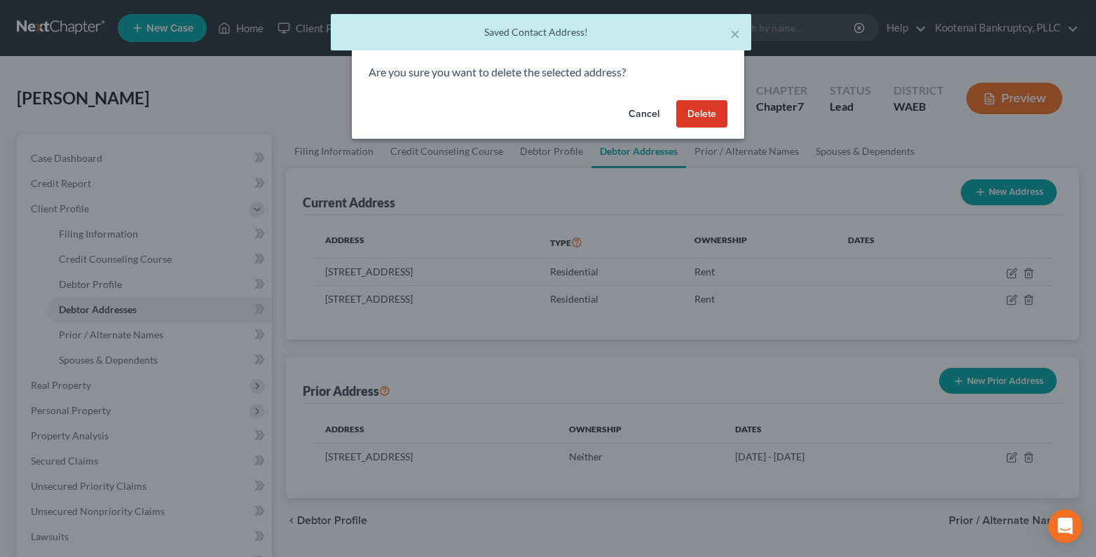
click at [695, 106] on button "Delete" at bounding box center [701, 114] width 51 height 28
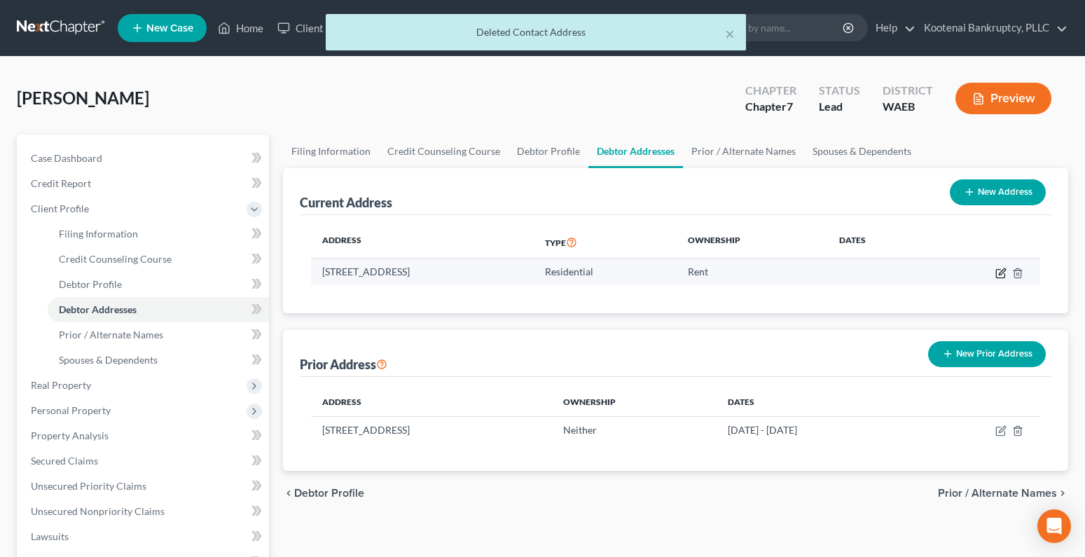
click at [997, 273] on icon "button" at bounding box center [1000, 273] width 11 height 11
select select "50"
select select "31"
select select "0"
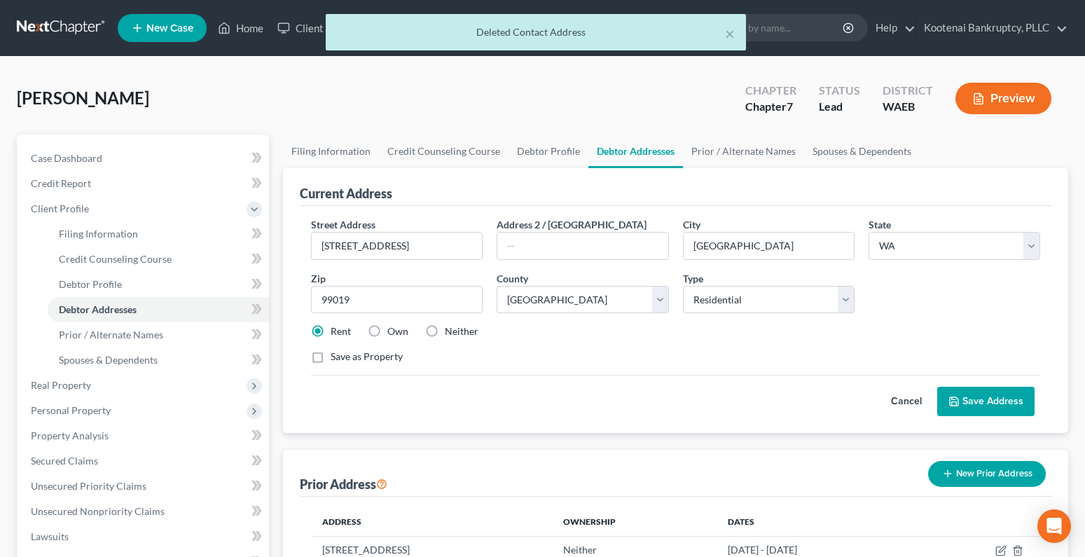
click at [1004, 400] on button "Save Address" at bounding box center [985, 401] width 97 height 29
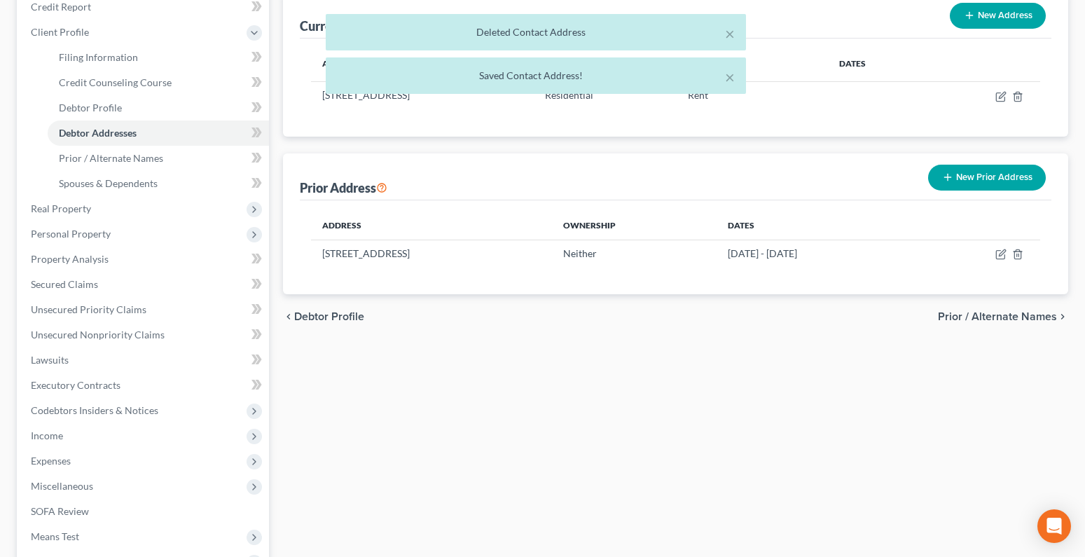
scroll to position [210, 0]
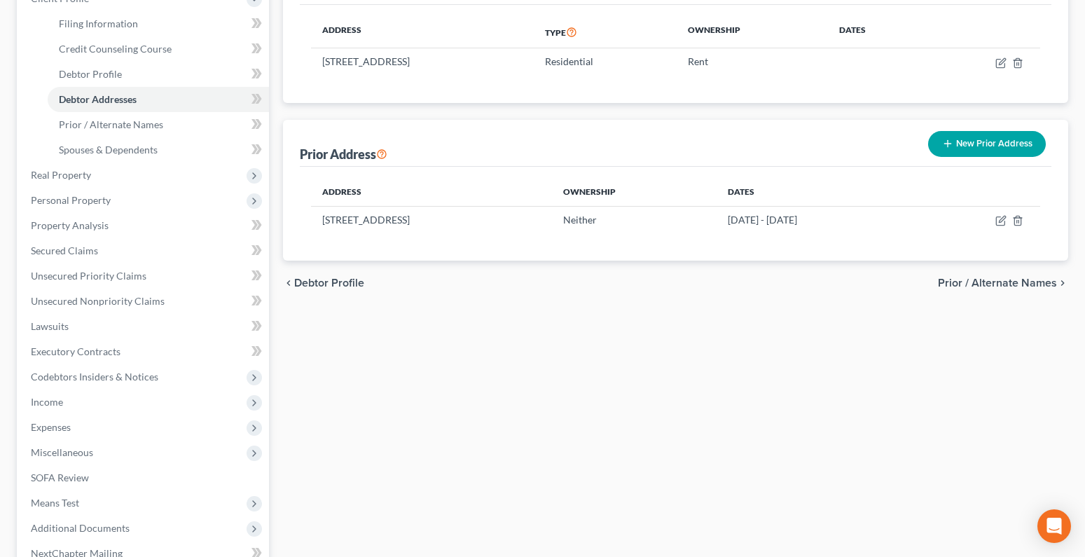
click at [983, 286] on span "Prior / Alternate Names" at bounding box center [997, 282] width 119 height 11
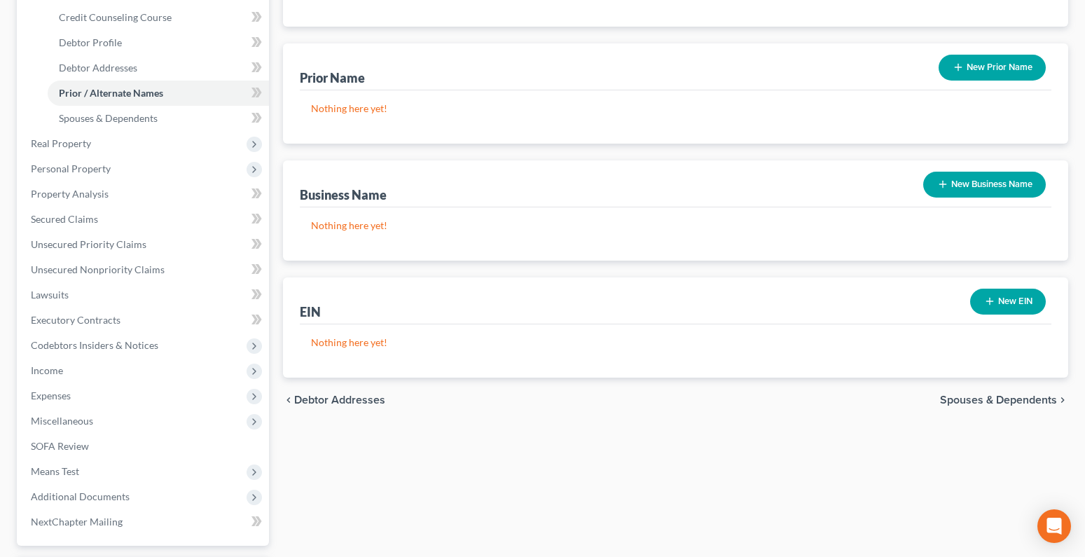
scroll to position [364, 0]
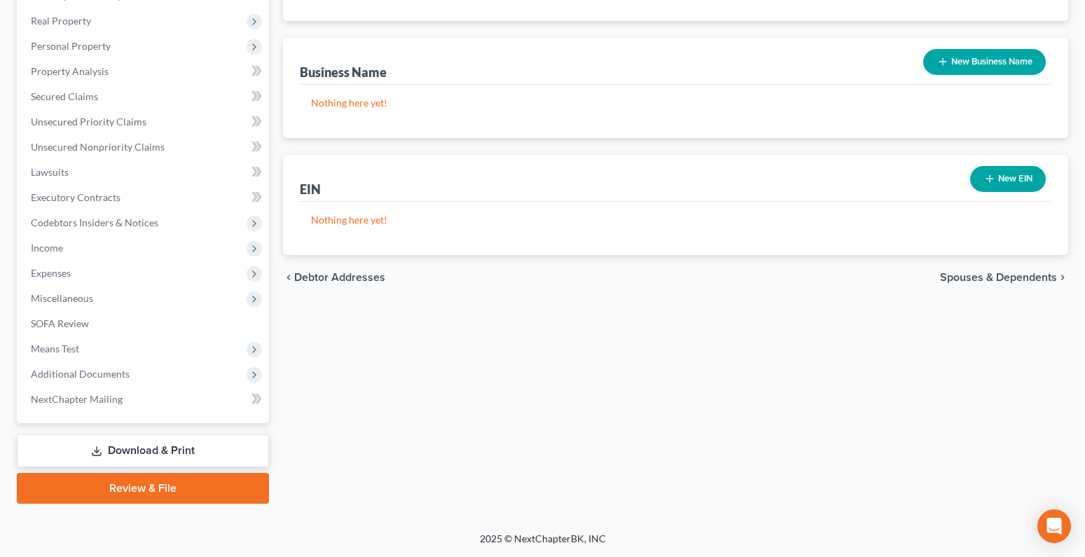
click at [997, 283] on span "Spouses & Dependents" at bounding box center [998, 277] width 117 height 11
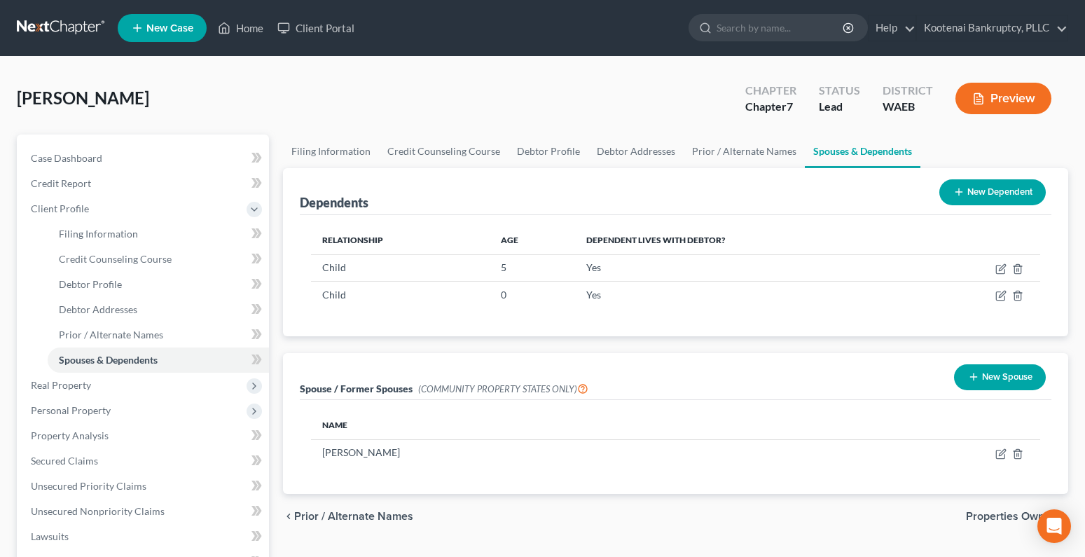
click at [993, 517] on span "Properties Owned" at bounding box center [1011, 516] width 91 height 11
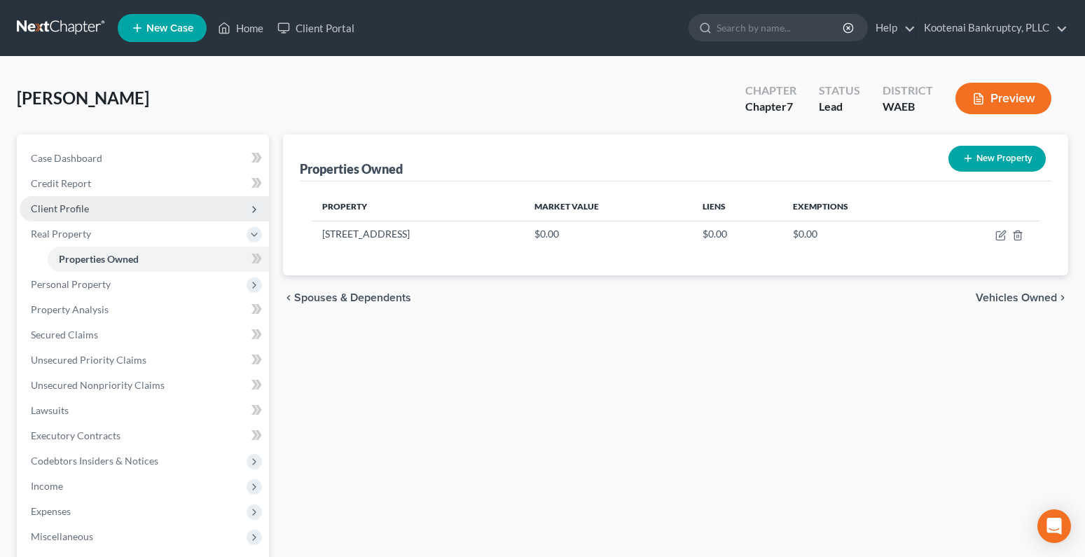
click at [52, 211] on span "Client Profile" at bounding box center [60, 208] width 58 height 12
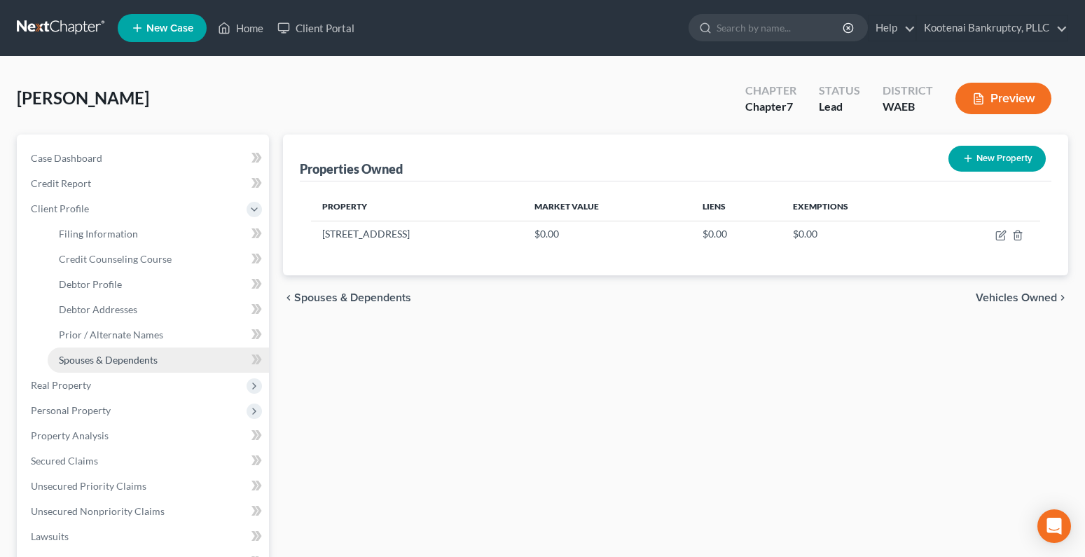
click at [97, 365] on span "Spouses & Dependents" at bounding box center [108, 360] width 99 height 12
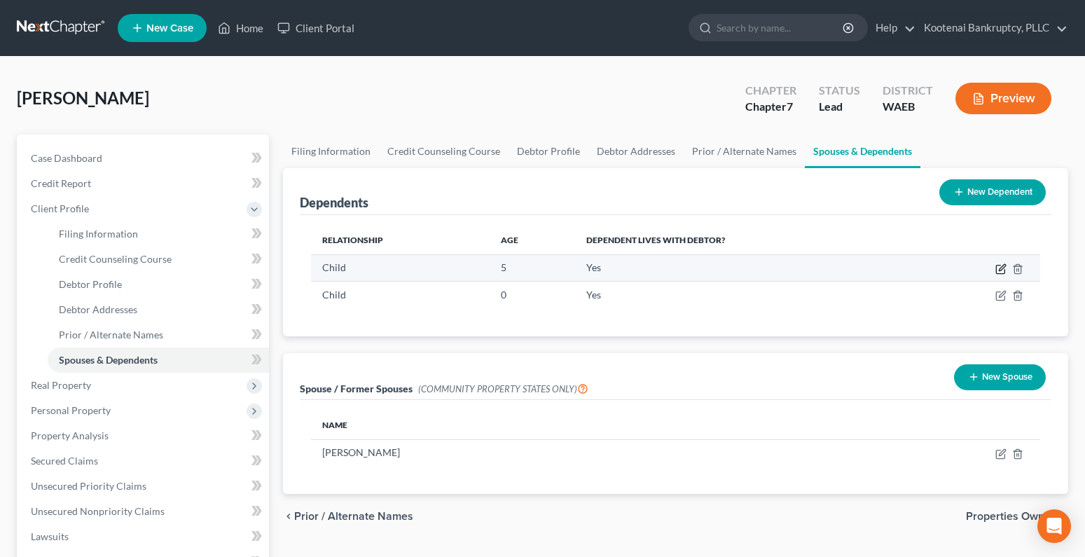
click at [998, 268] on icon "button" at bounding box center [1000, 268] width 11 height 11
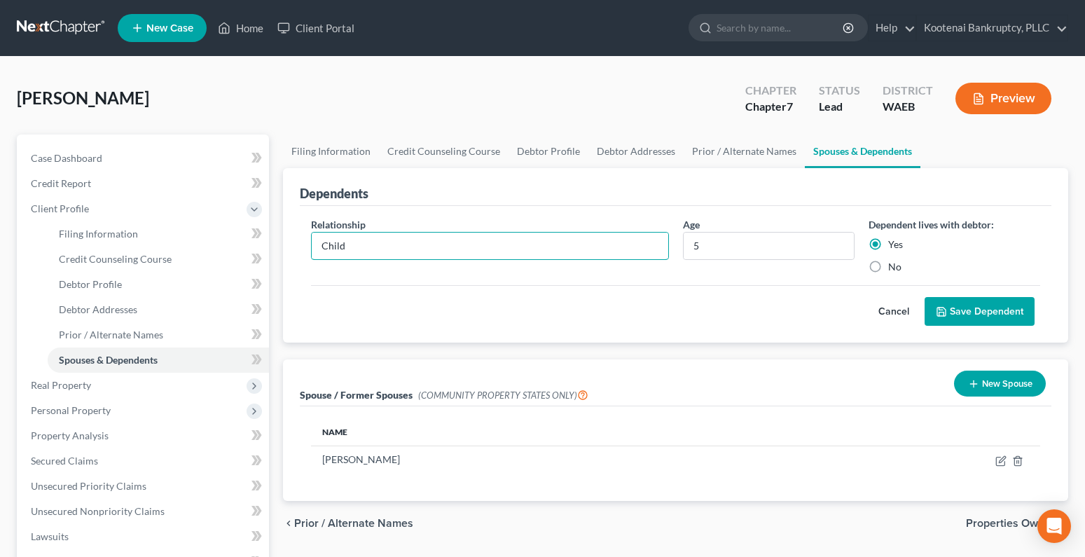
drag, startPoint x: 354, startPoint y: 246, endPoint x: 298, endPoint y: 265, distance: 60.0
click at [308, 247] on div "Relationship * Child" at bounding box center [489, 245] width 371 height 57
type input "Daughter"
drag, startPoint x: 962, startPoint y: 308, endPoint x: 919, endPoint y: 308, distance: 42.7
click at [961, 309] on button "Save Dependent" at bounding box center [980, 311] width 110 height 29
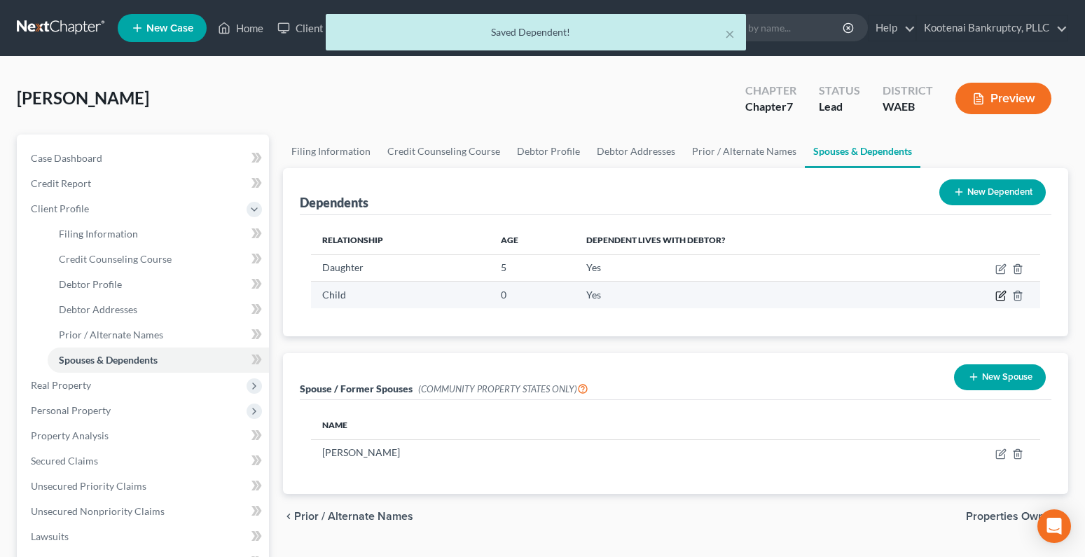
click at [1000, 296] on icon "button" at bounding box center [1000, 295] width 11 height 11
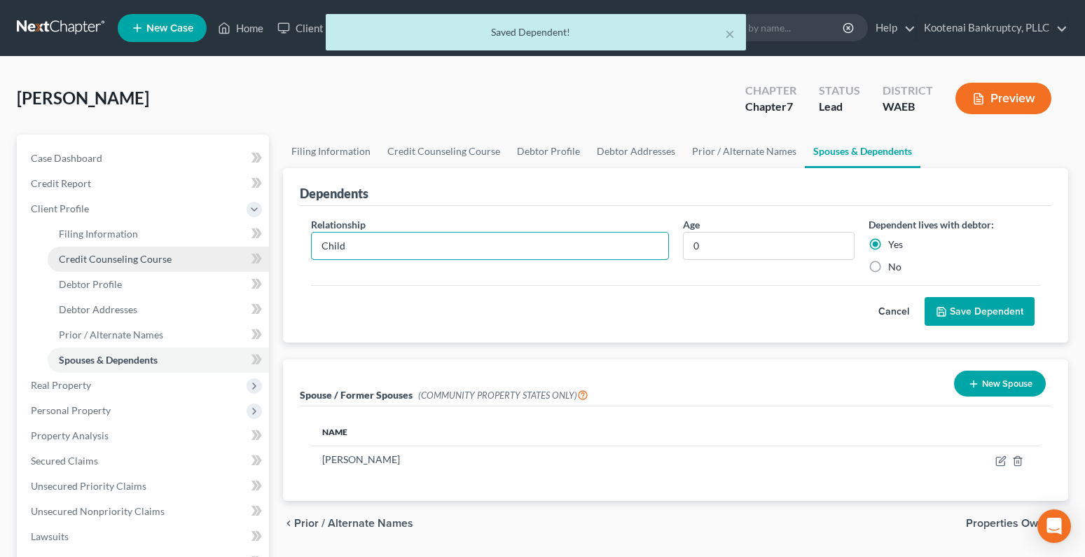
drag, startPoint x: 354, startPoint y: 243, endPoint x: 259, endPoint y: 248, distance: 95.4
click at [265, 247] on div "Petition Navigation Case Dashboard Payments Invoices Payments Payments Credit R…" at bounding box center [542, 500] width 1065 height 733
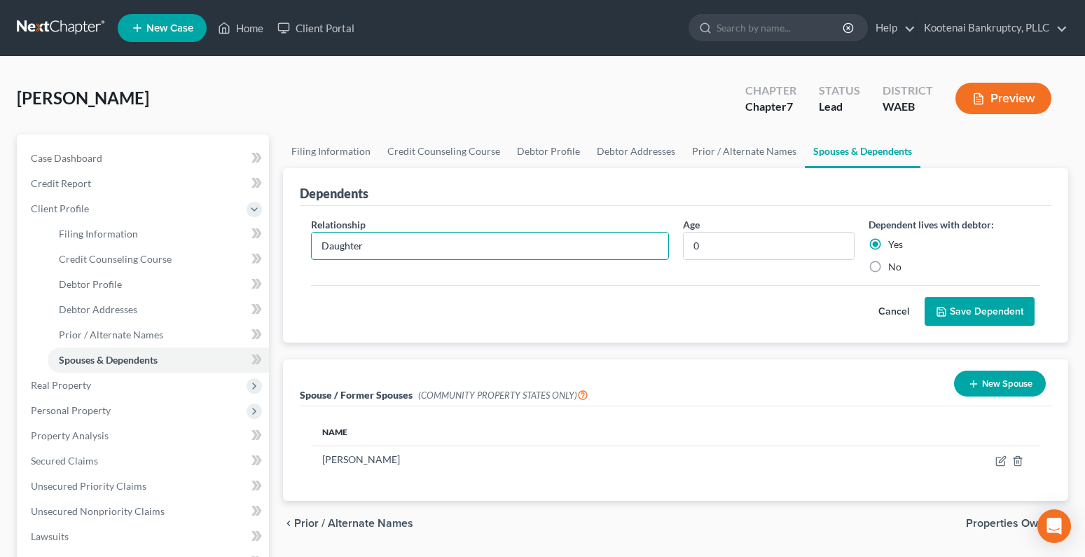
type input "Daughter"
click at [1002, 306] on button "Save Dependent" at bounding box center [980, 311] width 110 height 29
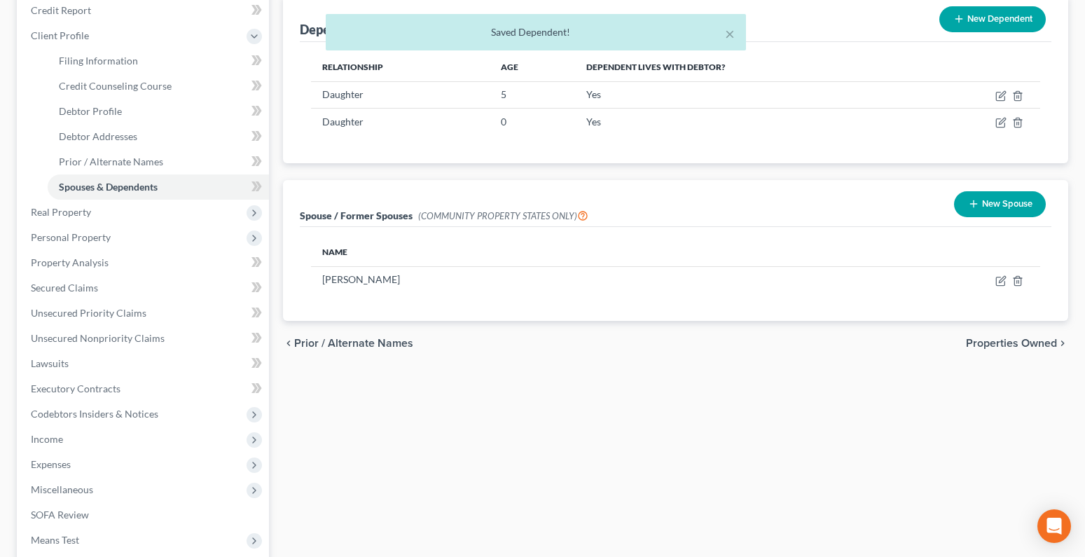
scroll to position [210, 0]
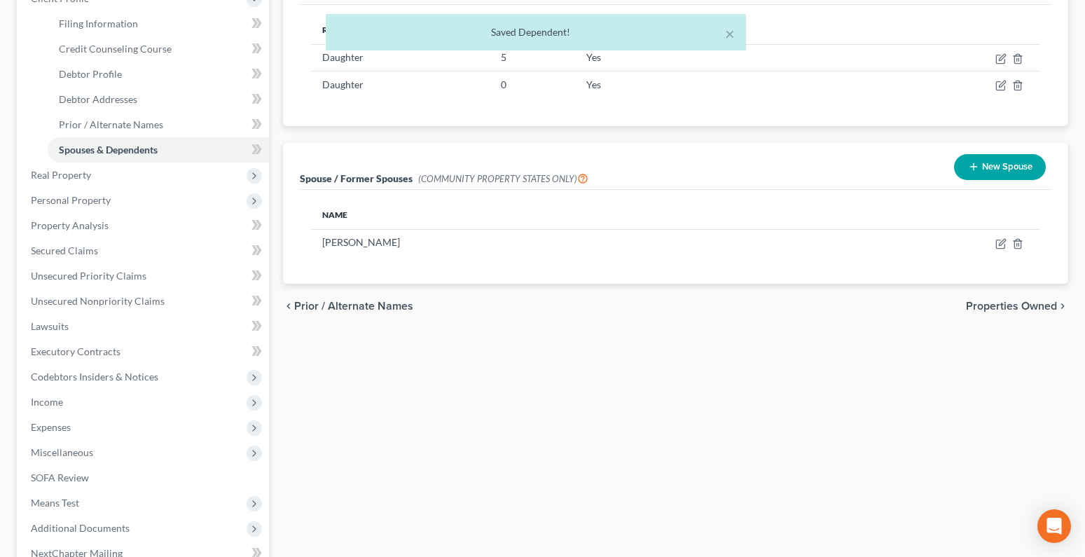
click at [1023, 310] on span "Properties Owned" at bounding box center [1011, 305] width 91 height 11
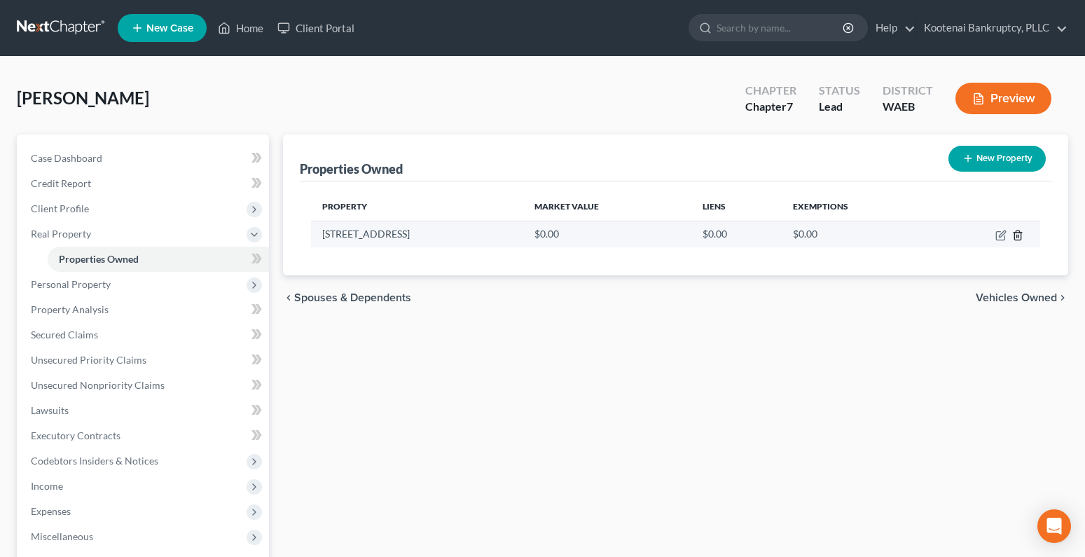
click at [1020, 235] on icon "button" at bounding box center [1017, 235] width 11 height 11
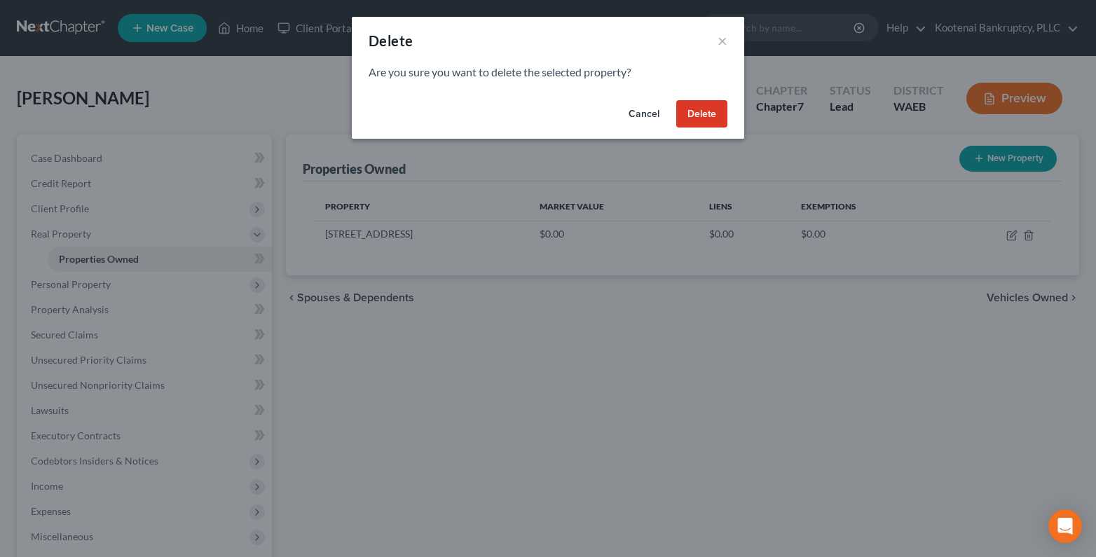
click at [696, 110] on button "Delete" at bounding box center [701, 114] width 51 height 28
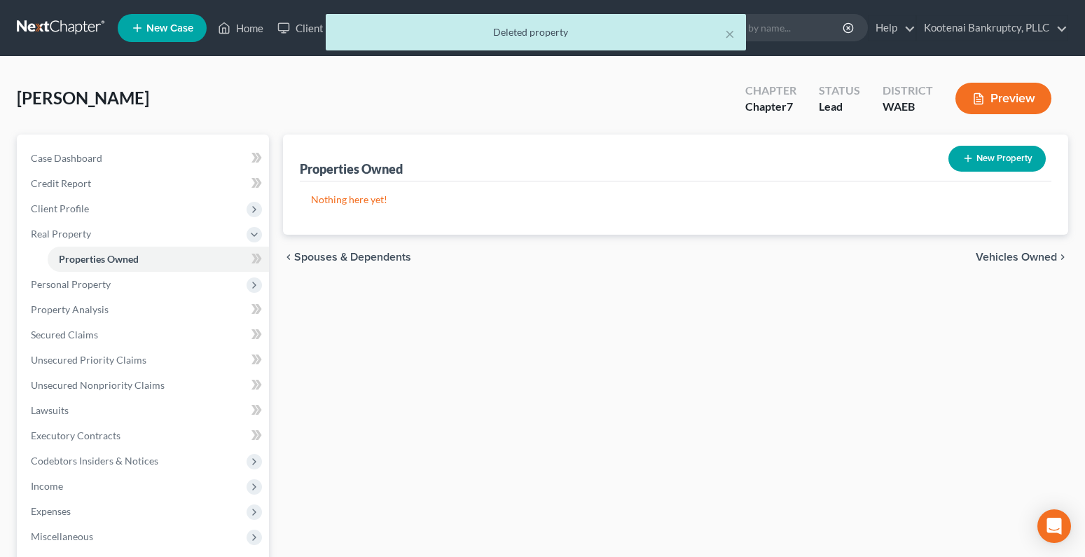
click at [1035, 254] on span "Vehicles Owned" at bounding box center [1016, 256] width 81 height 11
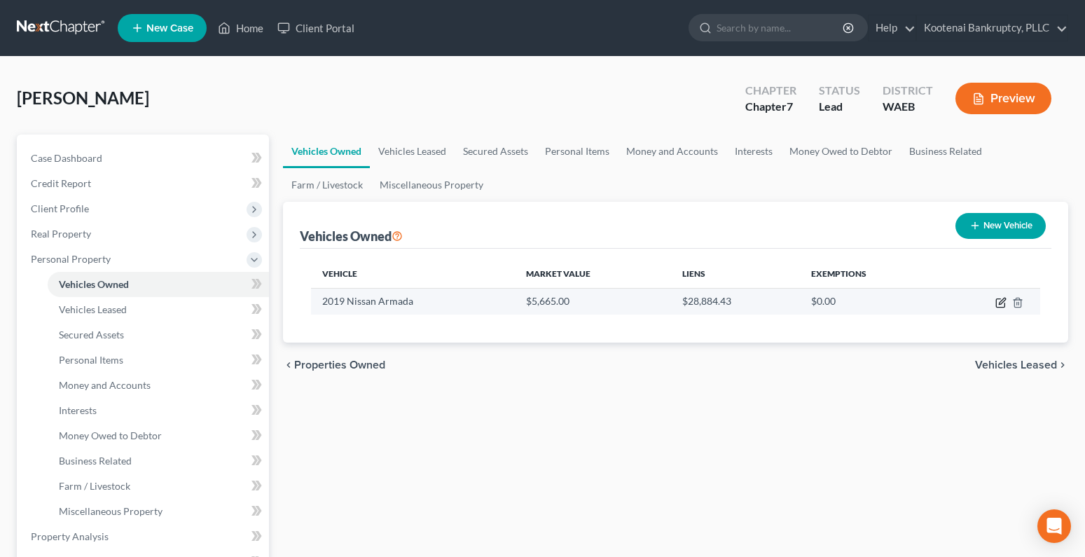
click at [1003, 303] on icon "button" at bounding box center [1000, 302] width 11 height 11
select select "0"
select select "7"
select select "2"
select select "50"
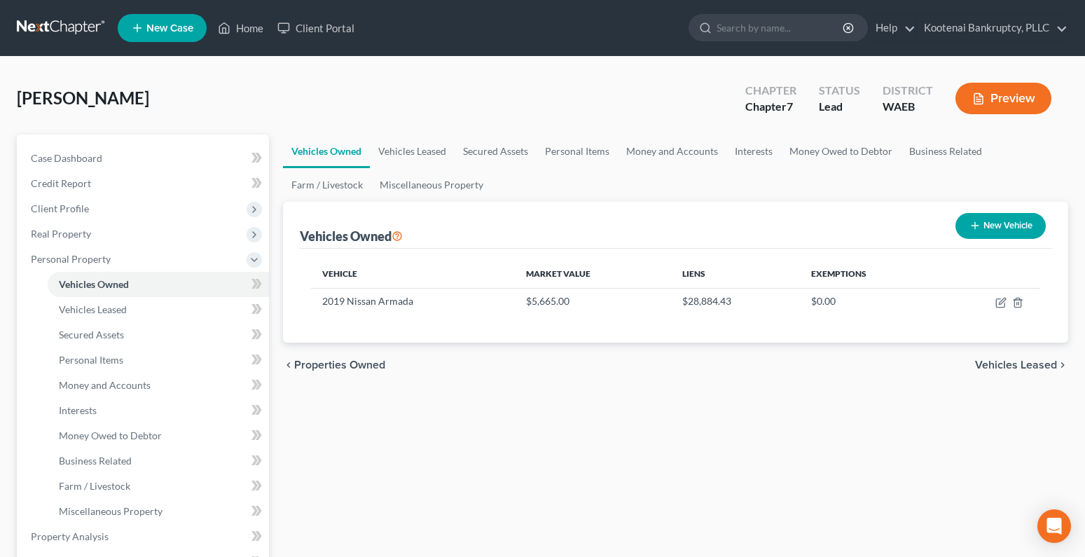
select select "3"
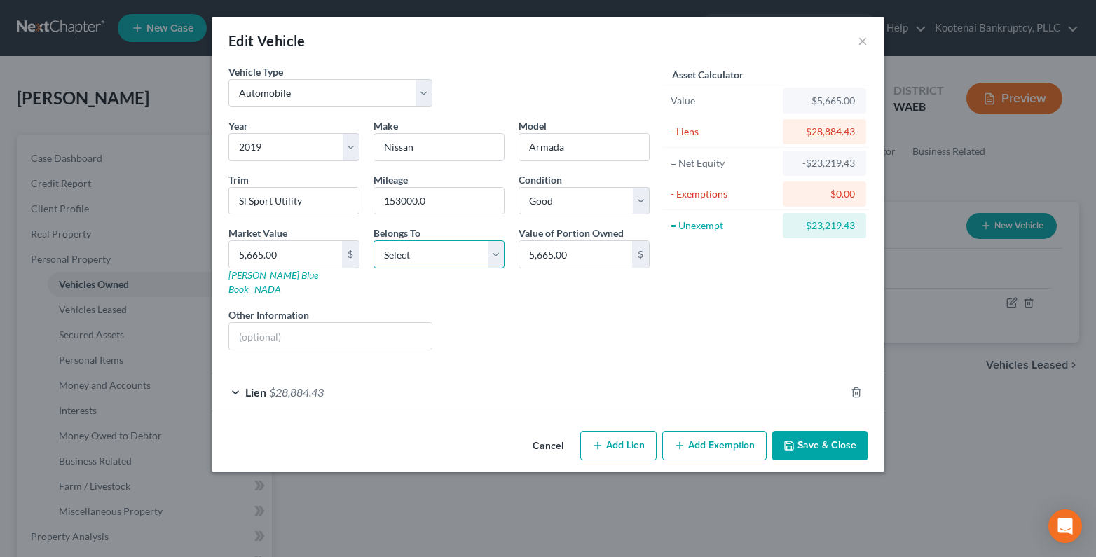
click at [420, 257] on select "Select Debtor 1 Only Debtor 2 Only Debtor 1 And Debtor 2 Only At Least One Of T…" at bounding box center [438, 254] width 131 height 28
select select "0"
click at [373, 240] on select "Select Debtor 1 Only Debtor 2 Only Debtor 1 And Debtor 2 Only At Least One Of T…" at bounding box center [438, 254] width 131 height 28
click at [364, 382] on div "Lien $28,884.43" at bounding box center [528, 391] width 633 height 37
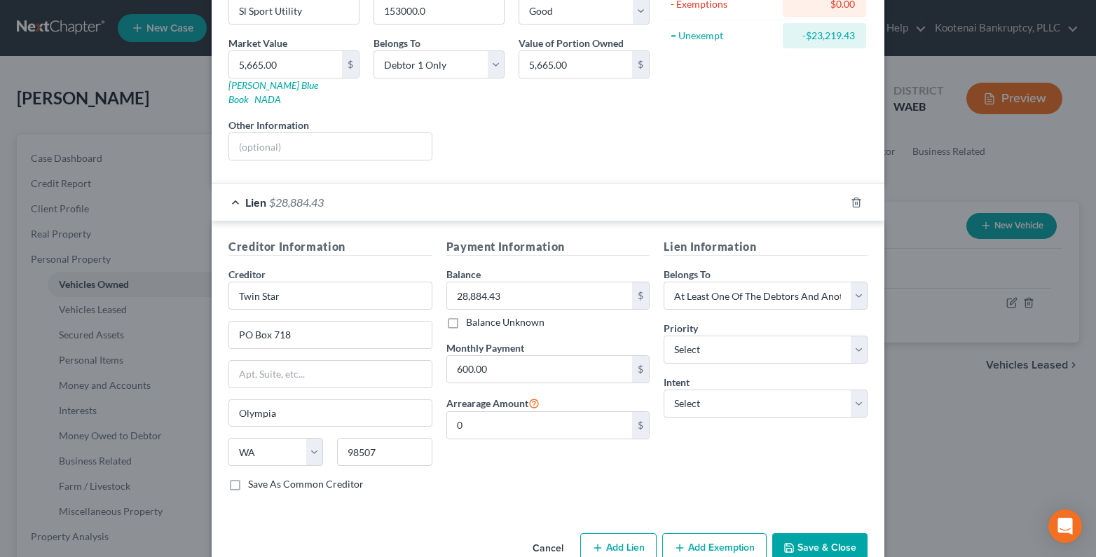
scroll to position [209, 0]
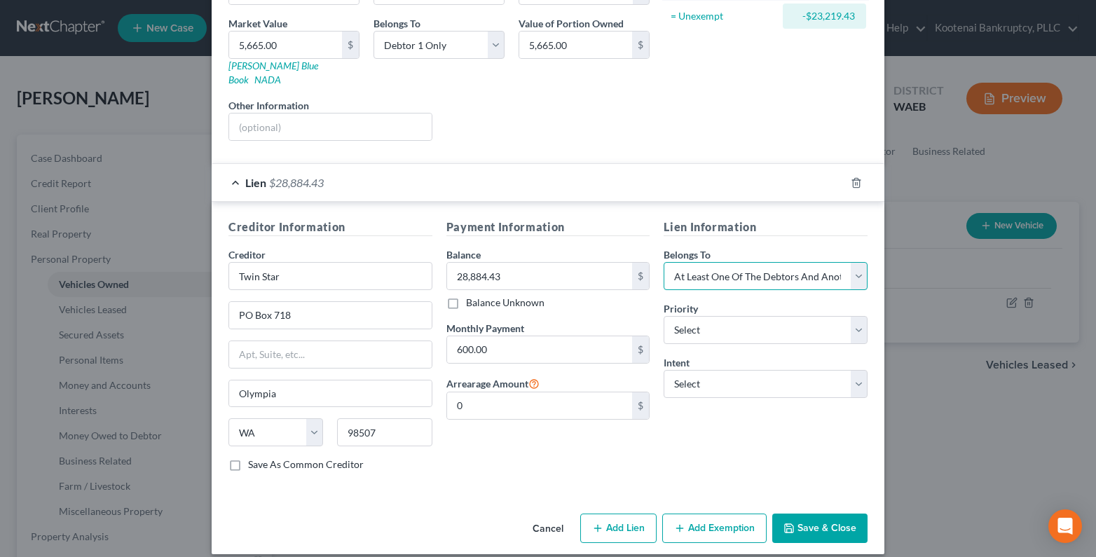
click at [849, 262] on select "Select Debtor 1 Only Debtor 2 Only Debtor 1 And Debtor 2 Only At Least One Of T…" at bounding box center [765, 276] width 204 height 28
select select "0"
click at [663, 262] on select "Select Debtor 1 Only Debtor 2 Only Debtor 1 And Debtor 2 Only At Least One Of T…" at bounding box center [765, 276] width 204 height 28
click at [800, 520] on button "Save & Close" at bounding box center [819, 527] width 95 height 29
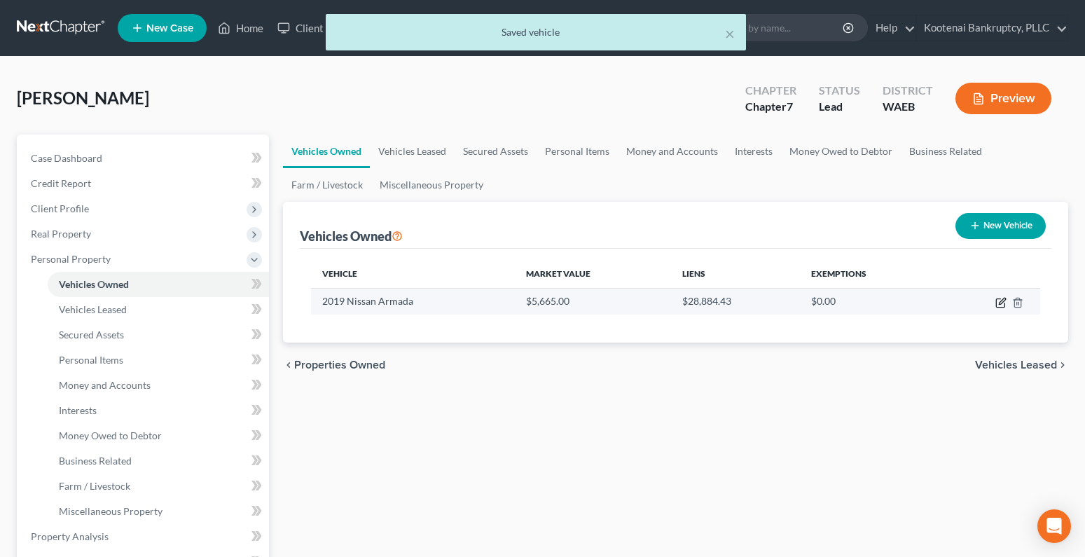
click at [1002, 301] on icon "button" at bounding box center [1000, 302] width 11 height 11
select select "0"
select select "7"
select select "2"
select select "0"
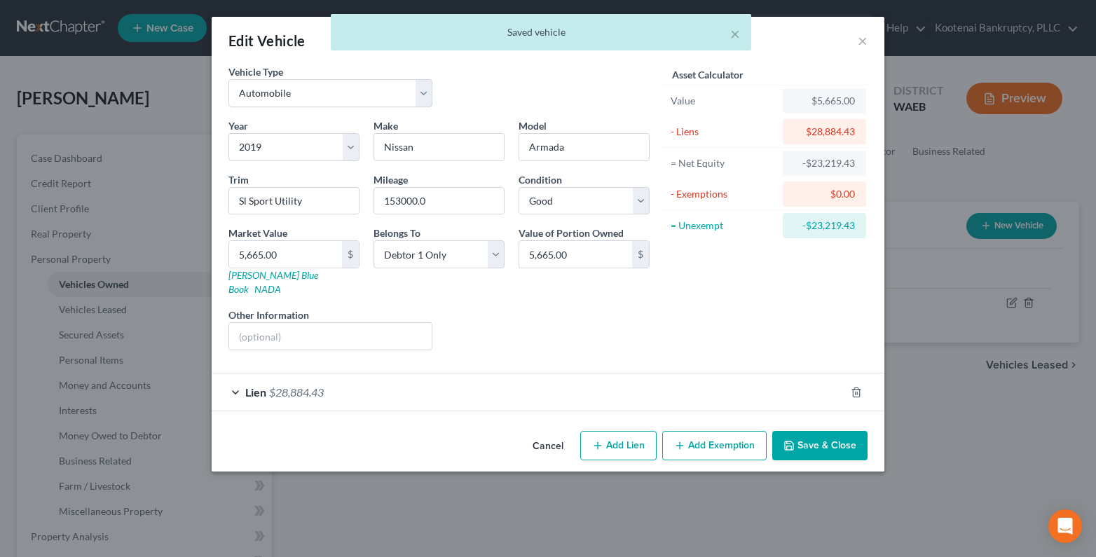
click at [705, 434] on button "Add Exemption" at bounding box center [714, 445] width 104 height 29
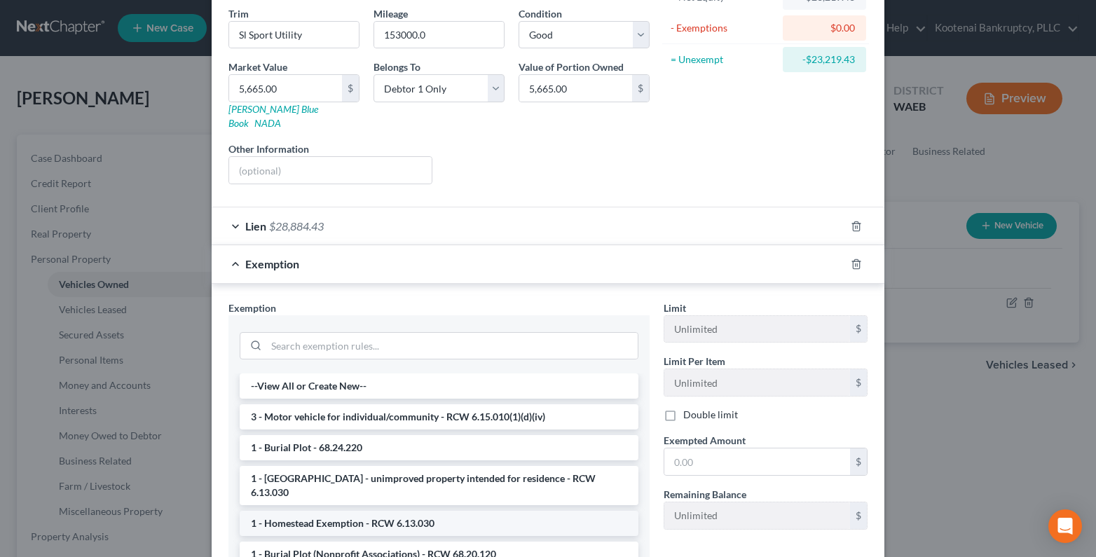
scroll to position [210, 0]
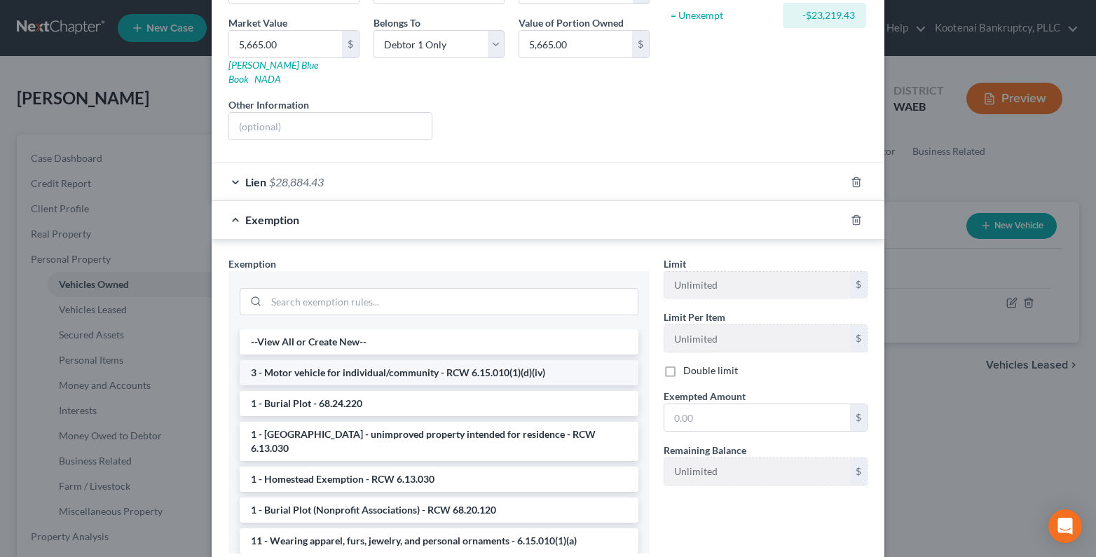
click at [291, 363] on li "3 - Motor vehicle for individual/community - RCW 6.15.010(1)(d)(iv)" at bounding box center [439, 372] width 399 height 25
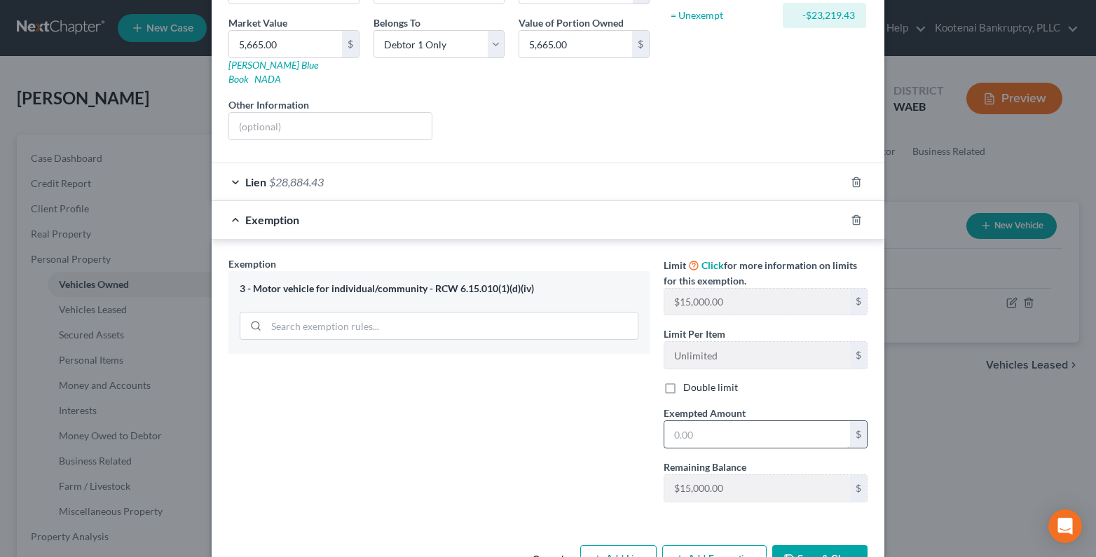
click at [669, 427] on input "text" at bounding box center [757, 434] width 186 height 27
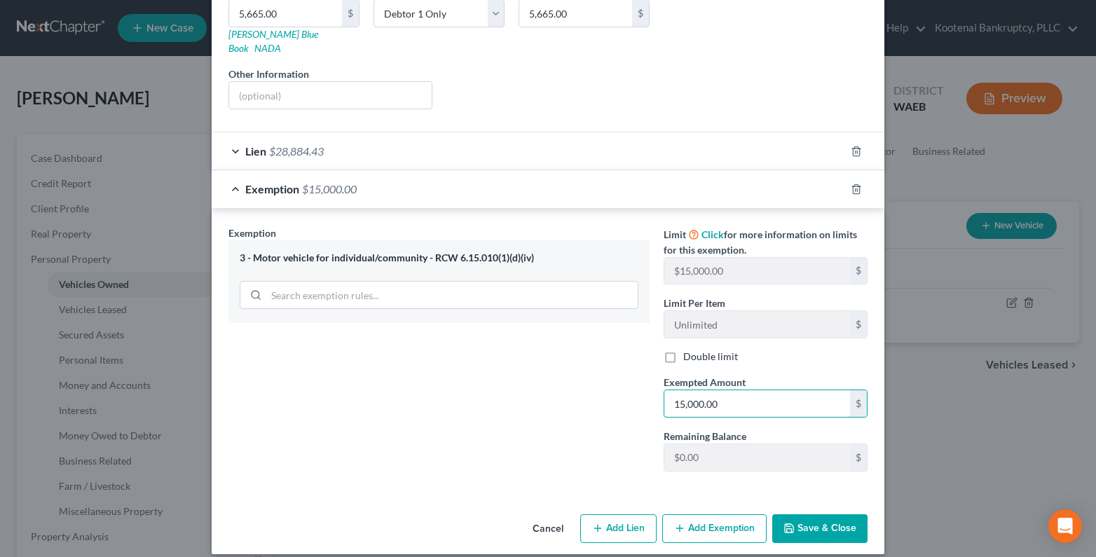
type input "15,000.00"
click at [800, 521] on button "Save & Close" at bounding box center [819, 528] width 95 height 29
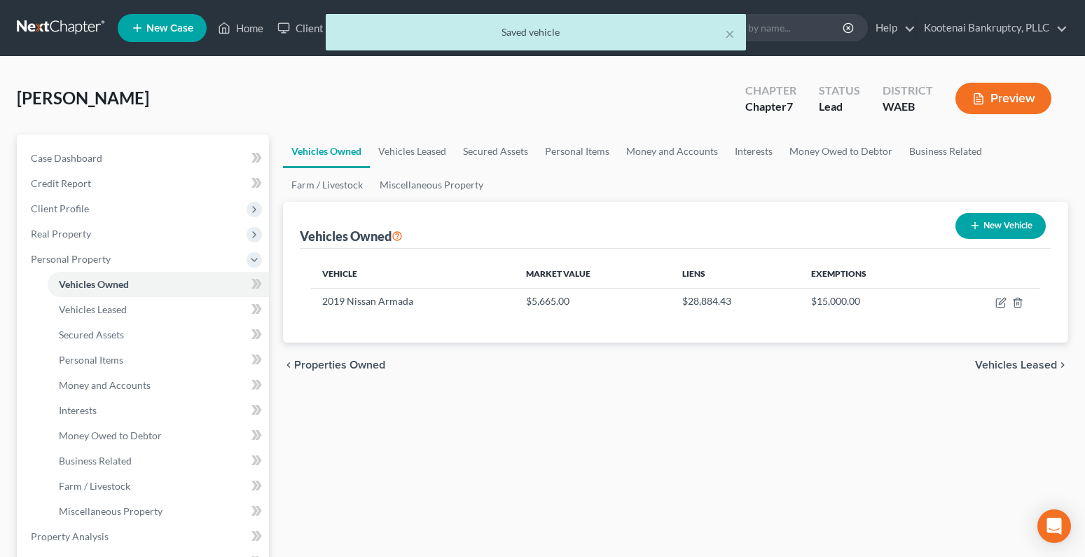
click at [1018, 371] on span "Vehicles Leased" at bounding box center [1016, 364] width 82 height 11
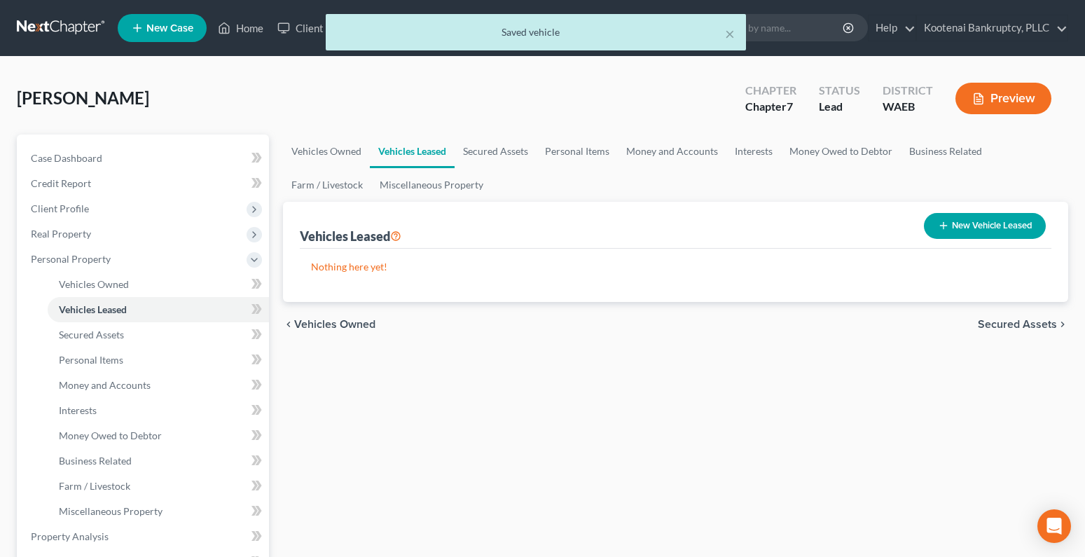
click at [1011, 326] on span "Secured Assets" at bounding box center [1017, 324] width 79 height 11
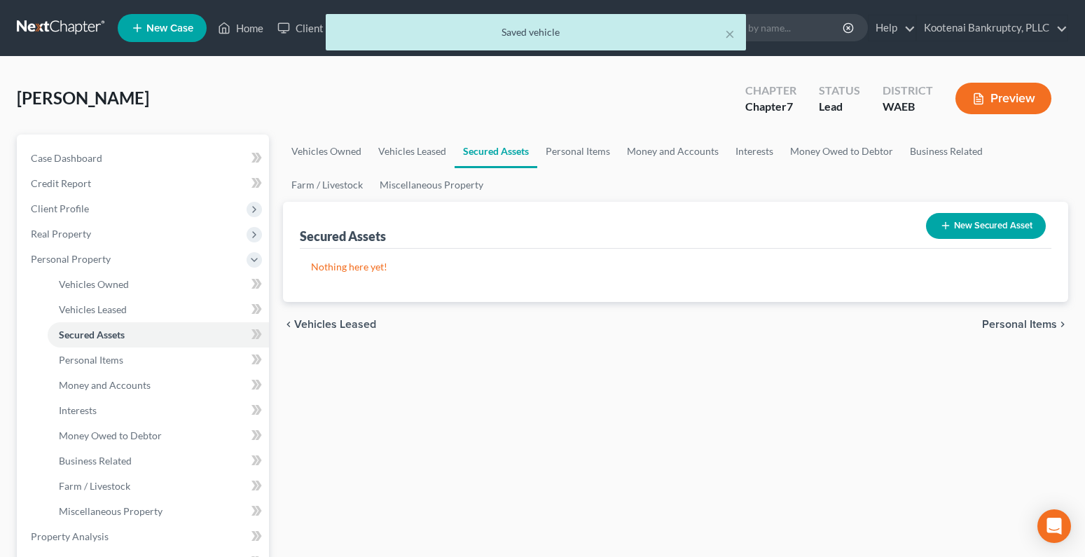
click at [1009, 324] on span "Personal Items" at bounding box center [1019, 324] width 75 height 11
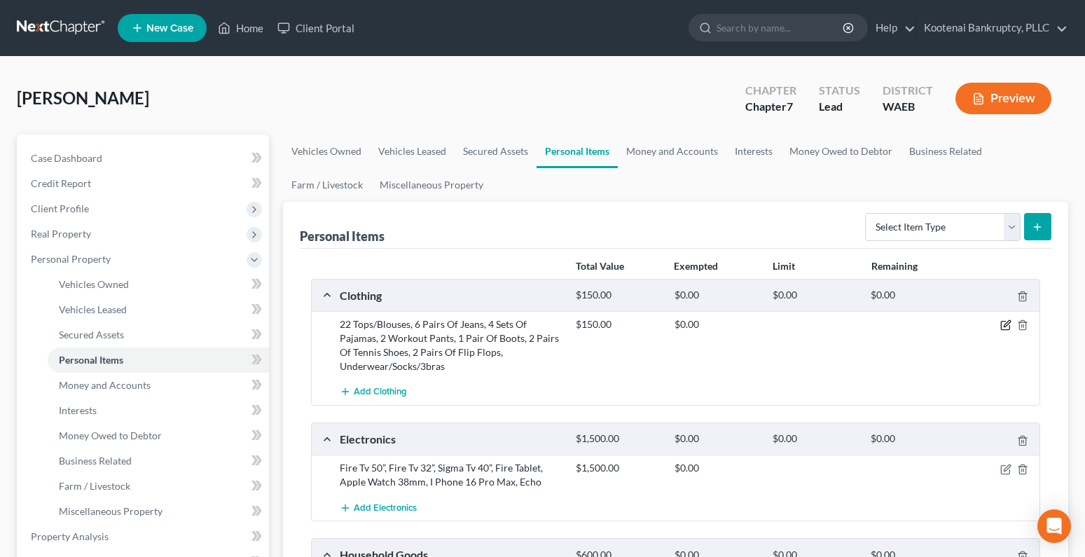
click at [1002, 324] on icon "button" at bounding box center [1005, 324] width 11 height 11
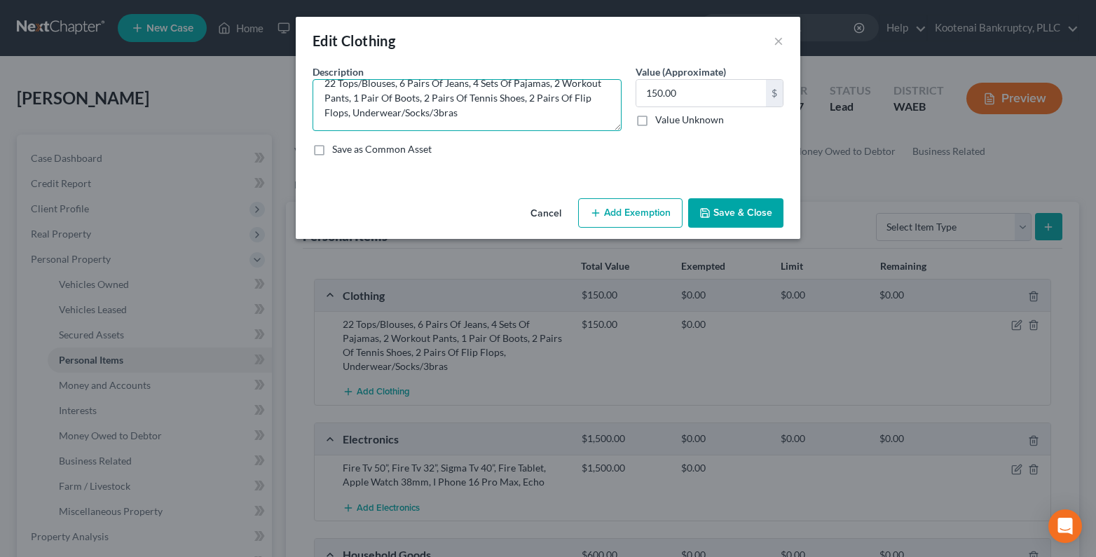
scroll to position [15, 0]
drag, startPoint x: 322, startPoint y: 97, endPoint x: 487, endPoint y: 137, distance: 170.2
click at [488, 143] on div "Description * 22 Tops/Blouses, 6 Pairs Of Jeans, 4 Sets Of Pajamas, 2 Workout P…" at bounding box center [547, 115] width 485 height 103
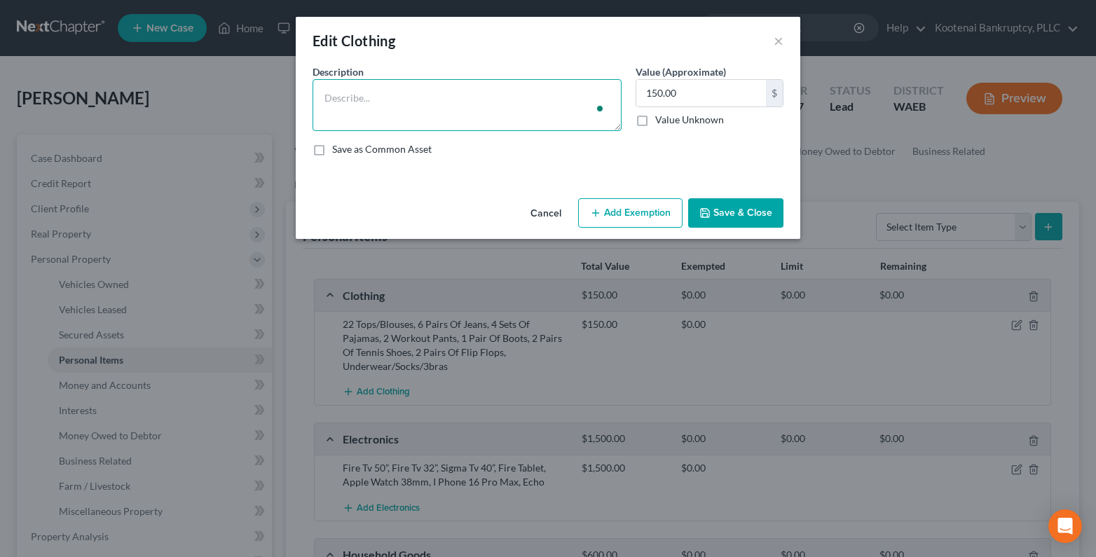
scroll to position [0, 0]
type textarea "Clothes"
click at [605, 220] on button "Add Exemption" at bounding box center [630, 212] width 104 height 29
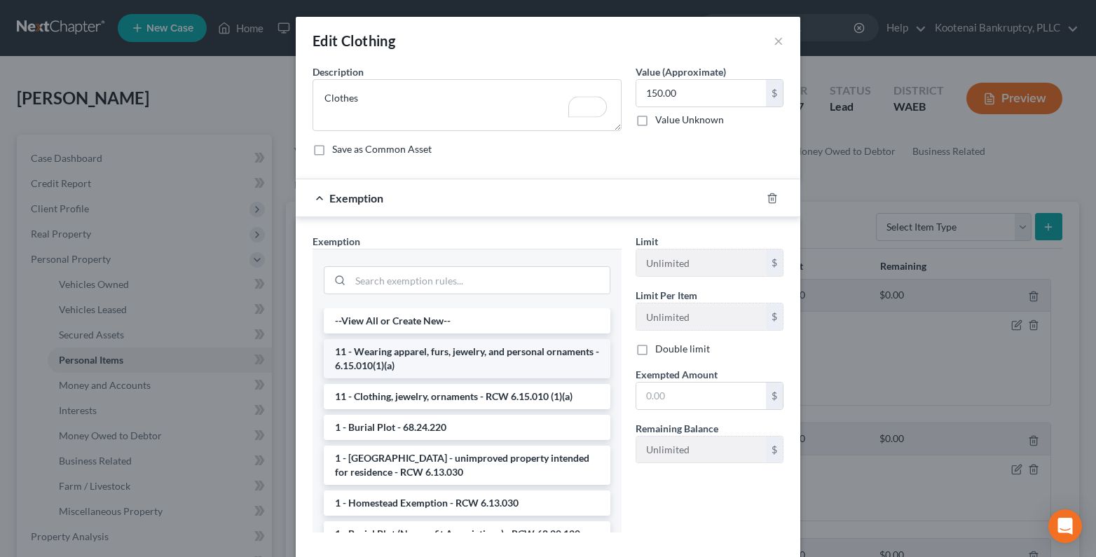
click at [350, 361] on li "11 - Wearing apparel, furs, jewelry, and personal ornaments - 6.15.010(1)(a)" at bounding box center [467, 358] width 286 height 39
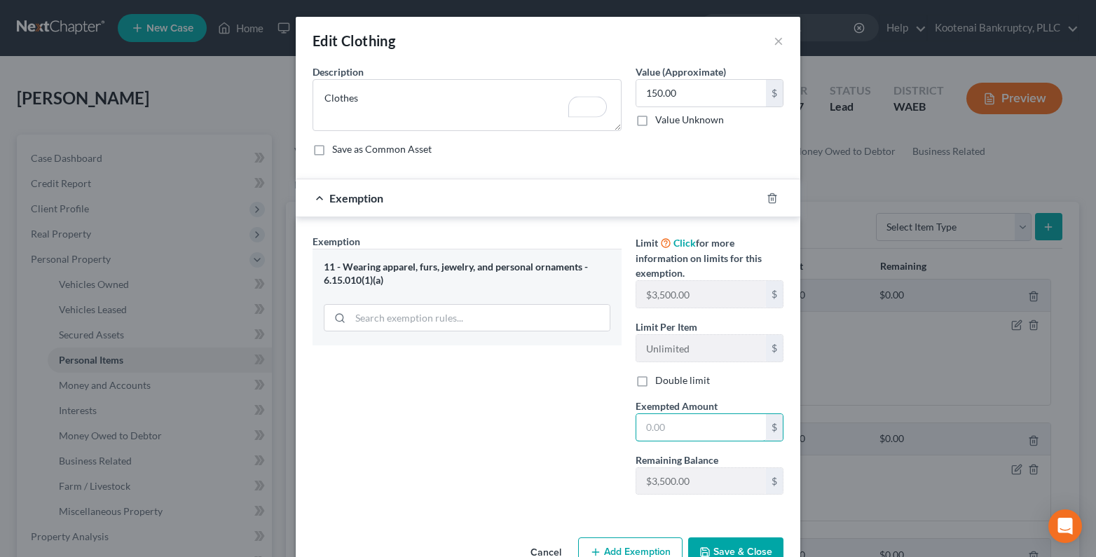
drag, startPoint x: 637, startPoint y: 429, endPoint x: 605, endPoint y: 415, distance: 34.9
click at [637, 429] on input "text" at bounding box center [701, 427] width 130 height 27
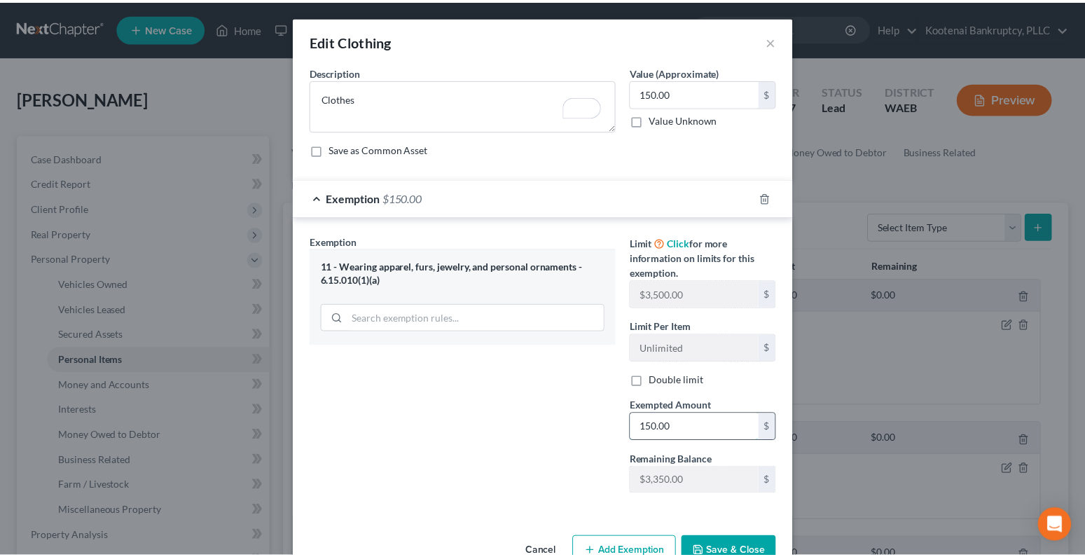
scroll to position [38, 0]
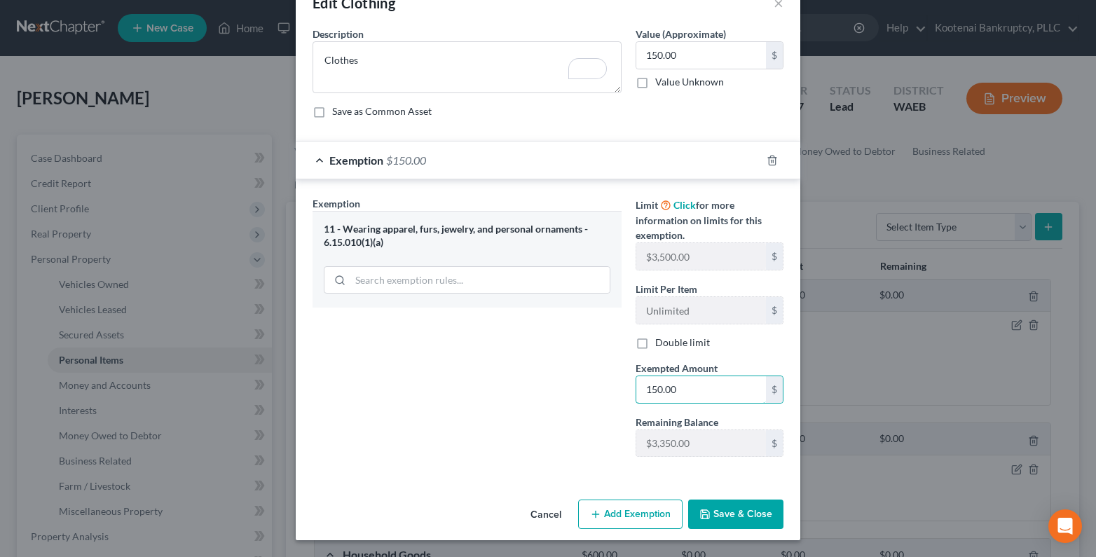
type input "150.00"
click at [709, 509] on button "Save & Close" at bounding box center [735, 513] width 95 height 29
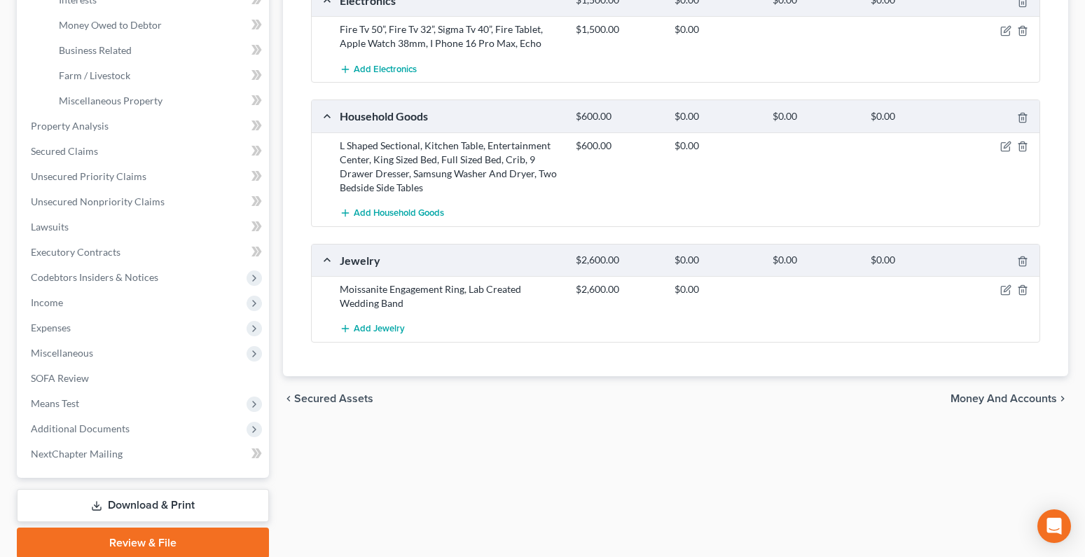
scroll to position [465, 0]
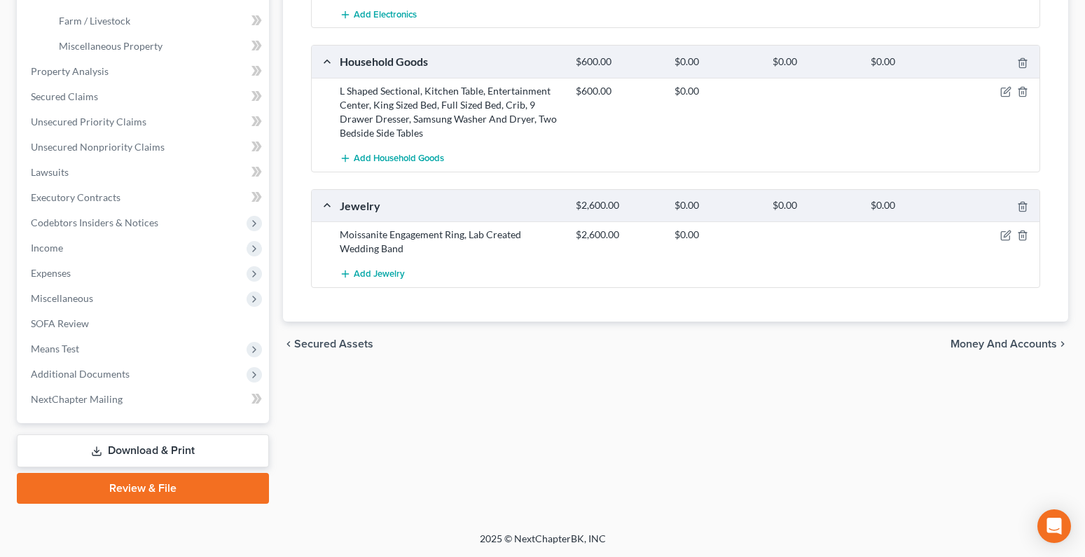
click at [1030, 343] on span "Money and Accounts" at bounding box center [1004, 343] width 106 height 11
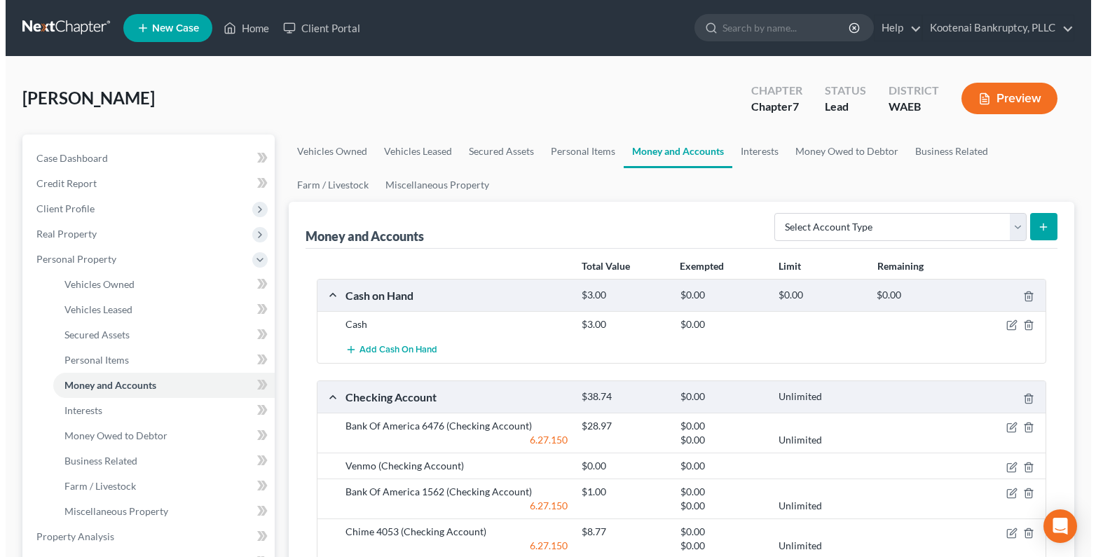
scroll to position [210, 0]
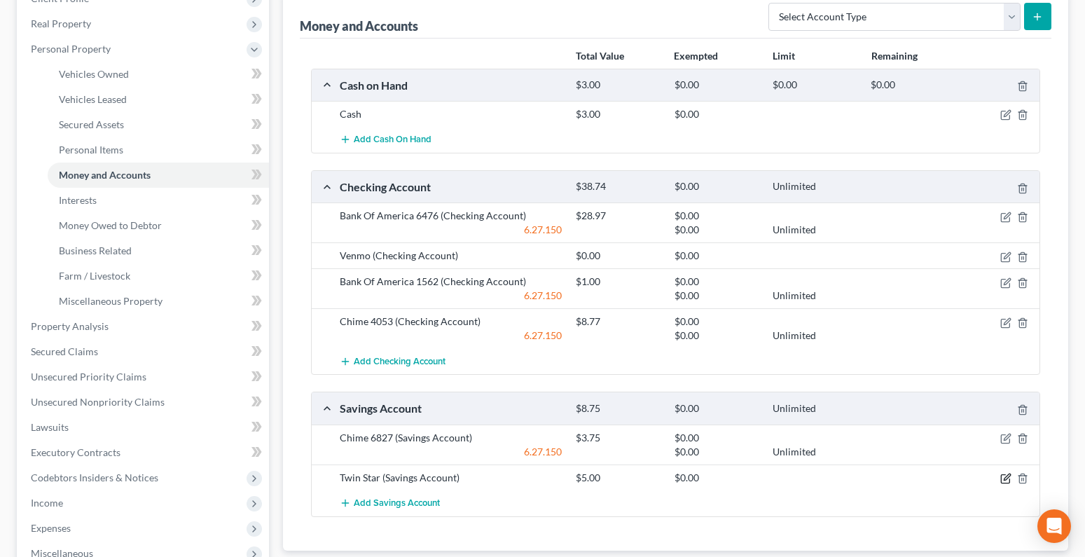
click at [1004, 478] on icon "button" at bounding box center [1005, 478] width 11 height 11
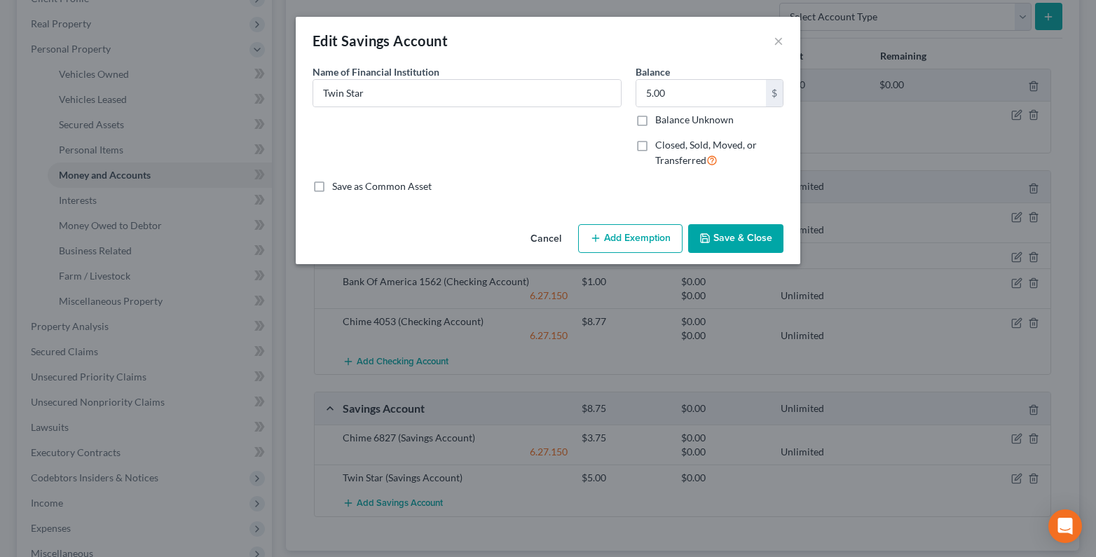
click at [631, 243] on button "Add Exemption" at bounding box center [630, 238] width 104 height 29
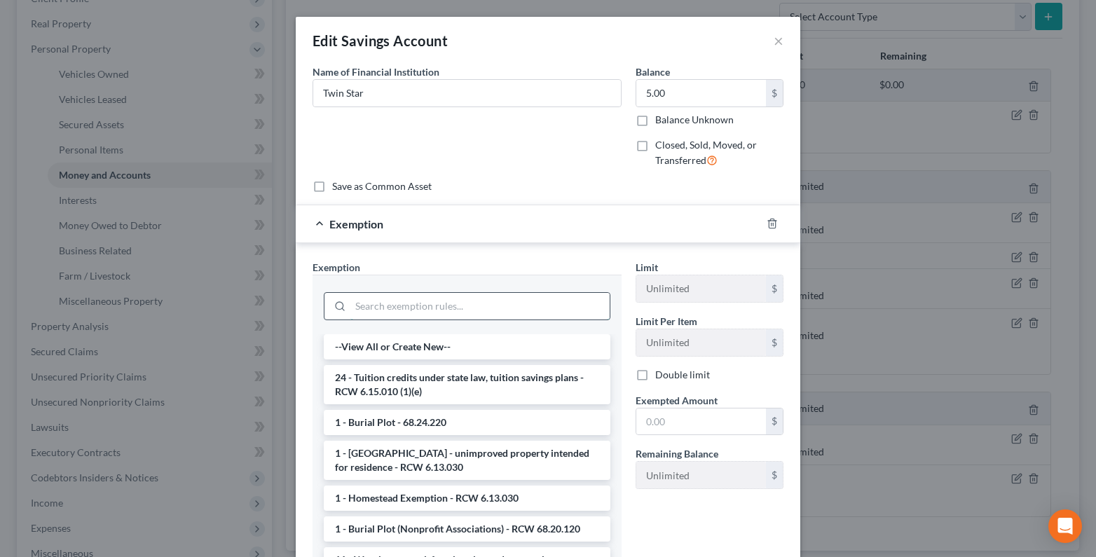
click at [382, 305] on input "search" at bounding box center [479, 306] width 259 height 27
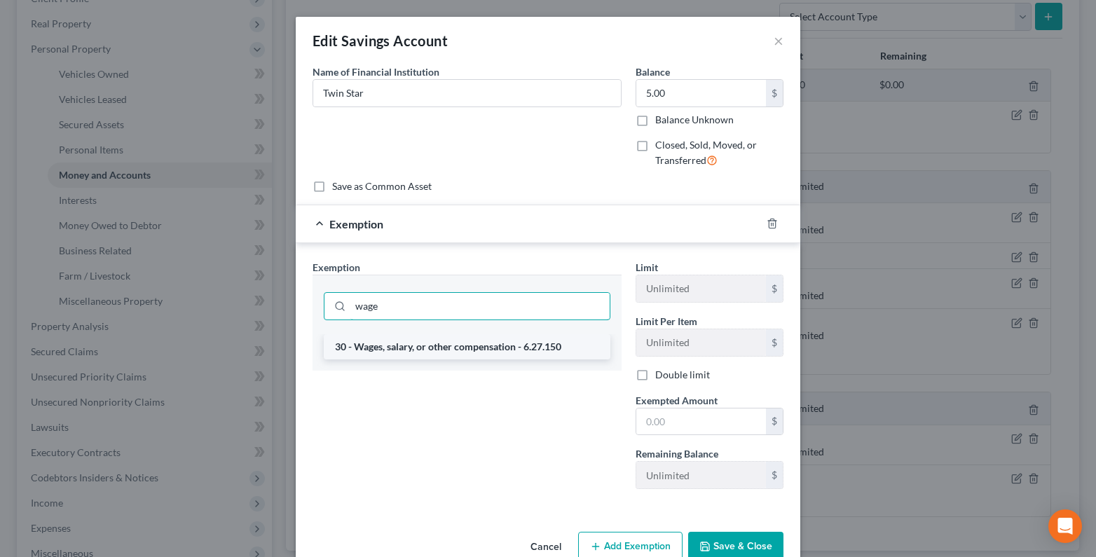
type input "wage"
drag, startPoint x: 420, startPoint y: 350, endPoint x: 478, endPoint y: 366, distance: 61.2
click at [421, 350] on li "30 - Wages, salary, or other compensation - 6.27.150" at bounding box center [467, 346] width 286 height 25
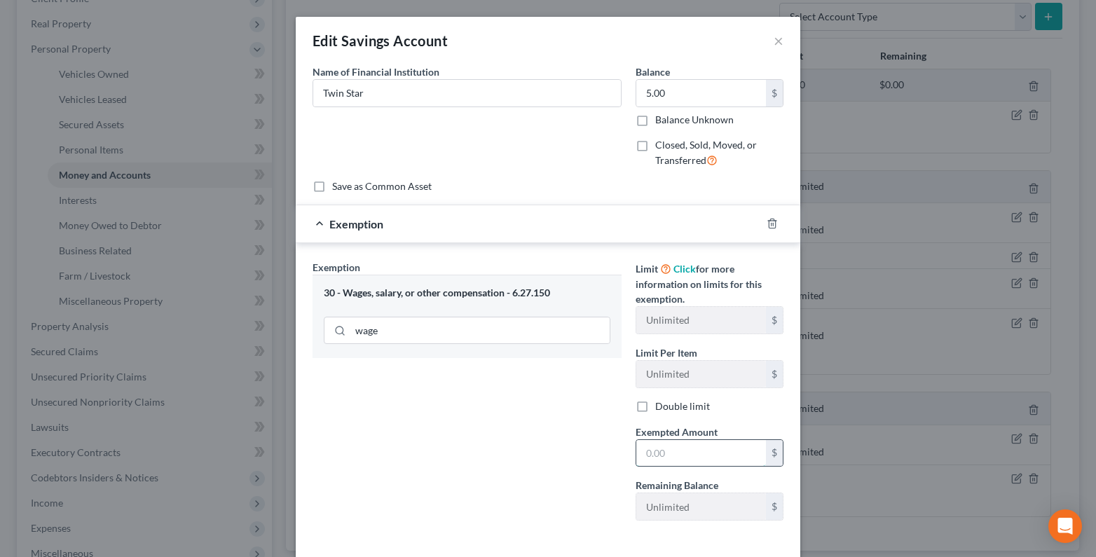
drag, startPoint x: 642, startPoint y: 457, endPoint x: 634, endPoint y: 452, distance: 8.8
click at [636, 458] on input "text" at bounding box center [701, 453] width 130 height 27
type input "0"
click at [553, 445] on div "Exemption Set must be selected for CA. Exemption * 30 - Wages, salary, or other…" at bounding box center [466, 396] width 323 height 272
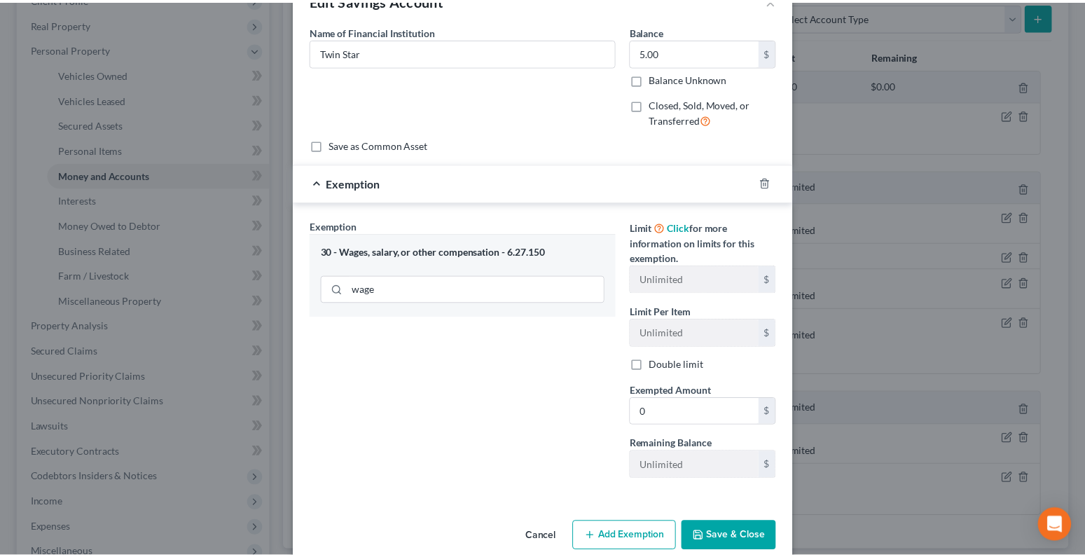
scroll to position [64, 0]
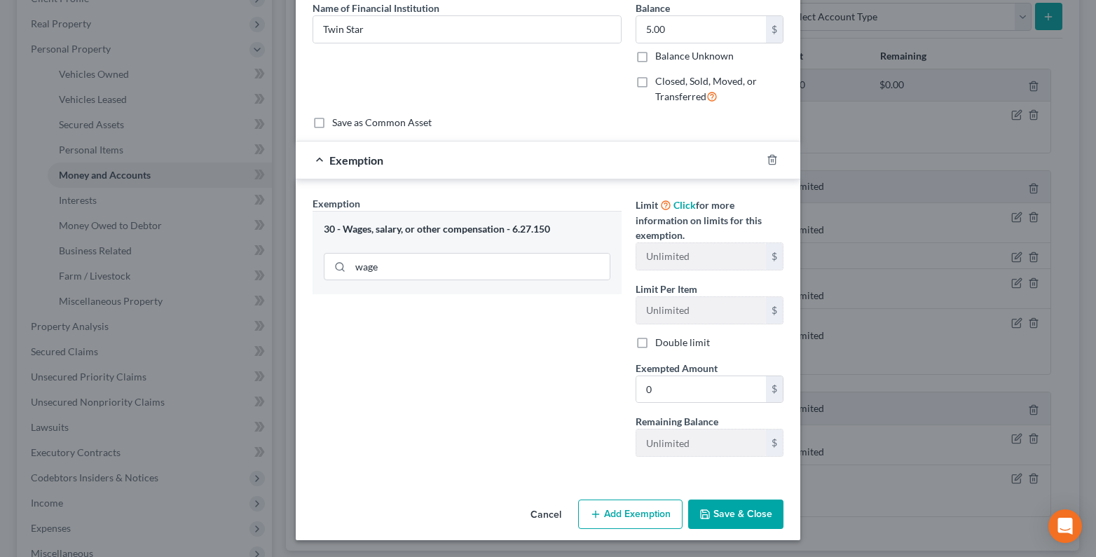
click at [724, 511] on button "Save & Close" at bounding box center [735, 513] width 95 height 29
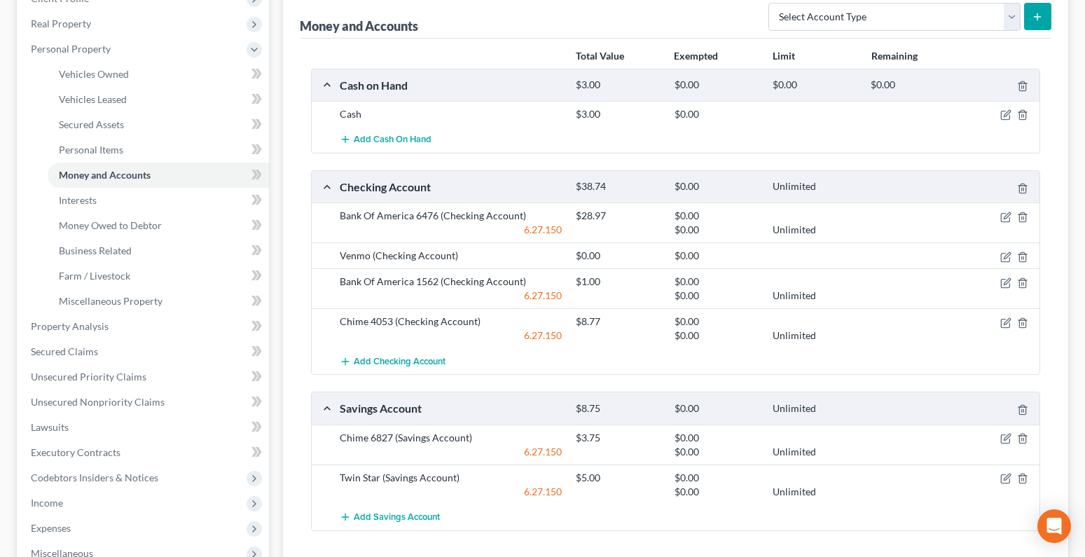
scroll to position [465, 0]
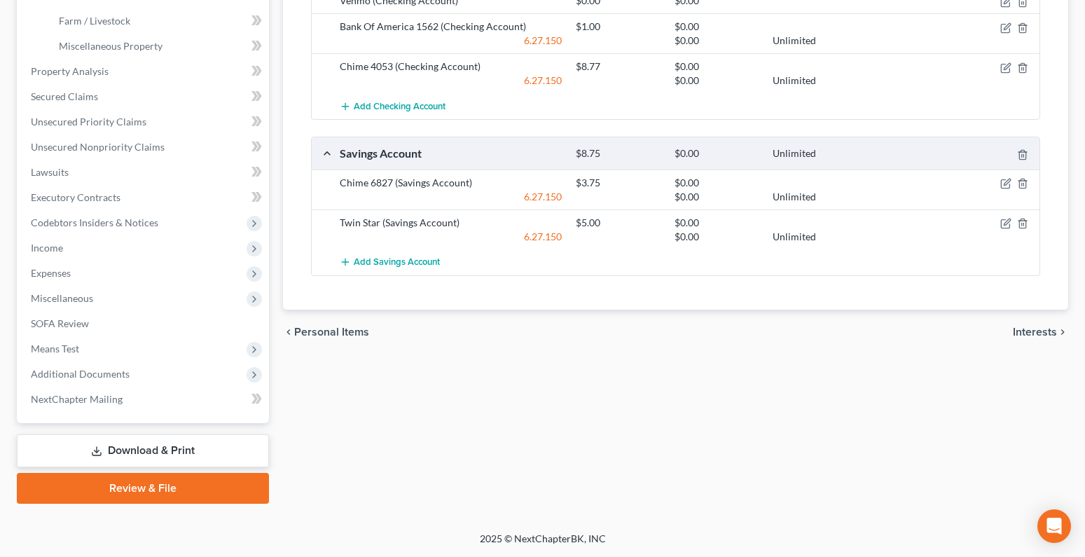
click at [1029, 330] on span "Interests" at bounding box center [1035, 331] width 44 height 11
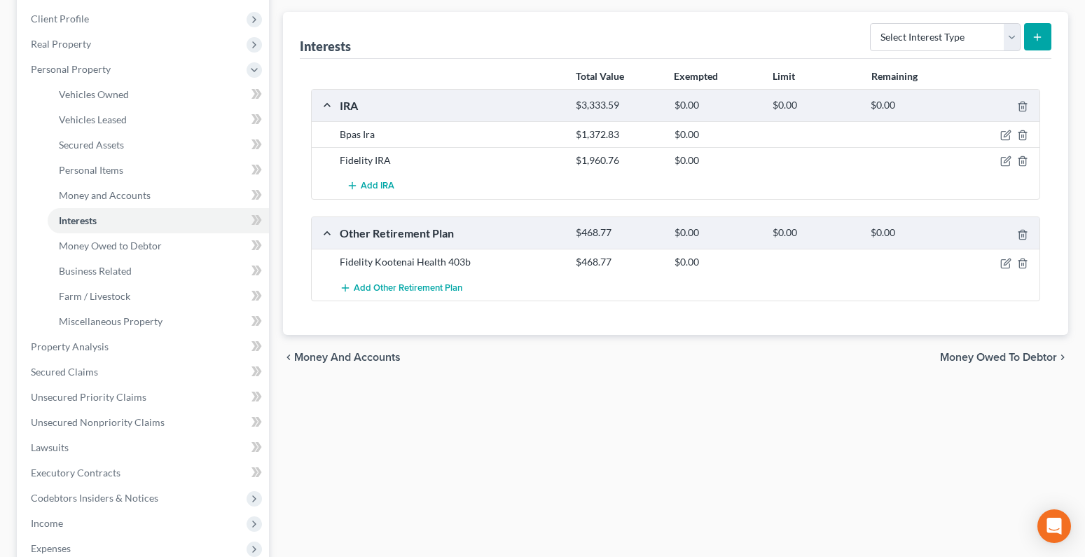
scroll to position [210, 0]
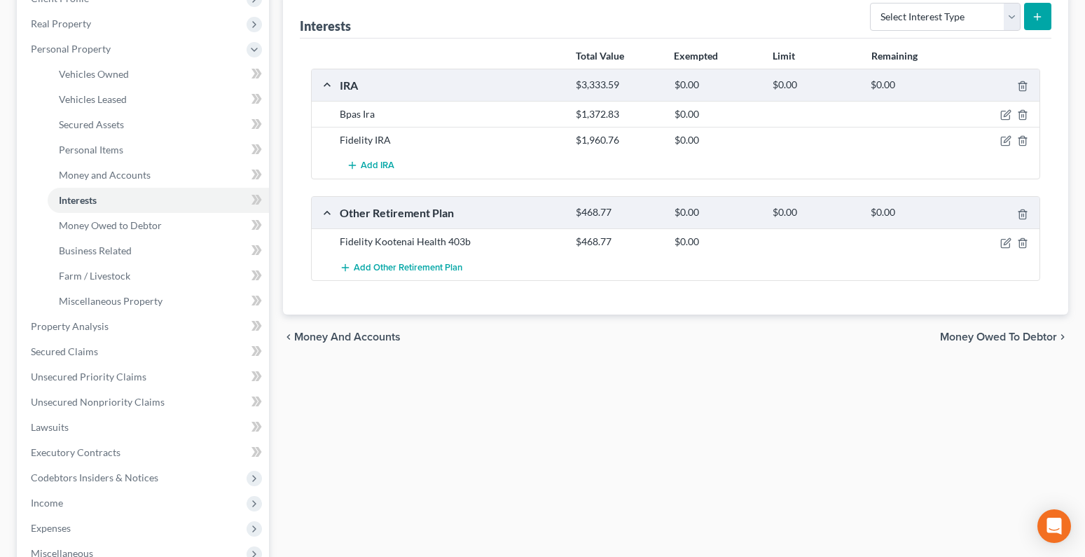
click at [1011, 340] on span "Money Owed to Debtor" at bounding box center [998, 336] width 117 height 11
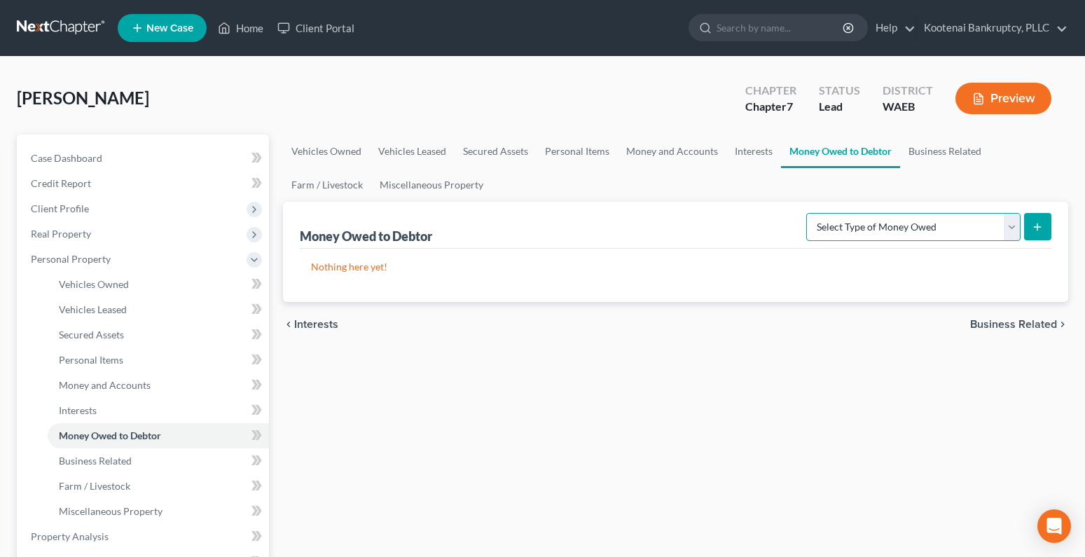
click at [1011, 223] on select "Select Type of Money Owed Accounts Receivable Alimony Child Support Claims Agai…" at bounding box center [913, 227] width 214 height 28
select select "expected_tax_refund"
click at [808, 213] on select "Select Type of Money Owed Accounts Receivable Alimony Child Support Claims Agai…" at bounding box center [913, 227] width 214 height 28
click at [1037, 226] on icon "submit" at bounding box center [1037, 226] width 11 height 11
select select "0"
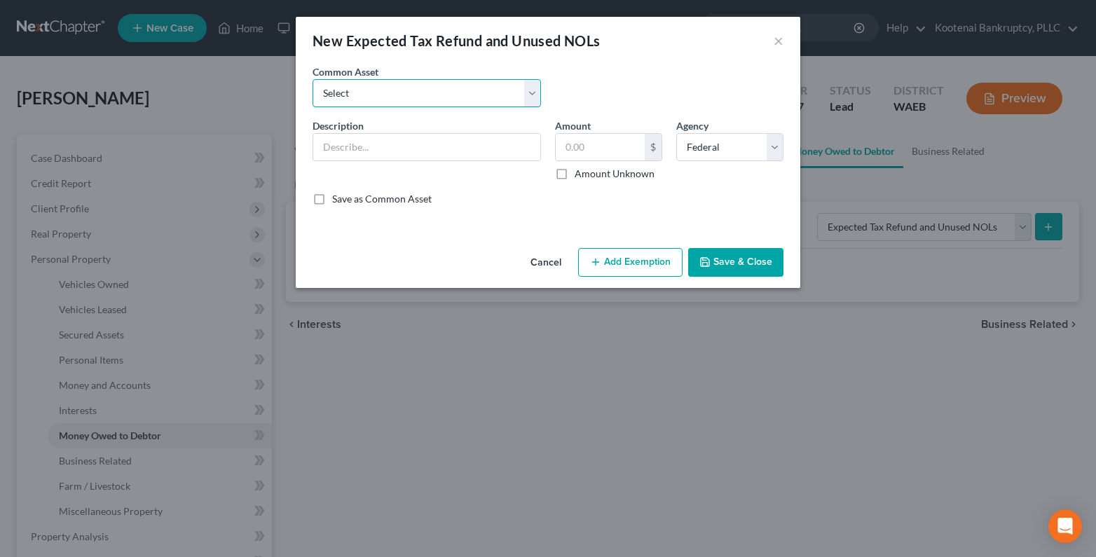
click at [329, 93] on select "Select 2023 Federal Tax Refund 2023 Expected EIC 2023 State Tax Refund 2023 Exp…" at bounding box center [426, 93] width 228 height 28
select select "8"
click at [312, 79] on select "Select 2023 Federal Tax Refund 2023 Expected EIC 2023 State Tax Refund 2023 Exp…" at bounding box center [426, 93] width 228 height 28
type input "2025 Expected ACTC"
drag, startPoint x: 557, startPoint y: 174, endPoint x: 618, endPoint y: 158, distance: 63.0
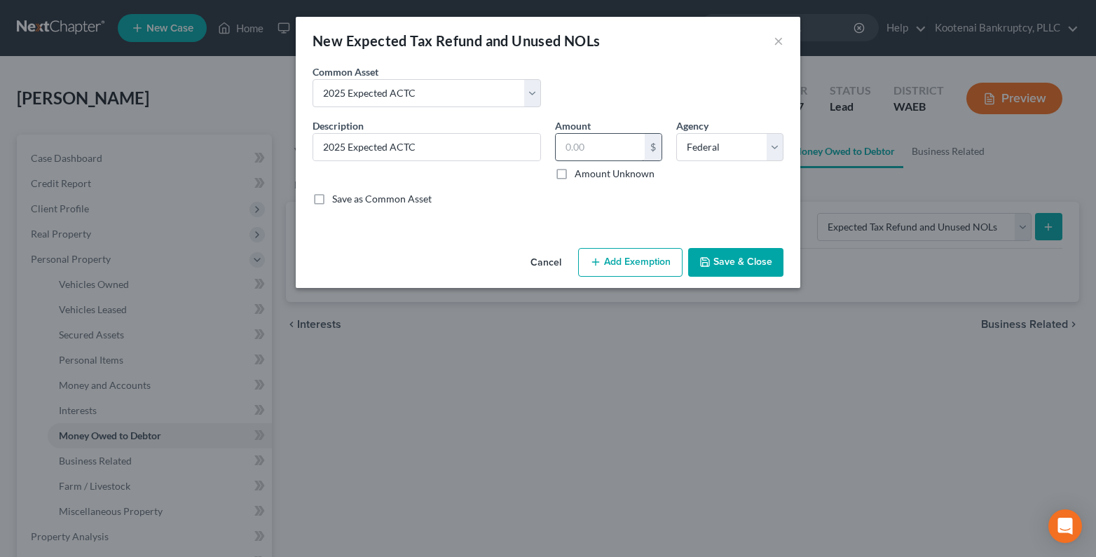
click at [574, 173] on label "Amount Unknown" at bounding box center [614, 174] width 80 height 14
click at [580, 173] on input "Amount Unknown" at bounding box center [584, 171] width 9 height 9
checkbox input "true"
type input "0.00"
drag, startPoint x: 613, startPoint y: 262, endPoint x: 572, endPoint y: 267, distance: 41.6
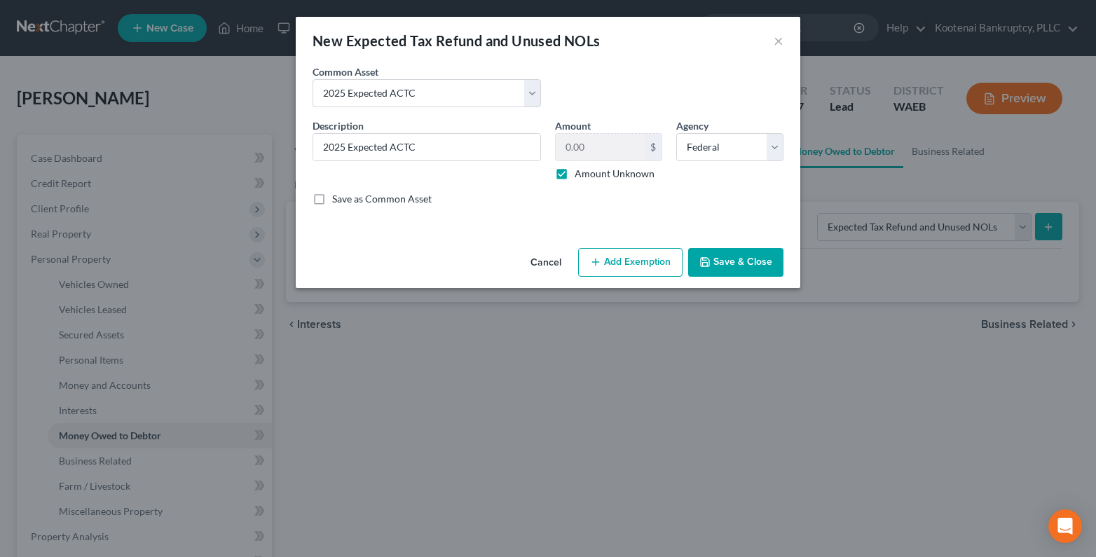
click at [612, 262] on button "Add Exemption" at bounding box center [630, 262] width 104 height 29
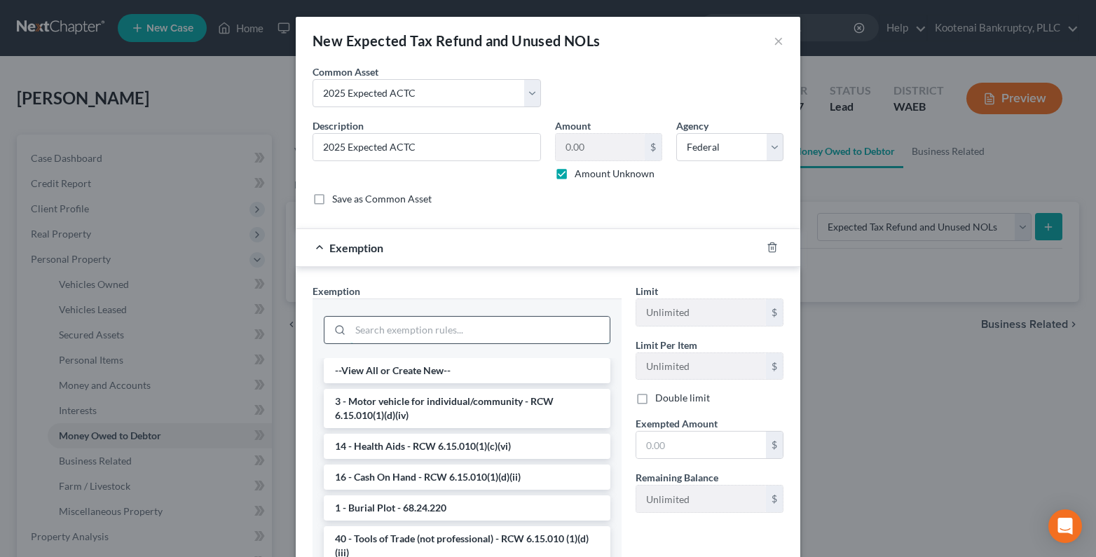
click at [357, 329] on input "search" at bounding box center [479, 330] width 259 height 27
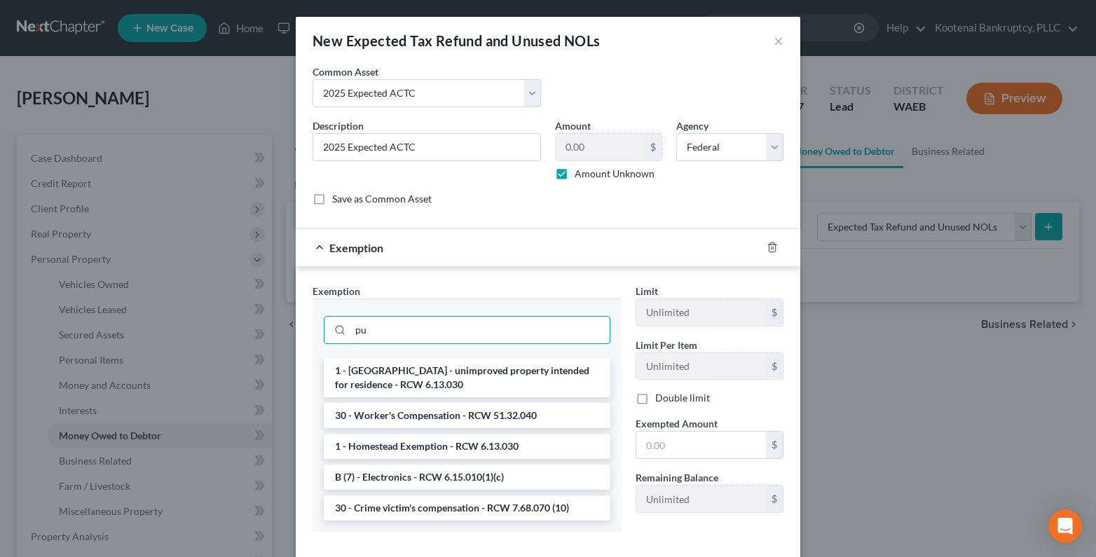
type input "p"
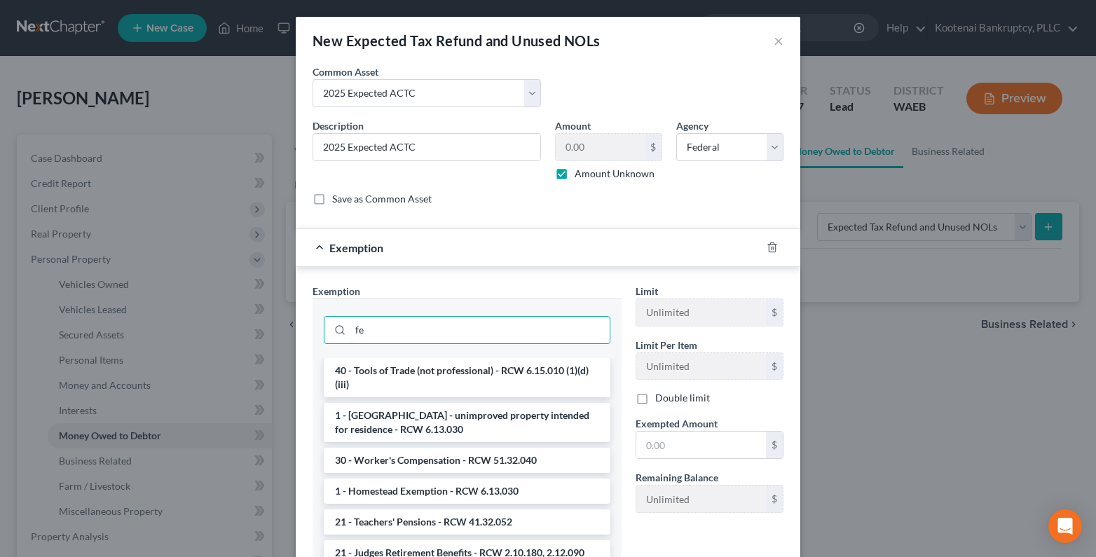
type input "f"
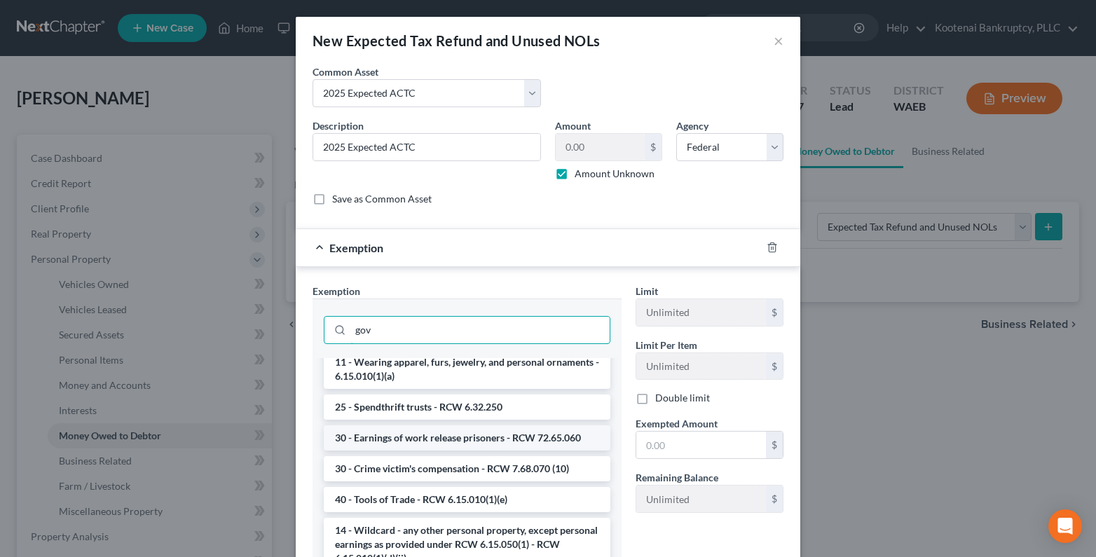
scroll to position [125, 0]
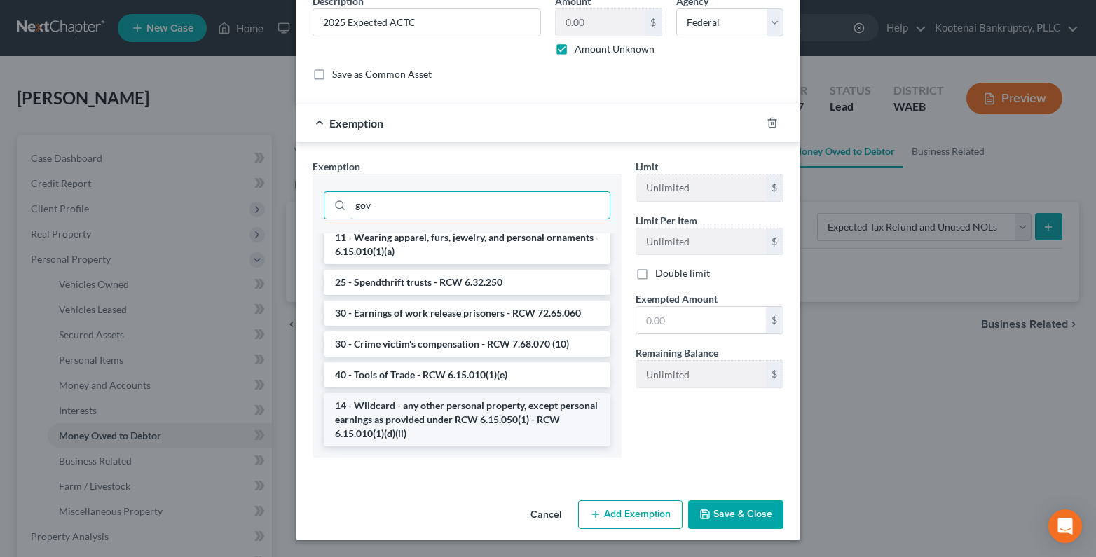
type input "gov"
click at [424, 417] on li "14 - Wildcard - any other personal property, except personal earnings as provid…" at bounding box center [467, 419] width 286 height 53
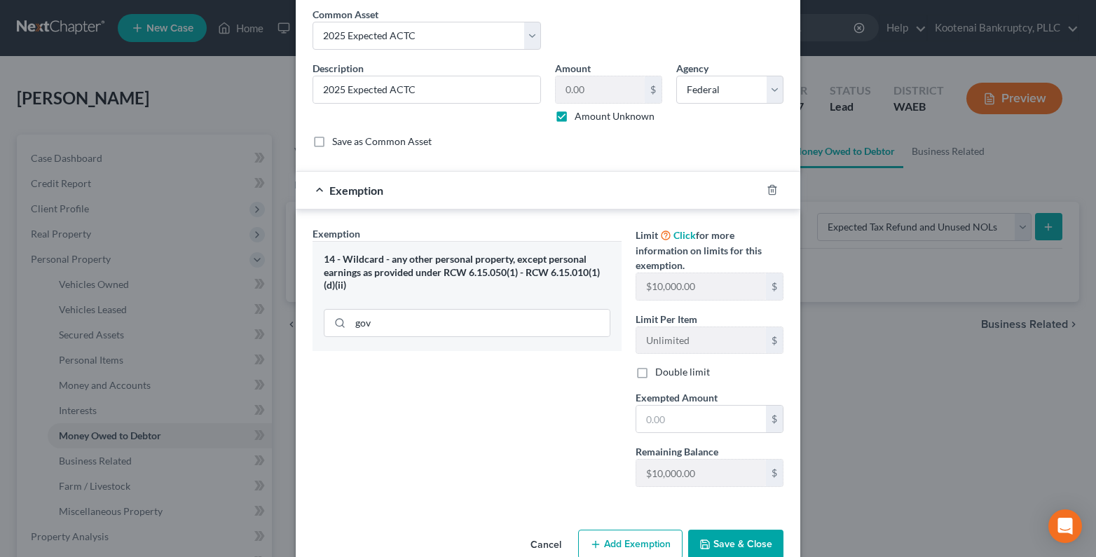
scroll to position [88, 0]
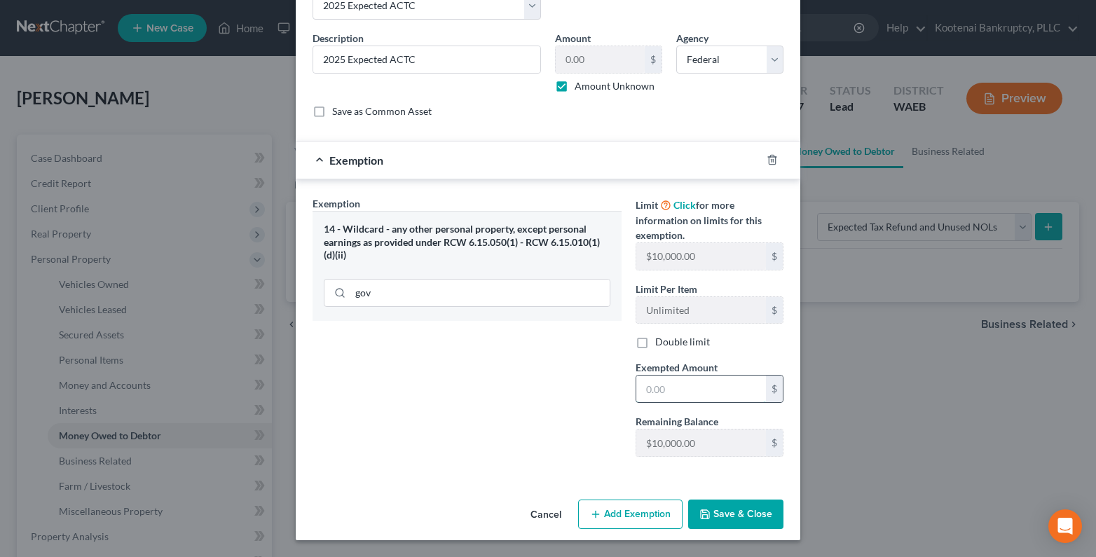
drag, startPoint x: 673, startPoint y: 391, endPoint x: 641, endPoint y: 389, distance: 32.3
click at [671, 392] on input "text" at bounding box center [701, 388] width 130 height 27
type input "0"
click at [705, 513] on icon "button" at bounding box center [704, 514] width 8 height 8
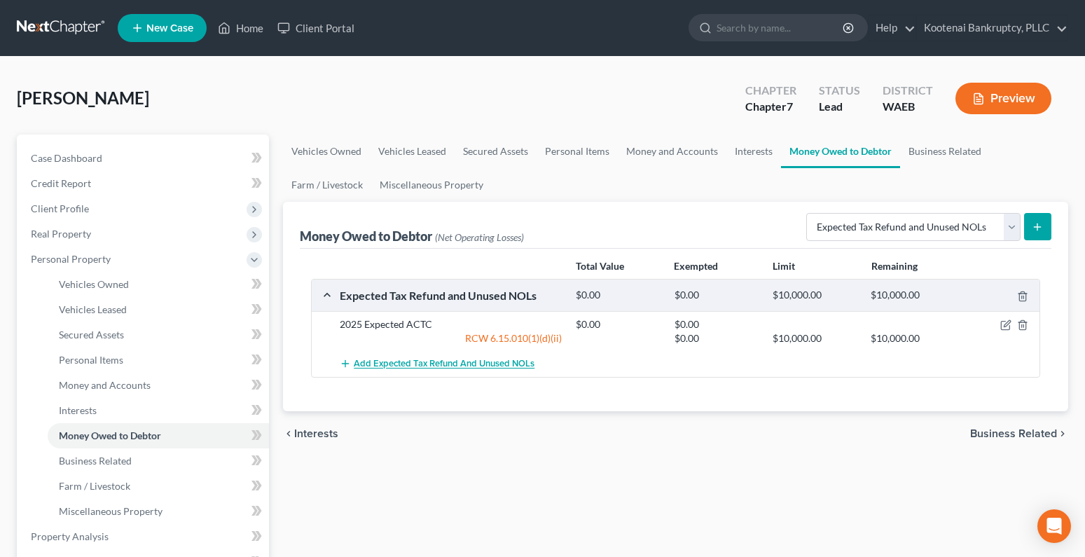
click at [441, 364] on span "Add Expected Tax Refund and Unused NOLs" at bounding box center [444, 364] width 181 height 11
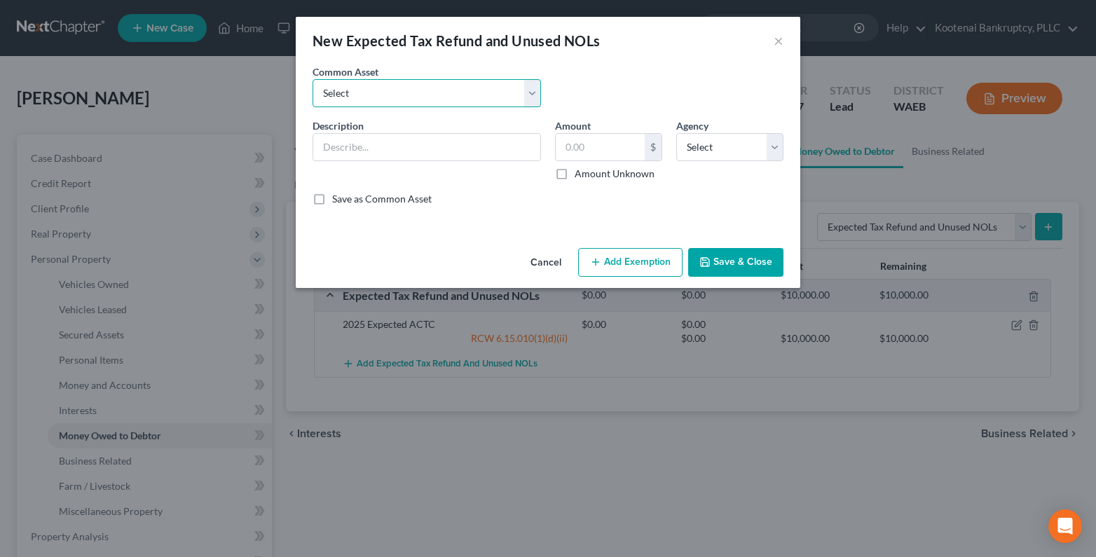
click at [366, 94] on select "Select 2023 Federal Tax Refund 2023 Expected EIC 2023 State Tax Refund 2023 Exp…" at bounding box center [426, 93] width 228 height 28
select select "9"
click at [312, 79] on select "Select 2023 Federal Tax Refund 2023 Expected EIC 2023 State Tax Refund 2023 Exp…" at bounding box center [426, 93] width 228 height 28
type input "2025 Expected EIC"
click at [574, 174] on label "Amount Unknown" at bounding box center [614, 174] width 80 height 14
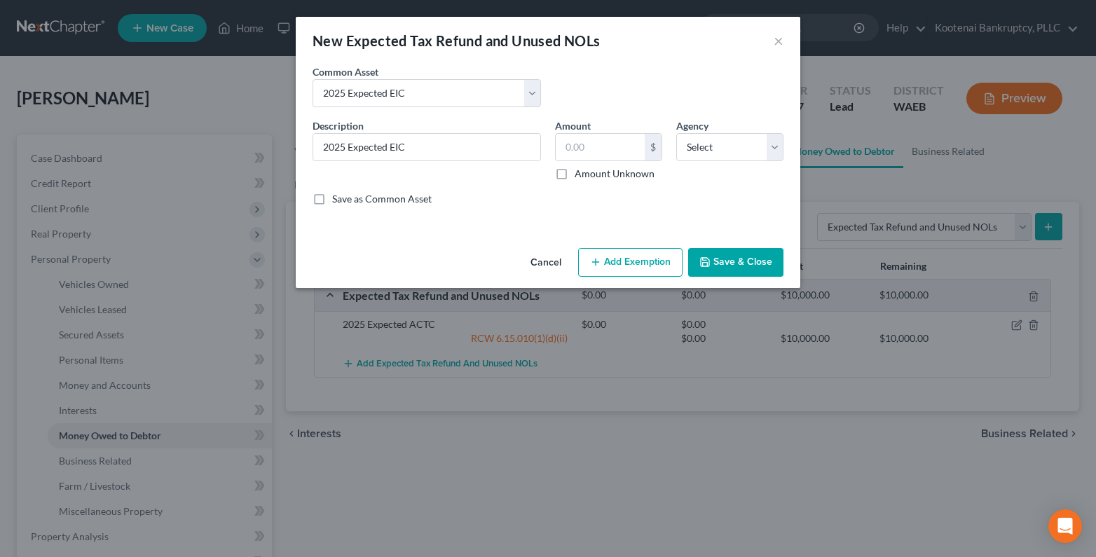
click at [580, 174] on input "Amount Unknown" at bounding box center [584, 171] width 9 height 9
checkbox input "true"
type input "0.00"
click at [716, 146] on select "Select Federal State Local" at bounding box center [729, 147] width 107 height 28
select select "0"
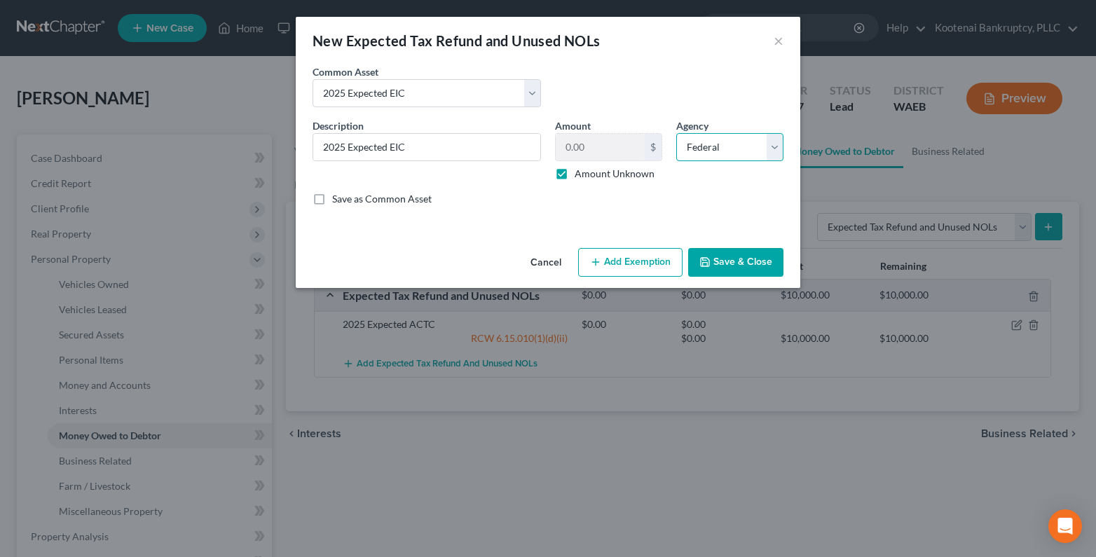
click at [676, 133] on select "Select Federal State Local" at bounding box center [729, 147] width 107 height 28
click at [622, 267] on button "Add Exemption" at bounding box center [630, 262] width 104 height 29
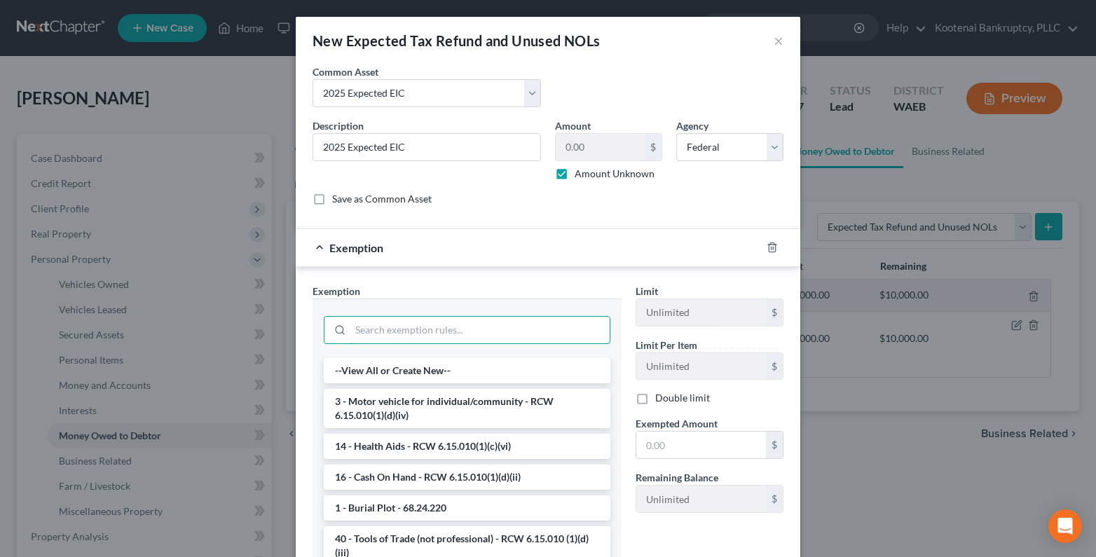
drag, startPoint x: 354, startPoint y: 331, endPoint x: 349, endPoint y: 313, distance: 18.4
click at [352, 331] on input "search" at bounding box center [479, 330] width 259 height 27
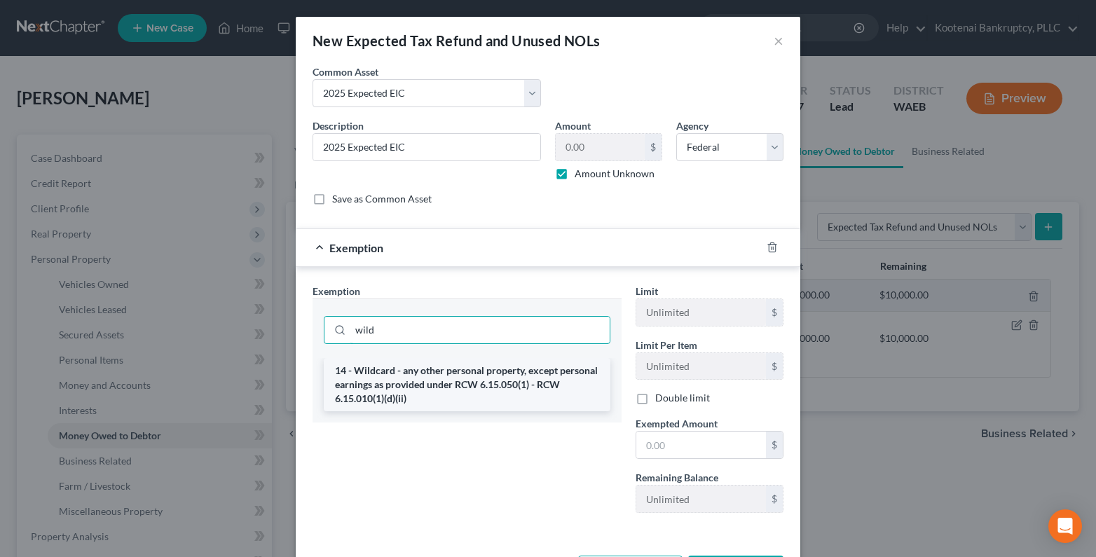
type input "wild"
click at [392, 373] on li "14 - Wildcard - any other personal property, except personal earnings as provid…" at bounding box center [467, 384] width 286 height 53
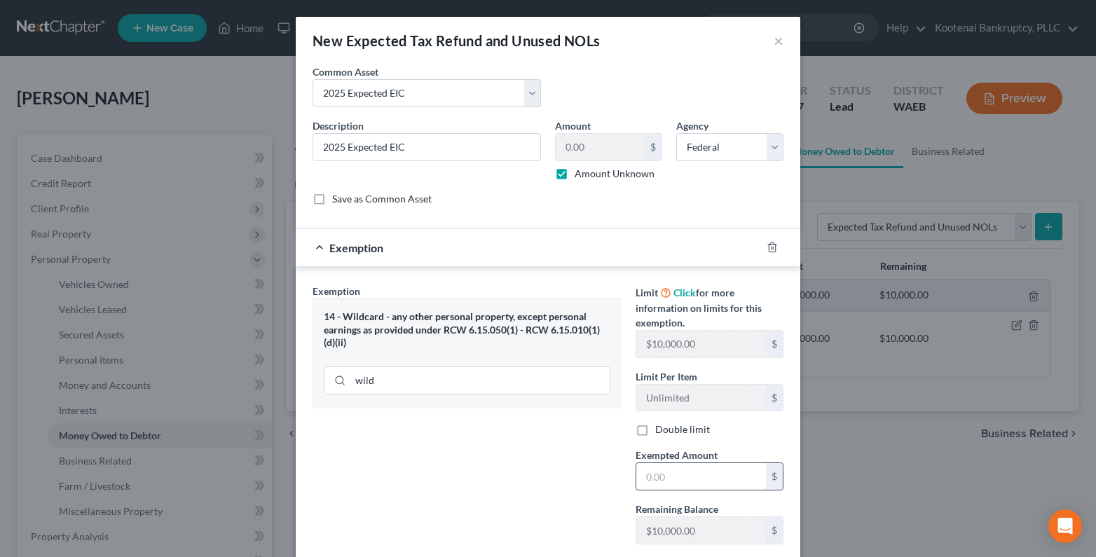
drag, startPoint x: 658, startPoint y: 482, endPoint x: 636, endPoint y: 470, distance: 24.8
click at [656, 482] on input "text" at bounding box center [701, 476] width 130 height 27
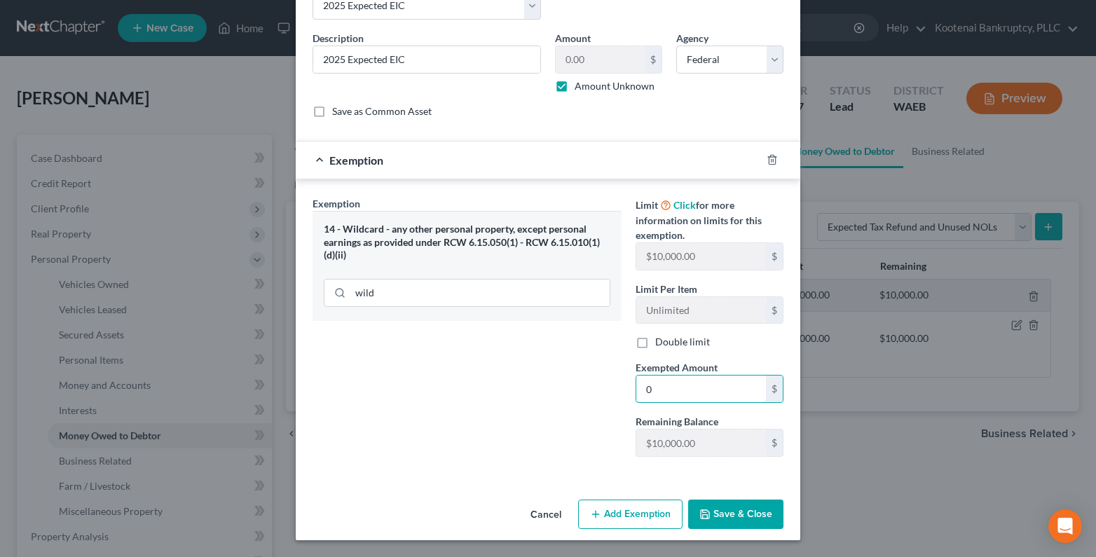
type input "0"
click at [731, 516] on button "Save & Close" at bounding box center [735, 513] width 95 height 29
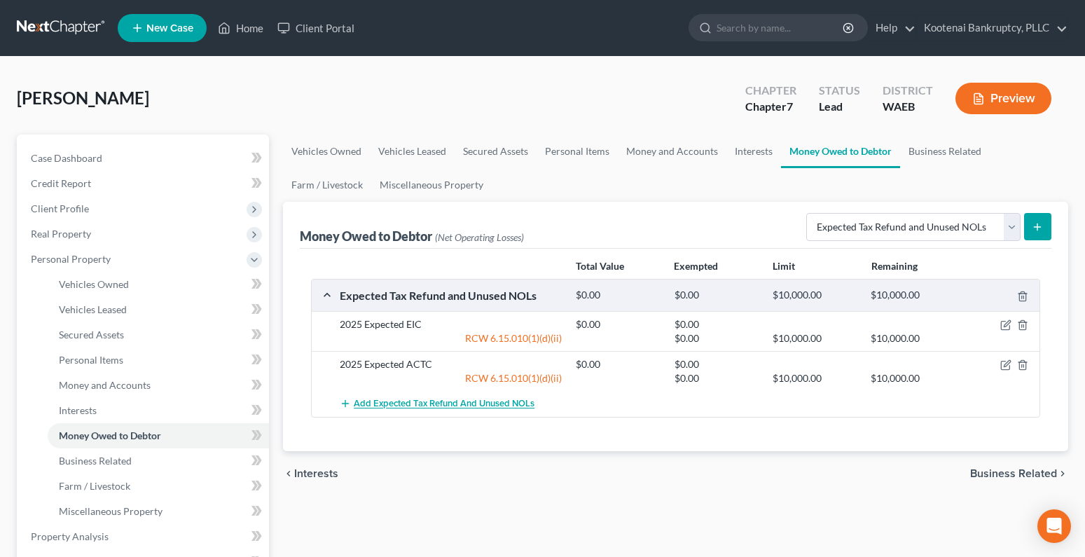
click at [427, 402] on span "Add Expected Tax Refund and Unused NOLs" at bounding box center [444, 404] width 181 height 11
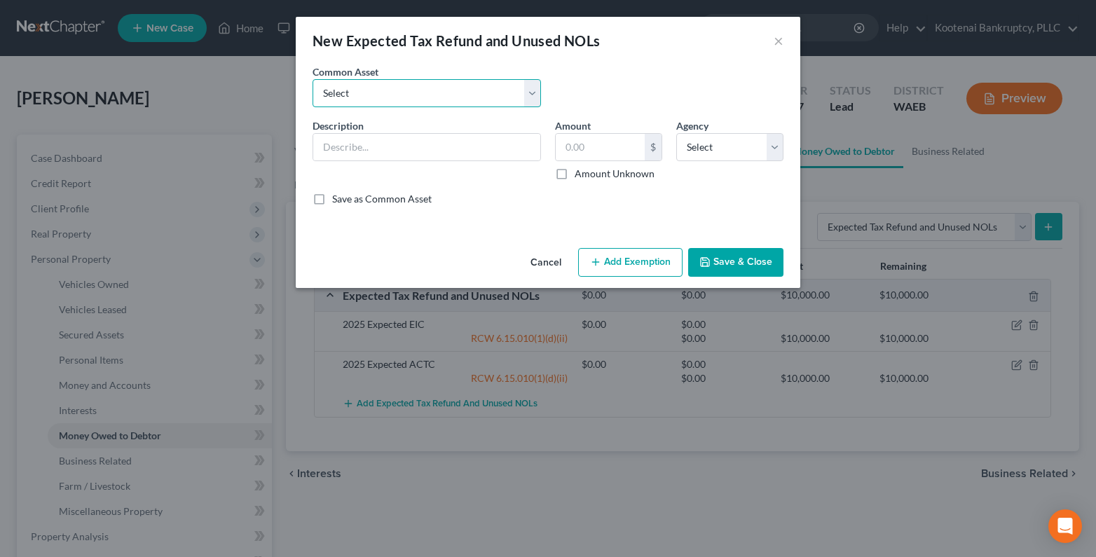
drag, startPoint x: 333, startPoint y: 88, endPoint x: 347, endPoint y: 100, distance: 18.4
click at [333, 84] on select "Select 2023 Federal Tax Refund 2023 Expected EIC 2023 State Tax Refund 2023 Exp…" at bounding box center [426, 93] width 228 height 28
select select "10"
click at [312, 79] on select "Select 2023 Federal Tax Refund 2023 Expected EIC 2023 State Tax Refund 2023 Exp…" at bounding box center [426, 93] width 228 height 28
type input "2025 Federal Tax Refund"
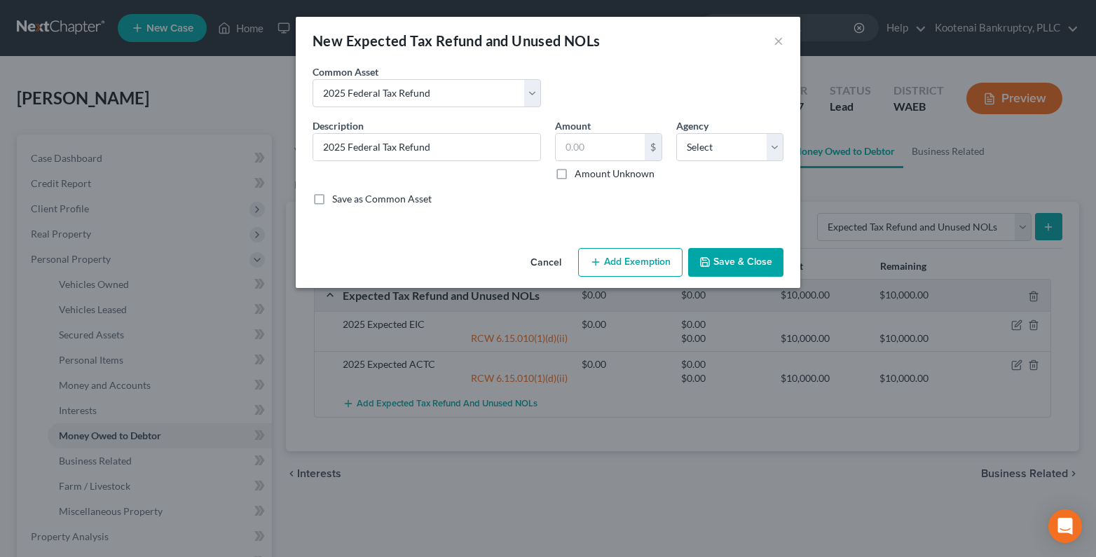
drag, startPoint x: 559, startPoint y: 175, endPoint x: 682, endPoint y: 166, distance: 122.9
click at [574, 174] on label "Amount Unknown" at bounding box center [614, 174] width 80 height 14
click at [580, 174] on input "Amount Unknown" at bounding box center [584, 171] width 9 height 9
checkbox input "true"
type input "0.00"
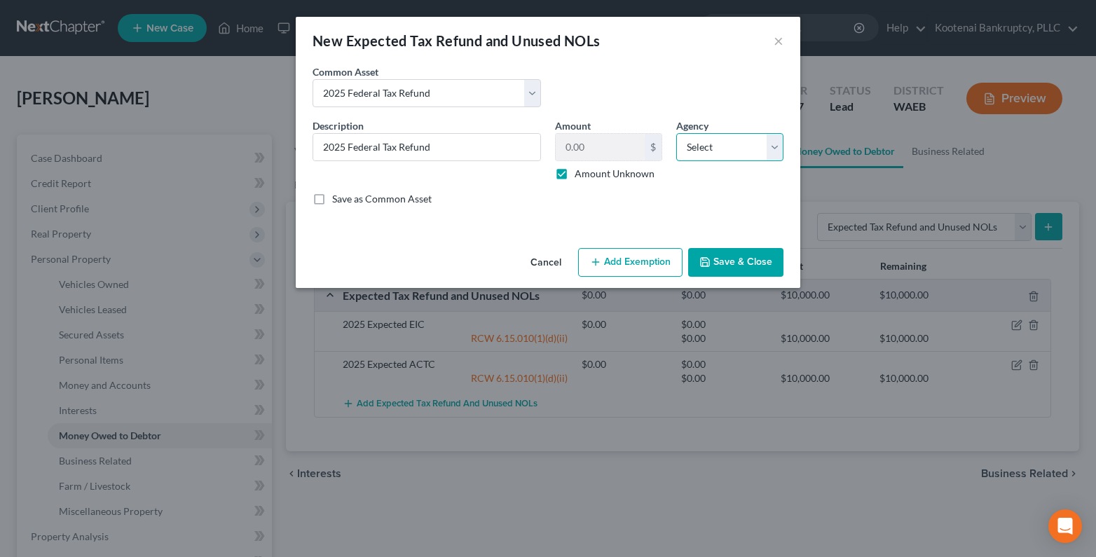
drag, startPoint x: 700, startPoint y: 151, endPoint x: 701, endPoint y: 158, distance: 7.7
click at [700, 151] on select "Select Federal State Local" at bounding box center [729, 147] width 107 height 28
select select "0"
click at [676, 133] on select "Select Federal State Local" at bounding box center [729, 147] width 107 height 28
click at [740, 258] on button "Save & Close" at bounding box center [735, 262] width 95 height 29
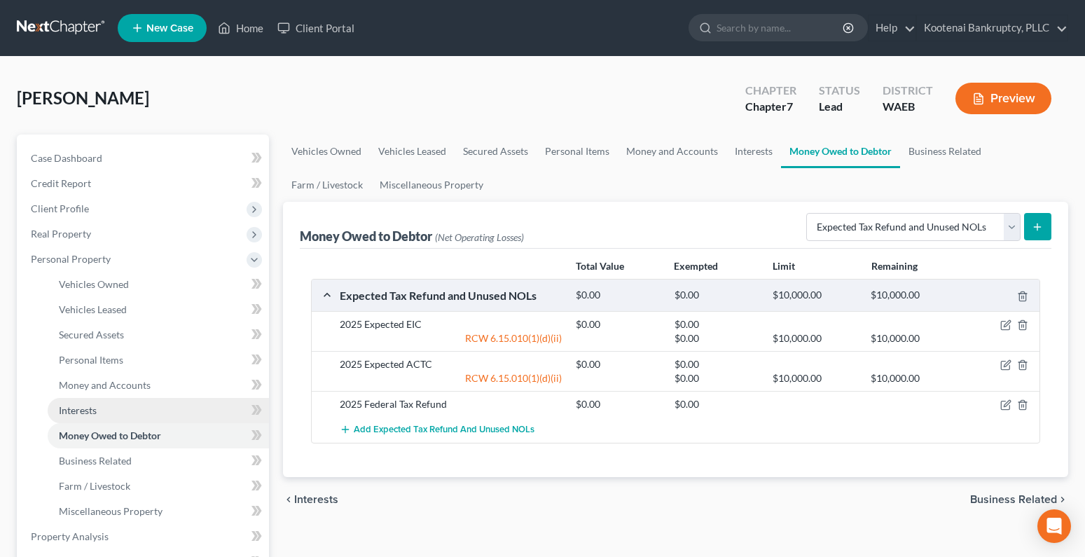
click at [62, 419] on link "Interests" at bounding box center [158, 410] width 221 height 25
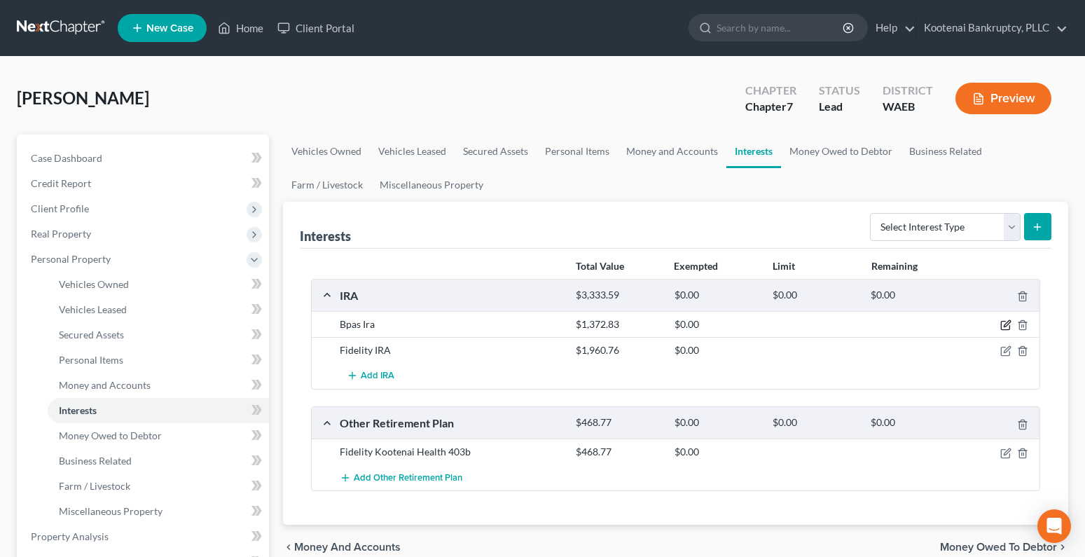
click at [1004, 325] on icon "button" at bounding box center [1007, 324] width 6 height 6
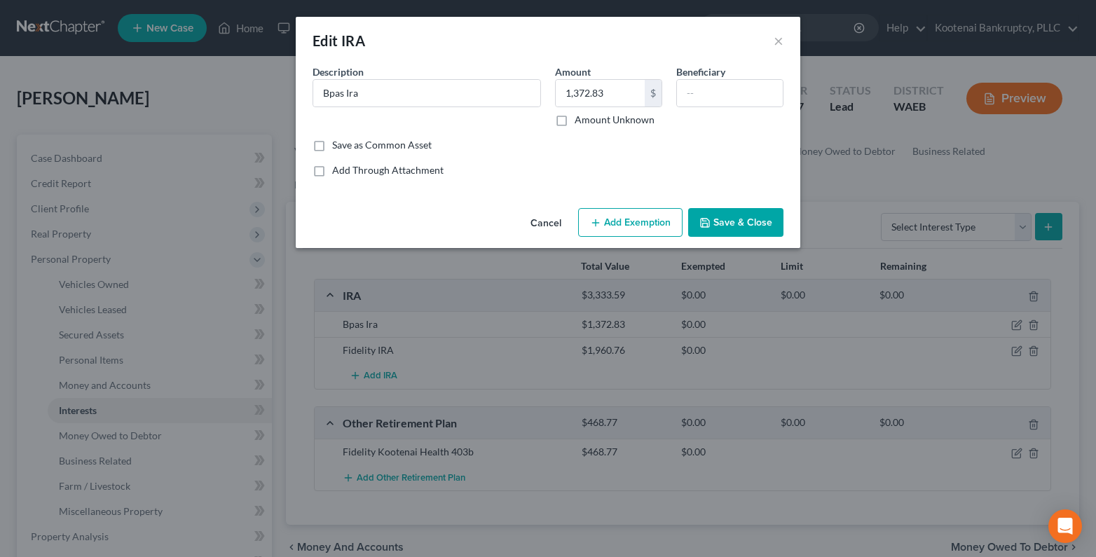
click at [610, 220] on button "Add Exemption" at bounding box center [630, 222] width 104 height 29
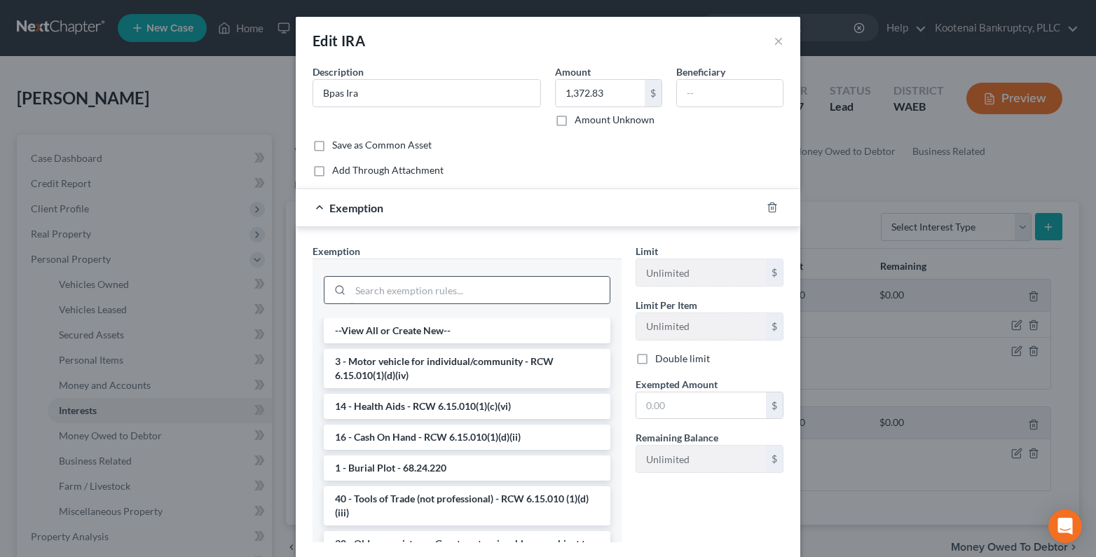
drag, startPoint x: 352, startPoint y: 289, endPoint x: 270, endPoint y: 295, distance: 82.2
click at [351, 289] on input "search" at bounding box center [479, 290] width 259 height 27
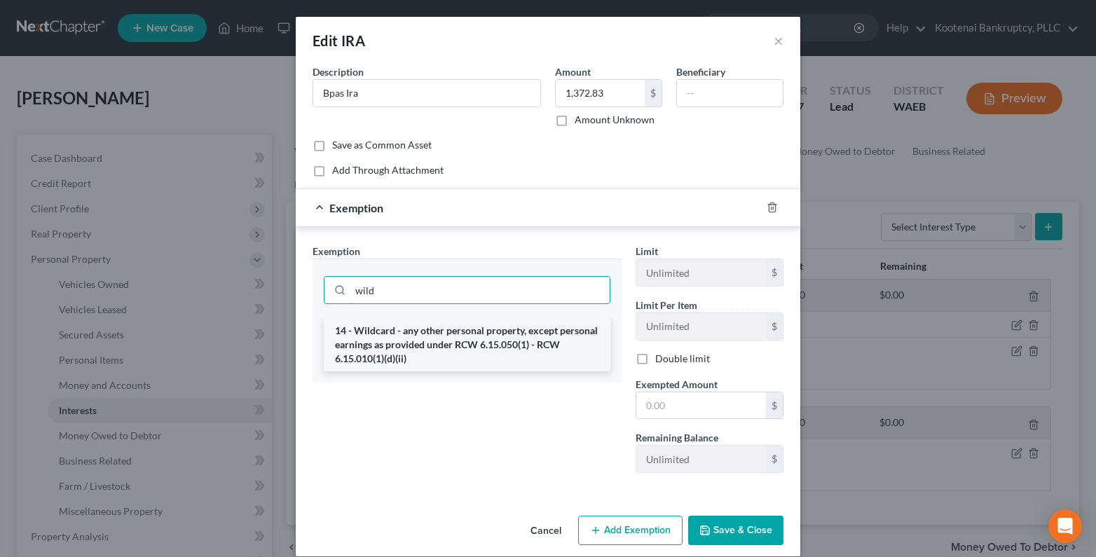
type input "wild"
click at [355, 343] on li "14 - Wildcard - any other personal property, except personal earnings as provid…" at bounding box center [467, 344] width 286 height 53
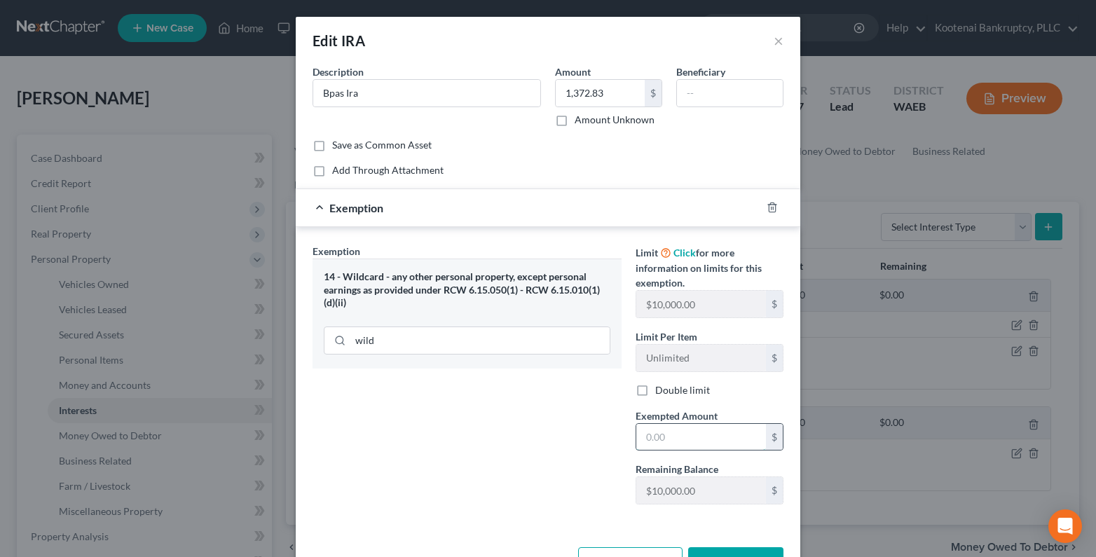
drag, startPoint x: 648, startPoint y: 443, endPoint x: 629, endPoint y: 431, distance: 22.7
click at [646, 444] on input "text" at bounding box center [701, 437] width 130 height 27
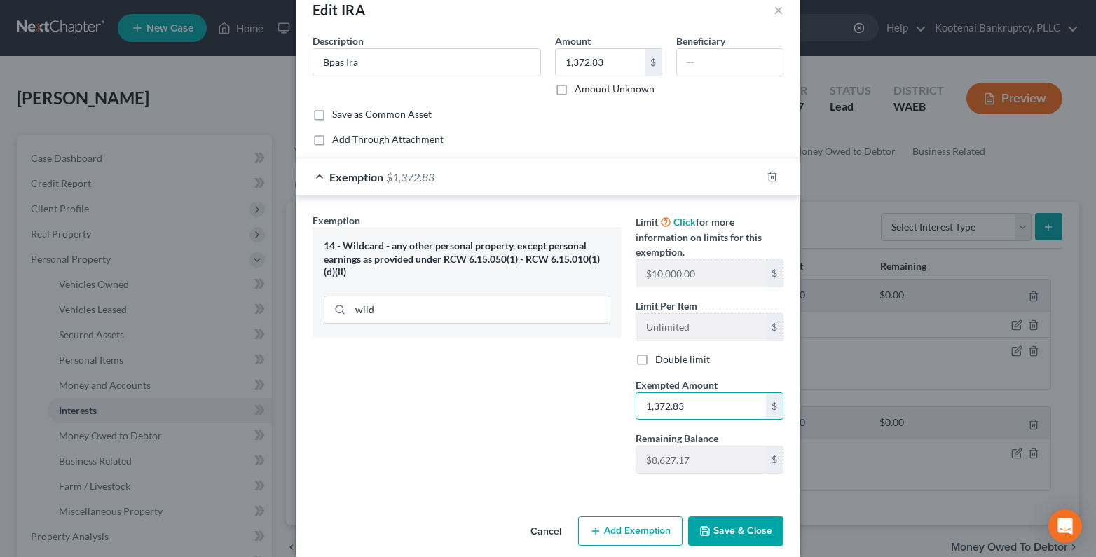
scroll to position [48, 0]
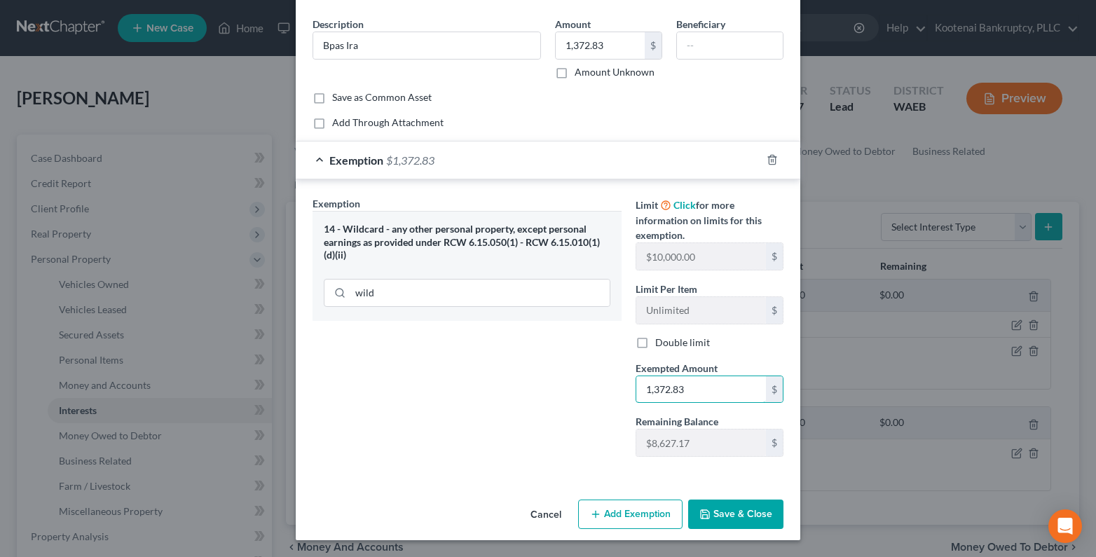
type input "1,372.83"
click at [749, 518] on button "Save & Close" at bounding box center [735, 513] width 95 height 29
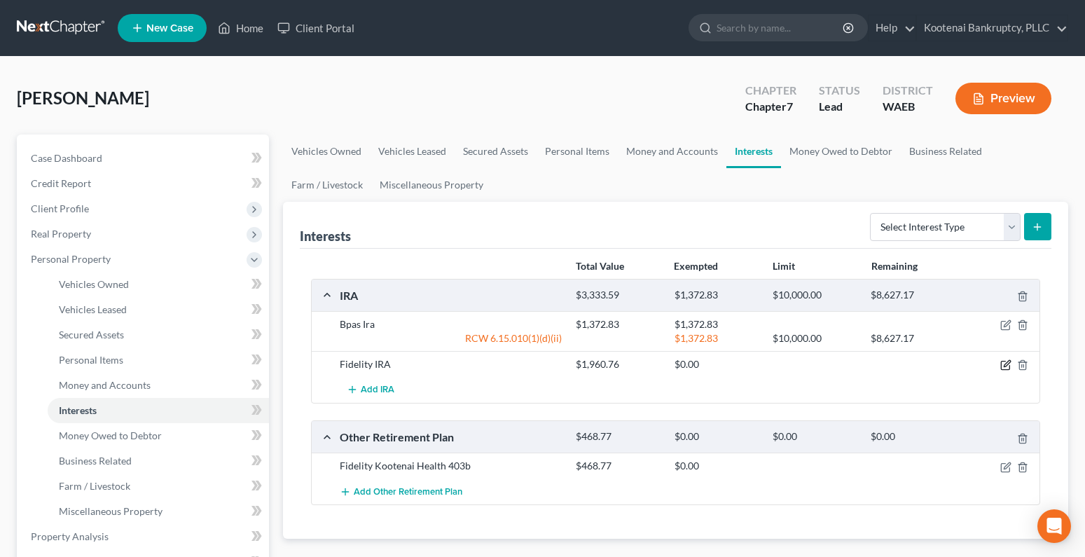
click at [1007, 366] on icon "button" at bounding box center [1005, 364] width 11 height 11
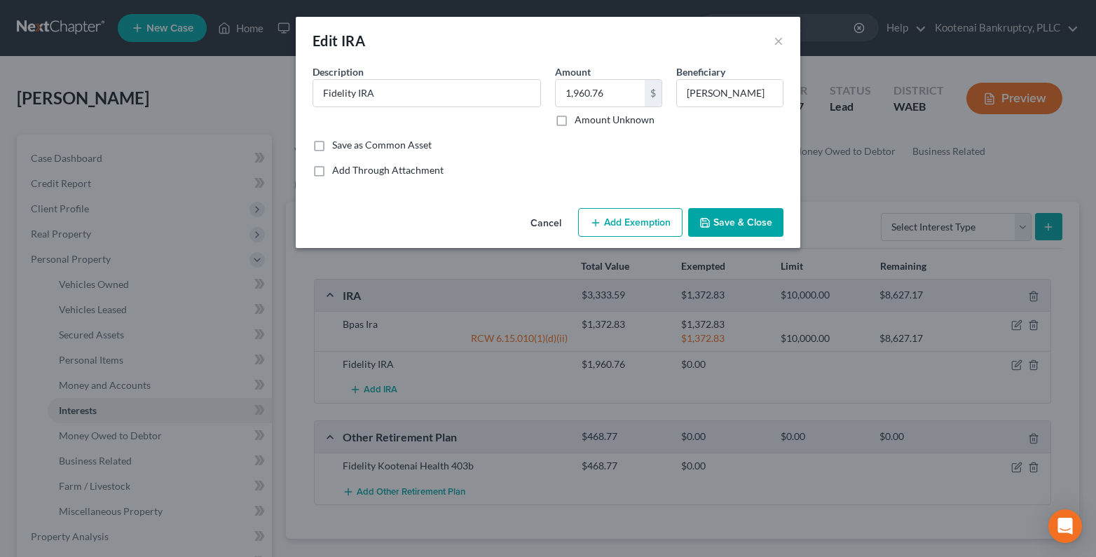
click at [614, 226] on button "Add Exemption" at bounding box center [630, 222] width 104 height 29
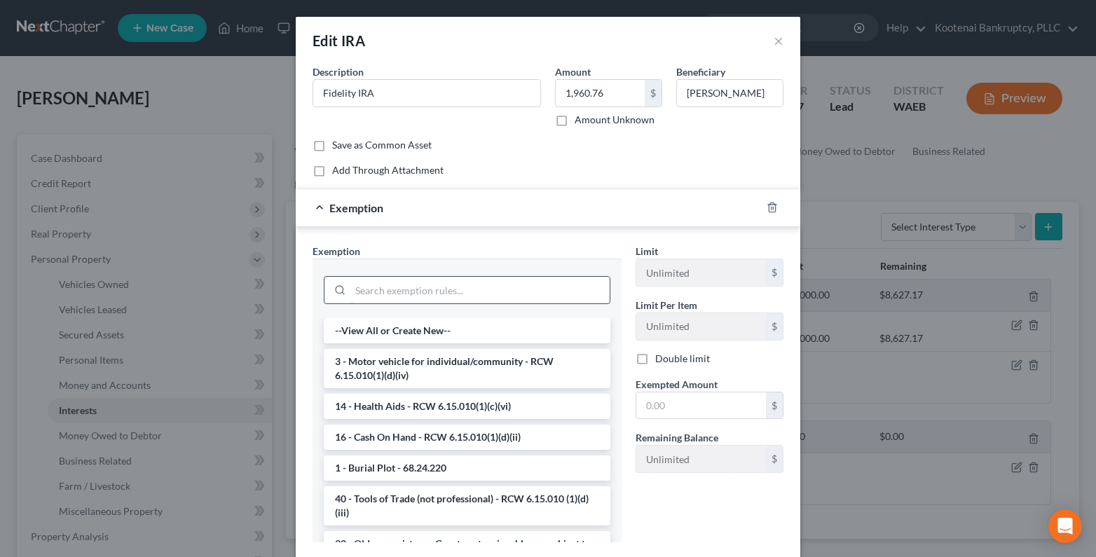
drag, startPoint x: 350, startPoint y: 291, endPoint x: 341, endPoint y: 292, distance: 9.2
click at [350, 292] on input "search" at bounding box center [479, 290] width 259 height 27
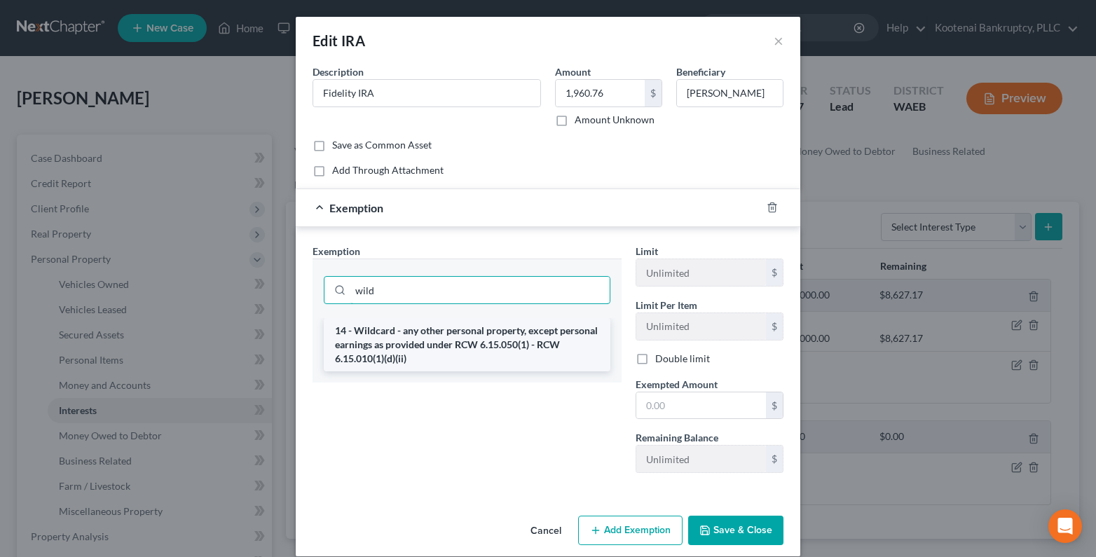
type input "wild"
click at [400, 338] on li "14 - Wildcard - any other personal property, except personal earnings as provid…" at bounding box center [467, 344] width 286 height 53
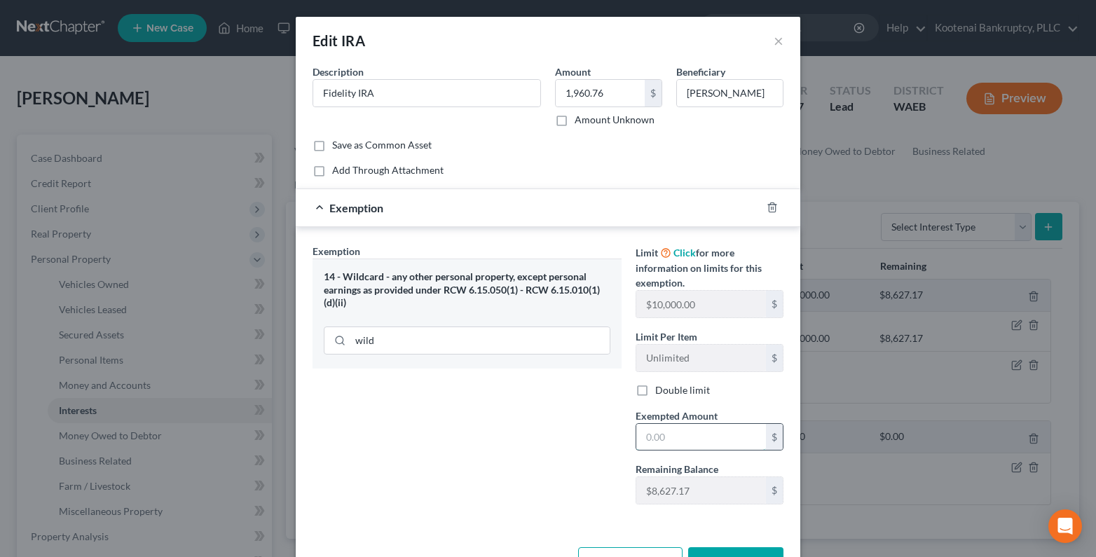
click at [645, 441] on input "text" at bounding box center [701, 437] width 130 height 27
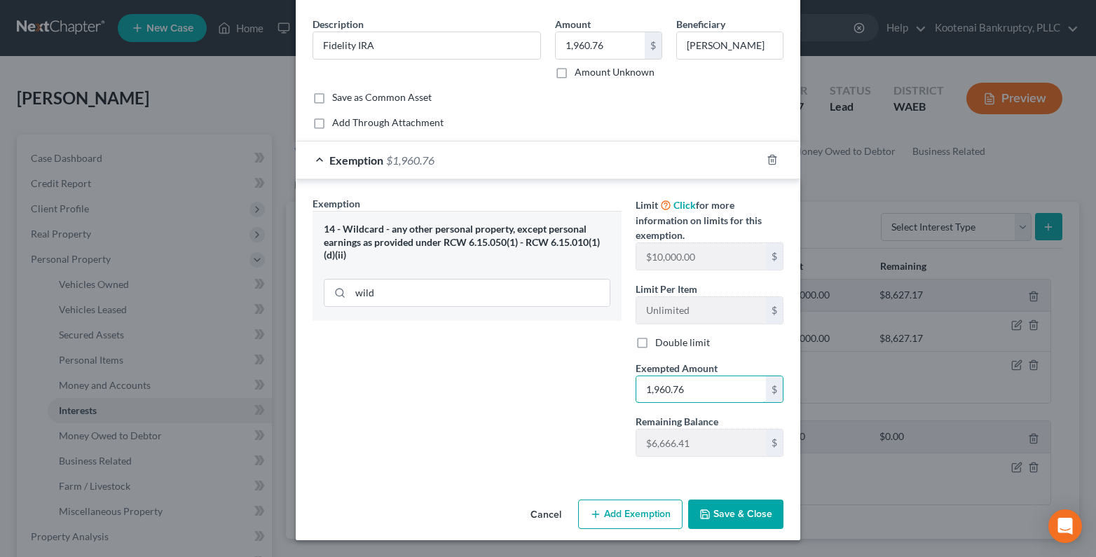
type input "1,960.76"
click at [735, 516] on button "Save & Close" at bounding box center [735, 513] width 95 height 29
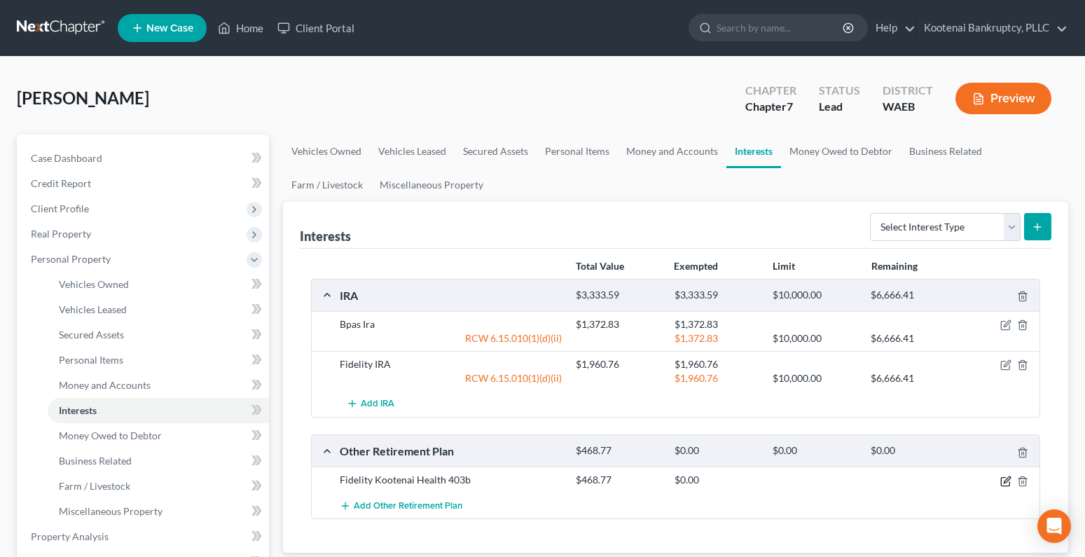
click at [1010, 482] on icon "button" at bounding box center [1005, 481] width 11 height 11
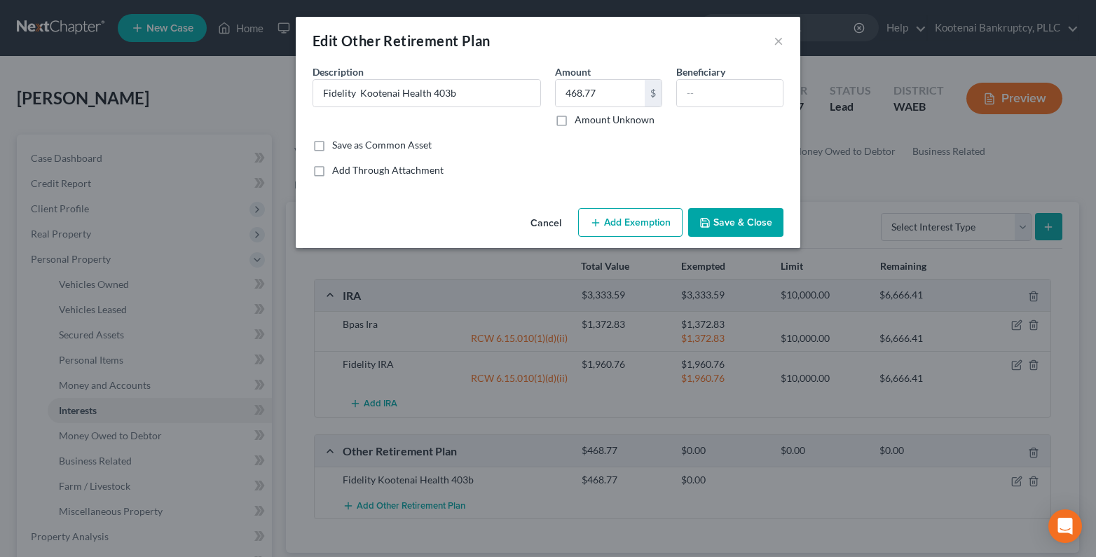
click at [612, 217] on button "Add Exemption" at bounding box center [630, 222] width 104 height 29
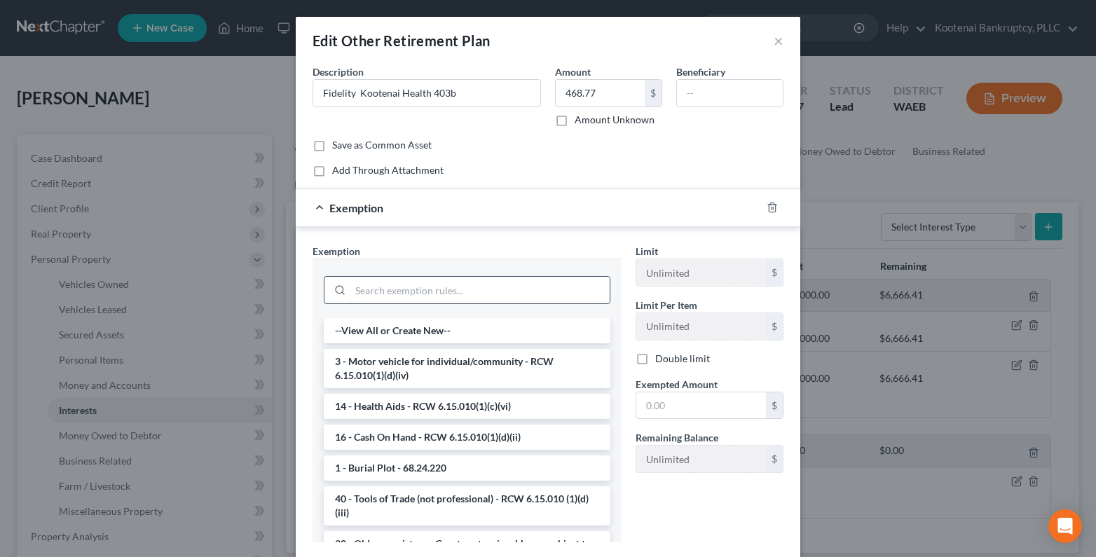
click at [350, 294] on input "search" at bounding box center [479, 290] width 259 height 27
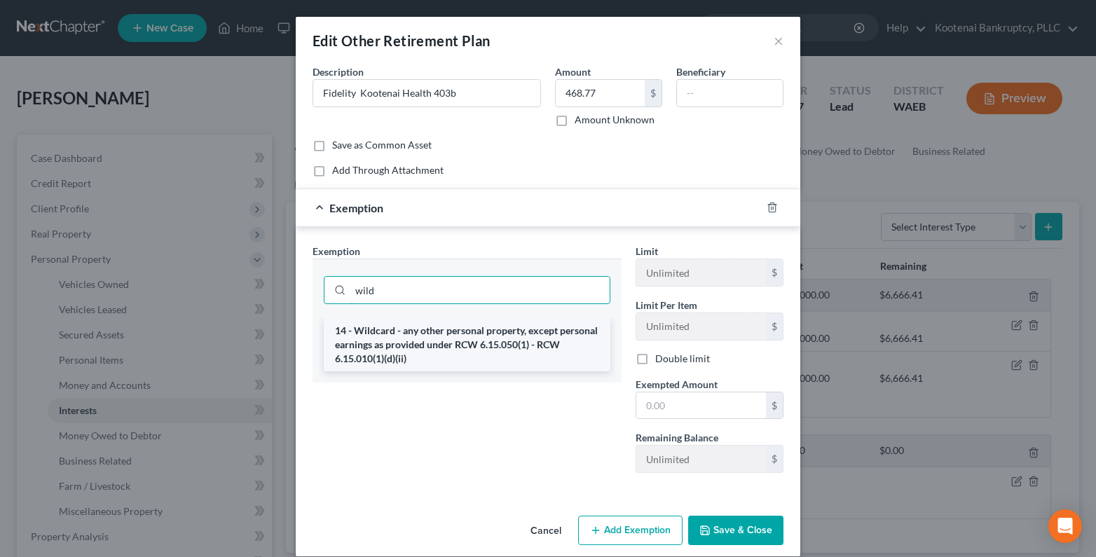
type input "wild"
click at [423, 332] on li "14 - Wildcard - any other personal property, except personal earnings as provid…" at bounding box center [467, 344] width 286 height 53
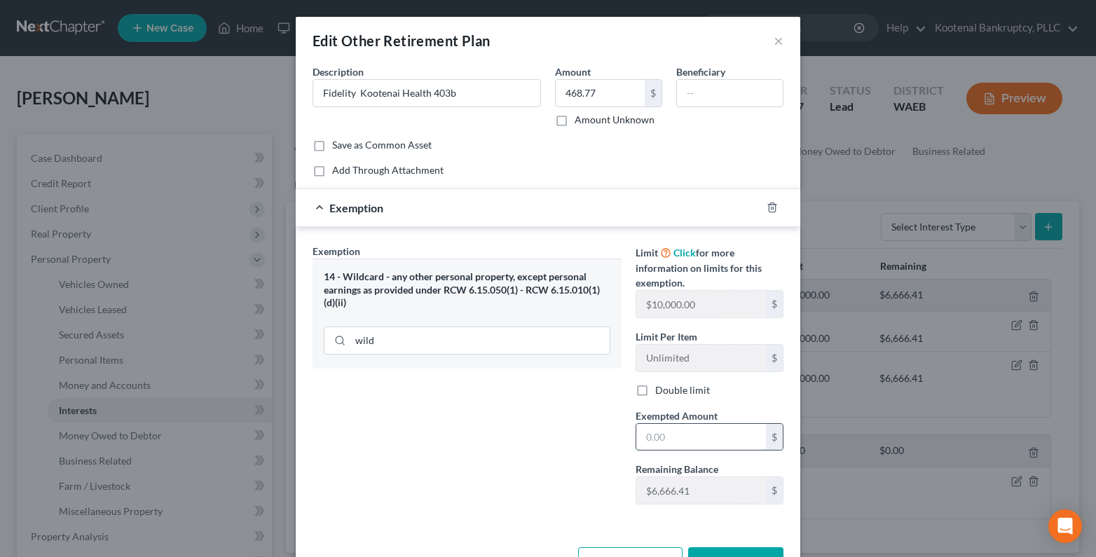
click at [652, 439] on input "text" at bounding box center [701, 437] width 130 height 27
type input "468.77"
click at [692, 99] on input "text" at bounding box center [730, 93] width 106 height 27
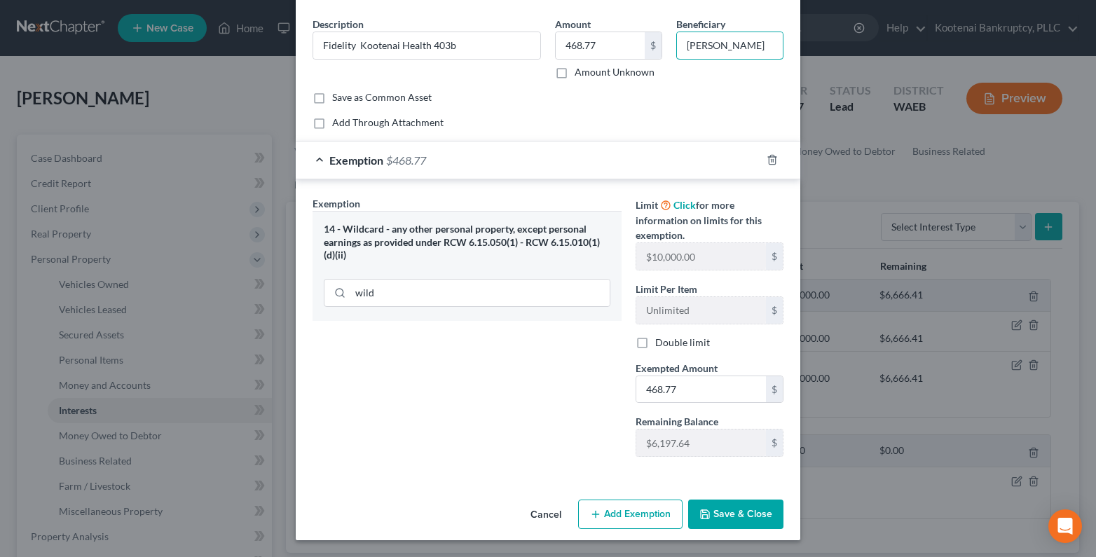
type input "[PERSON_NAME]"
click at [707, 513] on button "Save & Close" at bounding box center [735, 513] width 95 height 29
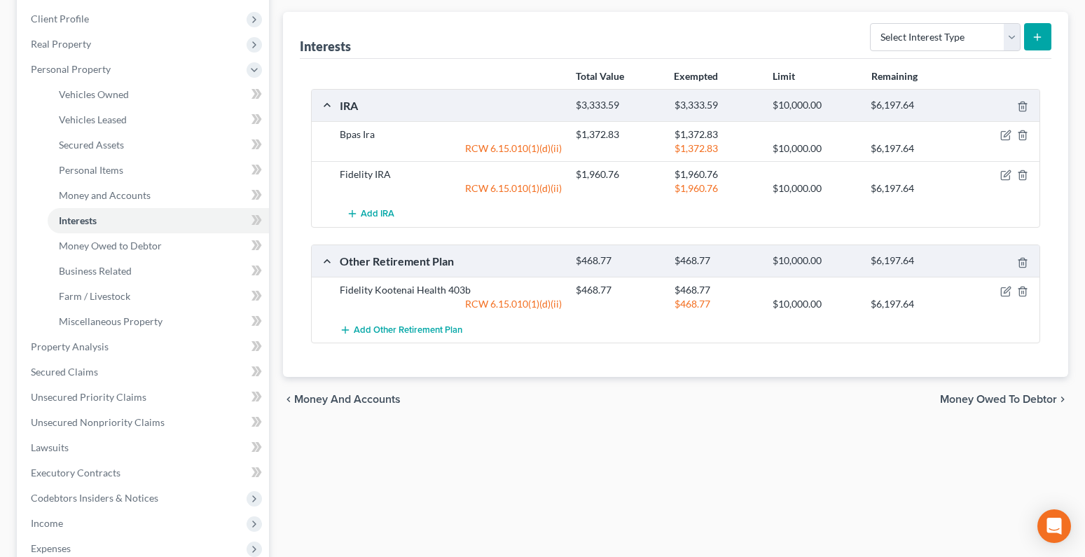
scroll to position [210, 0]
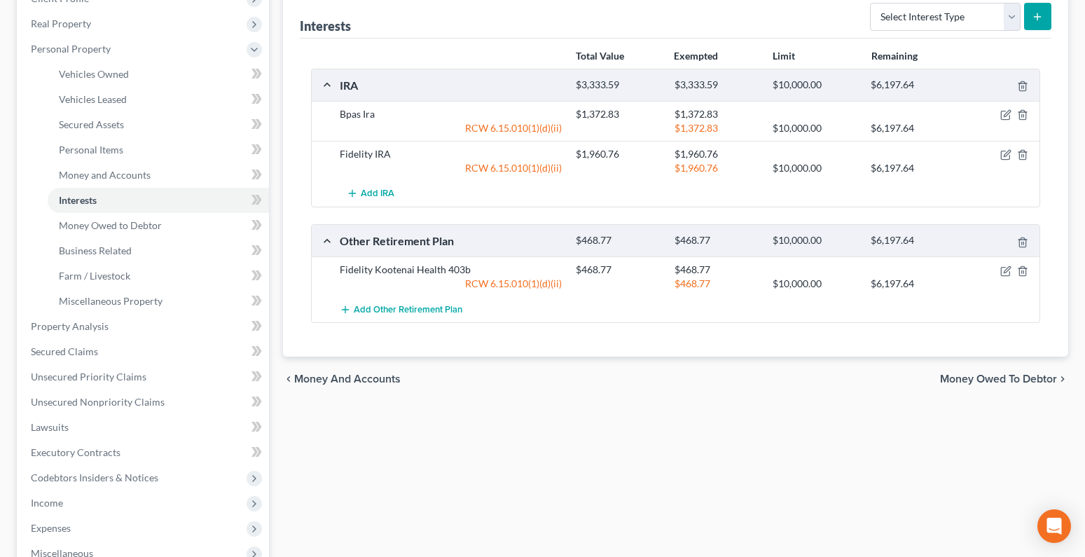
click at [1018, 377] on span "Money Owed to Debtor" at bounding box center [998, 378] width 117 height 11
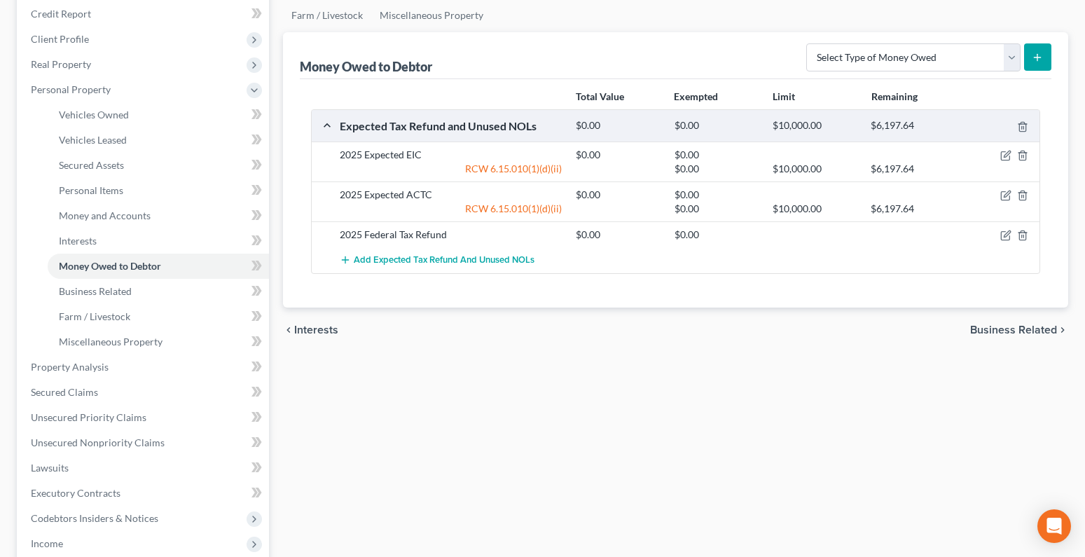
scroll to position [210, 0]
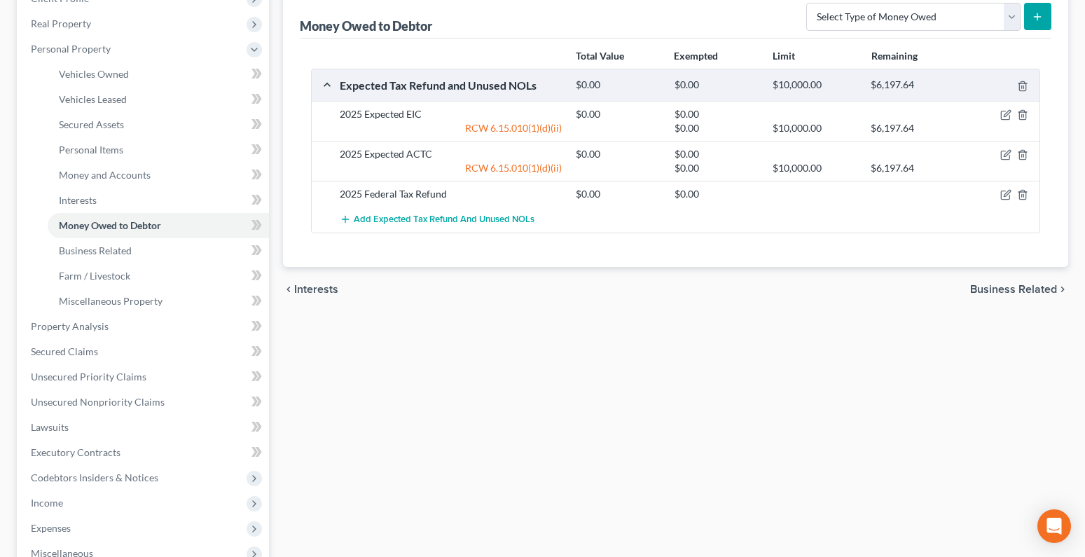
click at [1021, 291] on span "Business Related" at bounding box center [1013, 289] width 87 height 11
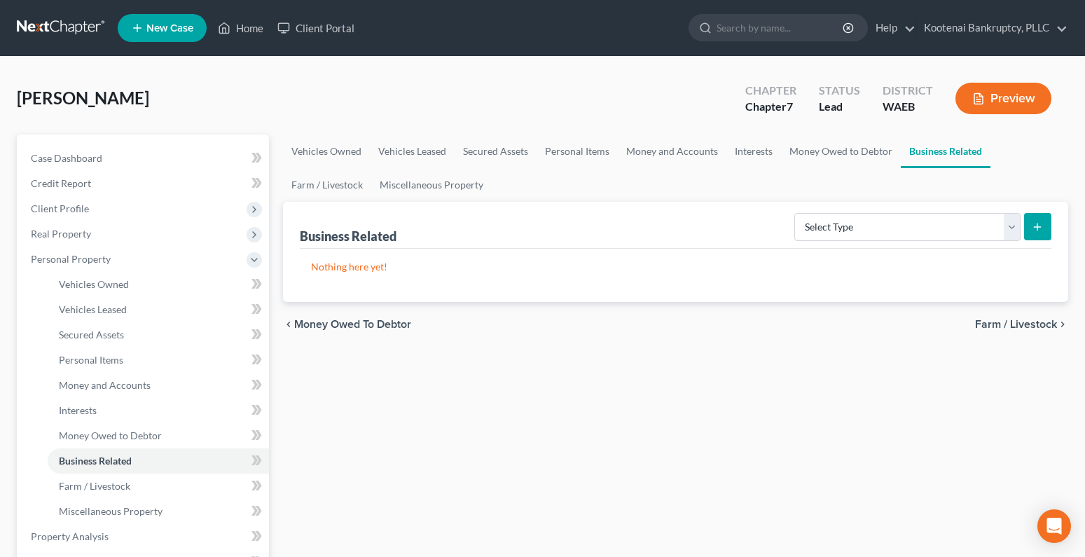
click at [1020, 326] on span "Farm / Livestock" at bounding box center [1016, 324] width 82 height 11
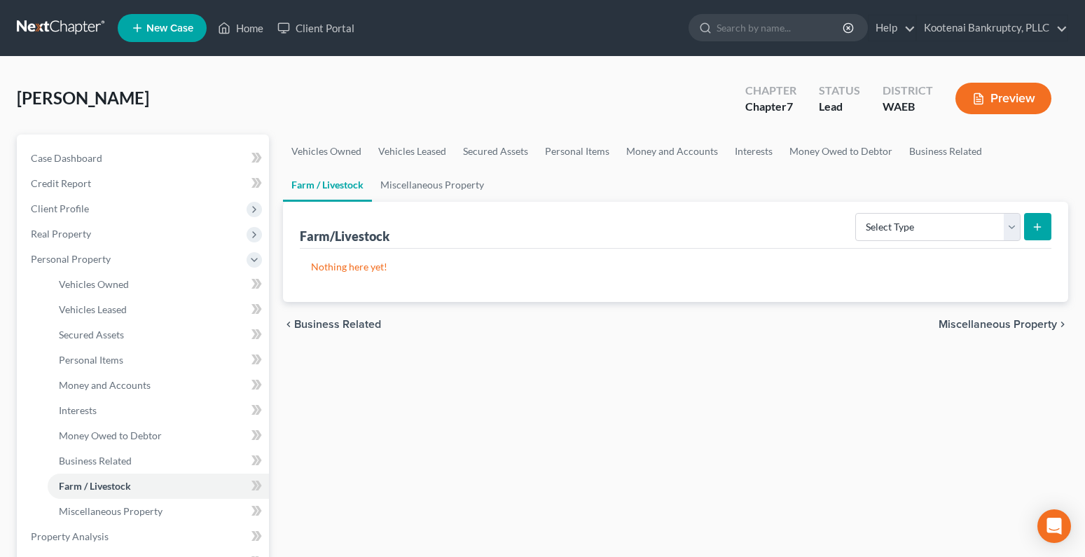
click at [1052, 328] on span "Miscellaneous Property" at bounding box center [998, 324] width 118 height 11
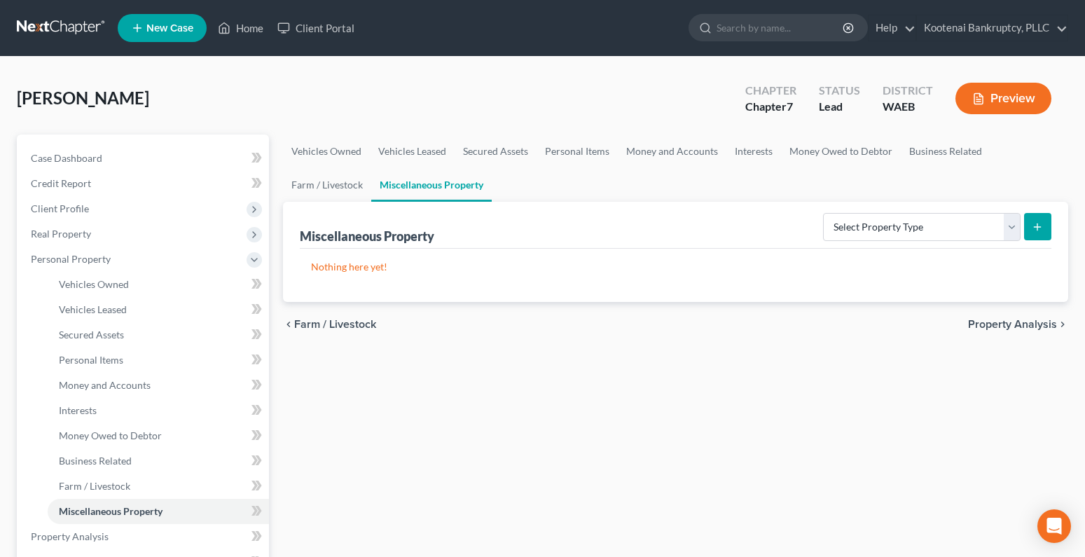
click at [1018, 320] on span "Property Analysis" at bounding box center [1012, 324] width 89 height 11
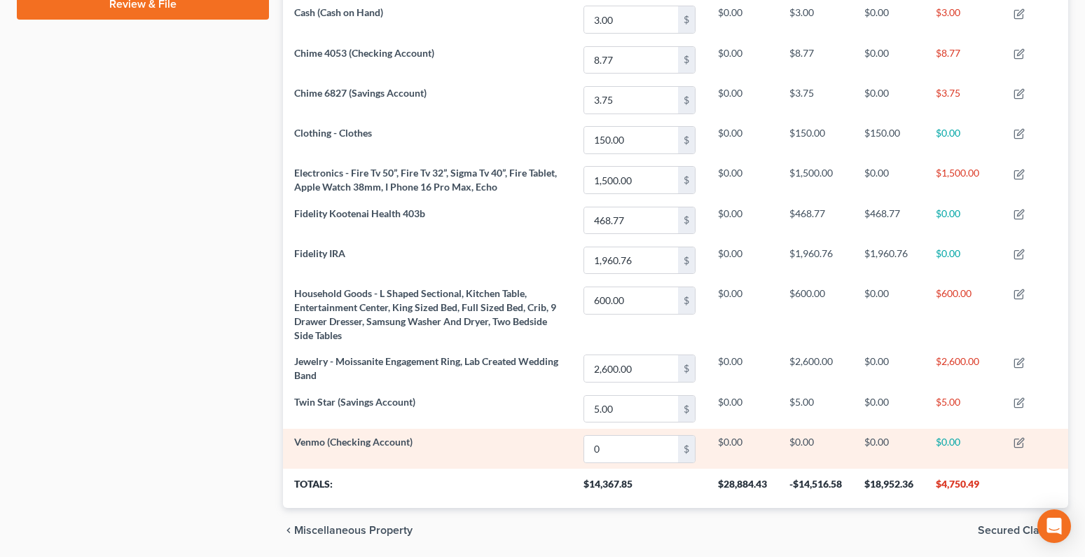
scroll to position [746, 0]
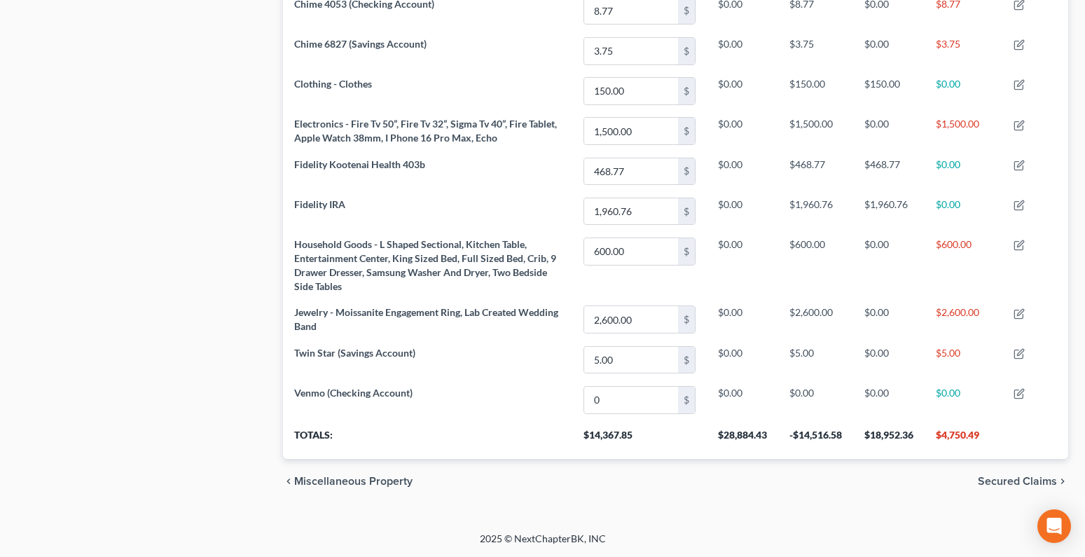
click at [981, 478] on span "Secured Claims" at bounding box center [1017, 481] width 79 height 11
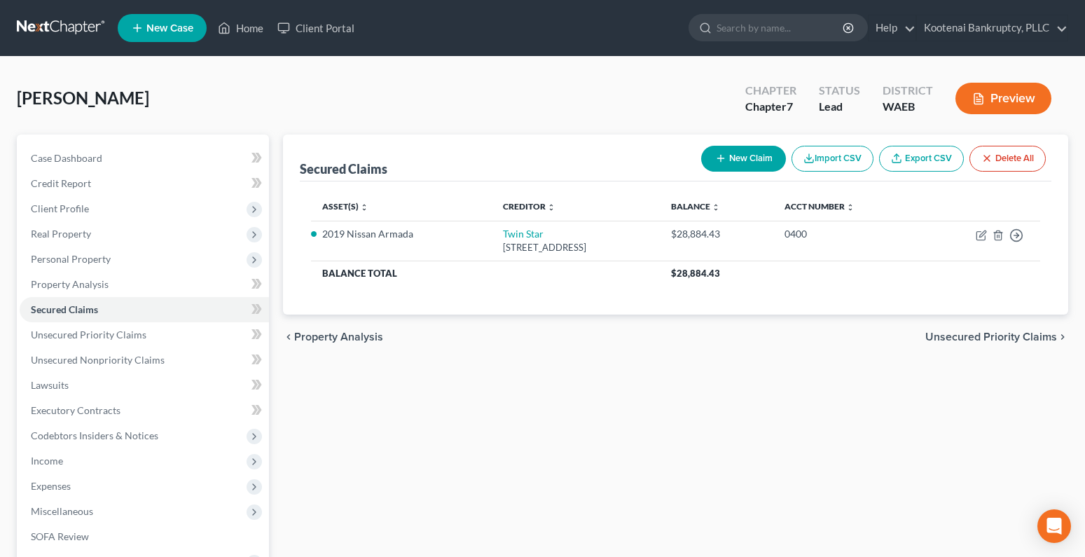
drag, startPoint x: 990, startPoint y: 340, endPoint x: 926, endPoint y: 348, distance: 65.0
click at [990, 341] on span "Unsecured Priority Claims" at bounding box center [991, 336] width 132 height 11
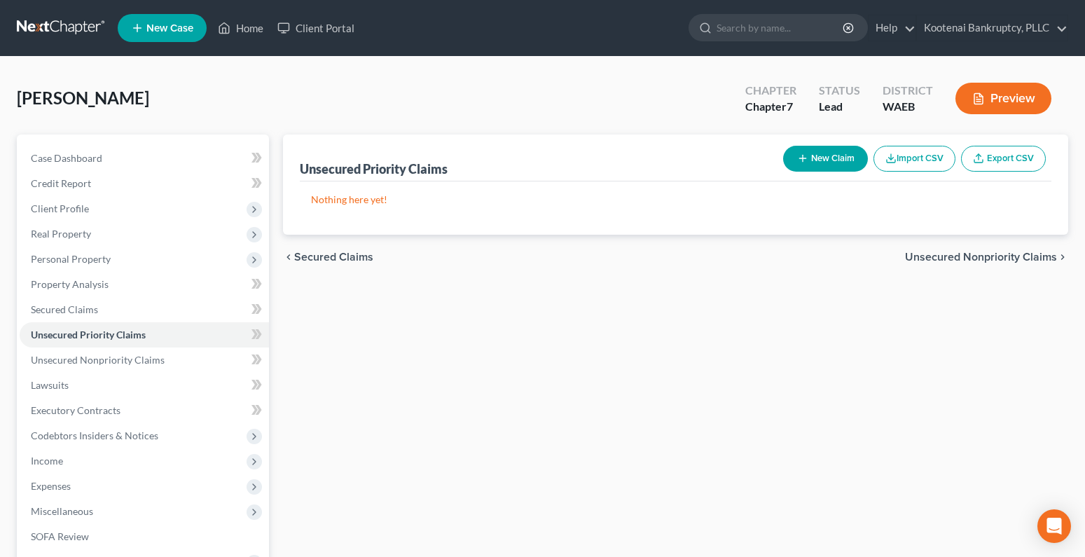
click at [955, 256] on span "Unsecured Nonpriority Claims" at bounding box center [981, 256] width 152 height 11
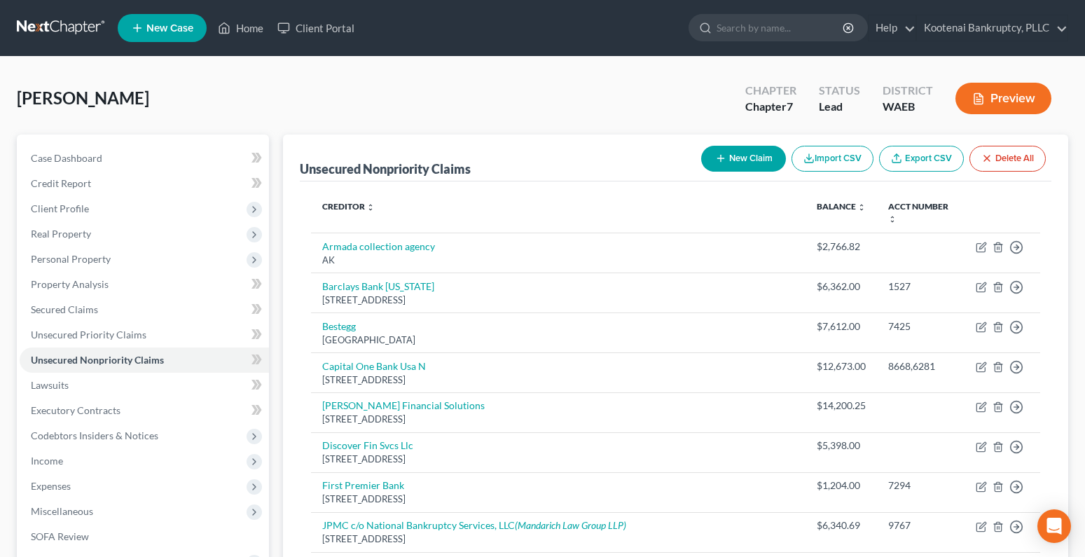
scroll to position [388, 0]
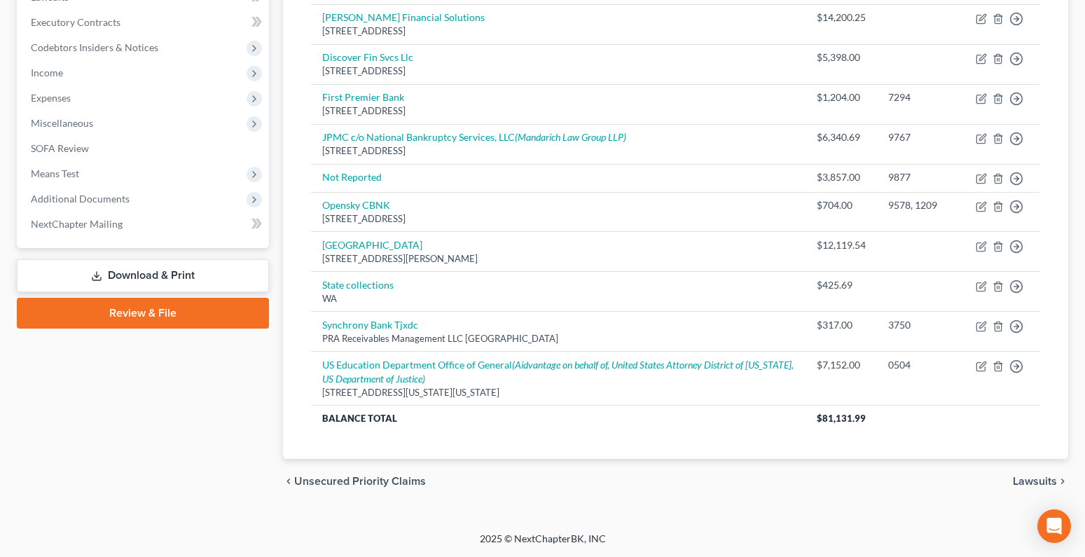
click at [1036, 483] on span "Lawsuits" at bounding box center [1035, 481] width 44 height 11
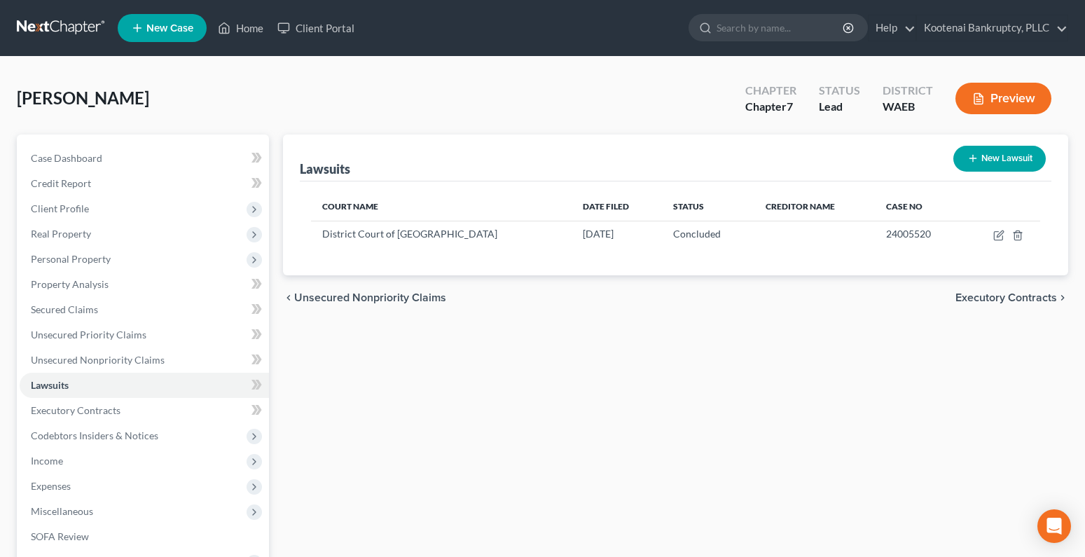
click at [1001, 298] on span "Executory Contracts" at bounding box center [1006, 297] width 102 height 11
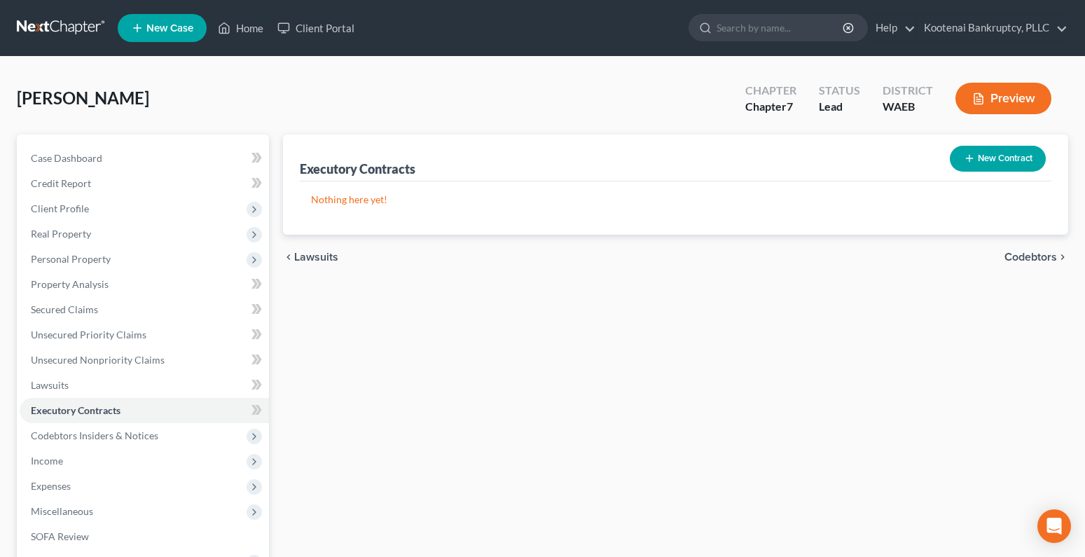
click at [1030, 256] on span "Codebtors" at bounding box center [1030, 256] width 53 height 11
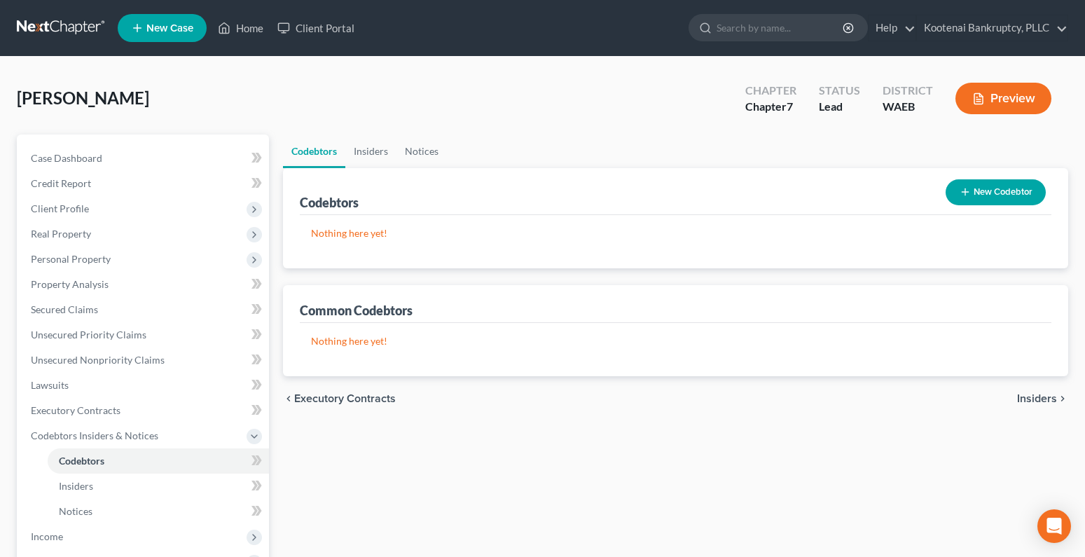
click at [1027, 399] on span "Insiders" at bounding box center [1037, 398] width 40 height 11
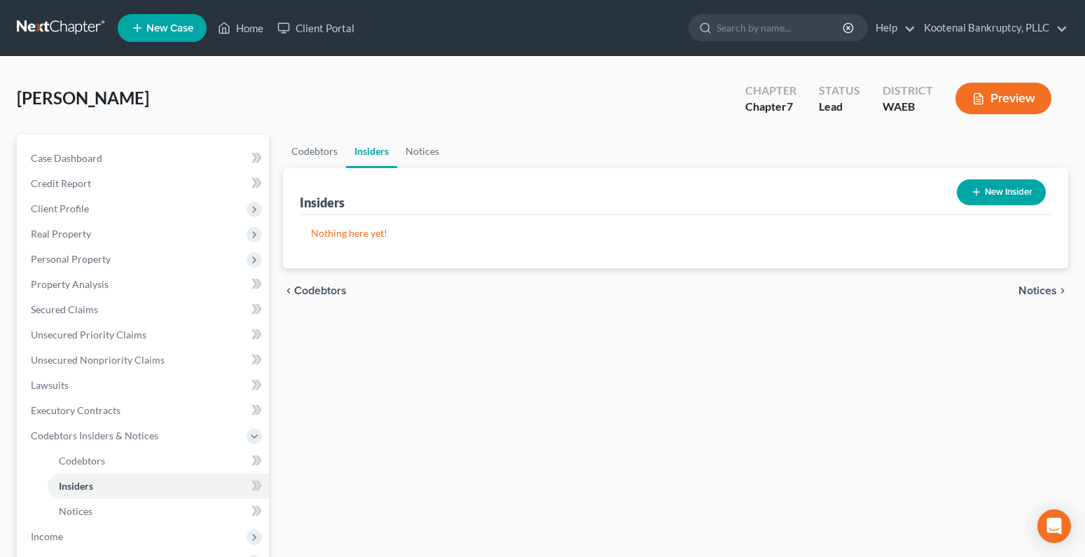
click at [1035, 286] on span "Notices" at bounding box center [1037, 290] width 39 height 11
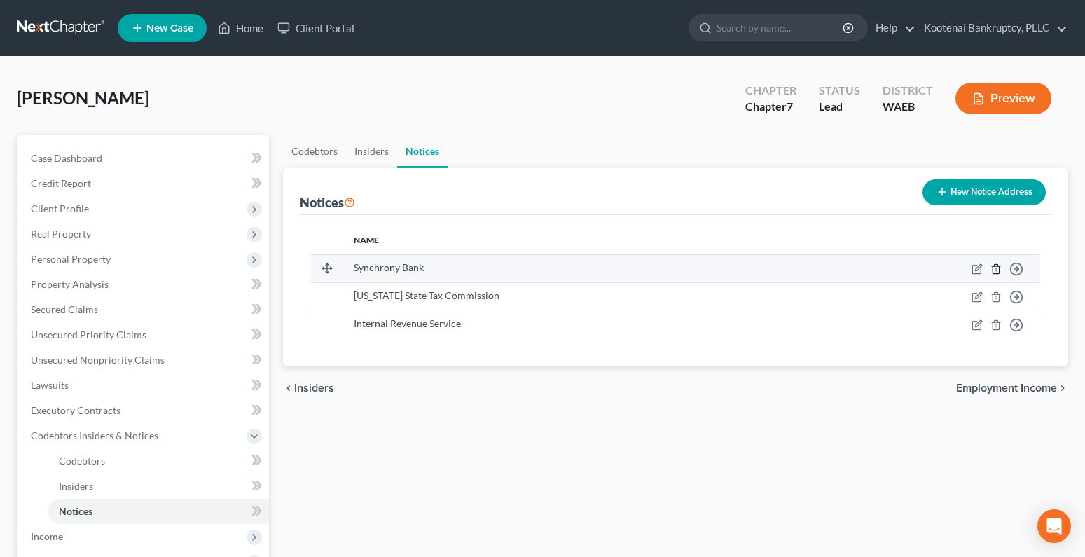
click at [992, 271] on icon "button" at bounding box center [995, 268] width 11 height 11
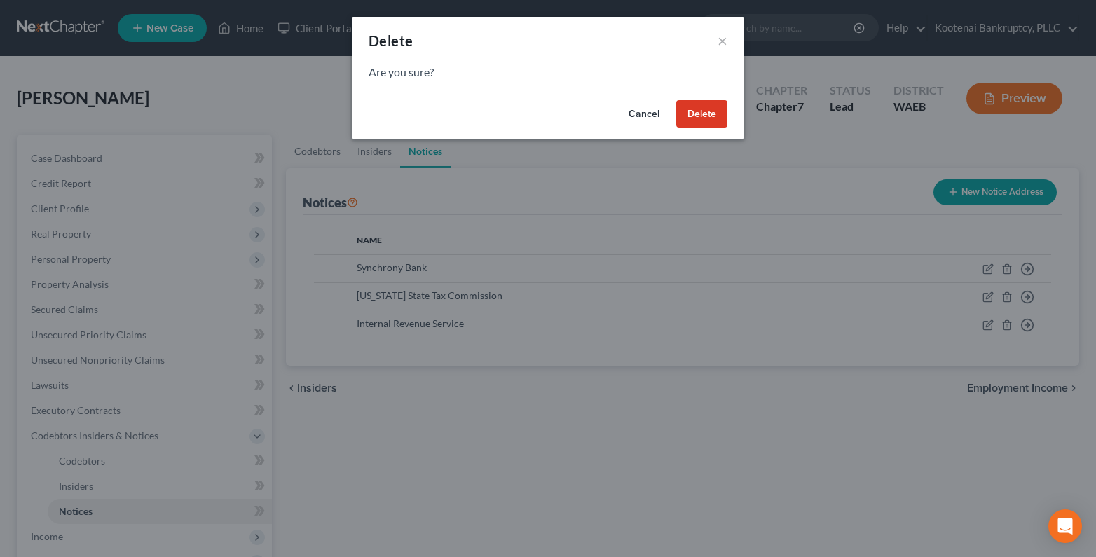
drag, startPoint x: 694, startPoint y: 117, endPoint x: 825, endPoint y: 199, distance: 154.5
click at [693, 117] on button "Delete" at bounding box center [701, 114] width 51 height 28
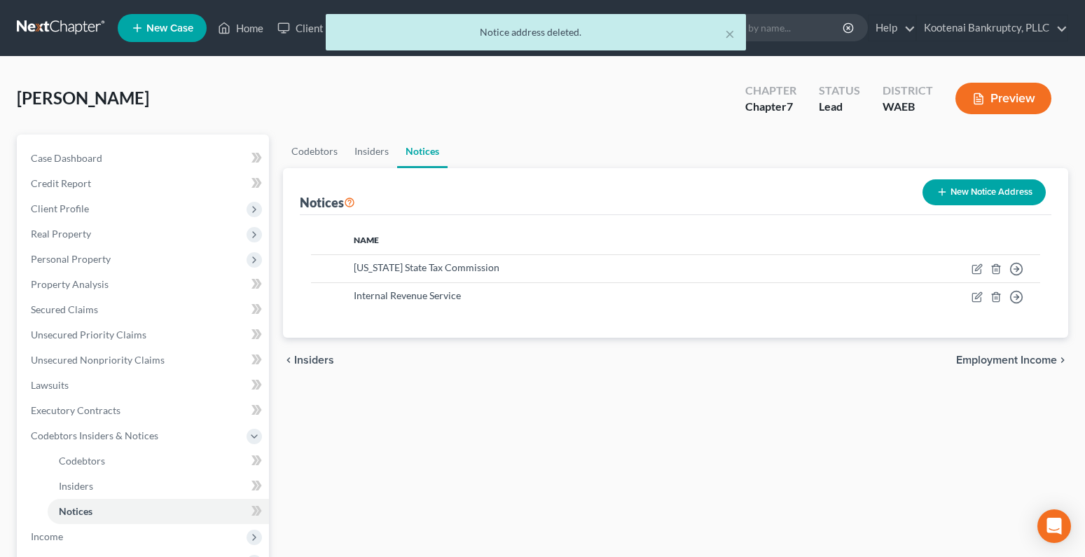
click at [1025, 361] on span "Employment Income" at bounding box center [1006, 359] width 101 height 11
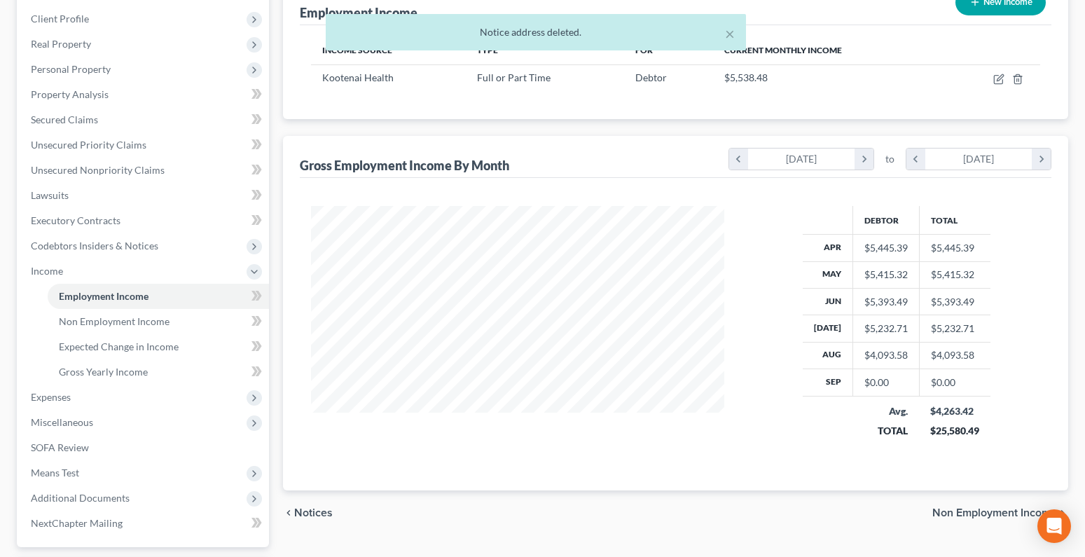
scroll to position [210, 0]
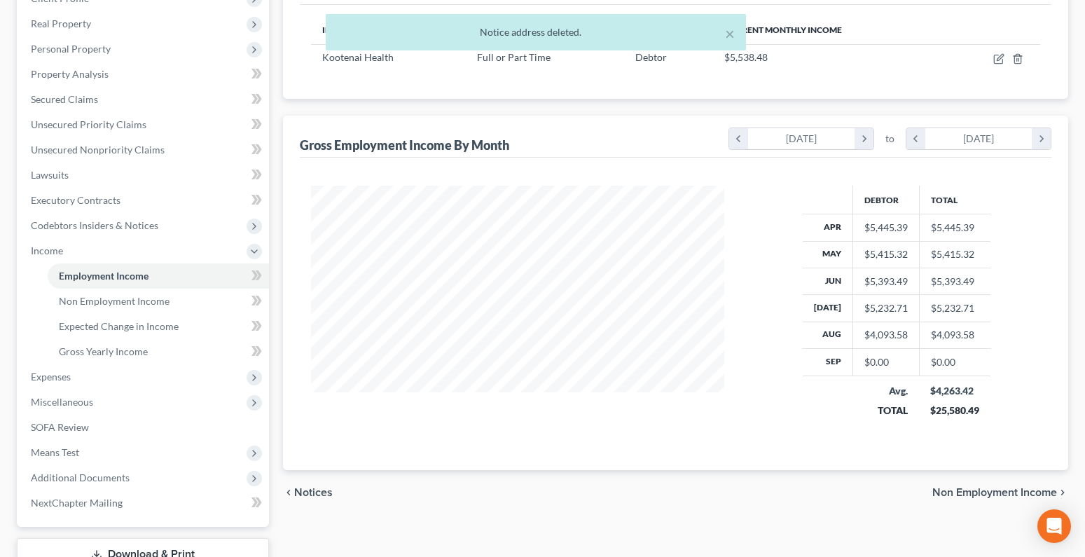
click at [982, 490] on span "Non Employment Income" at bounding box center [994, 492] width 125 height 11
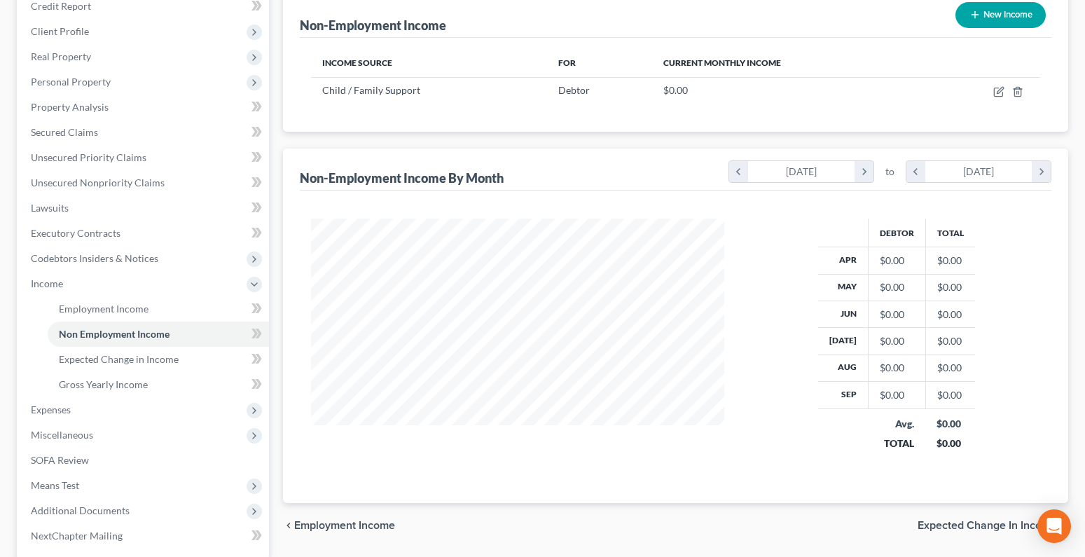
scroll to position [210, 0]
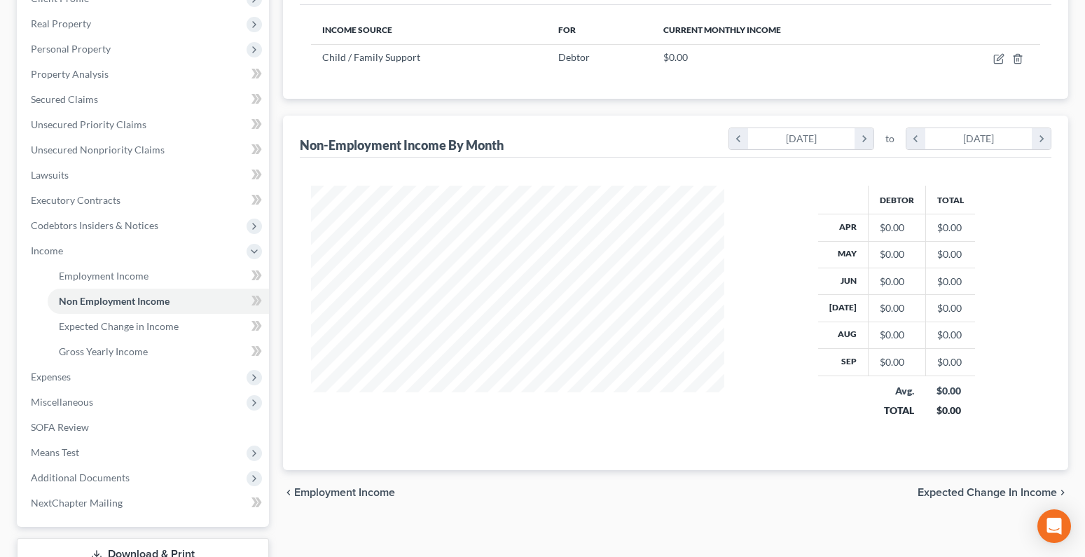
click at [967, 492] on span "Expected Change in Income" at bounding box center [987, 492] width 139 height 11
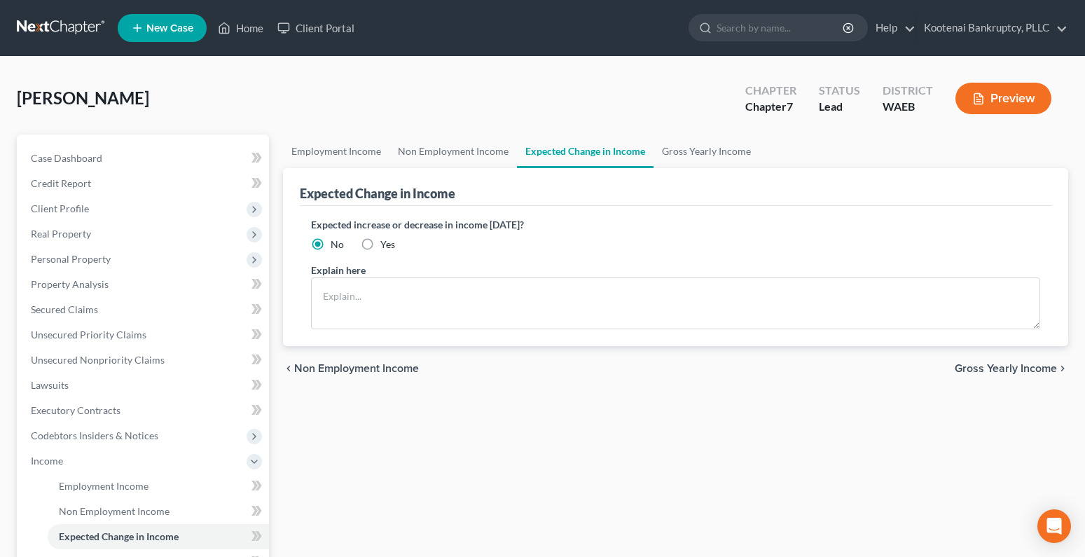
click at [1009, 366] on span "Gross Yearly Income" at bounding box center [1006, 368] width 102 height 11
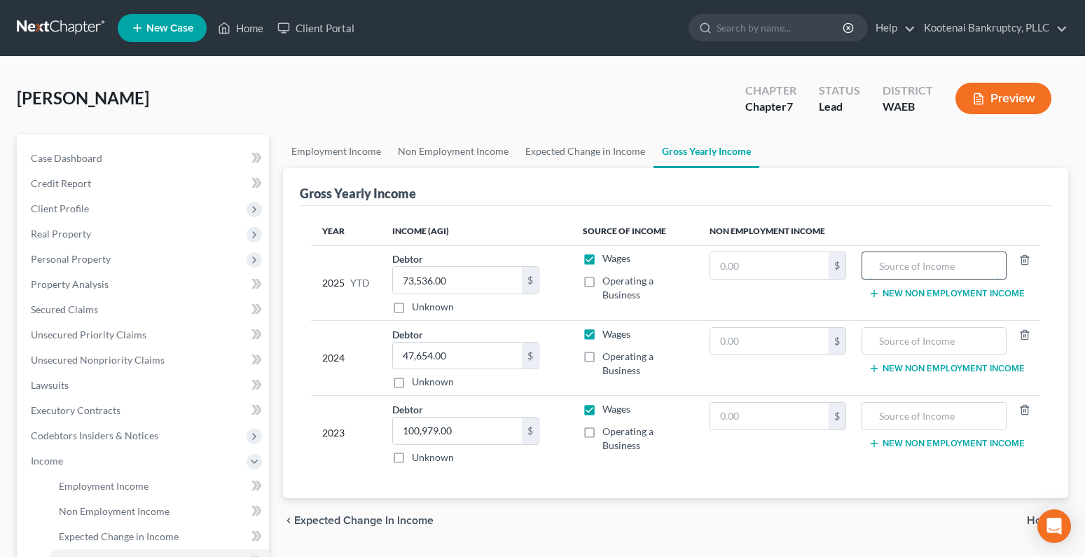
click at [893, 267] on input "text" at bounding box center [934, 265] width 130 height 27
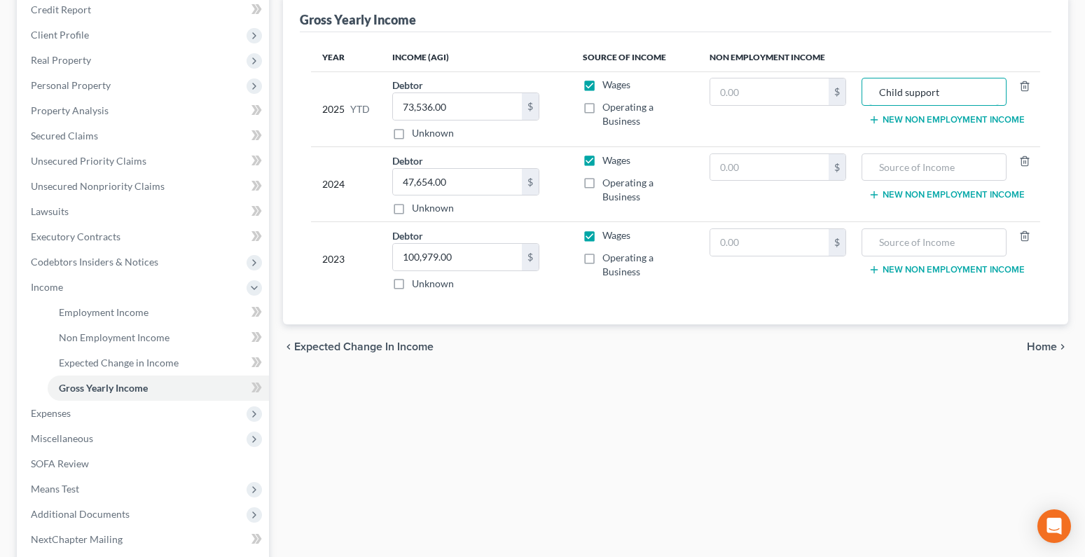
scroll to position [210, 0]
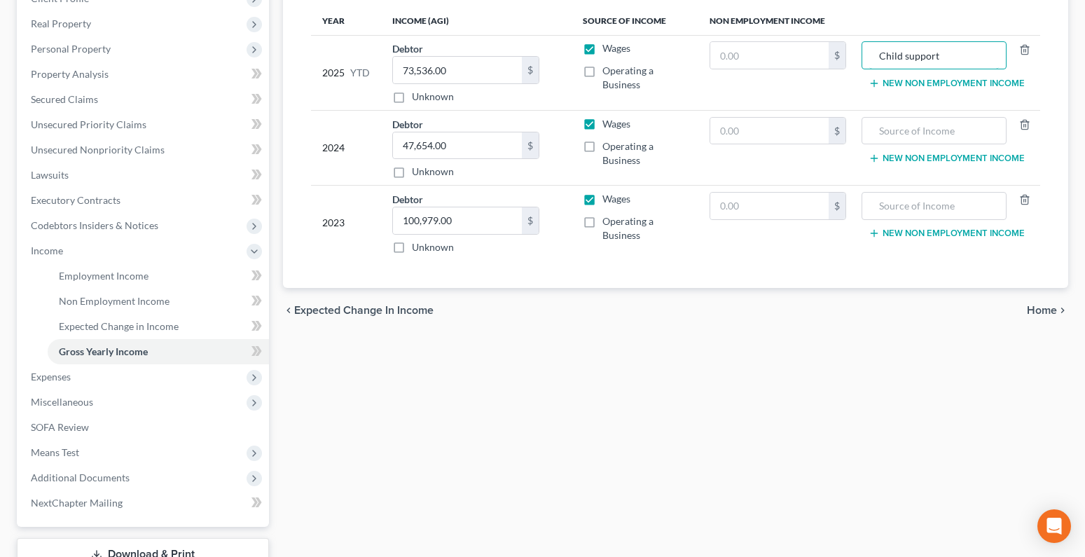
type input "Child support"
click at [1047, 312] on span "Home" at bounding box center [1042, 310] width 30 height 11
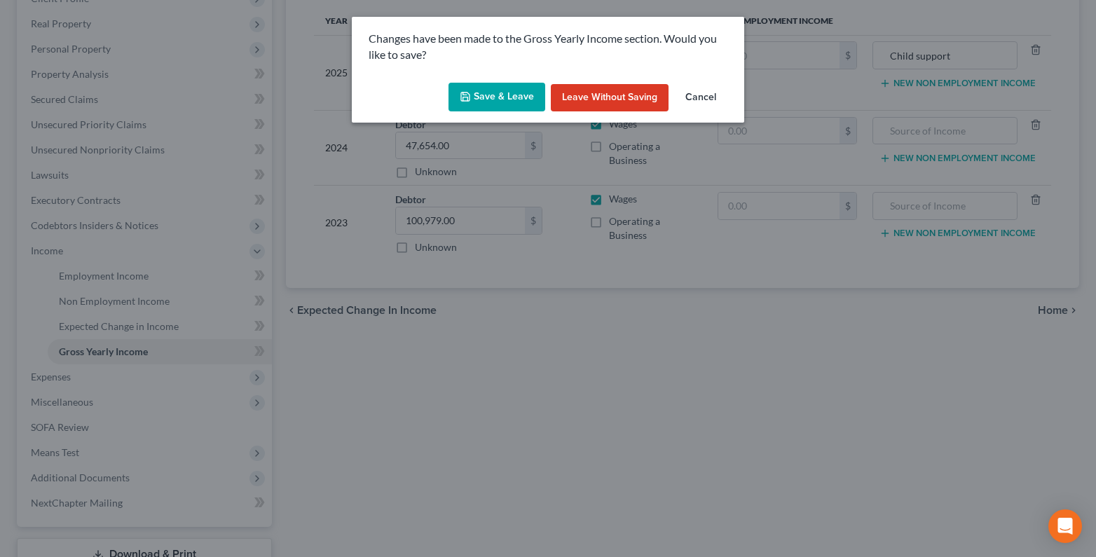
click at [472, 83] on button "Save & Leave" at bounding box center [496, 97] width 97 height 29
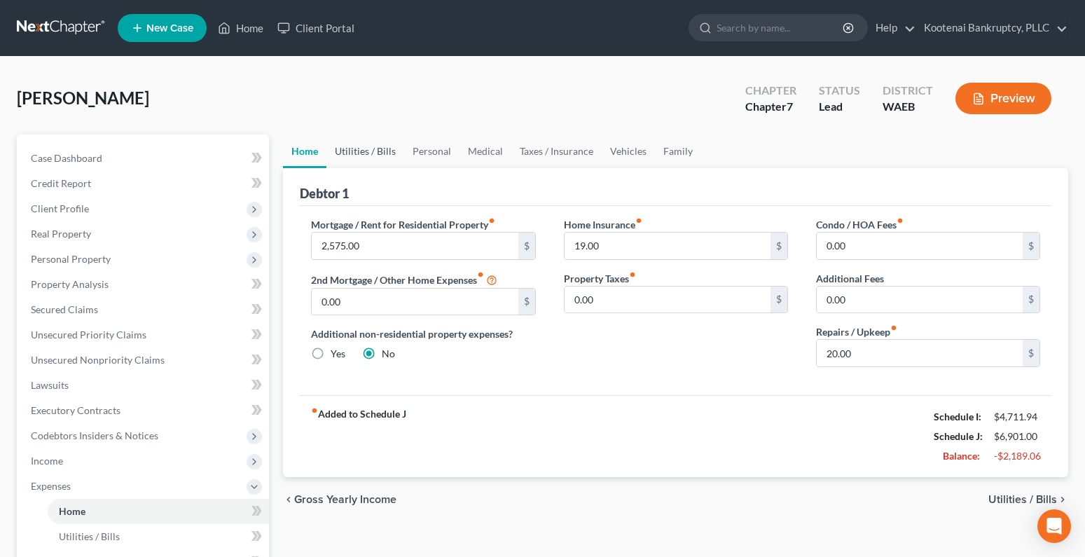
click at [347, 152] on link "Utilities / Bills" at bounding box center [365, 151] width 78 height 34
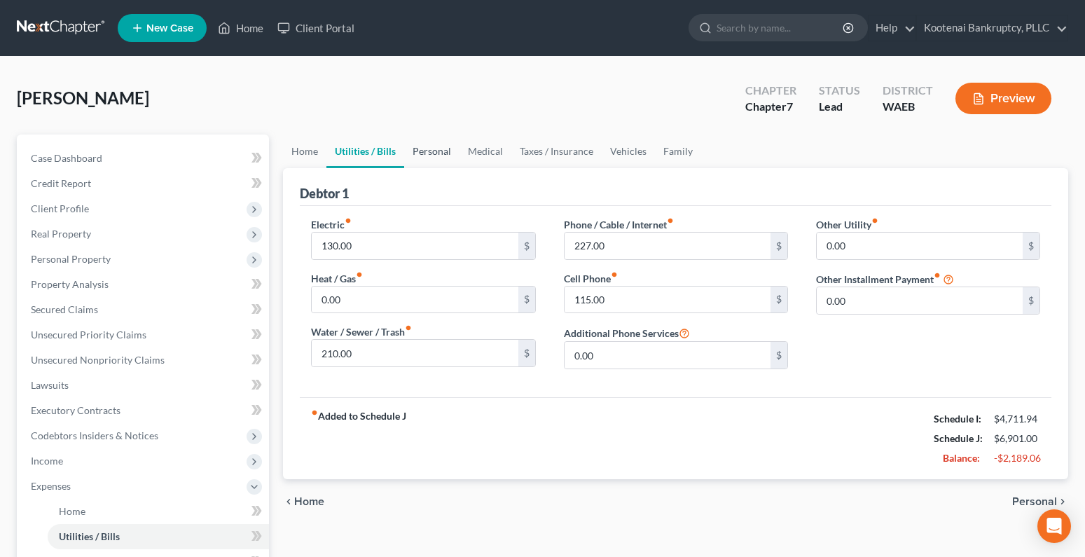
click at [424, 151] on link "Personal" at bounding box center [431, 151] width 55 height 34
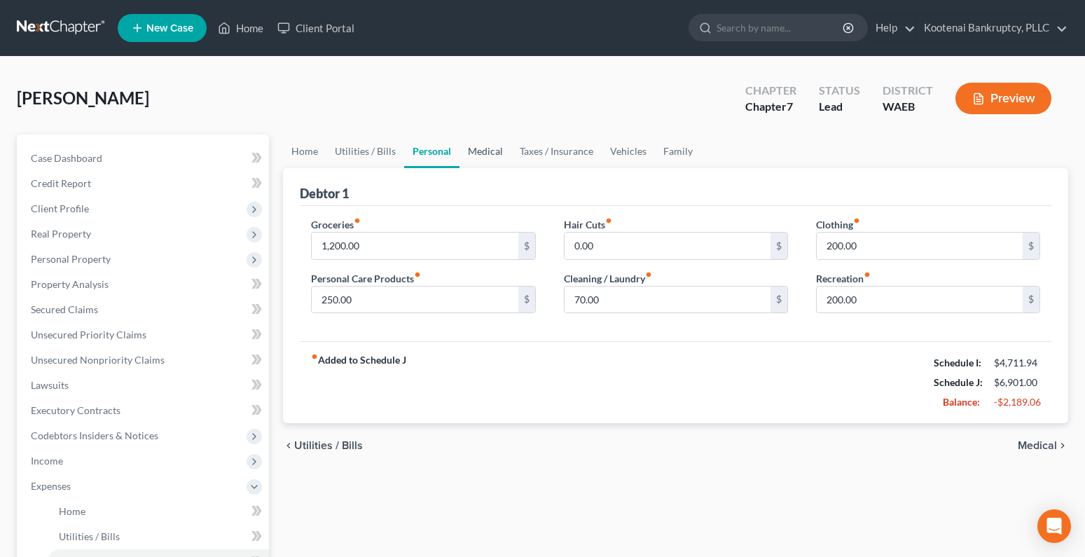
click at [492, 151] on link "Medical" at bounding box center [485, 151] width 52 height 34
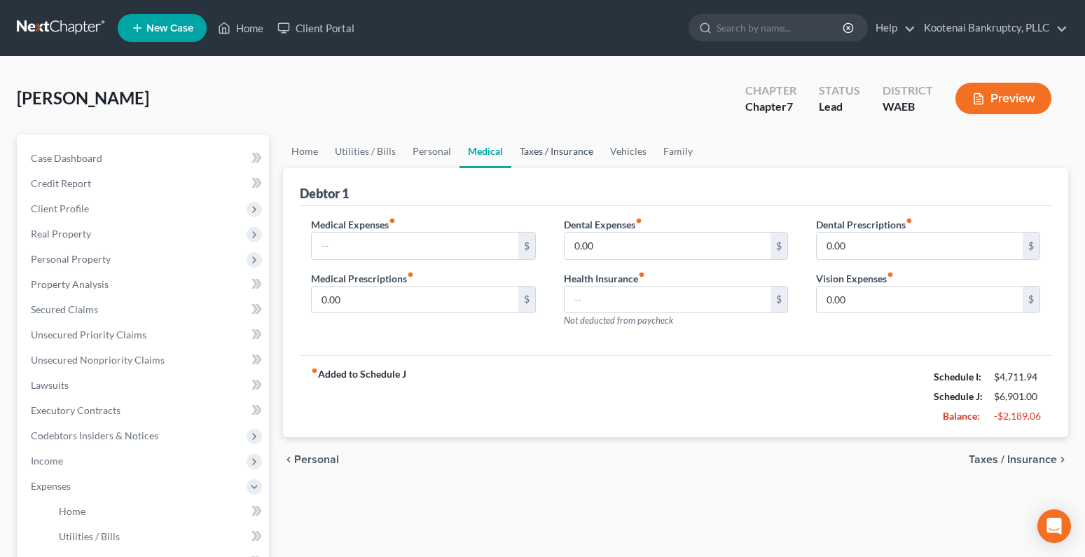
click at [562, 154] on link "Taxes / Insurance" at bounding box center [556, 151] width 90 height 34
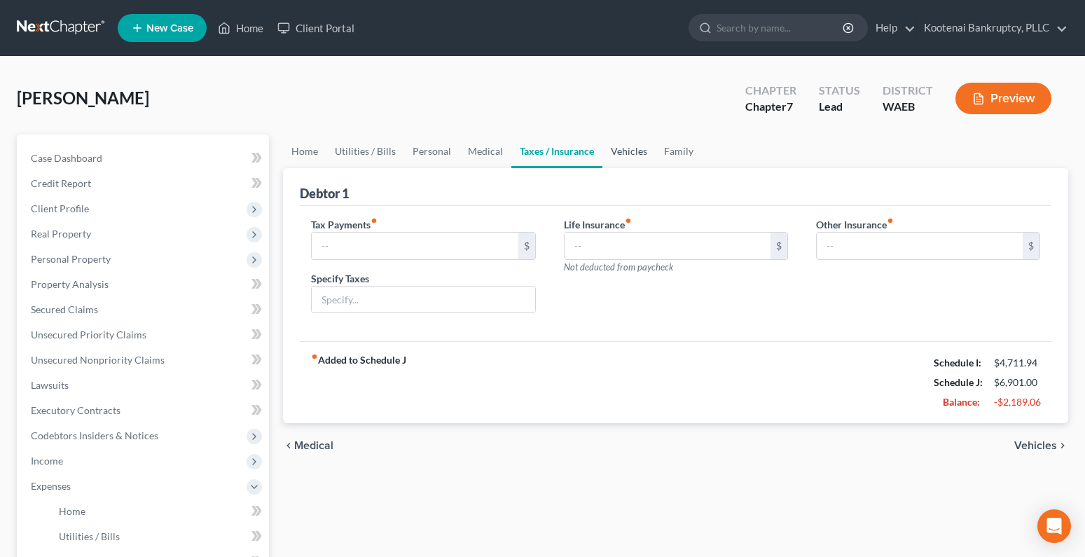
click at [627, 151] on link "Vehicles" at bounding box center [628, 151] width 53 height 34
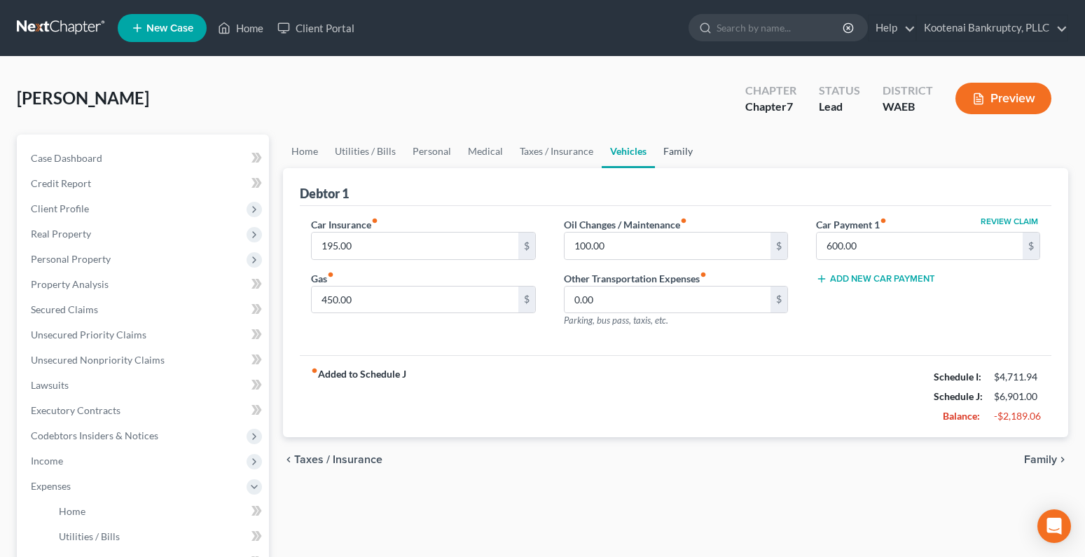
click at [672, 151] on link "Family" at bounding box center [678, 151] width 46 height 34
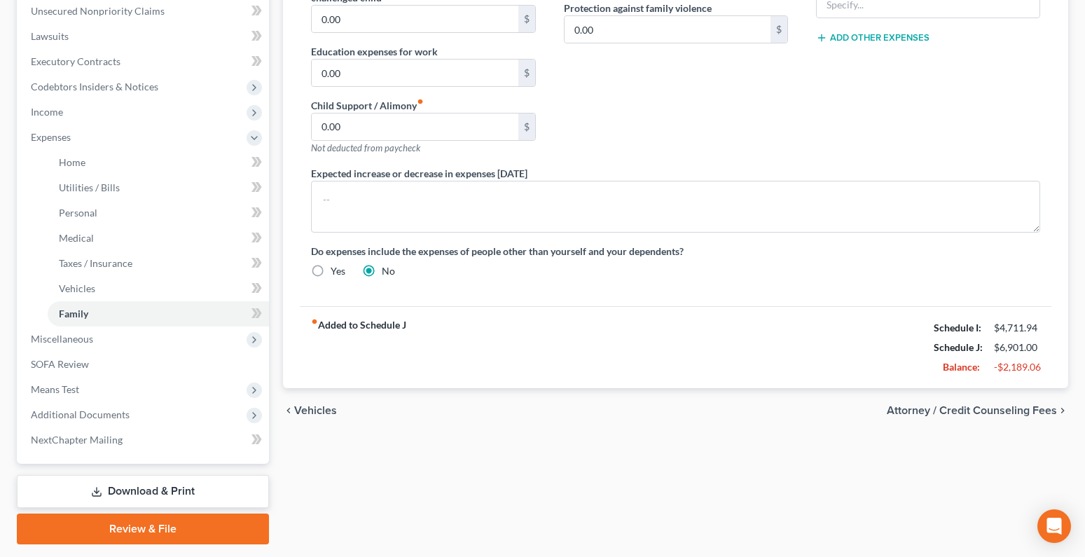
scroll to position [389, 0]
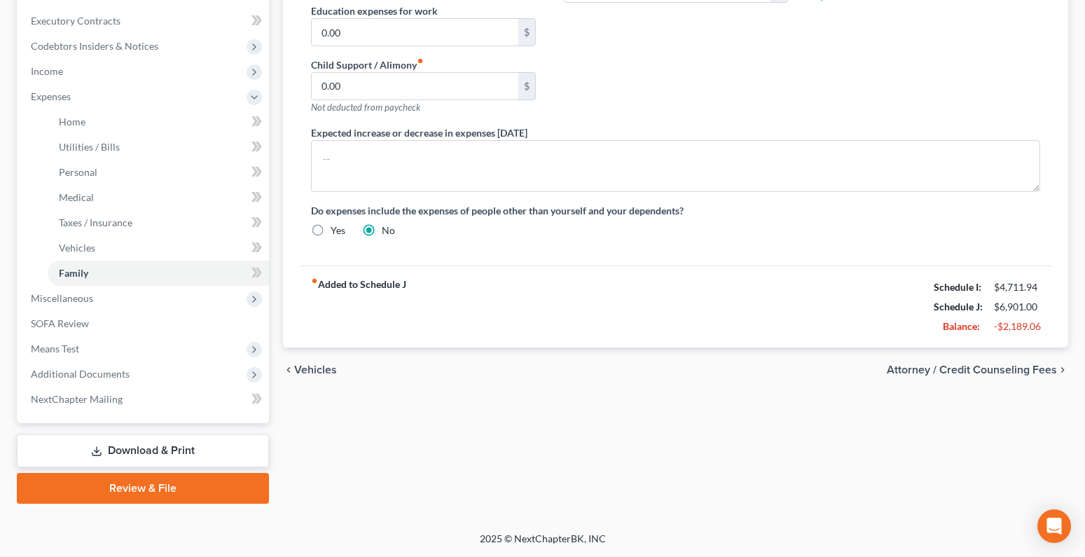
click at [953, 371] on span "Attorney / Credit Counseling Fees" at bounding box center [972, 369] width 170 height 11
select select "3"
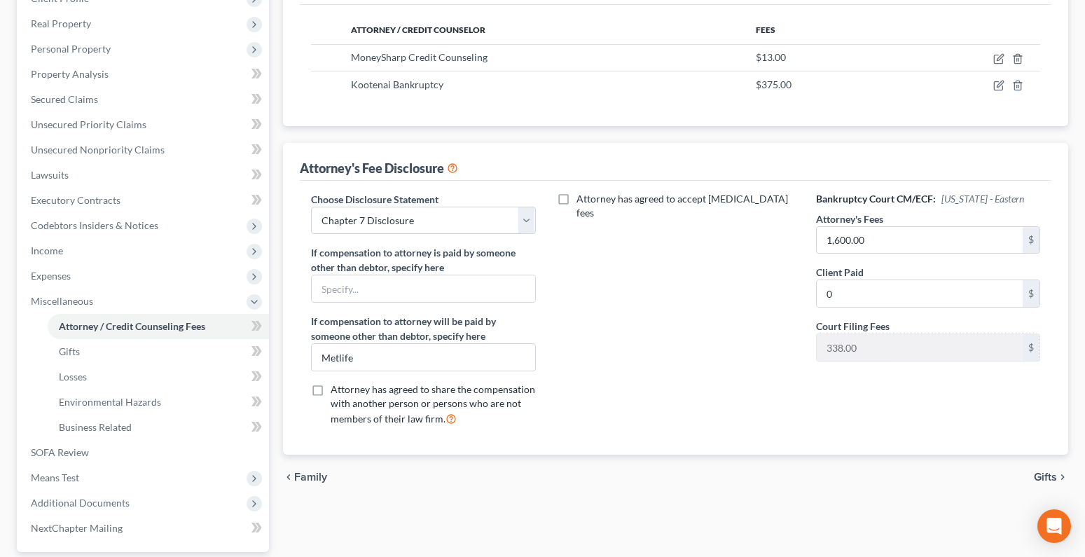
scroll to position [339, 0]
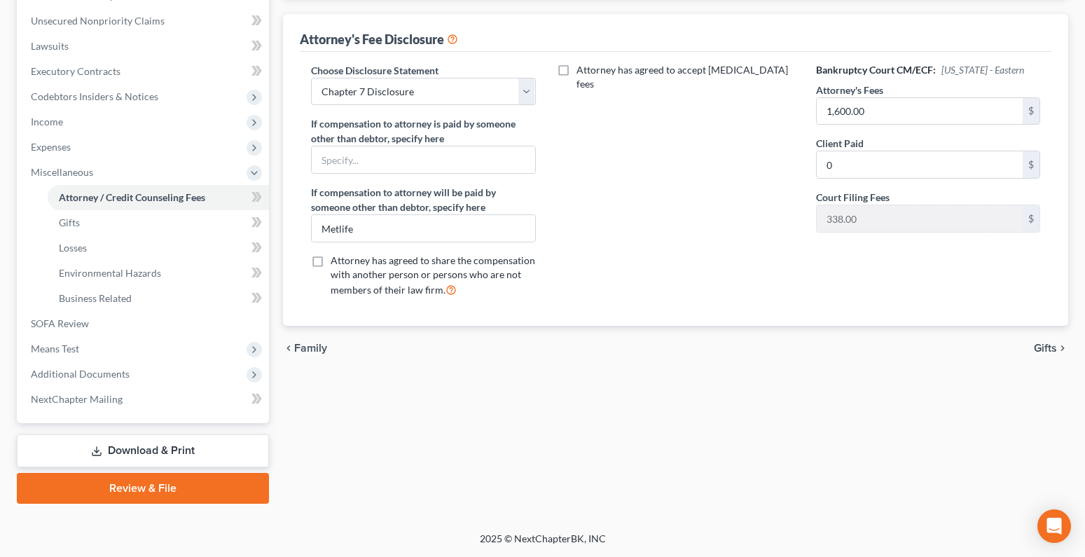
click at [1054, 351] on span "Gifts" at bounding box center [1045, 348] width 23 height 11
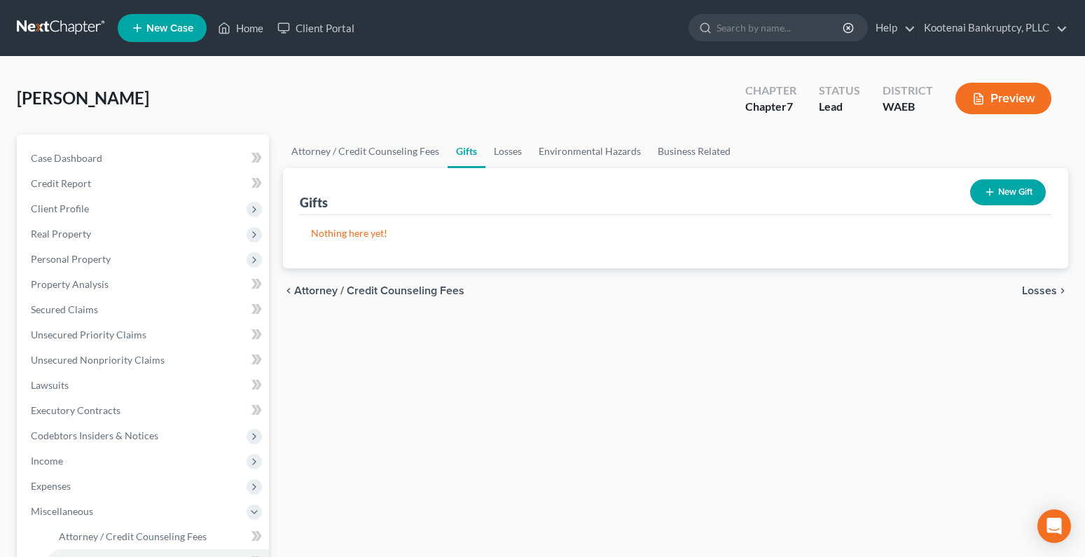
click at [1031, 288] on span "Losses" at bounding box center [1039, 290] width 35 height 11
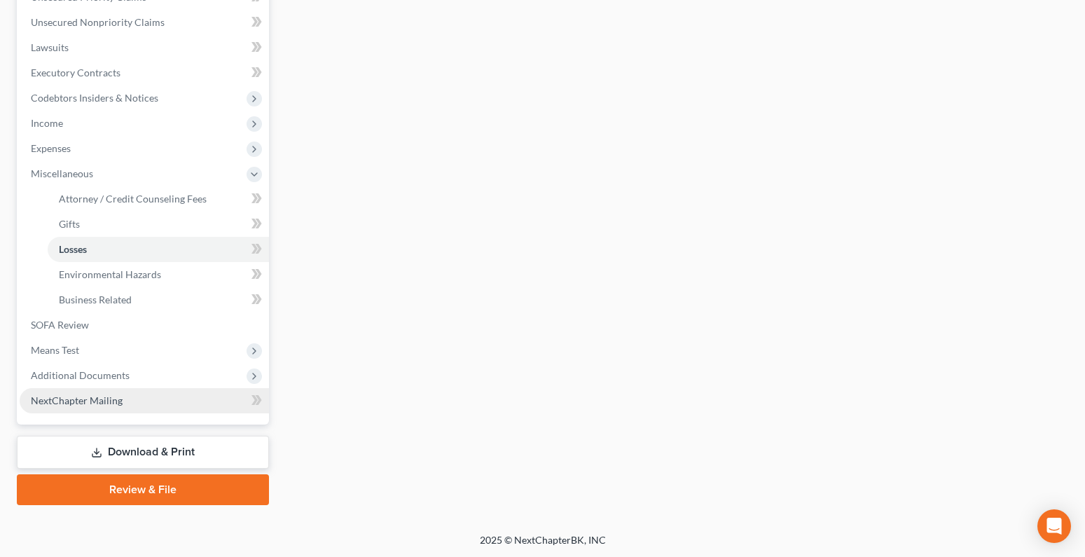
scroll to position [339, 0]
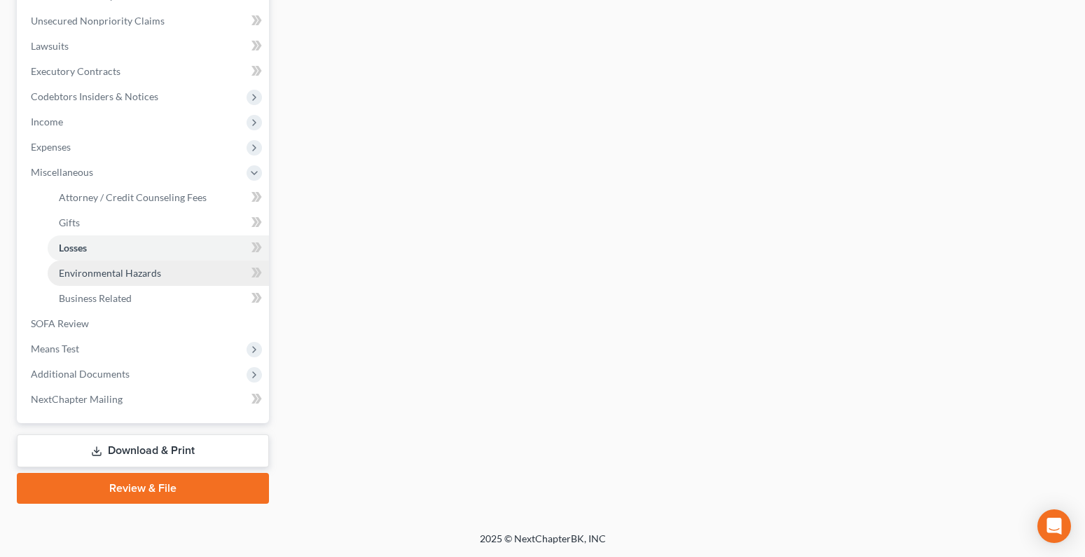
click at [99, 267] on span "Environmental Hazards" at bounding box center [110, 273] width 102 height 12
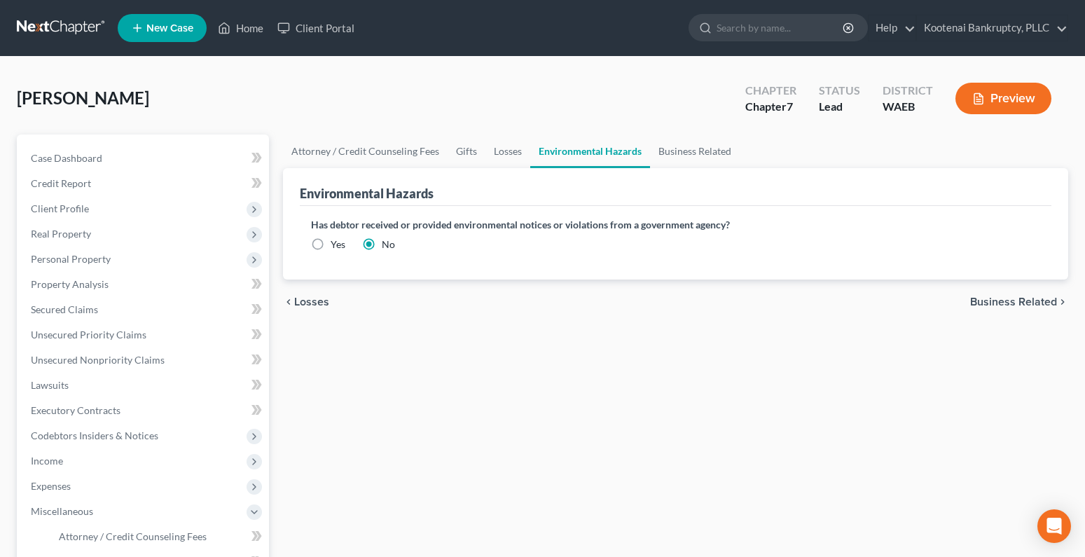
click at [1026, 303] on span "Business Related" at bounding box center [1013, 301] width 87 height 11
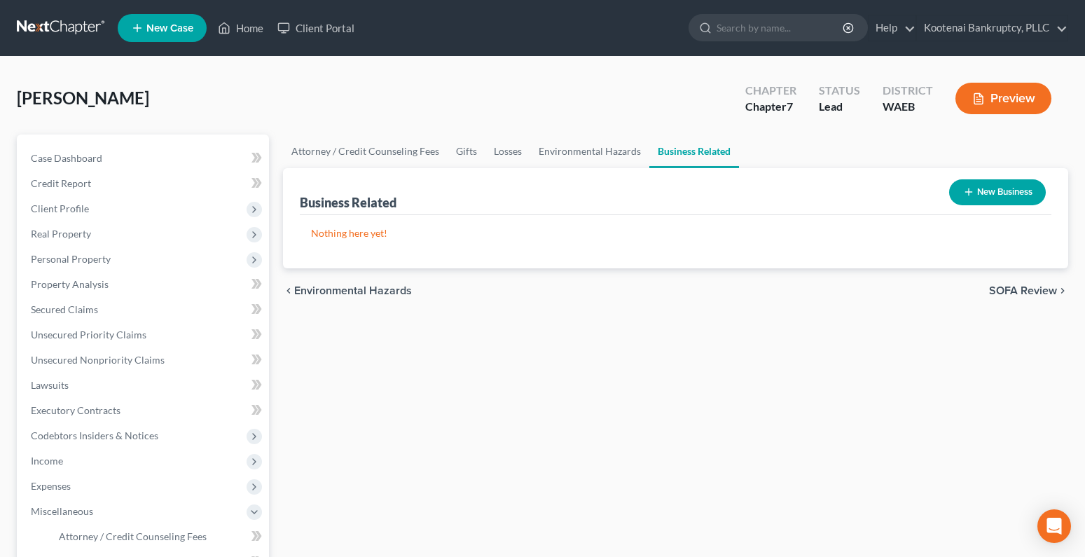
click at [1018, 293] on span "SOFA Review" at bounding box center [1023, 290] width 68 height 11
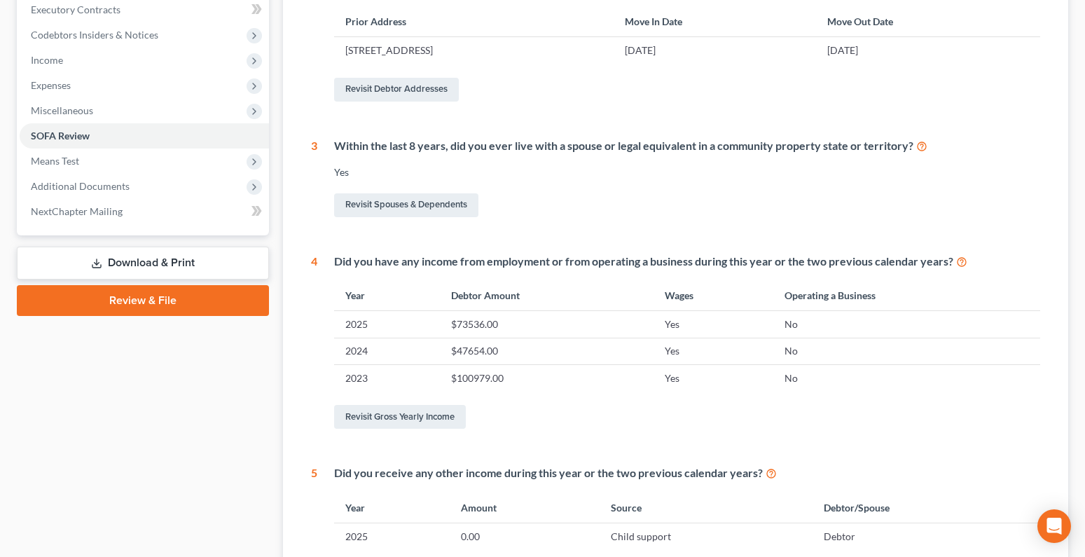
scroll to position [420, 0]
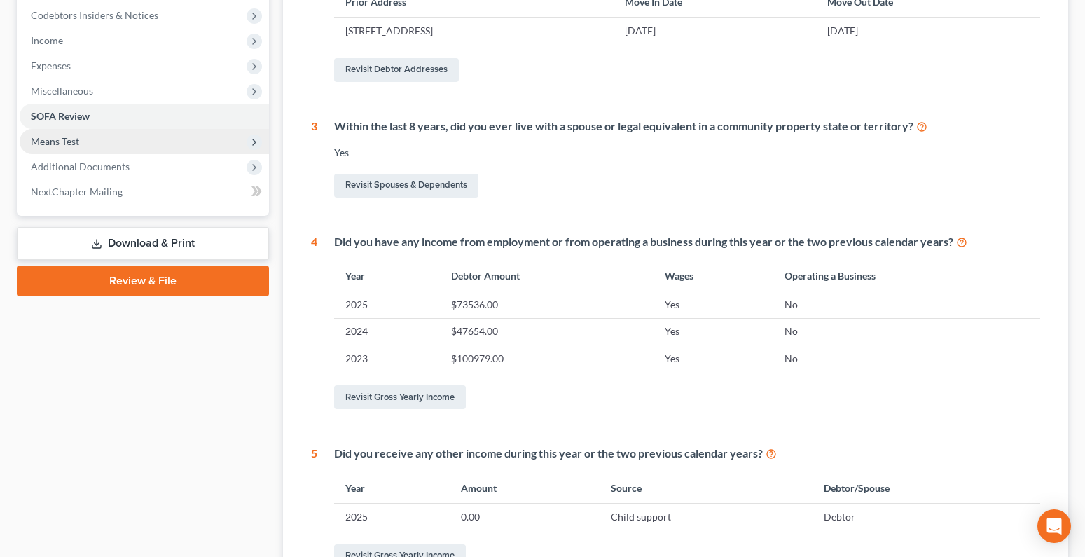
click at [71, 142] on span "Means Test" at bounding box center [55, 141] width 48 height 12
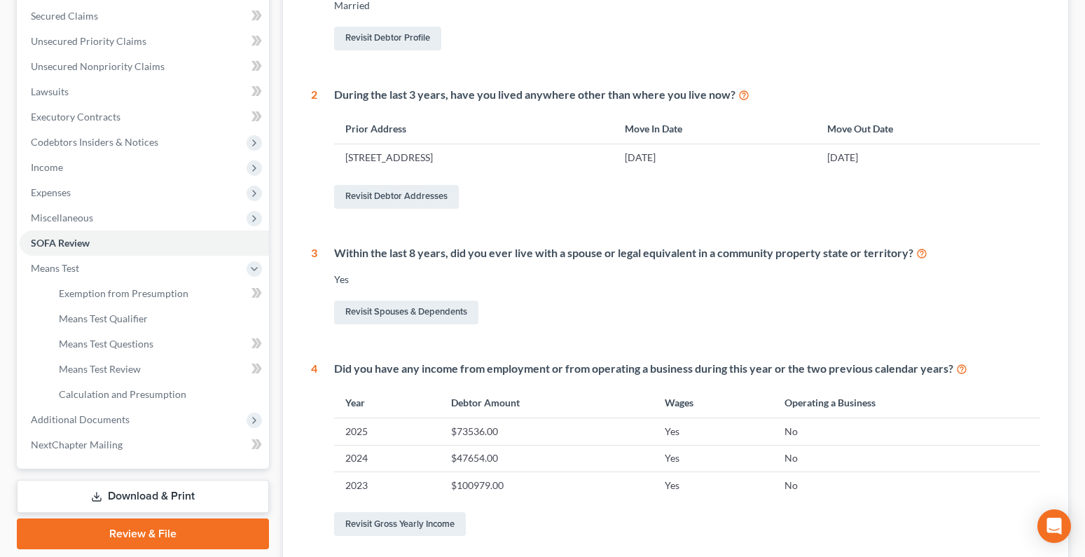
scroll to position [210, 0]
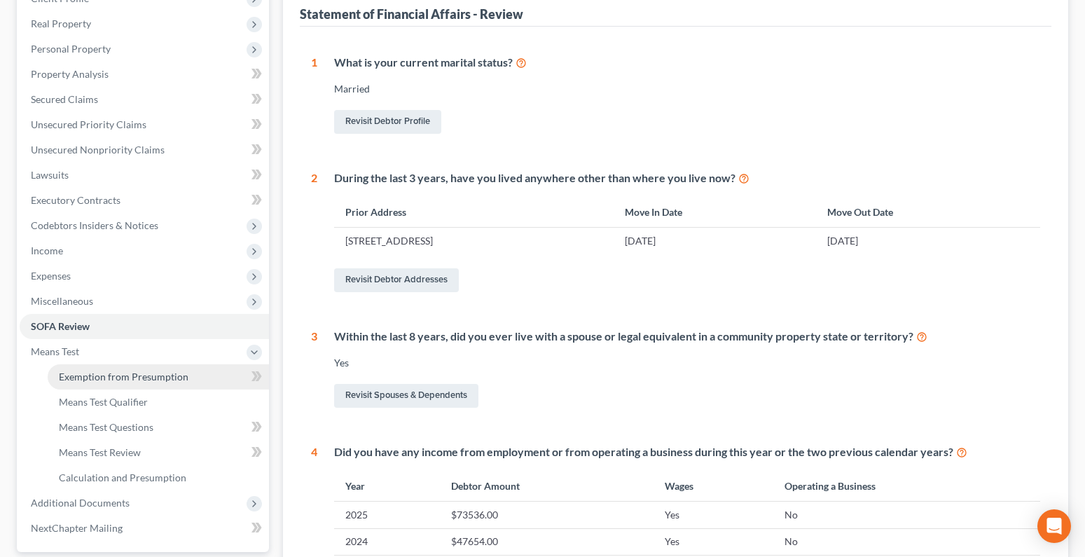
click at [125, 377] on span "Exemption from Presumption" at bounding box center [124, 377] width 130 height 12
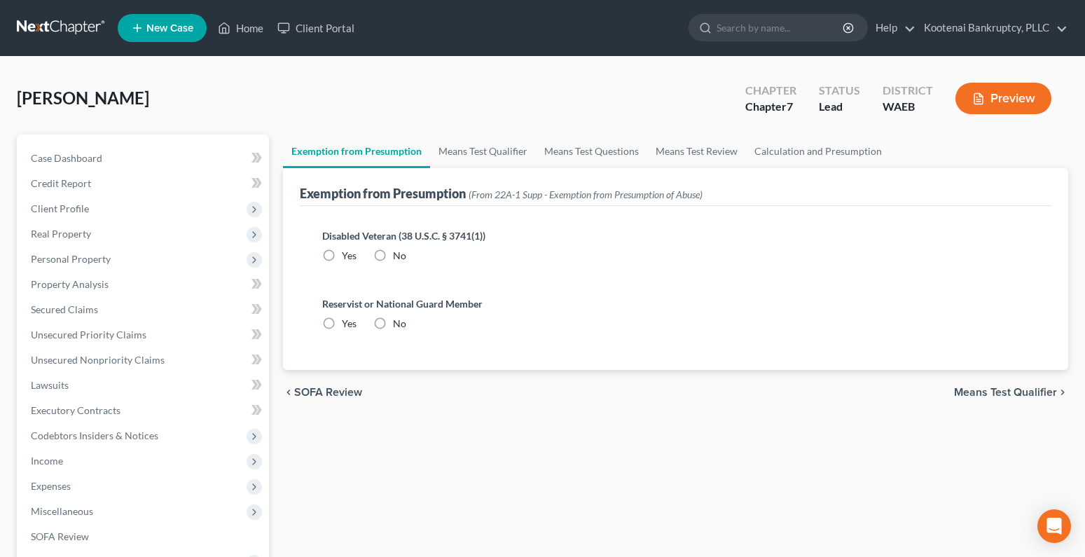
drag, startPoint x: 382, startPoint y: 254, endPoint x: 373, endPoint y: 303, distance: 50.7
click at [393, 254] on label "No" at bounding box center [399, 256] width 13 height 14
click at [399, 254] on input "No" at bounding box center [403, 253] width 9 height 9
radio input "true"
click at [393, 322] on label "No" at bounding box center [399, 324] width 13 height 14
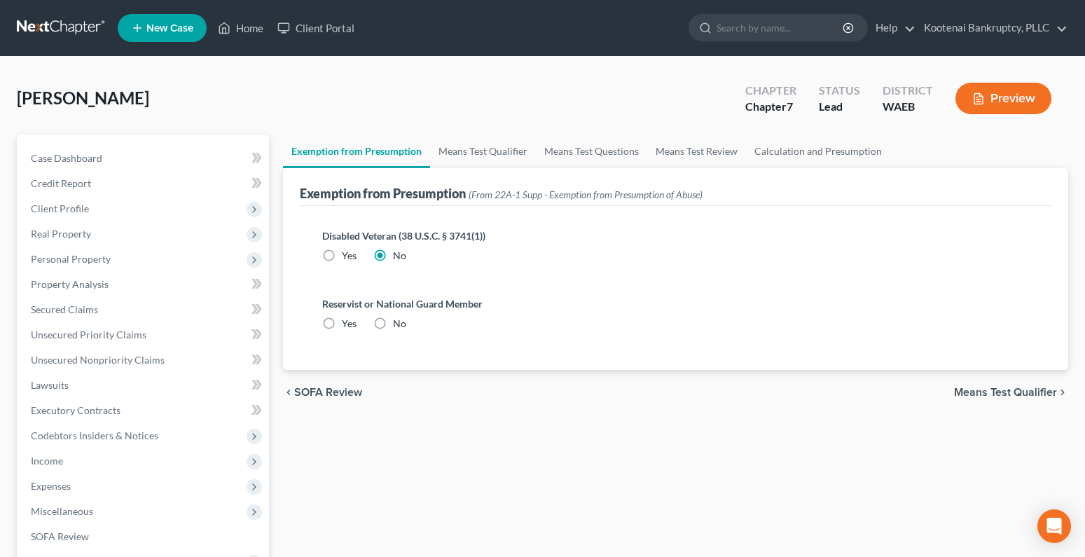
click at [399, 322] on input "No" at bounding box center [403, 321] width 9 height 9
radio input "true"
click at [988, 390] on span "Means Test Qualifier" at bounding box center [1005, 392] width 103 height 11
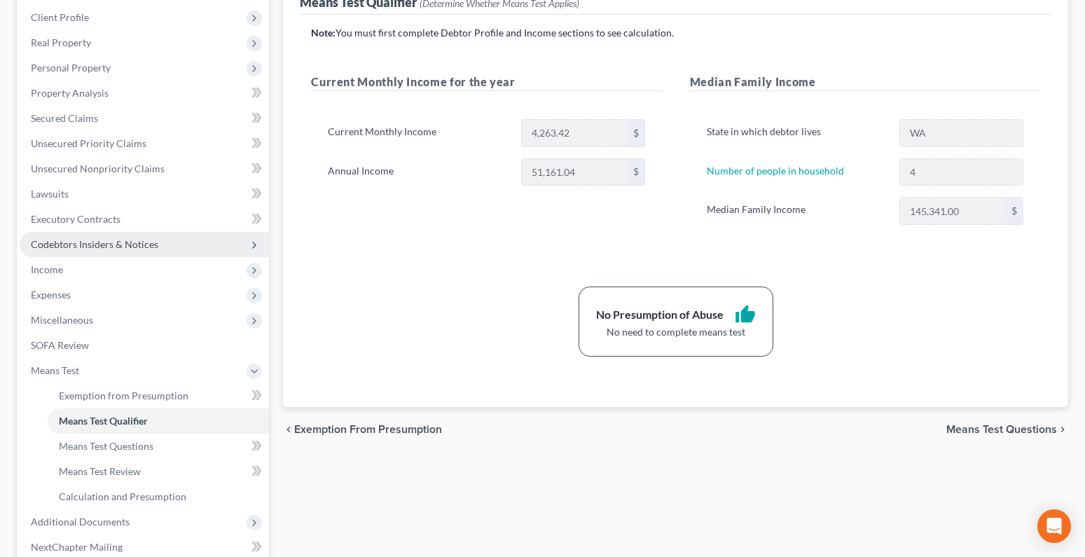
scroll to position [210, 0]
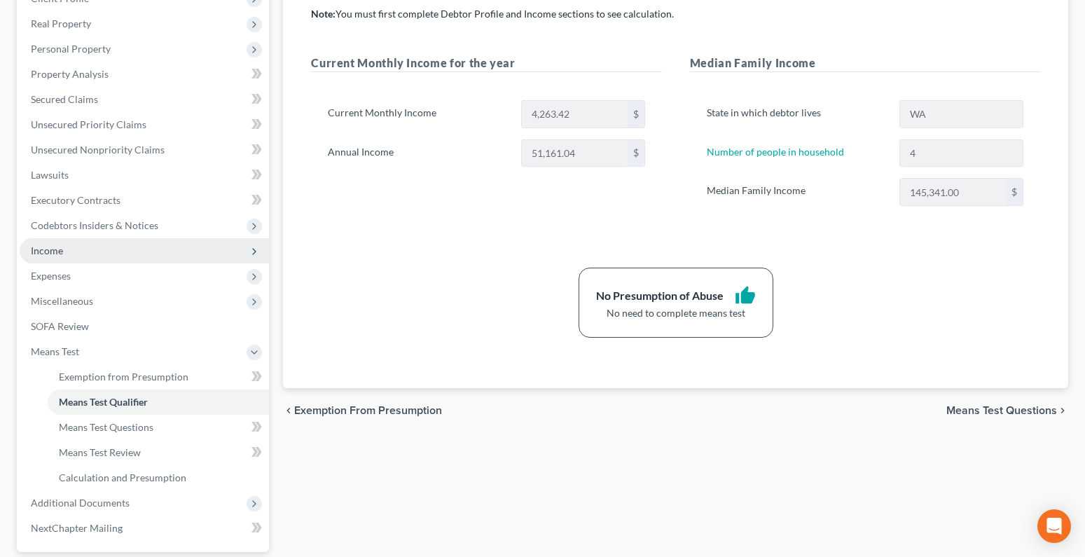
click at [41, 256] on span "Income" at bounding box center [47, 250] width 32 height 12
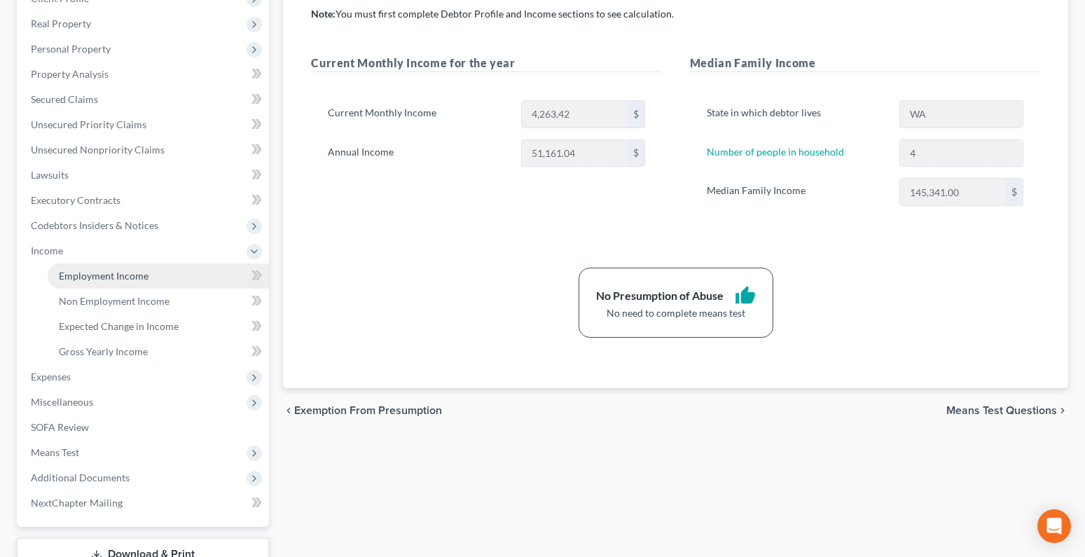
click at [78, 277] on span "Employment Income" at bounding box center [104, 276] width 90 height 12
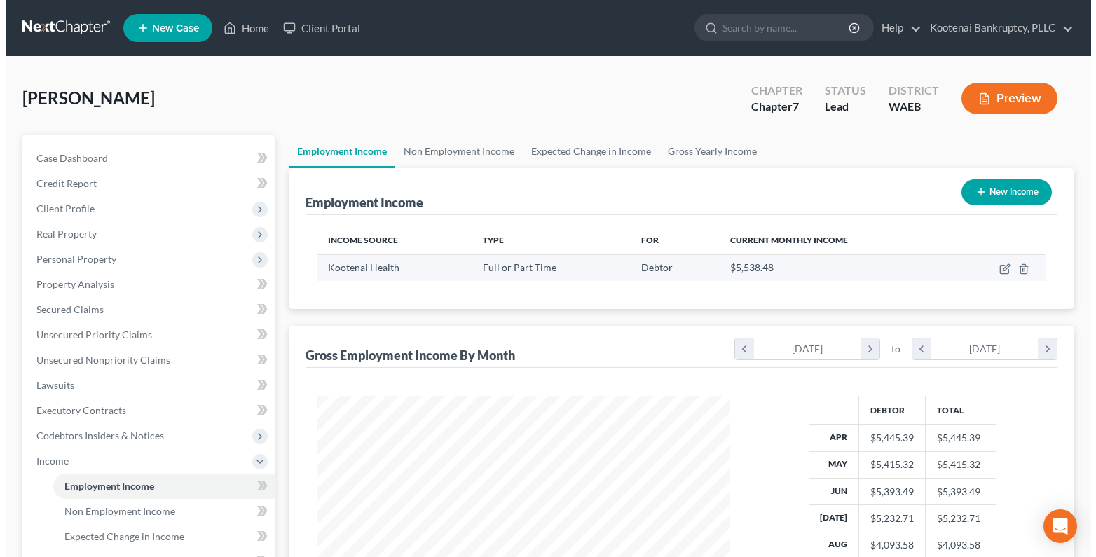
scroll to position [251, 442]
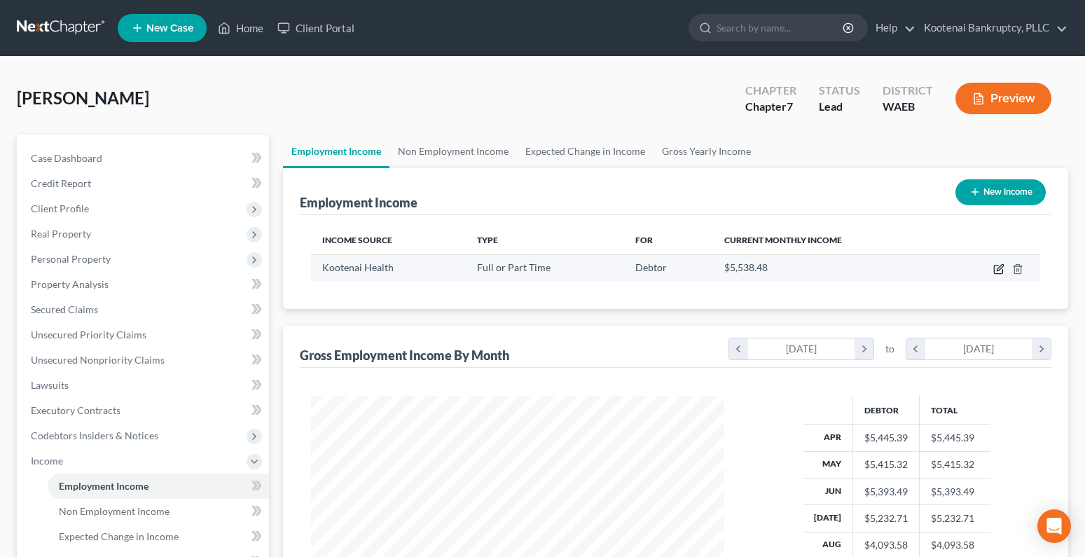
click at [999, 270] on icon "button" at bounding box center [1000, 267] width 6 height 6
select select "0"
select select "13"
select select "2"
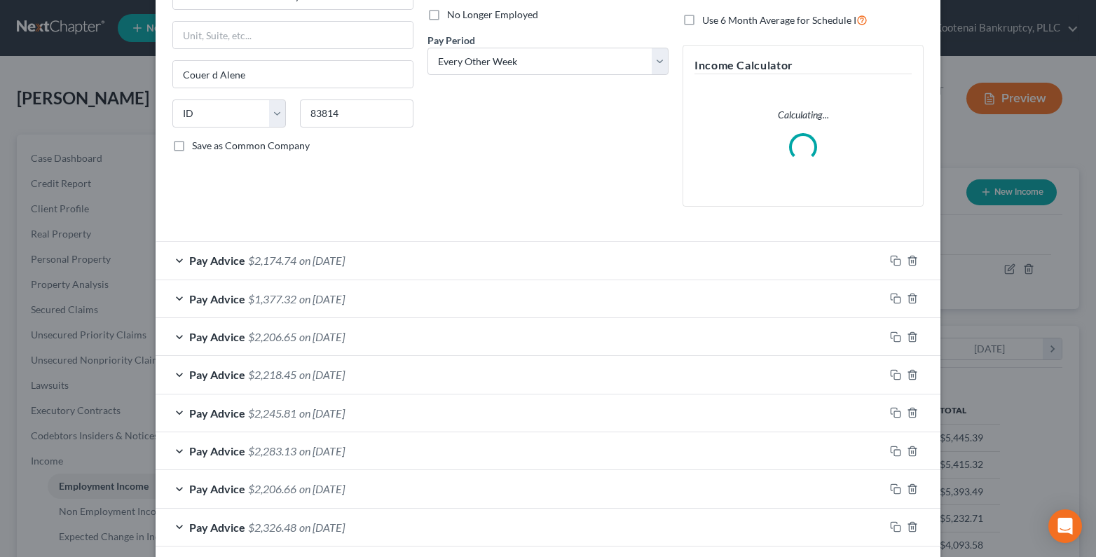
scroll to position [210, 0]
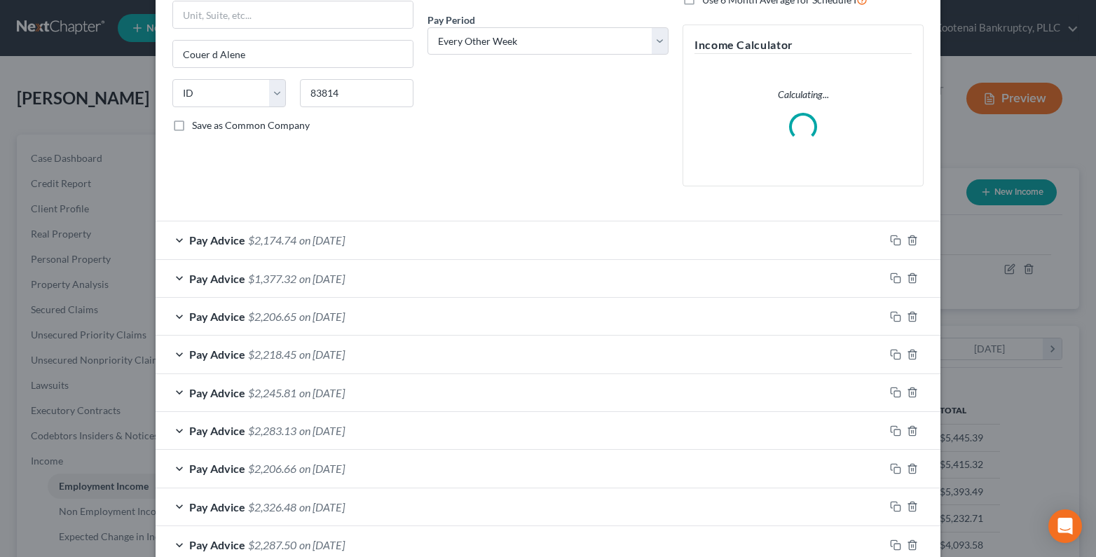
click at [168, 244] on div "Pay Advice $2,174.74 on 08/15/2025" at bounding box center [519, 239] width 728 height 37
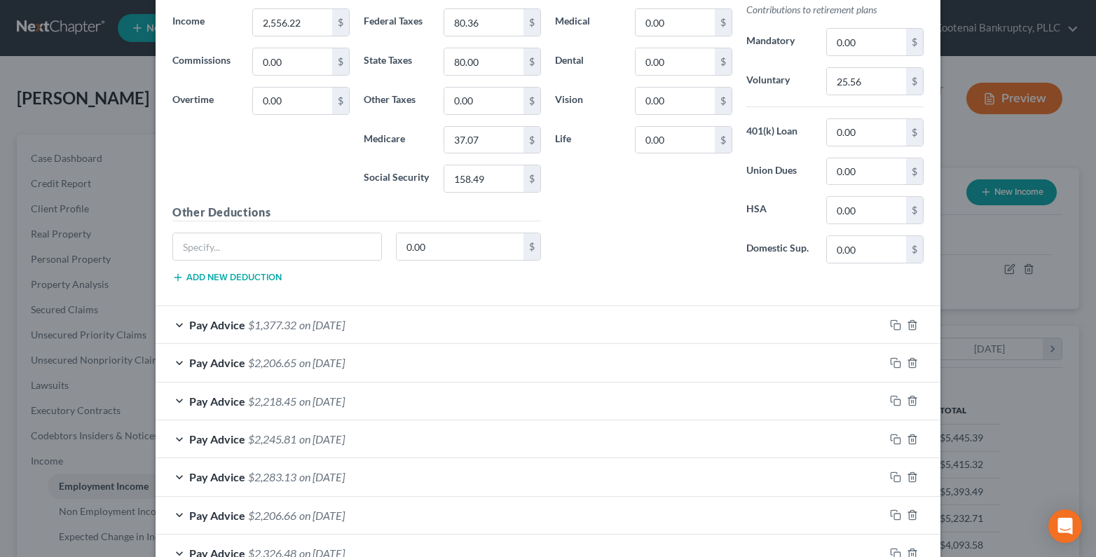
scroll to position [675, 0]
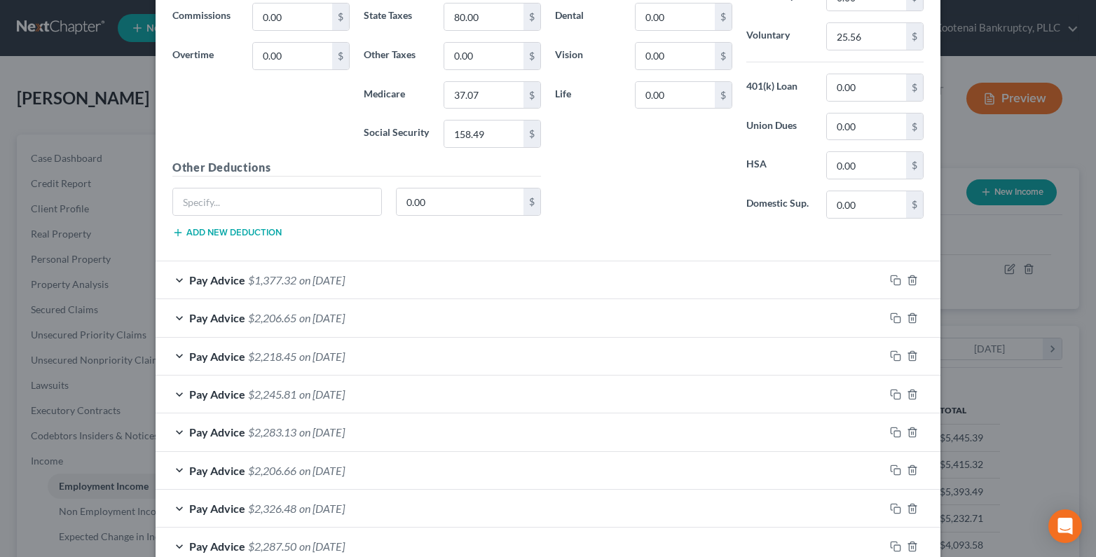
click at [174, 282] on div "Pay Advice $1,377.32 on 08/01/2025" at bounding box center [519, 279] width 728 height 37
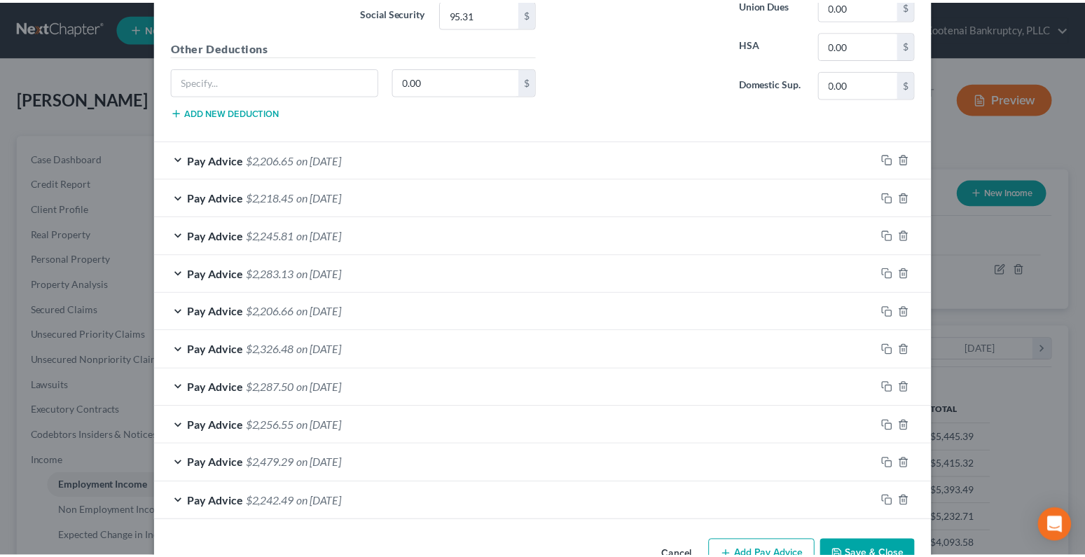
scroll to position [1297, 0]
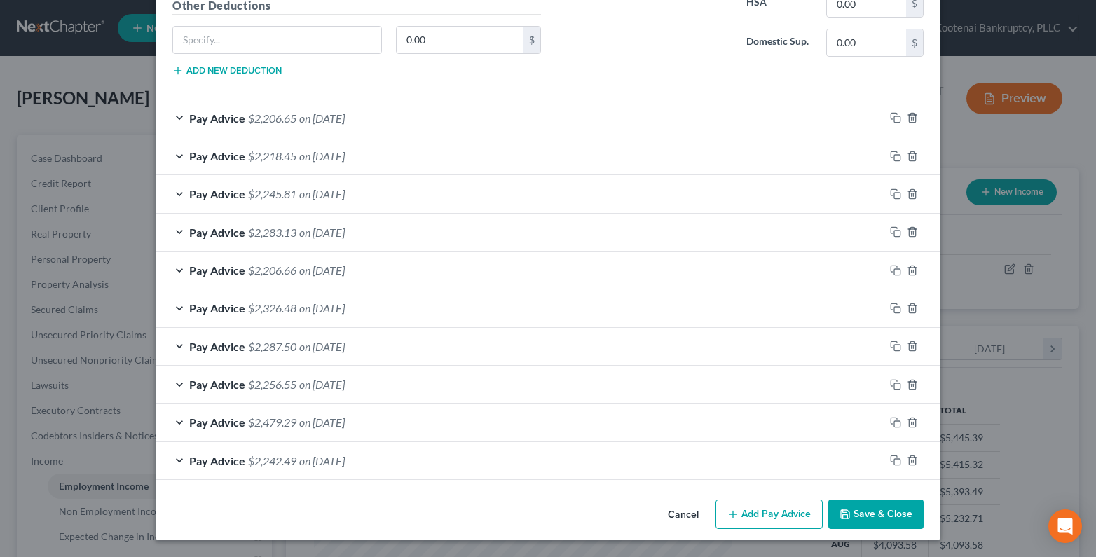
click at [914, 514] on button "Save & Close" at bounding box center [875, 513] width 95 height 29
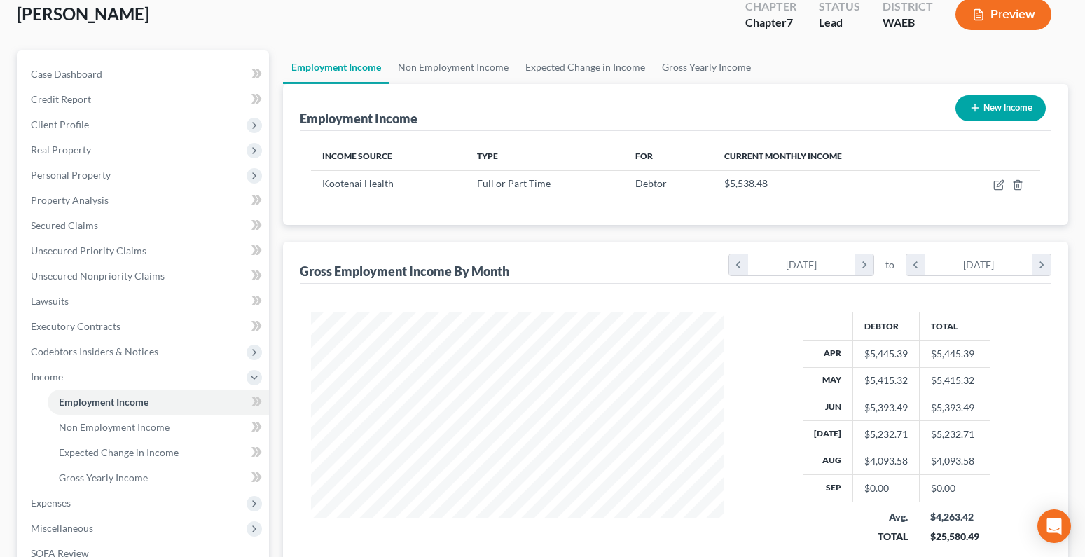
scroll to position [0, 0]
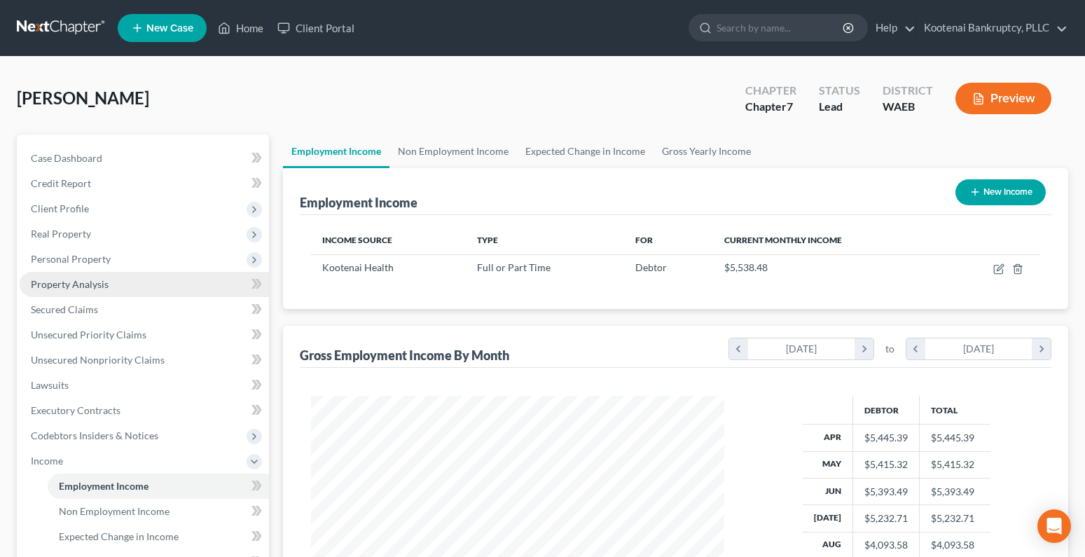
drag, startPoint x: 60, startPoint y: 265, endPoint x: 85, endPoint y: 279, distance: 28.8
click at [60, 265] on span "Personal Property" at bounding box center [144, 259] width 249 height 25
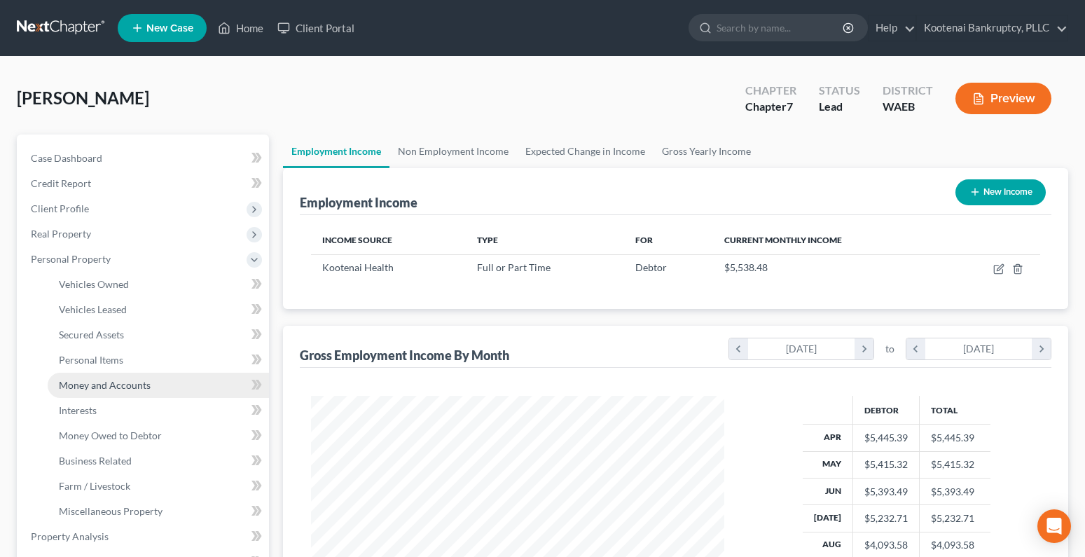
click at [94, 385] on span "Money and Accounts" at bounding box center [105, 385] width 92 height 12
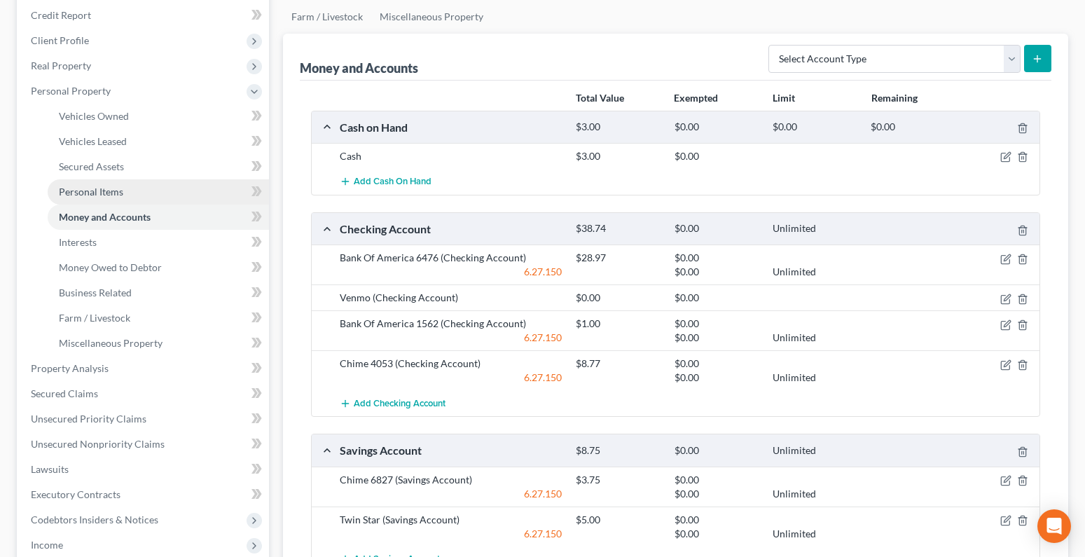
scroll to position [210, 0]
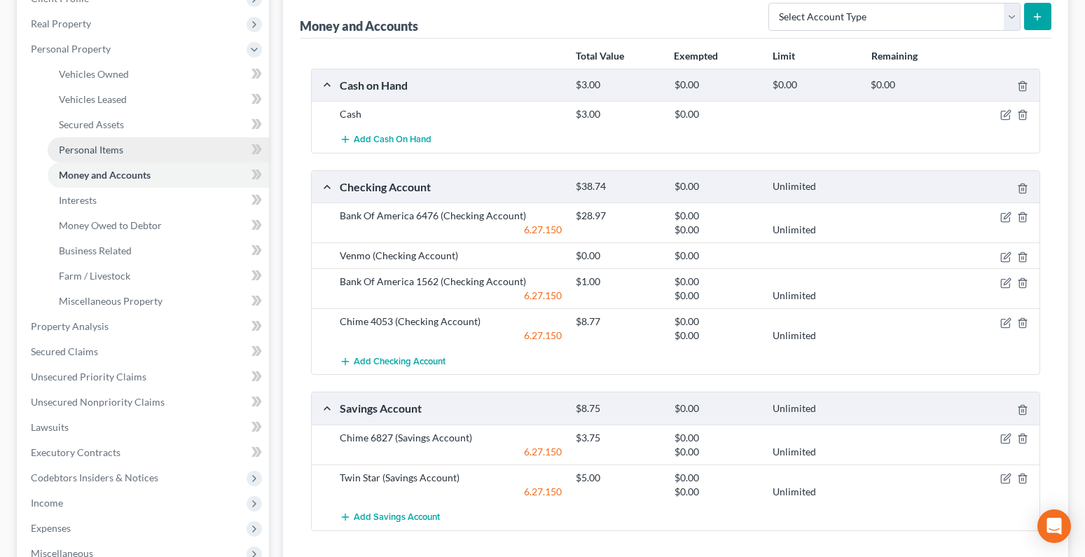
click at [67, 145] on span "Personal Items" at bounding box center [91, 150] width 64 height 12
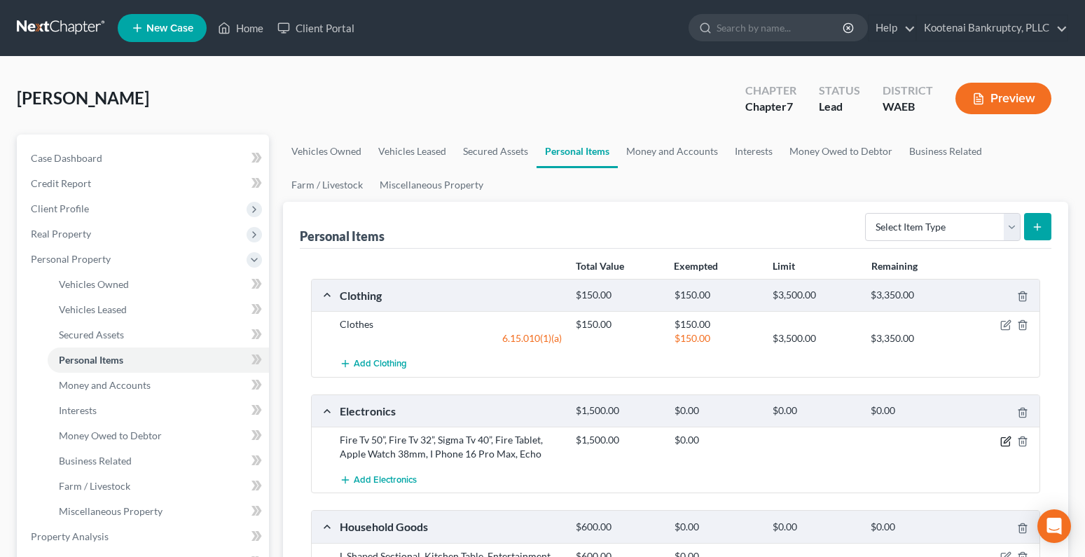
click at [1004, 437] on icon "button" at bounding box center [1005, 441] width 8 height 8
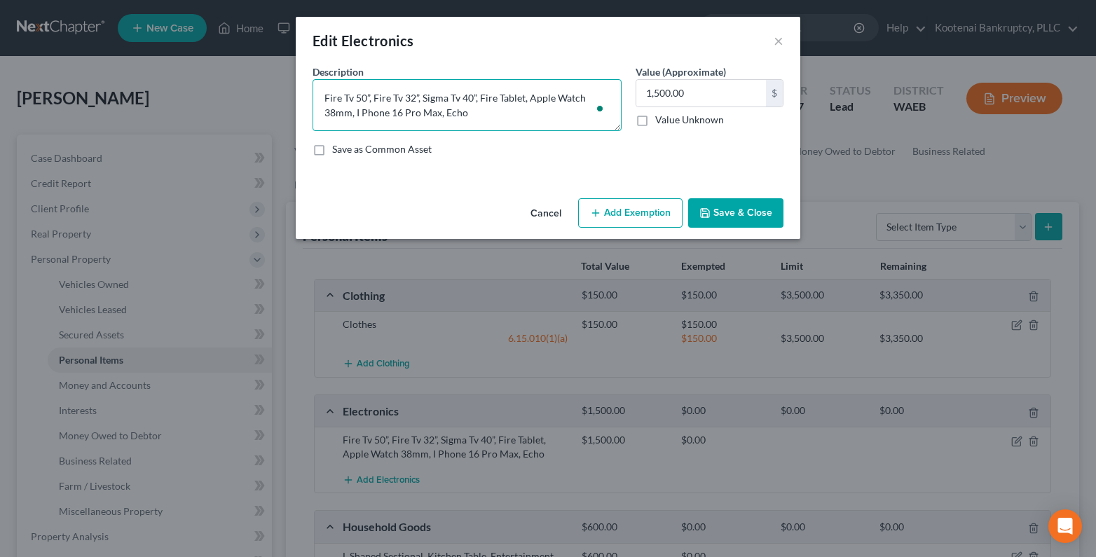
drag, startPoint x: 473, startPoint y: 118, endPoint x: 323, endPoint y: 101, distance: 150.8
click at [318, 98] on textarea "Fire Tv 50”, Fire Tv 32”, Sigma Tv 40”, Fire Tablet, Apple Watch 38mm, I Phone …" at bounding box center [466, 105] width 309 height 52
drag, startPoint x: 705, startPoint y: 212, endPoint x: 747, endPoint y: 241, distance: 50.7
click at [705, 212] on icon "button" at bounding box center [704, 212] width 11 height 11
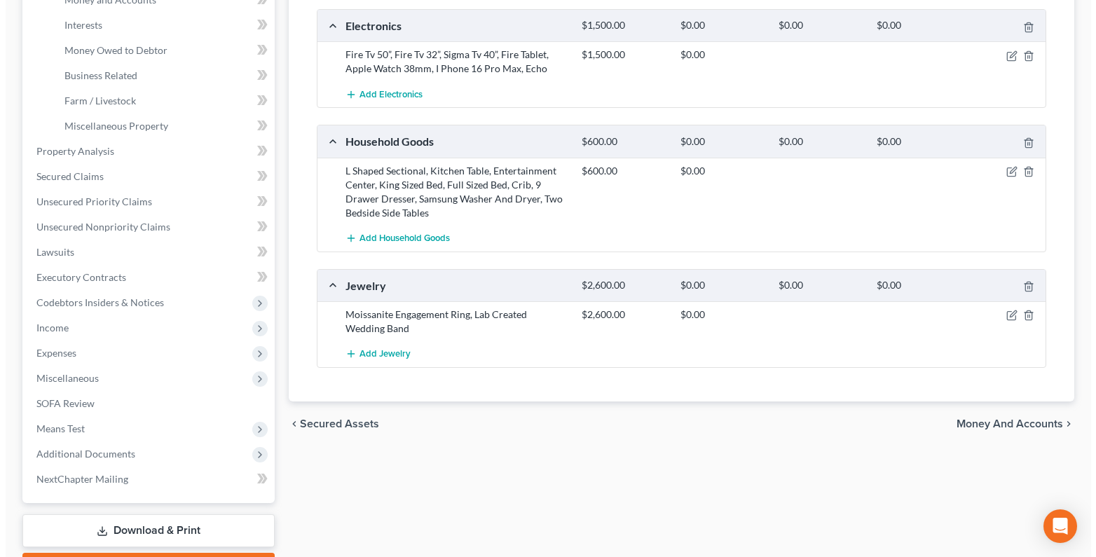
scroll to position [420, 0]
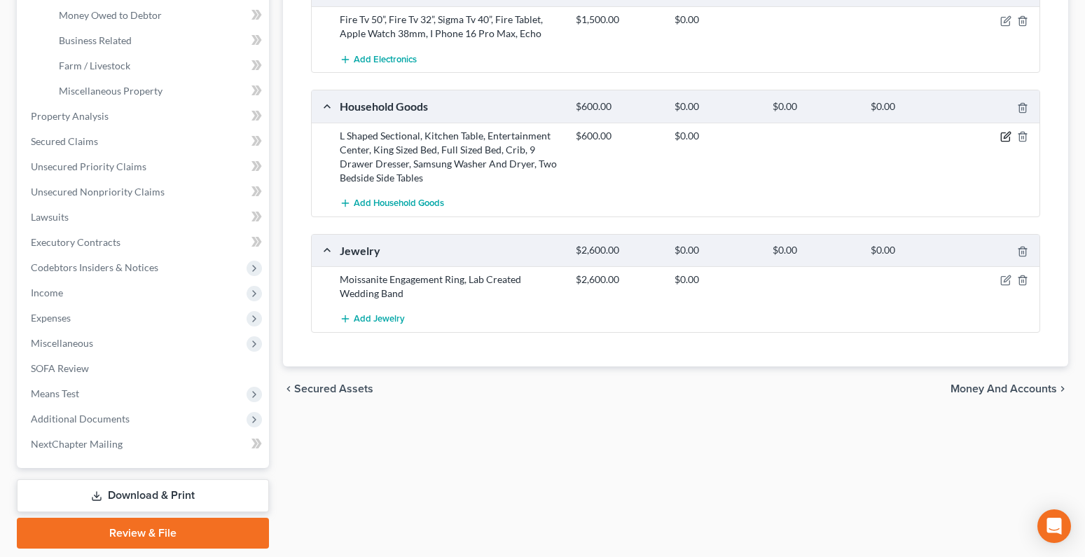
click at [1007, 137] on icon "button" at bounding box center [1007, 135] width 6 height 6
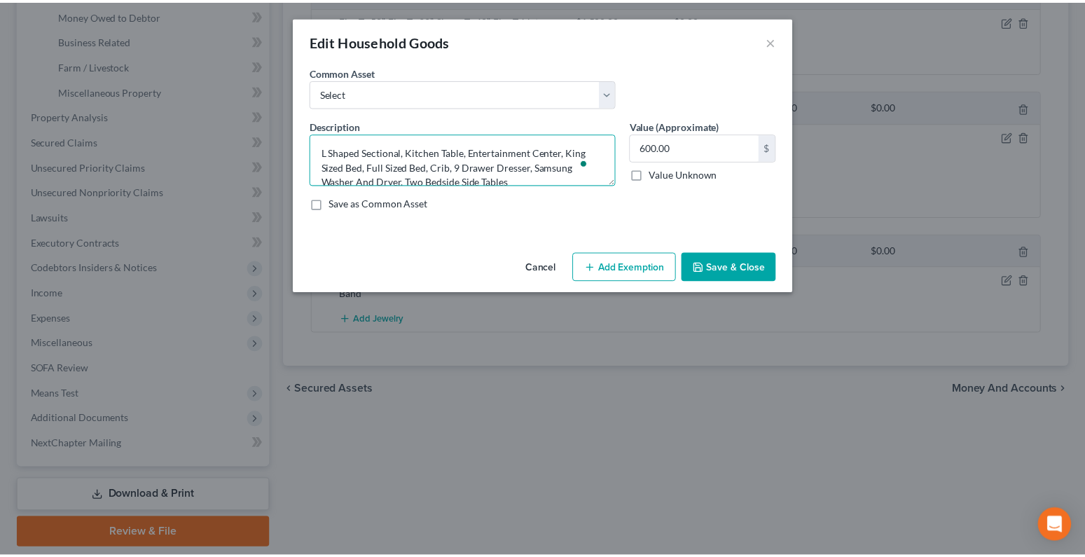
scroll to position [0, 0]
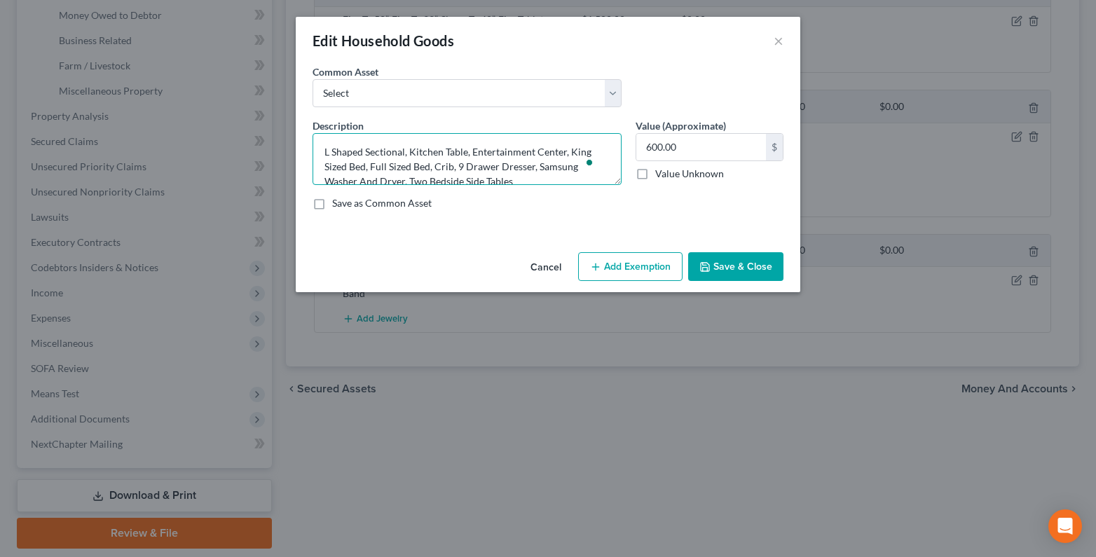
drag, startPoint x: 517, startPoint y: 184, endPoint x: 305, endPoint y: 133, distance: 217.6
click at [305, 133] on div "Description * L Shaped Sectional, Kitchen Table, Entertainment Center, King Siz…" at bounding box center [466, 151] width 323 height 67
drag, startPoint x: 710, startPoint y: 266, endPoint x: 699, endPoint y: 277, distance: 15.8
click at [709, 266] on icon "button" at bounding box center [704, 267] width 8 height 8
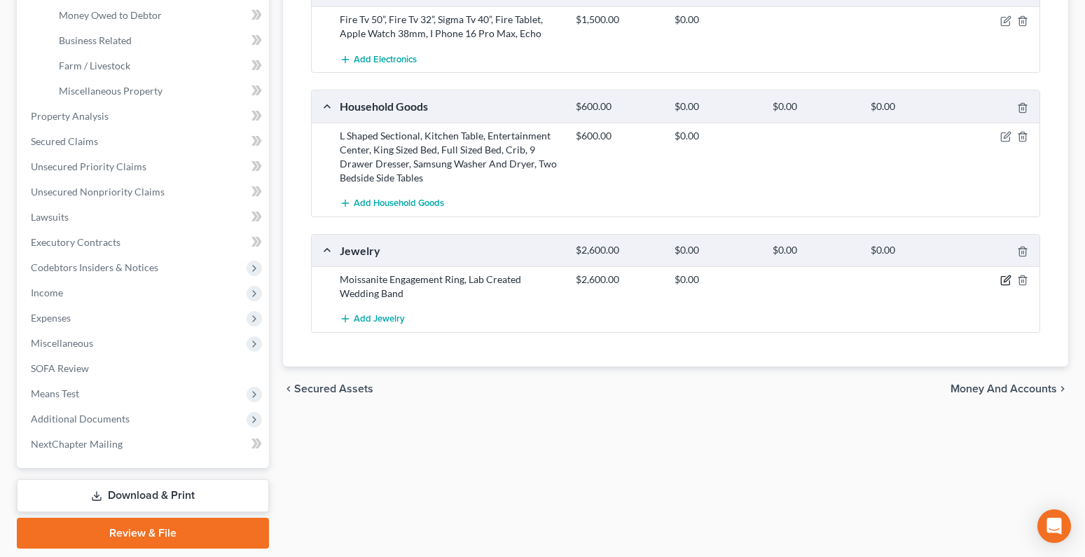
click at [1004, 282] on icon "button" at bounding box center [1007, 279] width 6 height 6
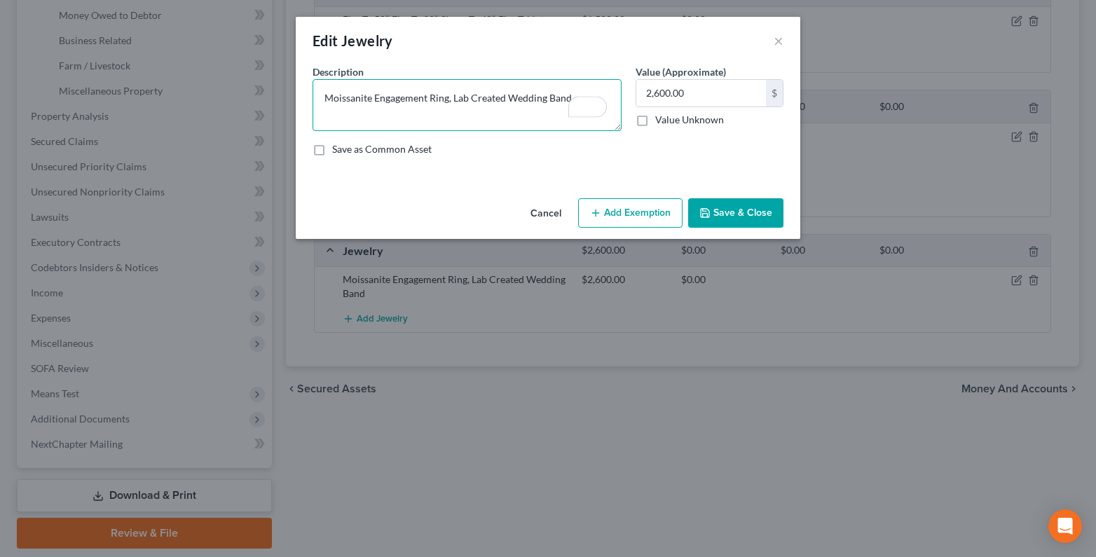
drag, startPoint x: 592, startPoint y: 106, endPoint x: 322, endPoint y: 99, distance: 269.8
click at [322, 99] on textarea "Moissanite Engagement Ring, Lab Created Wedding Band" at bounding box center [466, 105] width 309 height 52
click at [765, 215] on button "Save & Close" at bounding box center [735, 212] width 95 height 29
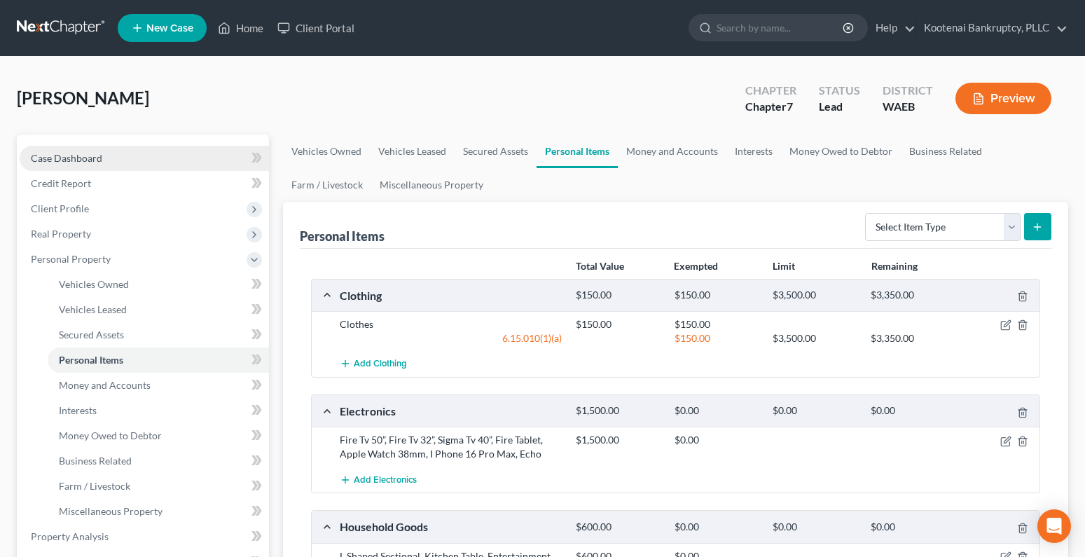
click at [43, 160] on span "Case Dashboard" at bounding box center [66, 158] width 71 height 12
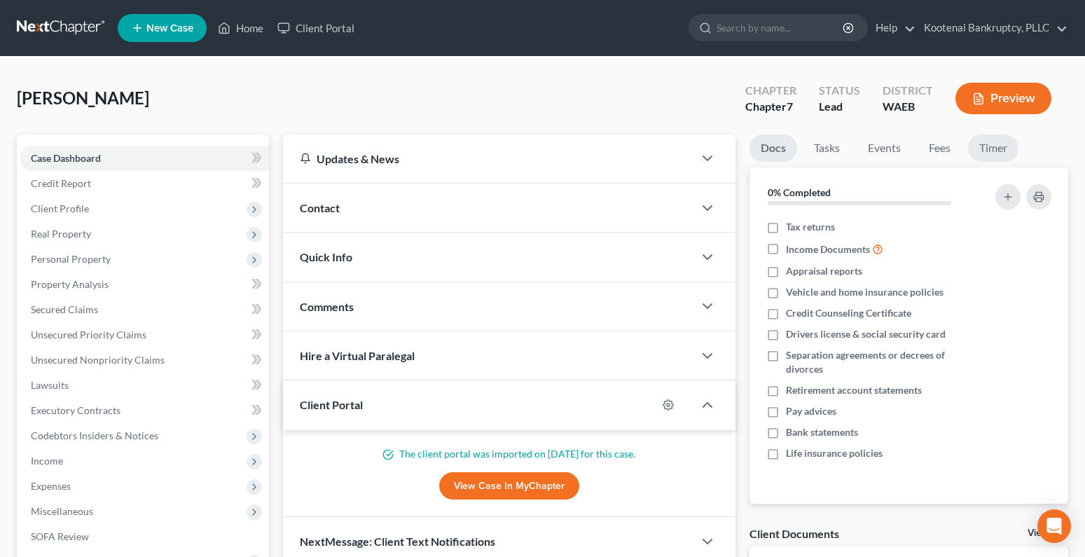
click at [992, 143] on link "Timer" at bounding box center [993, 147] width 50 height 27
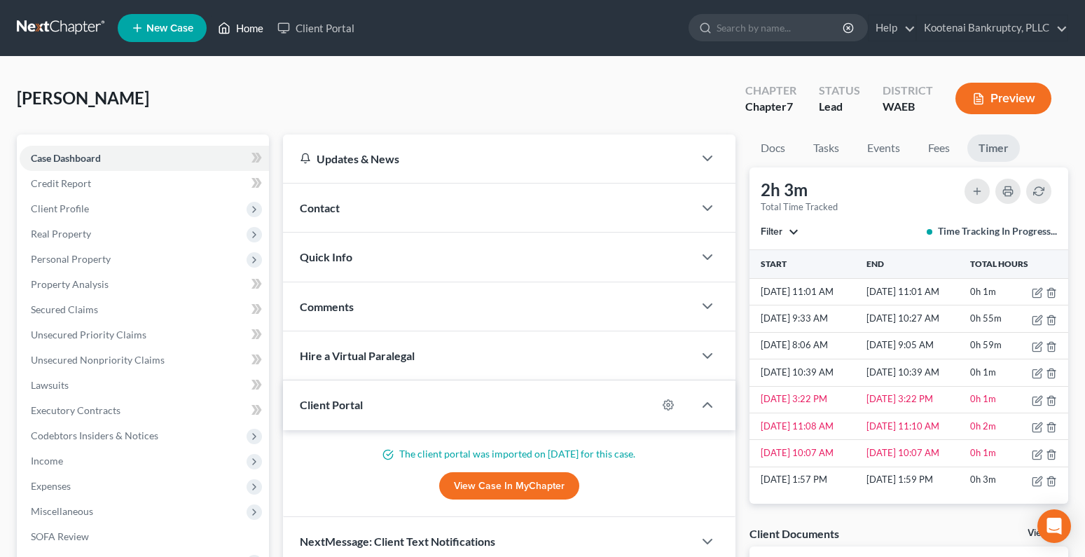
click at [245, 27] on link "Home" at bounding box center [241, 27] width 60 height 25
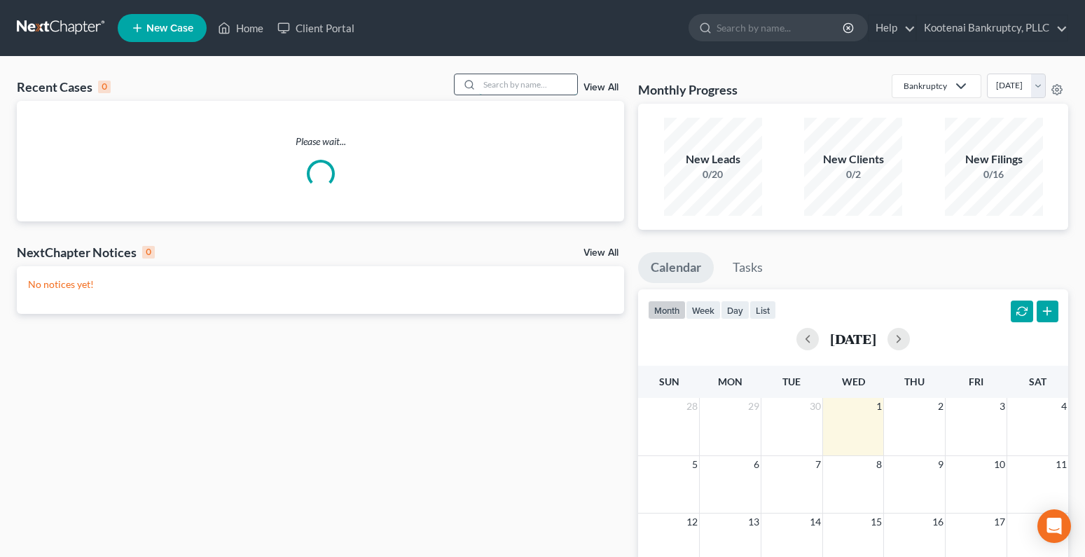
click at [496, 89] on input "search" at bounding box center [528, 84] width 98 height 20
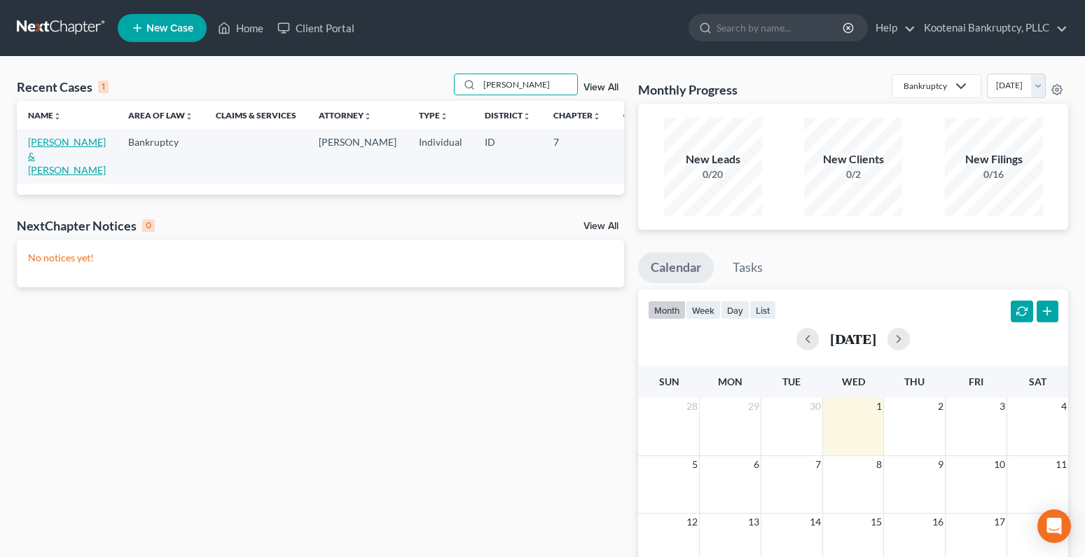
type input "mclin"
click at [40, 144] on link "McLinden, Sean & Tracie" at bounding box center [67, 156] width 78 height 40
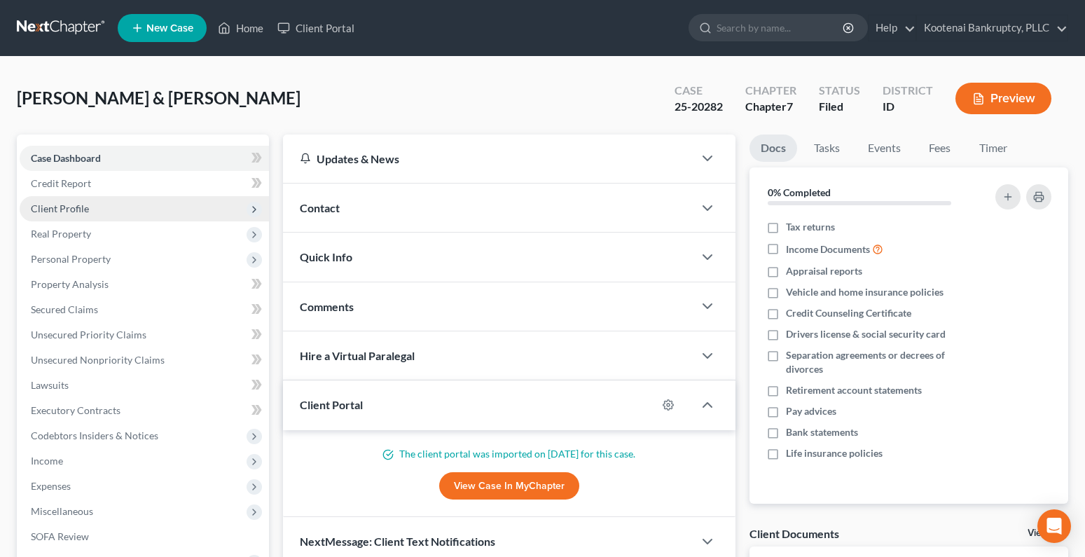
click at [43, 213] on span "Client Profile" at bounding box center [60, 208] width 58 height 12
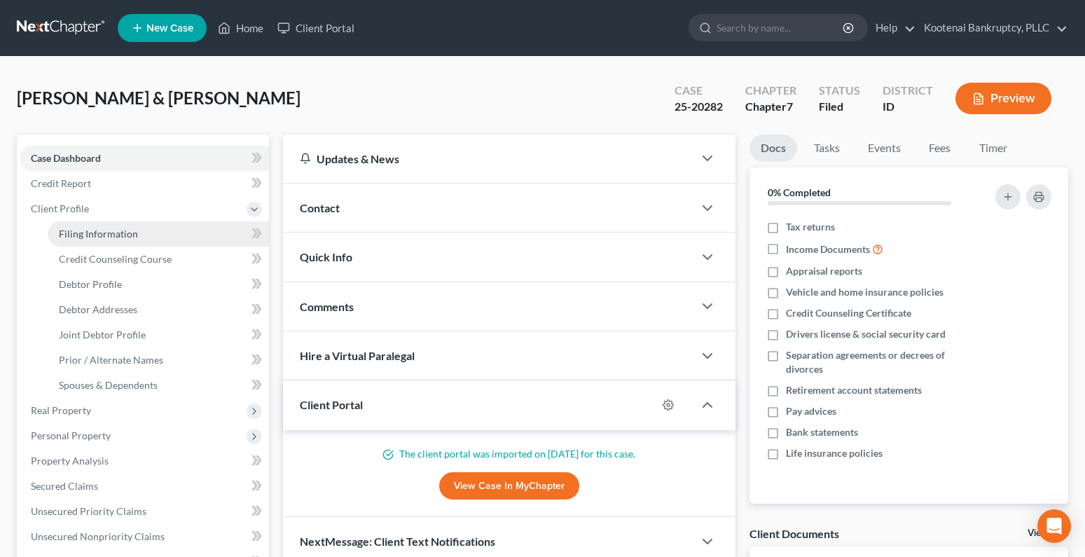
click at [65, 230] on span "Filing Information" at bounding box center [98, 234] width 79 height 12
select select "1"
select select "0"
select select "23"
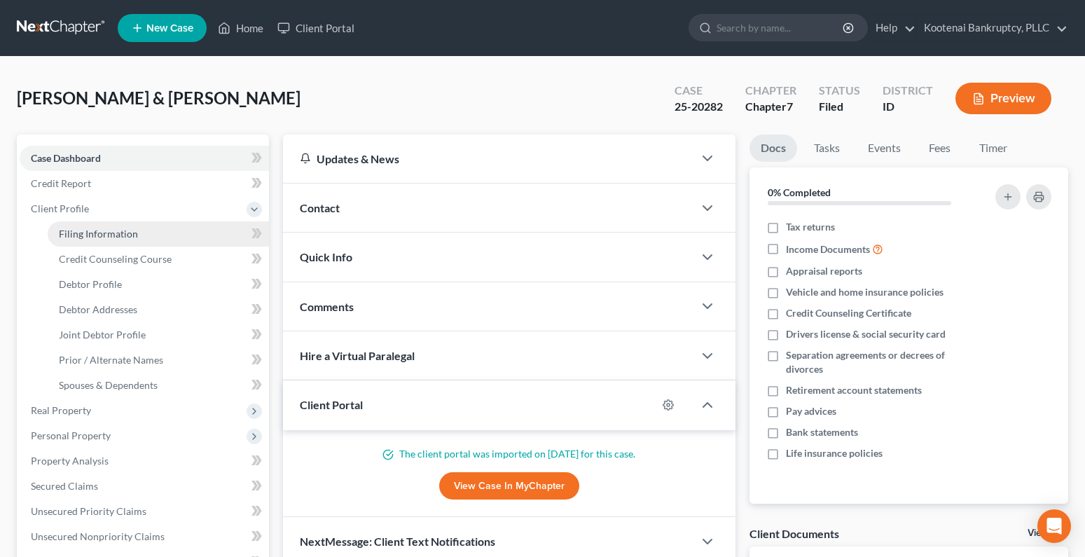
select select "0"
select select "13"
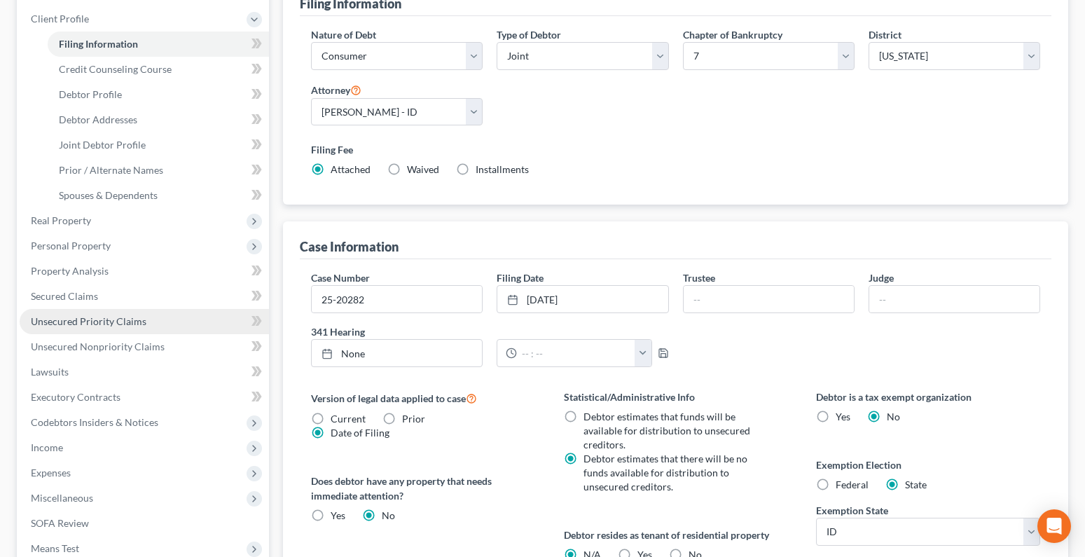
scroll to position [210, 0]
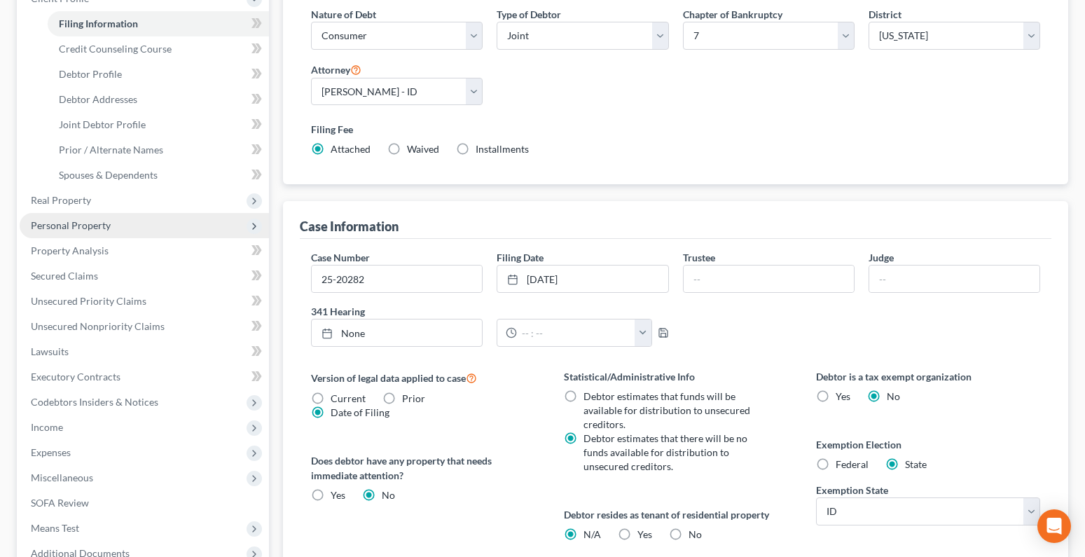
click at [61, 230] on span "Personal Property" at bounding box center [71, 225] width 80 height 12
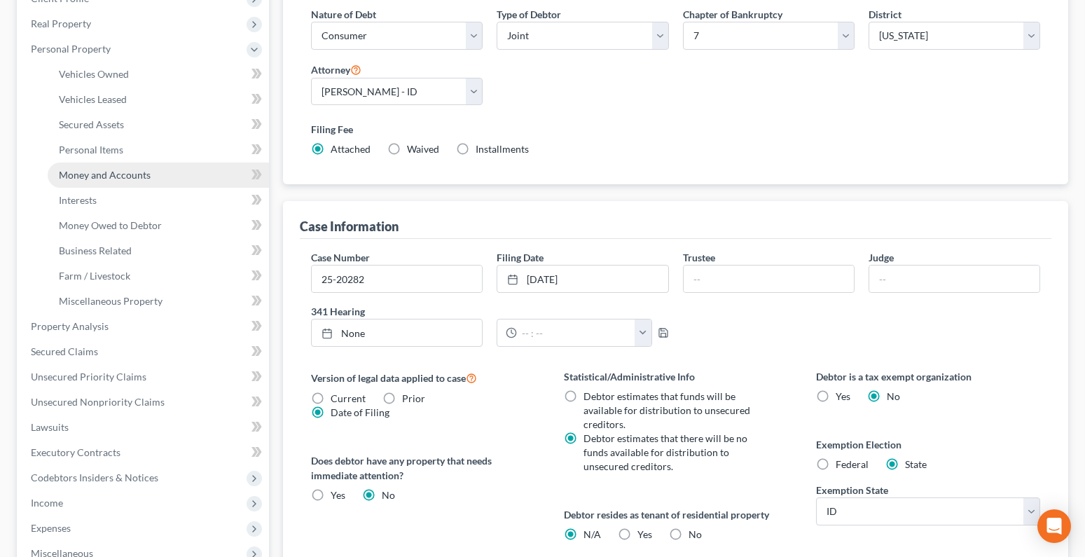
click at [73, 181] on link "Money and Accounts" at bounding box center [158, 175] width 221 height 25
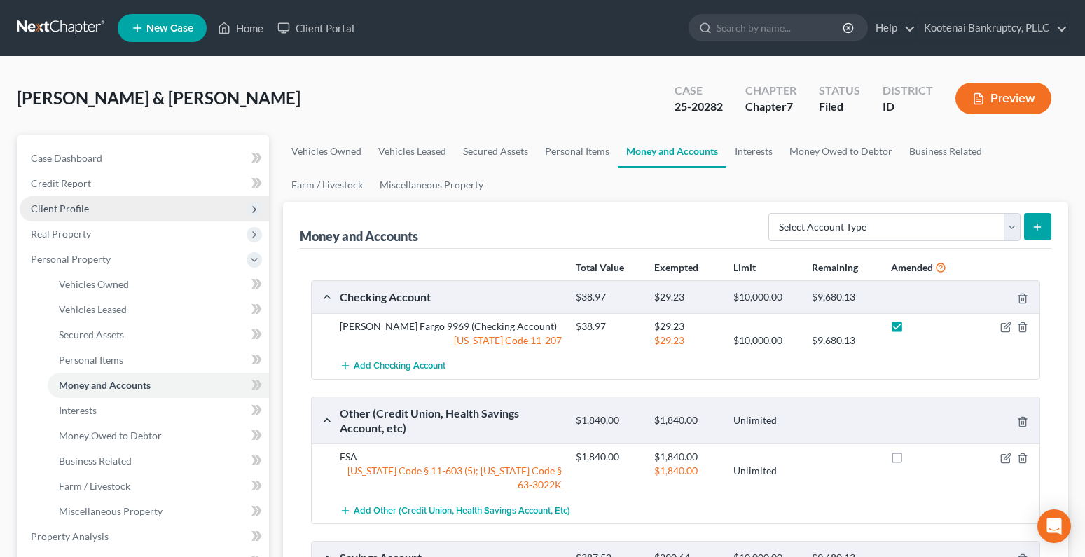
drag, startPoint x: 43, startPoint y: 216, endPoint x: 62, endPoint y: 220, distance: 19.2
click at [43, 216] on span "Client Profile" at bounding box center [144, 208] width 249 height 25
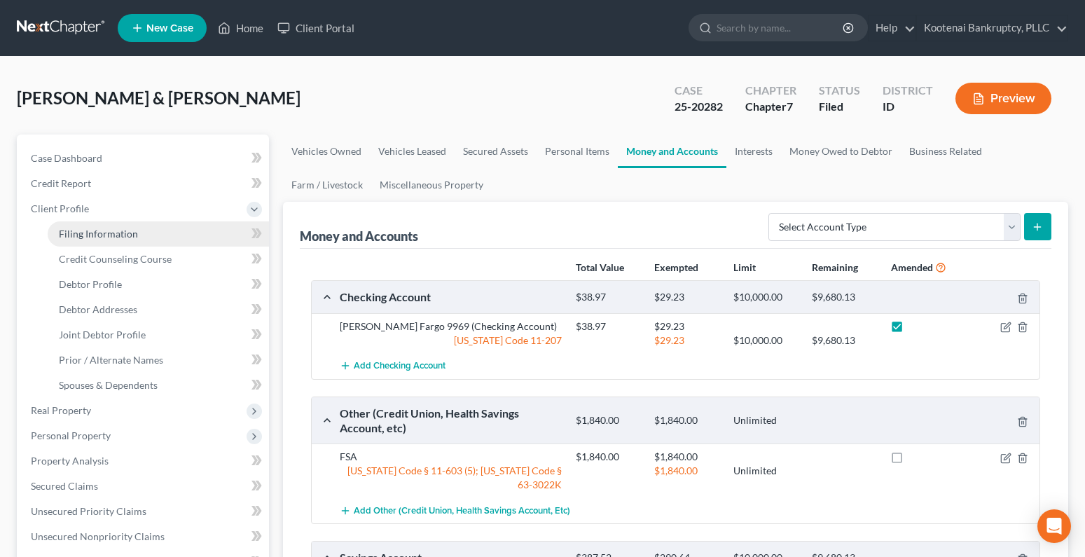
click at [114, 237] on span "Filing Information" at bounding box center [98, 234] width 79 height 12
select select "1"
select select "0"
select select "23"
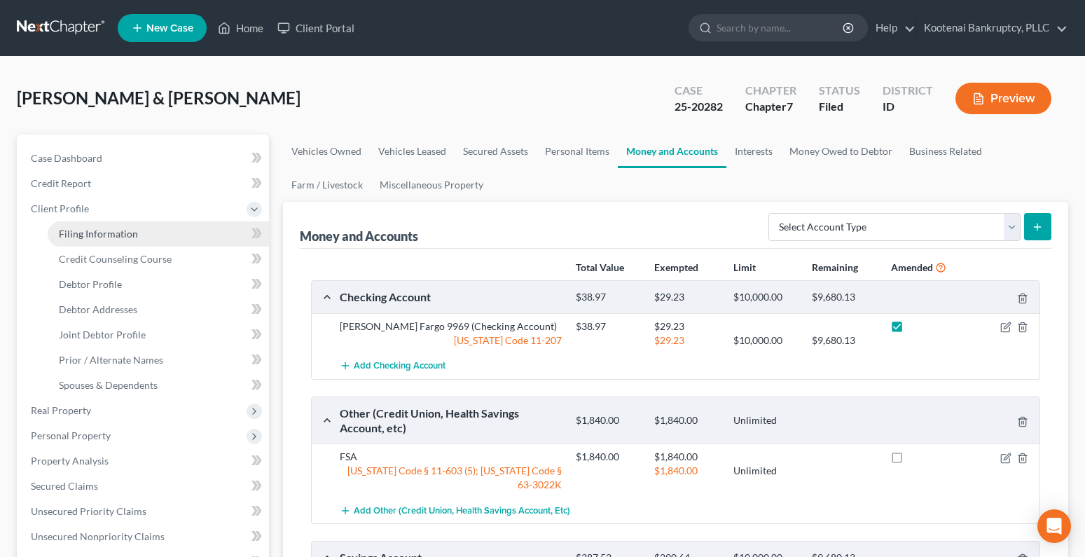
select select "0"
select select "13"
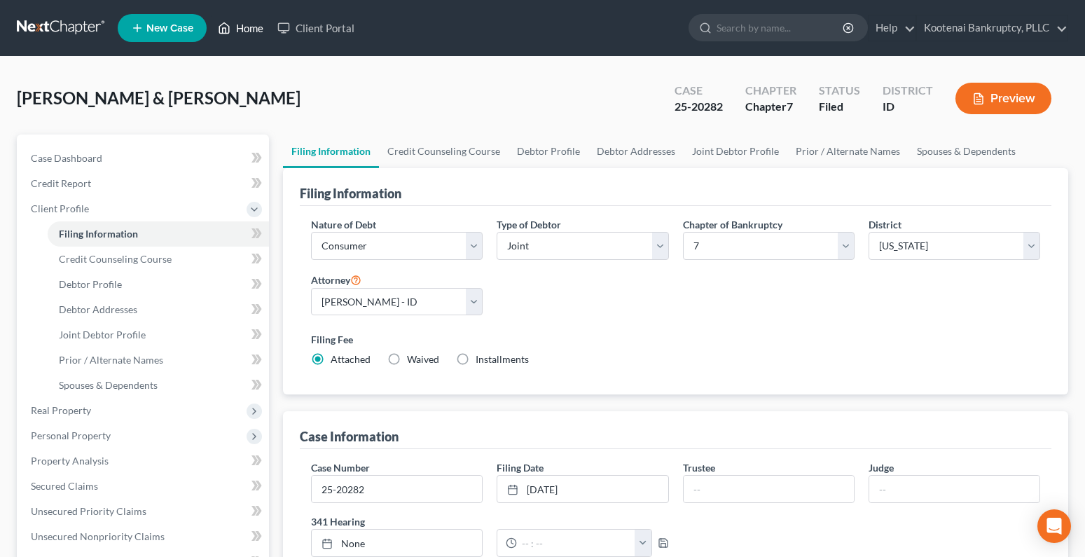
click at [259, 26] on link "Home" at bounding box center [241, 27] width 60 height 25
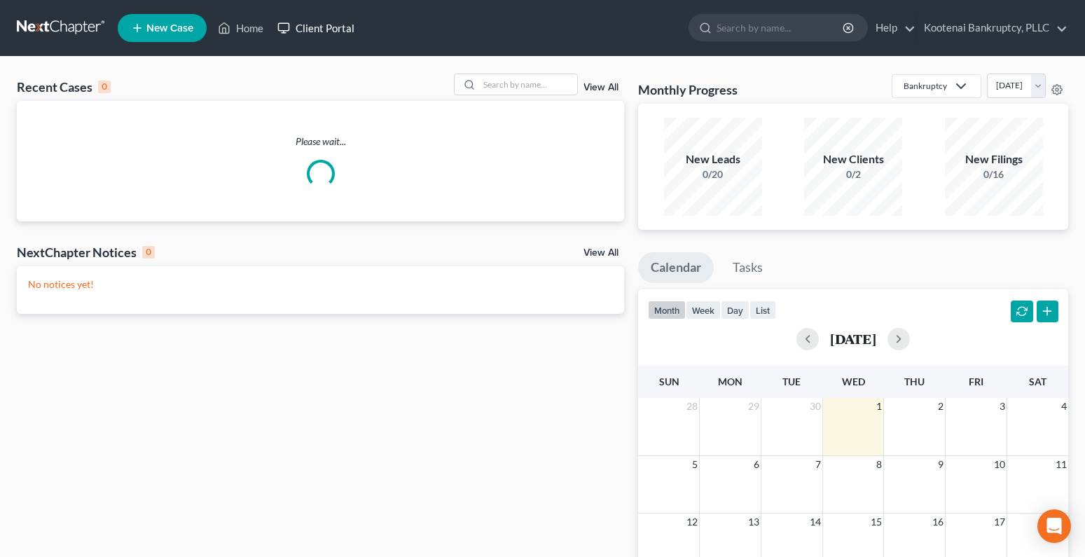
click at [323, 30] on link "Client Portal" at bounding box center [315, 27] width 91 height 25
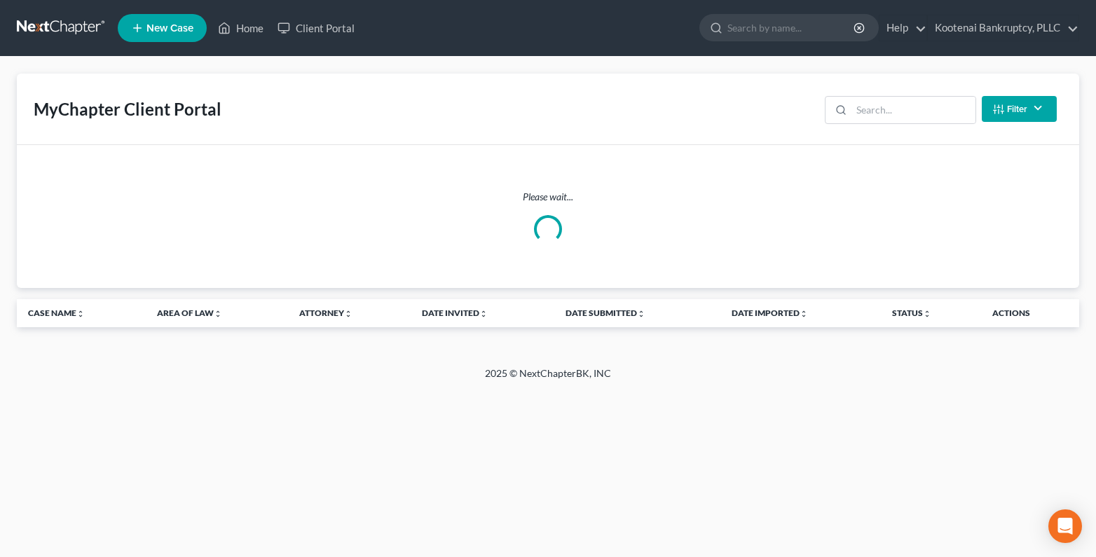
click at [1024, 109] on button "Filter" at bounding box center [1018, 109] width 75 height 26
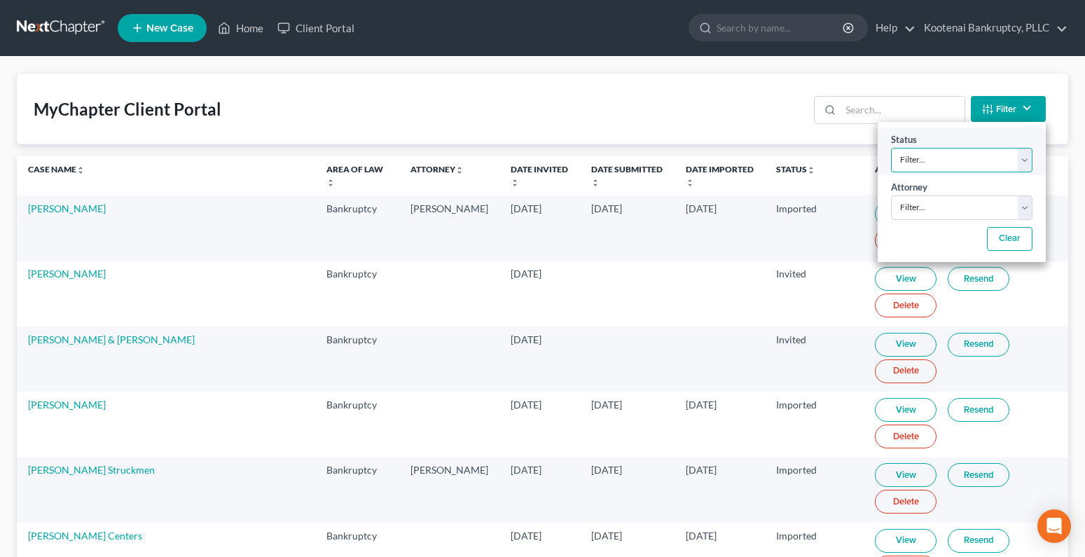
click at [933, 167] on select "Filter... Invited In Progress Ready To Review Reviewed Imported Sent Back To De…" at bounding box center [961, 160] width 141 height 25
select select "2"
click at [891, 148] on select "Filter... Invited In Progress Ready To Review Reviewed Imported Sent Back To De…" at bounding box center [961, 160] width 141 height 25
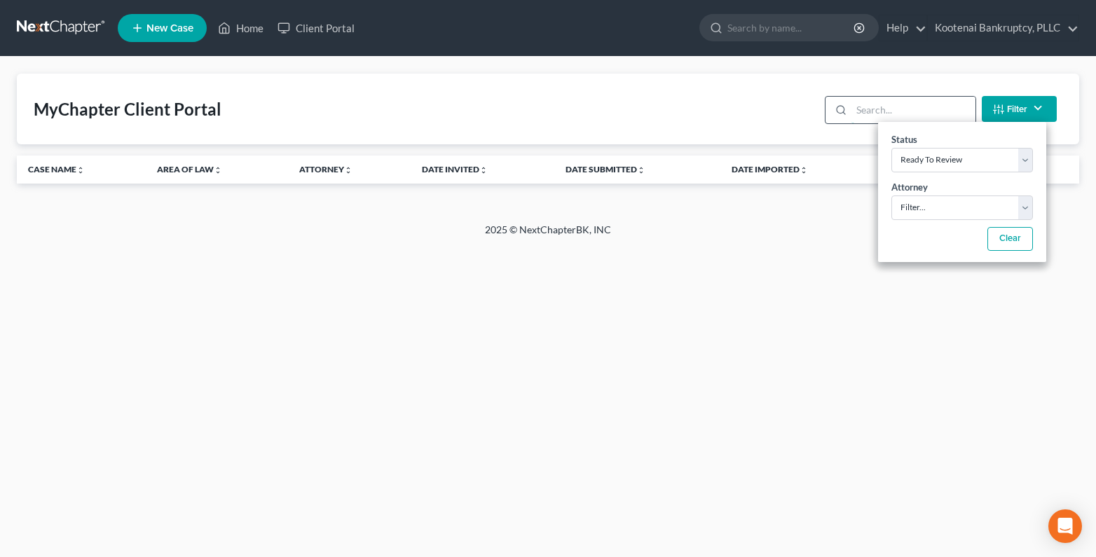
click at [868, 106] on input "search" at bounding box center [913, 110] width 124 height 27
type input "schaffner"
click at [1020, 115] on button "Filter" at bounding box center [1018, 109] width 75 height 26
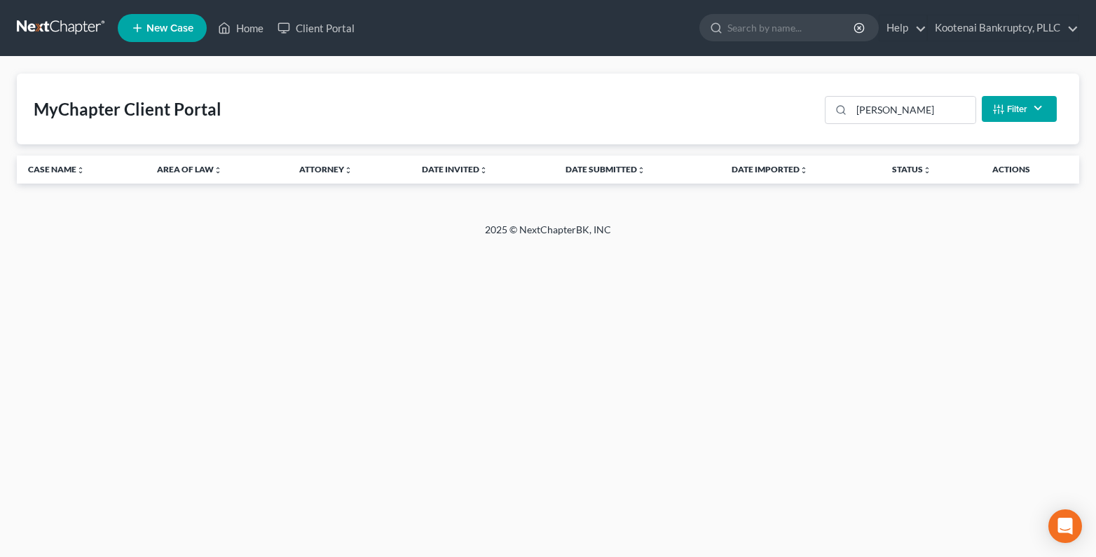
click at [981, 96] on button "Filter" at bounding box center [1018, 109] width 75 height 26
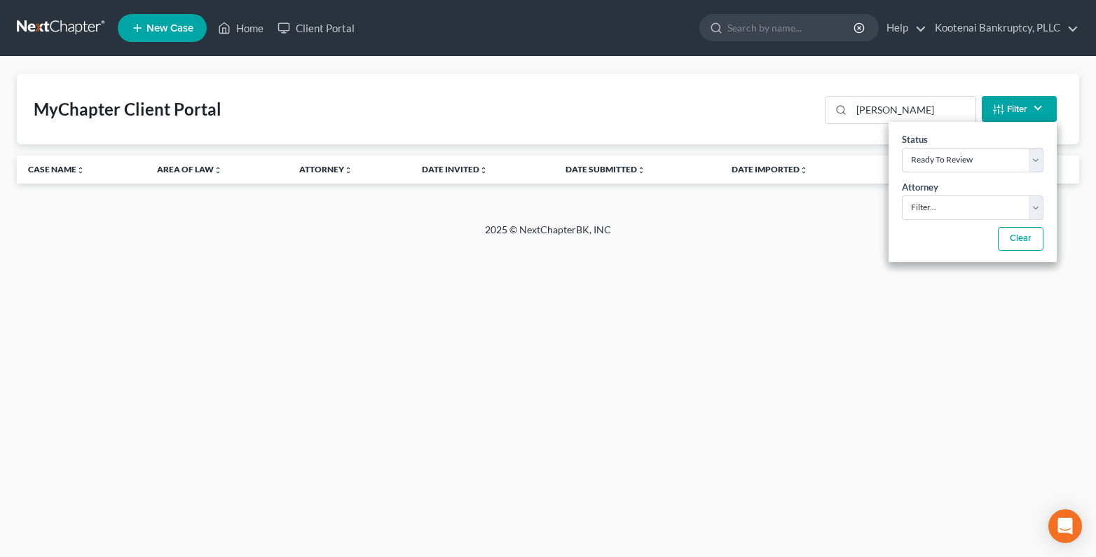
click at [850, 261] on div "Home New Case Client Portal Kootenai Bankruptcy, PLLC andrea@kootenaibankruptcy…" at bounding box center [548, 278] width 1096 height 557
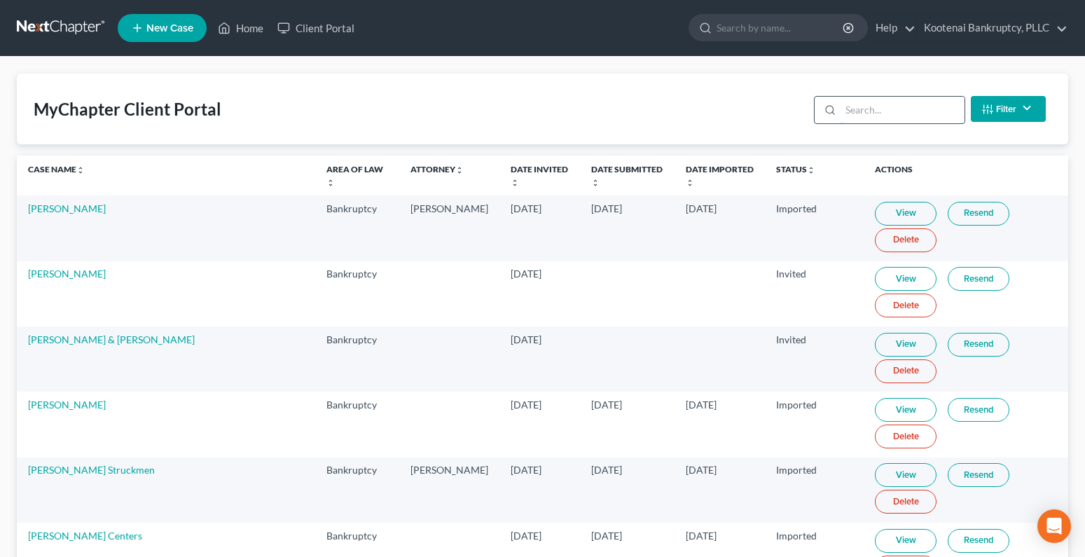
click at [875, 104] on input "search" at bounding box center [903, 110] width 124 height 27
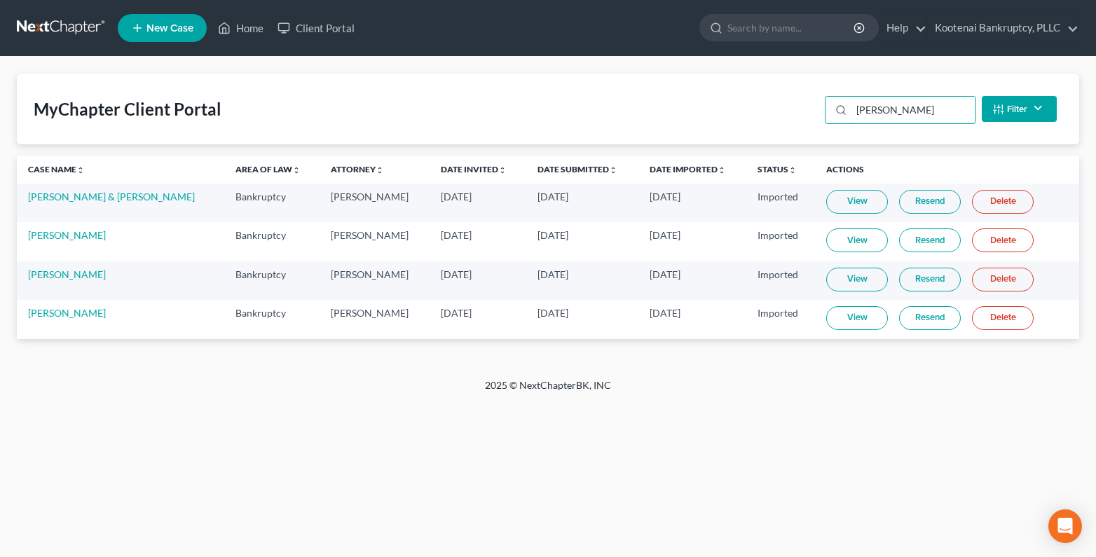
type input "[PERSON_NAME]"
click at [837, 313] on link "View" at bounding box center [857, 318] width 62 height 24
